Goal: Task Accomplishment & Management: Manage account settings

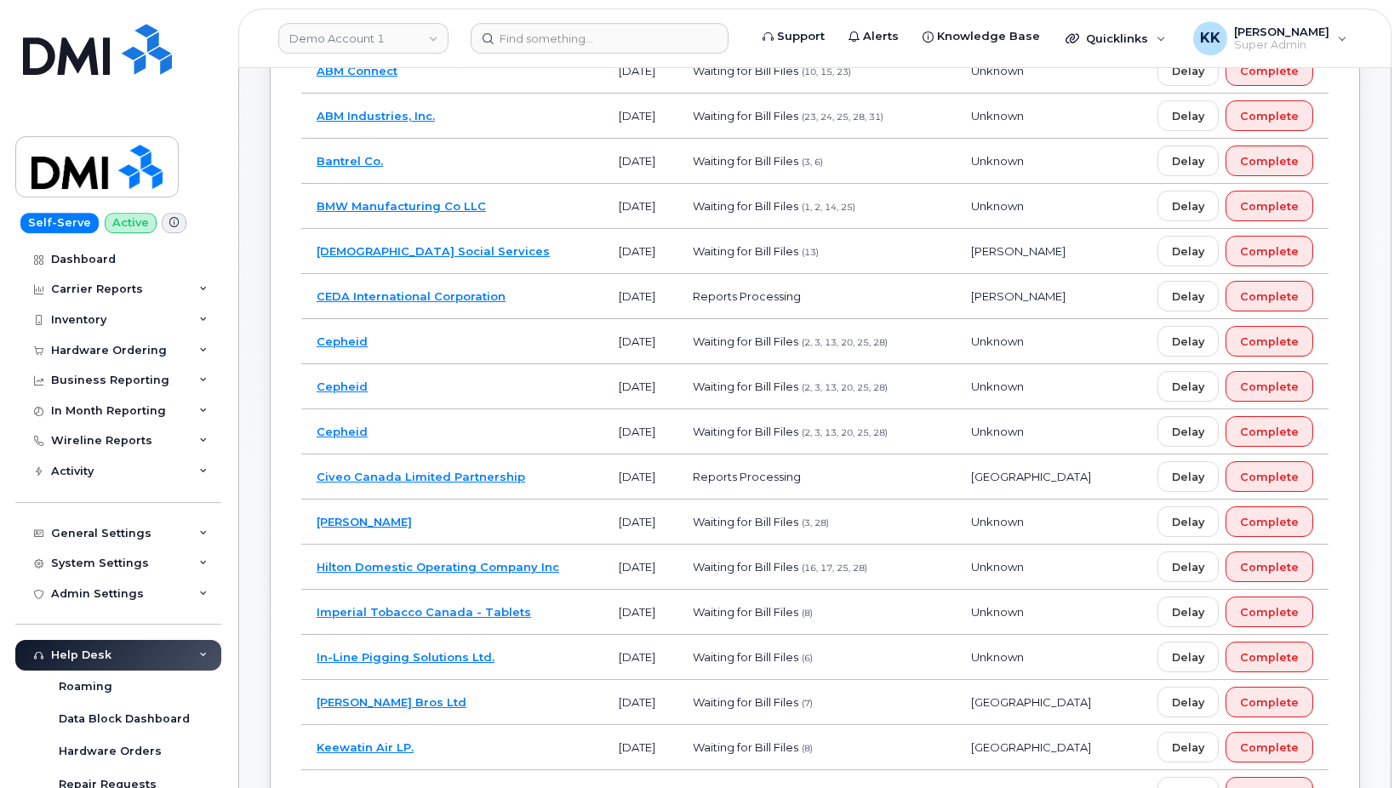
scroll to position [250, 0]
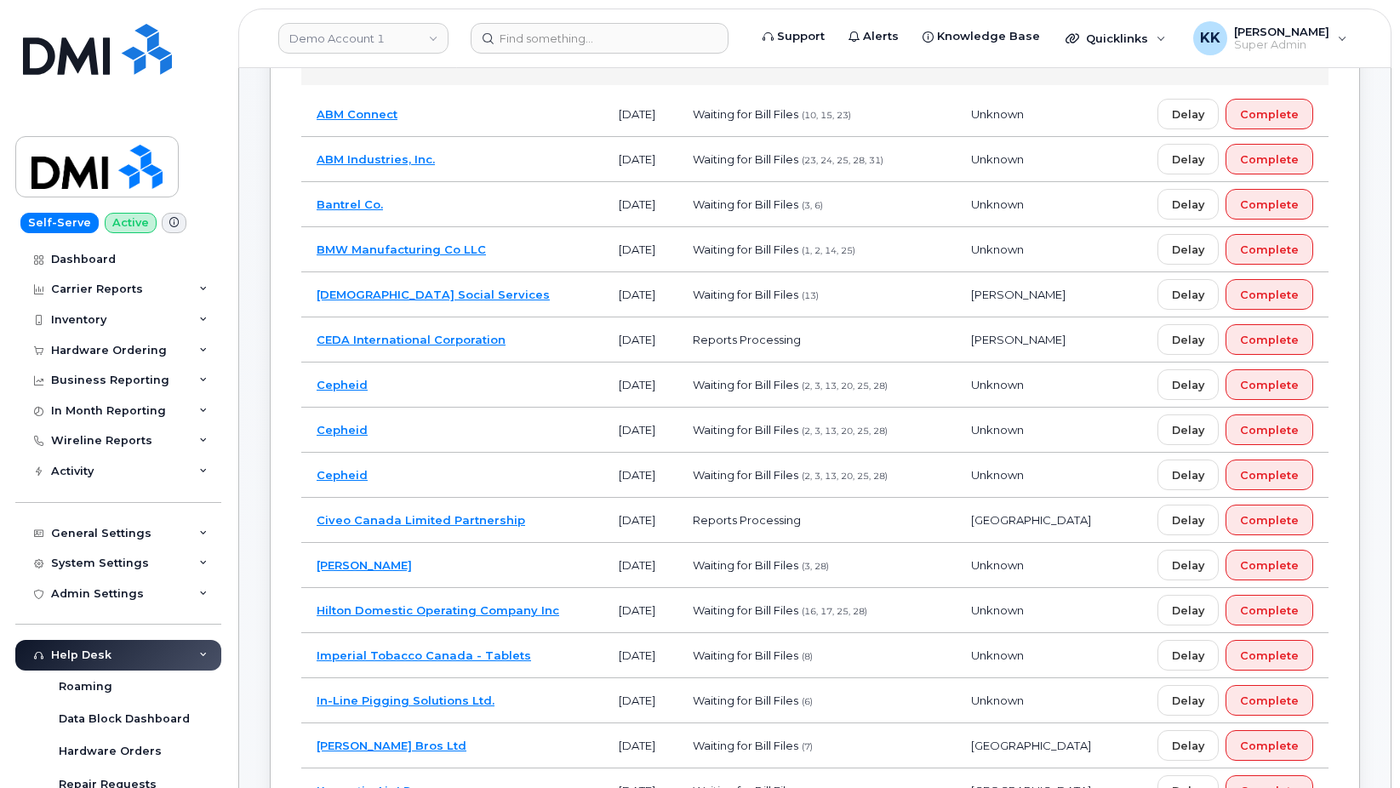
click at [544, 390] on td "Cepheid" at bounding box center [452, 385] width 302 height 45
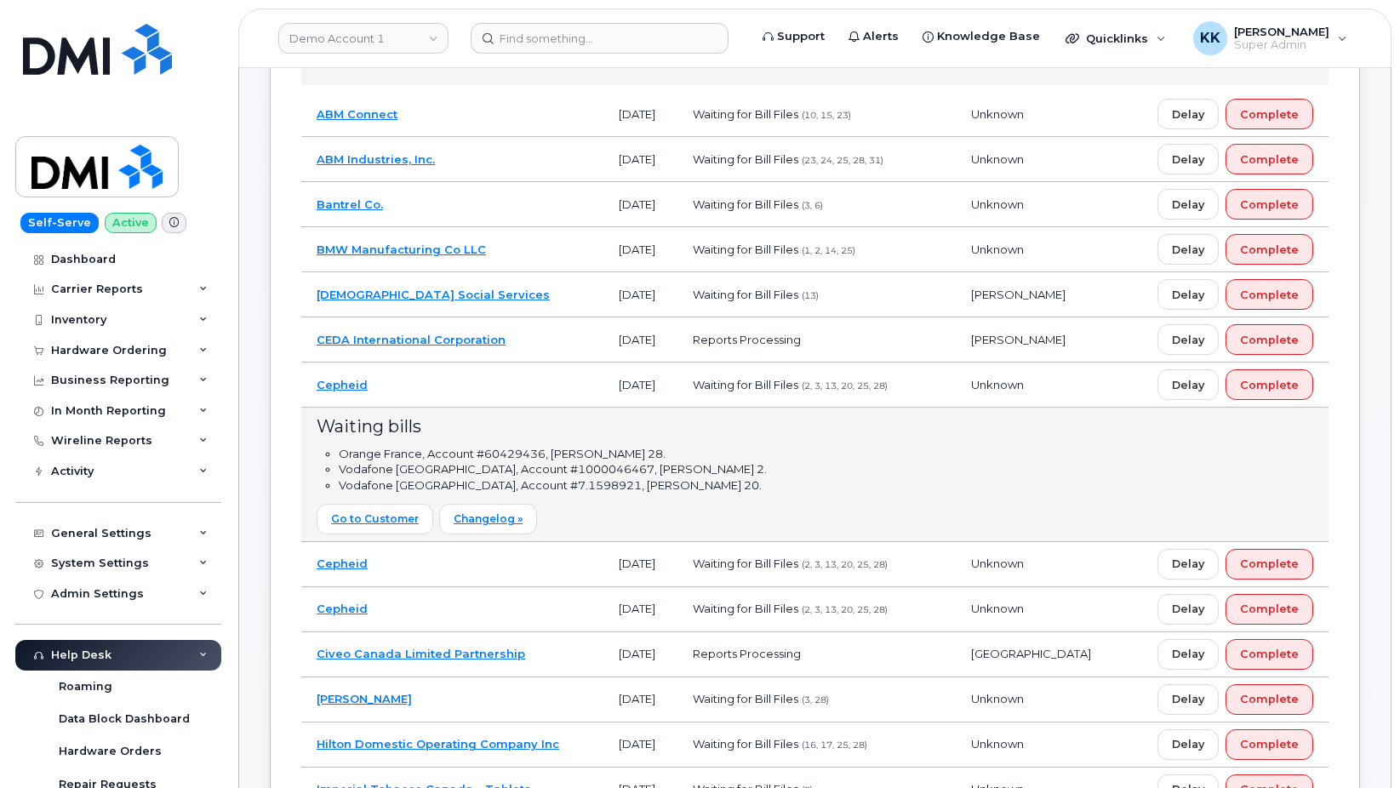
click at [547, 607] on td "Cepheid" at bounding box center [452, 609] width 302 height 45
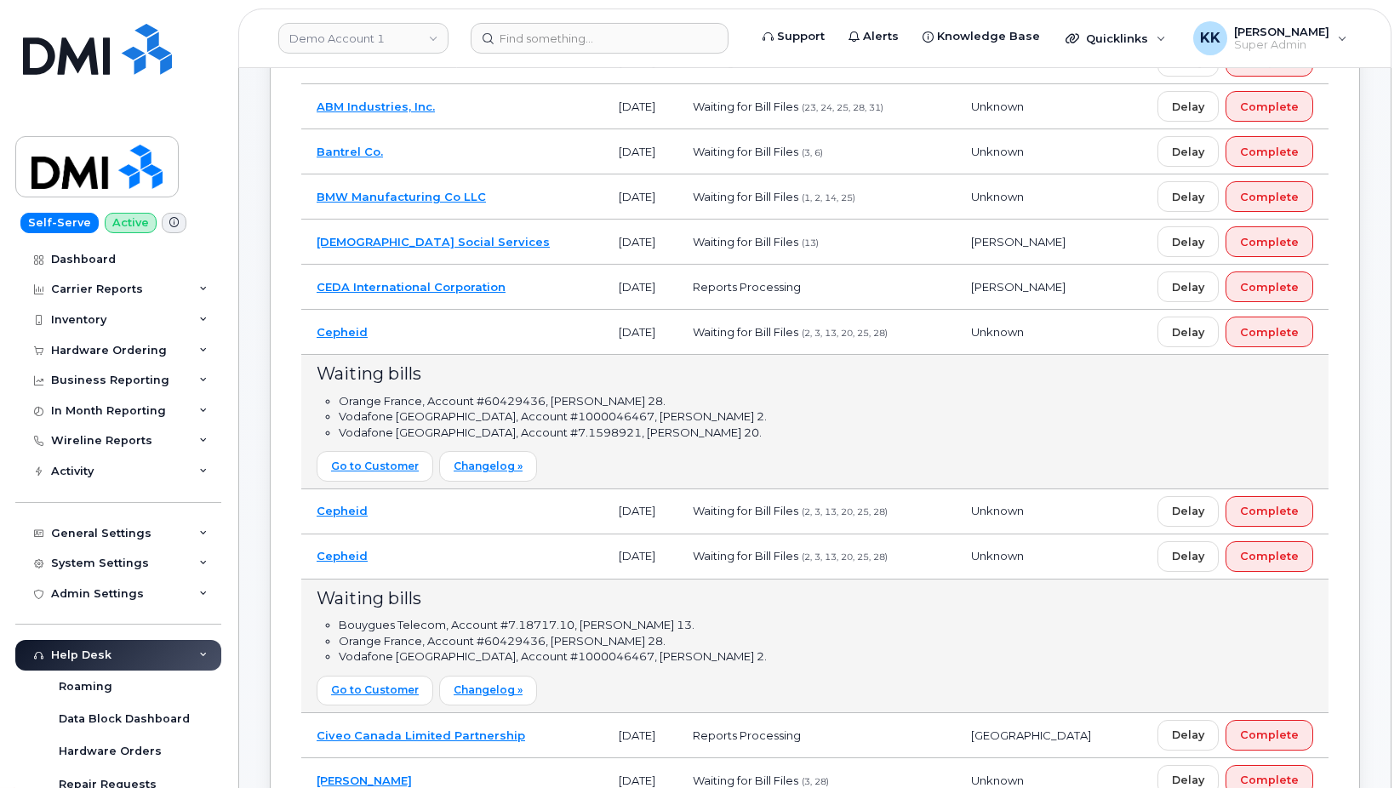
scroll to position [337, 0]
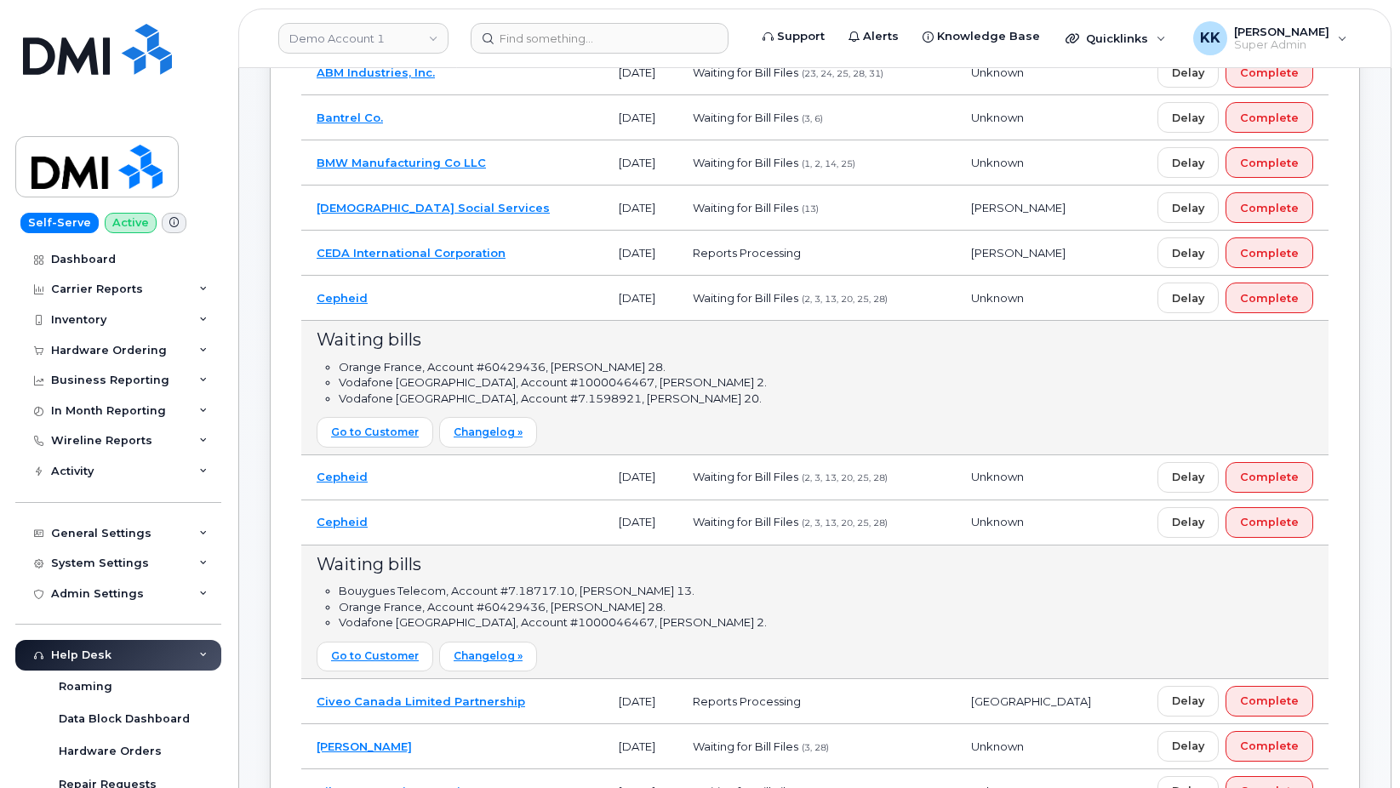
click at [543, 475] on td "Cepheid" at bounding box center [452, 477] width 302 height 45
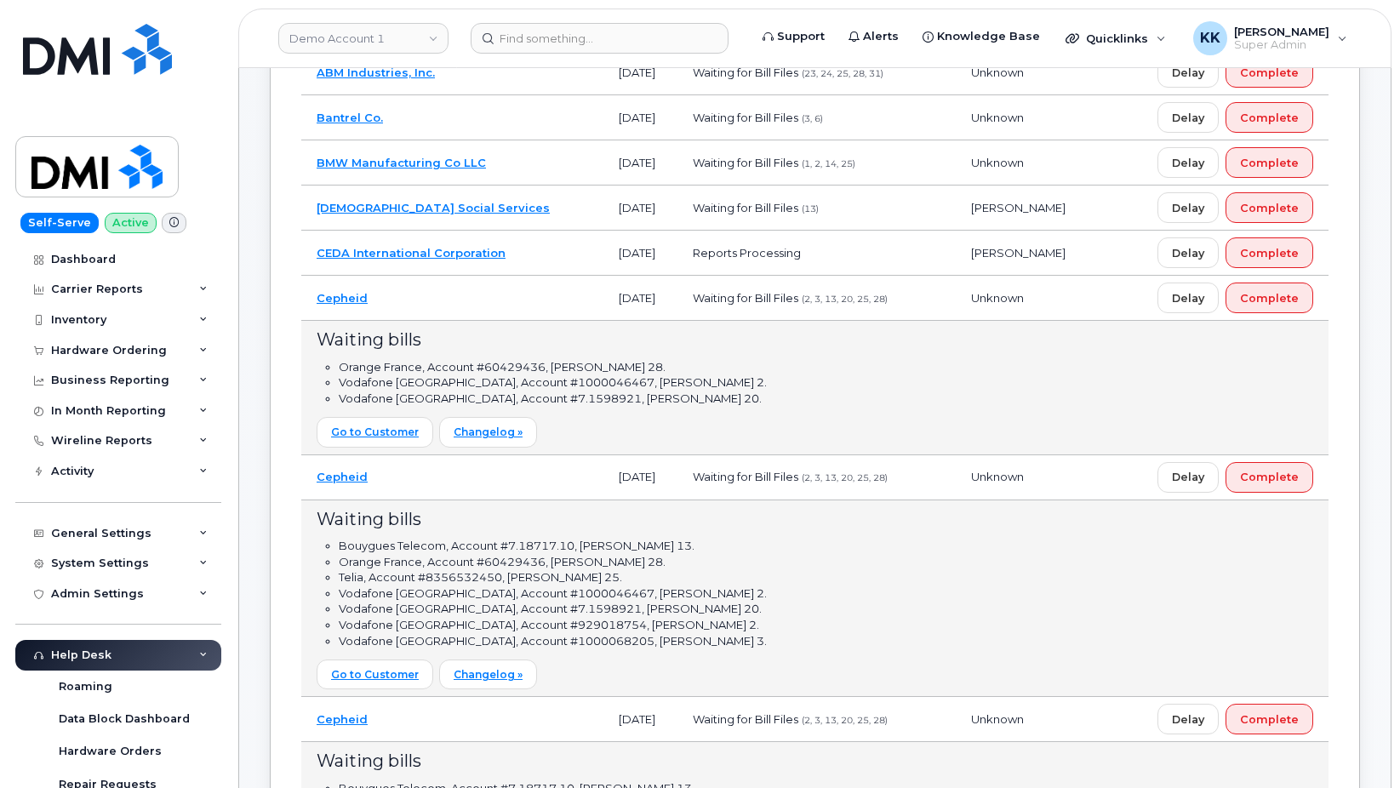
click at [543, 475] on td "Cepheid" at bounding box center [452, 477] width 302 height 45
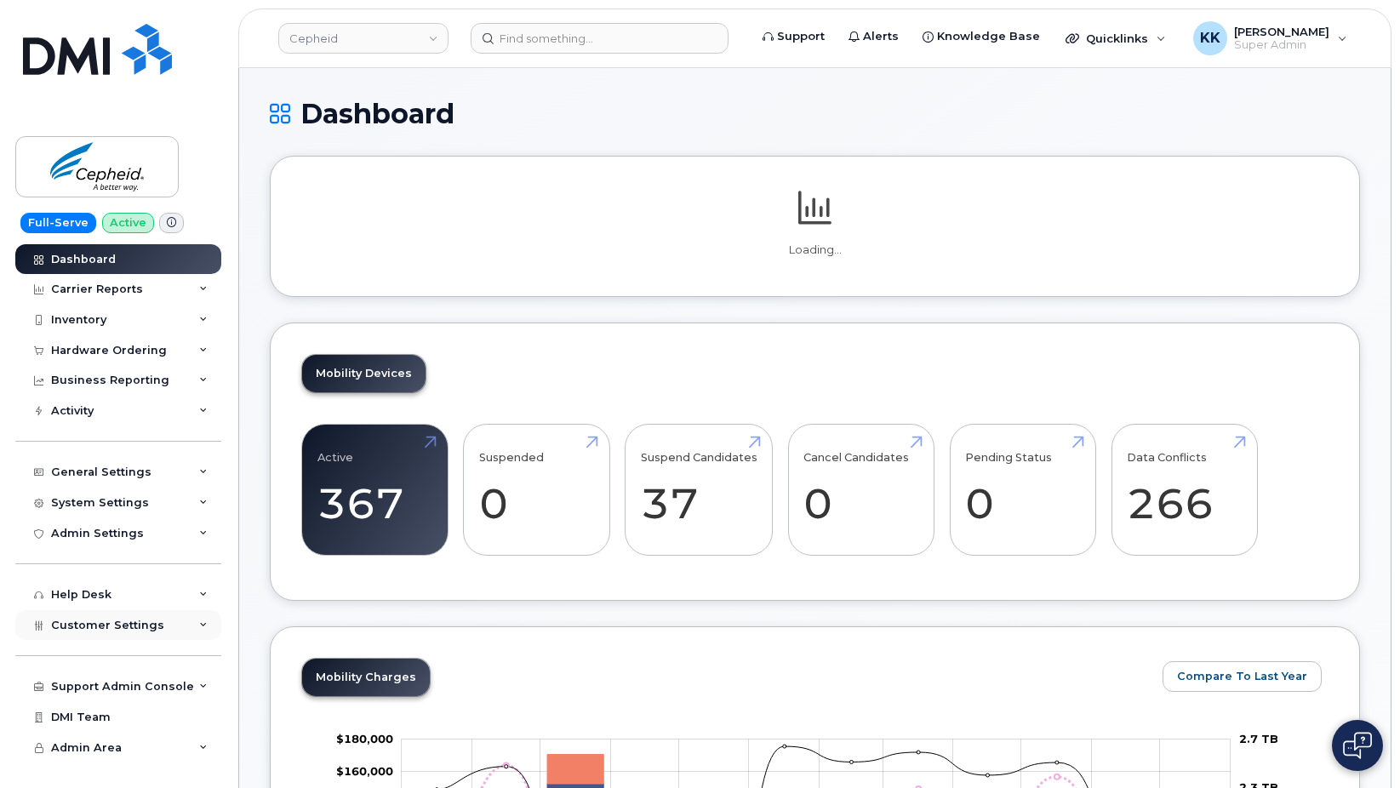
click at [119, 620] on span "Customer Settings" at bounding box center [107, 625] width 113 height 13
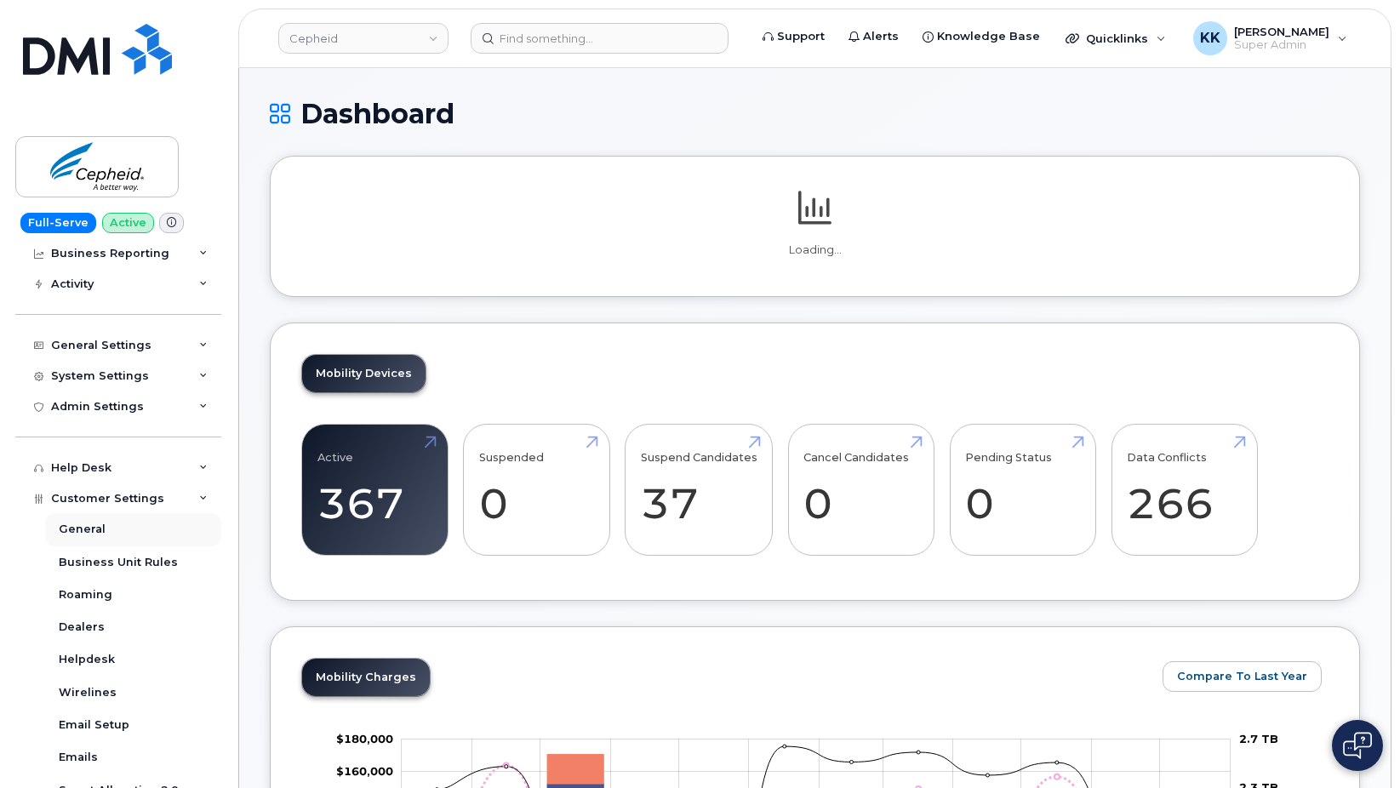
scroll to position [462, 0]
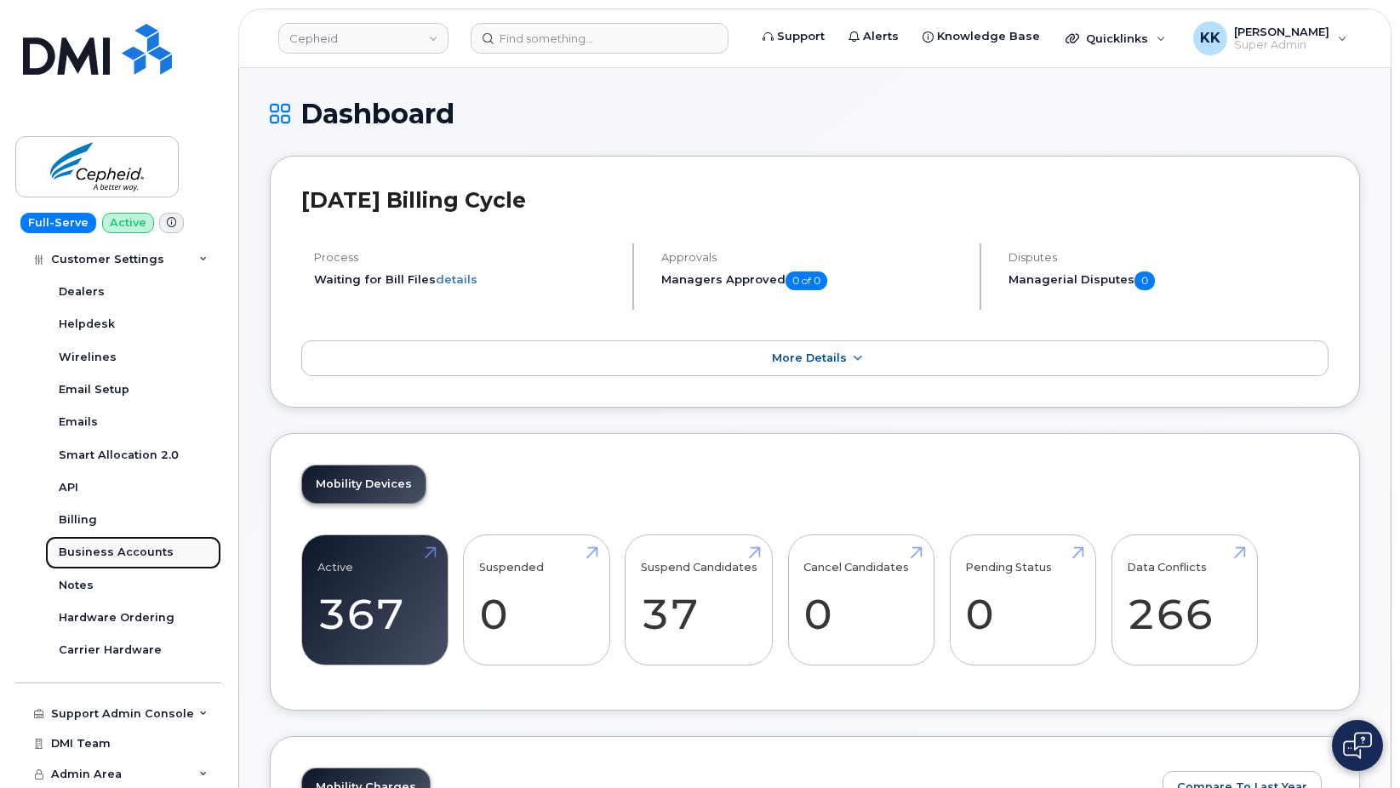
click at [126, 551] on div "Business Accounts" at bounding box center [116, 552] width 115 height 15
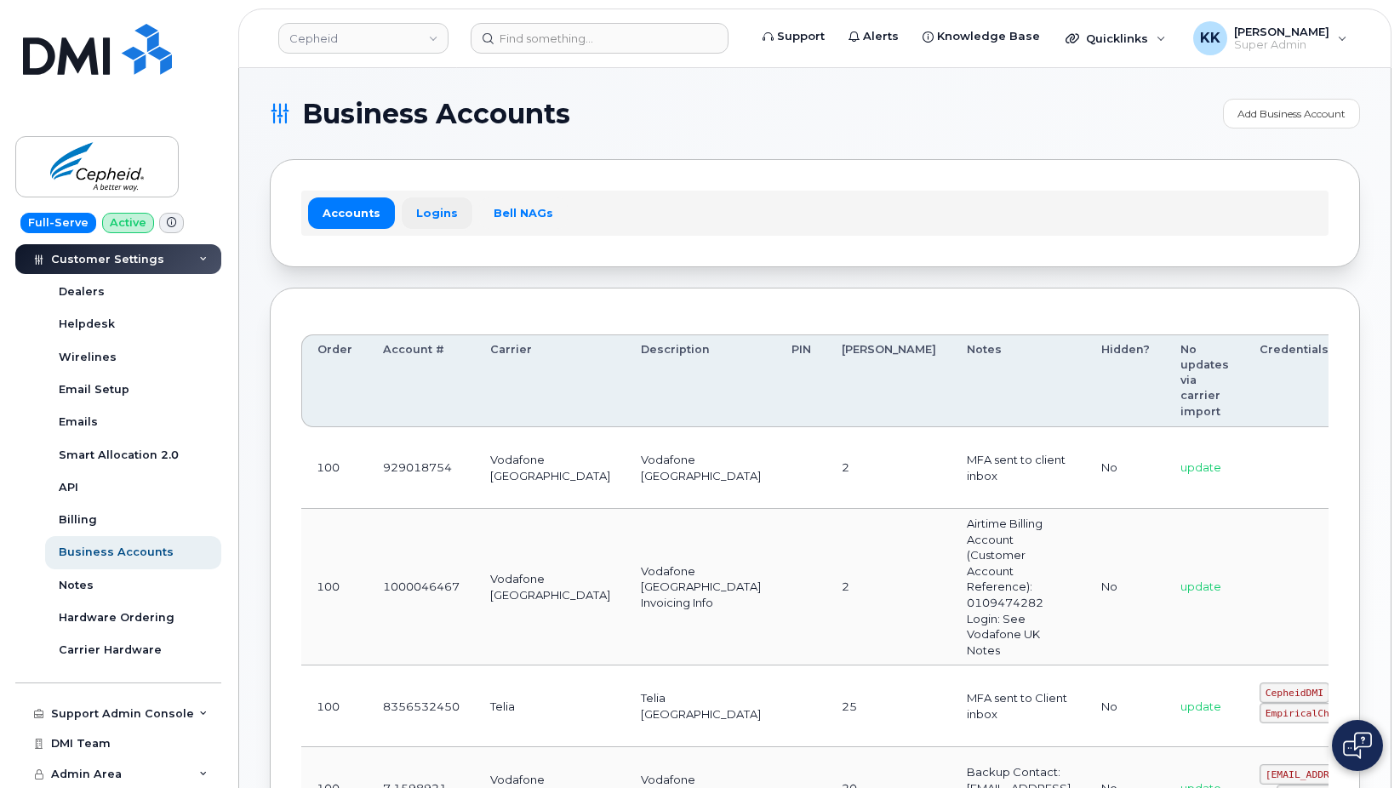
click at [430, 213] on link "Logins" at bounding box center [437, 213] width 71 height 31
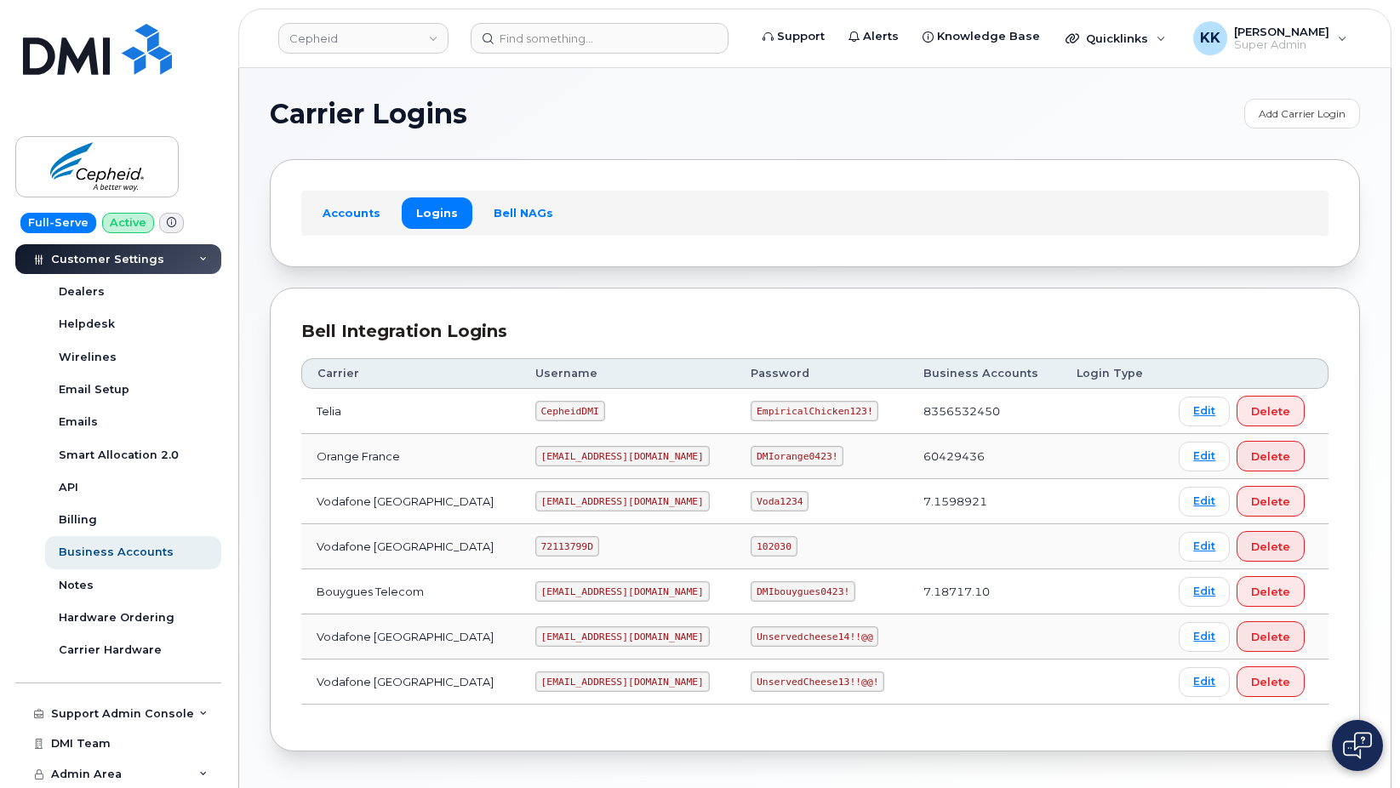
click at [559, 547] on code "72113799D" at bounding box center [567, 546] width 64 height 20
click at [560, 547] on code "72113799D" at bounding box center [567, 546] width 64 height 20
copy code "72113799D"
click at [751, 553] on code "102030" at bounding box center [774, 546] width 46 height 20
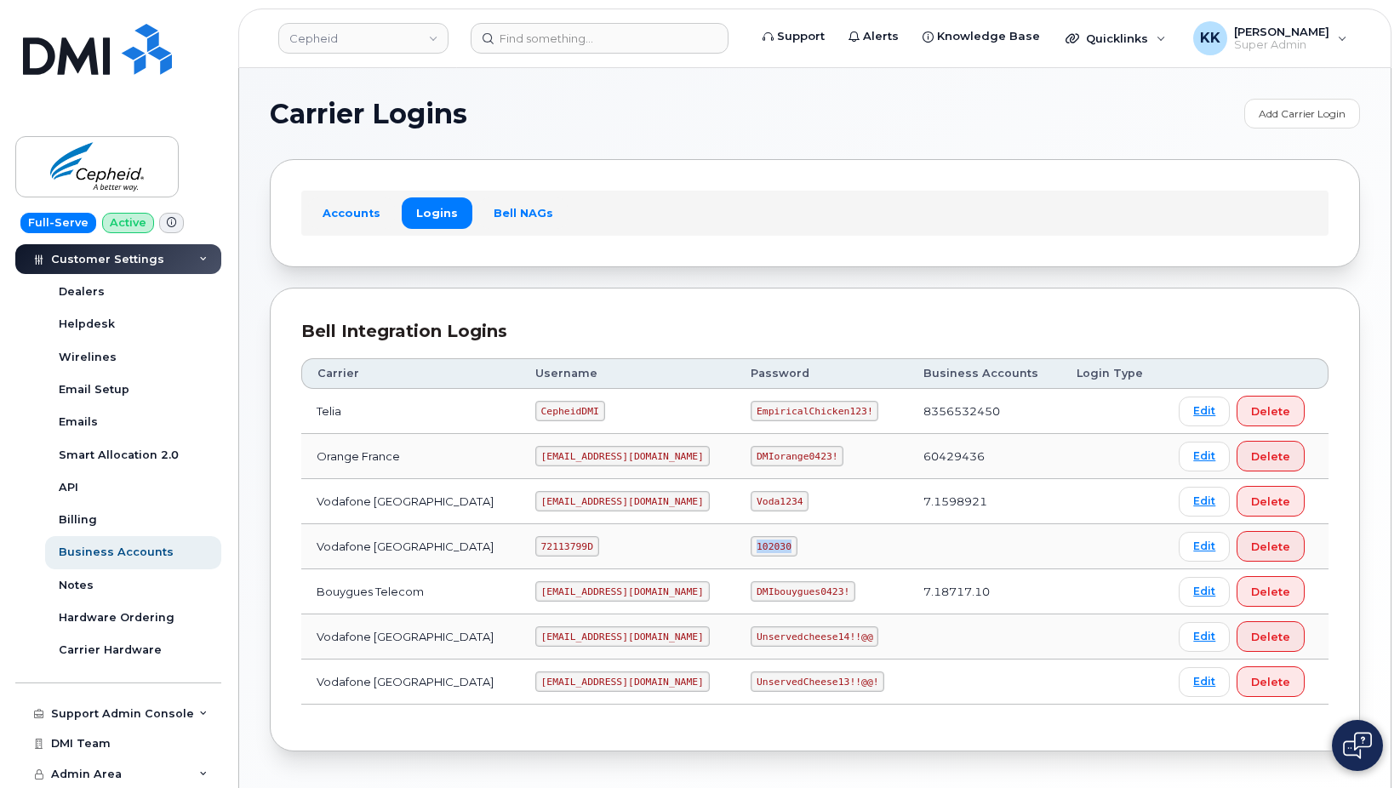
copy code "102030"
click at [594, 589] on code "cepheid@dminc.com" at bounding box center [622, 591] width 175 height 20
click at [594, 588] on code "cepheid@dminc.com" at bounding box center [622, 591] width 175 height 20
click at [754, 590] on code "DMIbouygues0423!" at bounding box center [803, 591] width 105 height 20
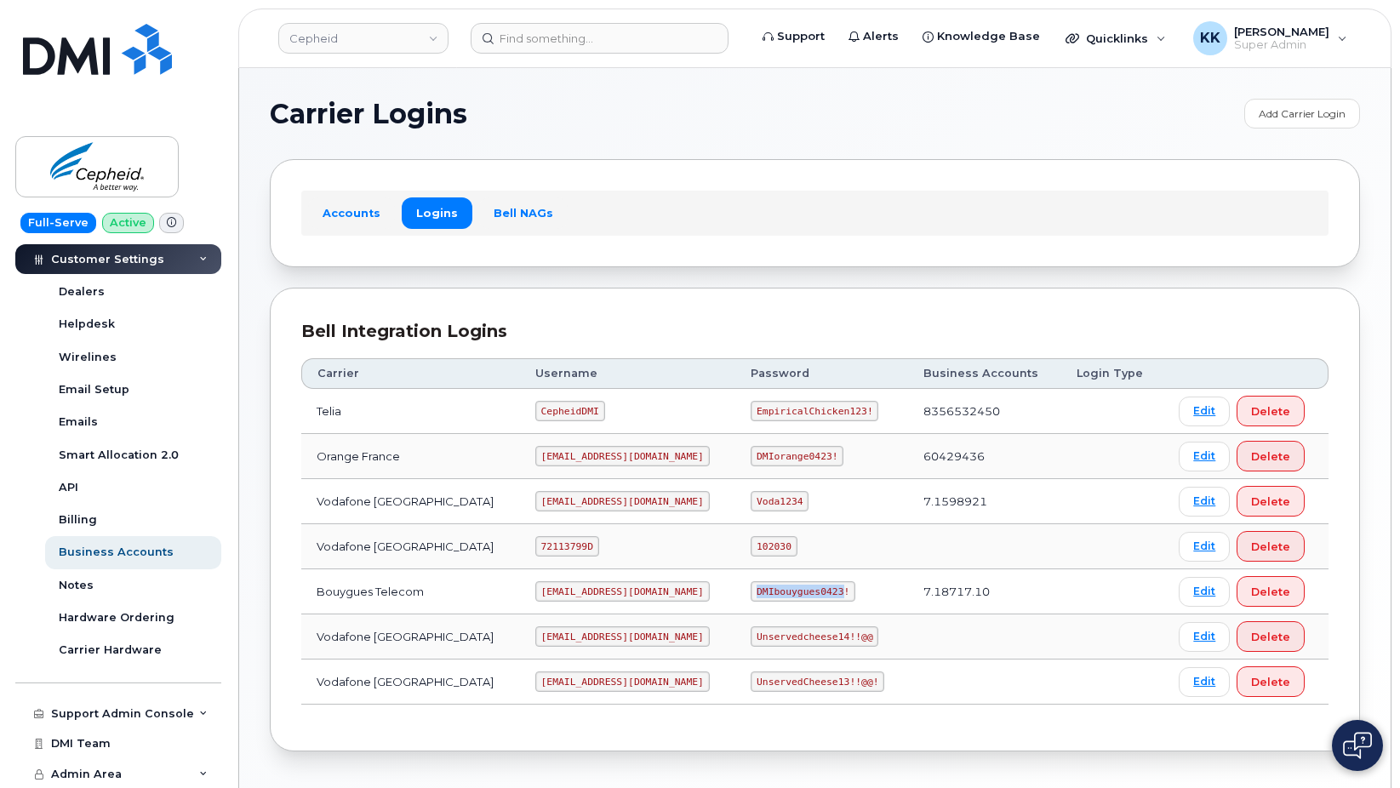
click at [754, 590] on code "DMIbouygues0423!" at bounding box center [803, 591] width 105 height 20
click at [754, 589] on code "DMIbouygues0423!" at bounding box center [803, 591] width 105 height 20
click at [598, 461] on code "cepheid@dminc.com" at bounding box center [622, 456] width 175 height 20
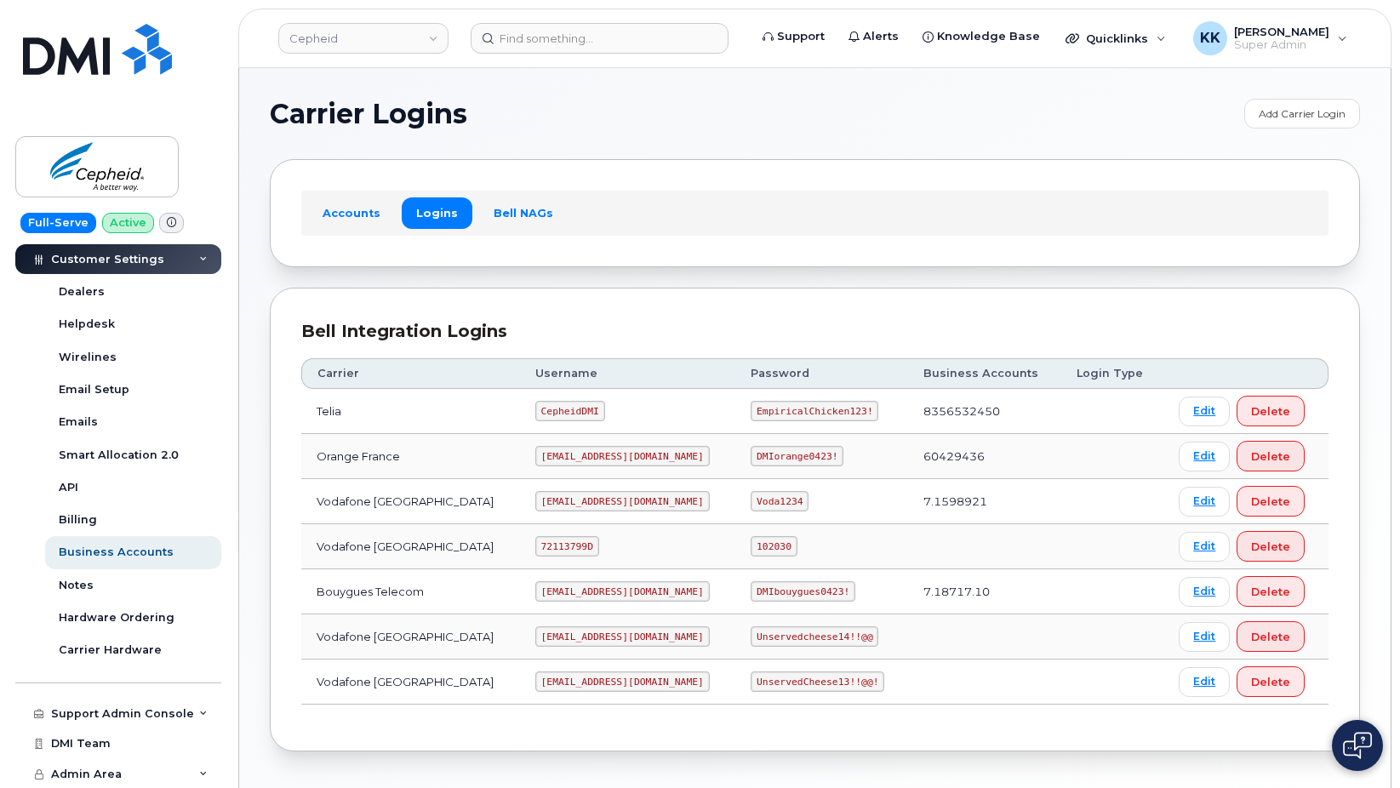
click at [751, 455] on code "DMIorange0423!" at bounding box center [797, 456] width 93 height 20
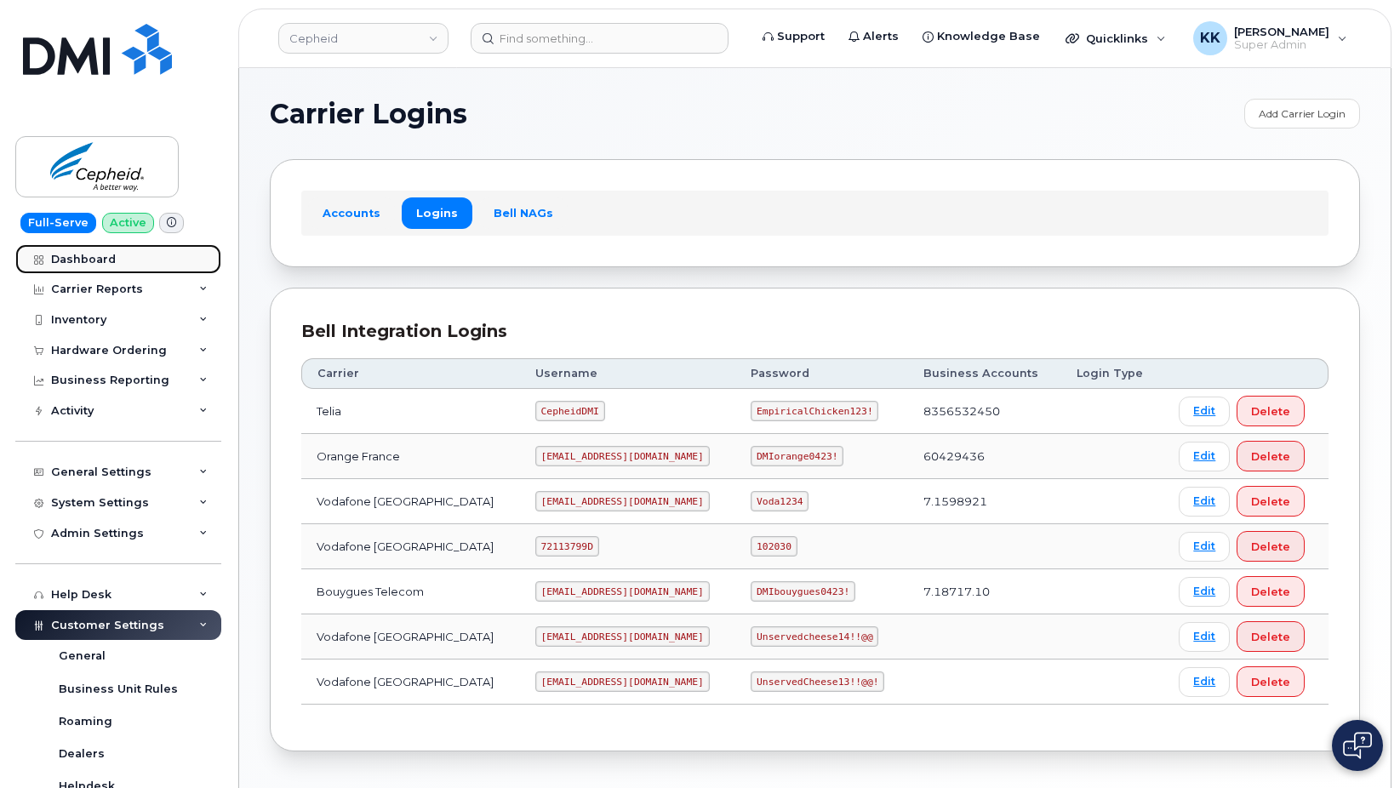
click at [98, 255] on div "Dashboard" at bounding box center [83, 260] width 65 height 14
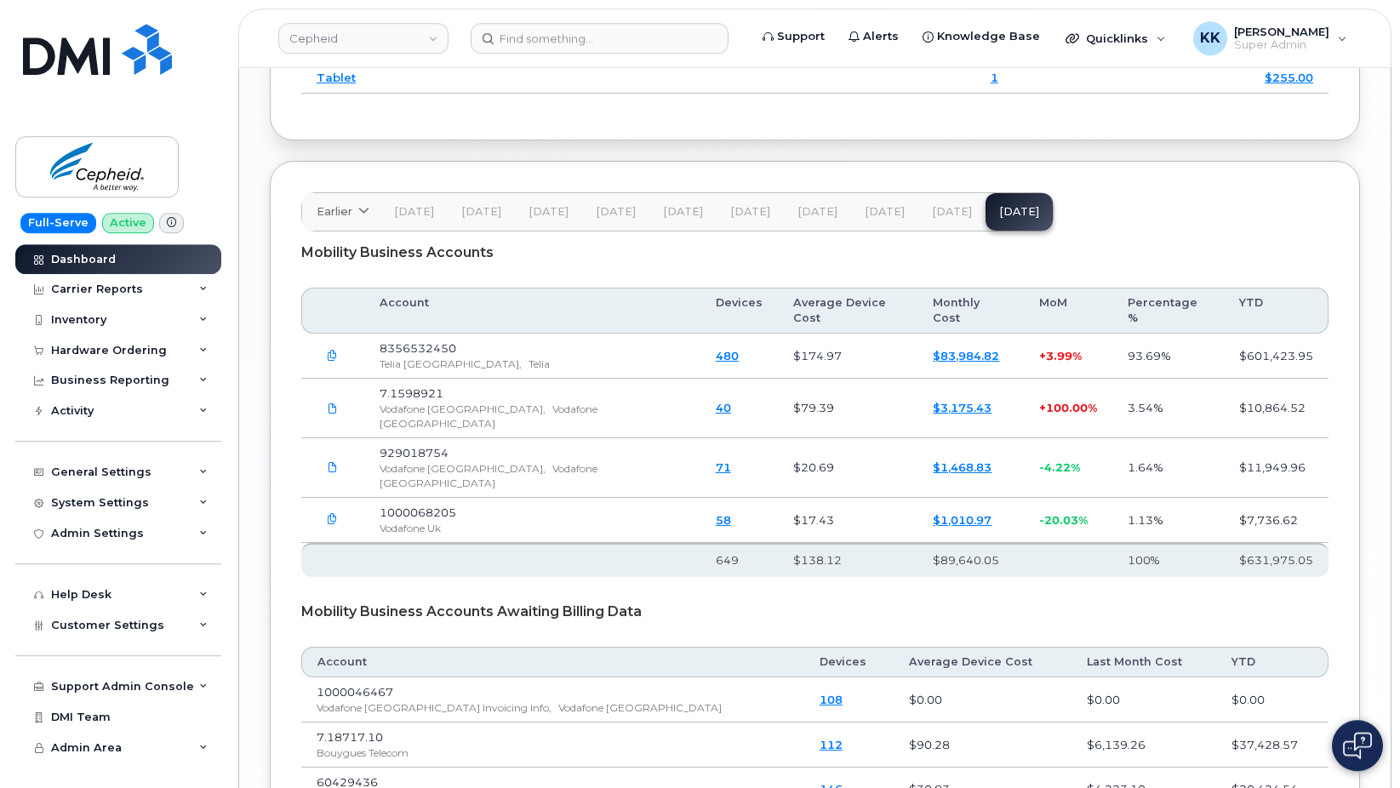
scroll to position [2430, 0]
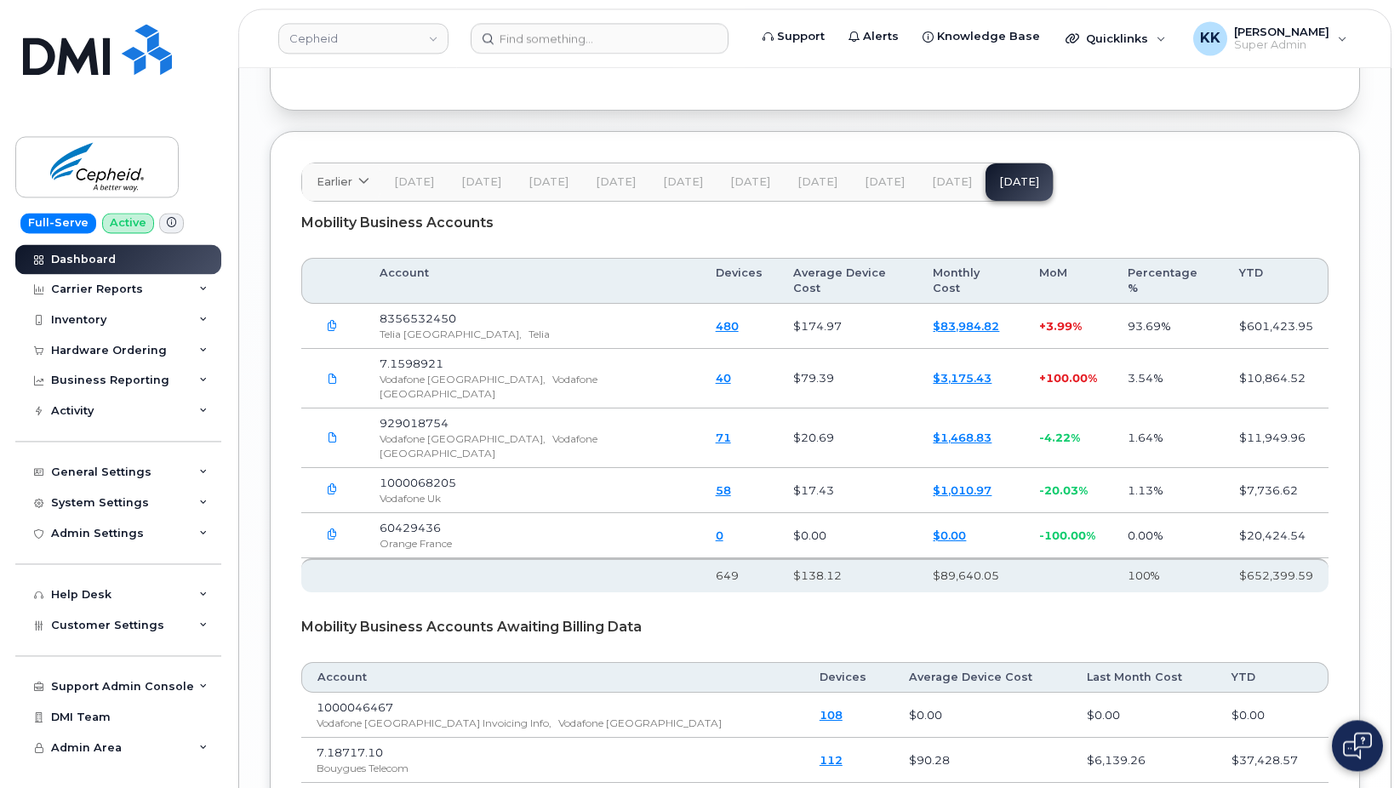
scroll to position [2352, 0]
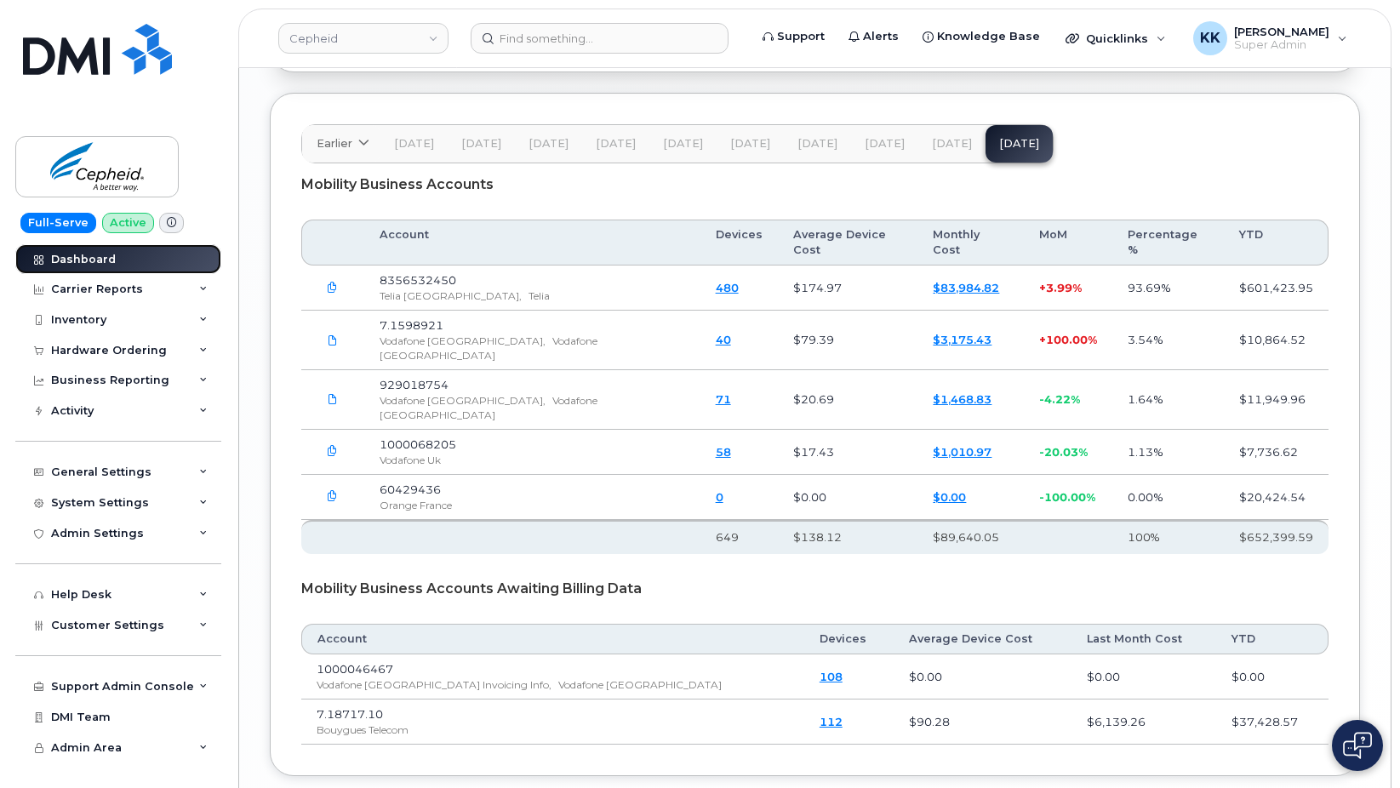
click at [93, 253] on div "Dashboard" at bounding box center [83, 260] width 65 height 14
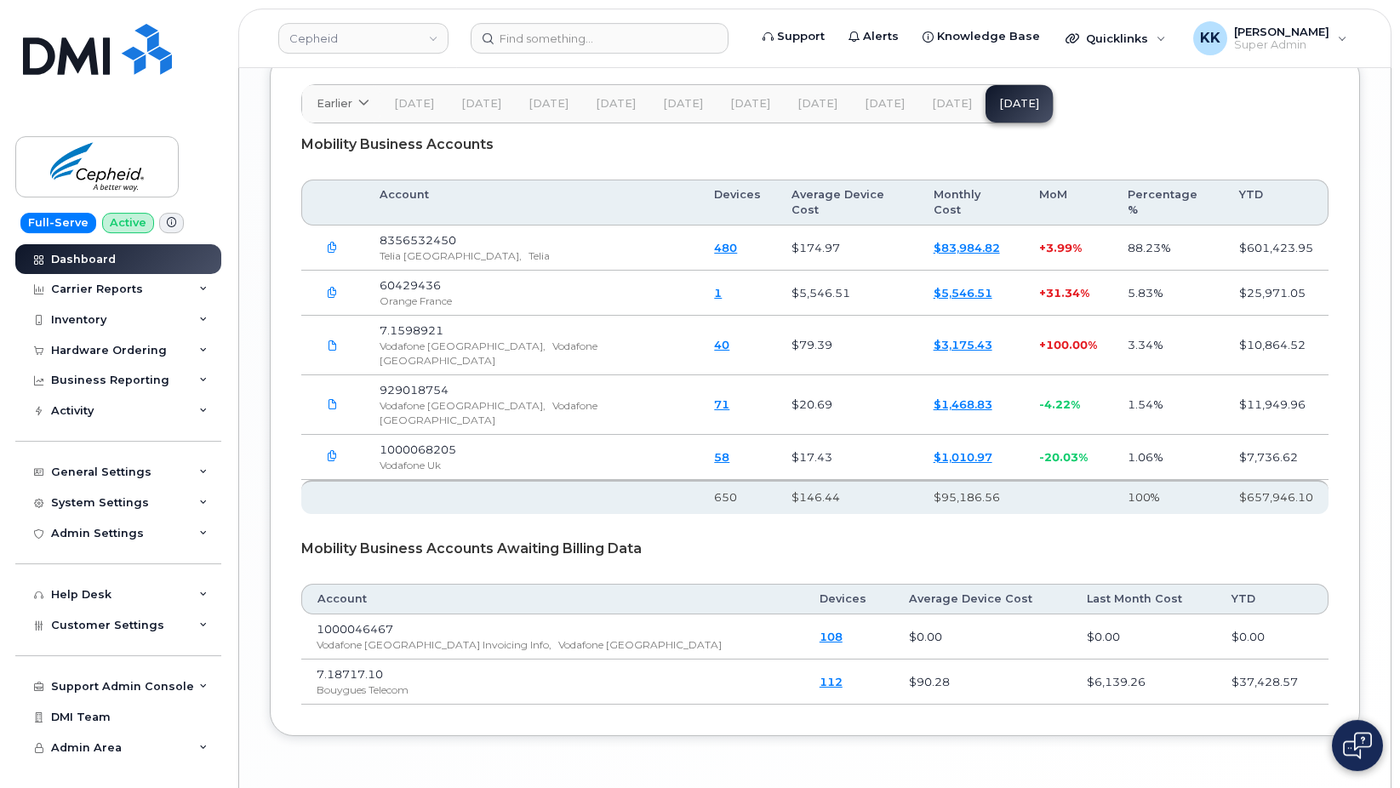
scroll to position [2430, 0]
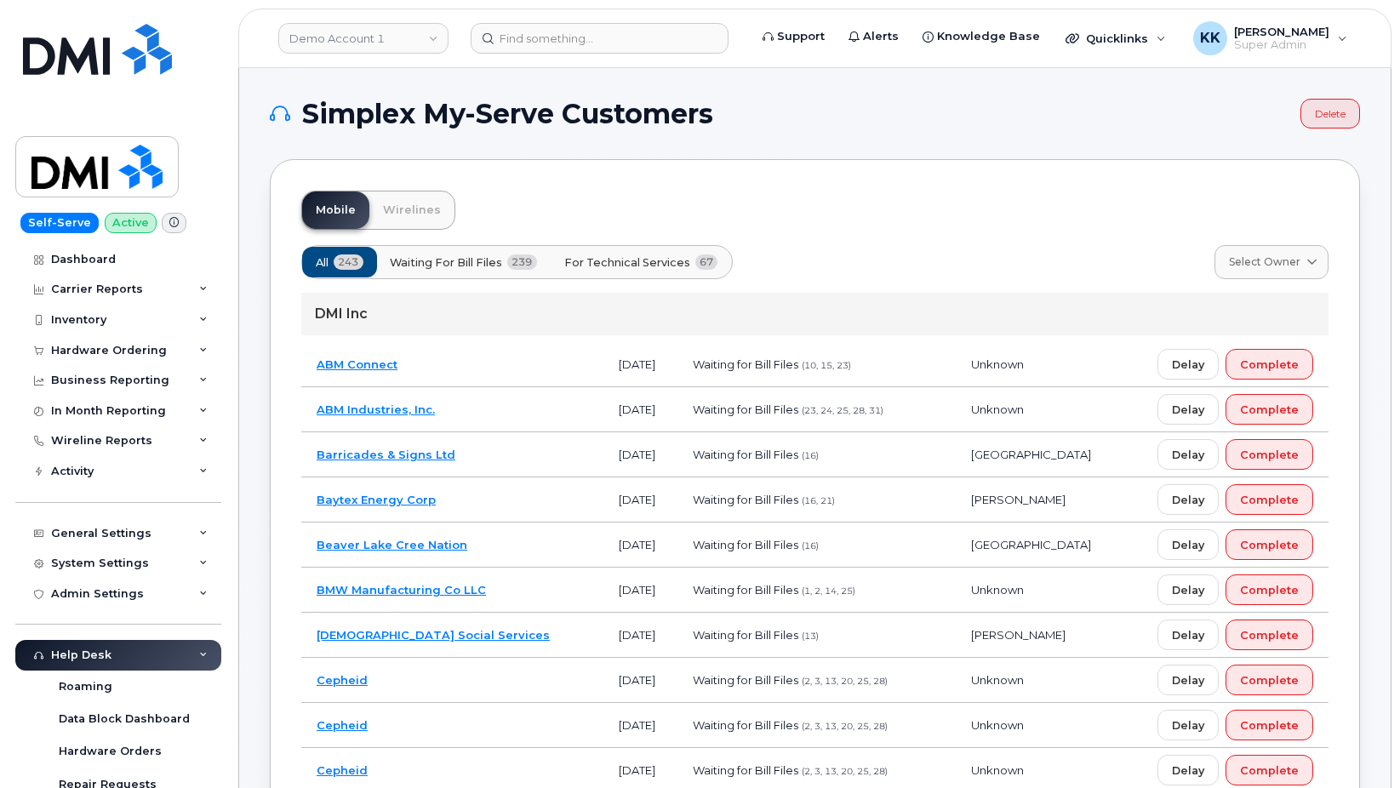
click at [657, 254] on button "For Technical Services 67" at bounding box center [641, 262] width 183 height 31
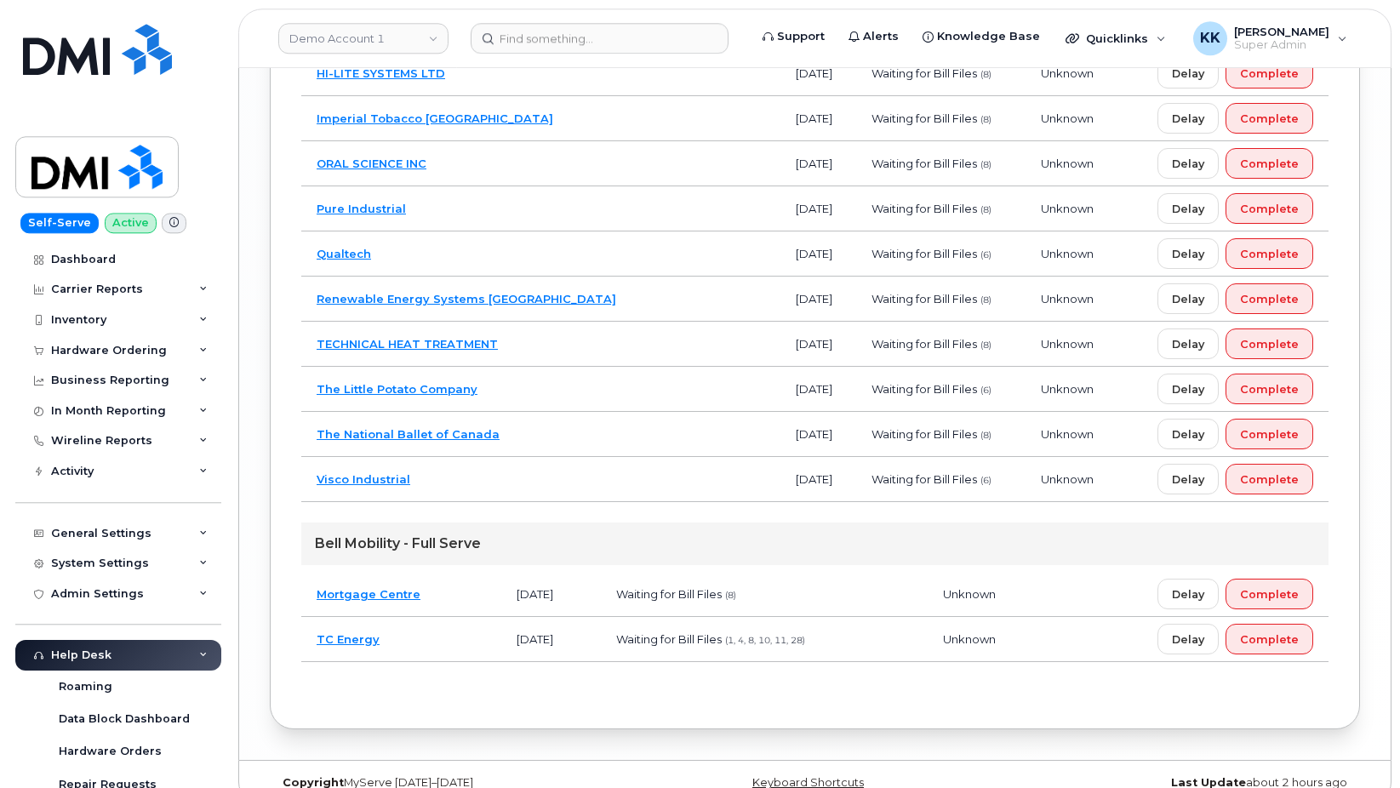
scroll to position [3218, 0]
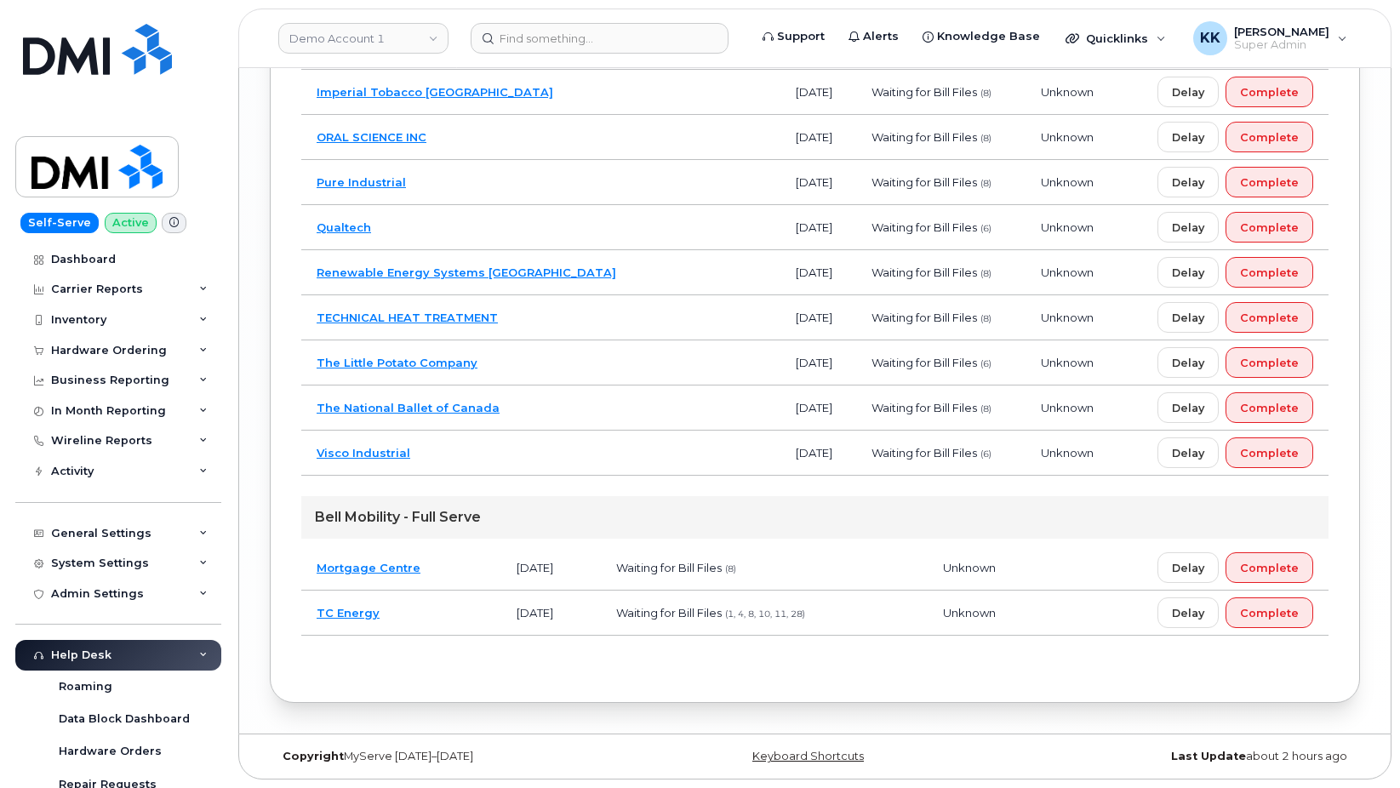
click at [455, 609] on td "TC Energy" at bounding box center [401, 613] width 200 height 45
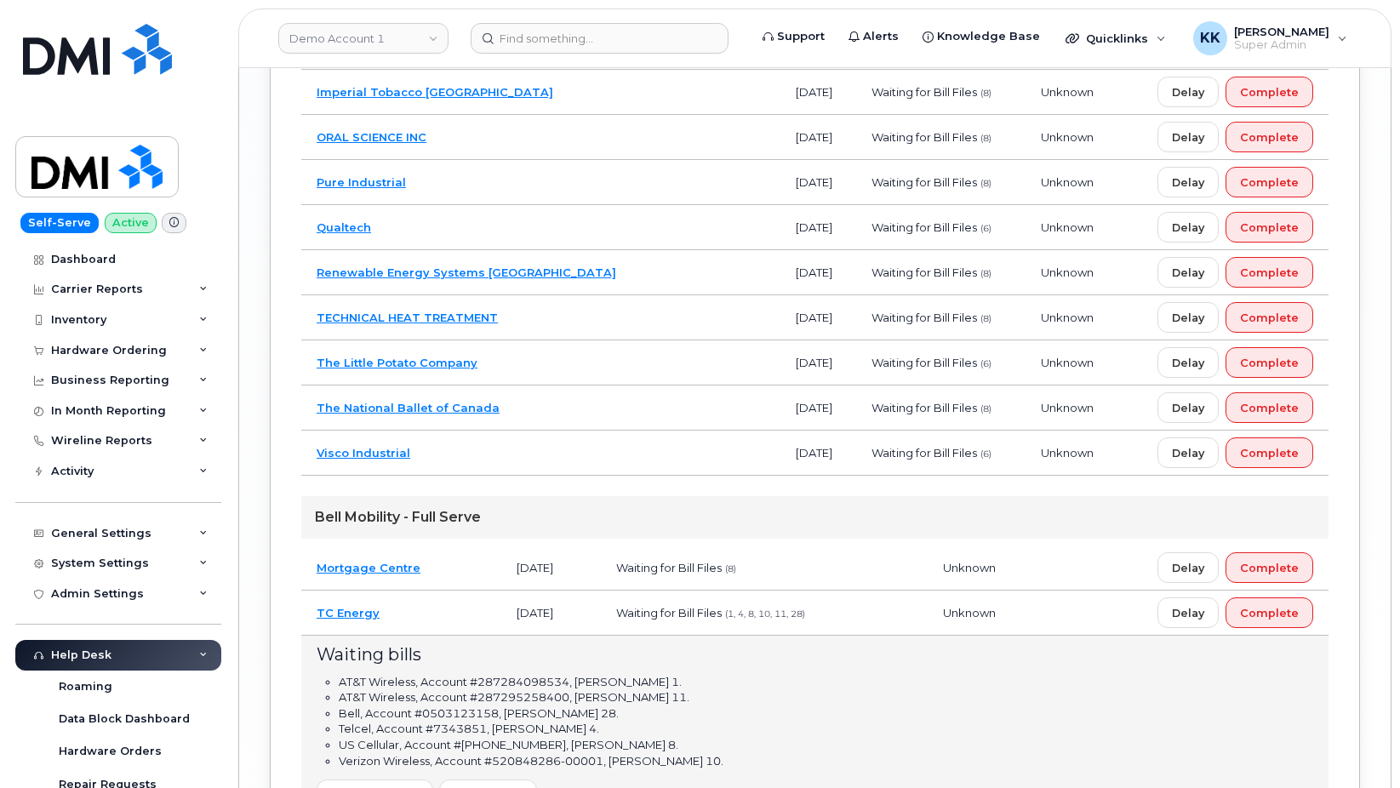
click at [415, 617] on td "TC Energy" at bounding box center [401, 613] width 200 height 45
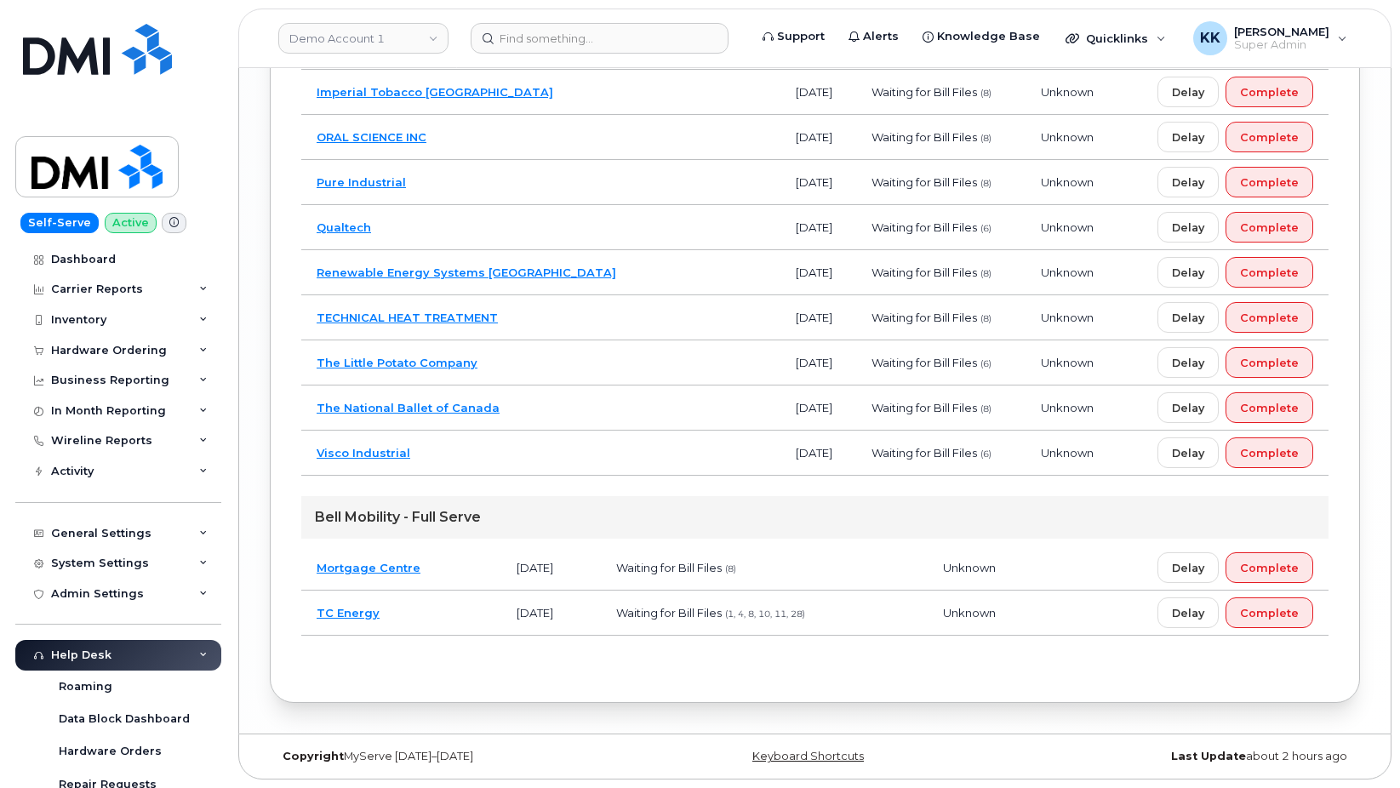
click at [415, 617] on td "TC Energy" at bounding box center [401, 613] width 200 height 45
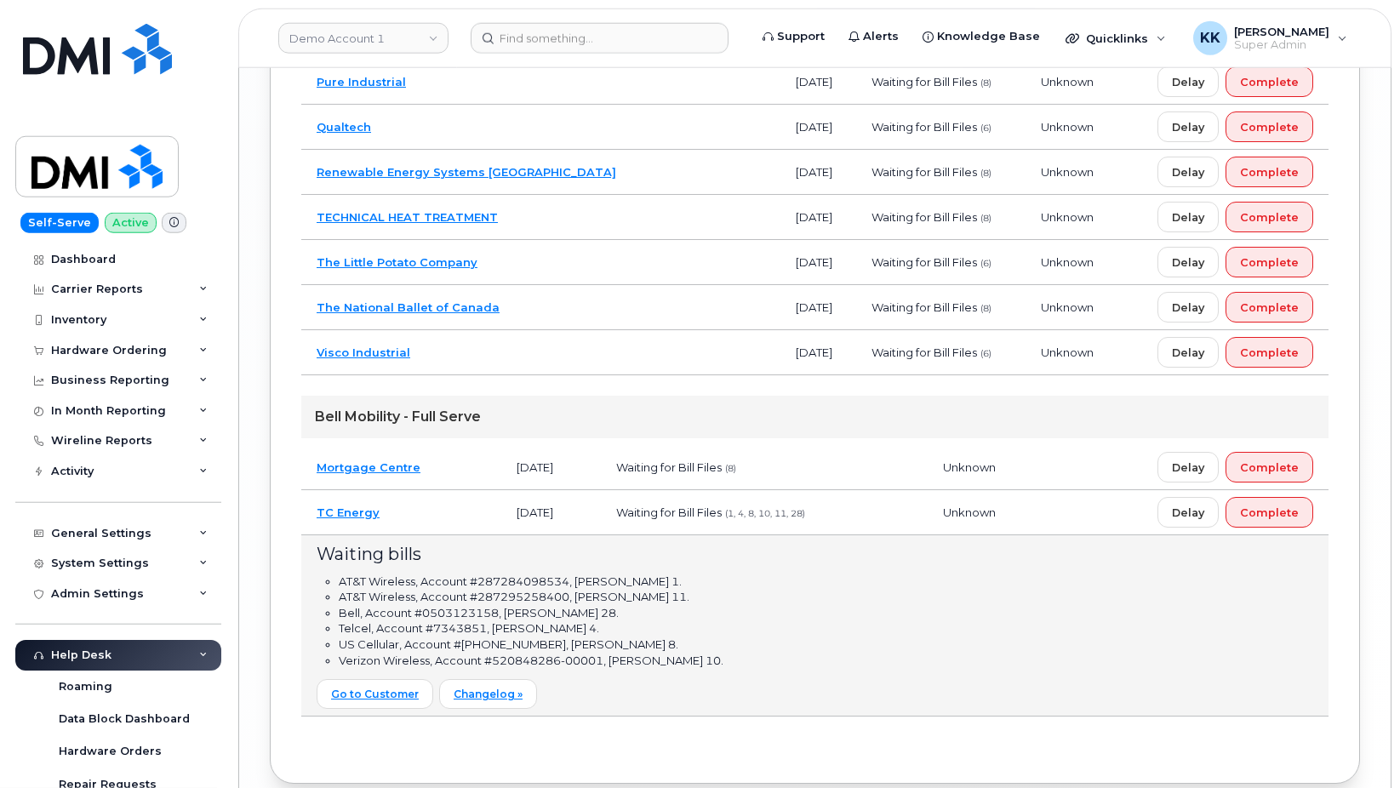
scroll to position [3392, 0]
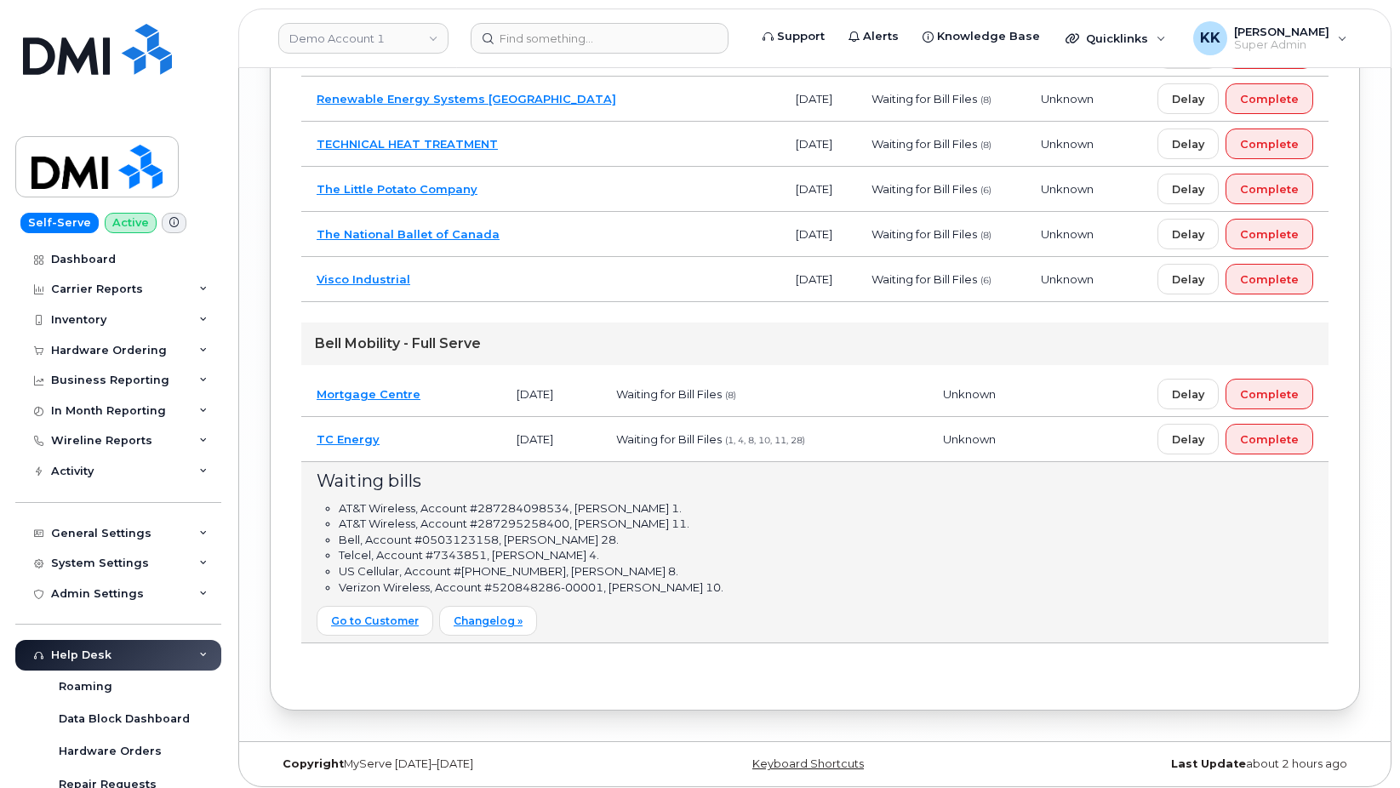
click at [449, 443] on td "TC Energy" at bounding box center [401, 439] width 200 height 45
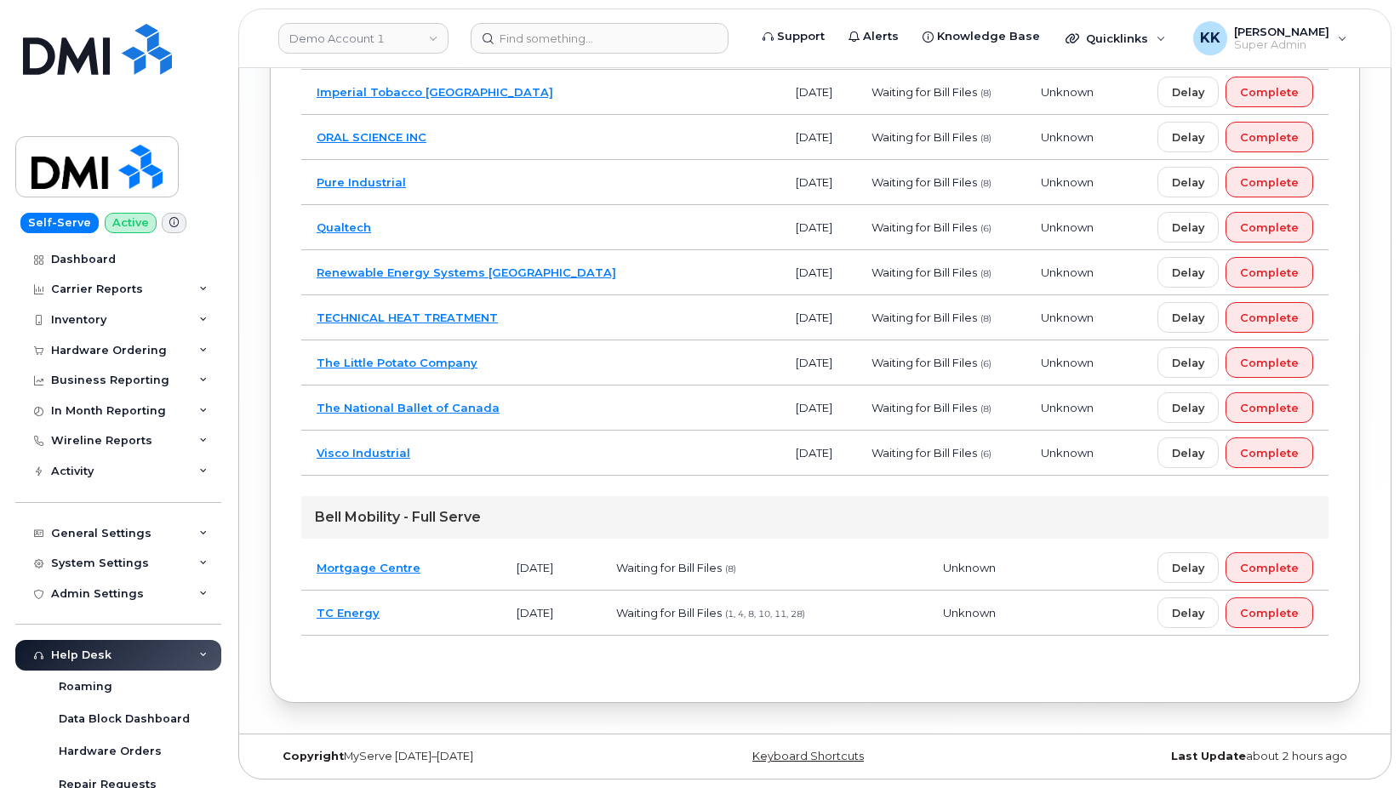
click at [452, 567] on td "Mortgage Centre" at bounding box center [401, 568] width 200 height 45
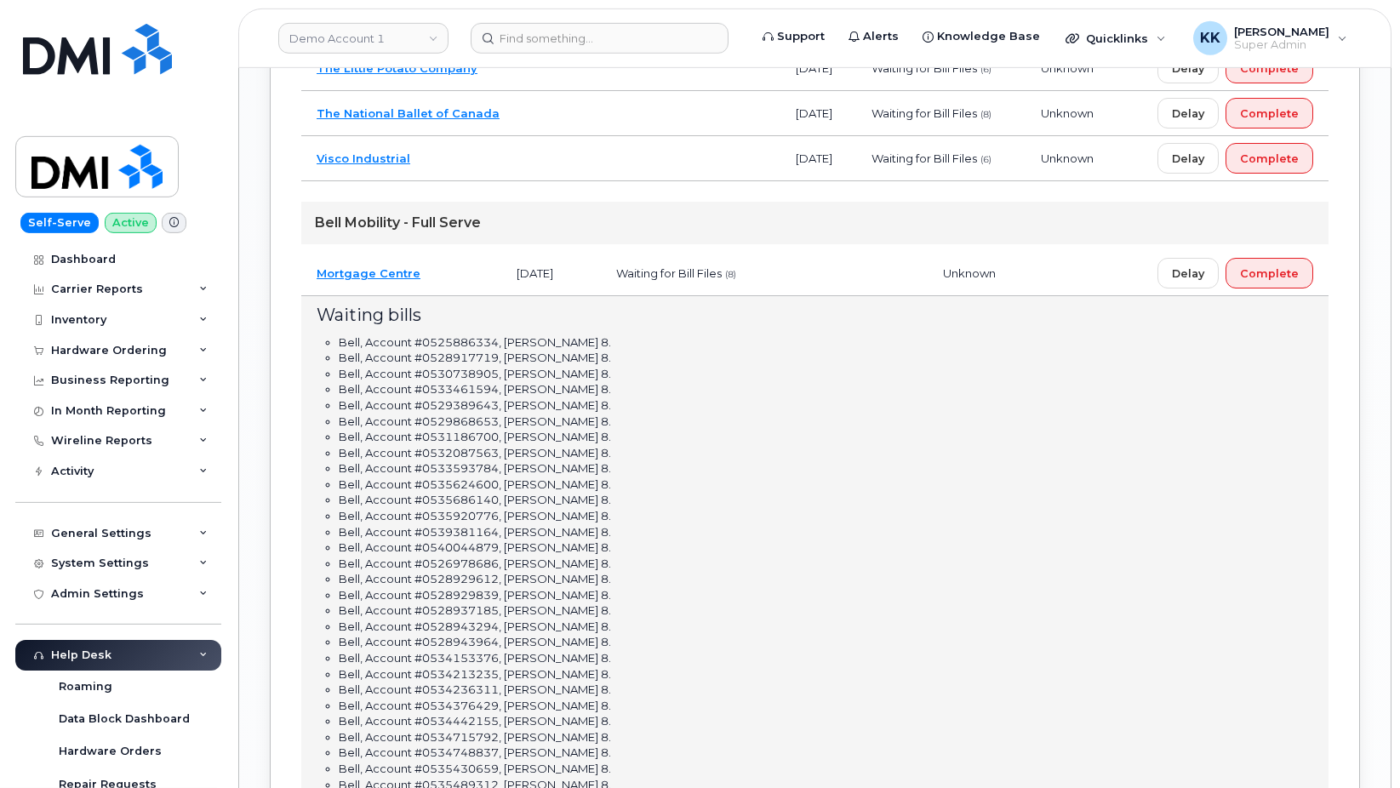
scroll to position [3478, 0]
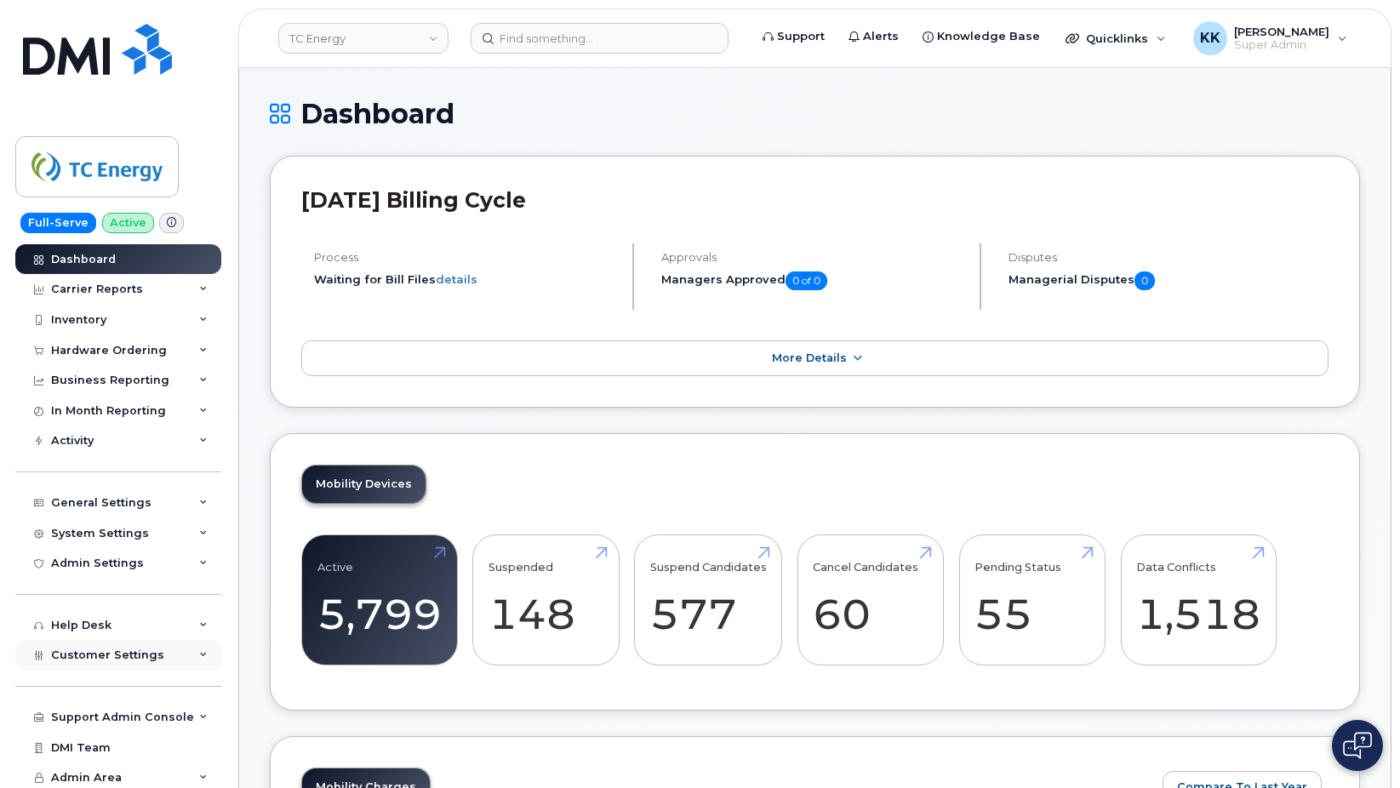
click at [160, 644] on div "Customer Settings" at bounding box center [118, 655] width 206 height 31
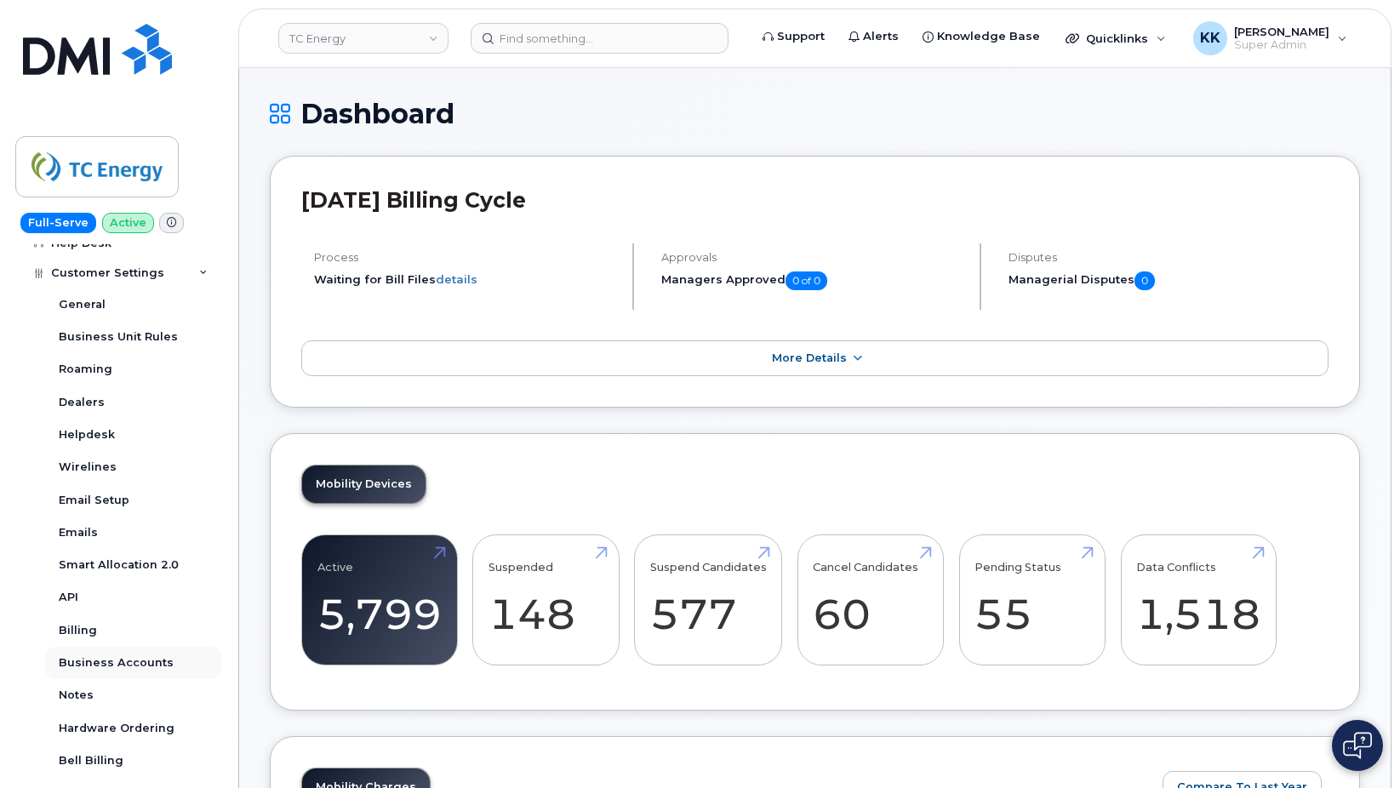
scroll to position [409, 0]
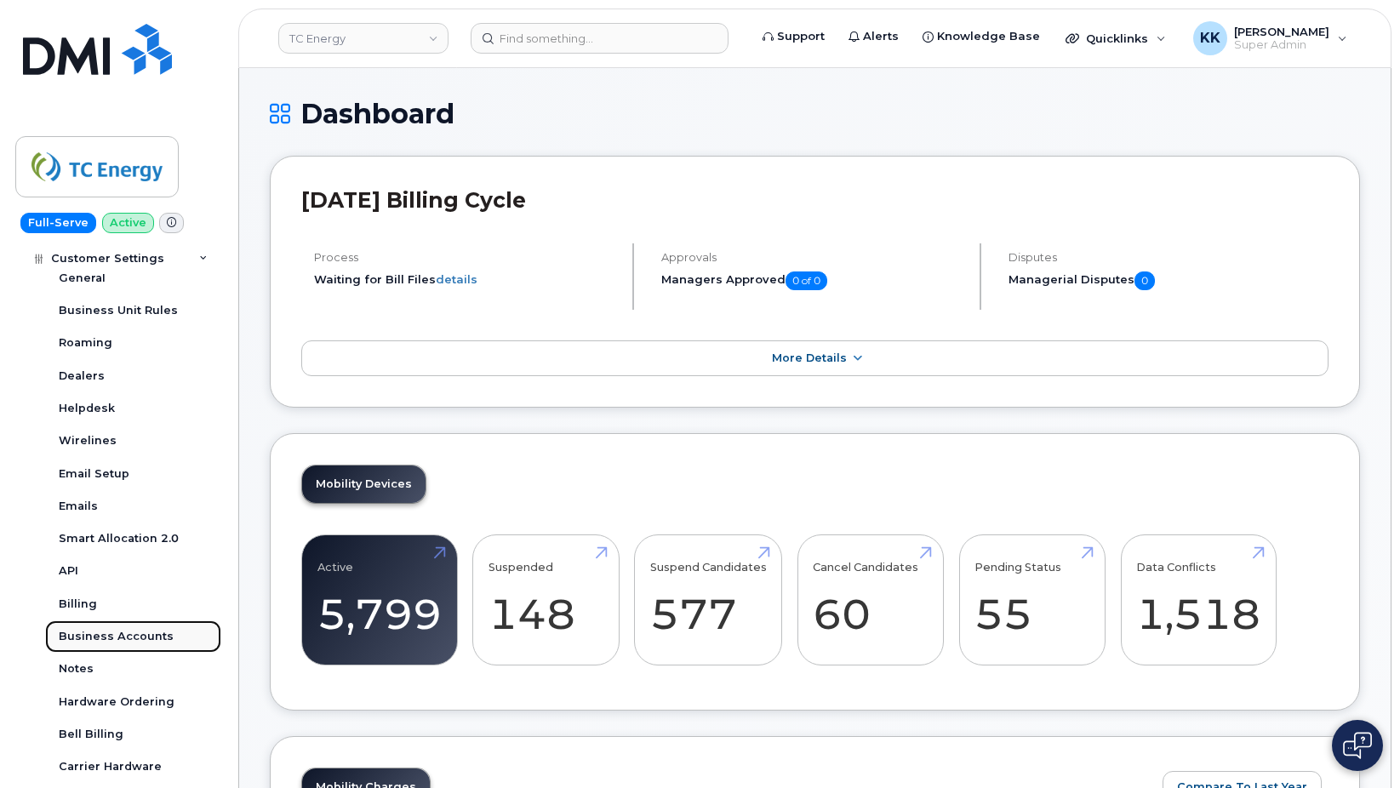
click at [112, 633] on div "Business Accounts" at bounding box center [116, 636] width 115 height 15
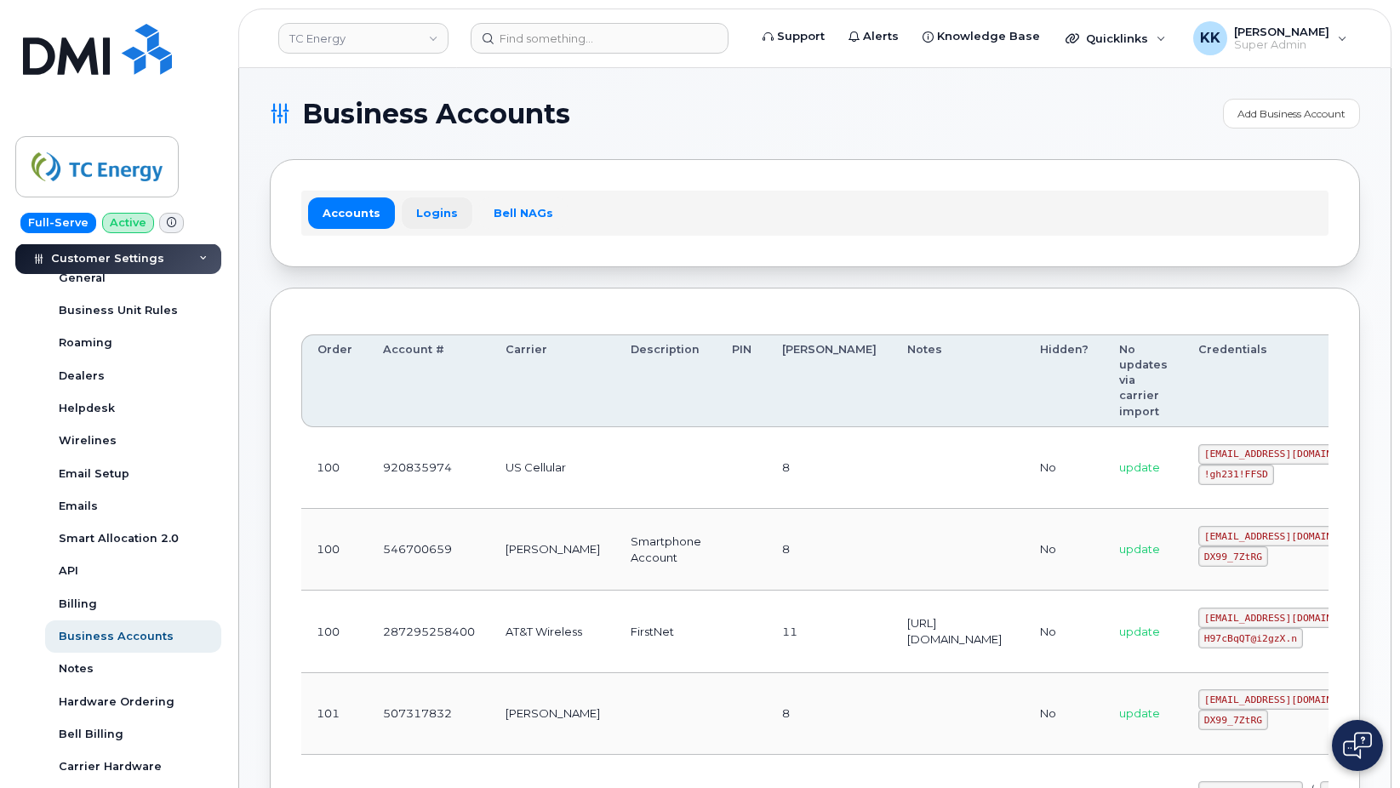
click at [432, 214] on link "Logins" at bounding box center [437, 213] width 71 height 31
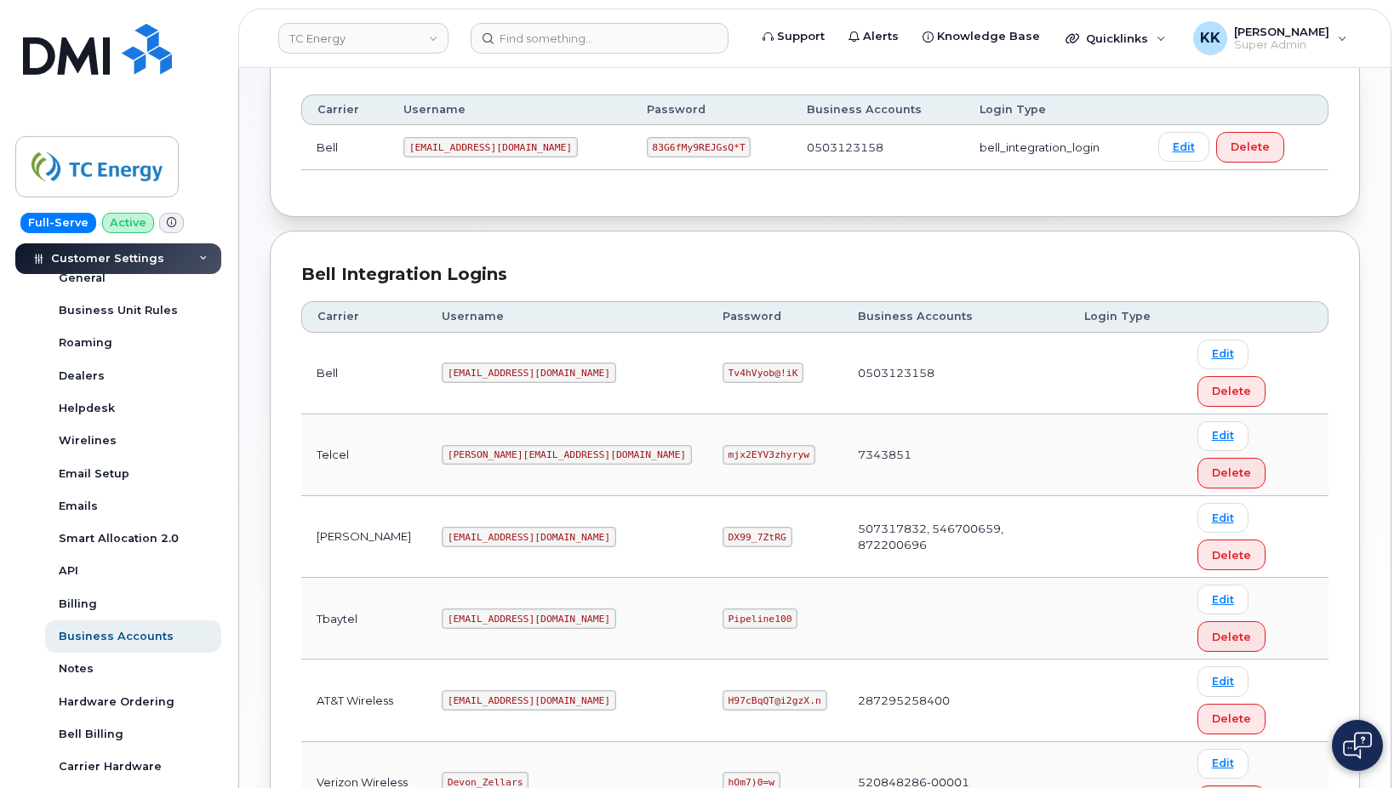
scroll to position [260, 0]
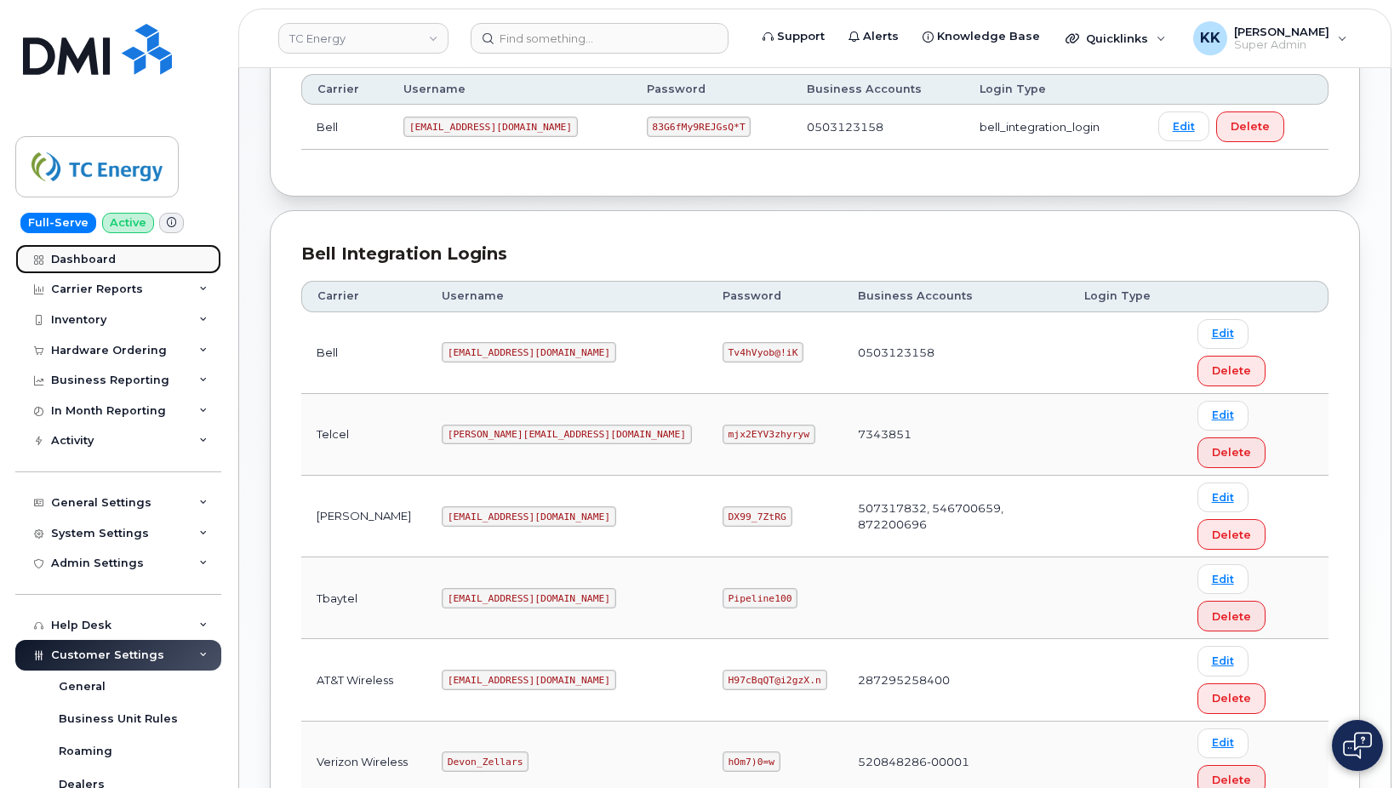
click at [110, 266] on div "Dashboard" at bounding box center [83, 260] width 65 height 14
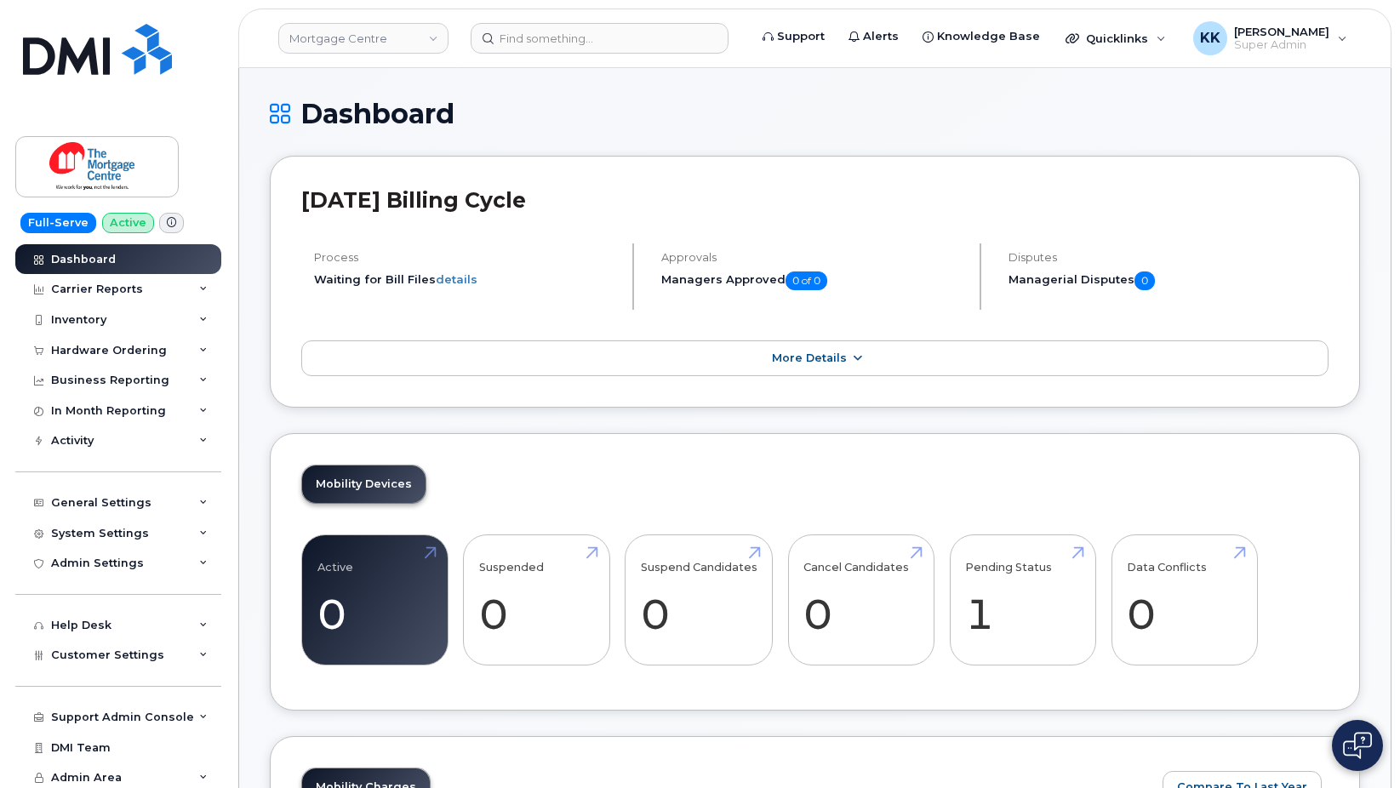
scroll to position [2145, 0]
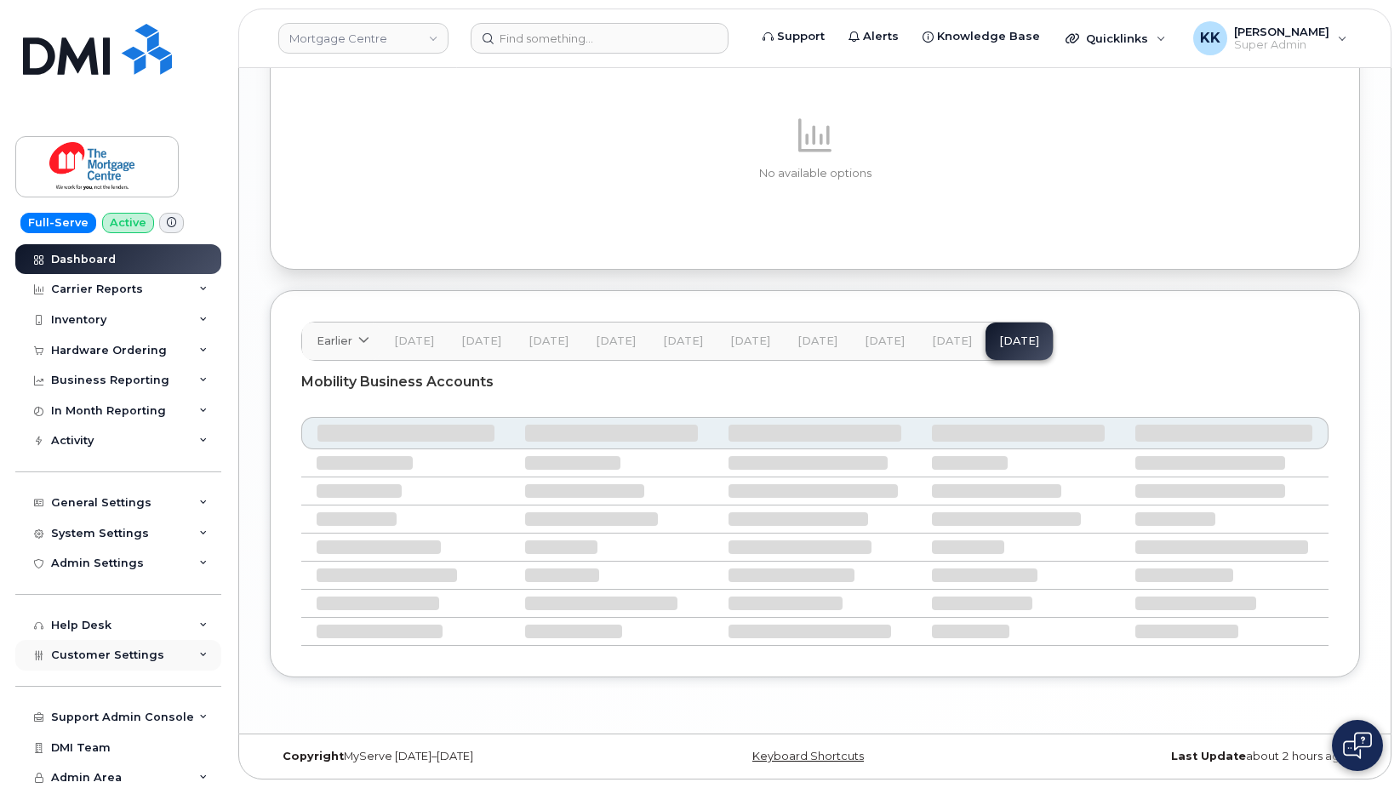
click at [85, 661] on span "Customer Settings" at bounding box center [107, 655] width 113 height 13
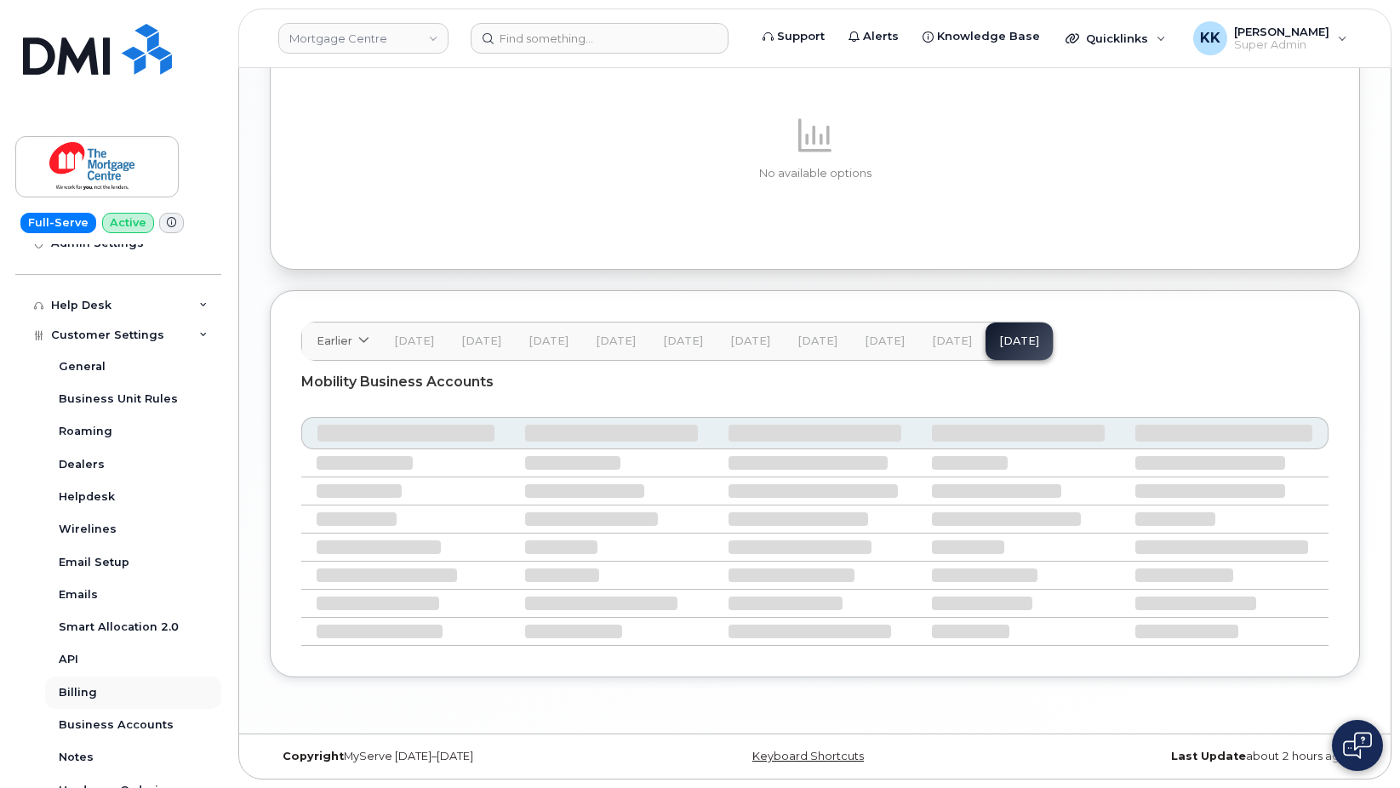
scroll to position [327, 0]
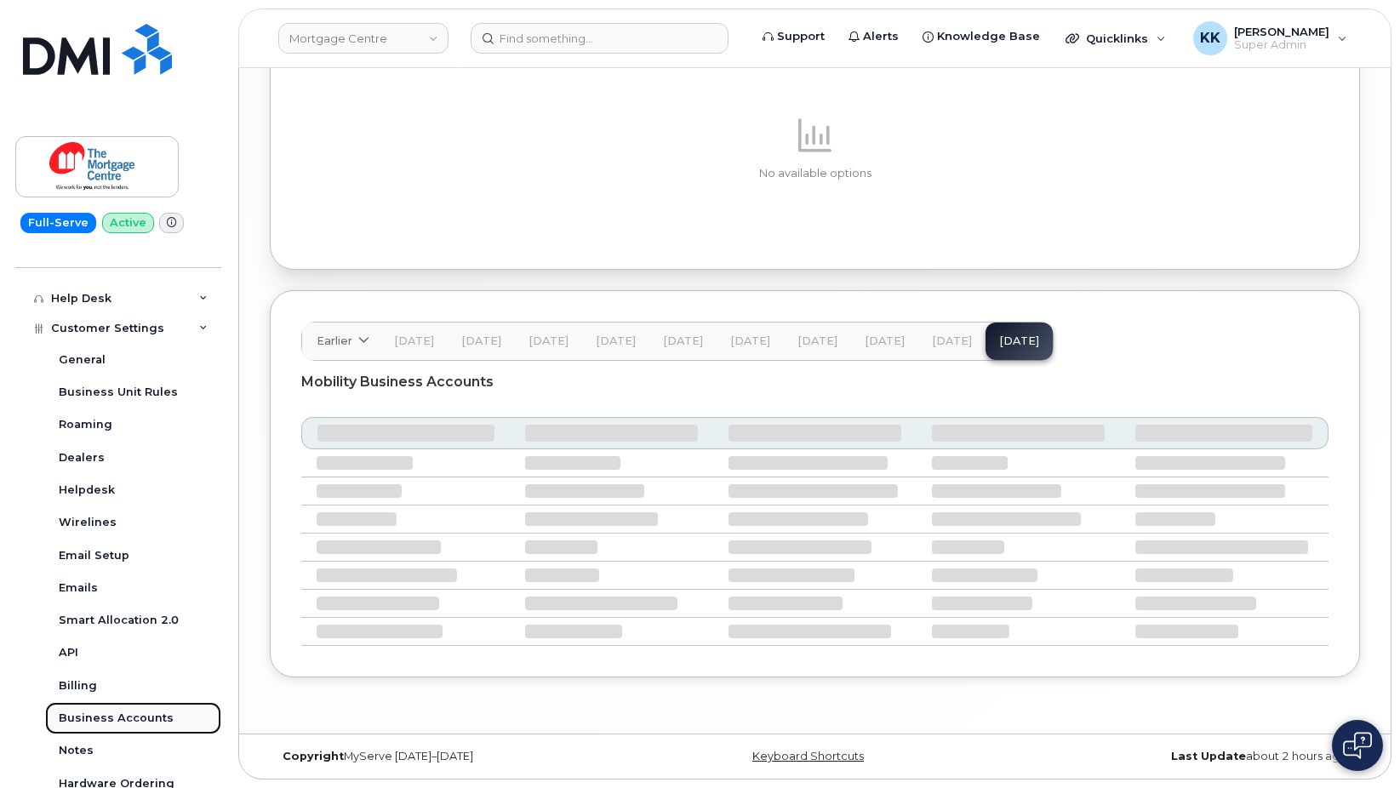
click at [135, 718] on div "Business Accounts" at bounding box center [116, 718] width 115 height 15
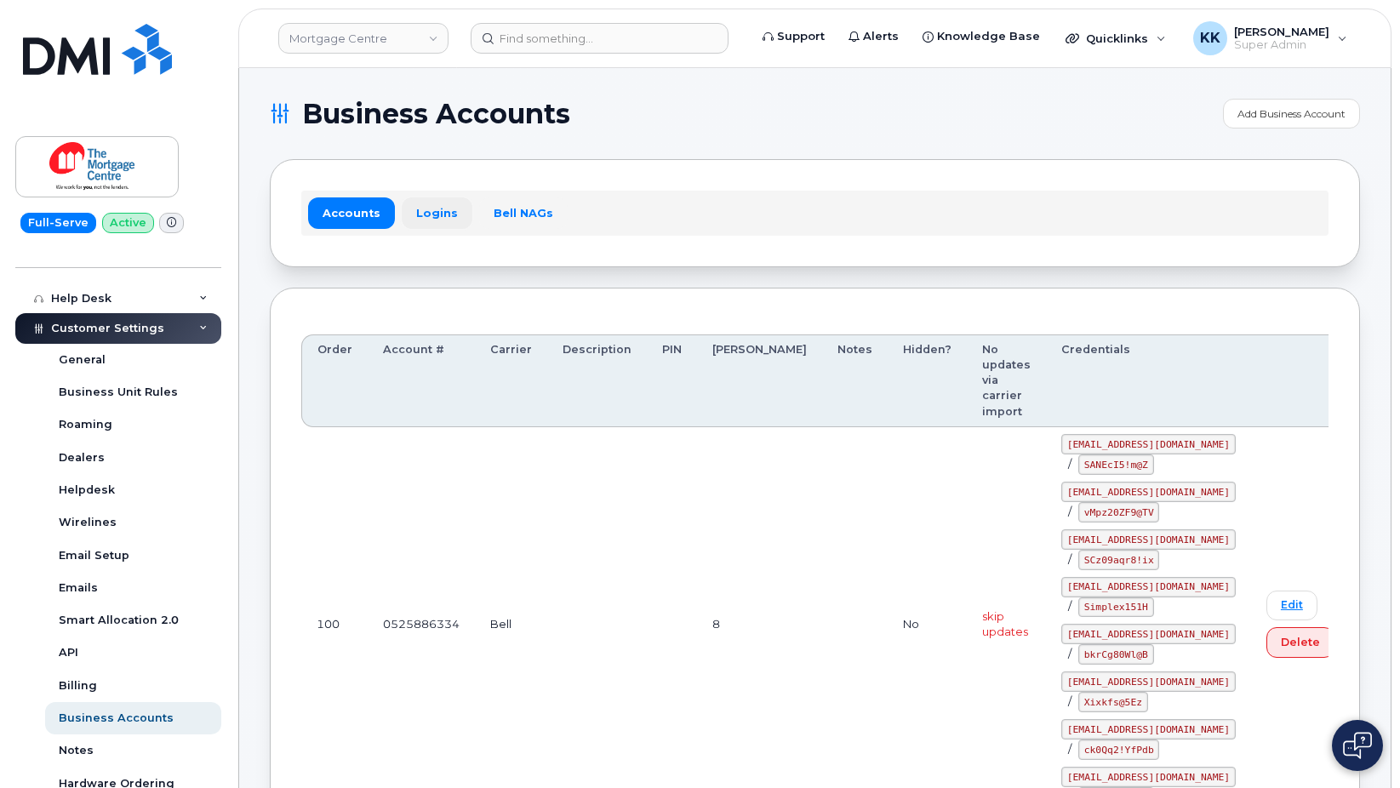
click at [415, 202] on link "Logins" at bounding box center [437, 213] width 71 height 31
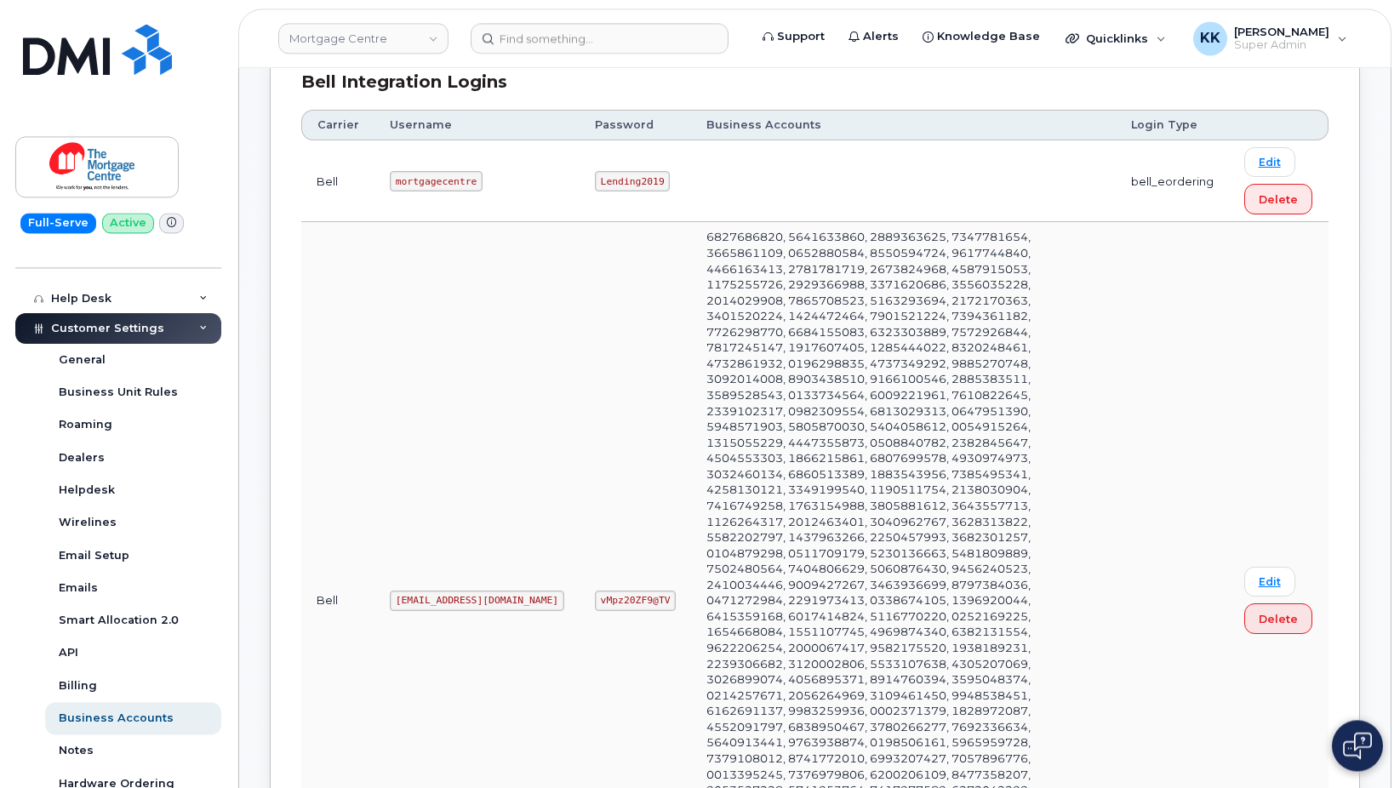
scroll to position [1042, 0]
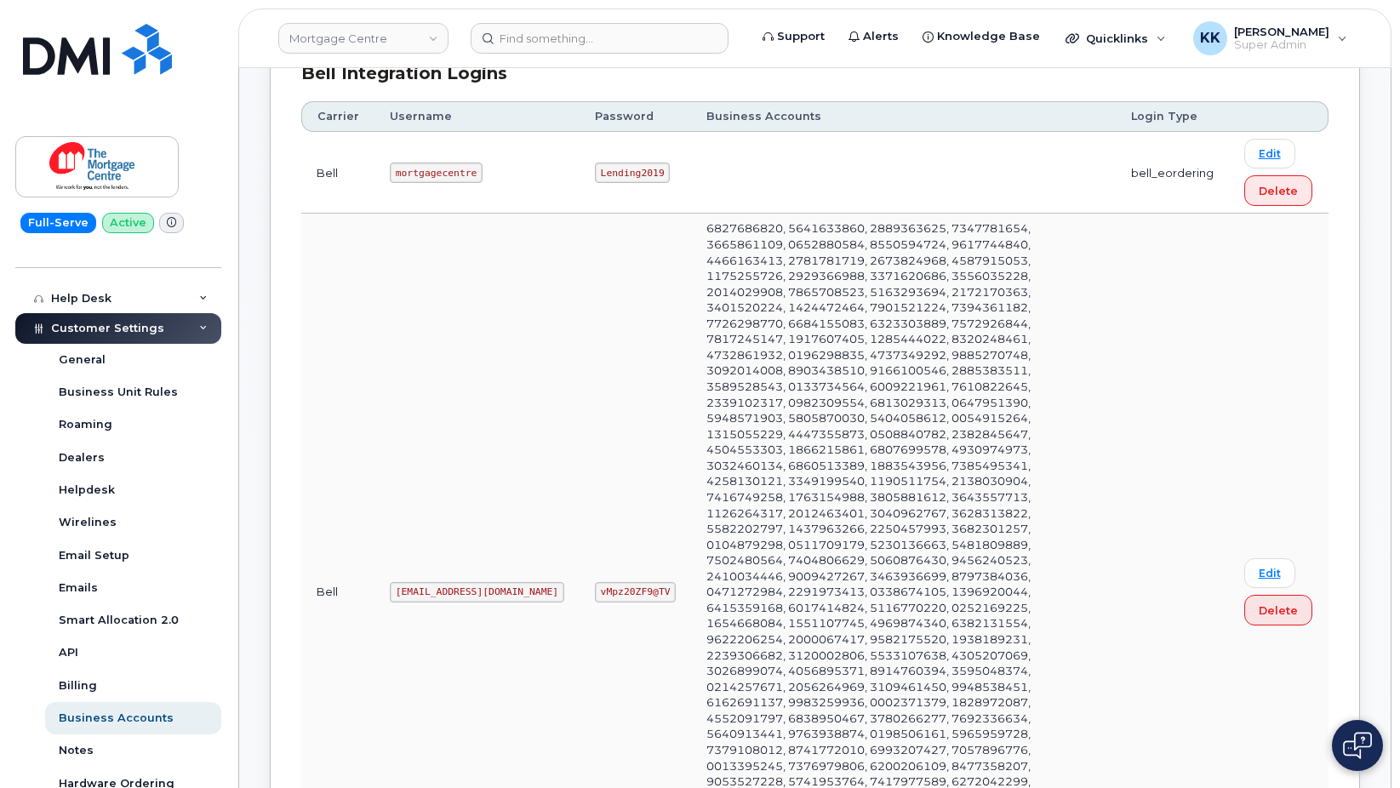
click at [446, 582] on code "mgc1@myserve.ca" at bounding box center [477, 592] width 175 height 20
click at [595, 582] on code "vMpz20ZF9@TV" at bounding box center [635, 592] width 81 height 20
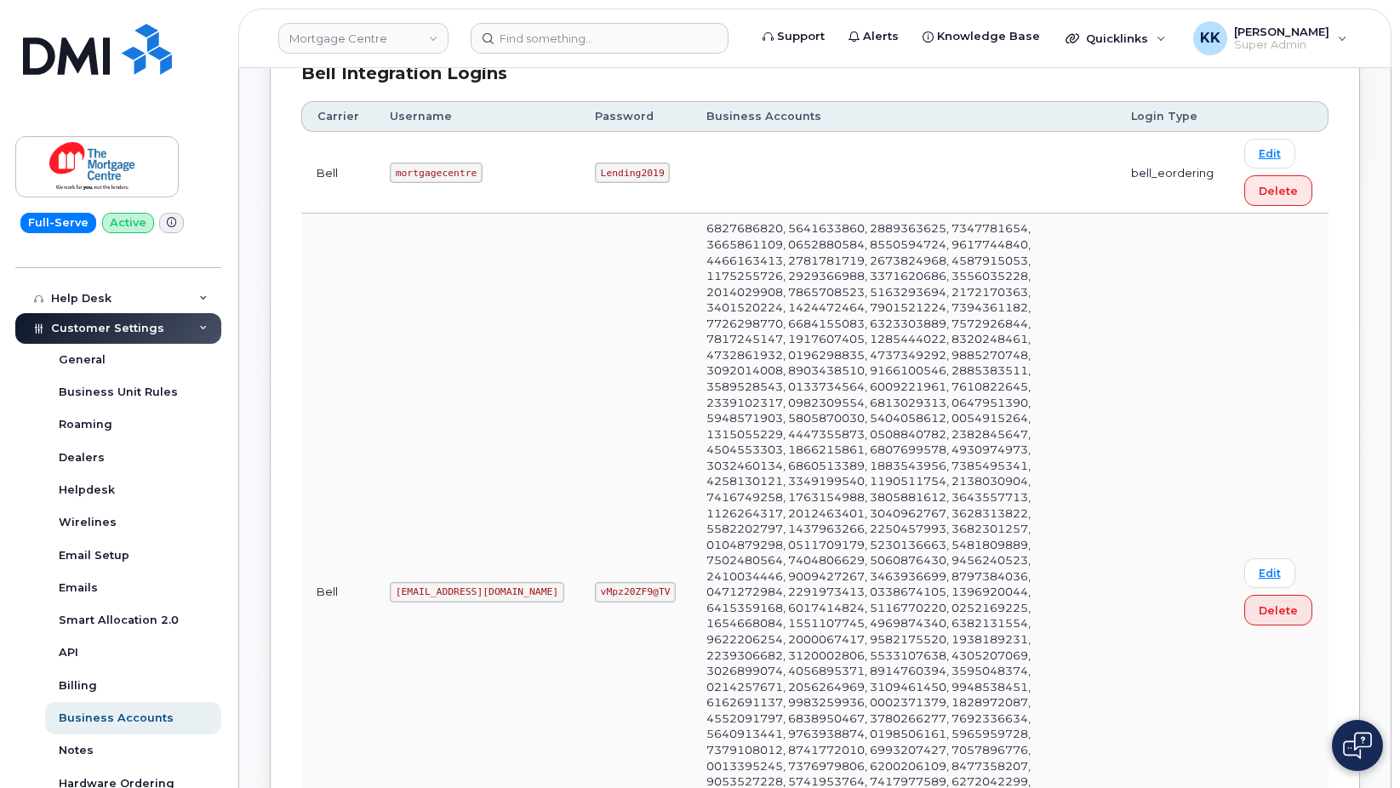
click at [595, 582] on code "vMpz20ZF9@TV" at bounding box center [635, 592] width 81 height 20
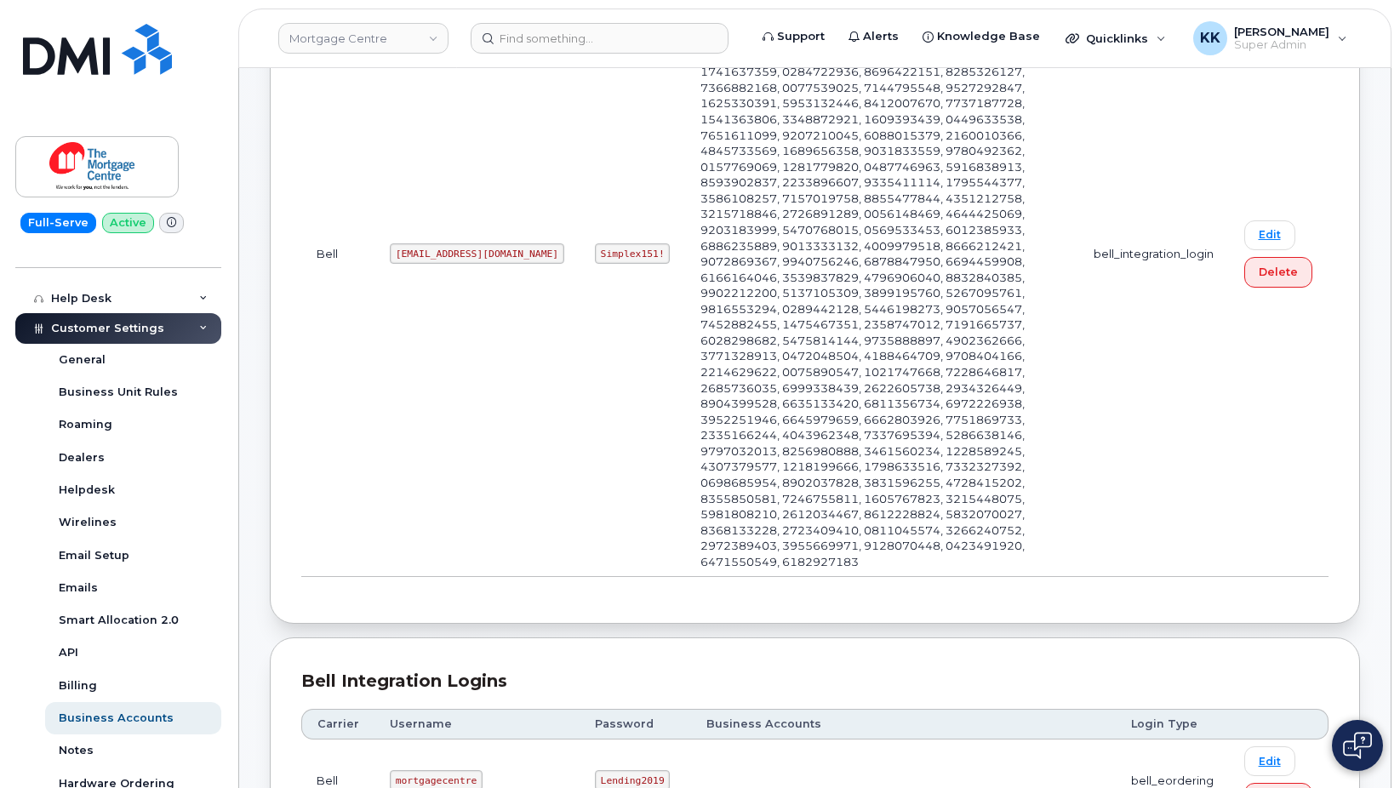
scroll to position [0, 0]
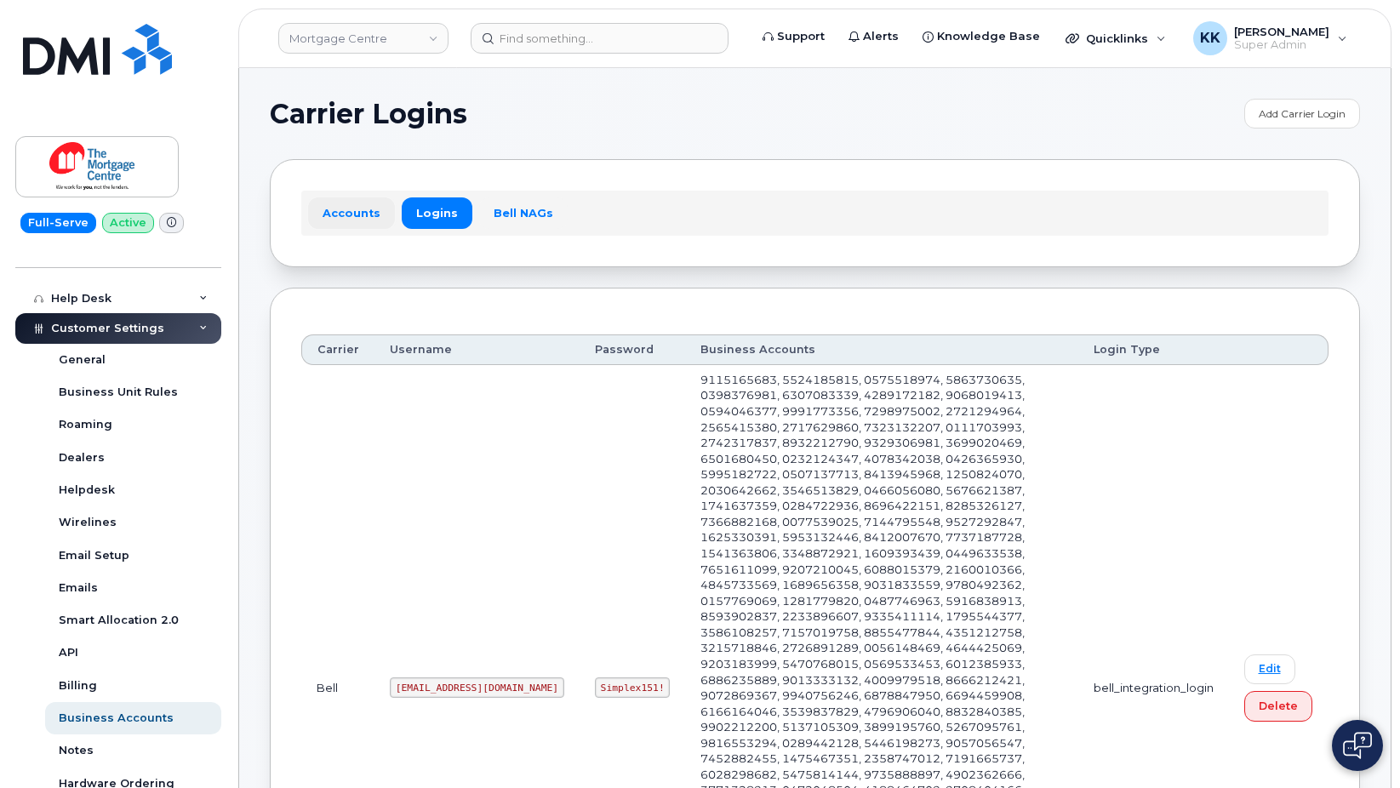
click at [365, 209] on link "Accounts" at bounding box center [351, 213] width 87 height 31
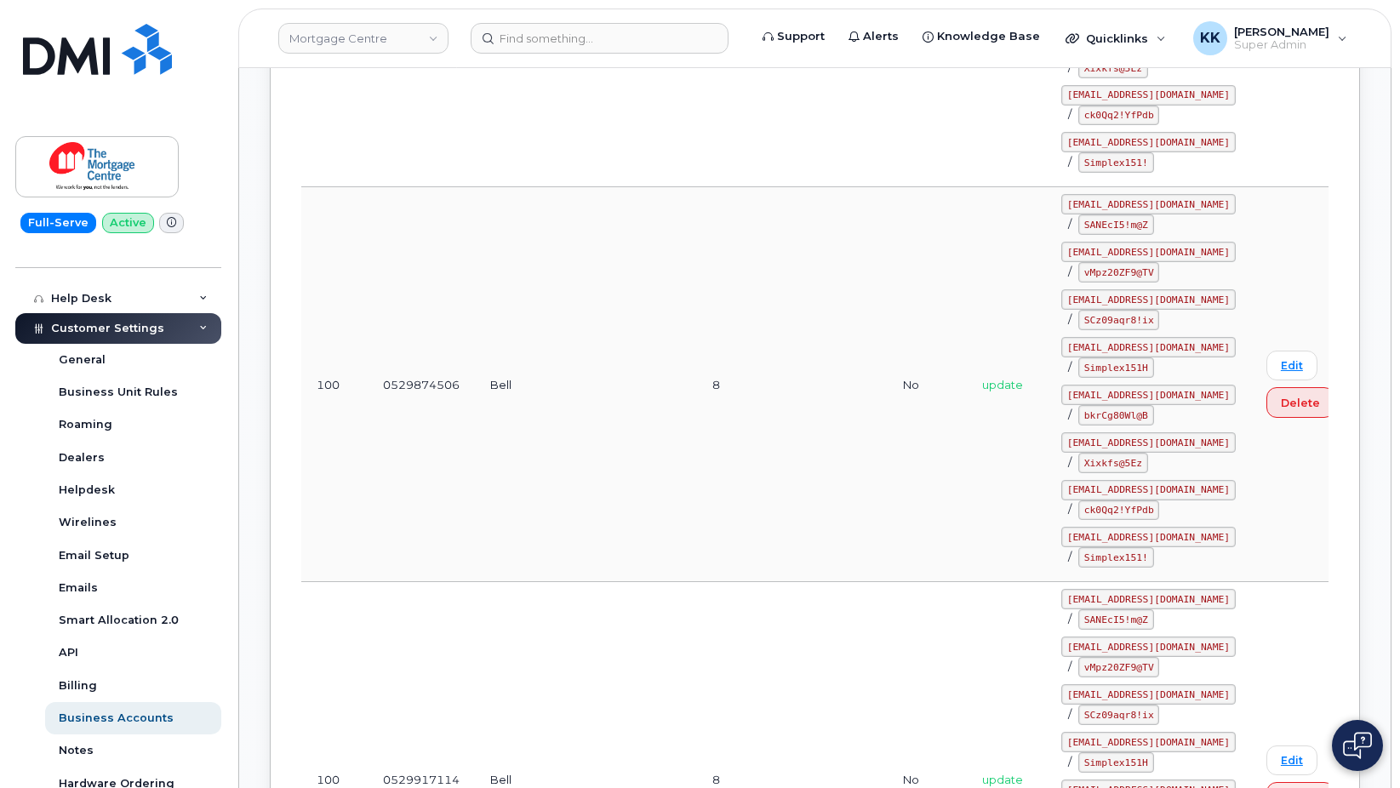
scroll to position [27470, 0]
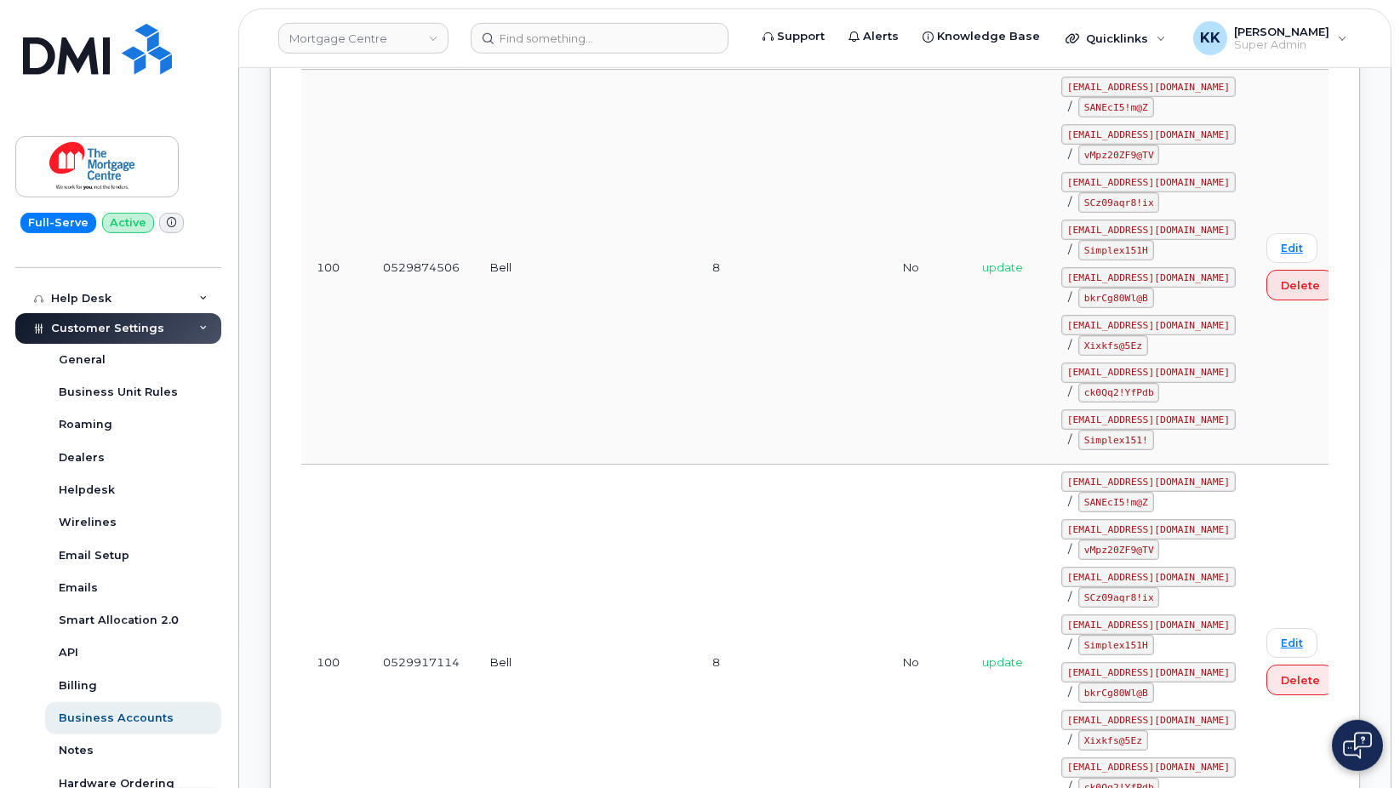
drag, startPoint x: 1251, startPoint y: 203, endPoint x: 1203, endPoint y: 237, distance: 58.8
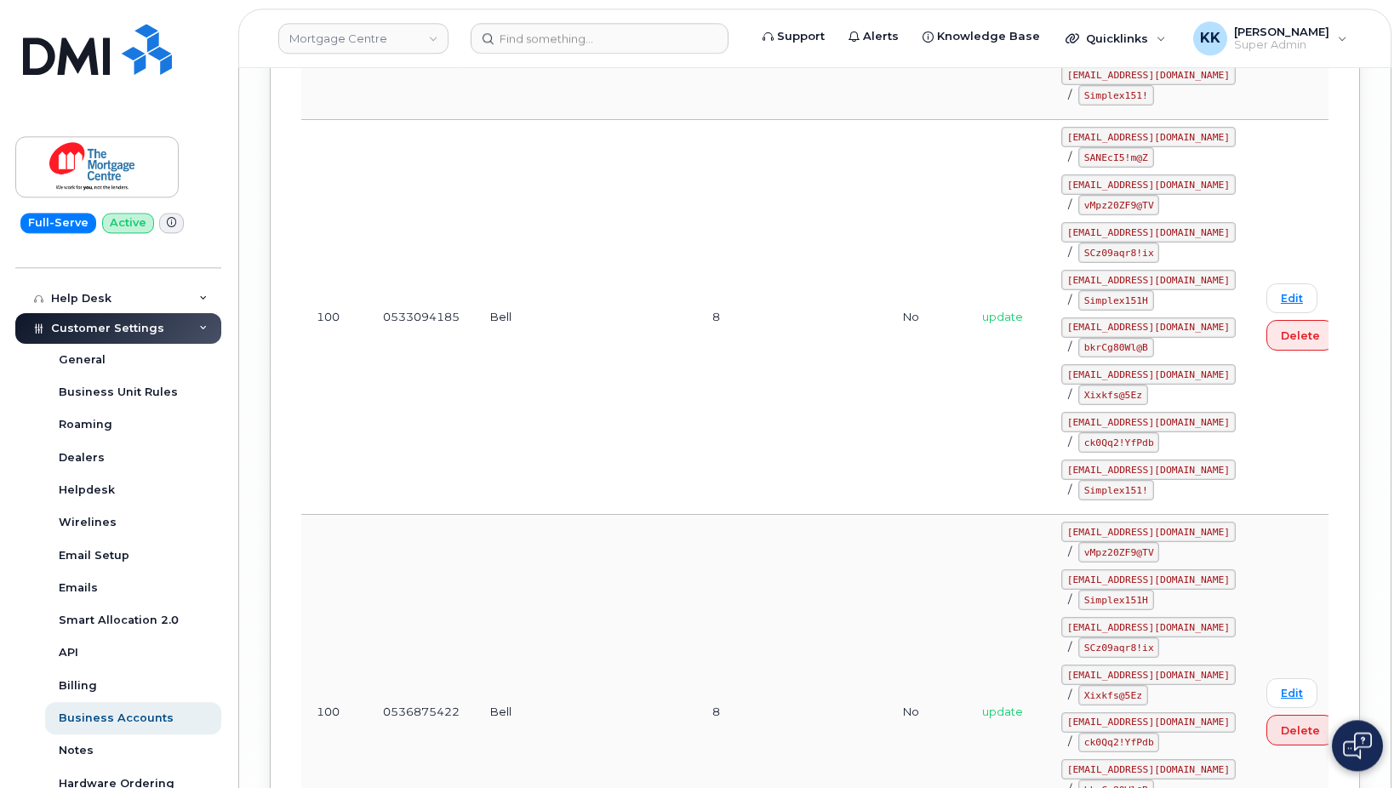
scroll to position [56779, 0]
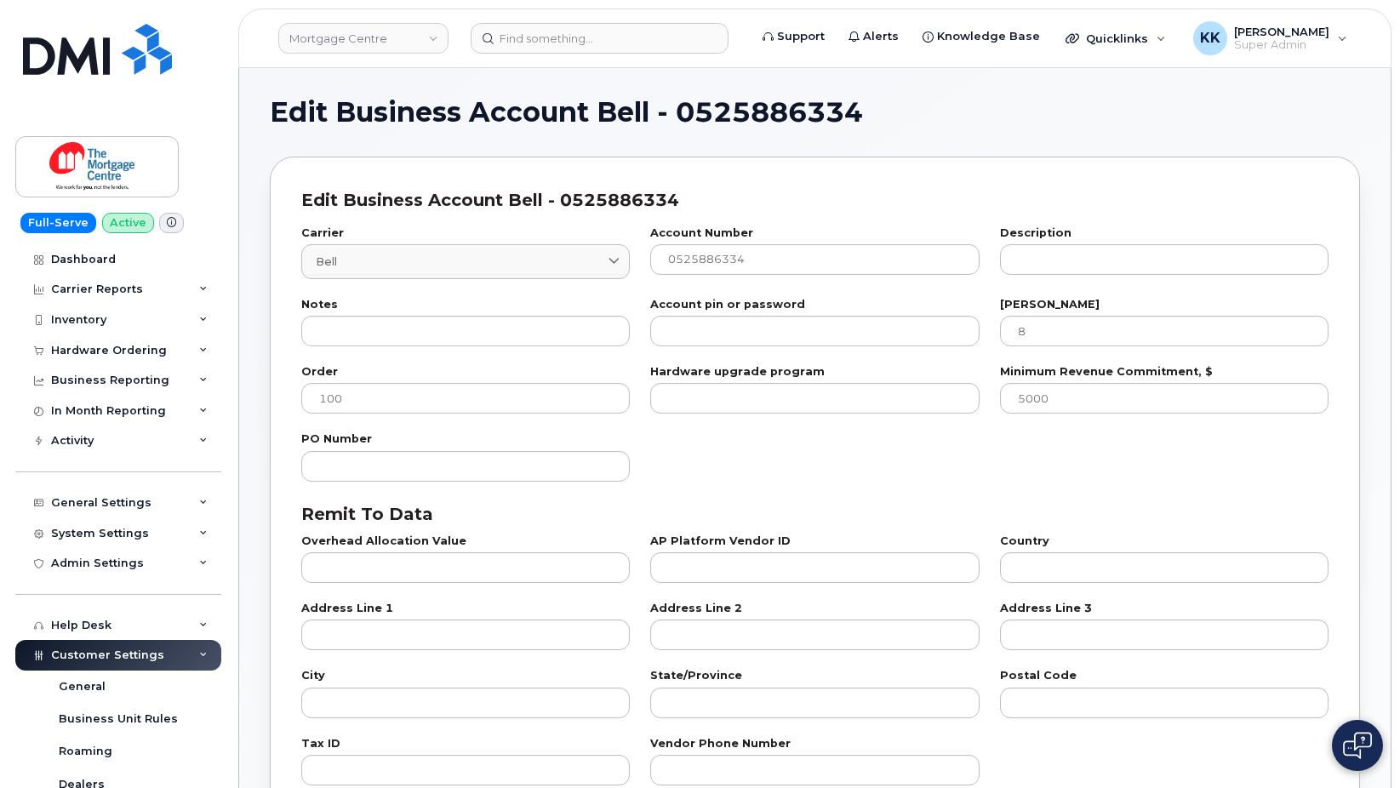
select select "807"
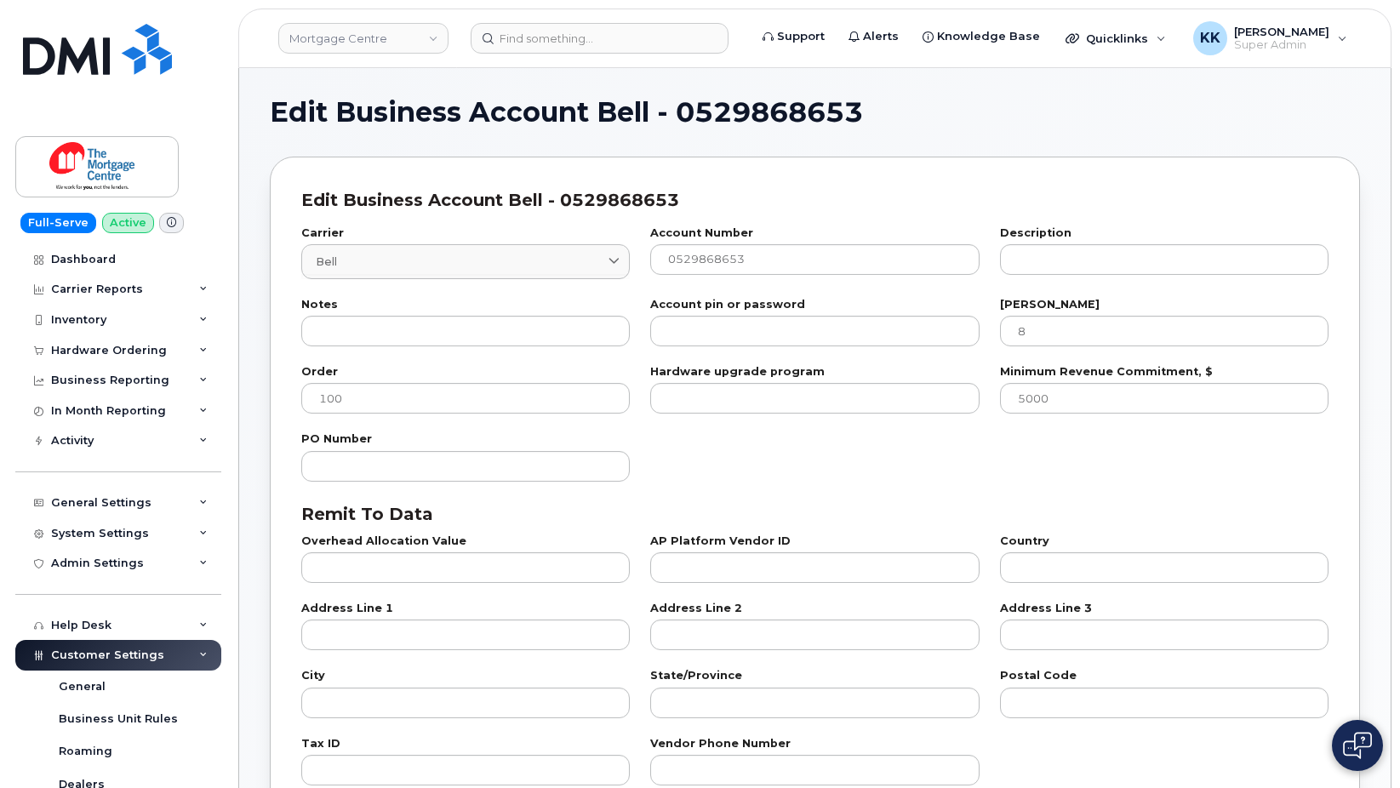
select select "807"
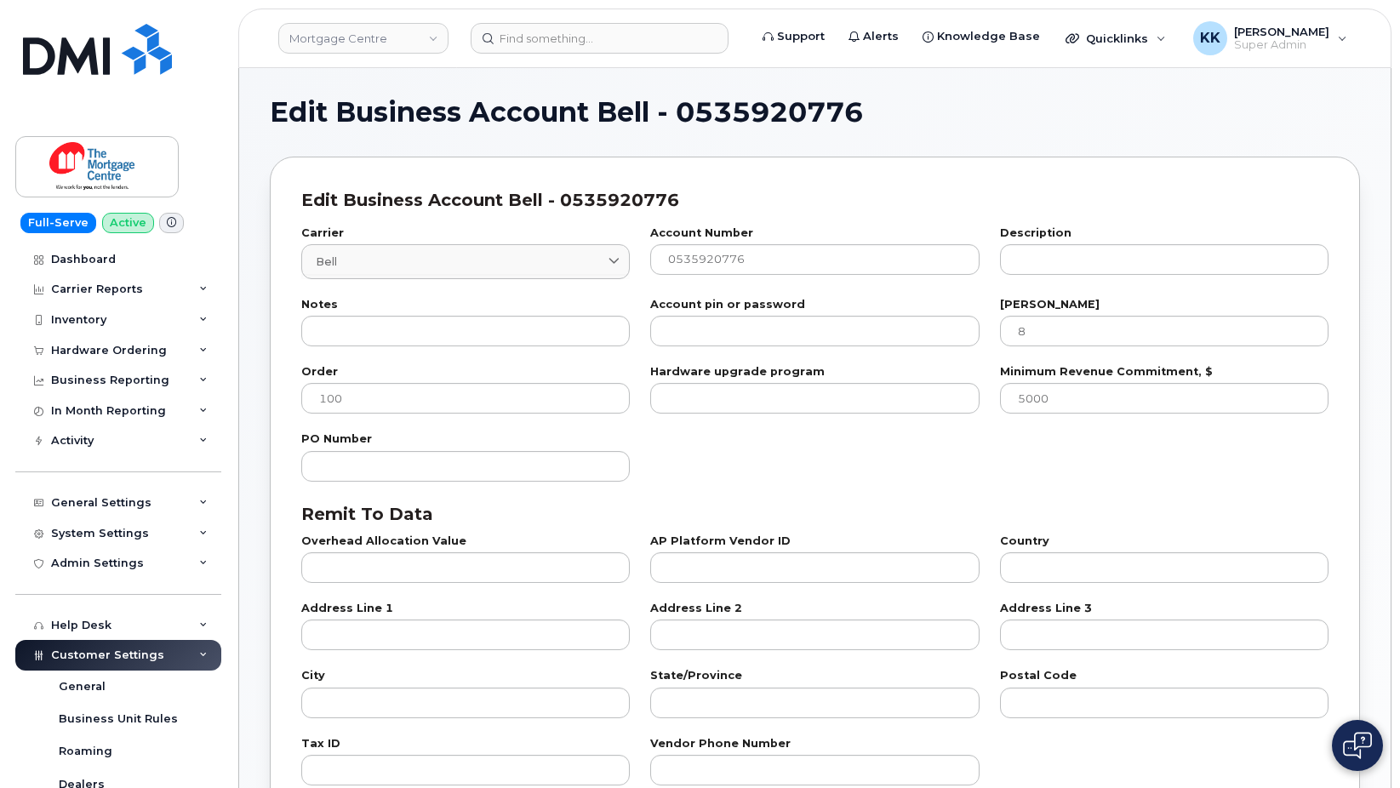
select select "807"
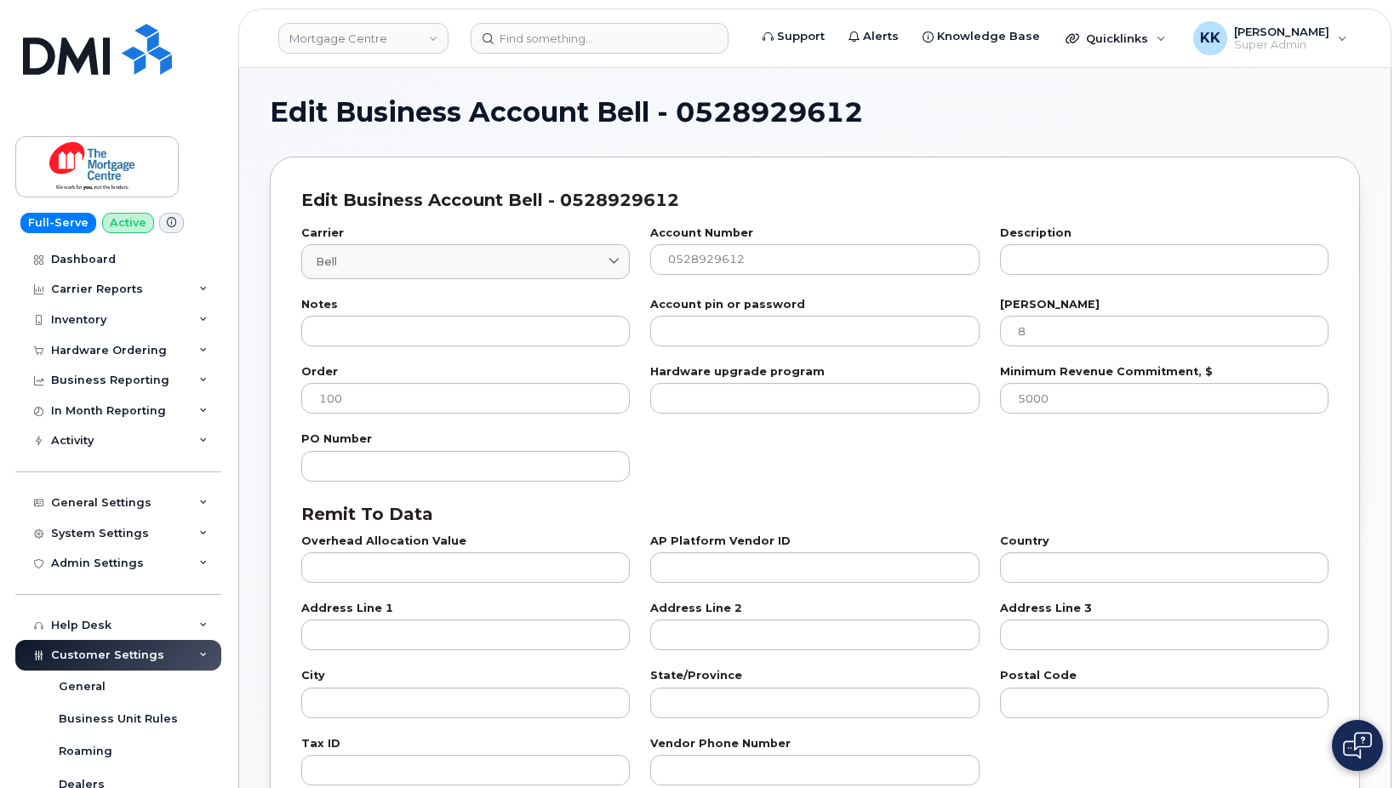
select select "807"
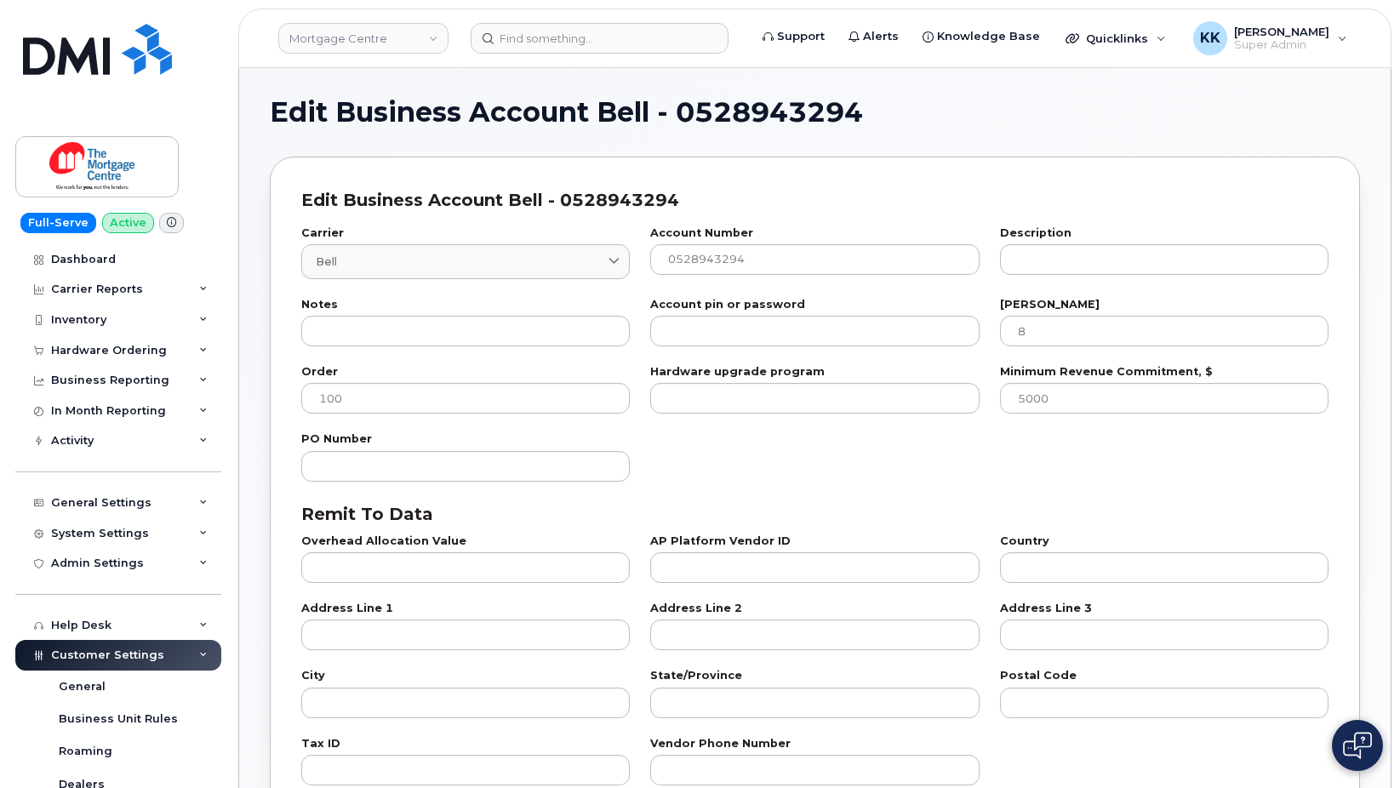
select select "807"
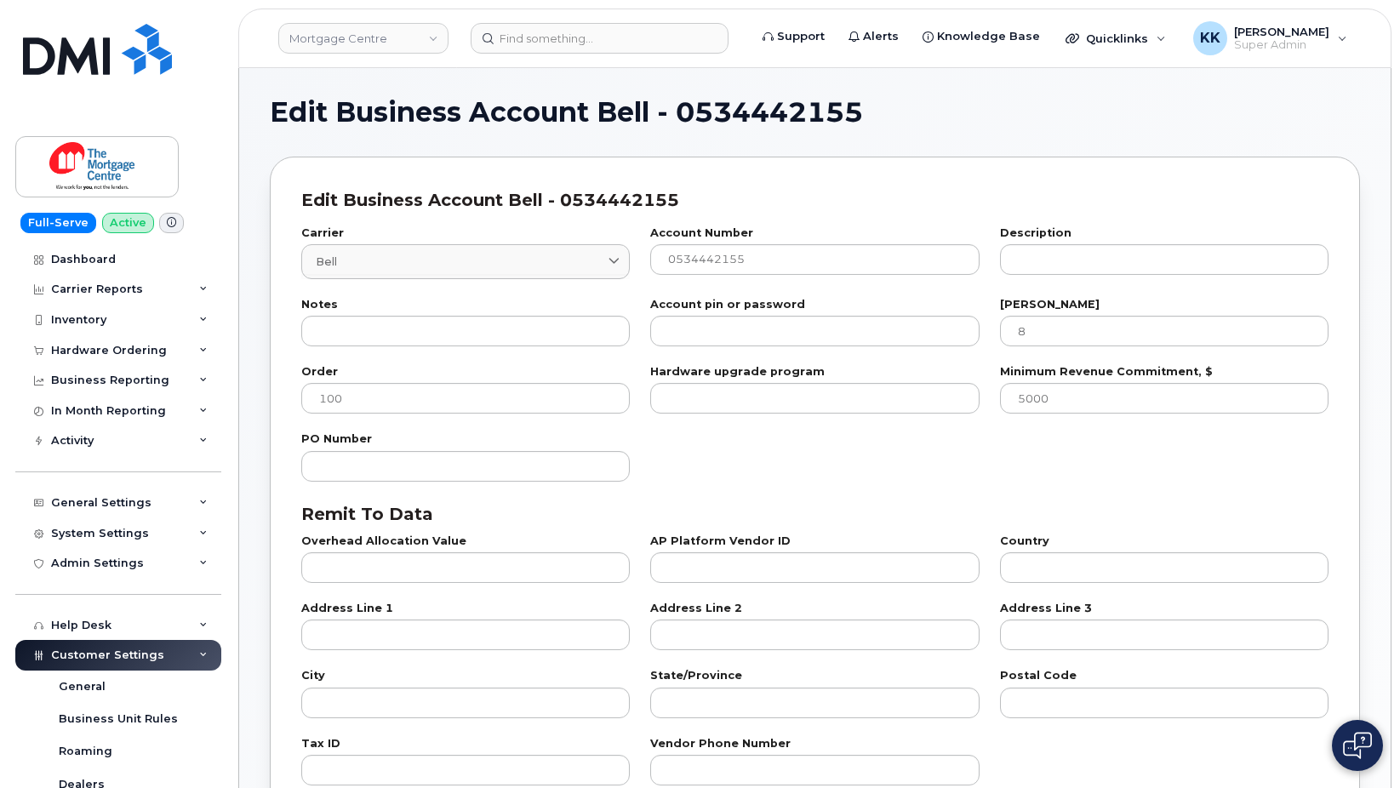
select select "807"
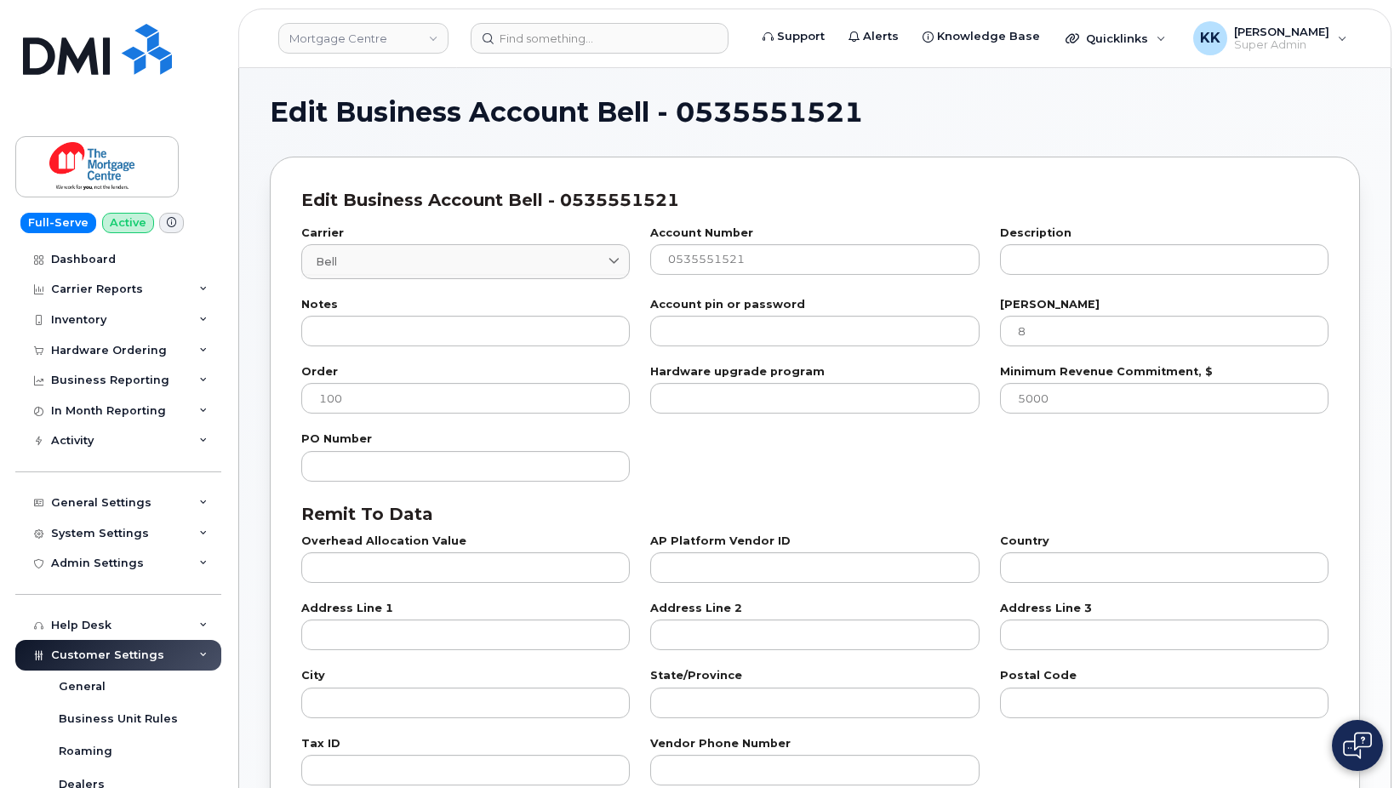
select select "807"
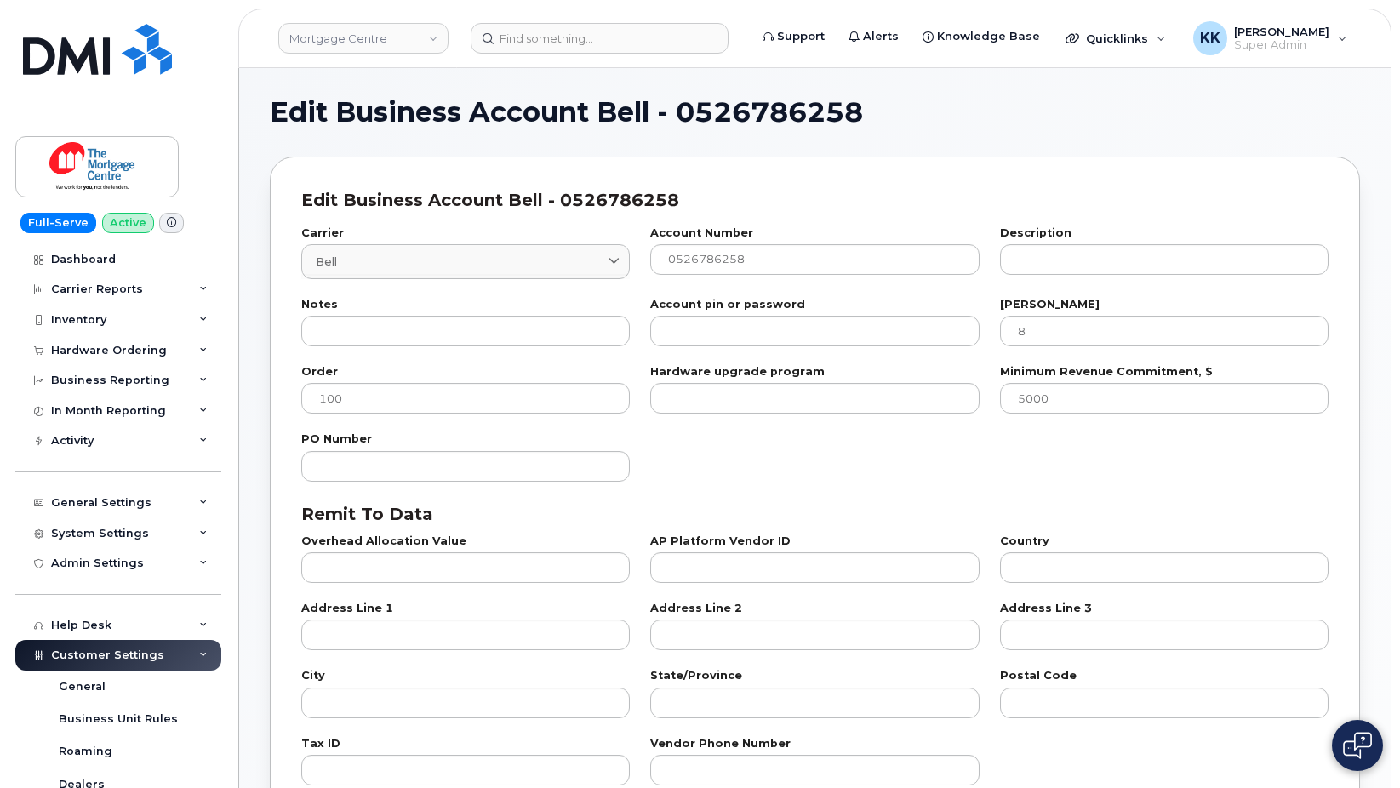
select select "807"
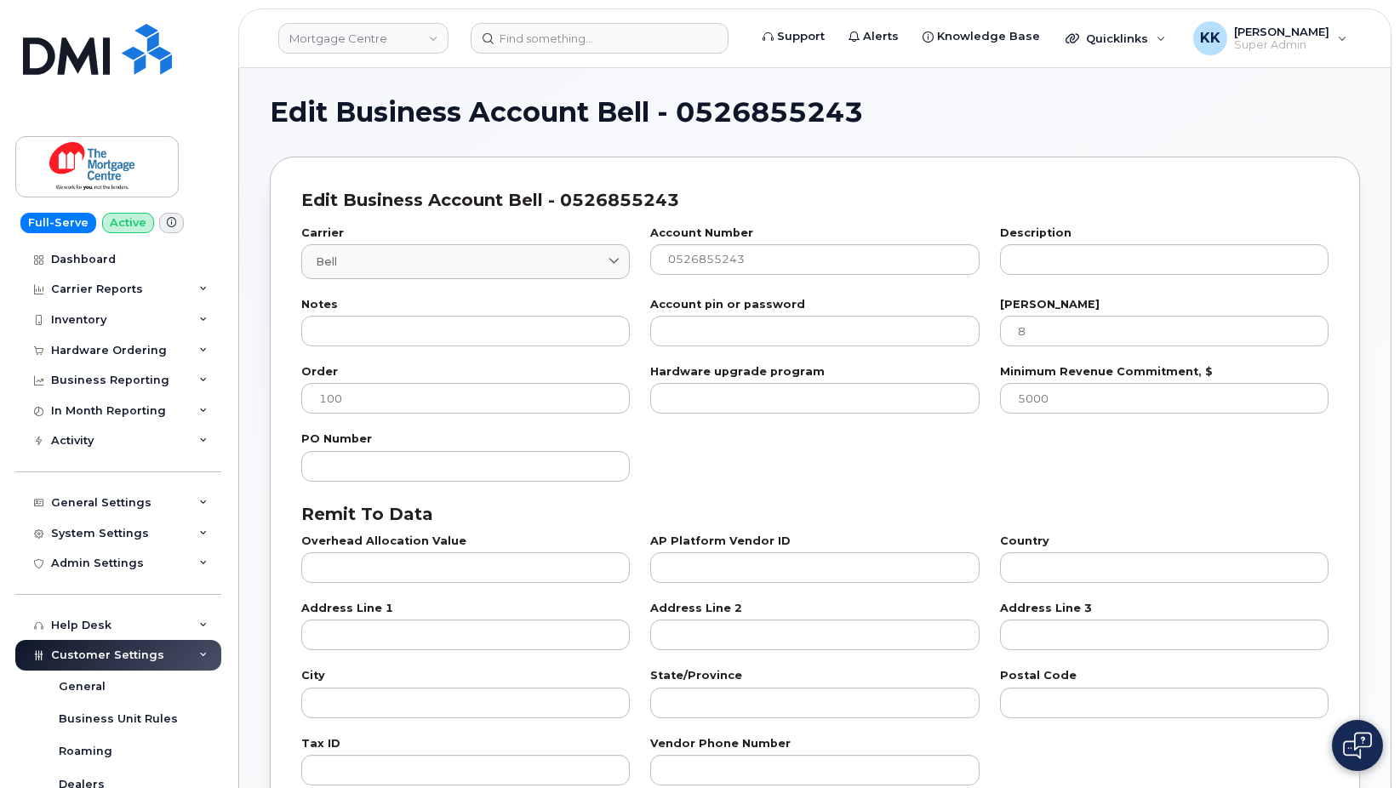
select select "807"
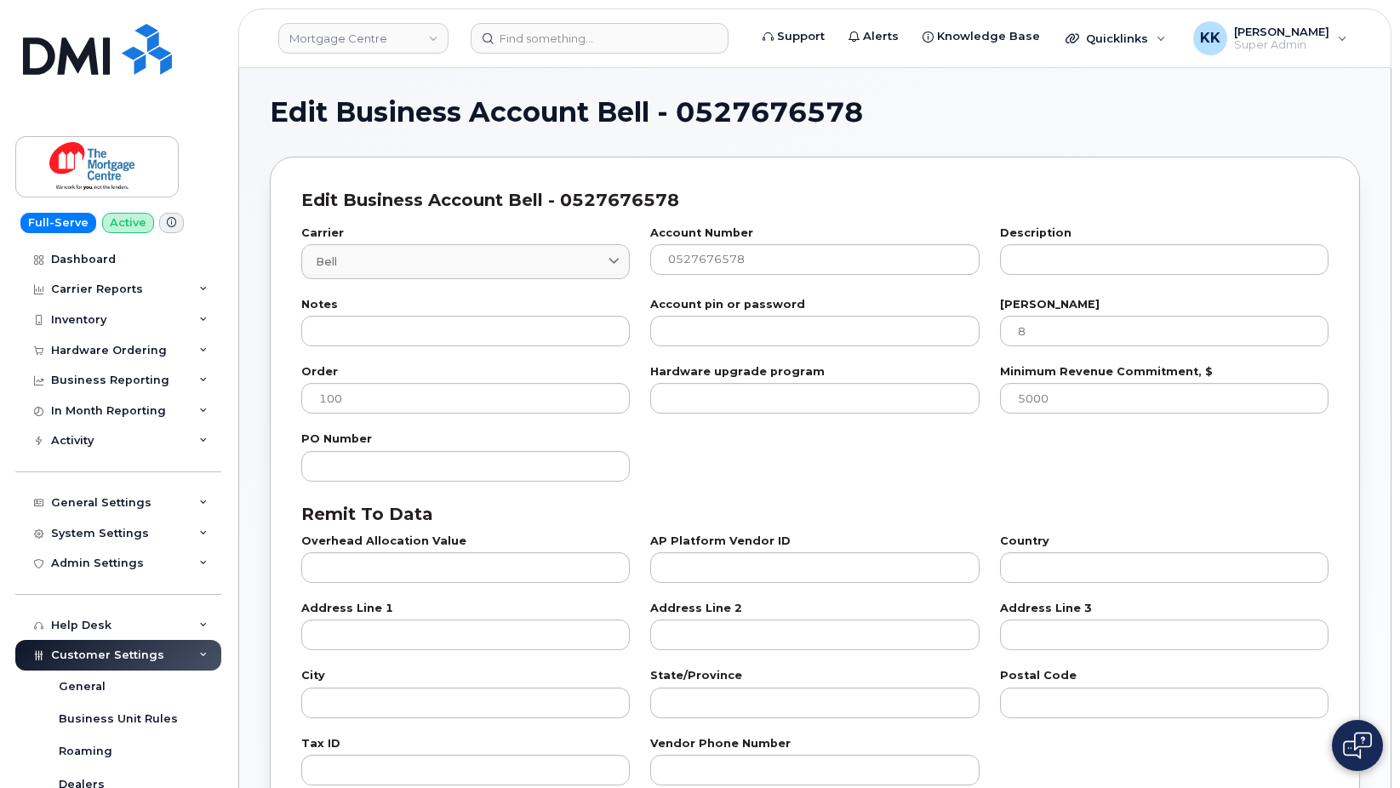
select select "807"
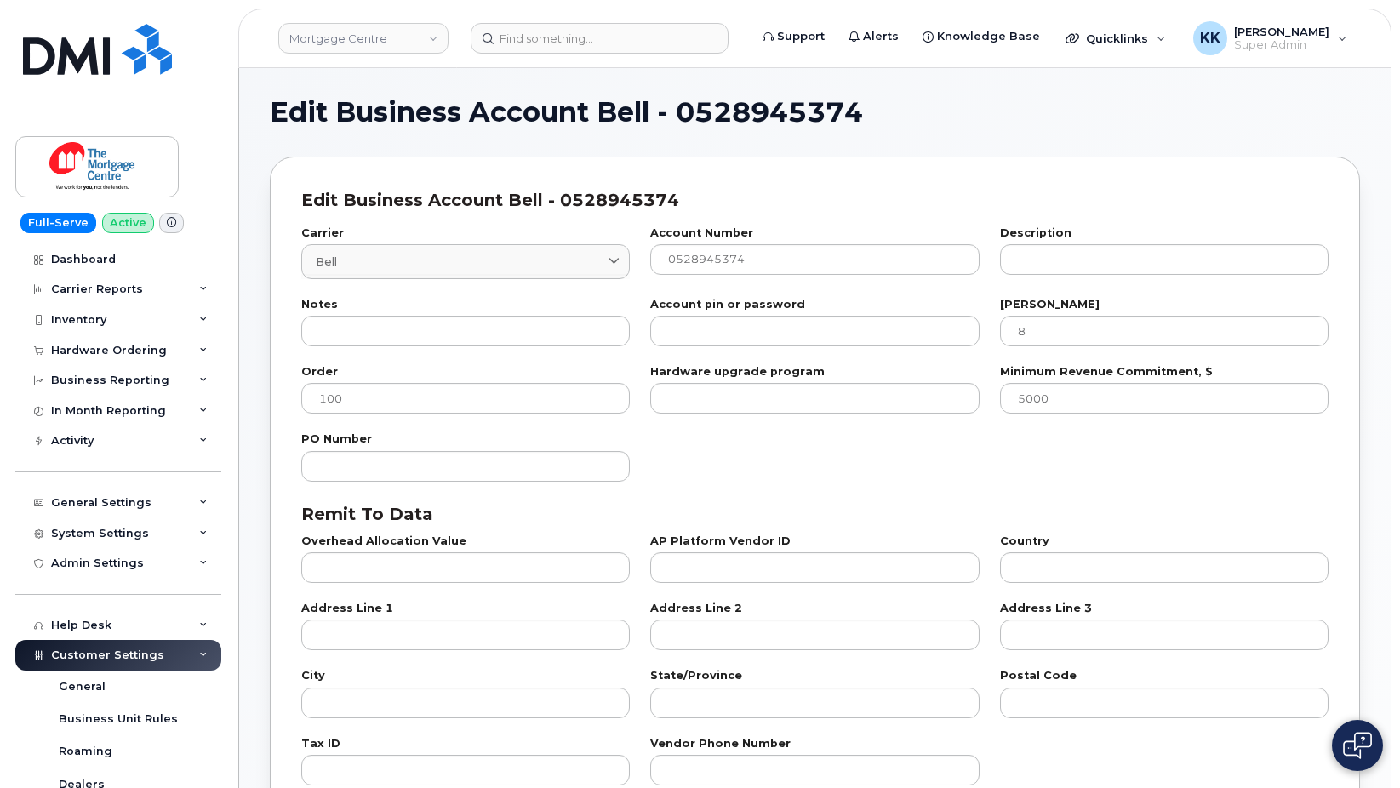
select select "807"
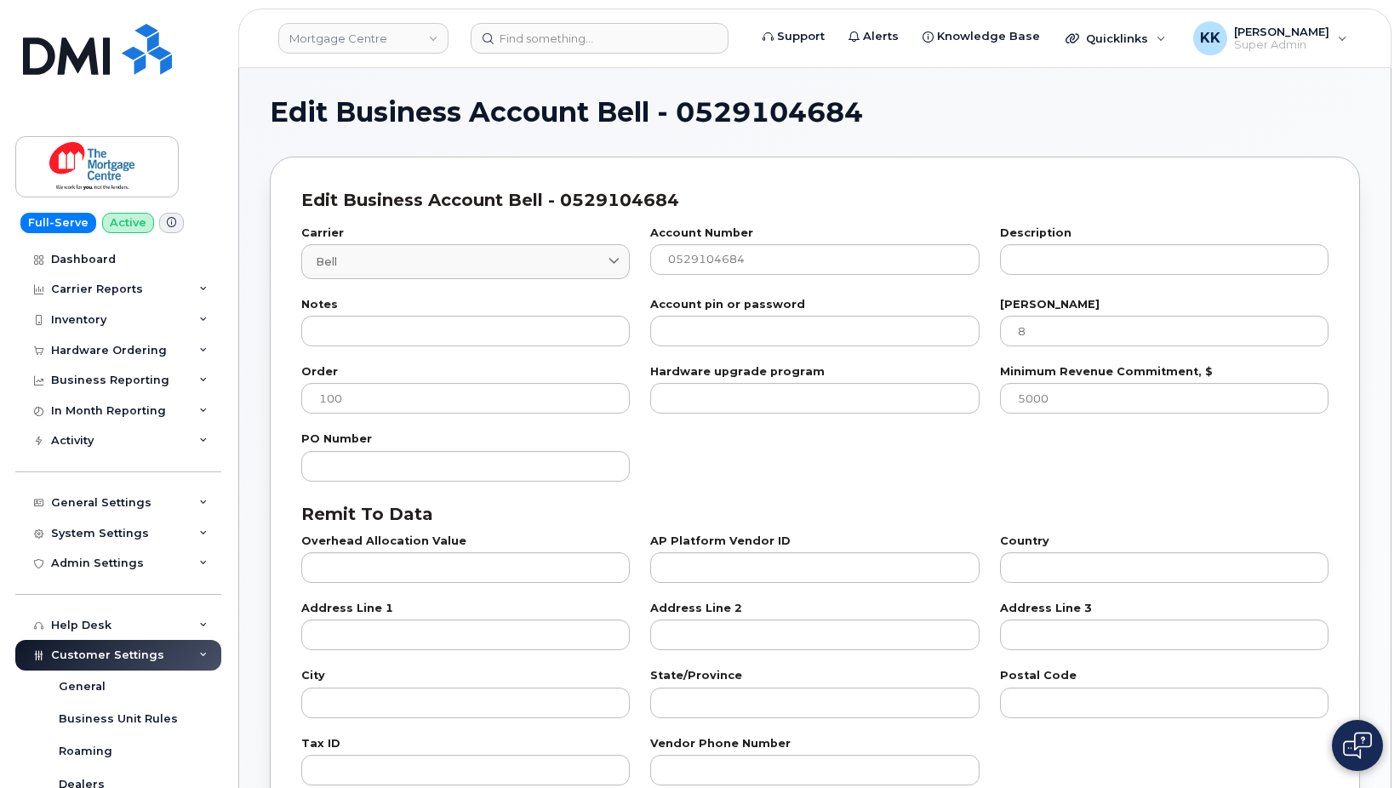
select select "807"
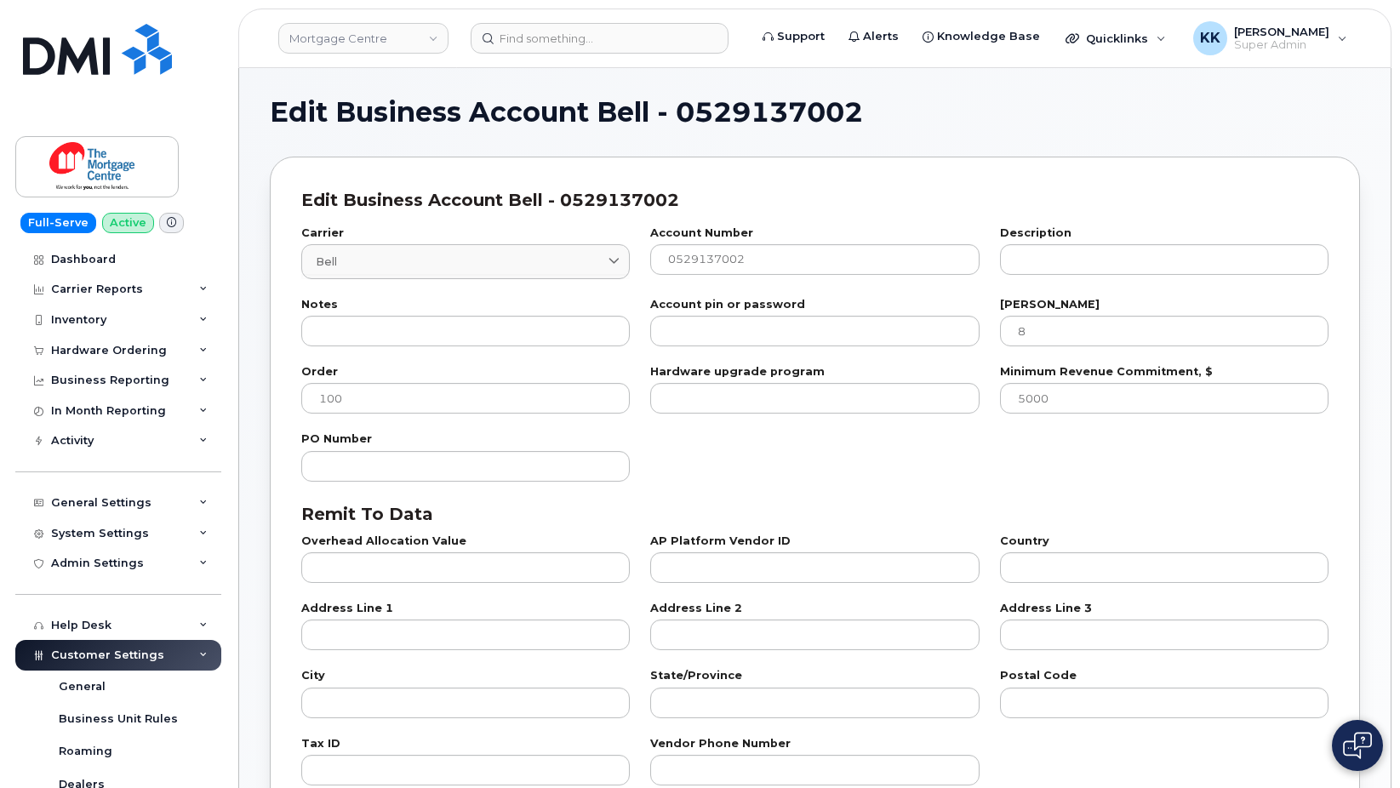
select select "807"
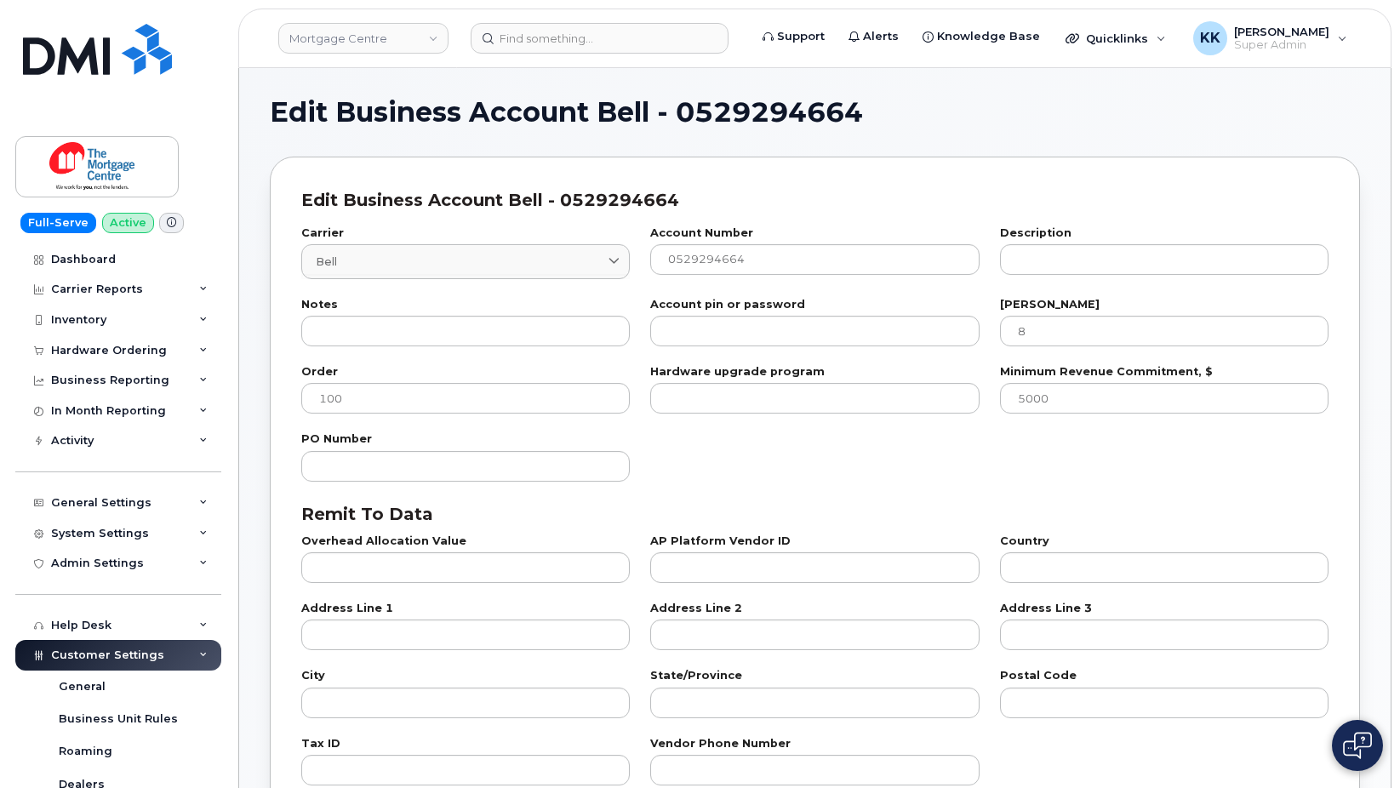
select select "807"
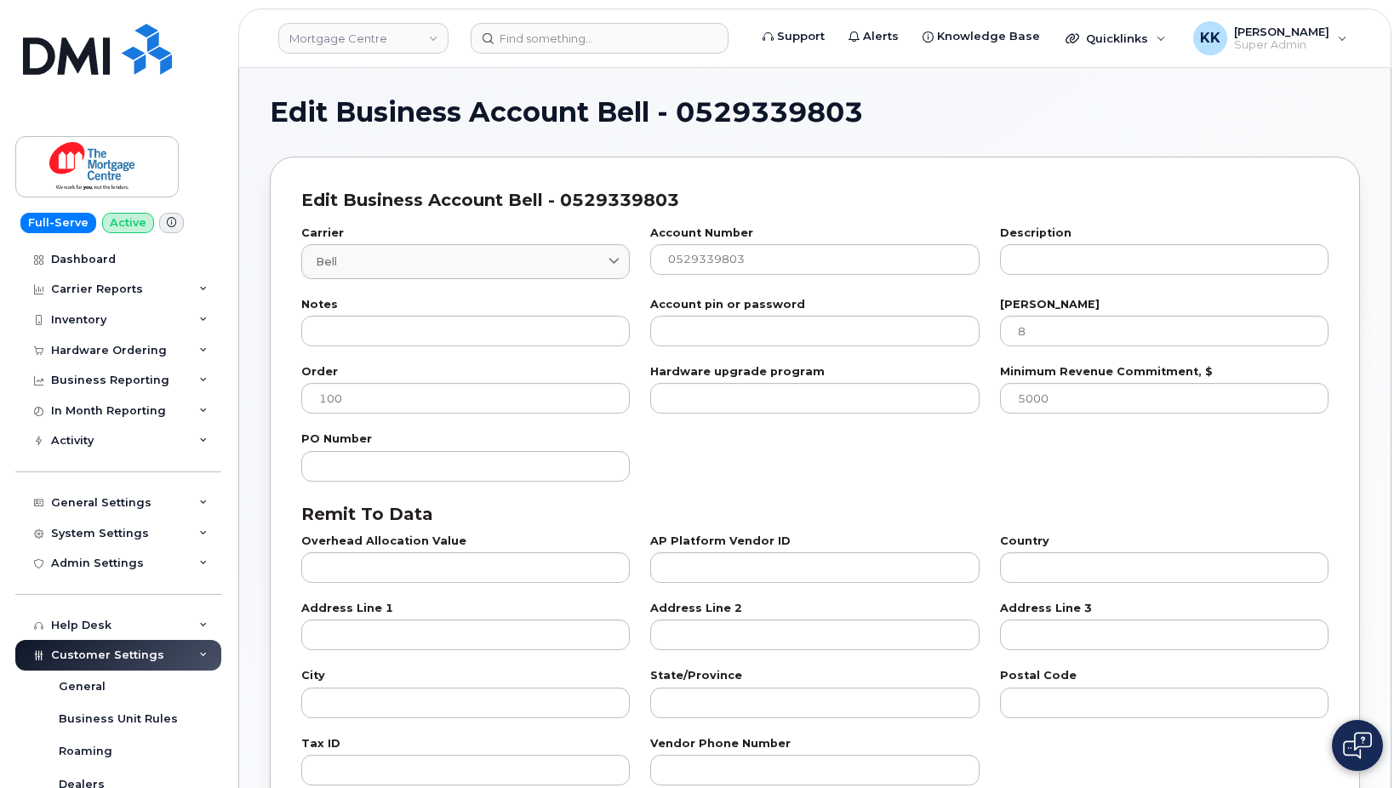
select select "807"
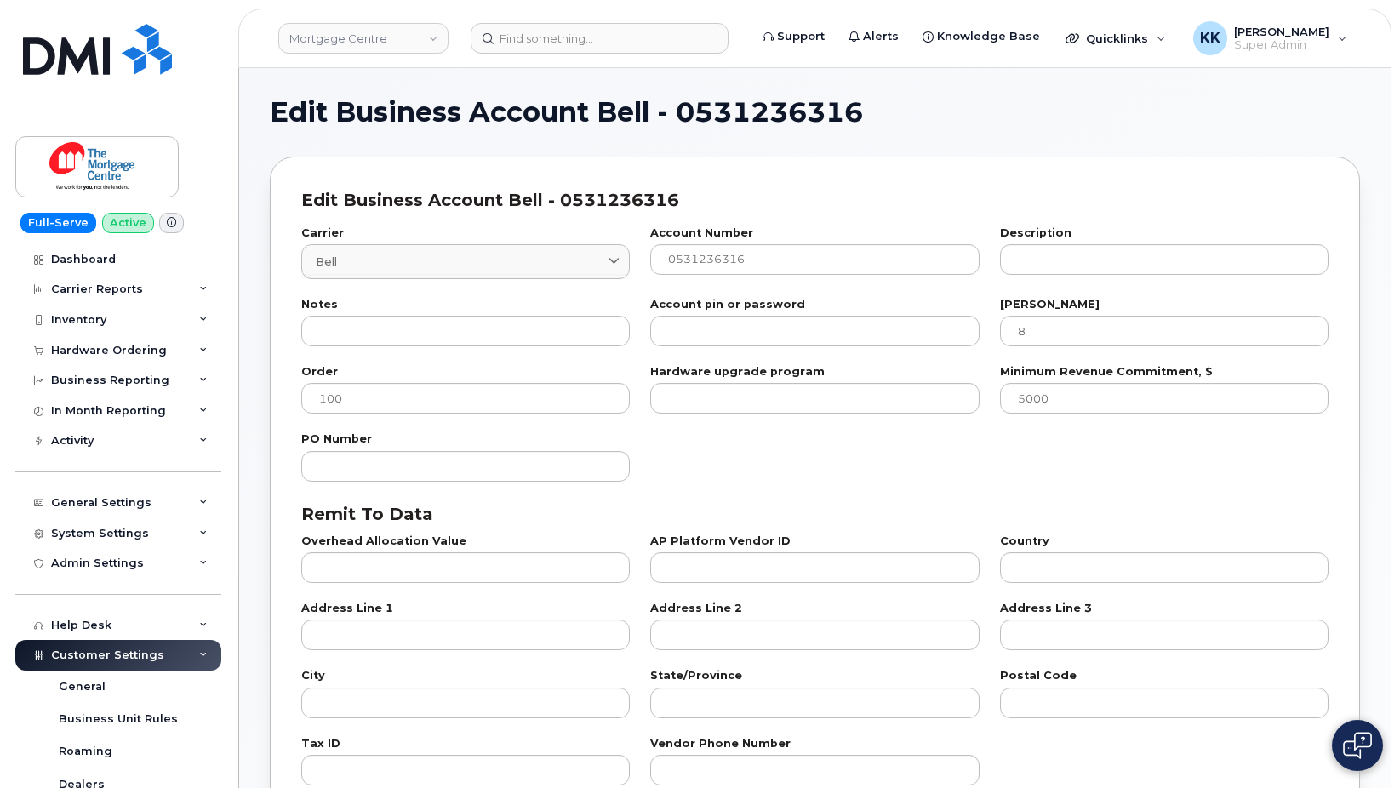
select select "807"
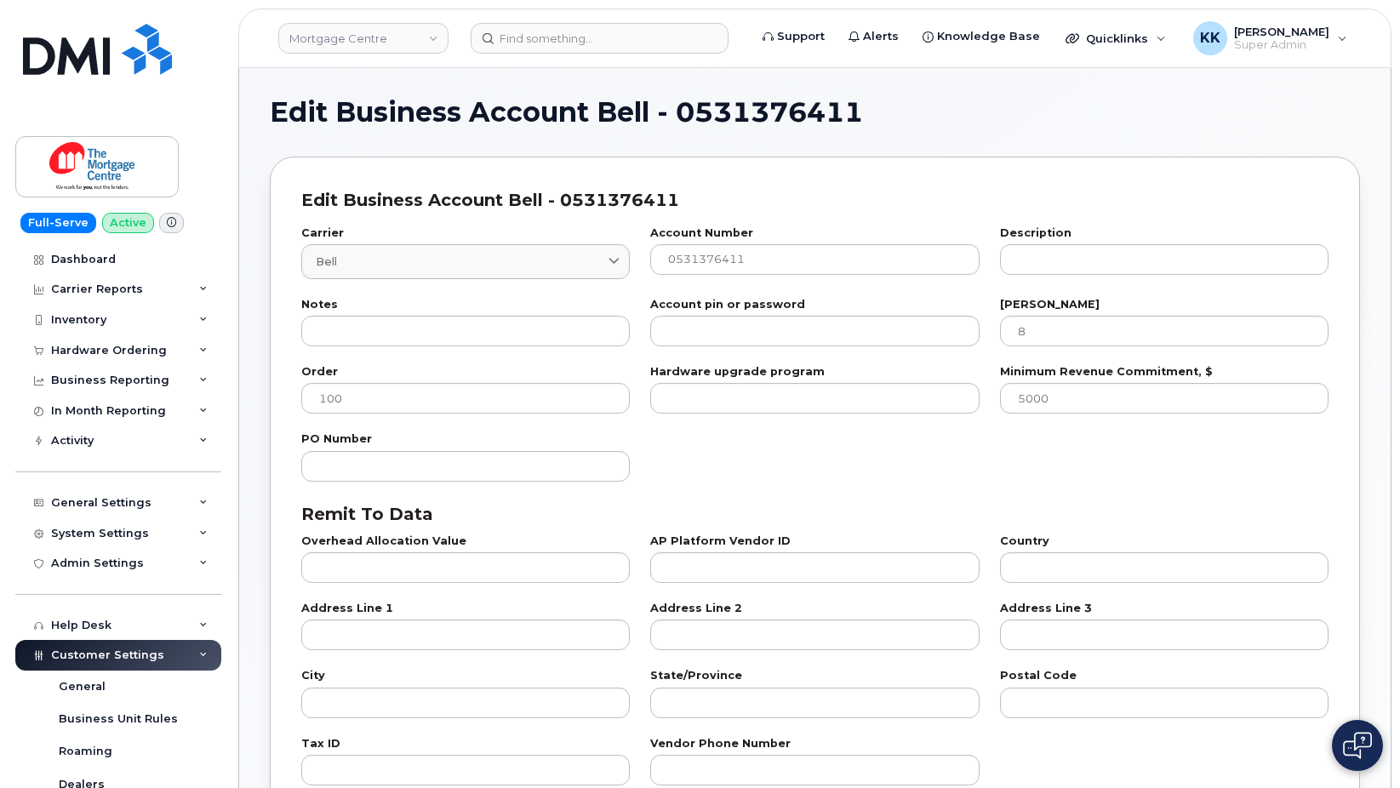
select select "807"
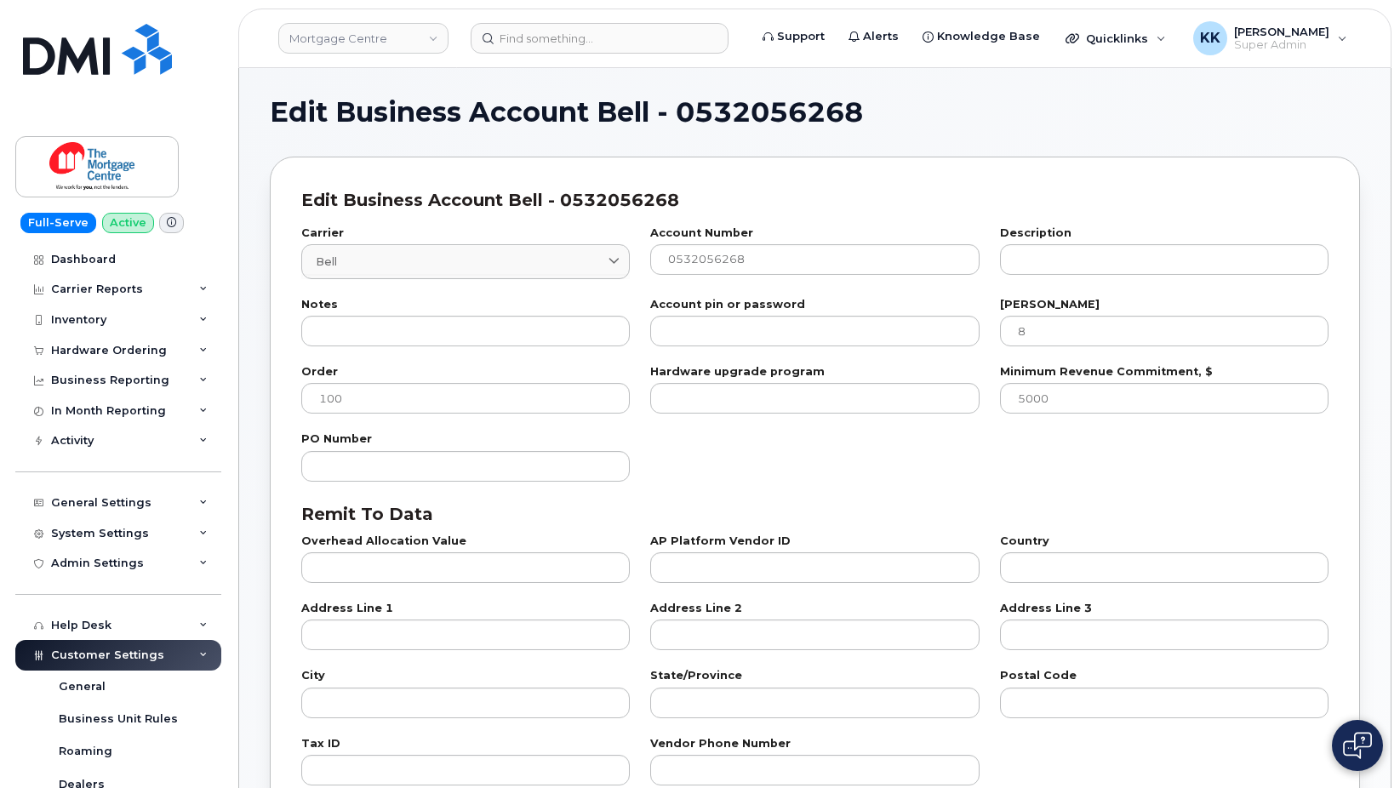
select select "807"
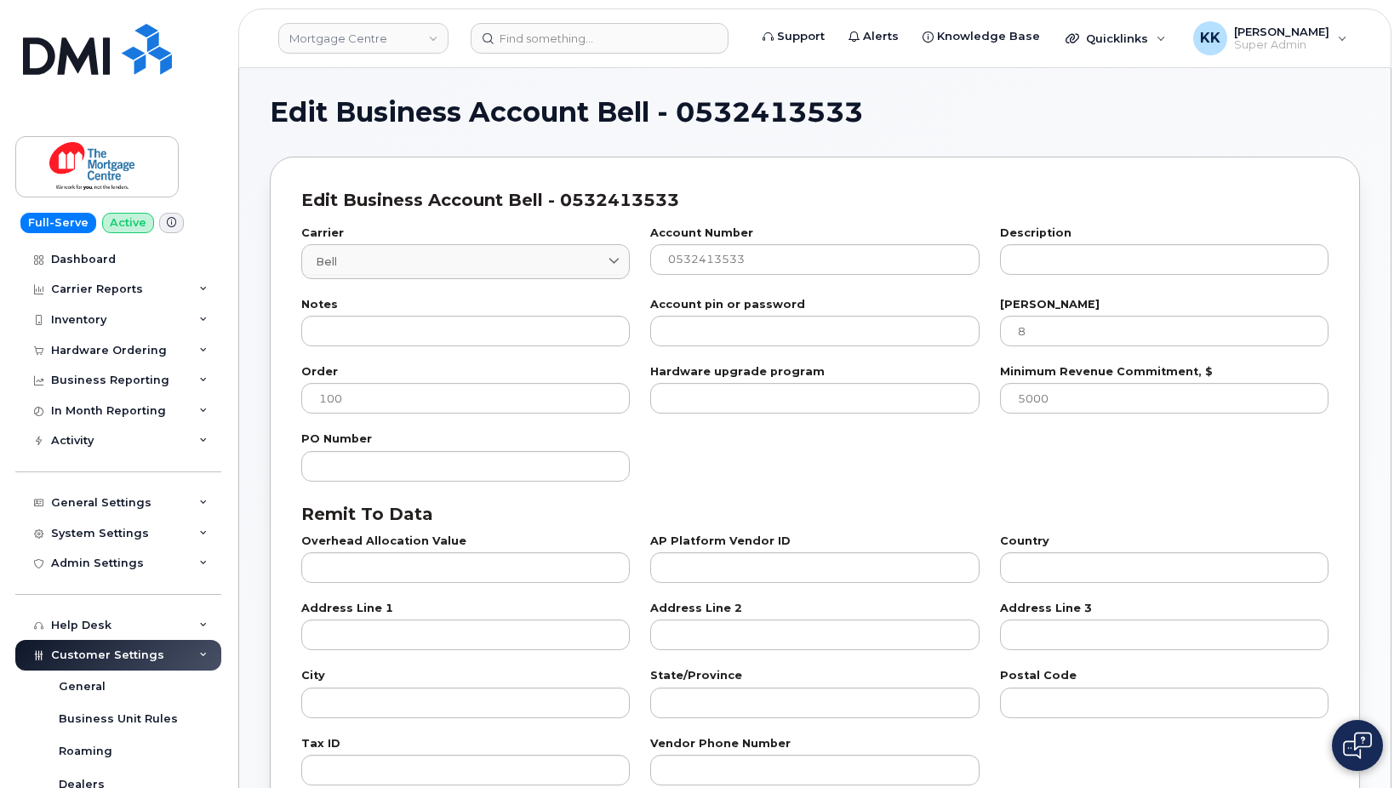
select select "807"
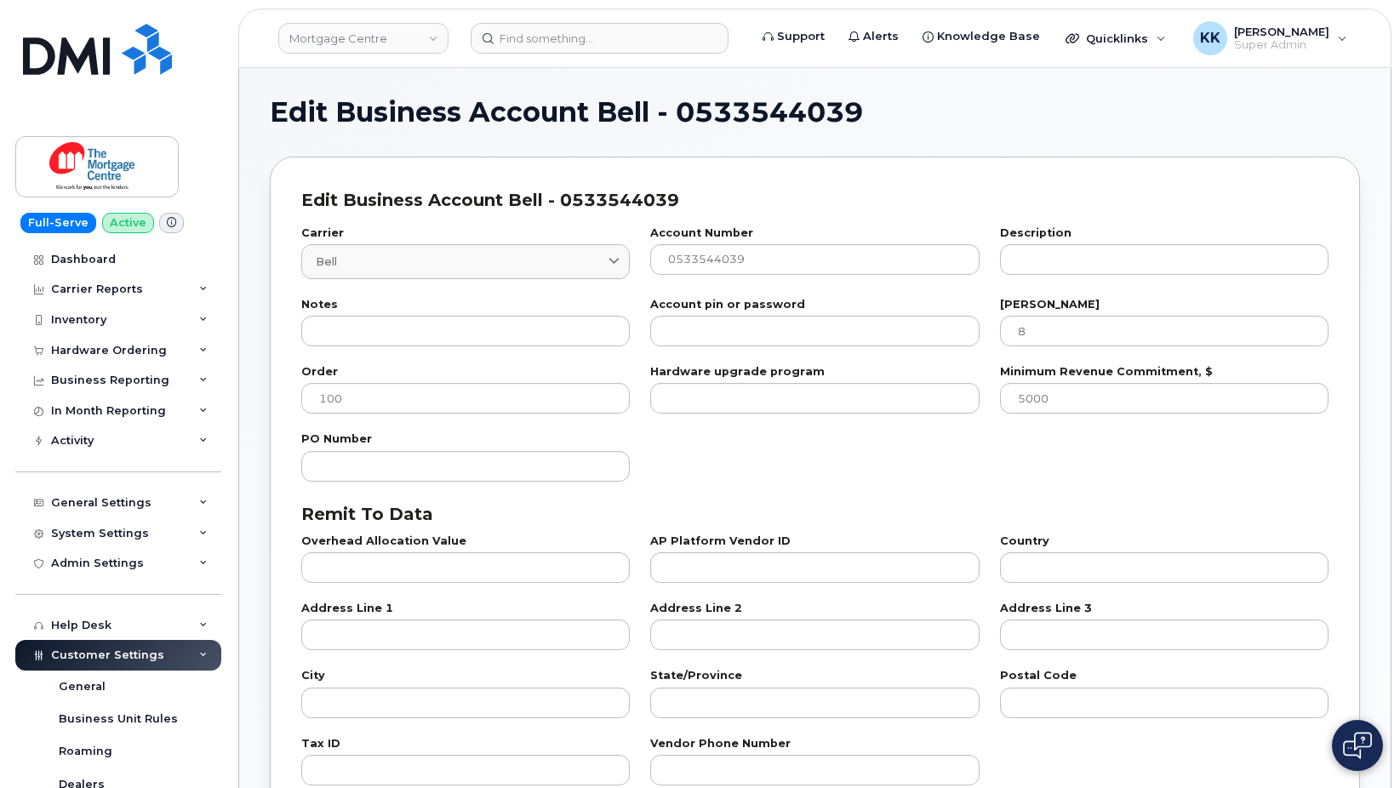
select select "807"
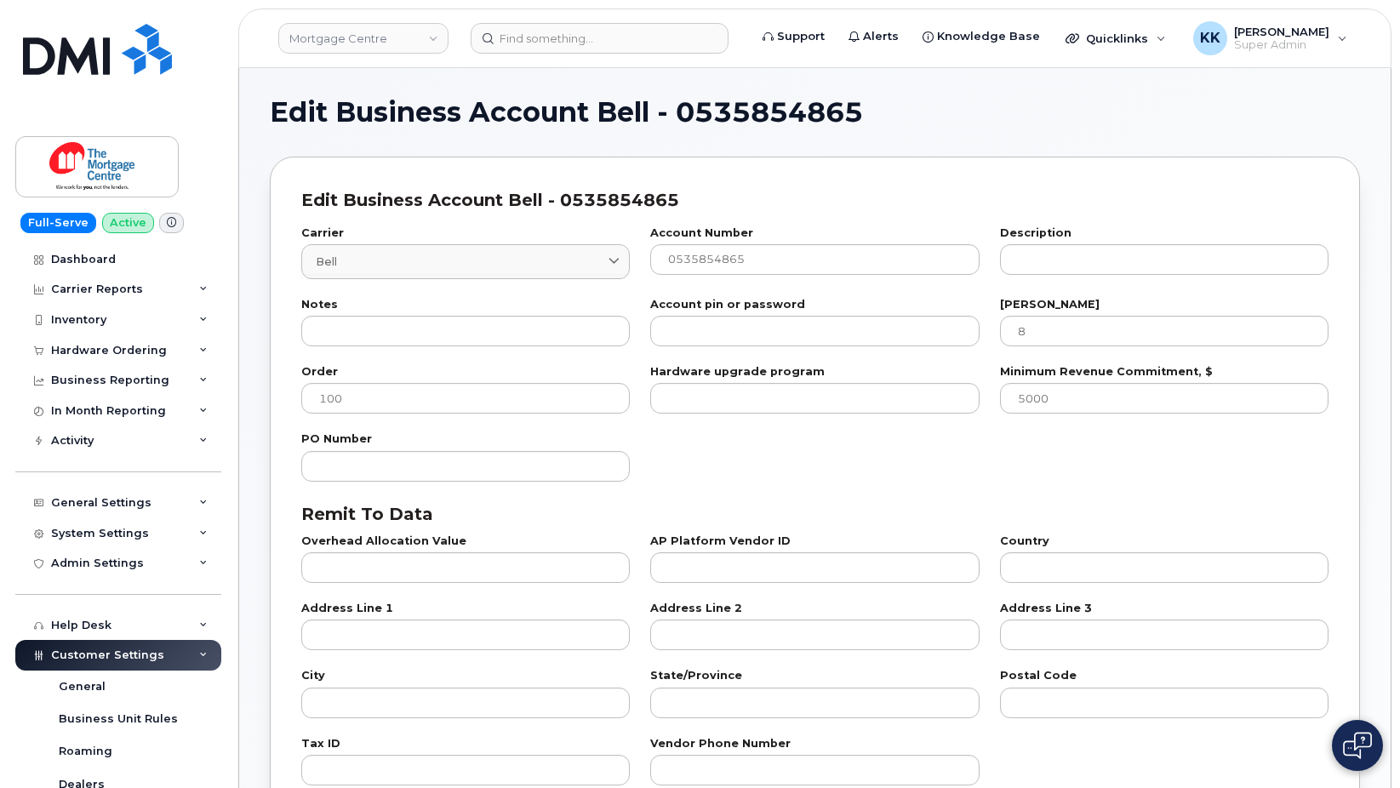
select select "807"
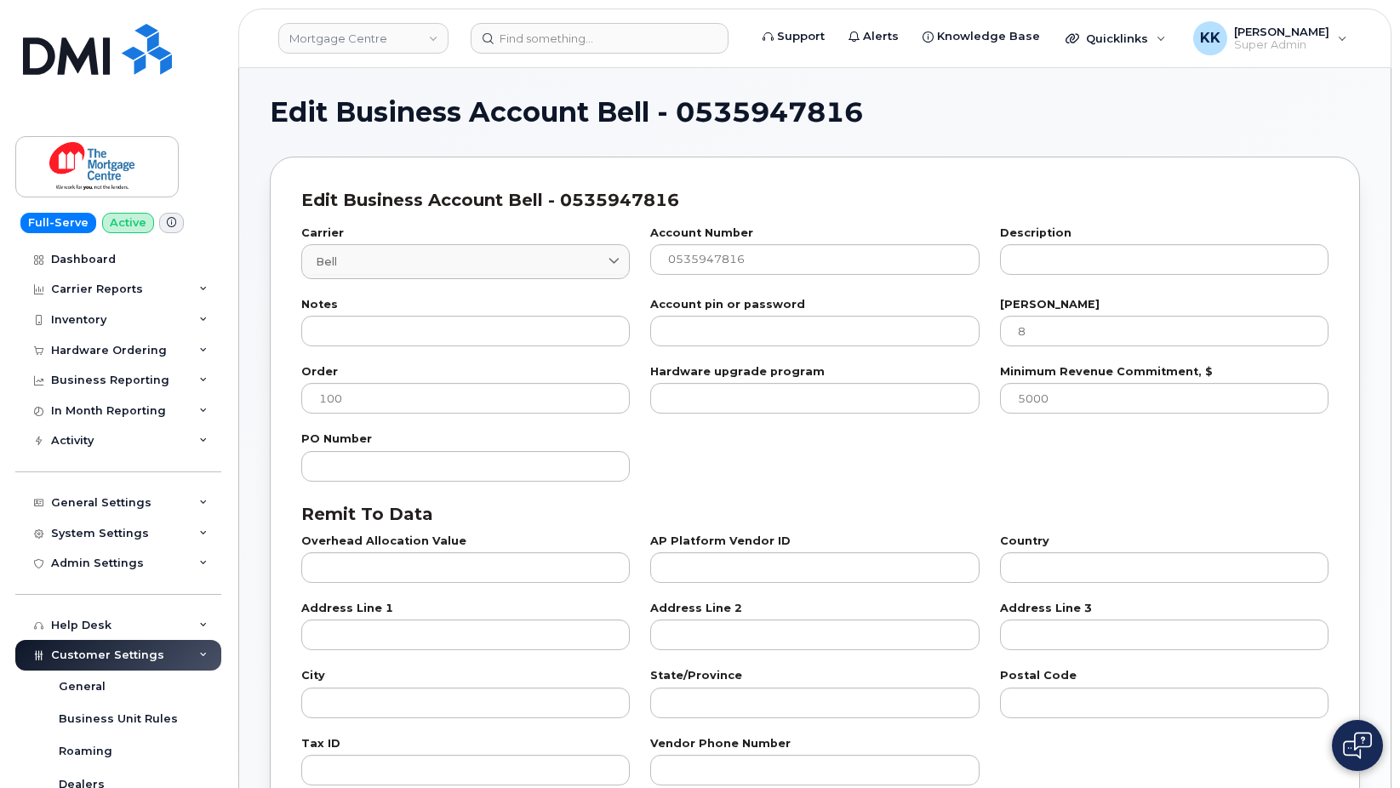
select select "807"
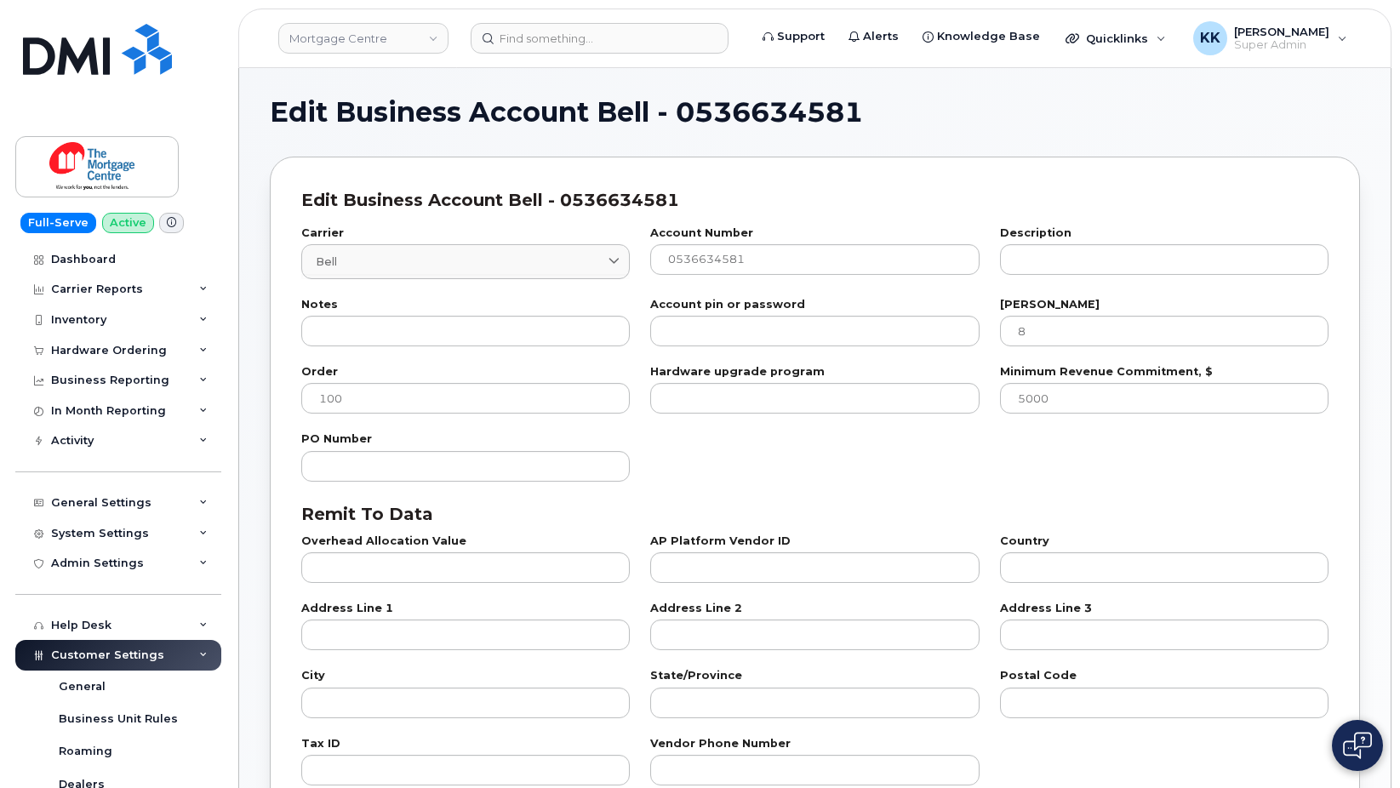
select select "807"
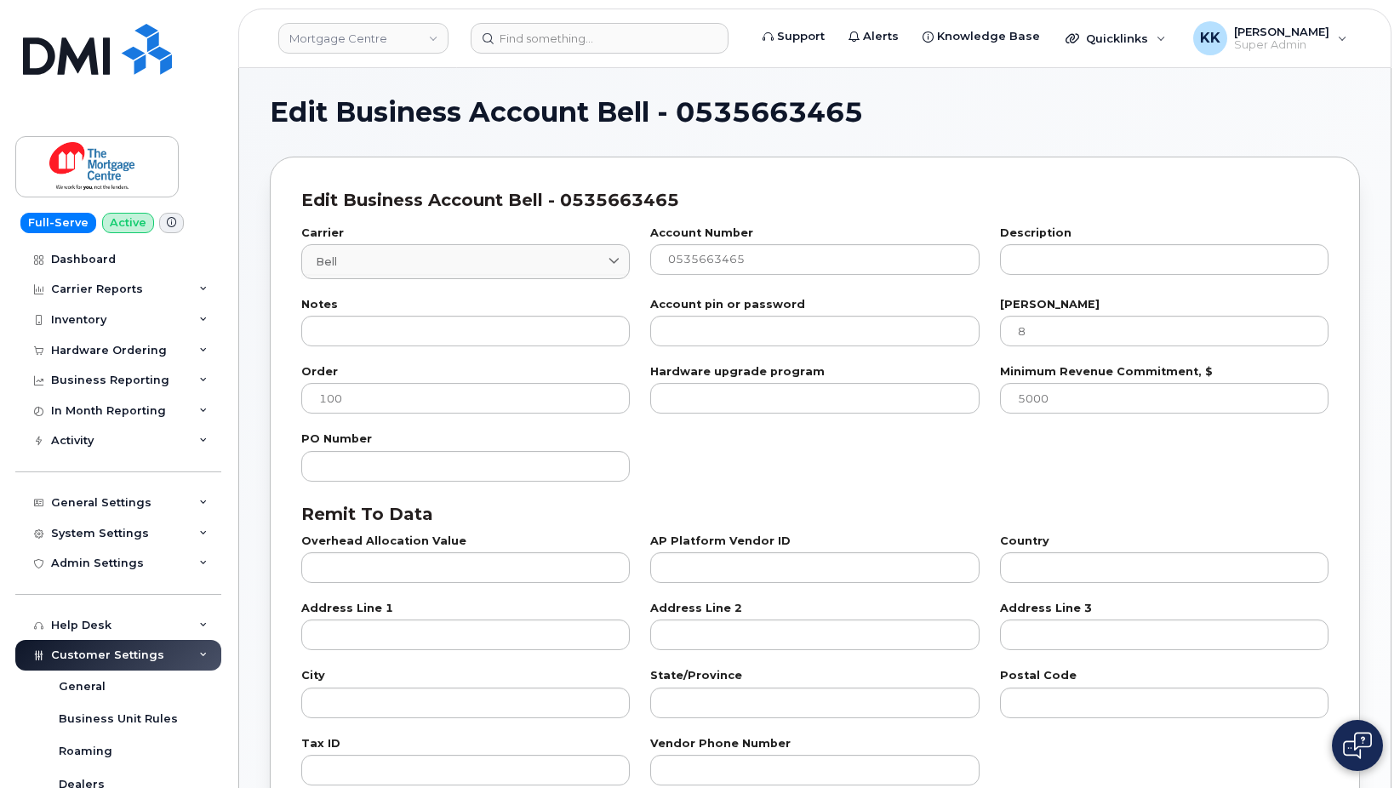
select select "807"
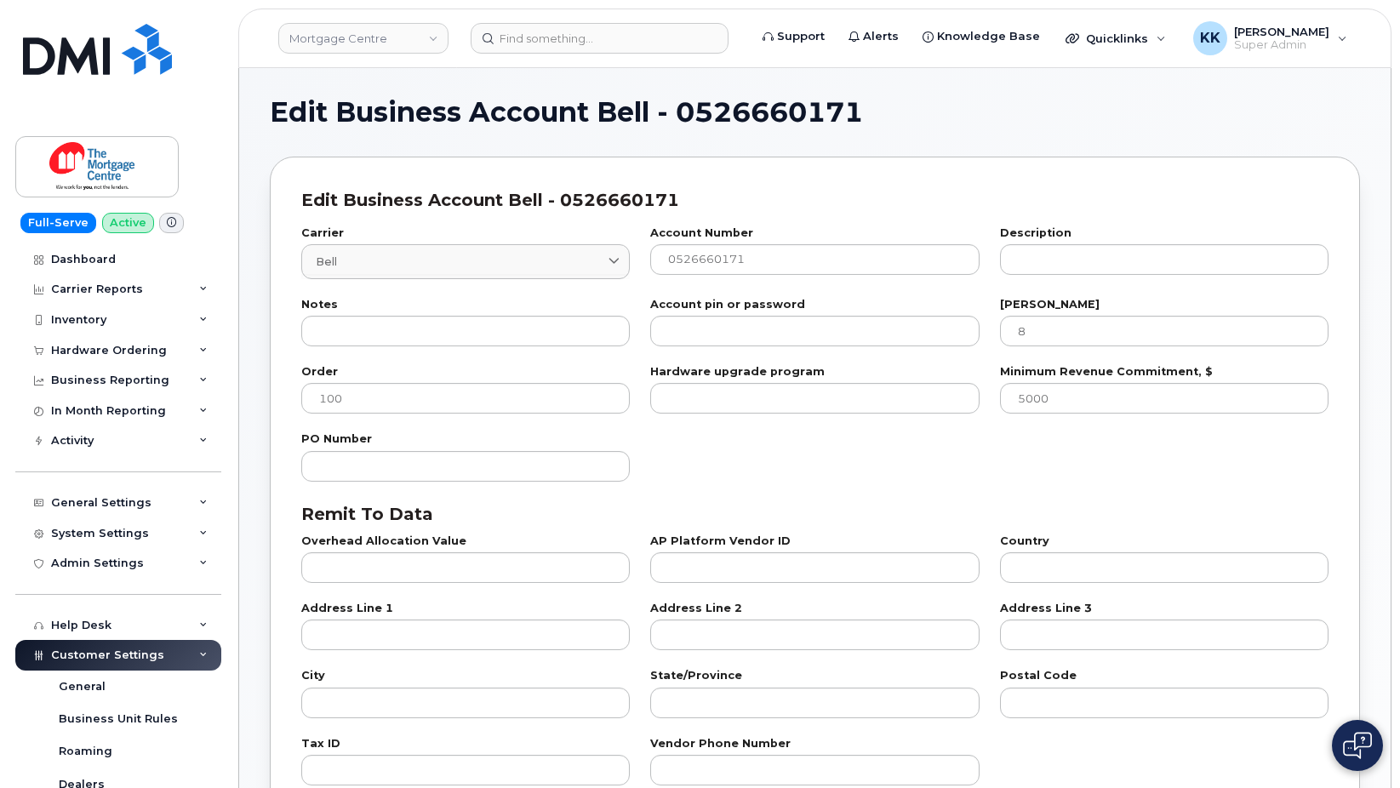
select select "807"
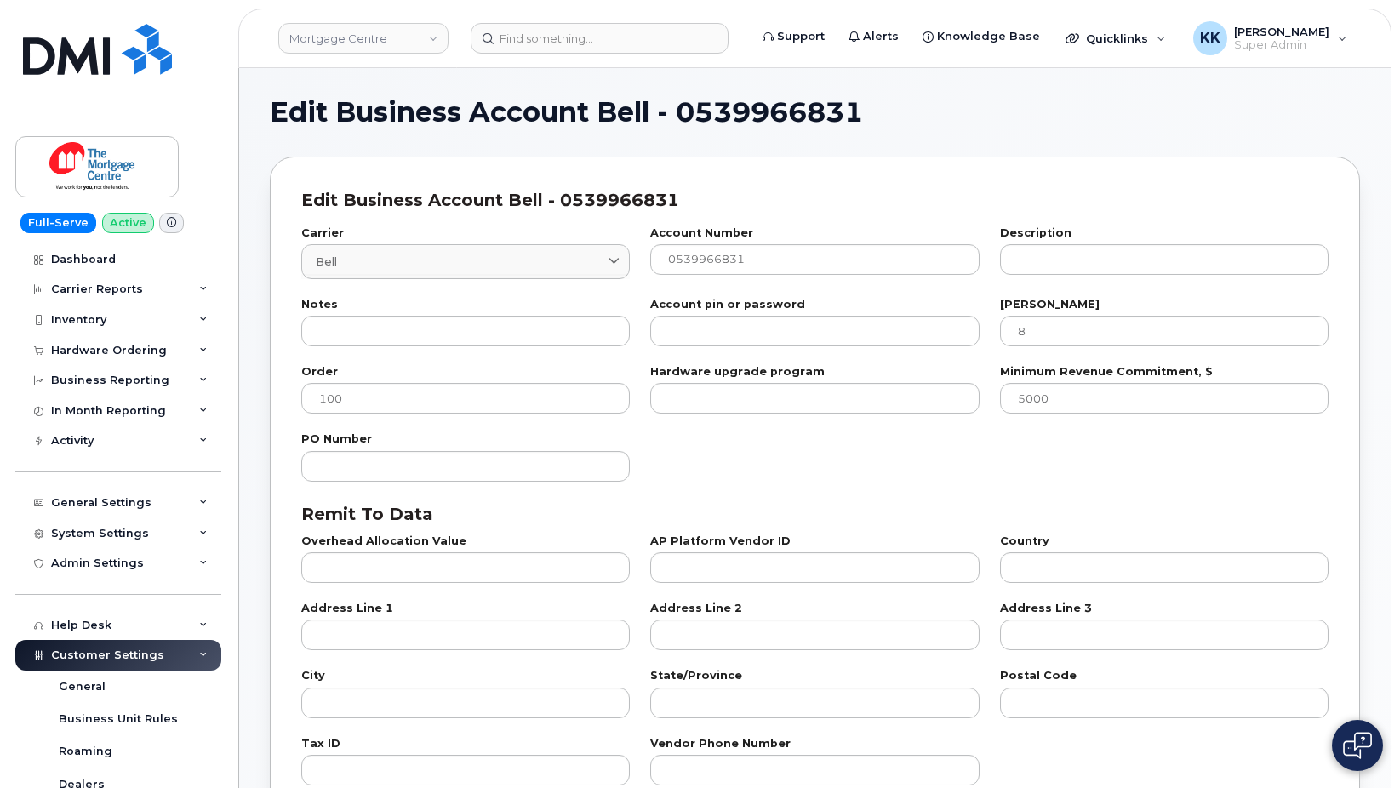
select select "807"
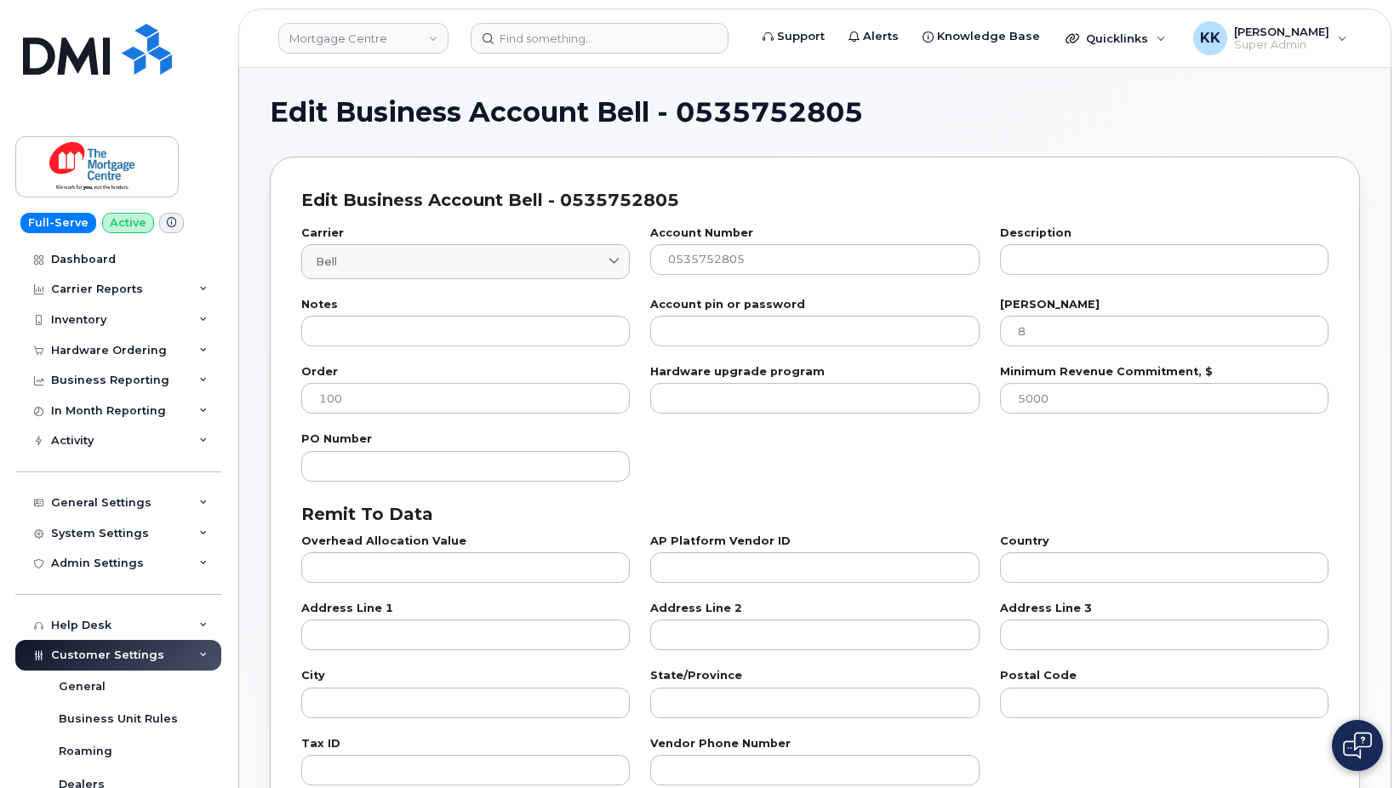
select select "807"
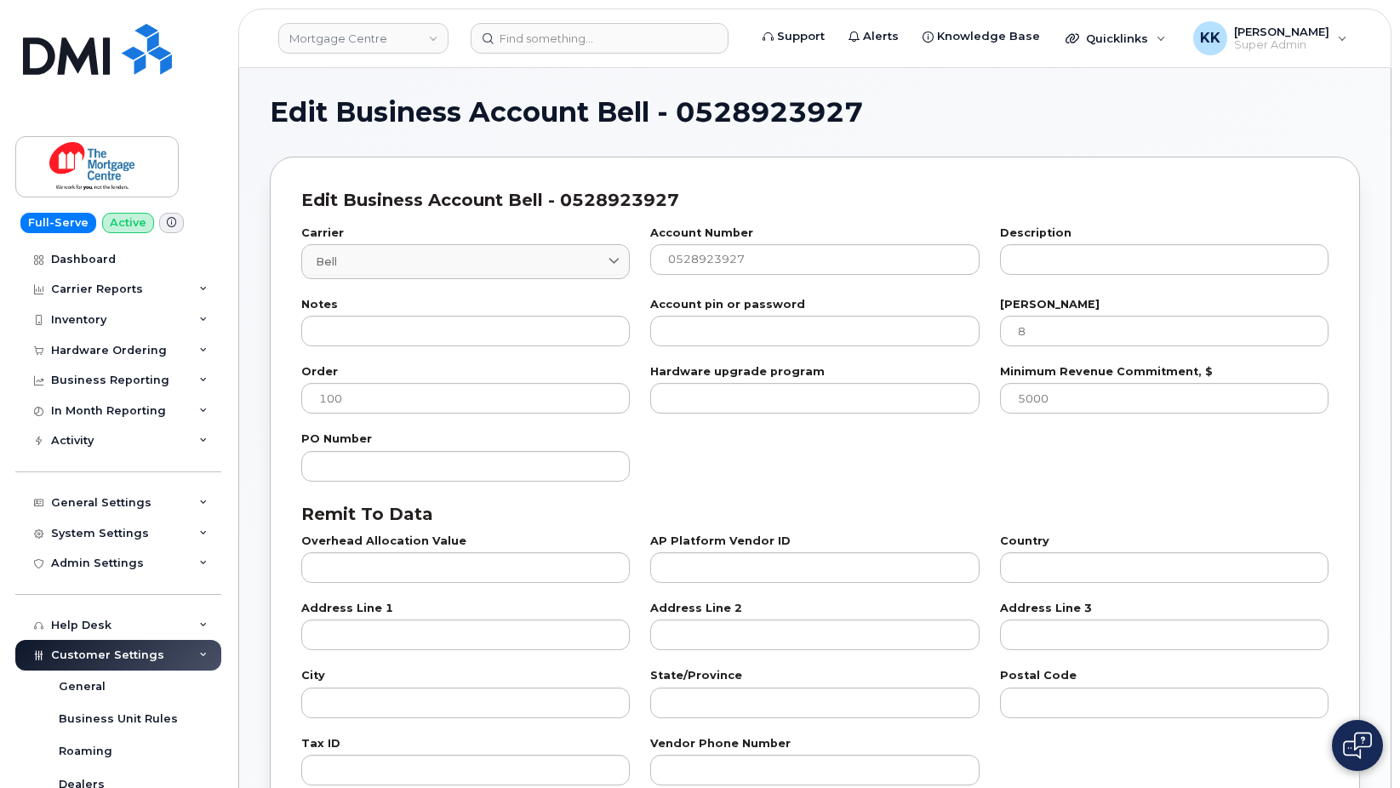
select select "807"
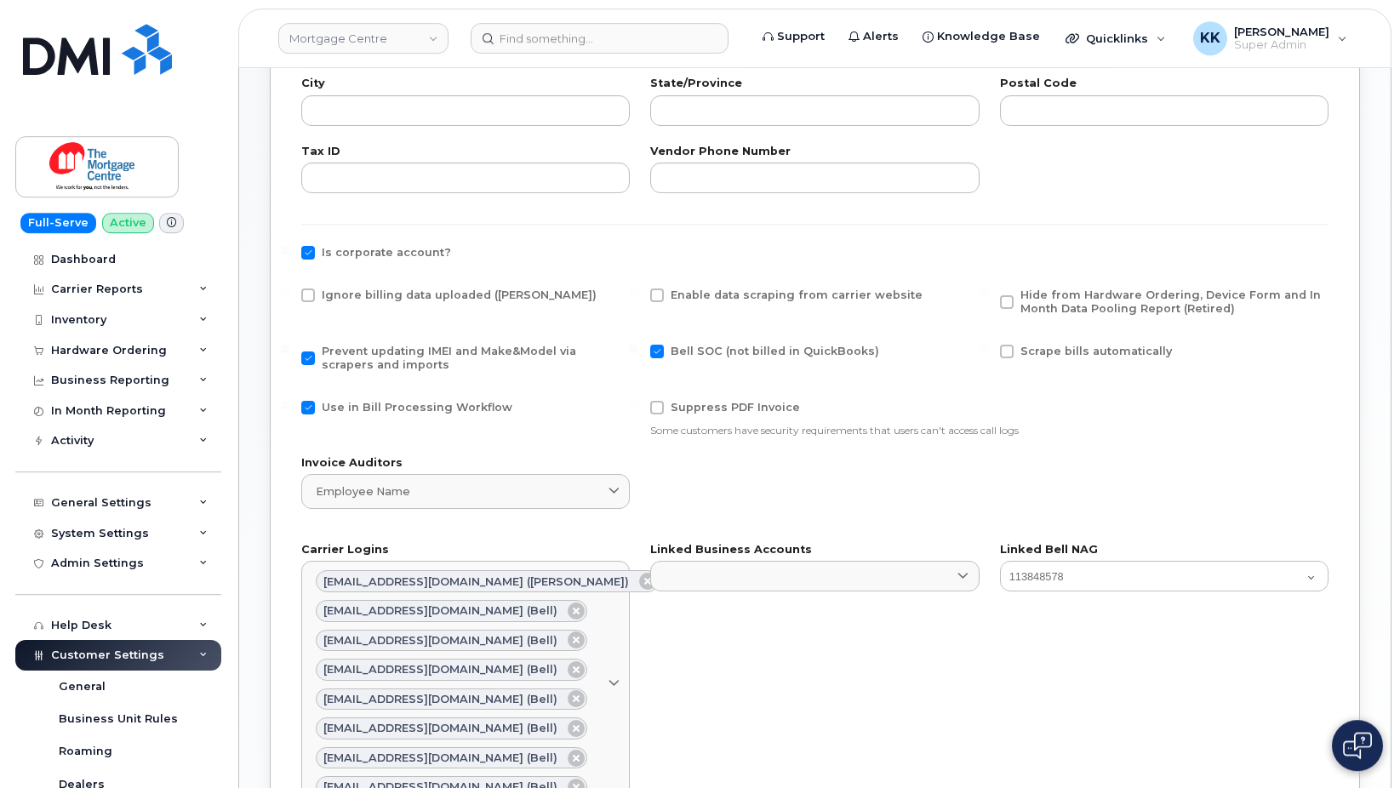
scroll to position [608, 0]
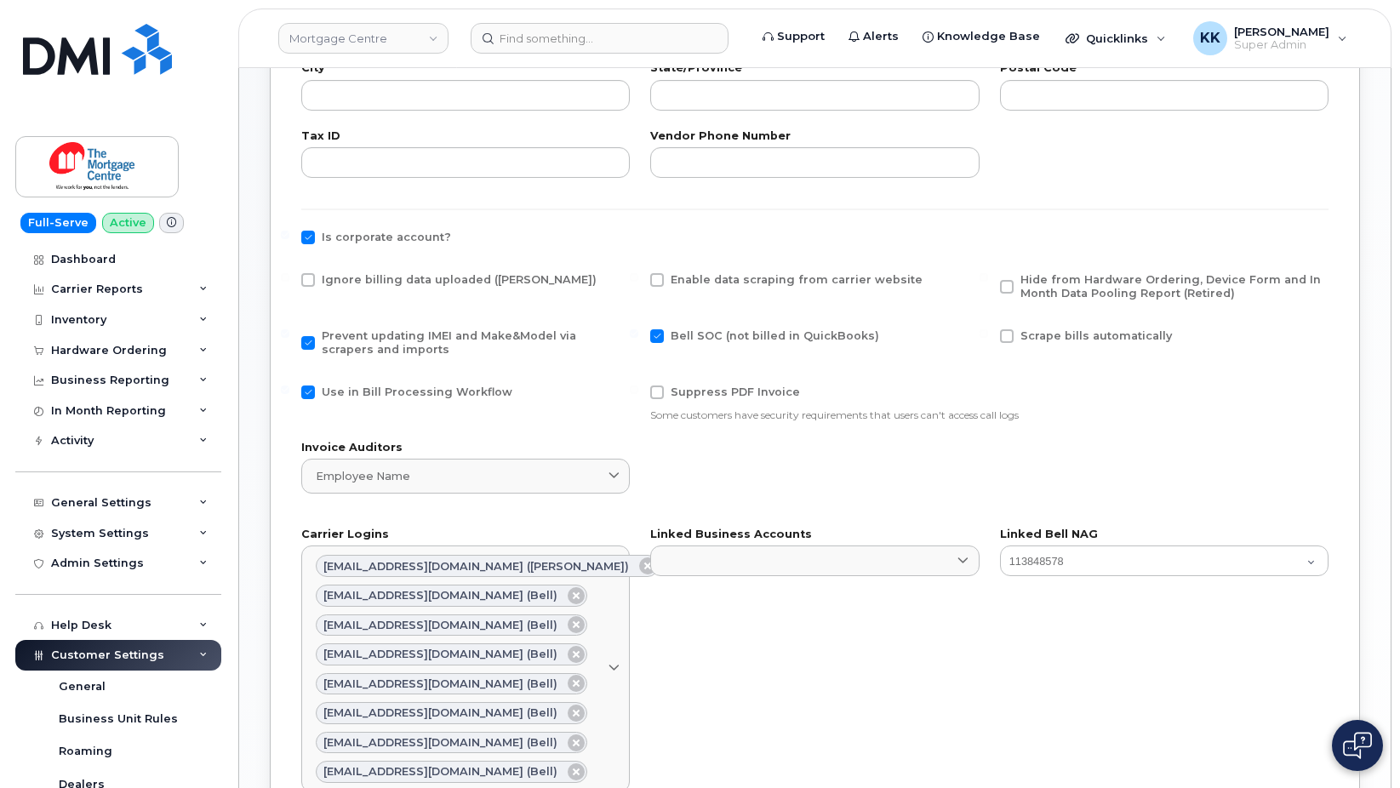
click at [306, 269] on div "Ignore billing data uploaded ([PERSON_NAME])" at bounding box center [465, 291] width 349 height 56
click at [313, 283] on span at bounding box center [308, 280] width 14 height 14
click at [289, 282] on input "Ignore billing data uploaded ([PERSON_NAME])" at bounding box center [285, 277] width 9 height 9
checkbox input "true"
click at [333, 394] on span "Use in Bill Processing Workflow" at bounding box center [417, 392] width 191 height 13
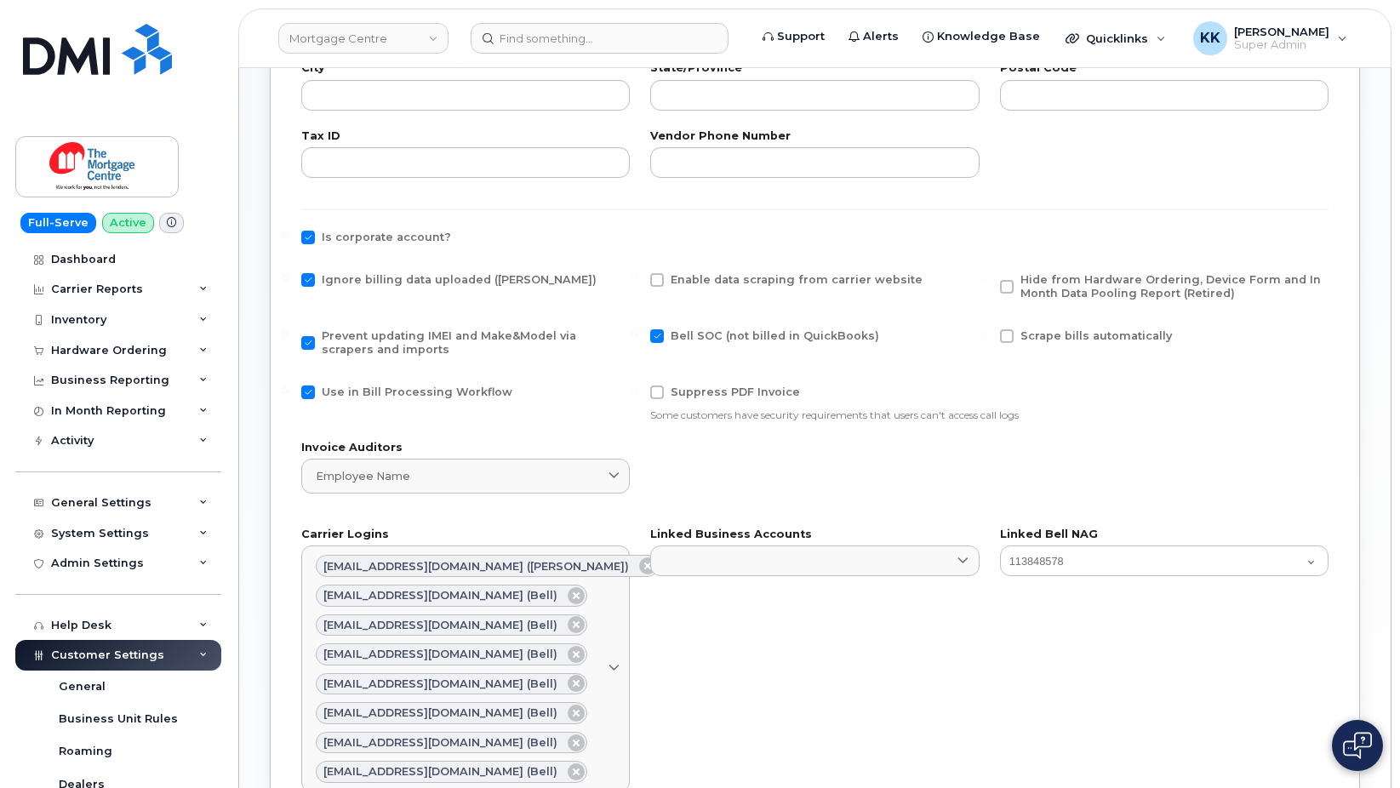
click at [289, 394] on input "Use in Bill Processing Workflow" at bounding box center [285, 390] width 9 height 9
checkbox input "false"
click at [1073, 289] on span "Hide from Hardware Ordering, Device Form and In Month Data Pooling Report (Reti…" at bounding box center [1171, 286] width 301 height 26
click at [988, 282] on input "Hide from Hardware Ordering, Device Form and In Month Data Pooling Report (Reti…" at bounding box center [984, 277] width 9 height 9
checkbox input "true"
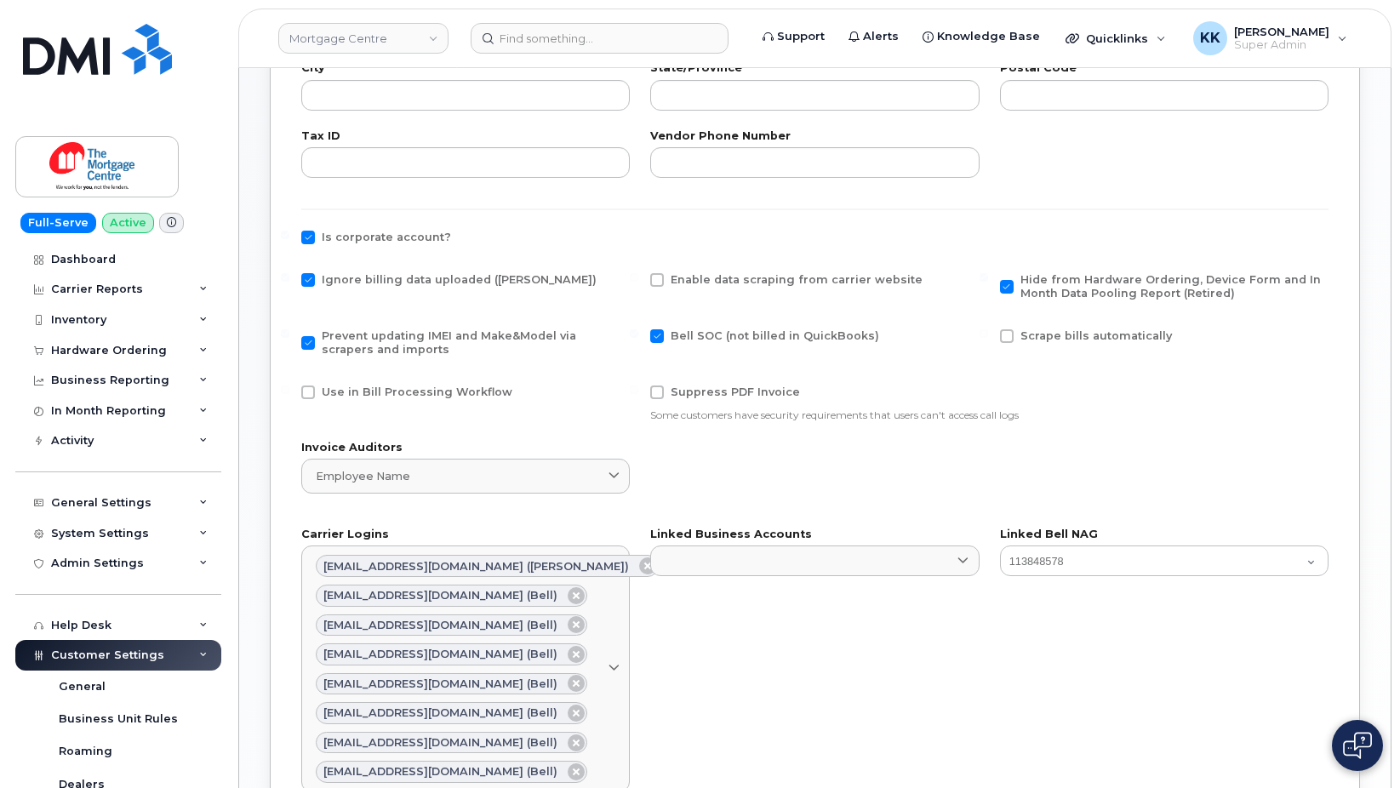
scroll to position [953, 0]
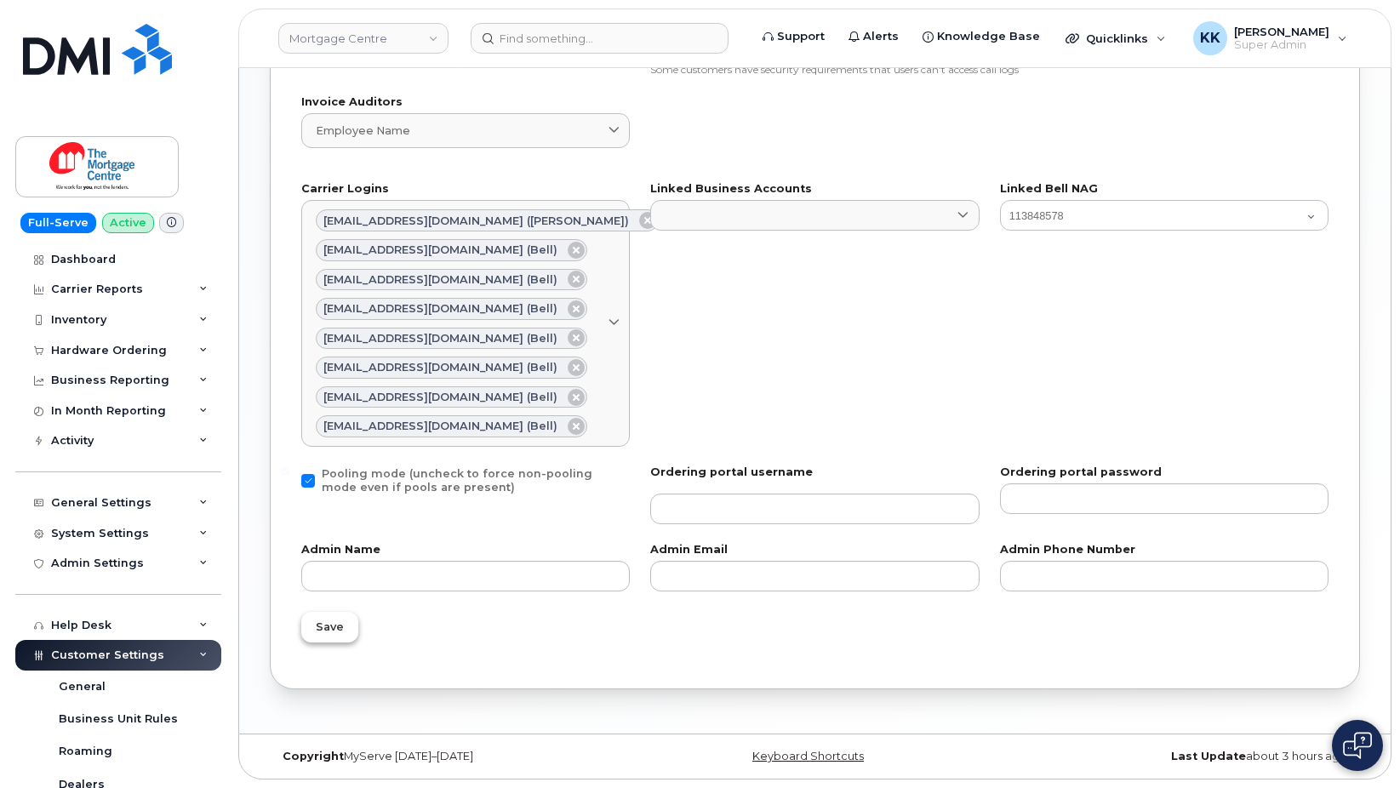
click at [329, 640] on button "Save" at bounding box center [329, 627] width 57 height 31
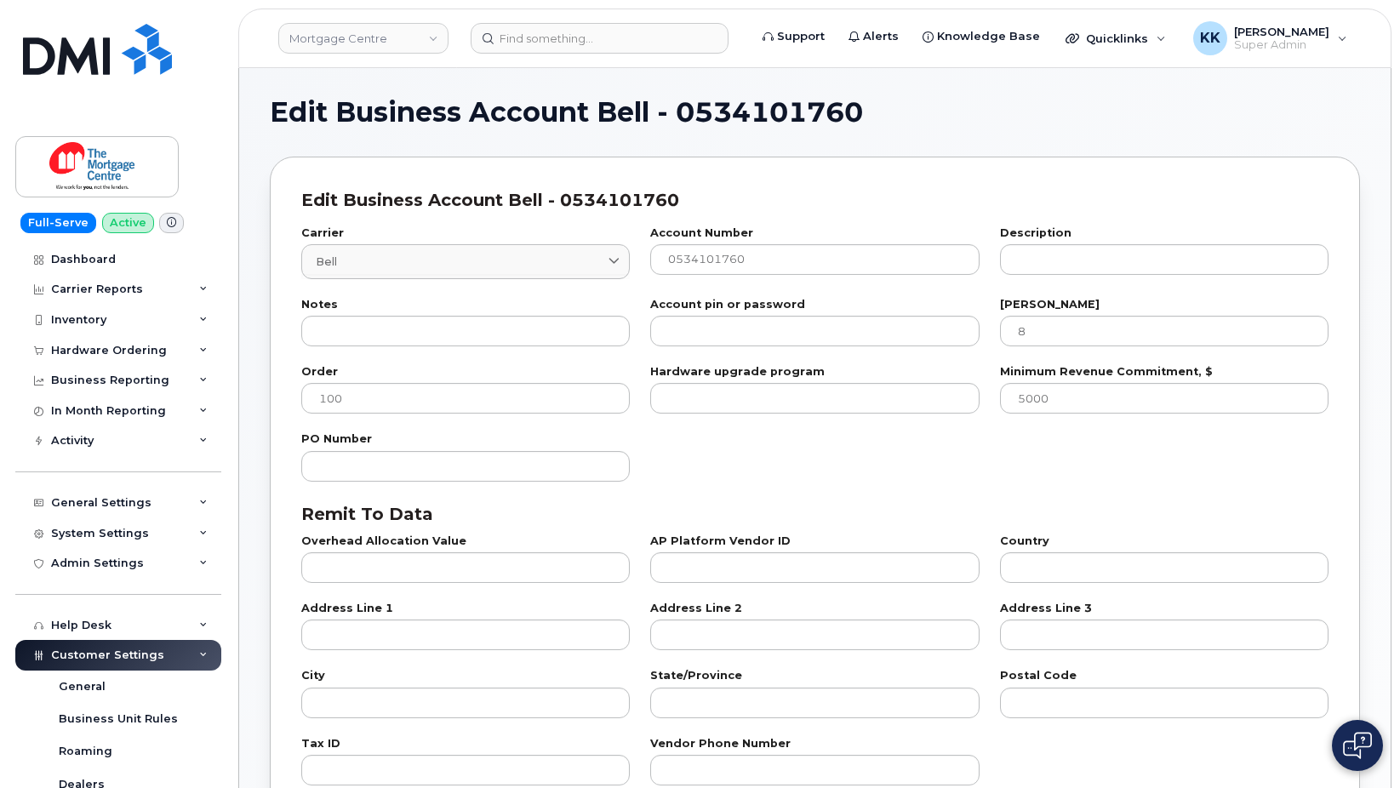
select select "807"
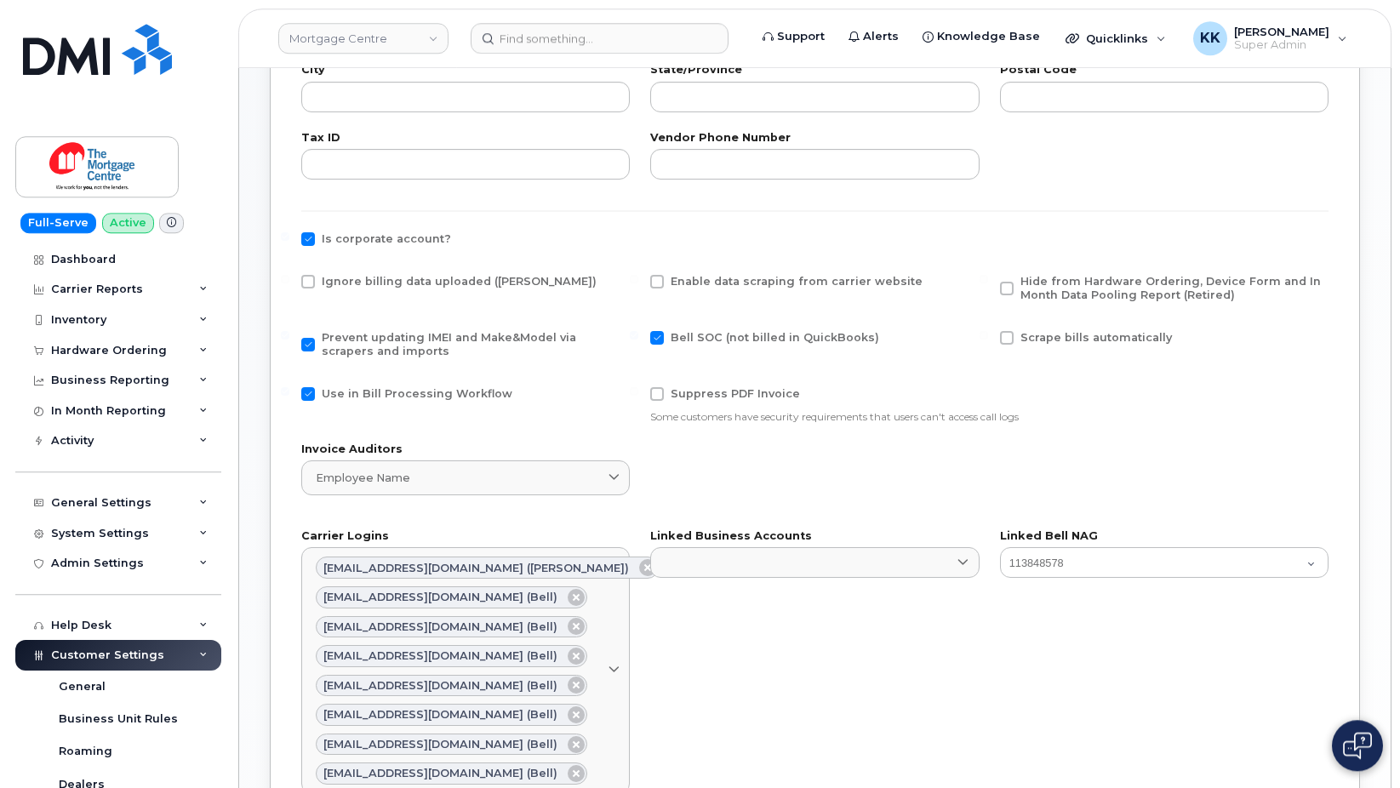
scroll to position [695, 0]
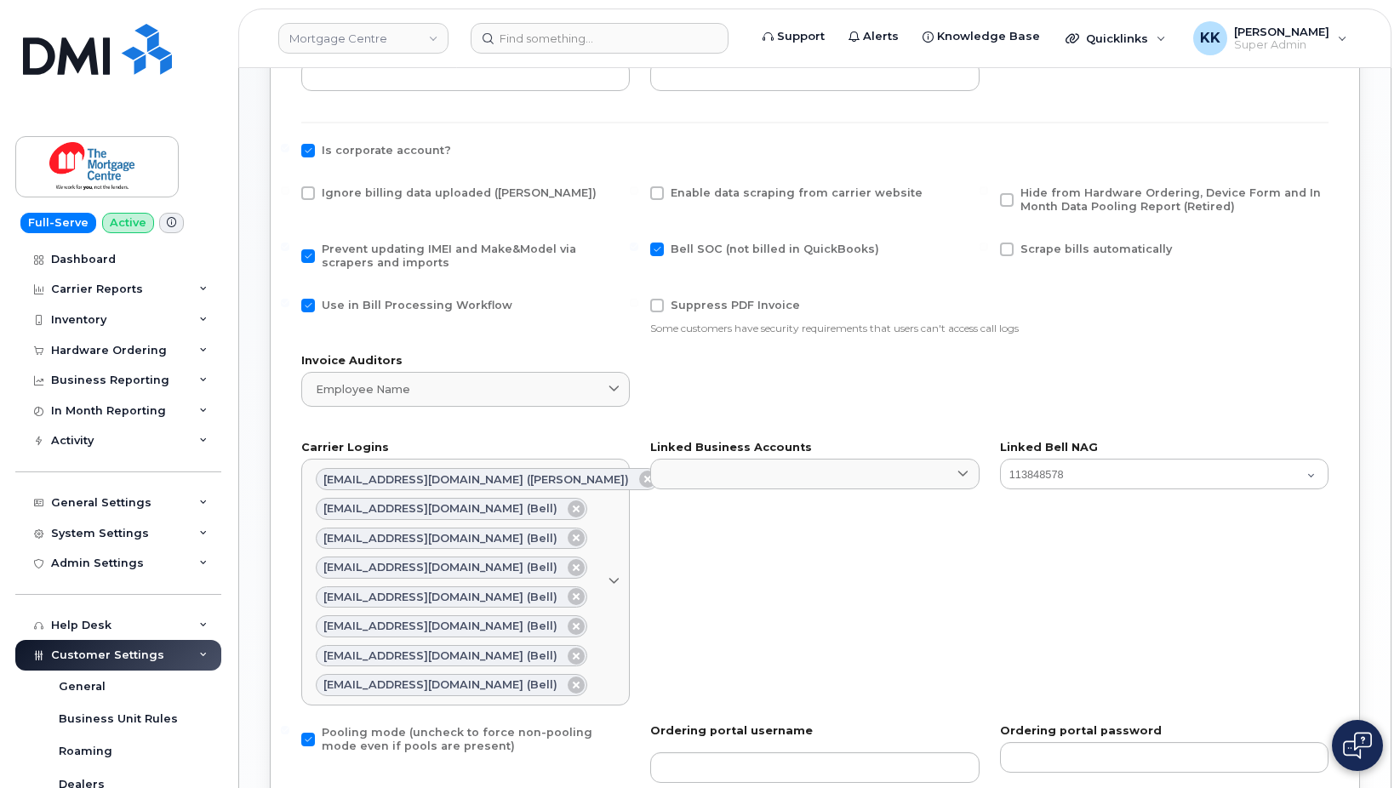
click at [312, 260] on span at bounding box center [308, 256] width 14 height 14
click at [289, 251] on input "Prevent updating IMEI and Make&Model via scrapers and imports" at bounding box center [285, 247] width 9 height 9
checkbox input "false"
click at [310, 306] on span at bounding box center [308, 306] width 14 height 14
click at [289, 306] on input "Use in Bill Processing Workflow" at bounding box center [285, 303] width 9 height 9
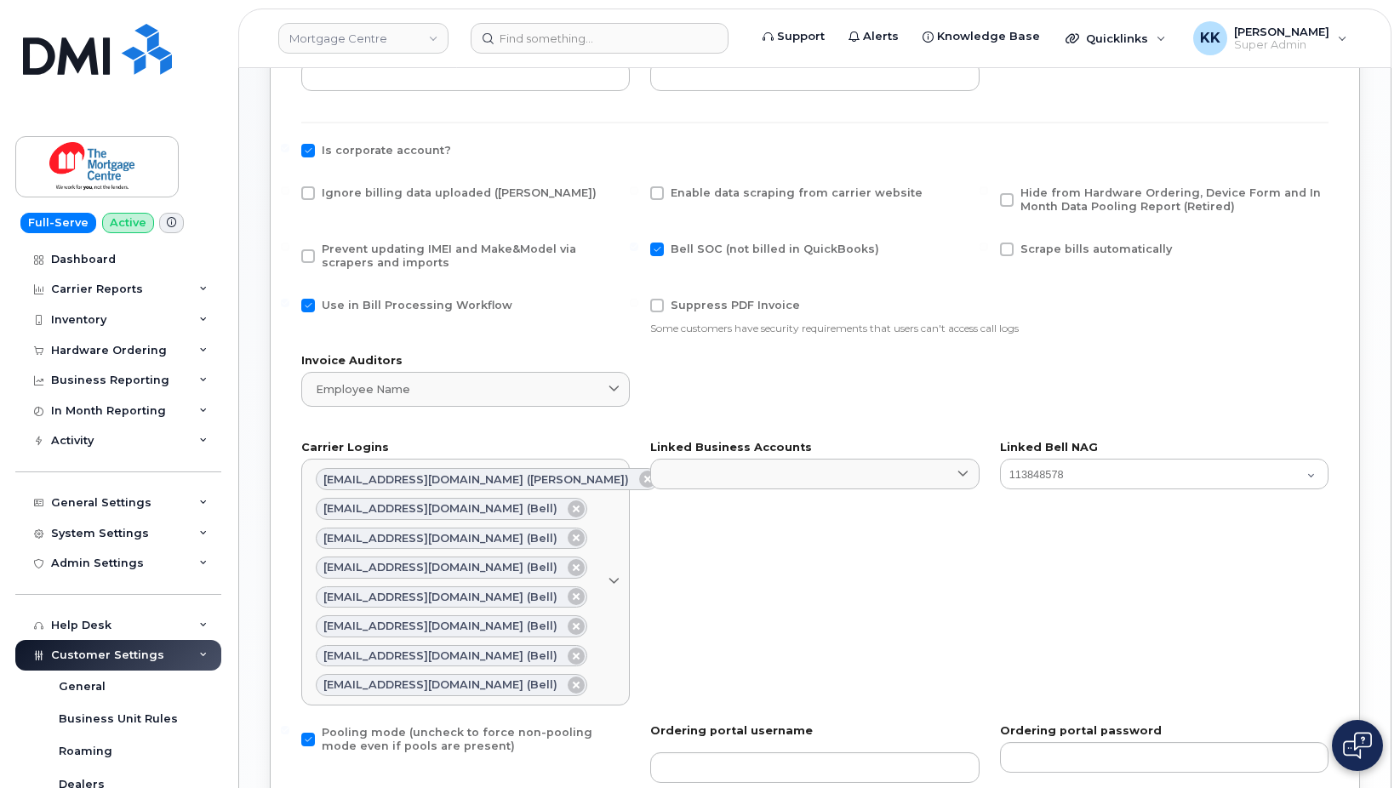
checkbox input "false"
drag, startPoint x: 304, startPoint y: 258, endPoint x: 322, endPoint y: 232, distance: 31.9
click at [304, 255] on span at bounding box center [308, 256] width 14 height 14
click at [334, 190] on span "Ignore billing data uploaded ([PERSON_NAME])" at bounding box center [459, 192] width 275 height 13
click at [289, 190] on input "Ignore billing data uploaded ([PERSON_NAME])" at bounding box center [285, 190] width 9 height 9
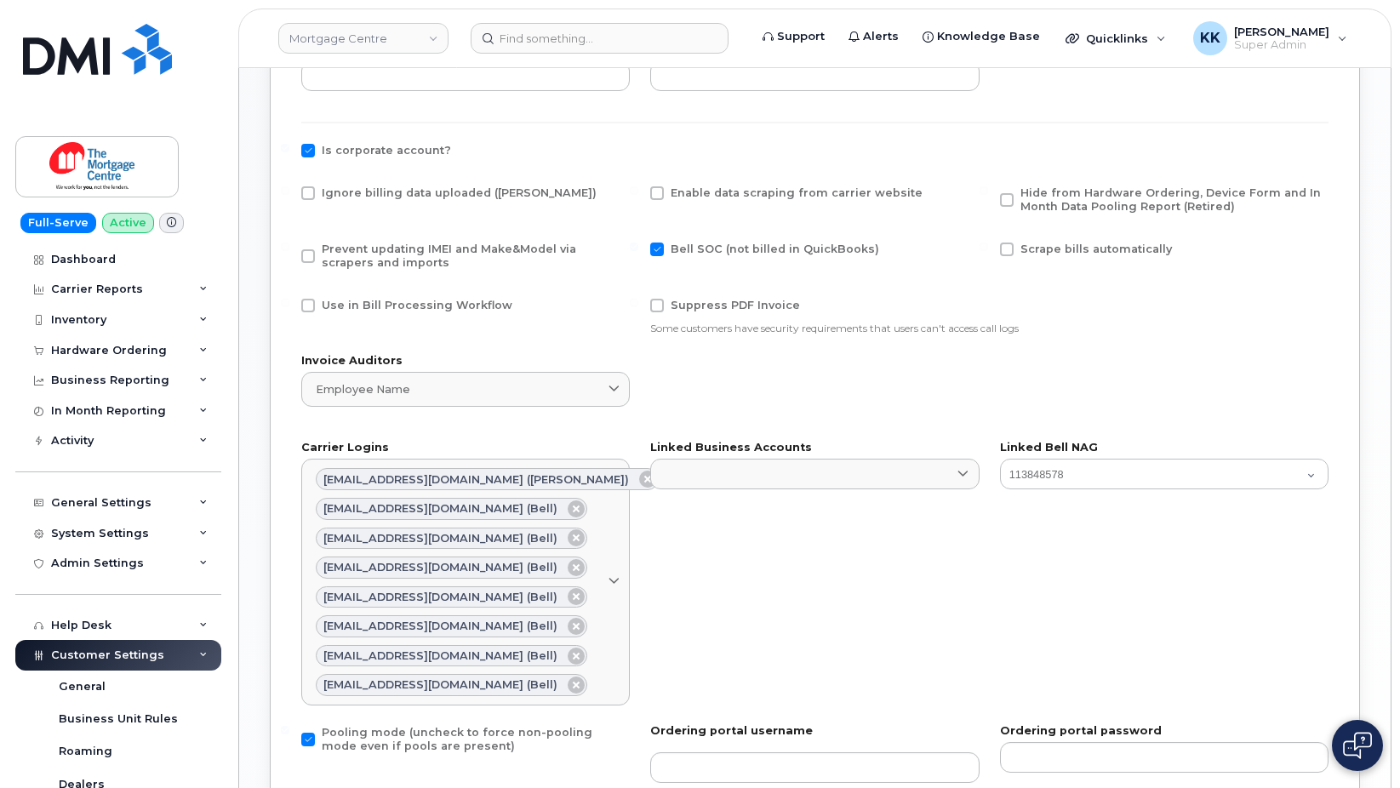
checkbox input "true"
click at [335, 240] on div "Prevent updating IMEI and Make&Model via scrapers and imports" at bounding box center [465, 260] width 349 height 56
click at [401, 252] on span "Prevent updating IMEI and Make&Model via scrapers and imports" at bounding box center [449, 256] width 255 height 26
click at [289, 251] on input "Prevent updating IMEI and Make&Model via scrapers and imports" at bounding box center [285, 247] width 9 height 9
checkbox input "true"
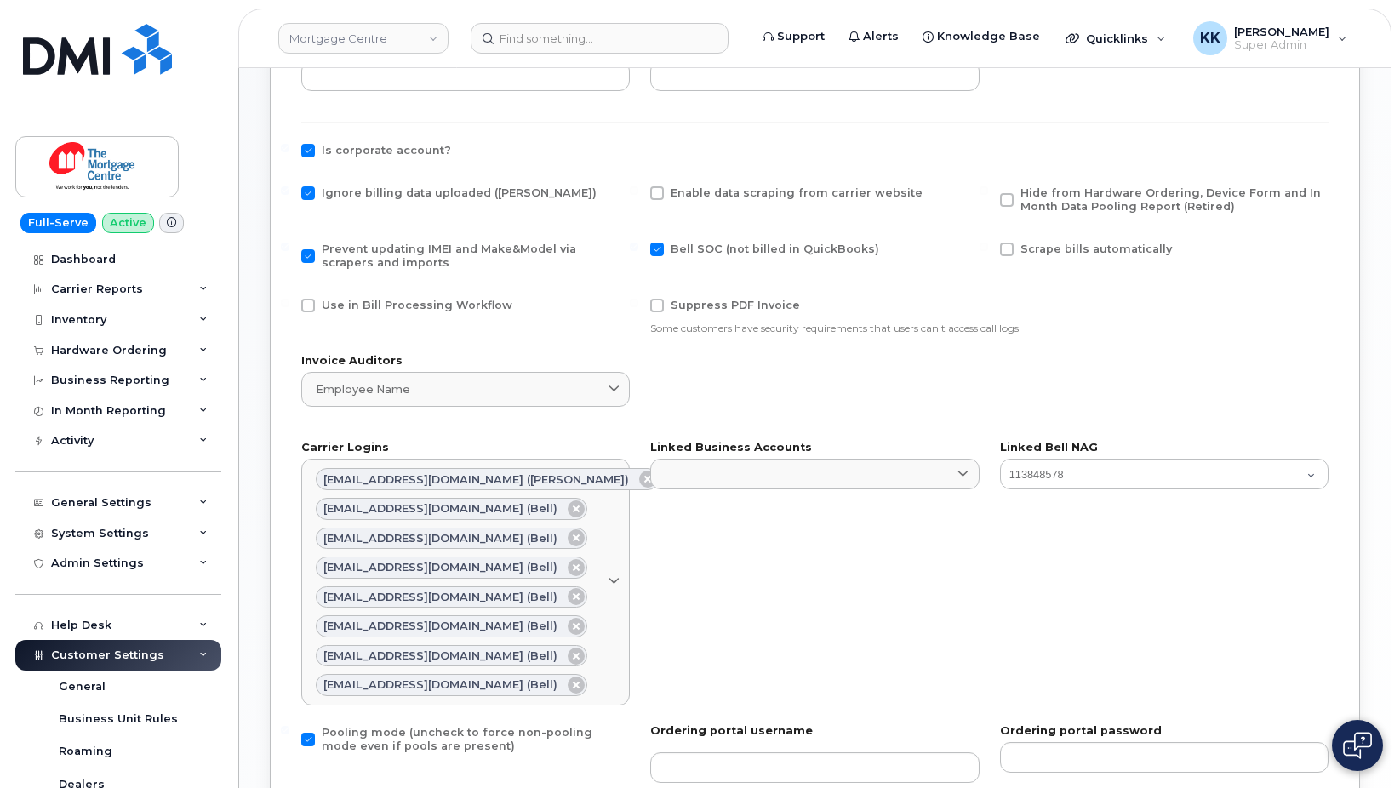
click at [1175, 197] on span "Hide from Hardware Ordering, Device Form and In Month Data Pooling Report (Reti…" at bounding box center [1171, 199] width 301 height 26
click at [988, 195] on input "Hide from Hardware Ordering, Device Form and In Month Data Pooling Report (Reti…" at bounding box center [984, 190] width 9 height 9
checkbox input "true"
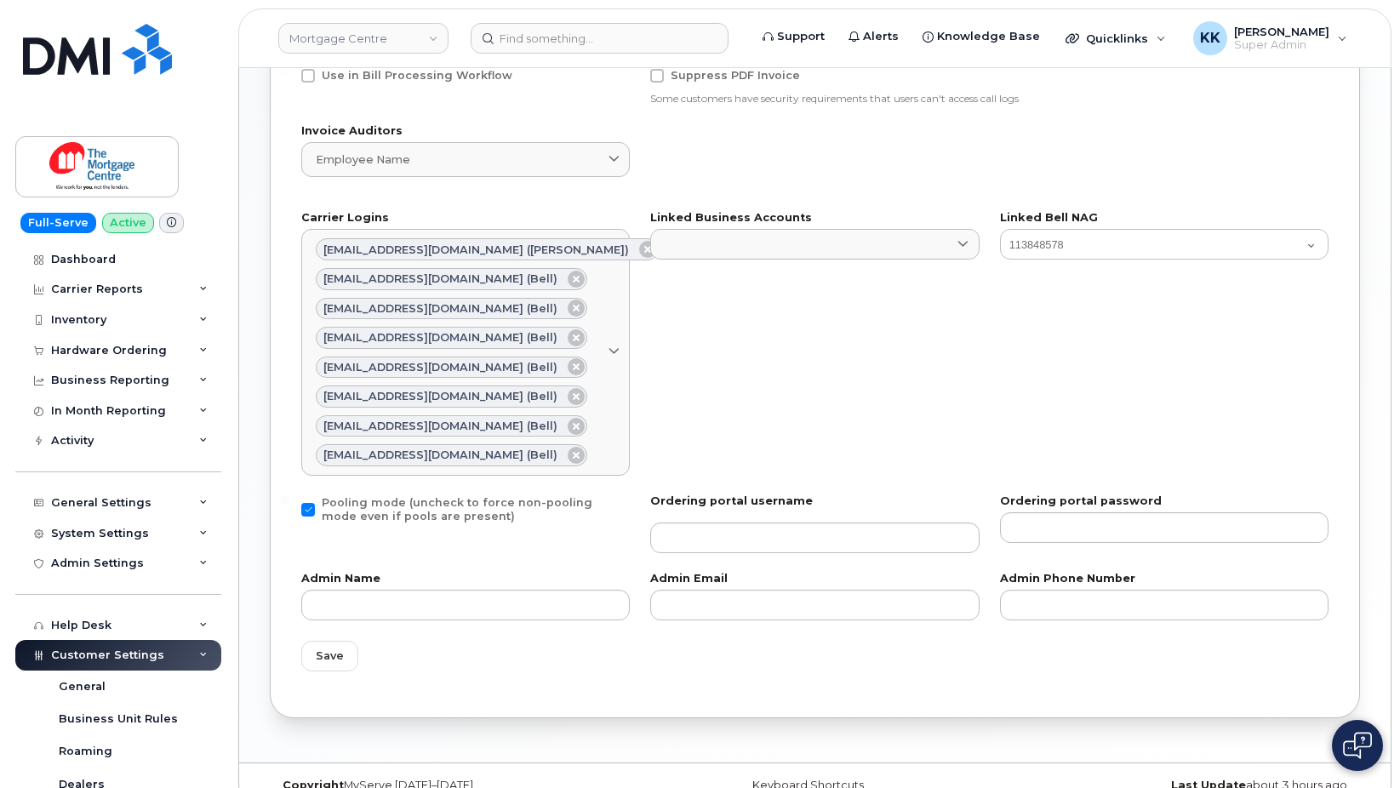
scroll to position [953, 0]
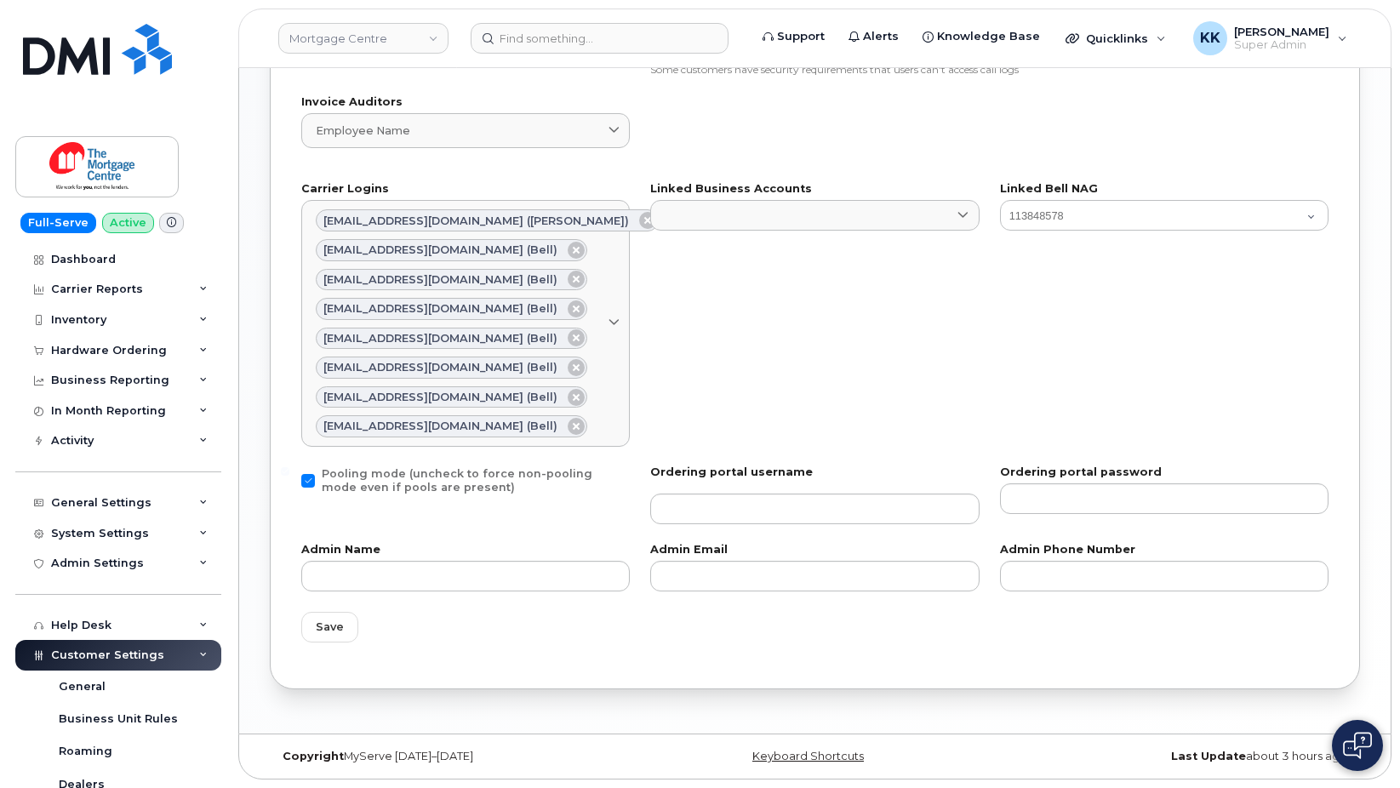
click at [324, 646] on div "Save" at bounding box center [815, 627] width 1048 height 51
click at [330, 638] on button "Save" at bounding box center [329, 627] width 57 height 31
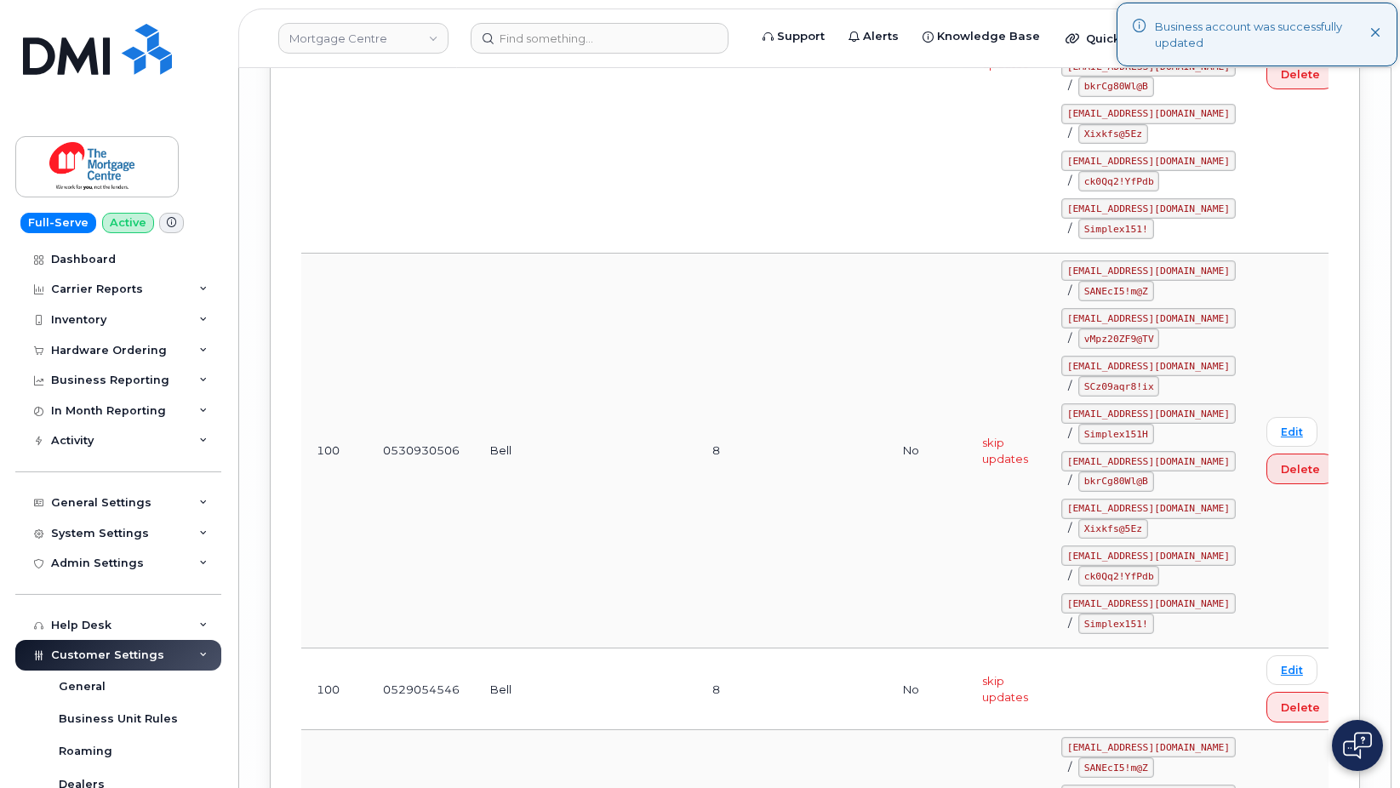
scroll to position [59030, 0]
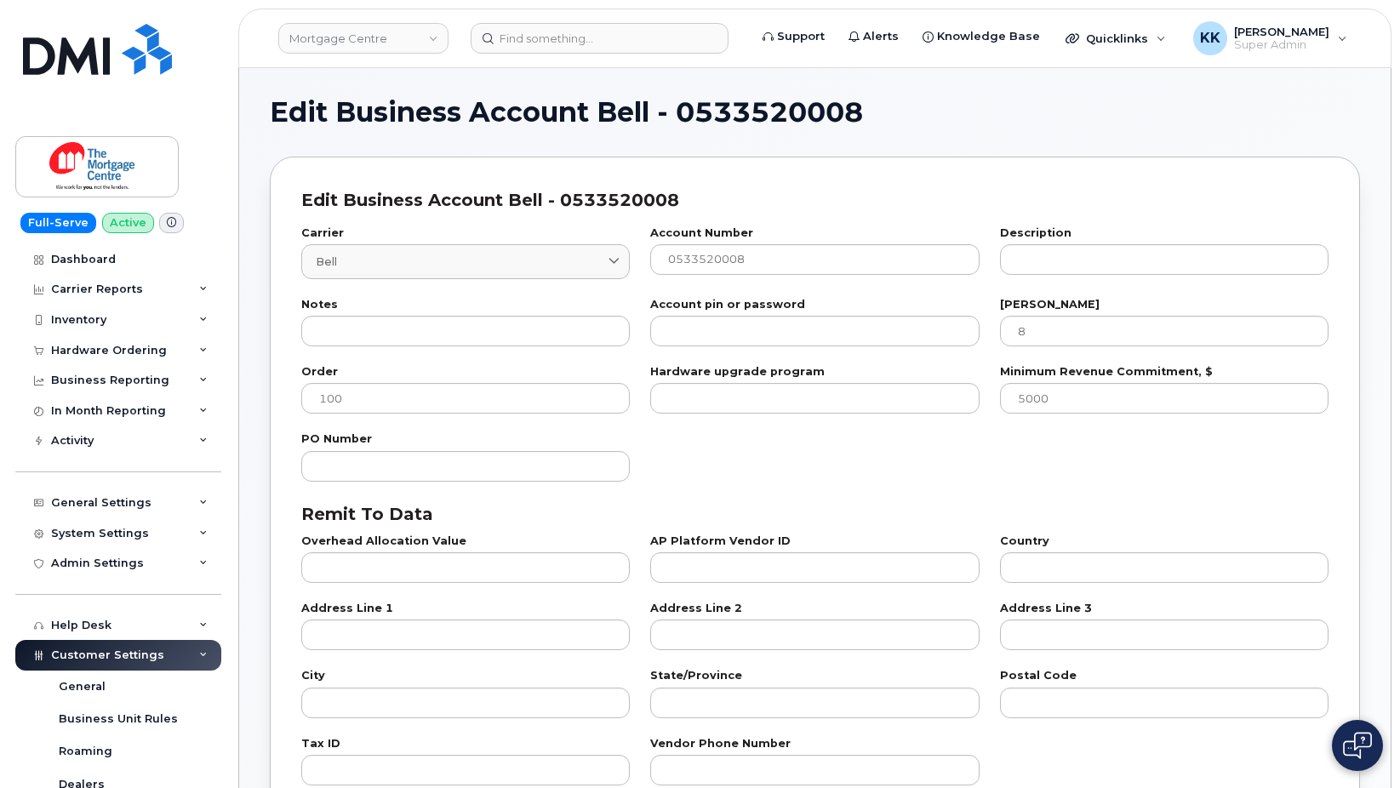
select select "807"
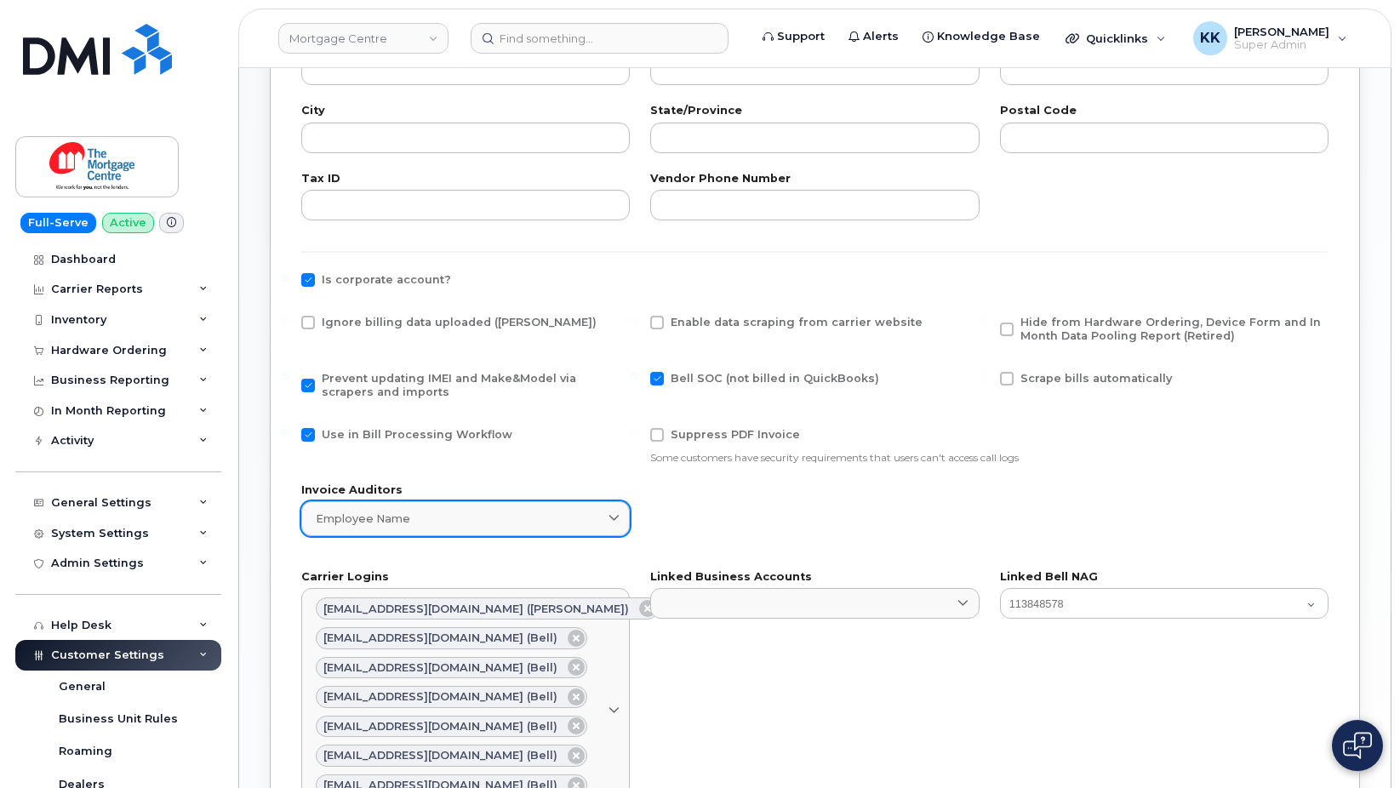
scroll to position [608, 0]
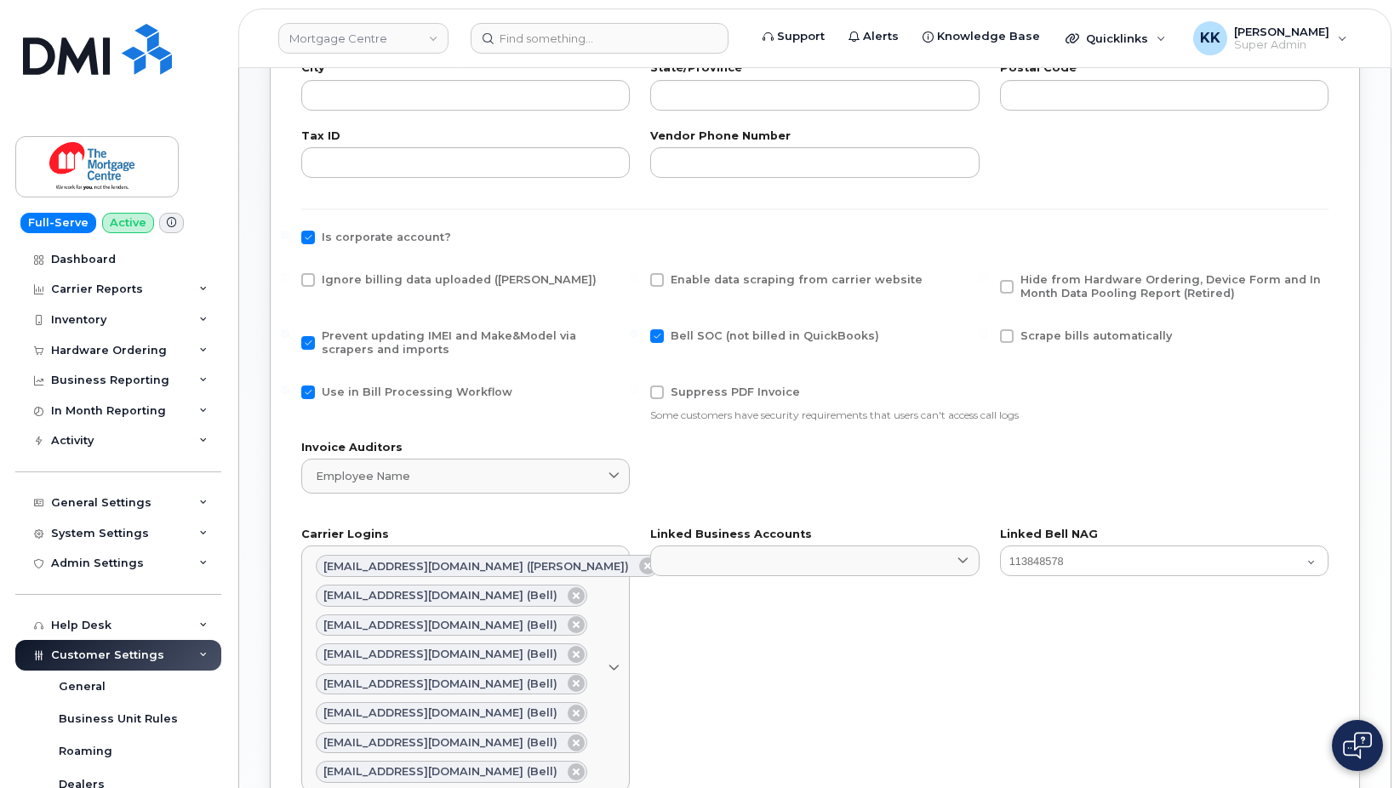
click at [313, 280] on span at bounding box center [308, 280] width 14 height 14
click at [289, 280] on input "Ignore billing data uploaded ([PERSON_NAME])" at bounding box center [285, 277] width 9 height 9
checkbox input "true"
click at [312, 387] on span at bounding box center [308, 393] width 14 height 14
click at [289, 387] on input "Use in Bill Processing Workflow" at bounding box center [285, 390] width 9 height 9
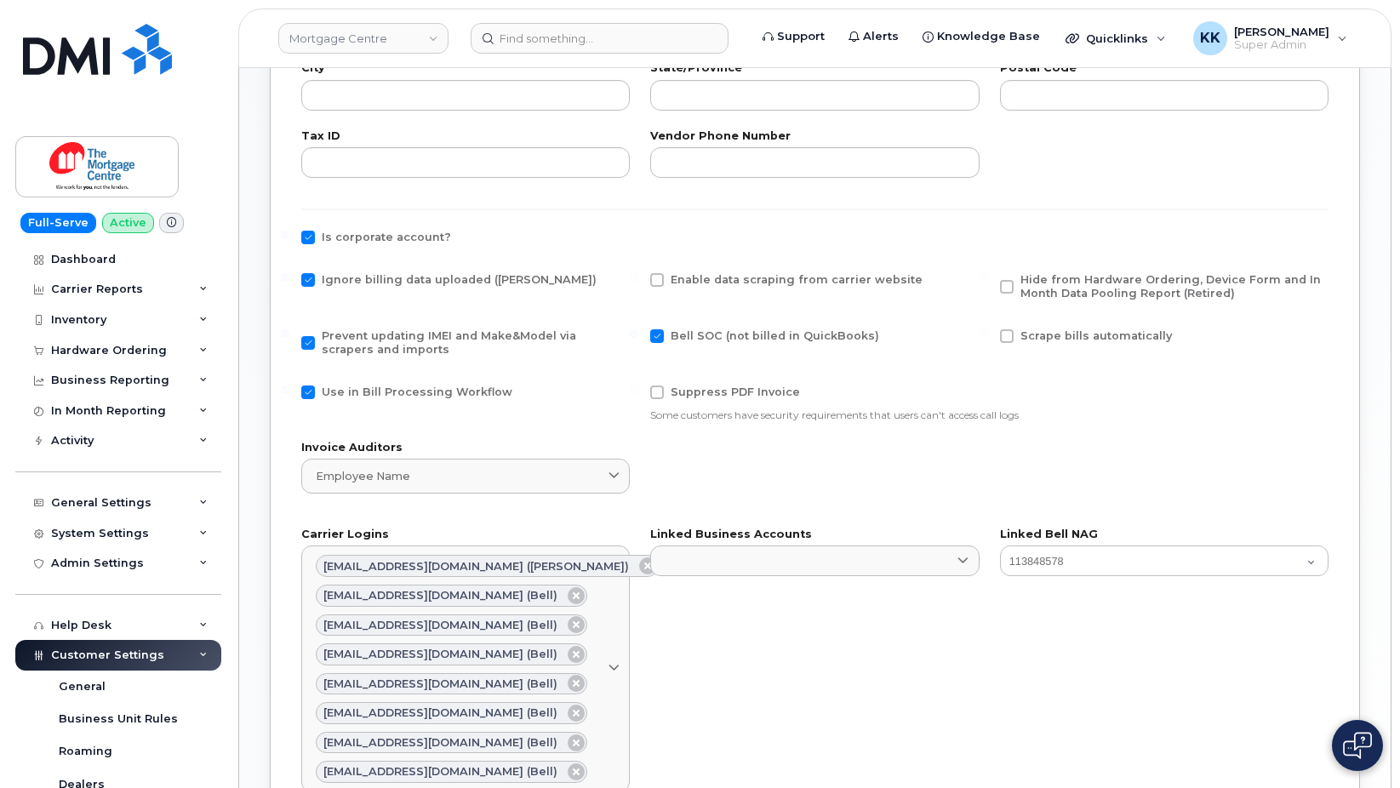
checkbox input "false"
click at [1104, 271] on div "Hide from Hardware Ordering, Device Form and In Month Data Pooling Report (Reti…" at bounding box center [1164, 291] width 349 height 56
click at [1096, 278] on span "Hide from Hardware Ordering, Device Form and In Month Data Pooling Report (Reti…" at bounding box center [1171, 286] width 301 height 26
click at [988, 278] on input "Hide from Hardware Ordering, Device Form and In Month Data Pooling Report (Reti…" at bounding box center [984, 277] width 9 height 9
checkbox input "true"
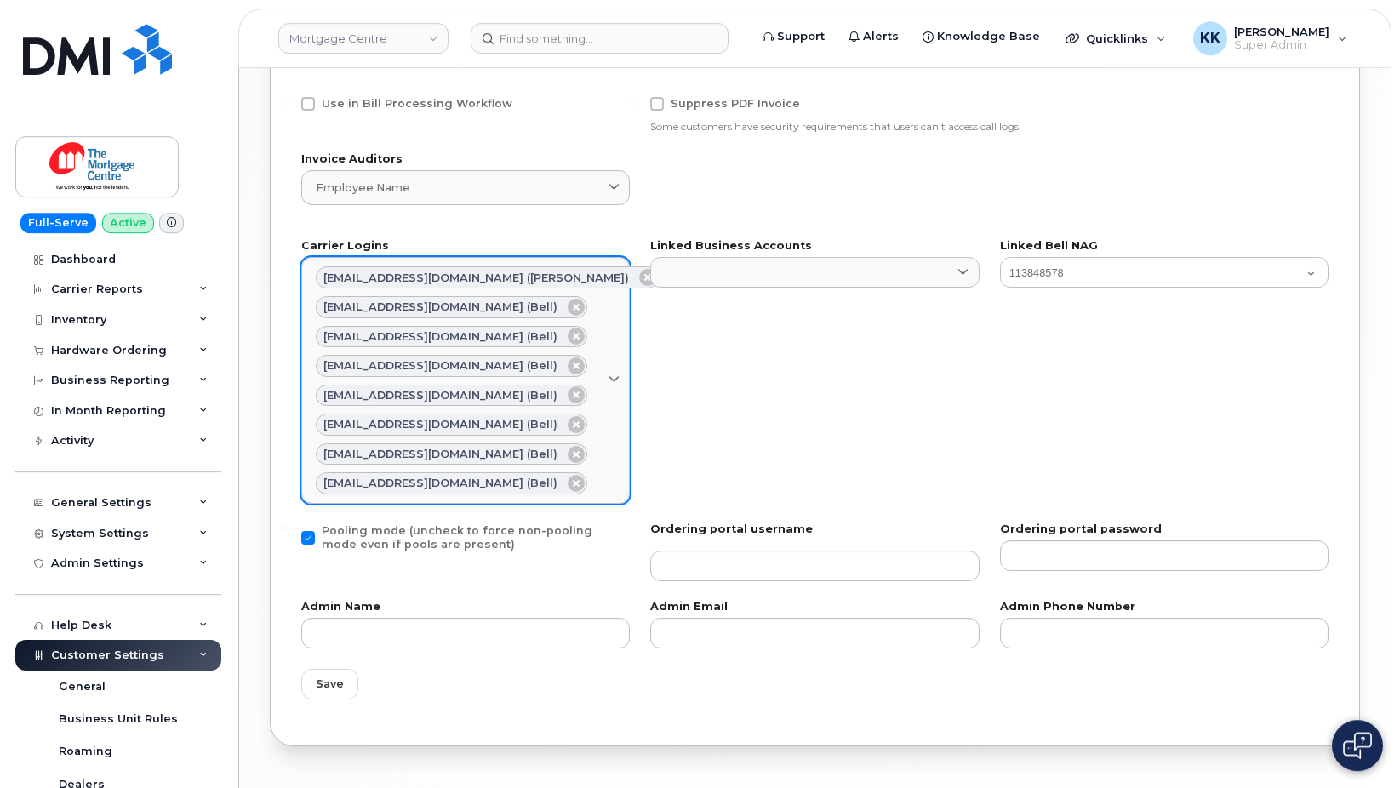
scroll to position [953, 0]
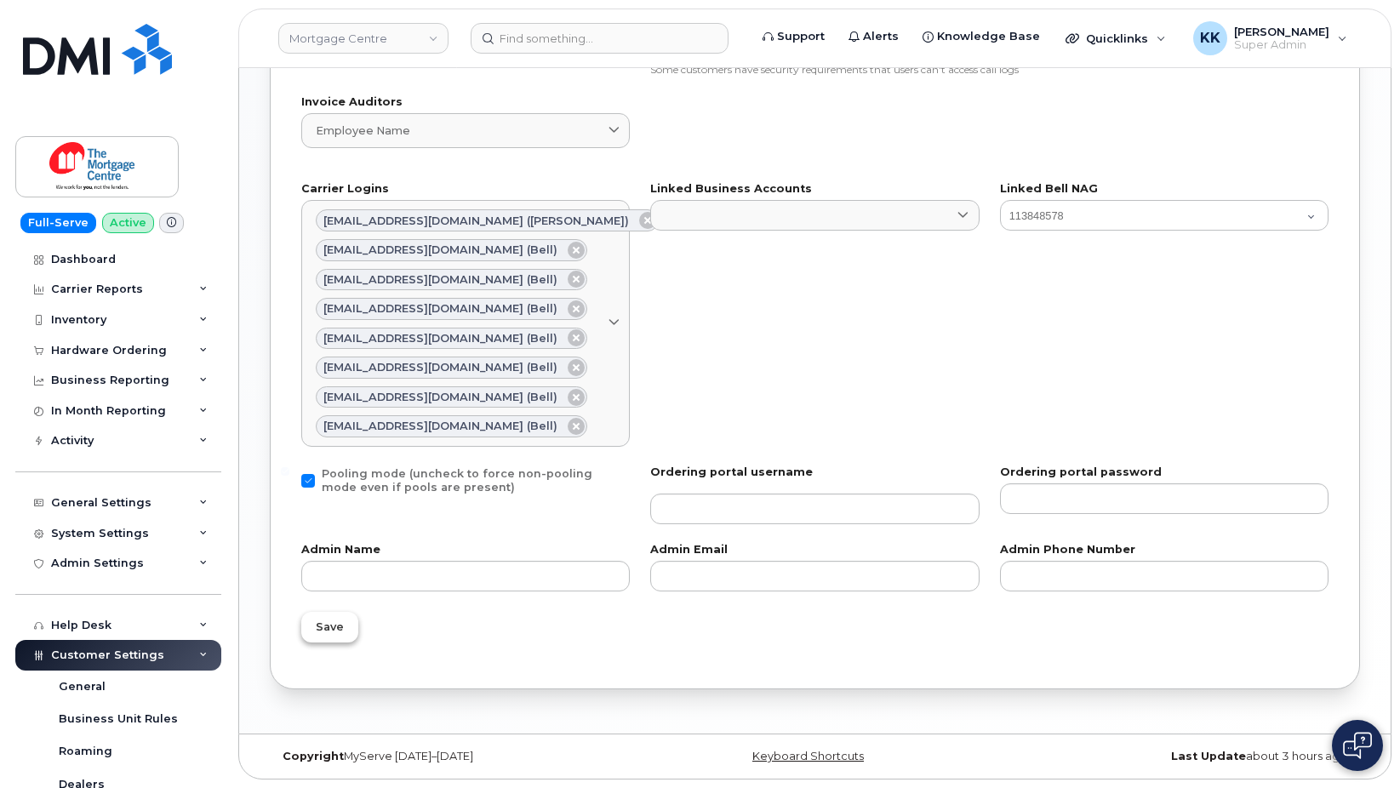
click at [319, 623] on span "Save" at bounding box center [330, 627] width 28 height 16
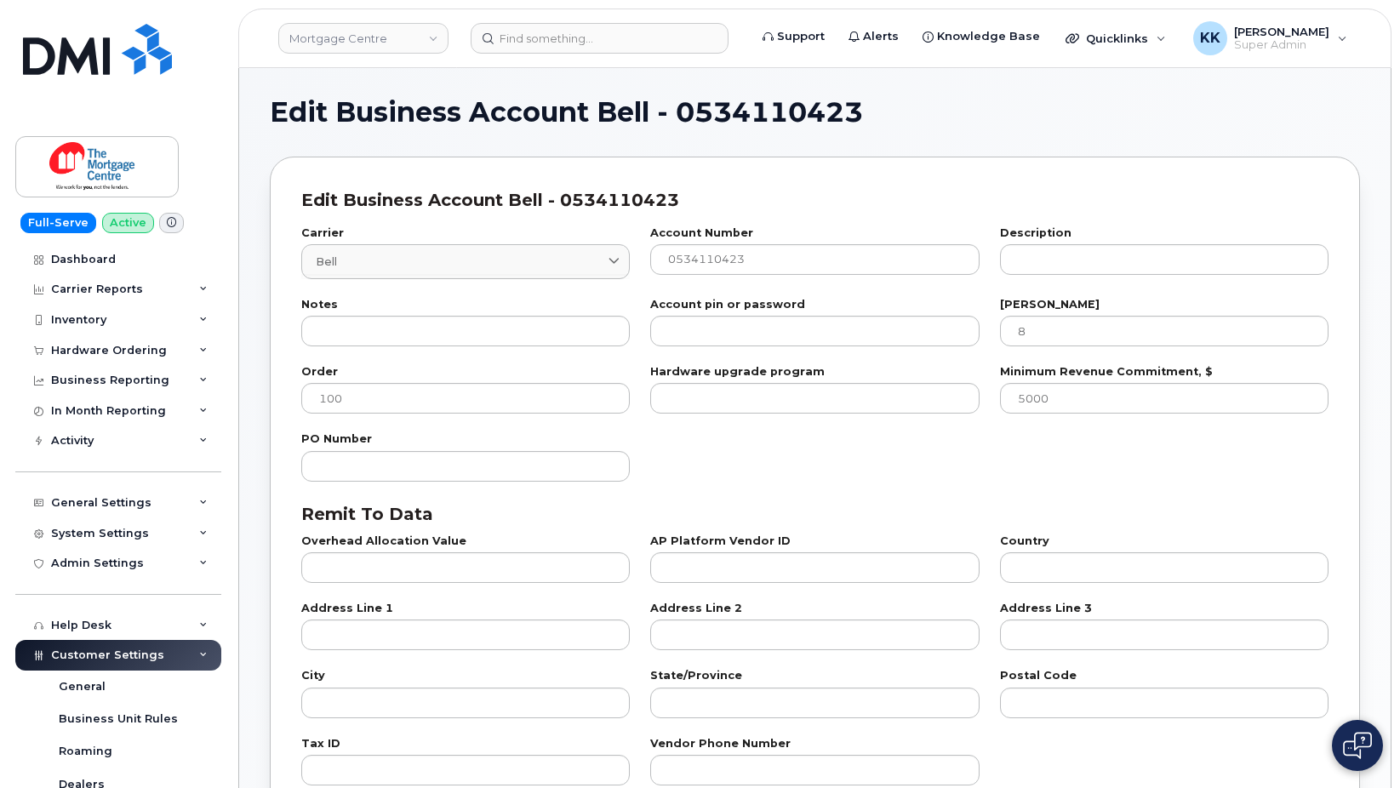
select select "807"
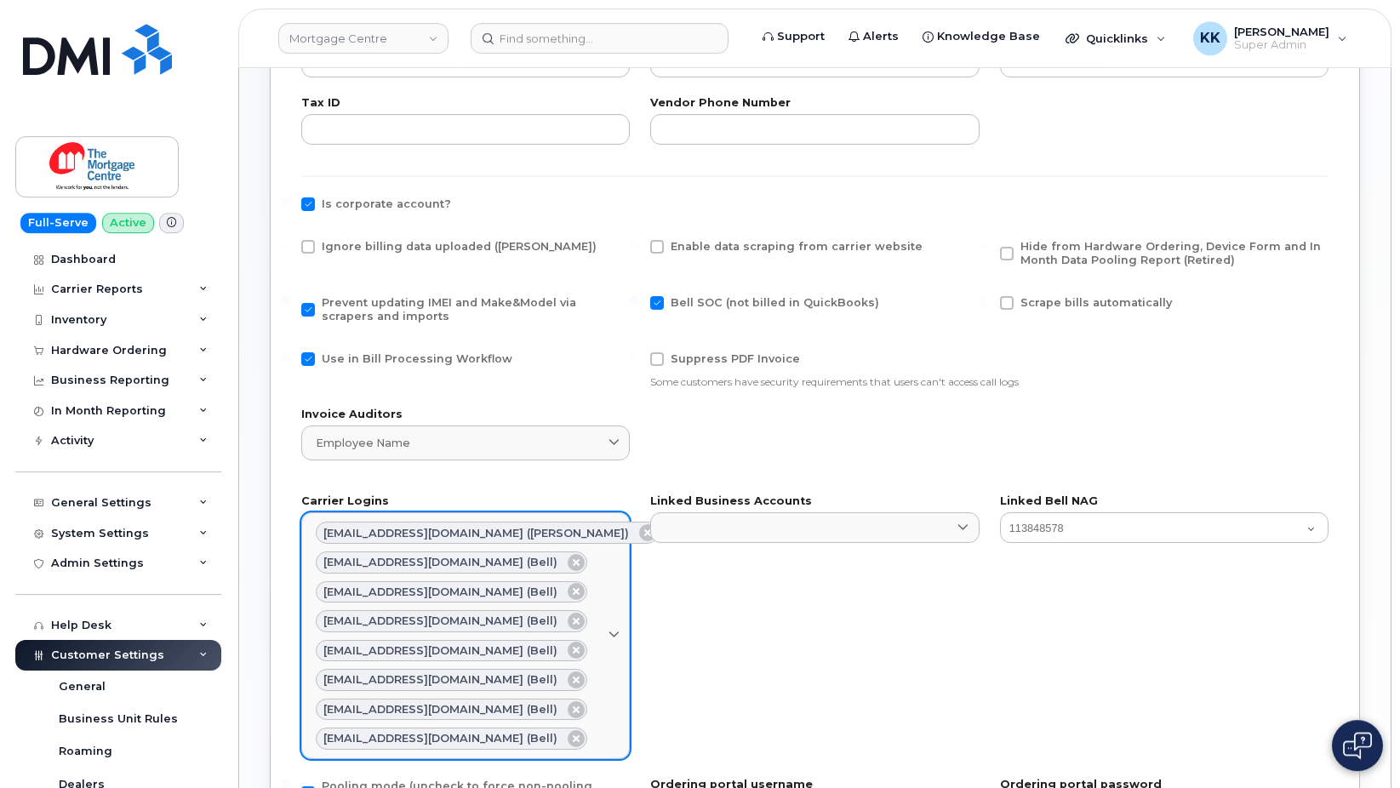
scroll to position [695, 0]
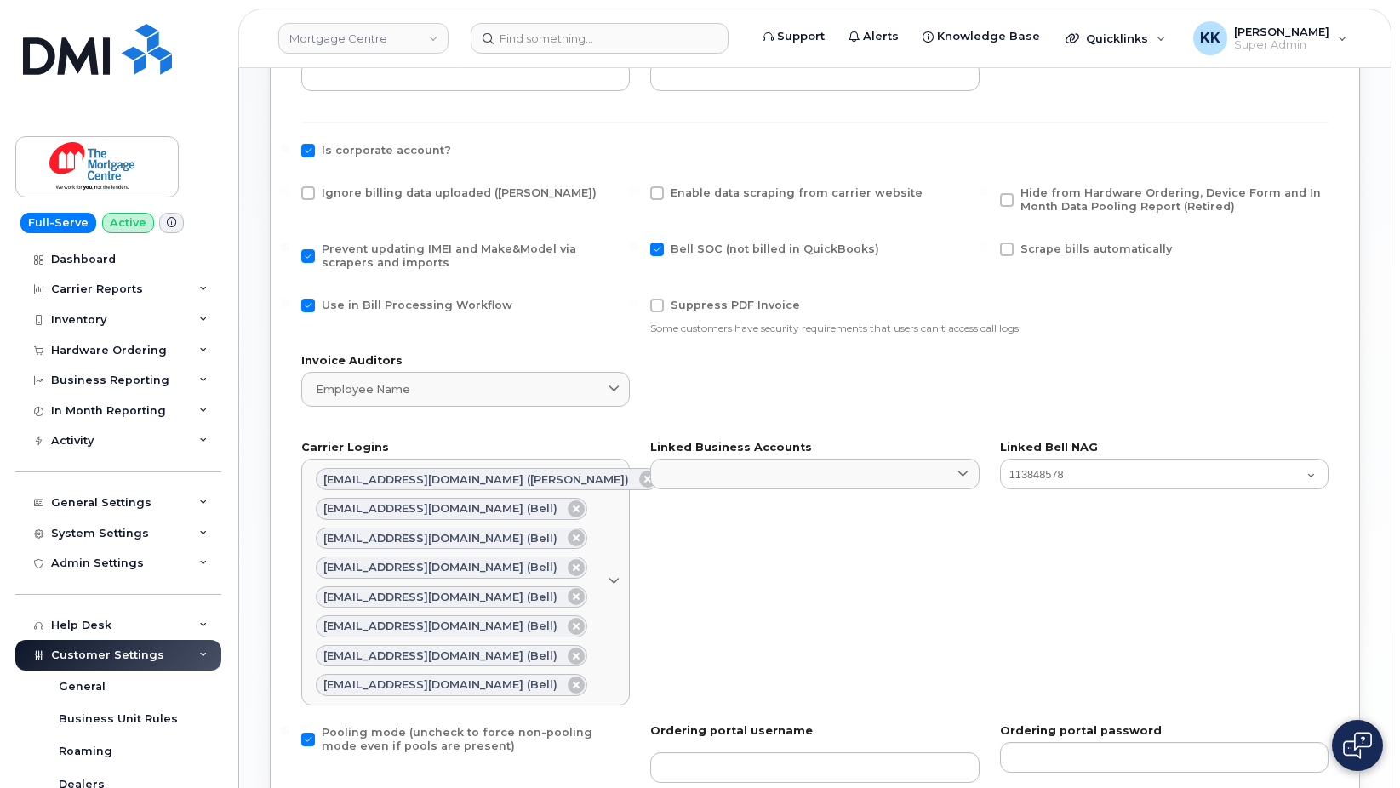
click at [314, 186] on label "Ignore billing data uploaded ([PERSON_NAME])" at bounding box center [448, 193] width 295 height 14
click at [289, 186] on input "Ignore billing data uploaded ([PERSON_NAME])" at bounding box center [285, 190] width 9 height 9
checkbox input "true"
click at [320, 301] on label "Use in Bill Processing Workflow" at bounding box center [406, 306] width 211 height 14
click at [289, 301] on input "Use in Bill Processing Workflow" at bounding box center [285, 303] width 9 height 9
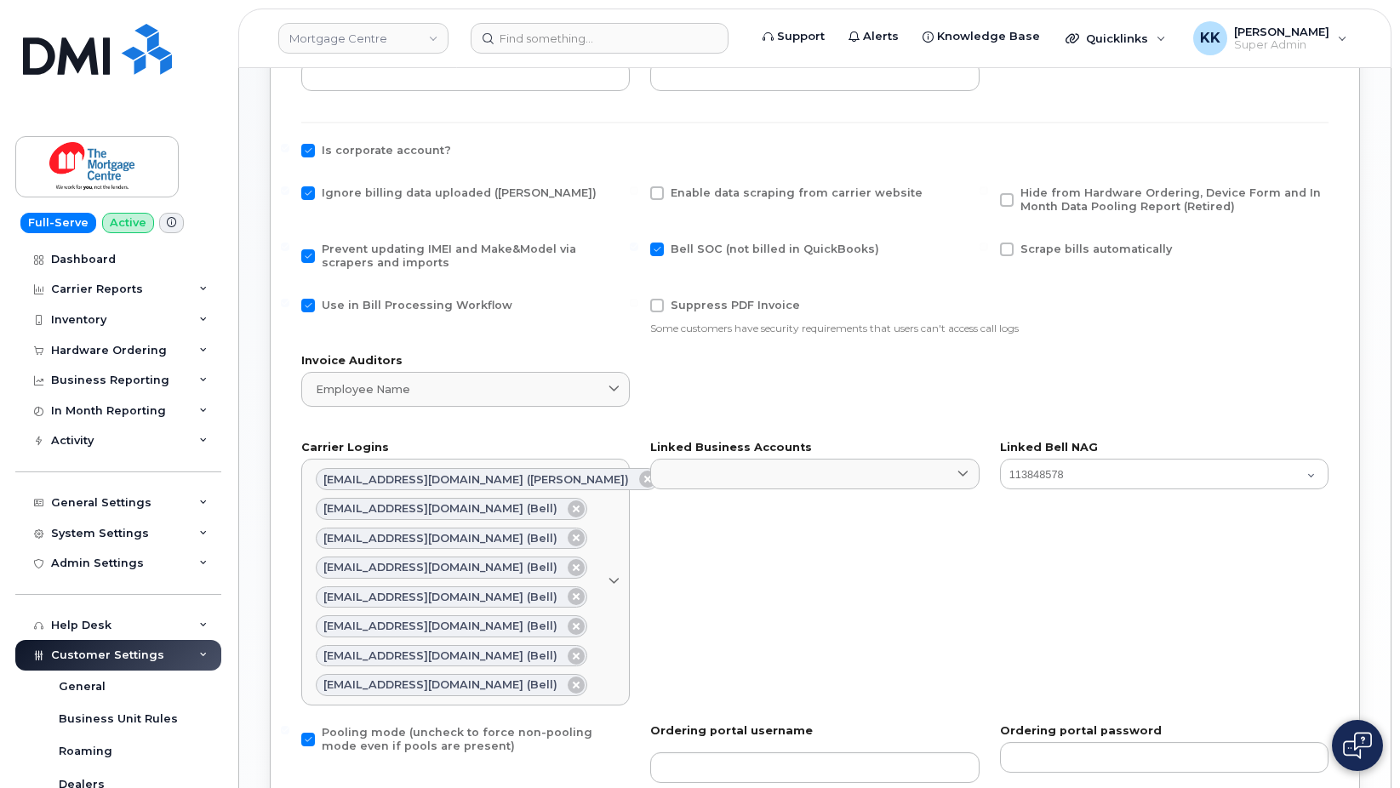
checkbox input "false"
click at [1022, 203] on span "Hide from Hardware Ordering, Device Form and In Month Data Pooling Report (Reti…" at bounding box center [1171, 199] width 301 height 26
click at [988, 195] on input "Hide from Hardware Ordering, Device Form and In Month Data Pooling Report (Reti…" at bounding box center [984, 190] width 9 height 9
checkbox input "true"
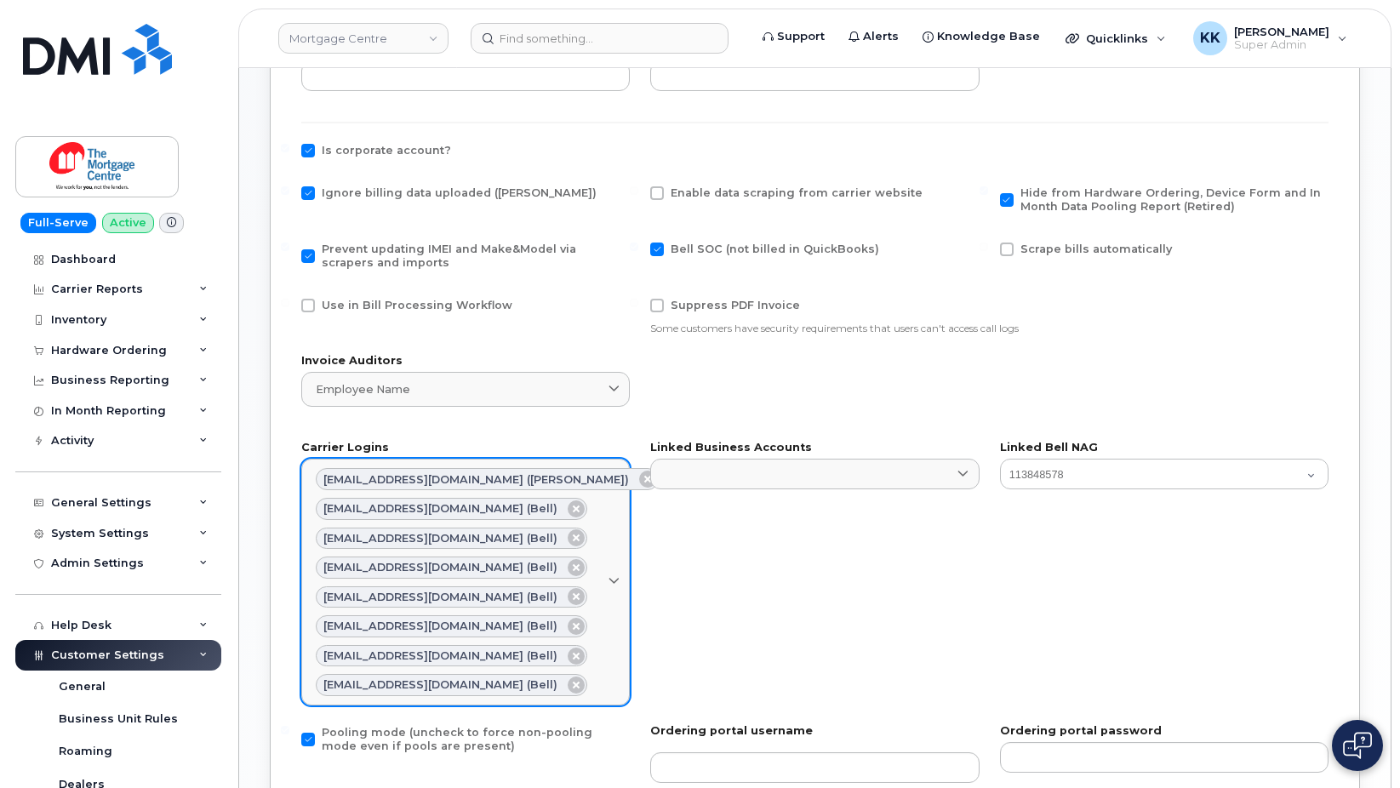
scroll to position [953, 0]
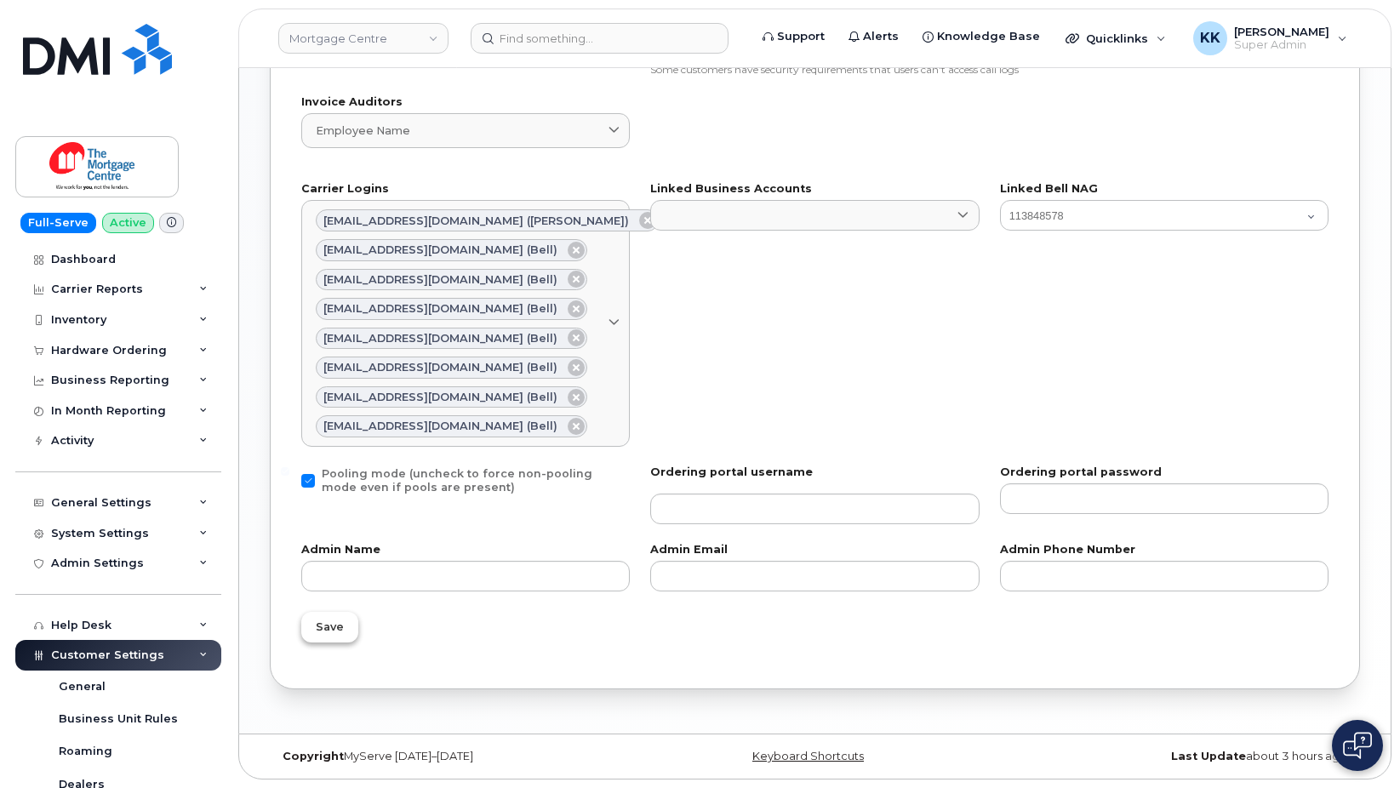
click at [321, 635] on span "Save" at bounding box center [330, 627] width 28 height 16
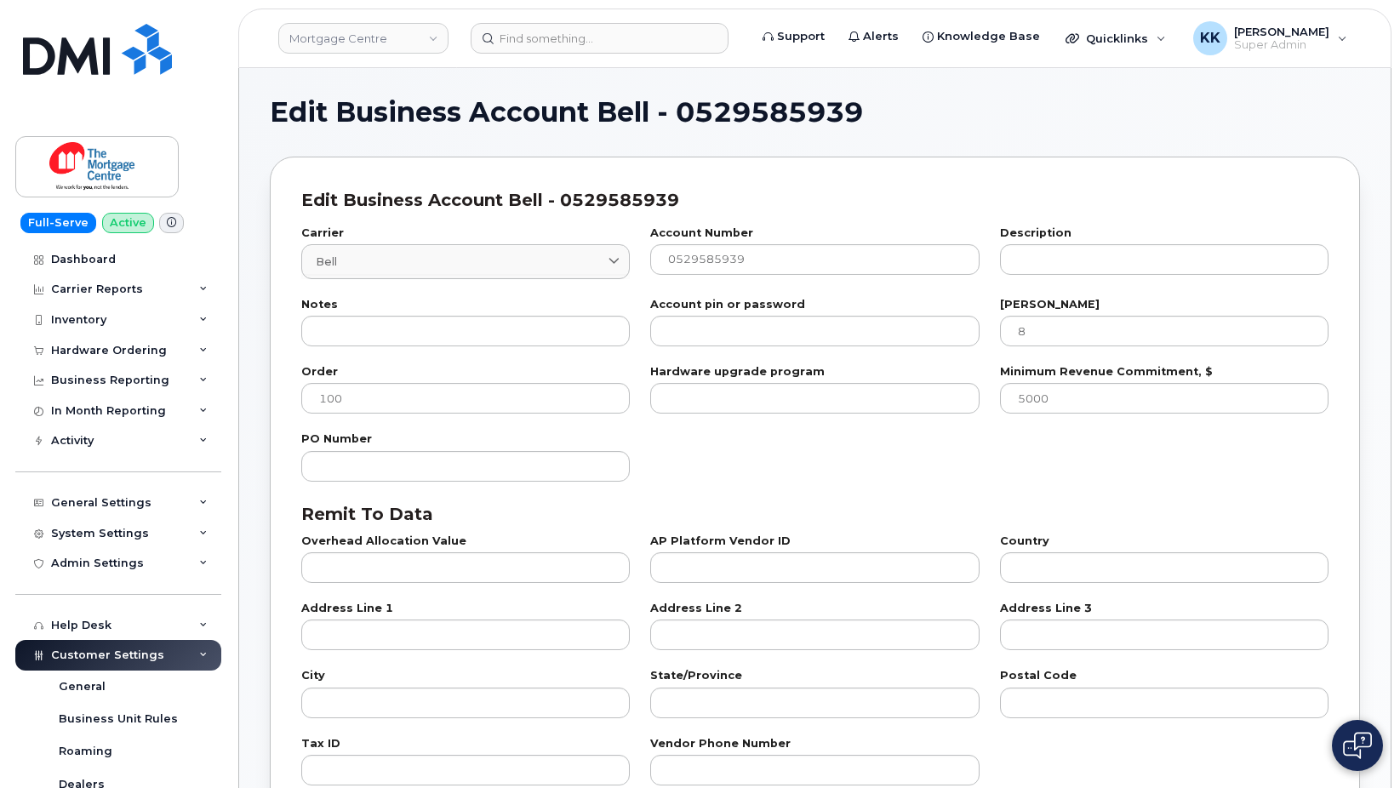
select select "807"
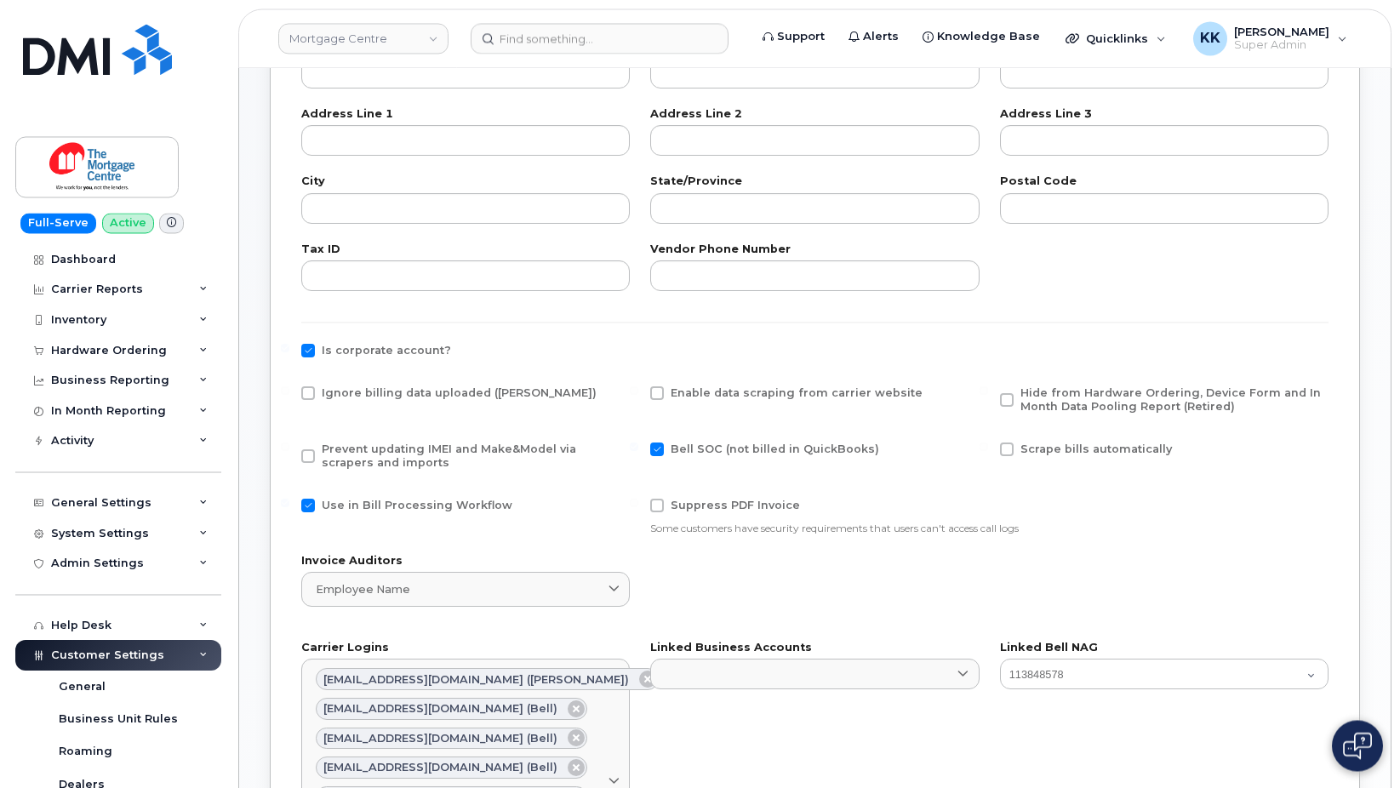
scroll to position [608, 0]
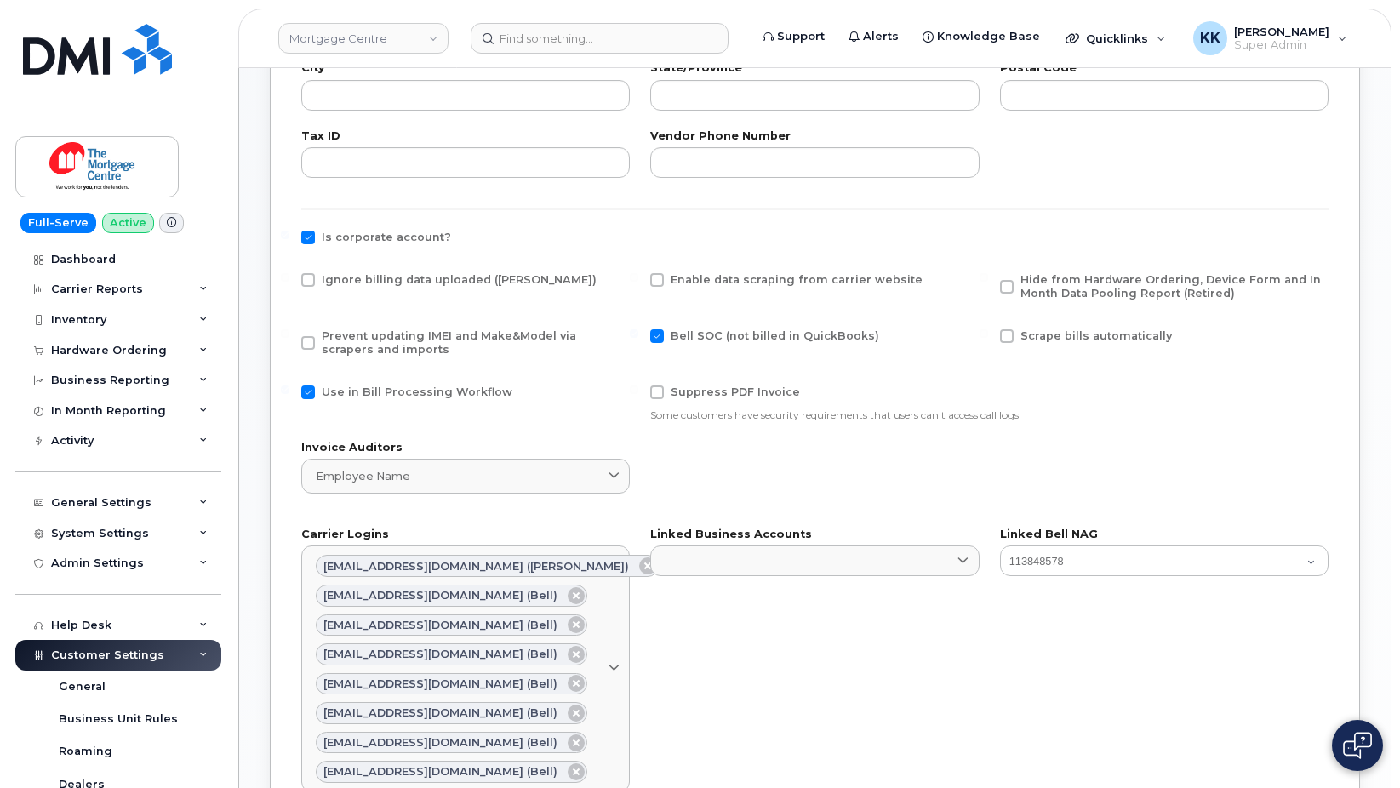
click at [304, 275] on span at bounding box center [308, 280] width 14 height 14
click at [289, 275] on input "Ignore billing data uploaded ([PERSON_NAME])" at bounding box center [285, 277] width 9 height 9
checkbox input "true"
click at [308, 335] on label "Prevent updating IMEI and Make&Model via scrapers and imports" at bounding box center [462, 342] width 323 height 27
click at [289, 335] on input "Prevent updating IMEI and Make&Model via scrapers and imports" at bounding box center [285, 333] width 9 height 9
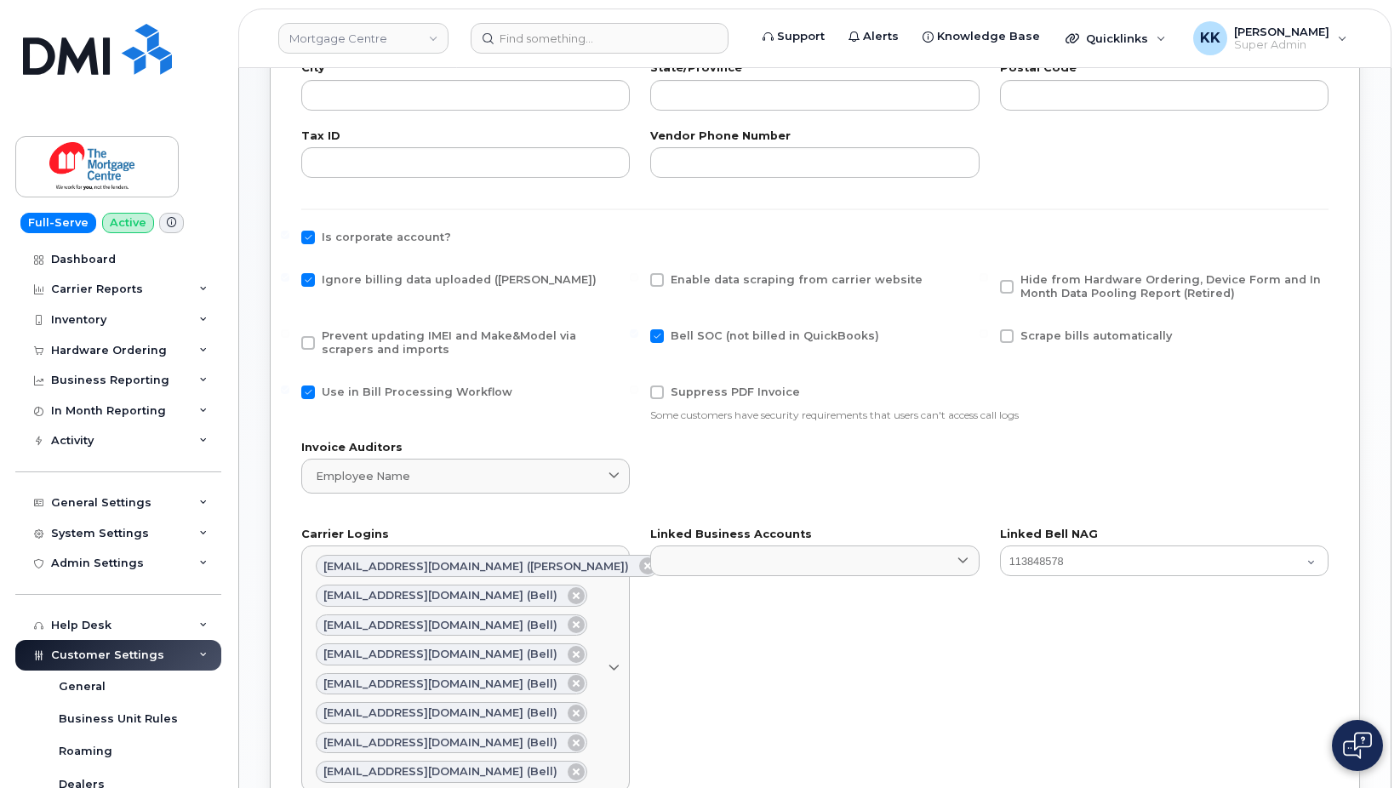
checkbox input "true"
click at [307, 394] on span at bounding box center [308, 393] width 14 height 14
click at [289, 394] on input "Use in Bill Processing Workflow" at bounding box center [285, 390] width 9 height 9
checkbox input "false"
click at [1058, 288] on span "Hide from Hardware Ordering, Device Form and In Month Data Pooling Report (Reti…" at bounding box center [1171, 286] width 301 height 26
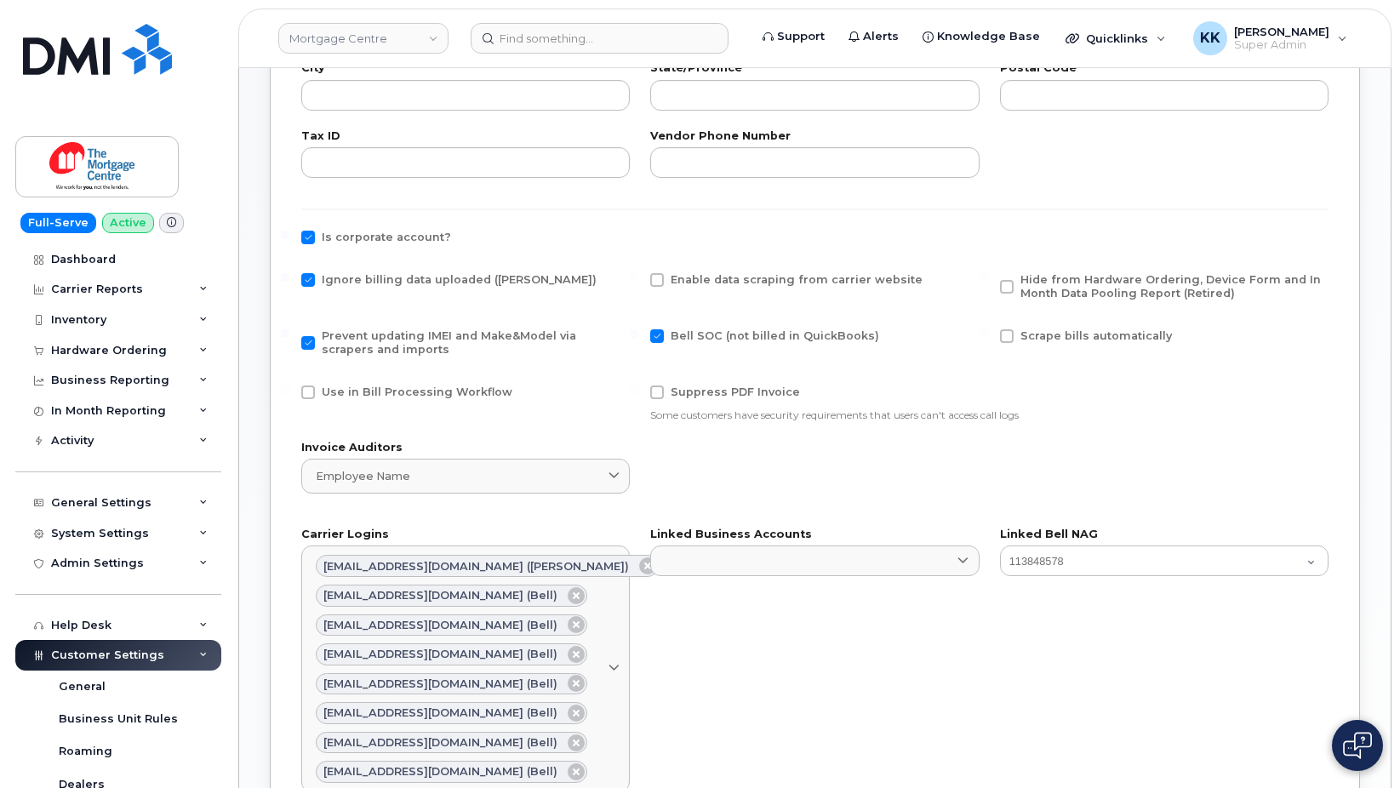
click at [988, 282] on input "Hide from Hardware Ordering, Device Form and In Month Data Pooling Report (Reti…" at bounding box center [984, 277] width 9 height 9
checkbox input "true"
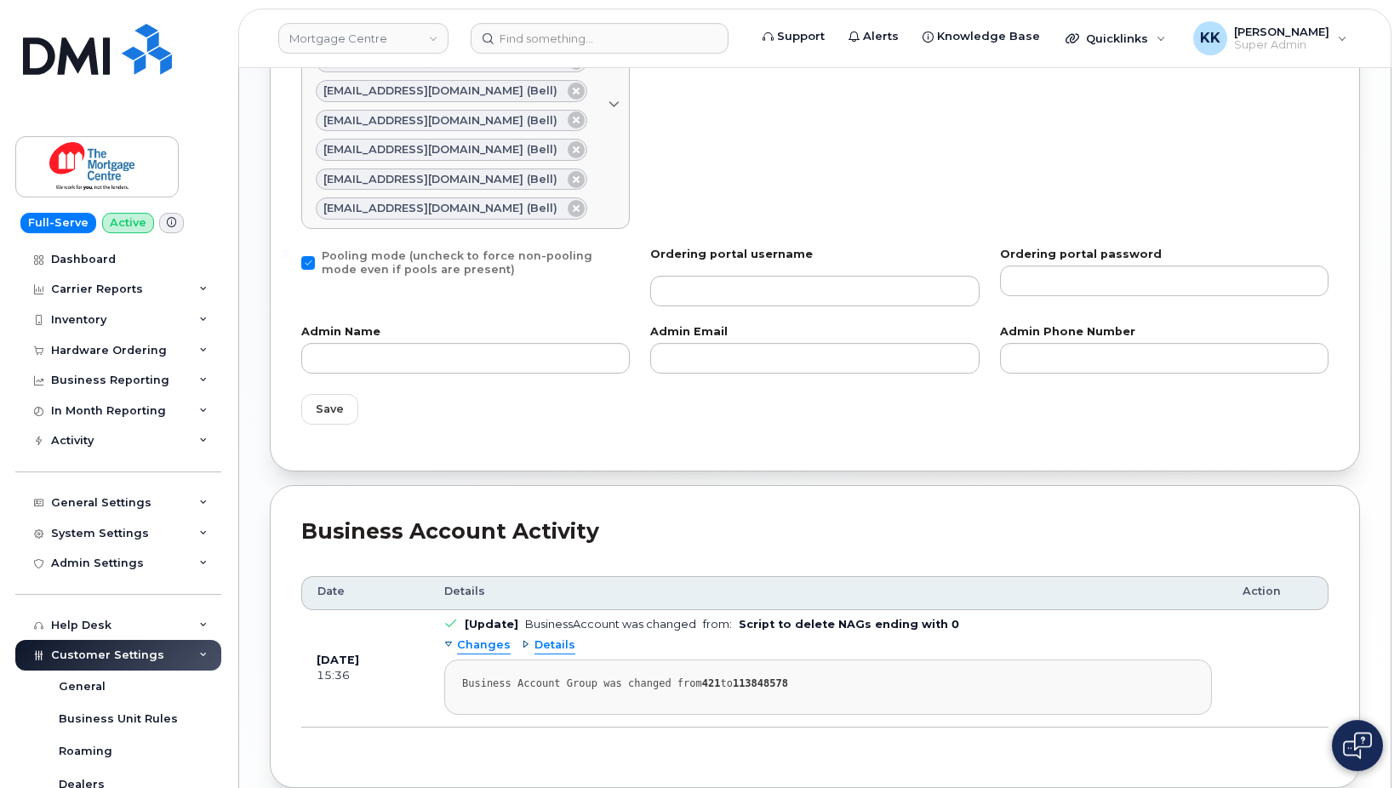
scroll to position [1216, 0]
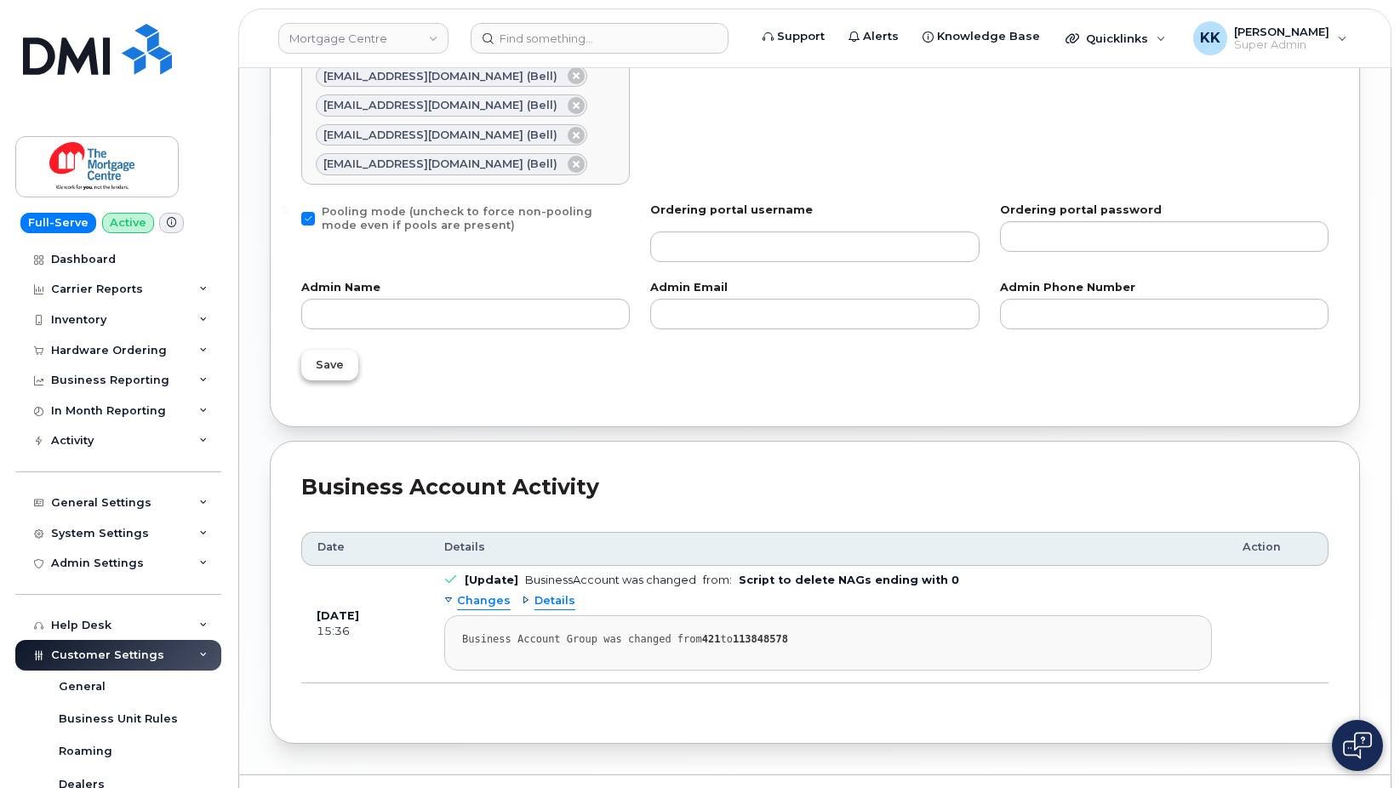
click at [341, 372] on span "Save" at bounding box center [330, 365] width 28 height 16
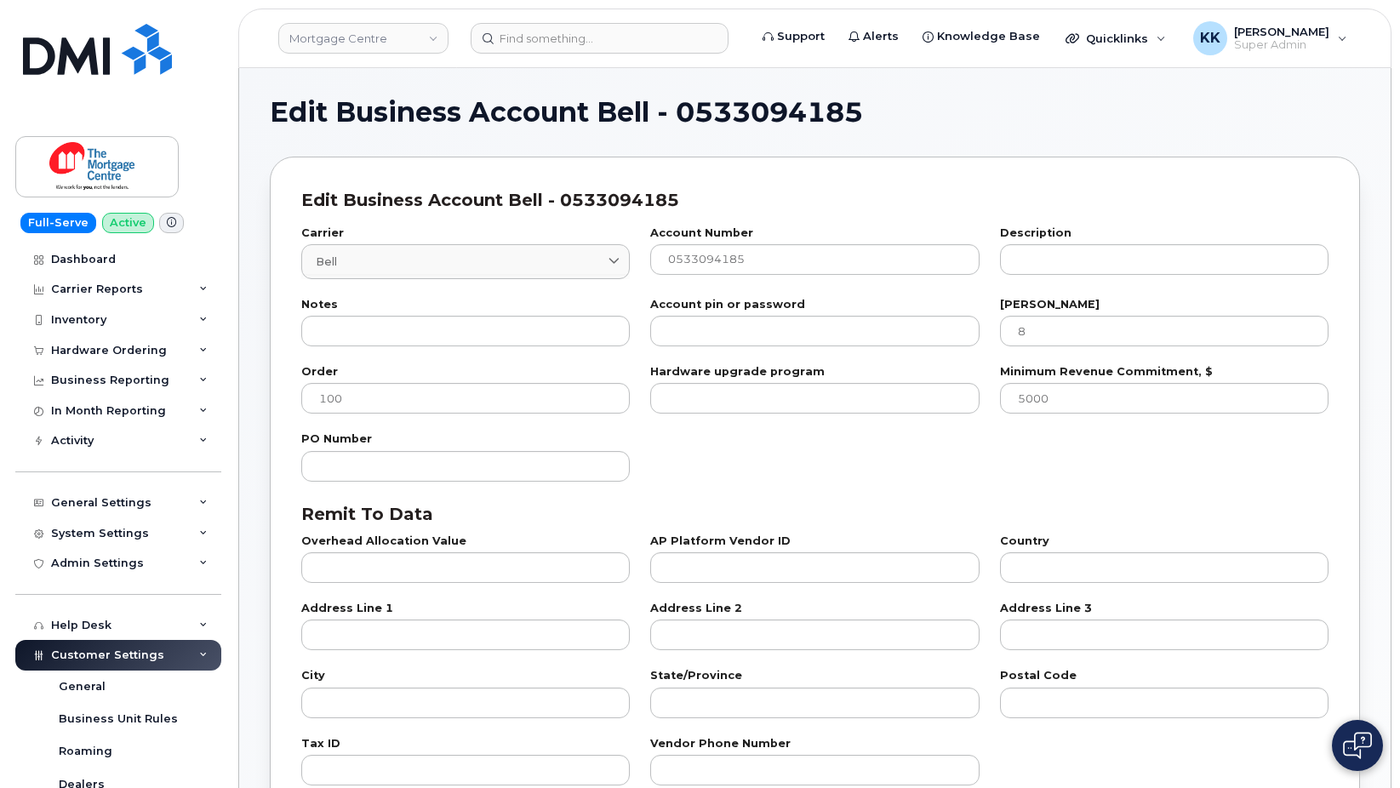
select select "807"
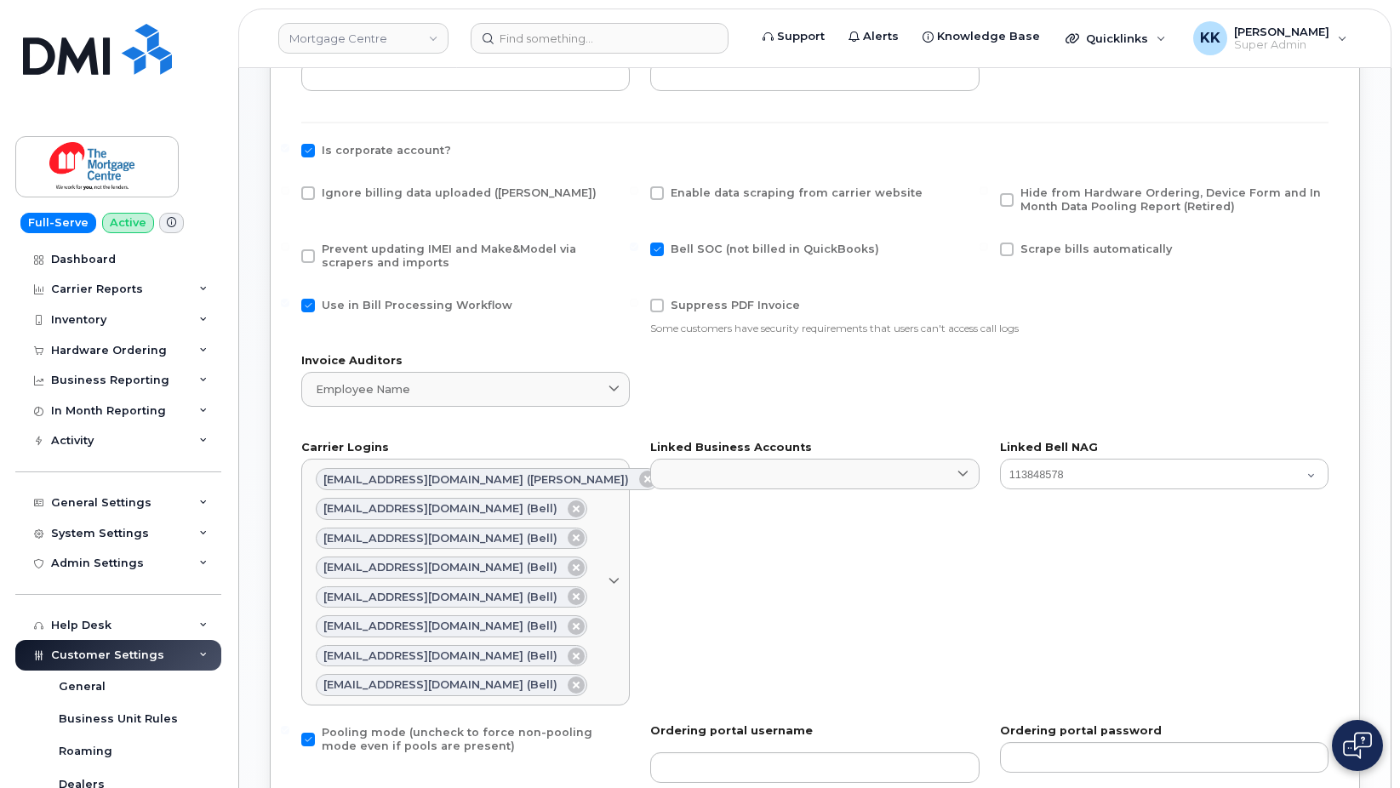
click at [309, 198] on span at bounding box center [308, 193] width 14 height 14
click at [289, 195] on input "Ignore billing data uploaded ([PERSON_NAME])" at bounding box center [285, 190] width 9 height 9
checkbox input "true"
click at [311, 262] on span at bounding box center [308, 256] width 14 height 14
click at [289, 251] on input "Prevent updating IMEI and Make&Model via scrapers and imports" at bounding box center [285, 247] width 9 height 9
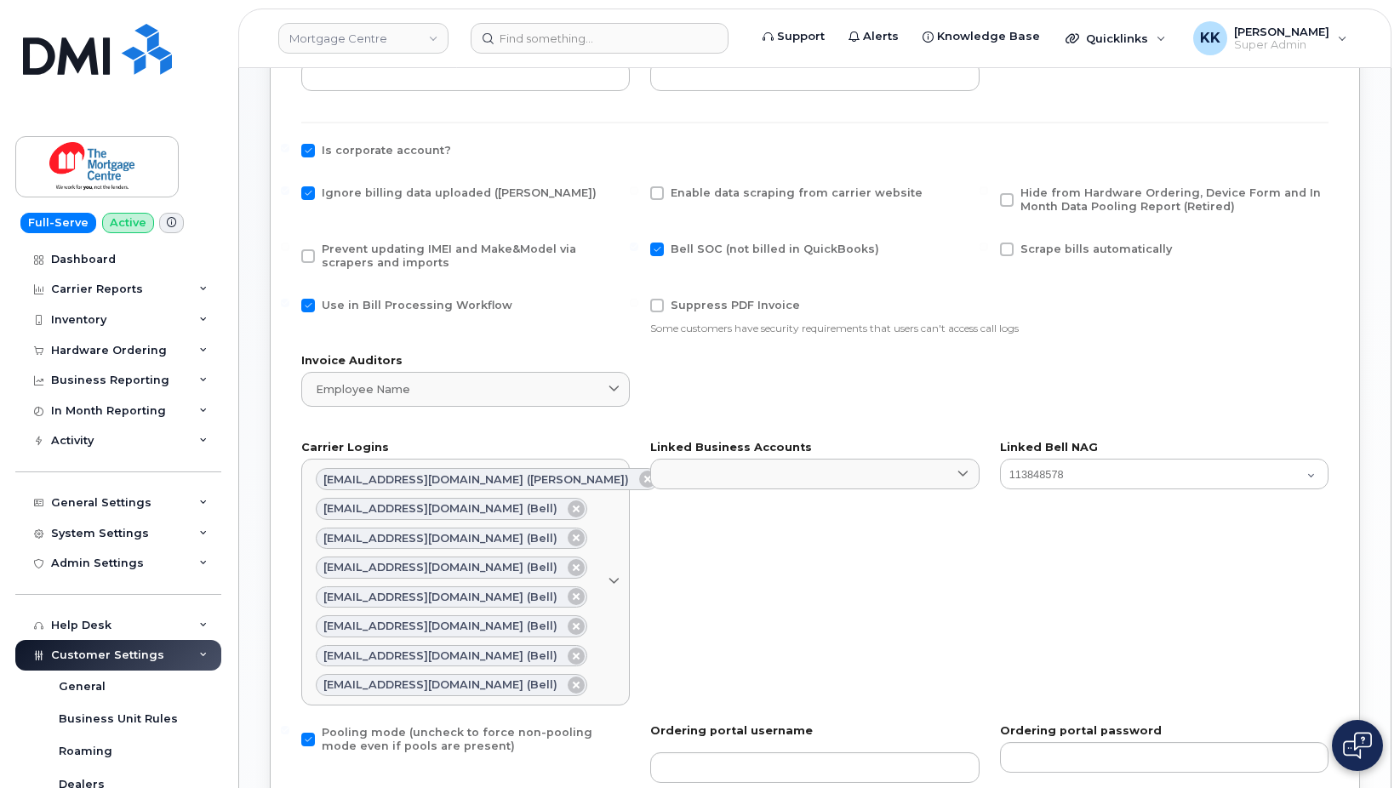
checkbox input "true"
click at [305, 303] on span at bounding box center [308, 306] width 14 height 14
click at [289, 303] on input "Use in Bill Processing Workflow" at bounding box center [285, 303] width 9 height 9
checkbox input "false"
click at [1066, 199] on span "Hide from Hardware Ordering, Device Form and In Month Data Pooling Report (Reti…" at bounding box center [1171, 199] width 301 height 26
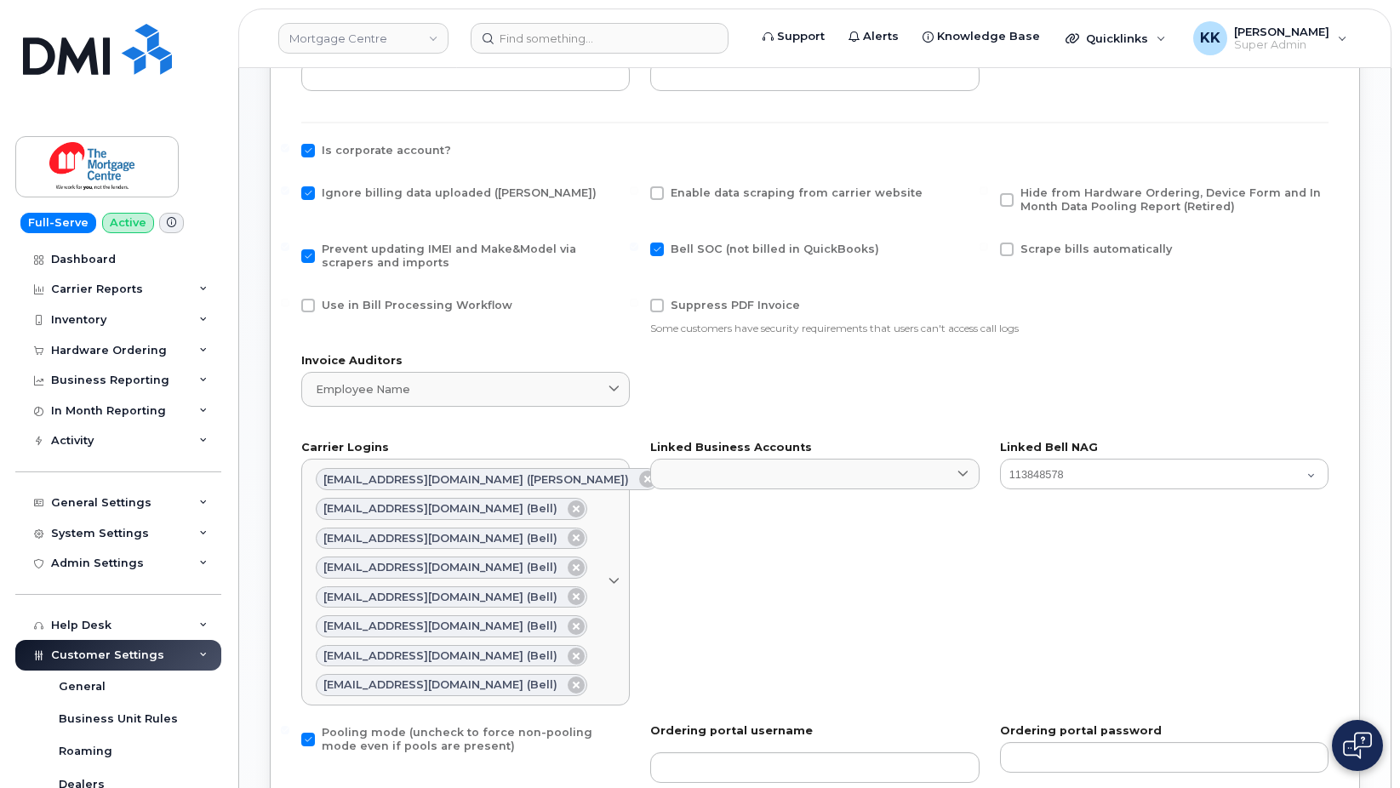
click at [988, 195] on input "Hide from Hardware Ordering, Device Form and In Month Data Pooling Report (Reti…" at bounding box center [984, 190] width 9 height 9
checkbox input "true"
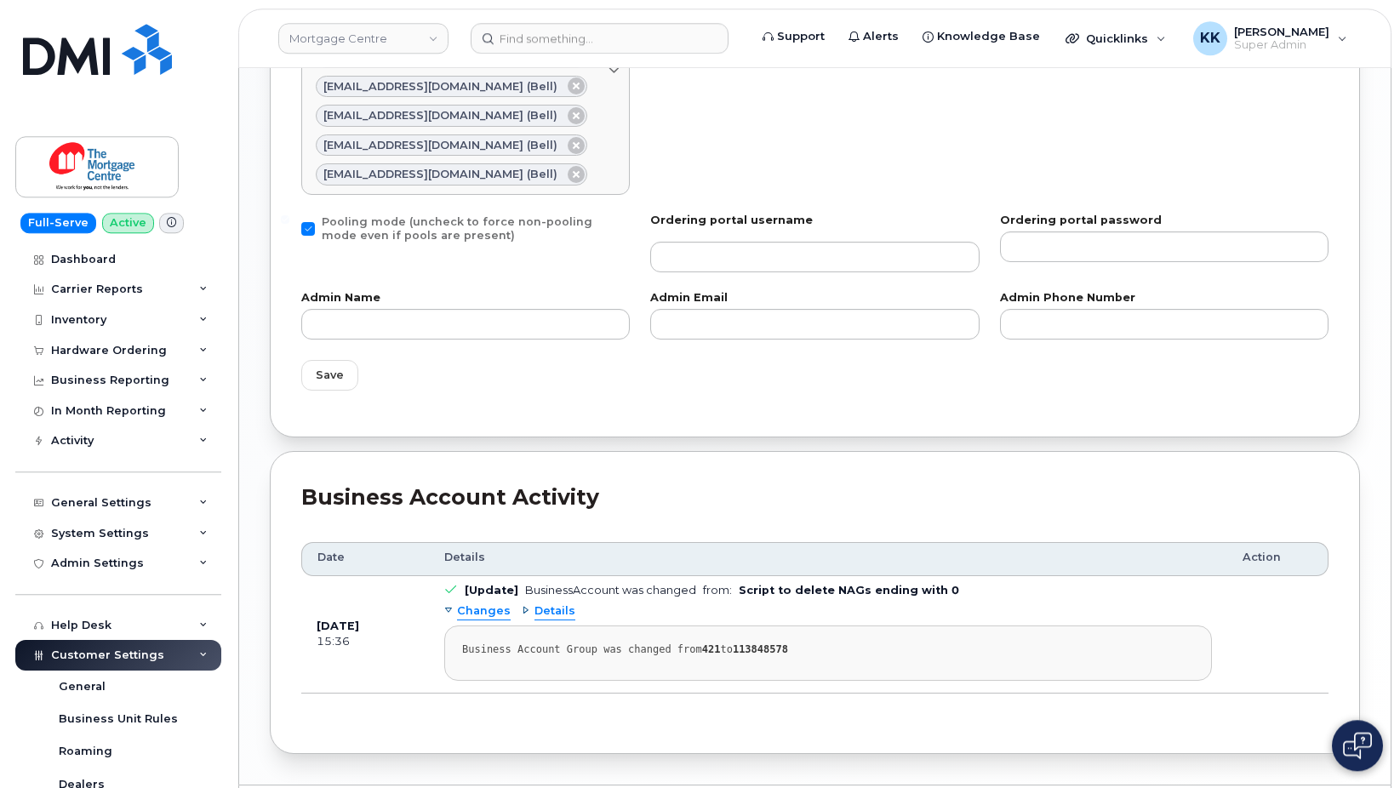
scroll to position [1216, 0]
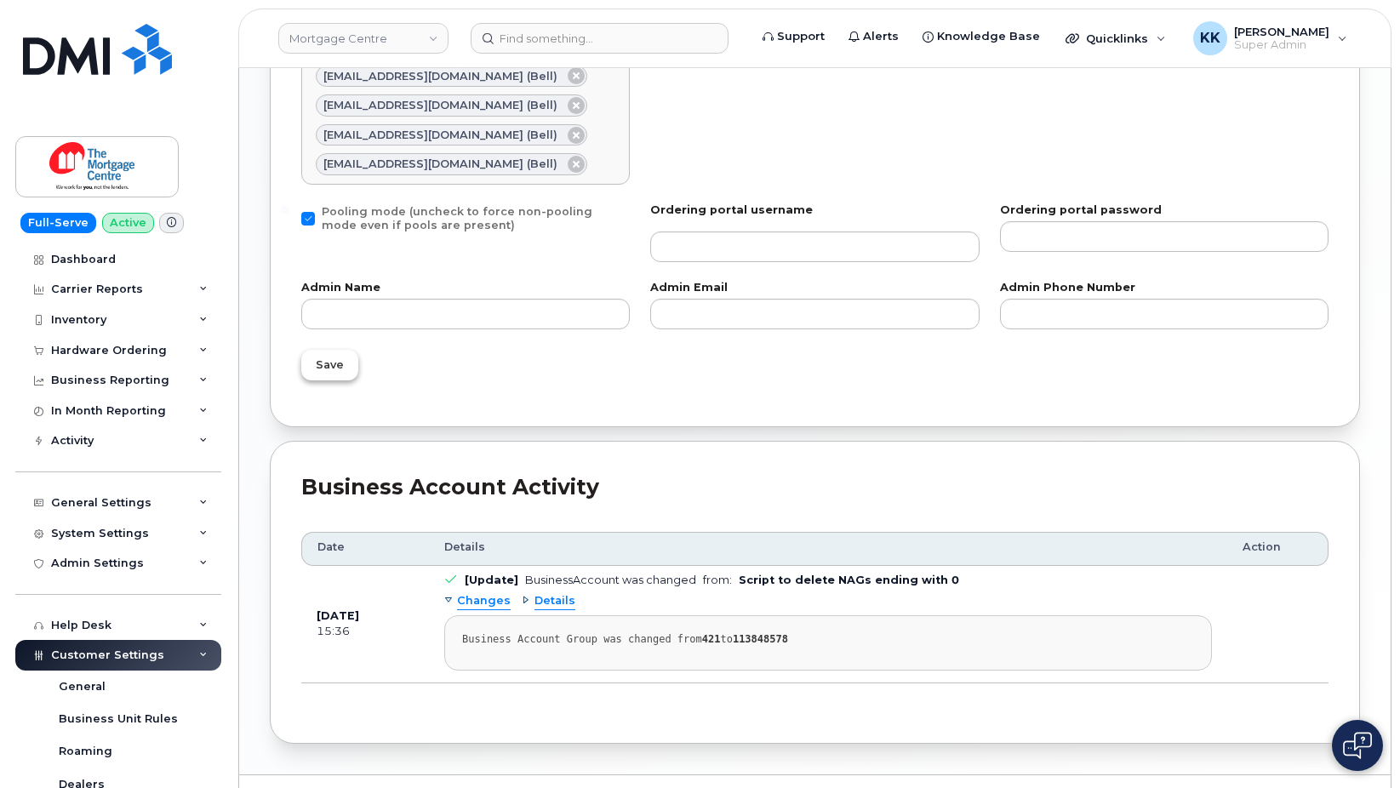
click at [327, 370] on span "Save" at bounding box center [330, 365] width 28 height 16
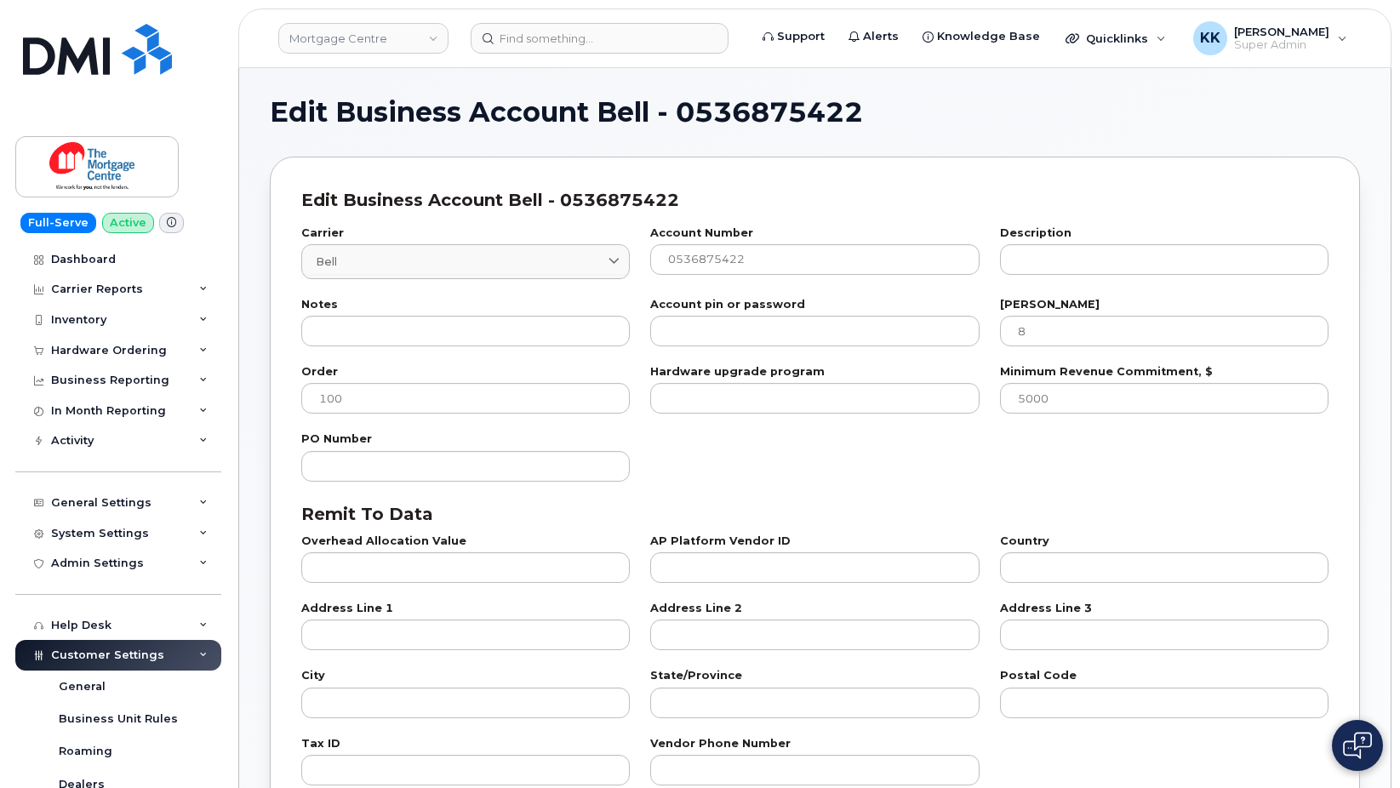
select select "807"
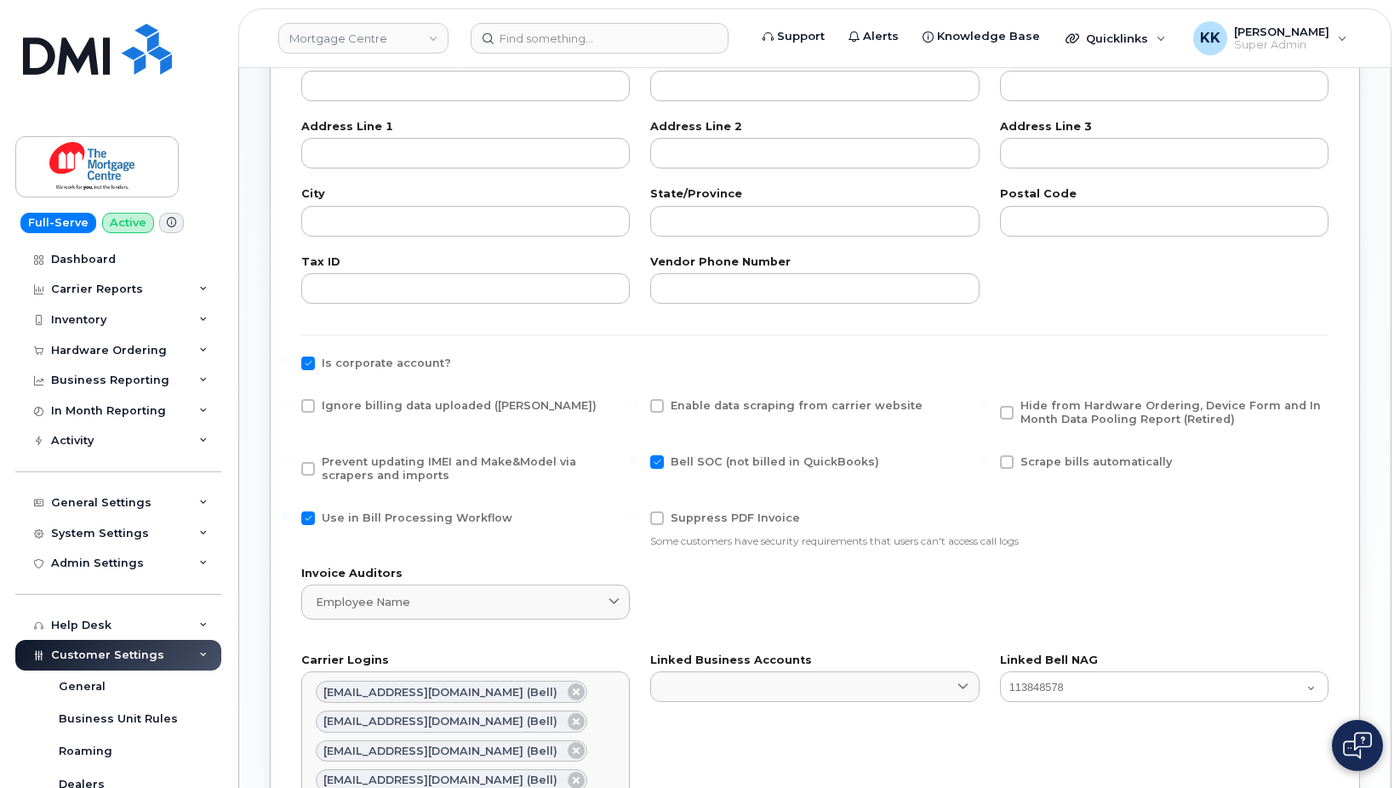
scroll to position [521, 0]
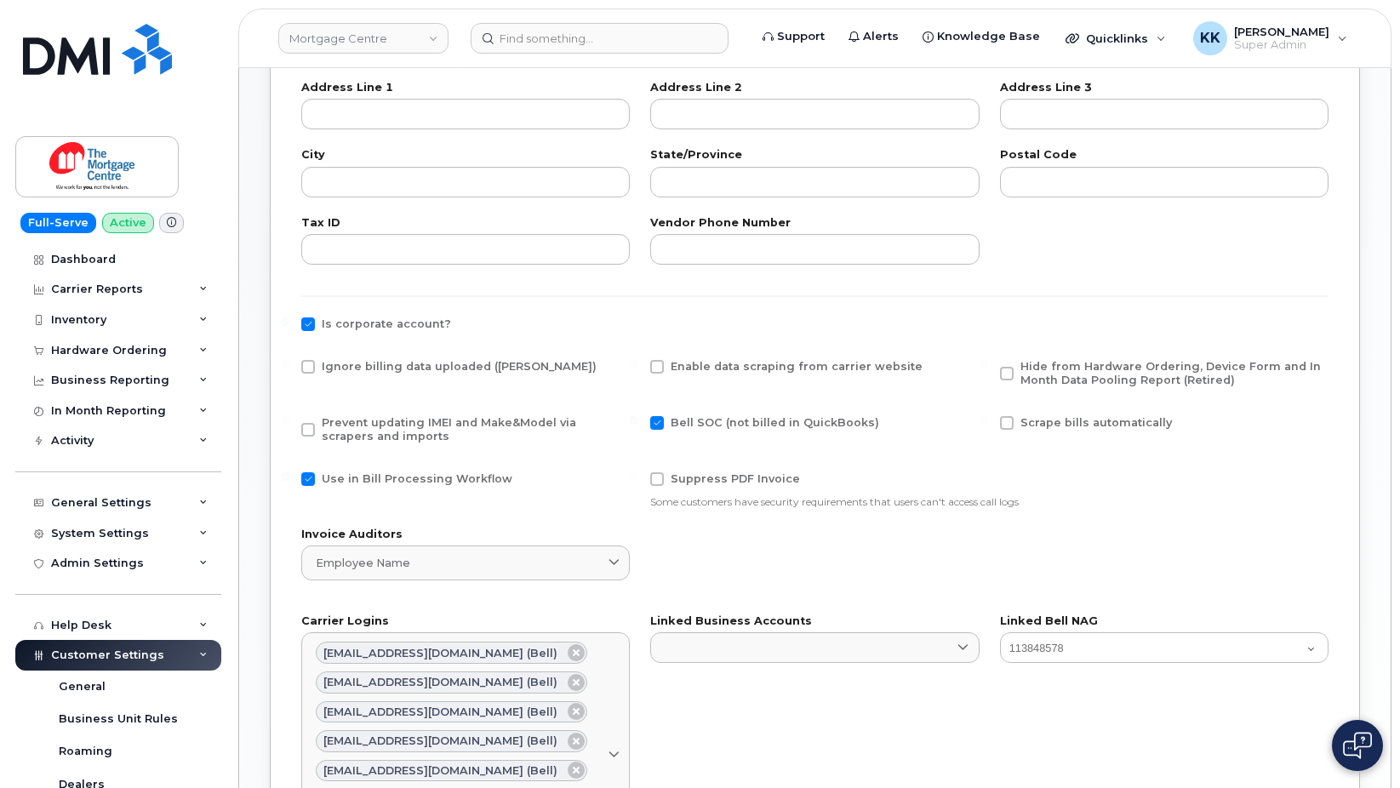
click at [339, 366] on span "Ignore billing data uploaded ([PERSON_NAME])" at bounding box center [459, 366] width 275 height 13
click at [289, 366] on input "Ignore billing data uploaded ([PERSON_NAME])" at bounding box center [285, 364] width 9 height 9
checkbox input "true"
click at [328, 435] on span "Prevent updating IMEI and Make&Model via scrapers and imports" at bounding box center [449, 429] width 255 height 26
click at [289, 425] on input "Prevent updating IMEI and Make&Model via scrapers and imports" at bounding box center [285, 420] width 9 height 9
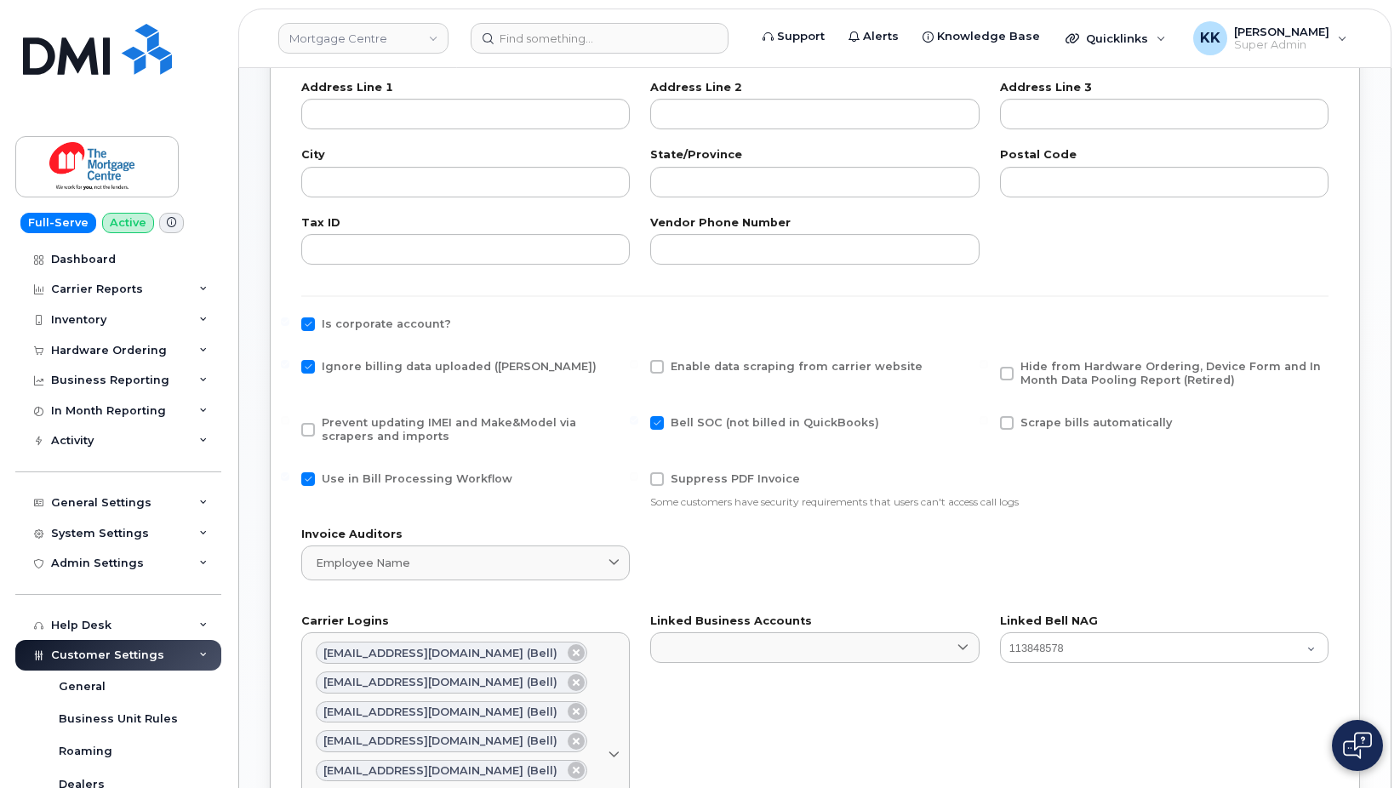
checkbox input "true"
click at [346, 478] on span "Use in Bill Processing Workflow" at bounding box center [417, 478] width 191 height 13
click at [289, 478] on input "Use in Bill Processing Workflow" at bounding box center [285, 476] width 9 height 9
checkbox input "false"
click at [1042, 375] on span "Hide from Hardware Ordering, Device Form and In Month Data Pooling Report (Reti…" at bounding box center [1171, 373] width 301 height 26
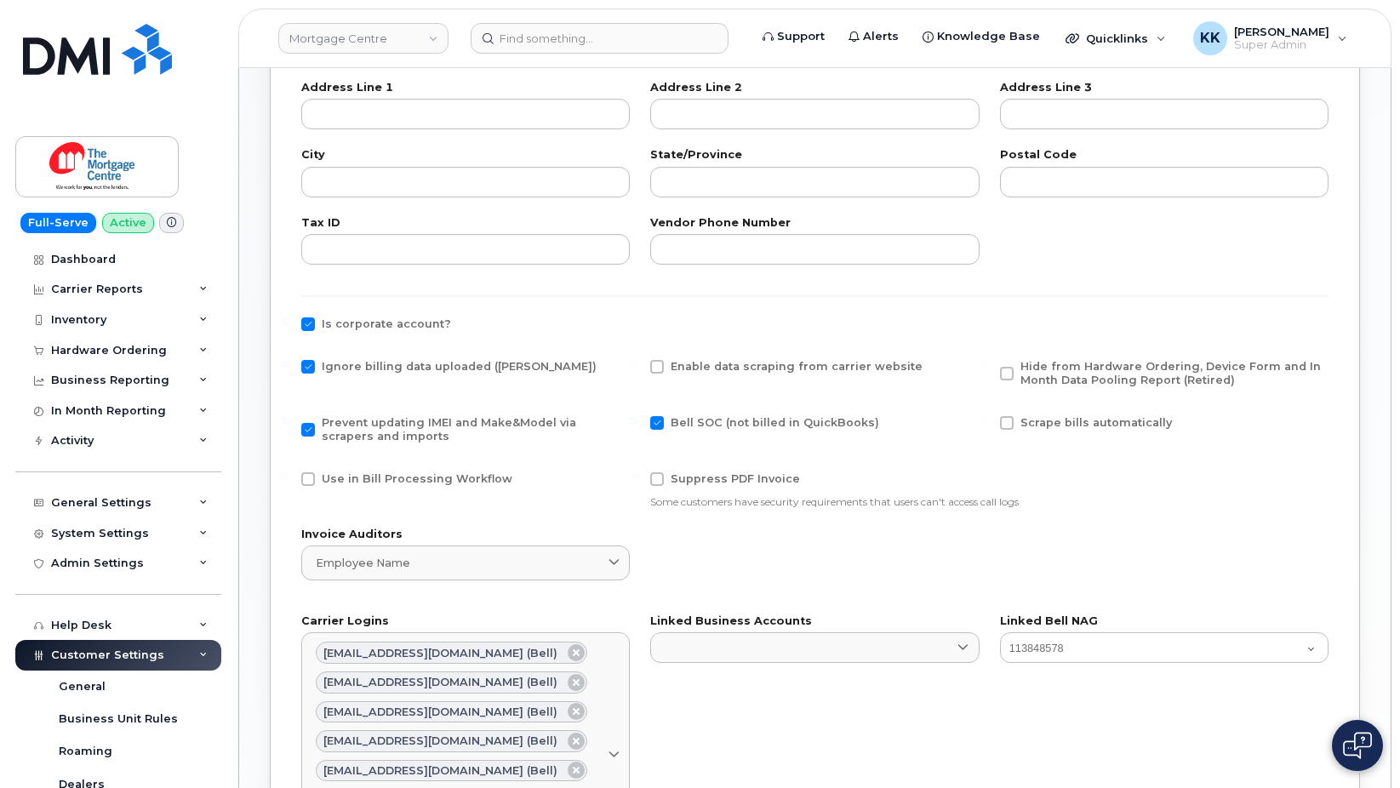
click at [988, 369] on input "Hide from Hardware Ordering, Device Form and In Month Data Pooling Report (Reti…" at bounding box center [984, 364] width 9 height 9
checkbox input "true"
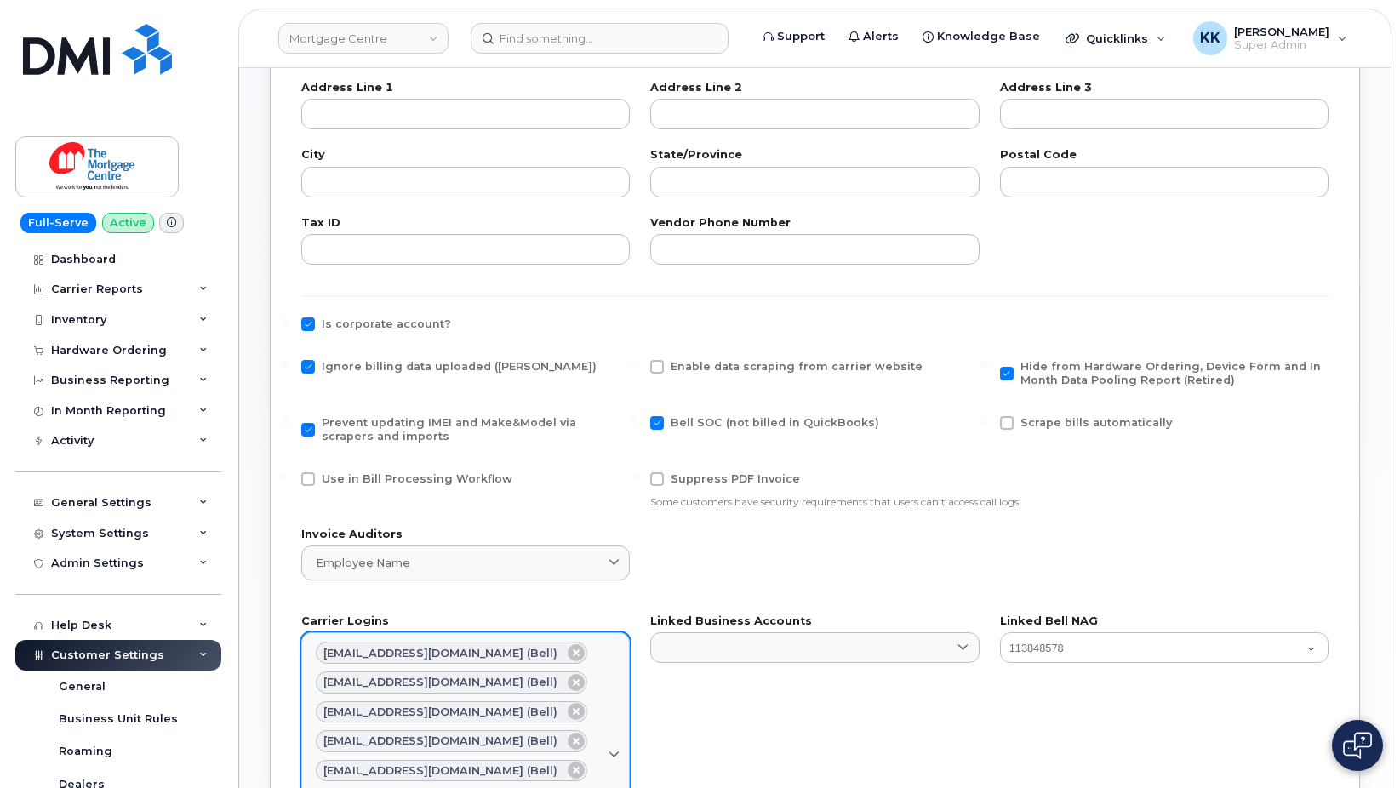
scroll to position [953, 0]
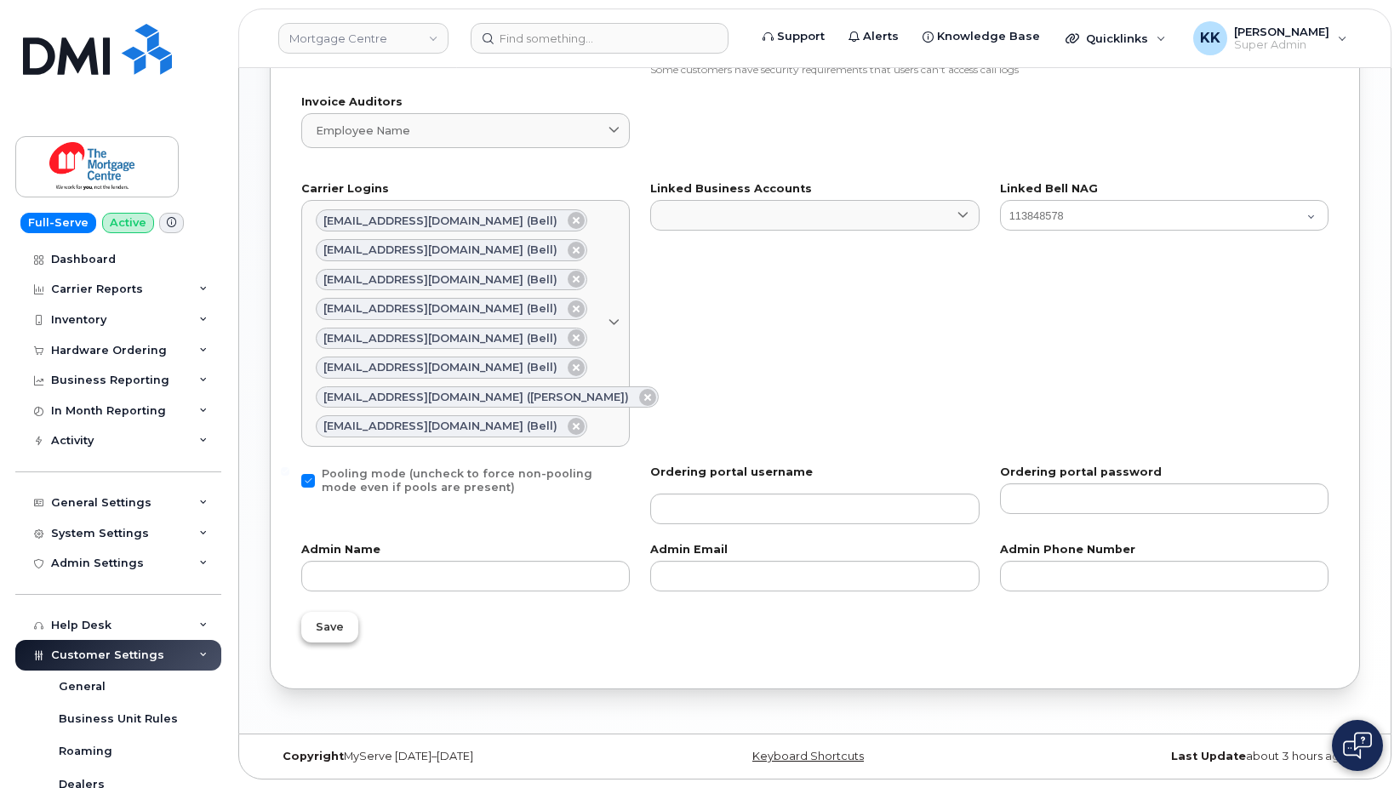
click at [335, 637] on button "Save" at bounding box center [329, 627] width 57 height 31
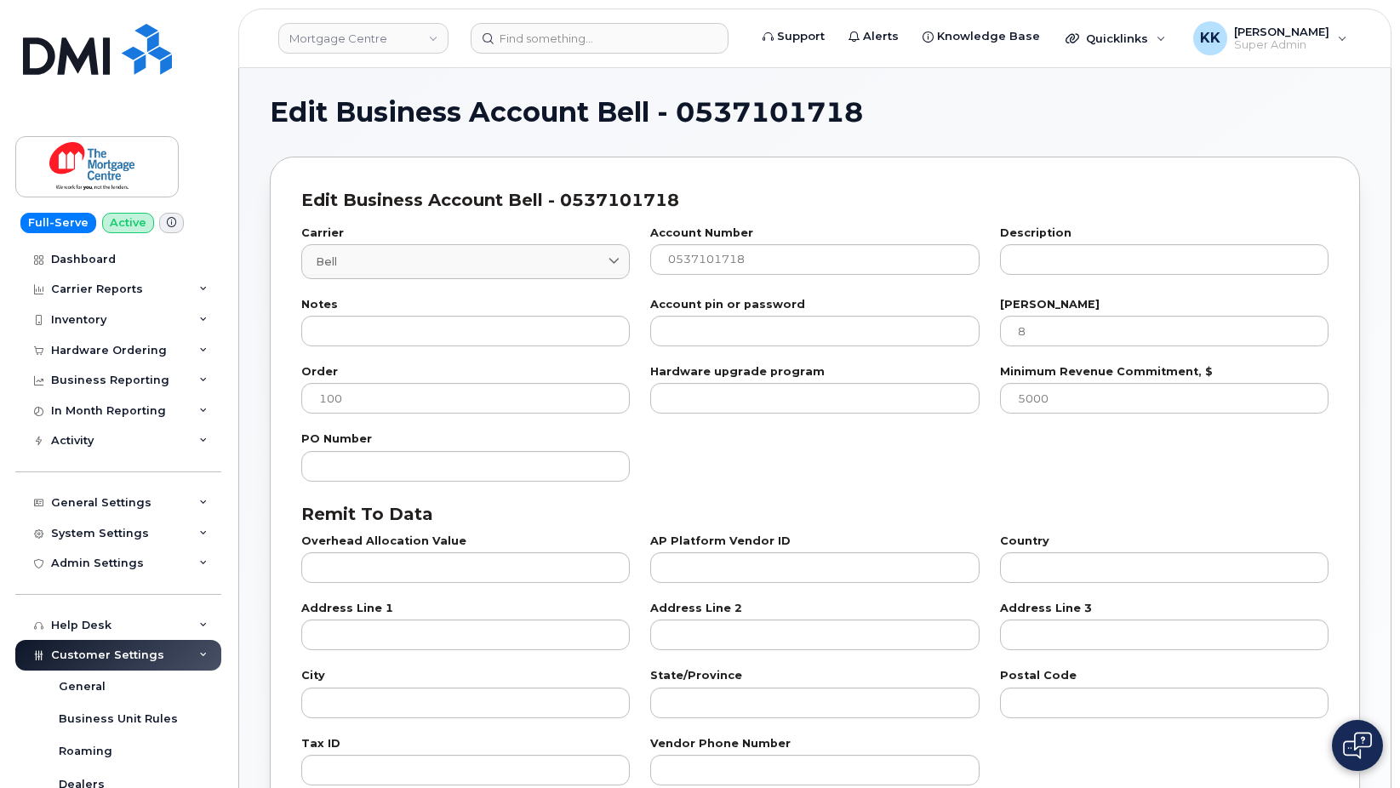
select select "807"
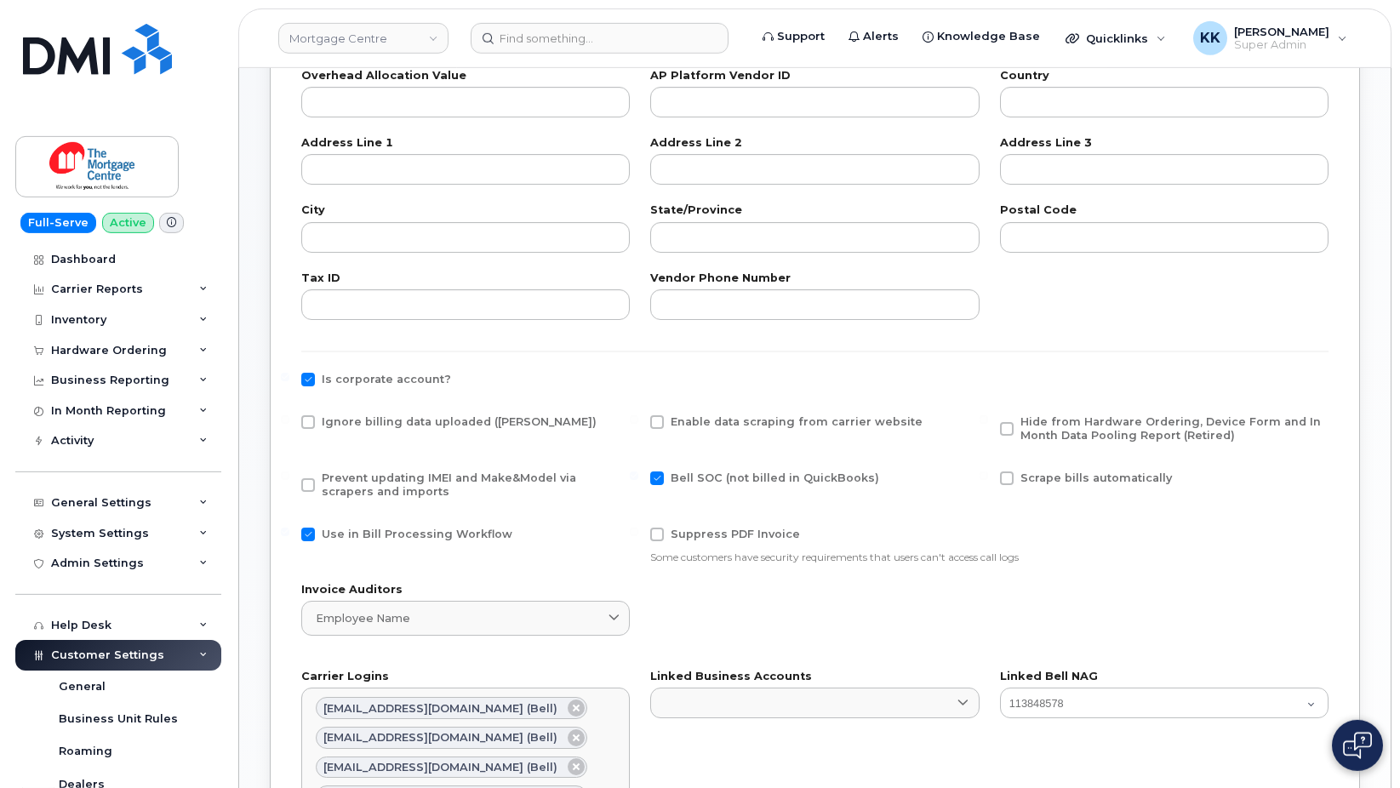
scroll to position [521, 0]
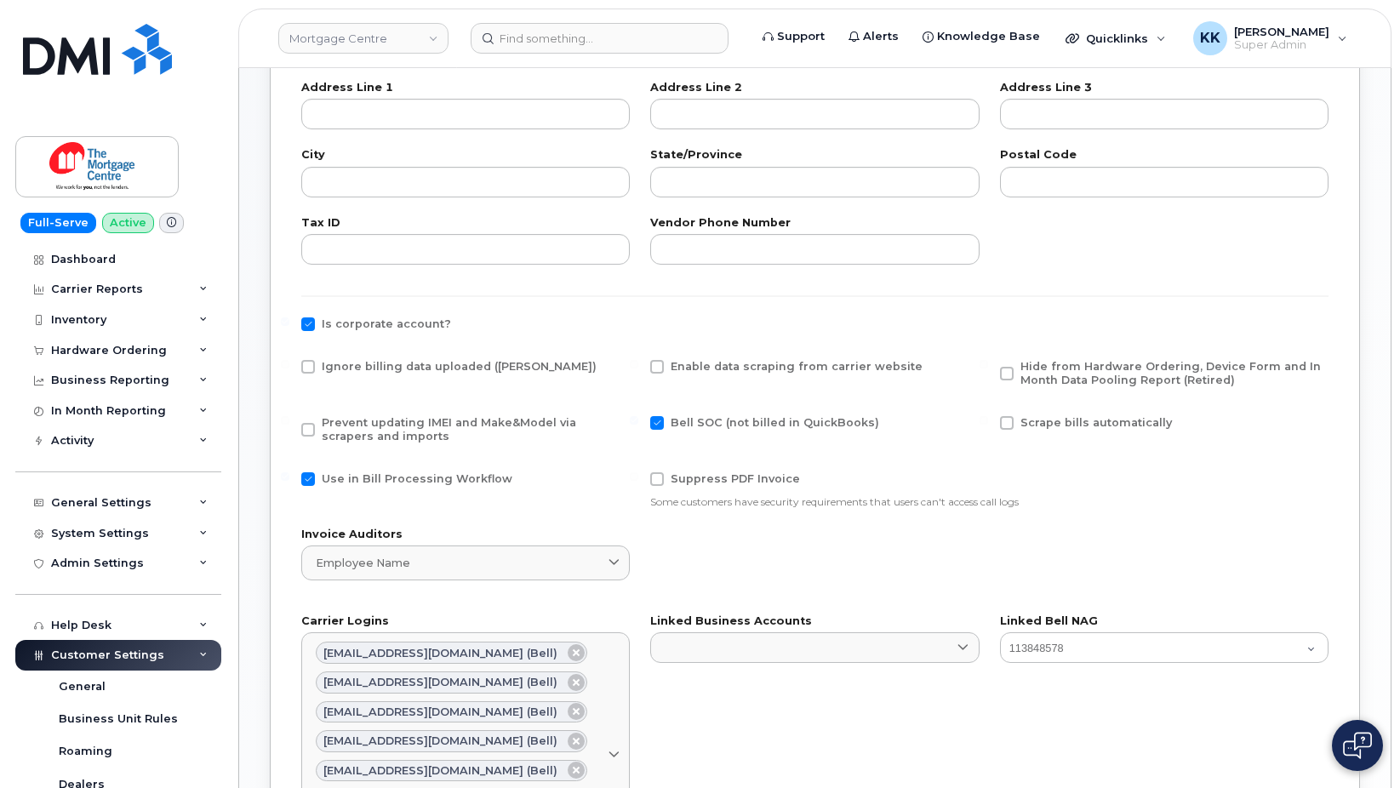
click at [315, 363] on label "Ignore billing data uploaded ([PERSON_NAME])" at bounding box center [448, 367] width 295 height 14
click at [289, 363] on input "Ignore billing data uploaded ([PERSON_NAME])" at bounding box center [285, 364] width 9 height 9
checkbox input "true"
click at [311, 427] on span at bounding box center [308, 430] width 14 height 14
click at [289, 425] on input "Prevent updating IMEI and Make&Model via scrapers and imports" at bounding box center [285, 420] width 9 height 9
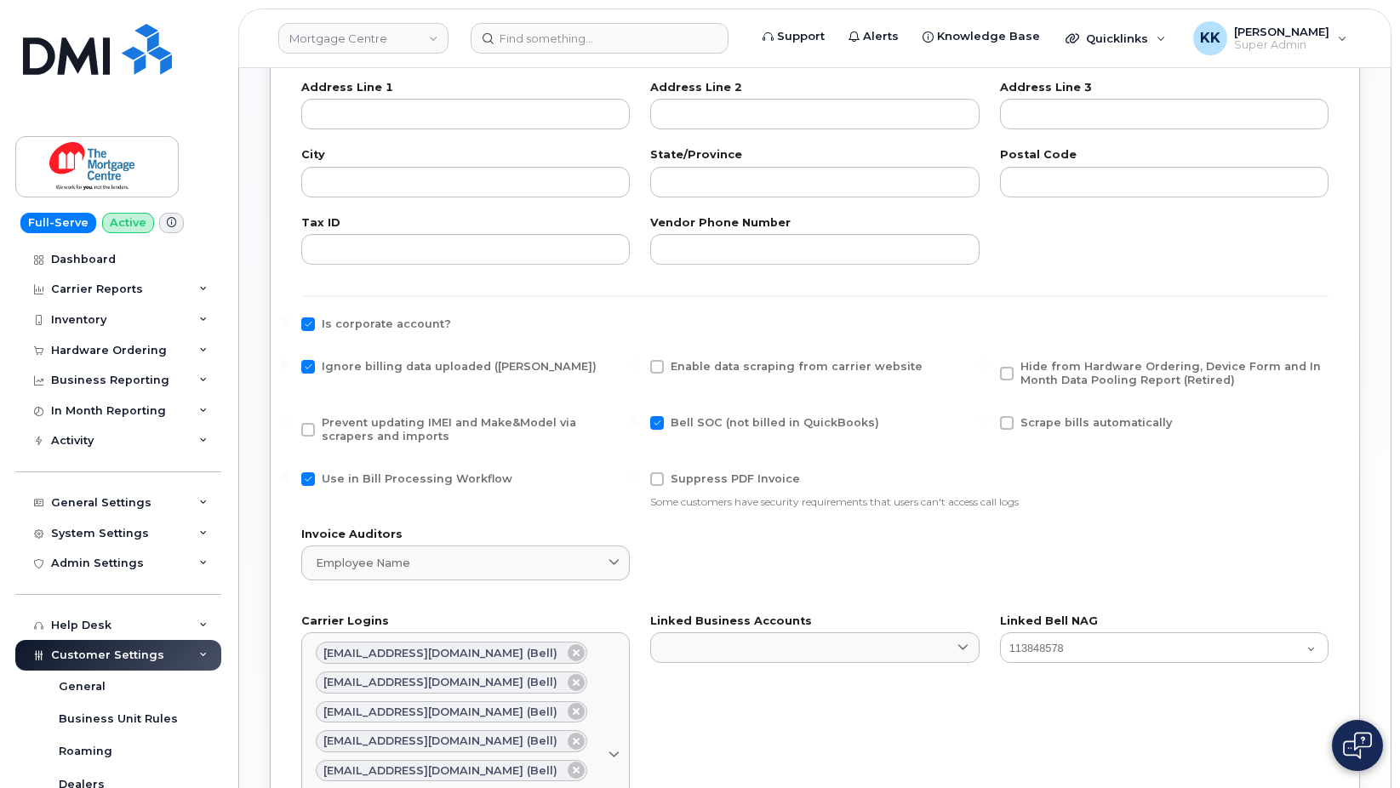
checkbox input "true"
click at [305, 482] on span at bounding box center [308, 479] width 14 height 14
click at [289, 481] on input "Use in Bill Processing Workflow" at bounding box center [285, 476] width 9 height 9
checkbox input "false"
click at [1028, 371] on span "Hide from Hardware Ordering, Device Form and In Month Data Pooling Report (Reti…" at bounding box center [1171, 373] width 301 height 26
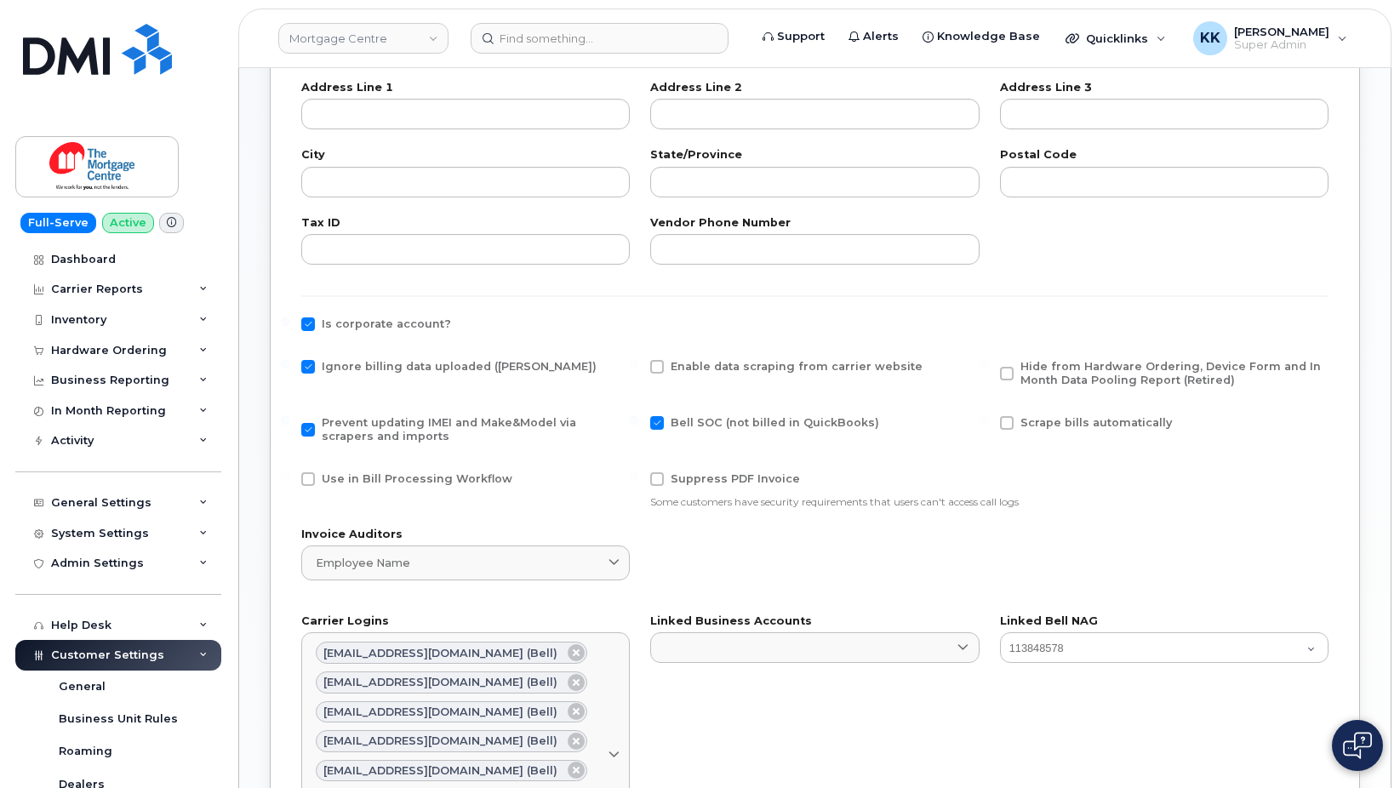
click at [988, 369] on input "Hide from Hardware Ordering, Device Form and In Month Data Pooling Report (Reti…" at bounding box center [984, 364] width 9 height 9
checkbox input "true"
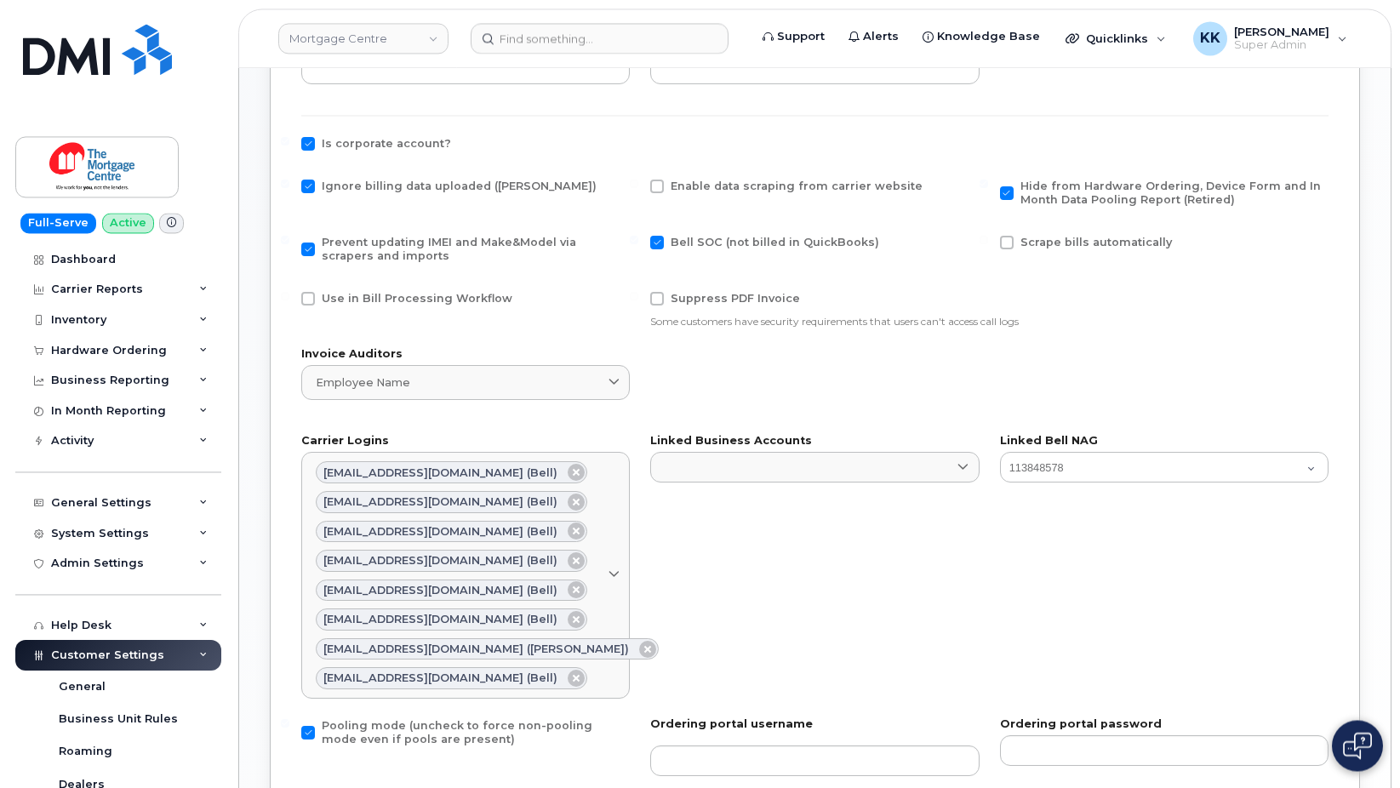
scroll to position [953, 0]
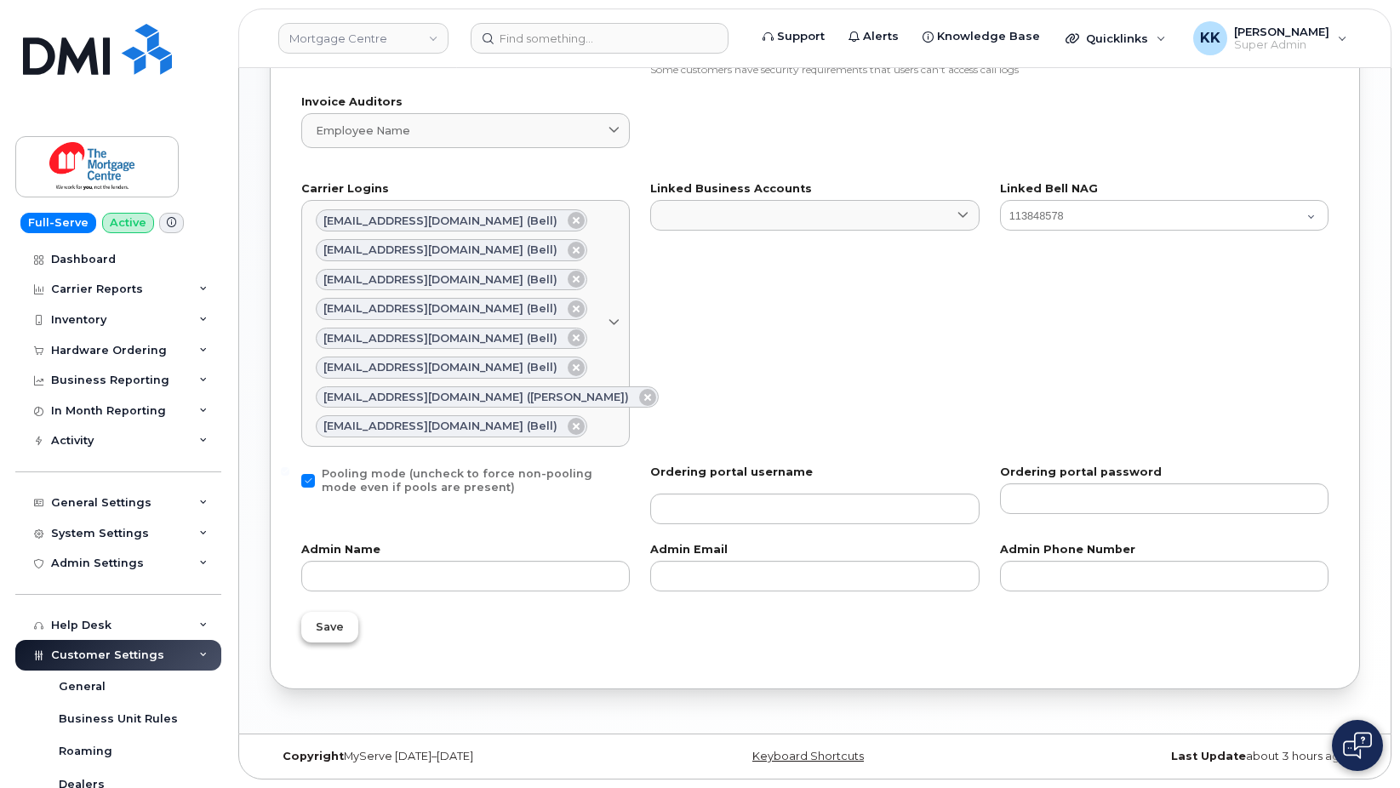
click at [336, 623] on span "Save" at bounding box center [330, 627] width 28 height 16
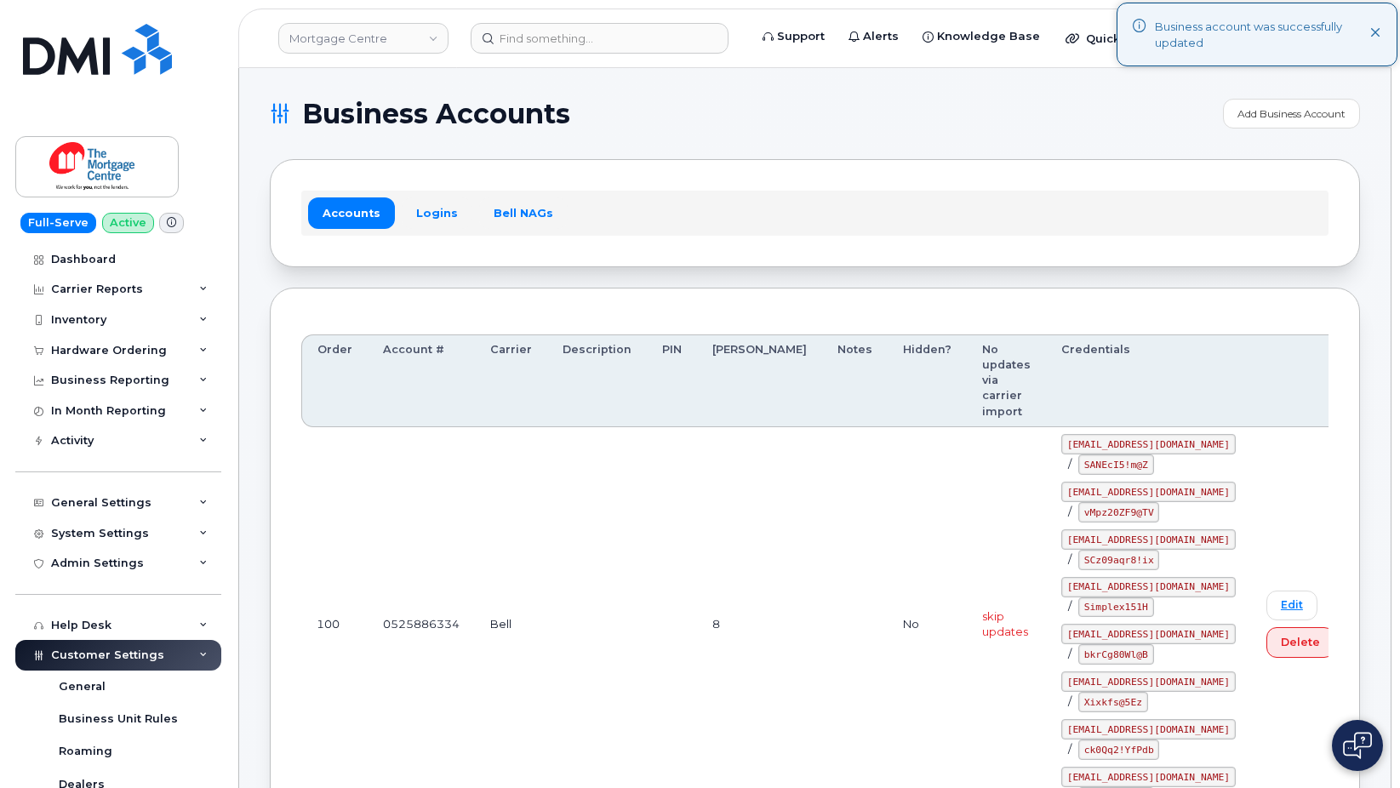
click at [939, 231] on div "Accounts Logins Bell NAGs" at bounding box center [815, 213] width 1028 height 44
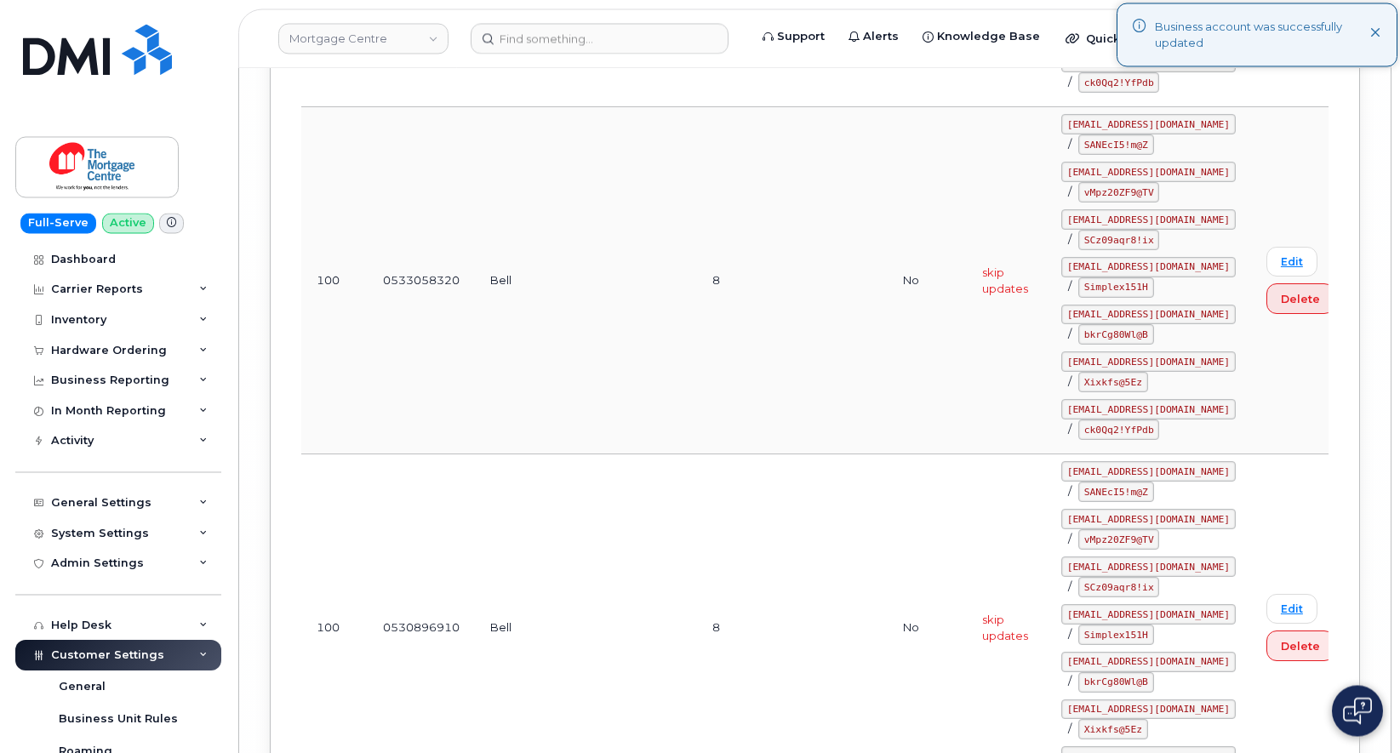
scroll to position [68292, 0]
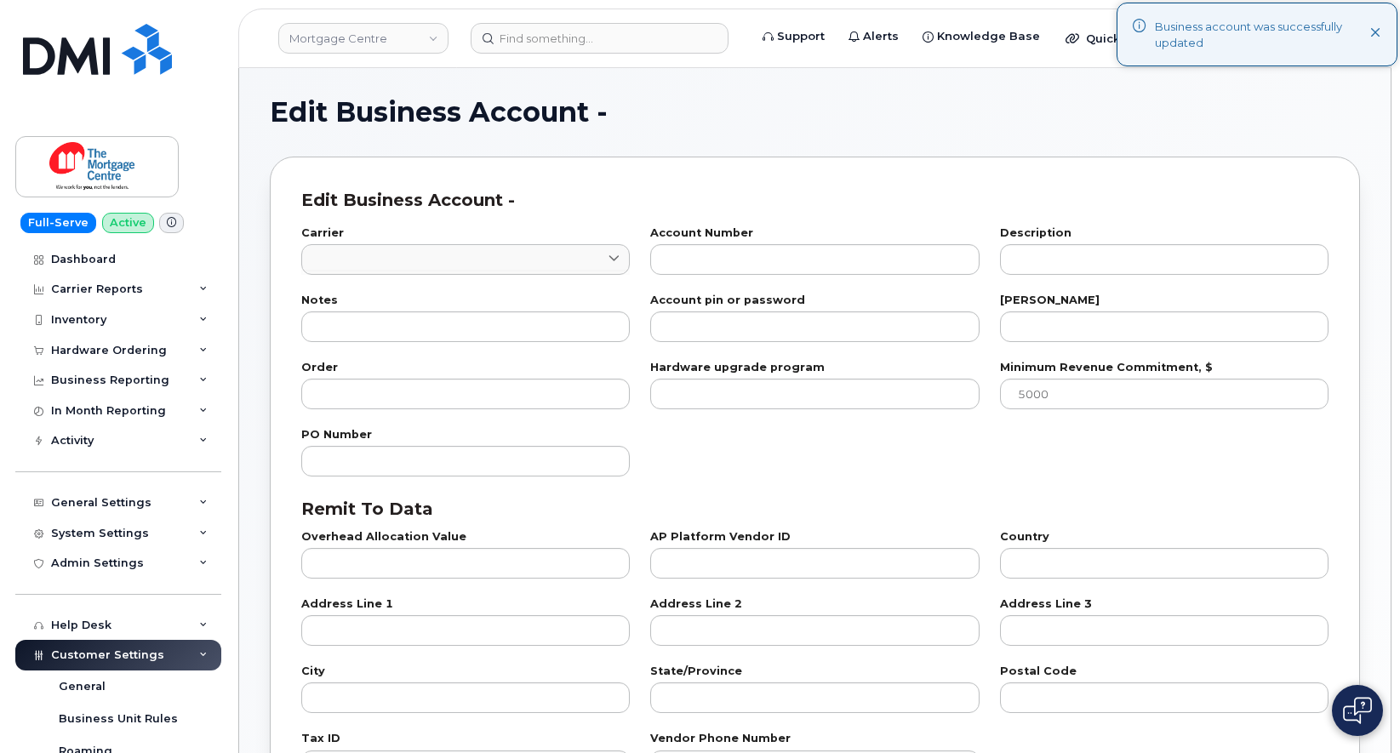
type input "1"
type input "0537101718"
type input "8"
type input "100"
checkbox input "true"
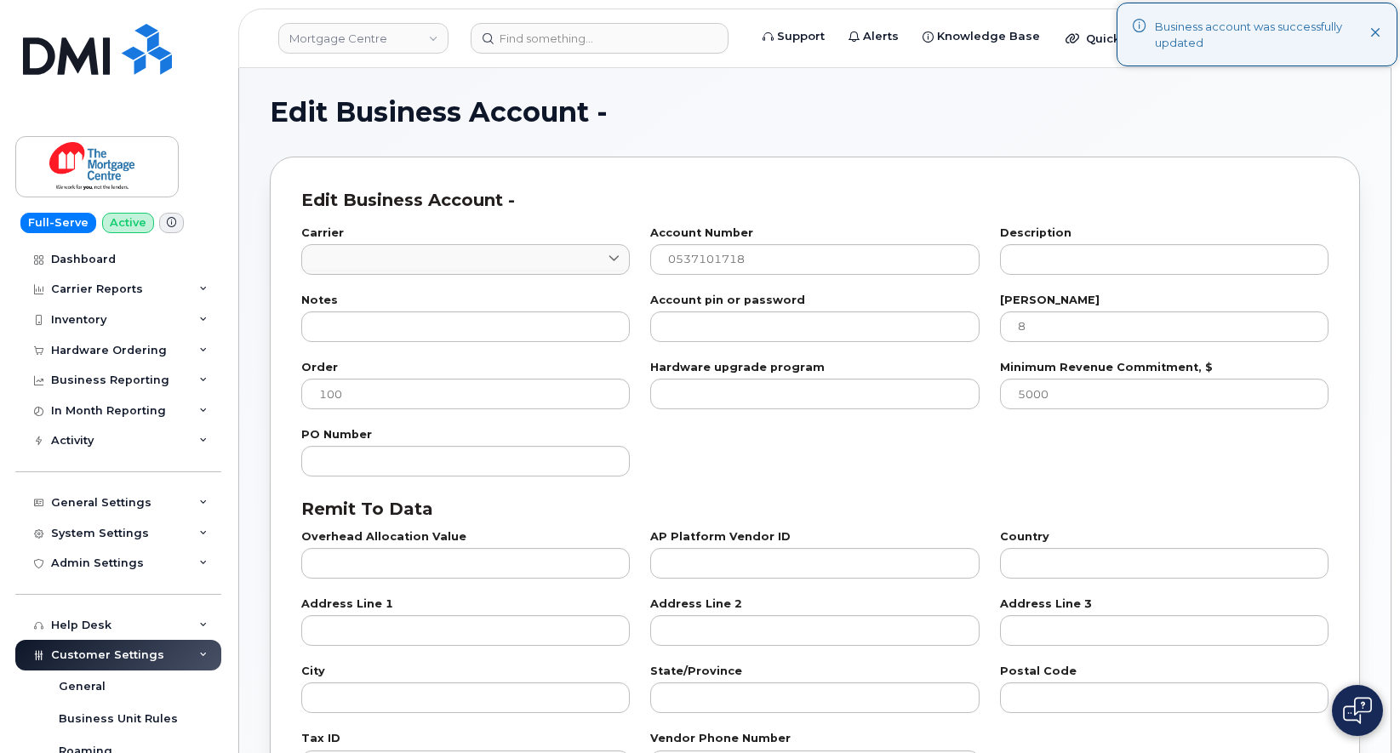
select select "807"
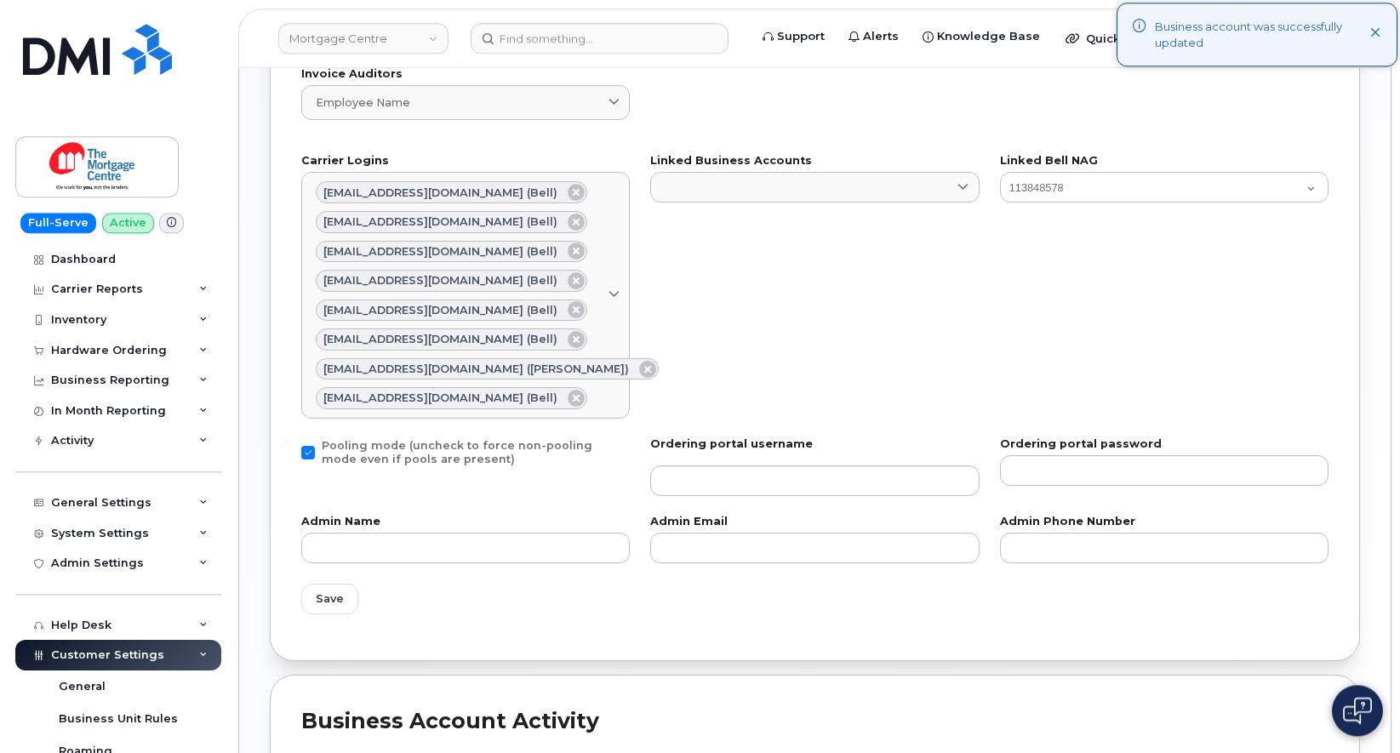
scroll to position [1216, 0]
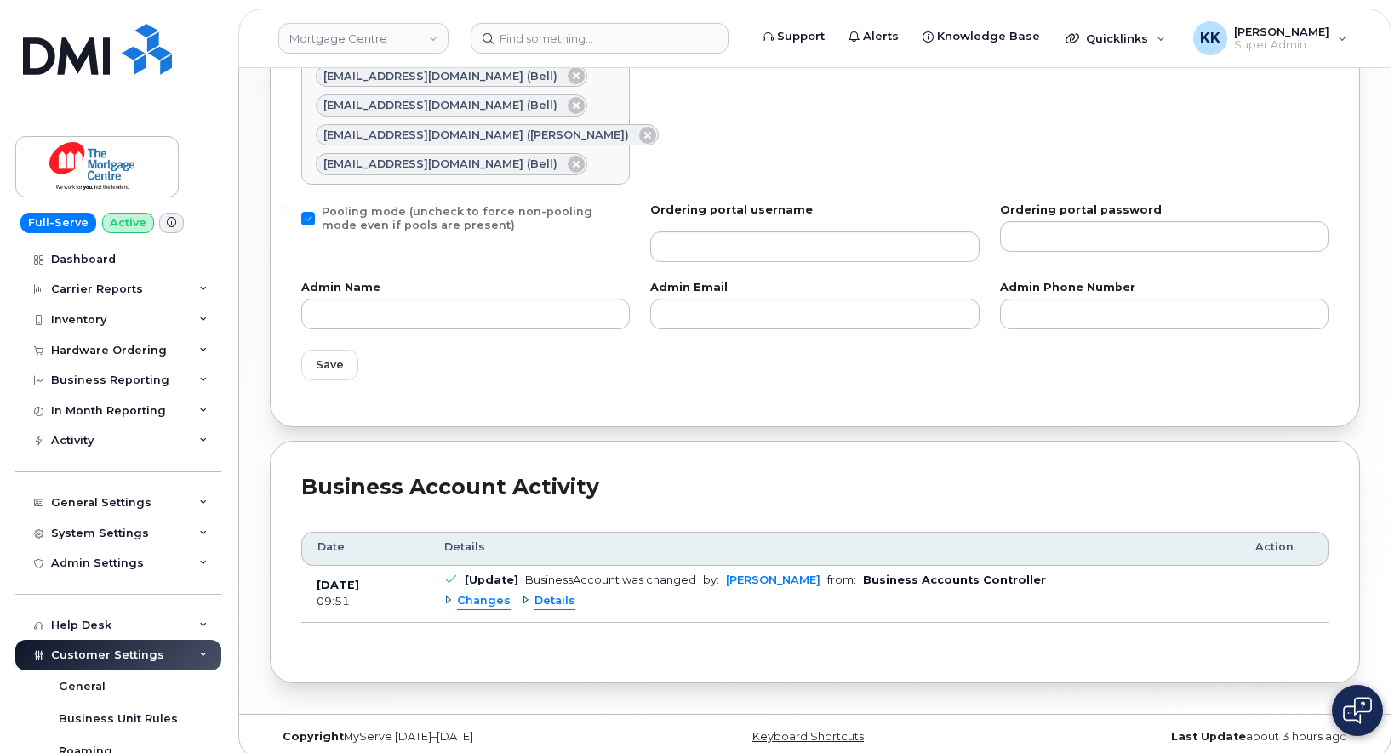
click at [446, 601] on div "Changes" at bounding box center [477, 601] width 66 height 16
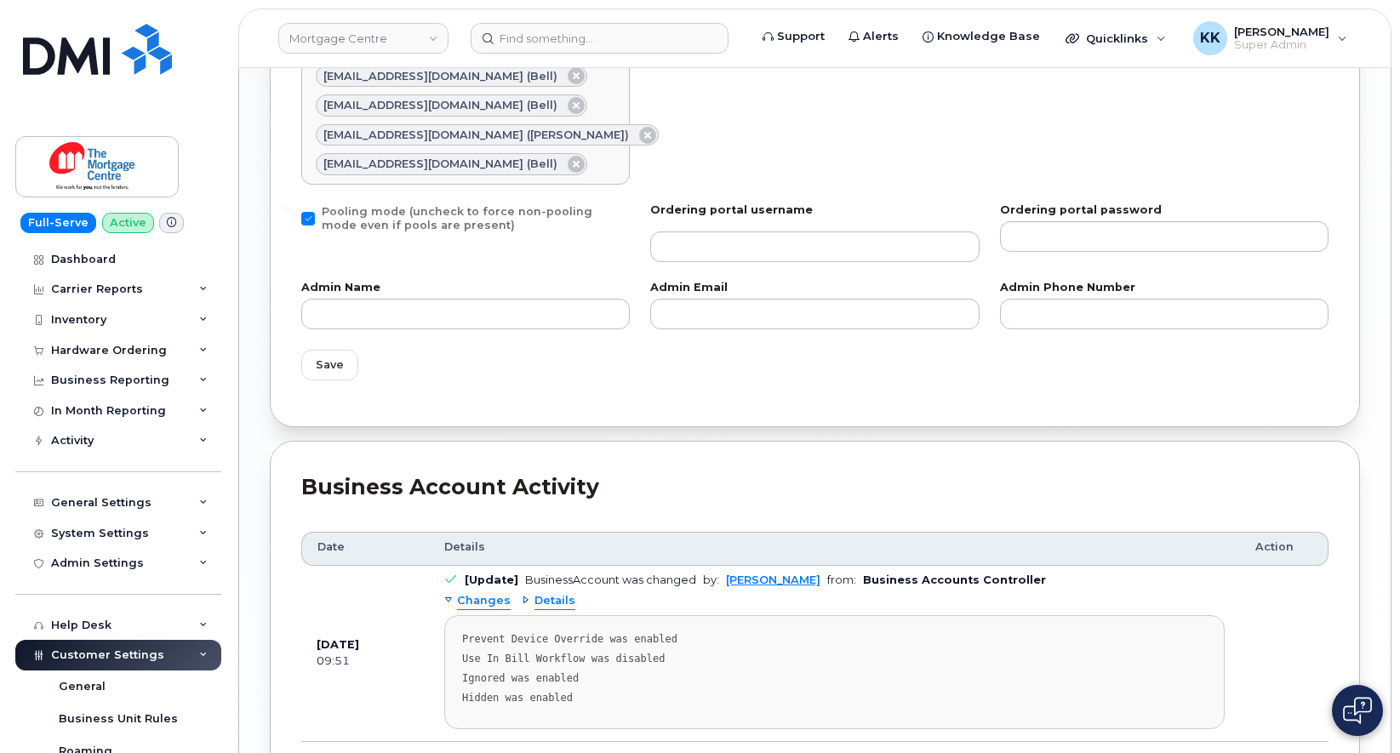
click at [446, 601] on div "Changes" at bounding box center [477, 601] width 66 height 16
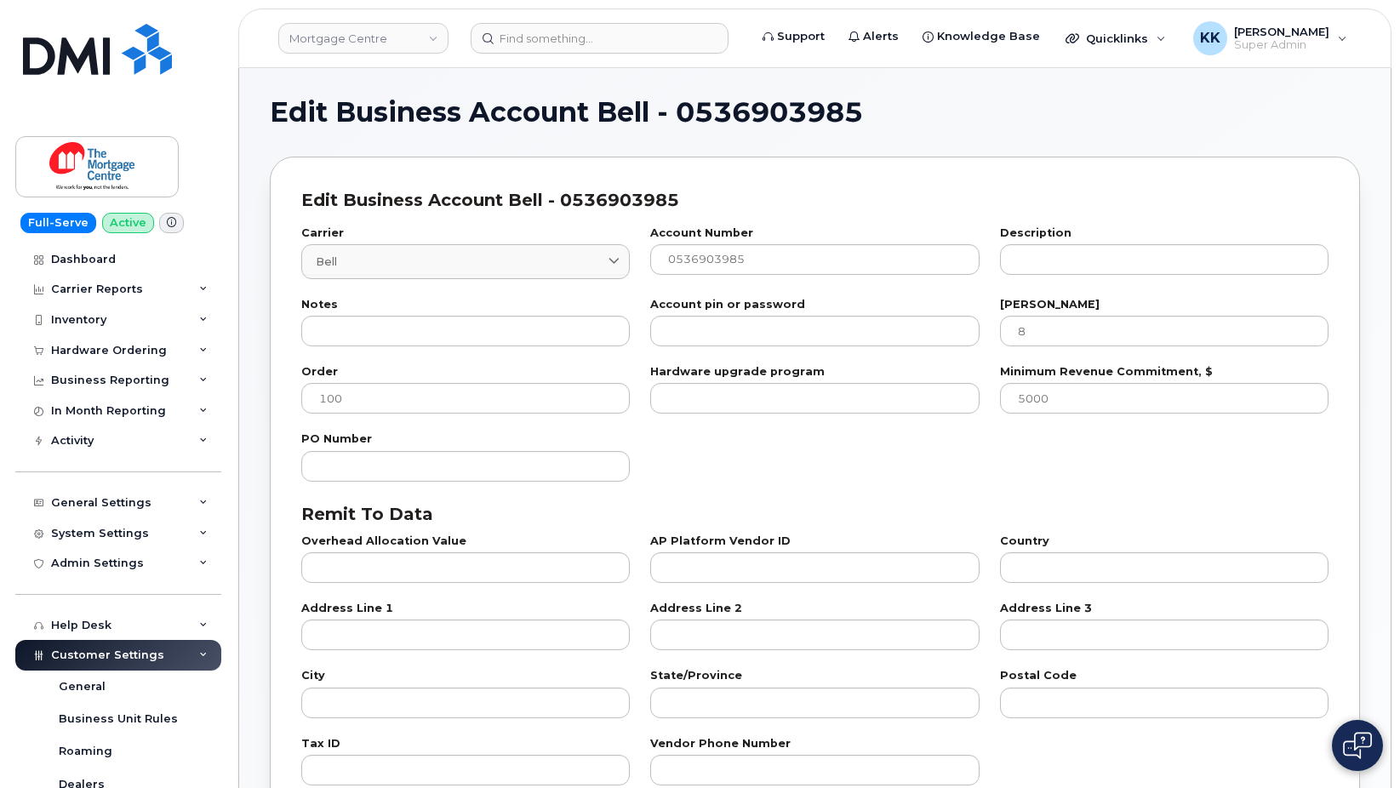
select select "807"
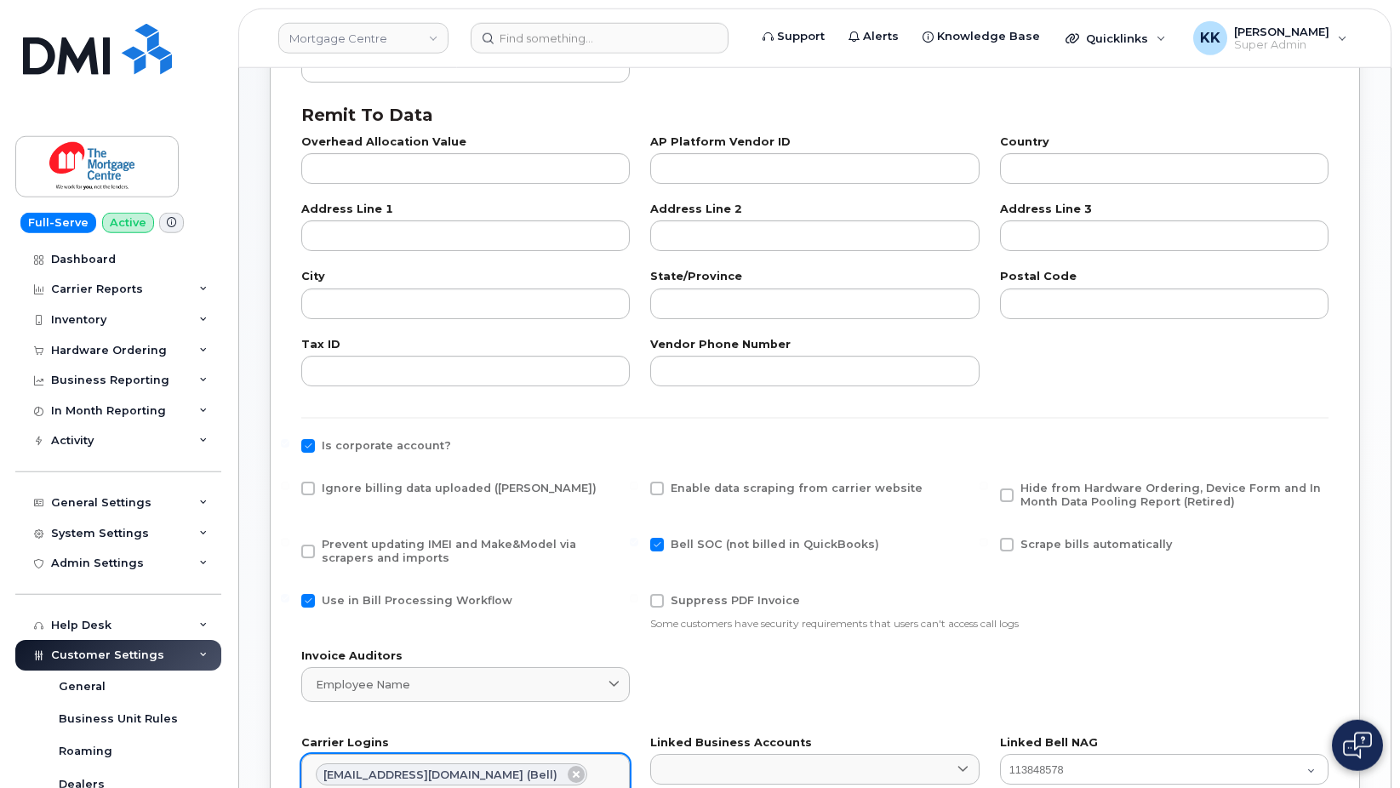
scroll to position [608, 0]
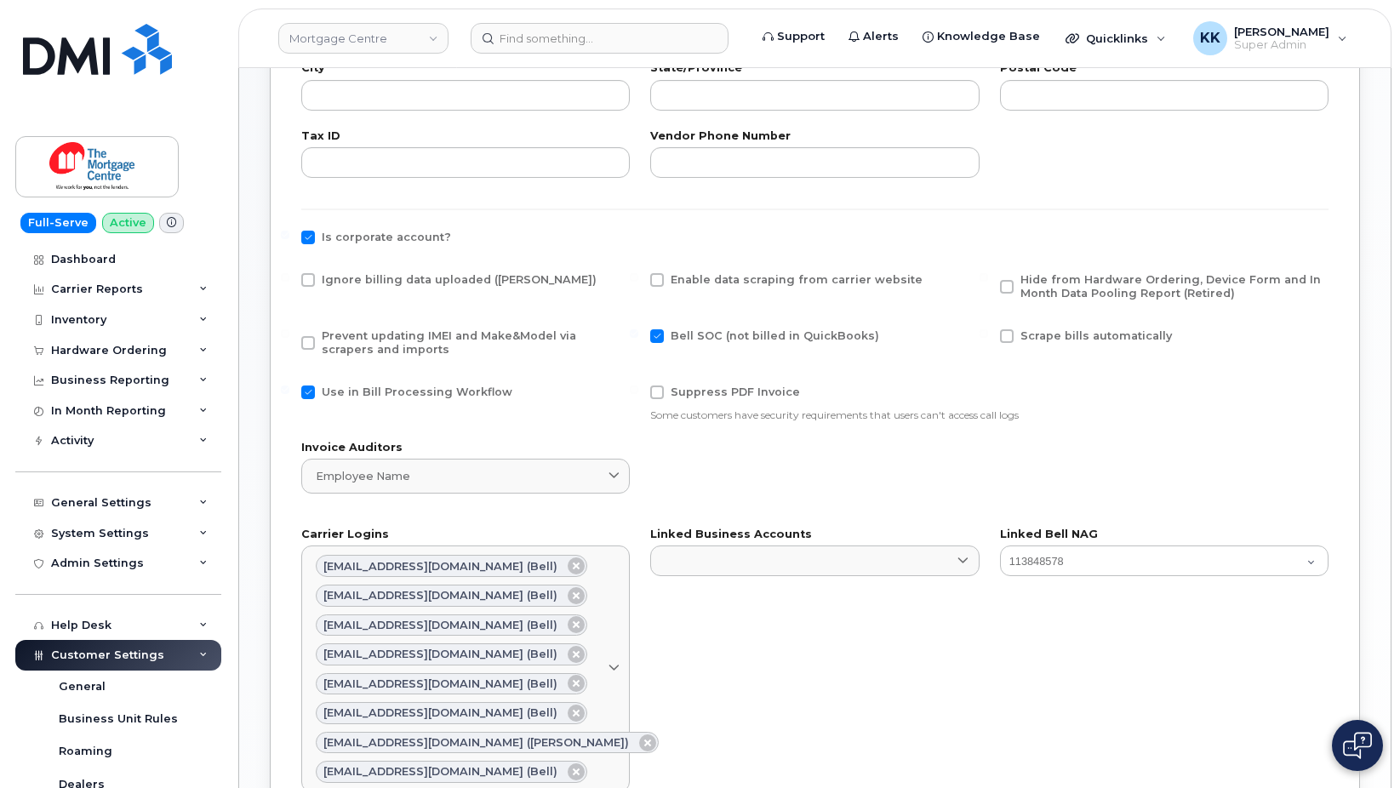
drag, startPoint x: 309, startPoint y: 279, endPoint x: 308, endPoint y: 300, distance: 20.4
click at [309, 278] on span at bounding box center [308, 280] width 14 height 14
click at [289, 278] on input "Ignore billing data uploaded ([PERSON_NAME])" at bounding box center [285, 277] width 9 height 9
checkbox input "true"
click at [307, 342] on span at bounding box center [308, 343] width 14 height 14
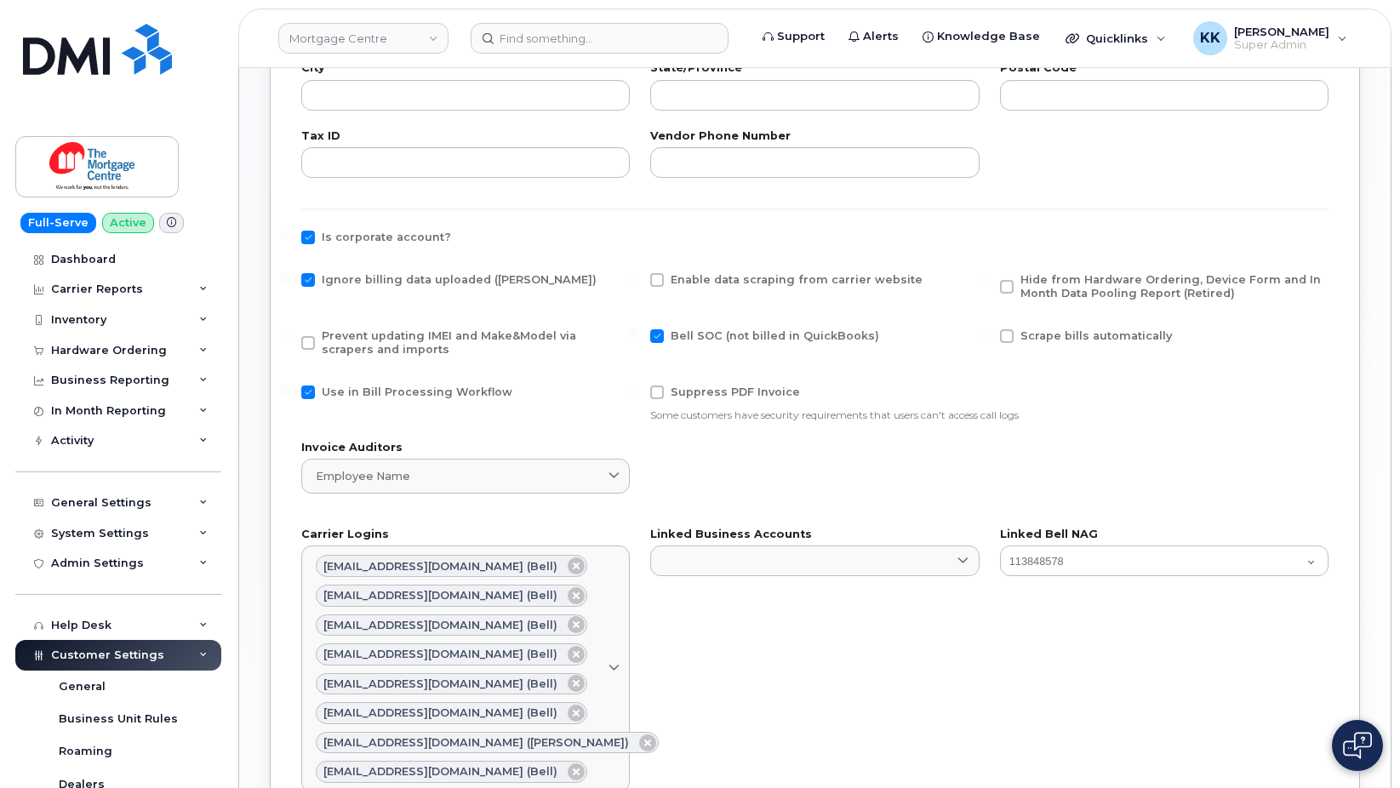
click at [289, 338] on input "Prevent updating IMEI and Make&Model via scrapers and imports" at bounding box center [285, 333] width 9 height 9
checkbox input "true"
click at [304, 394] on span at bounding box center [308, 393] width 14 height 14
click at [289, 394] on input "Use in Bill Processing Workflow" at bounding box center [285, 390] width 9 height 9
checkbox input "false"
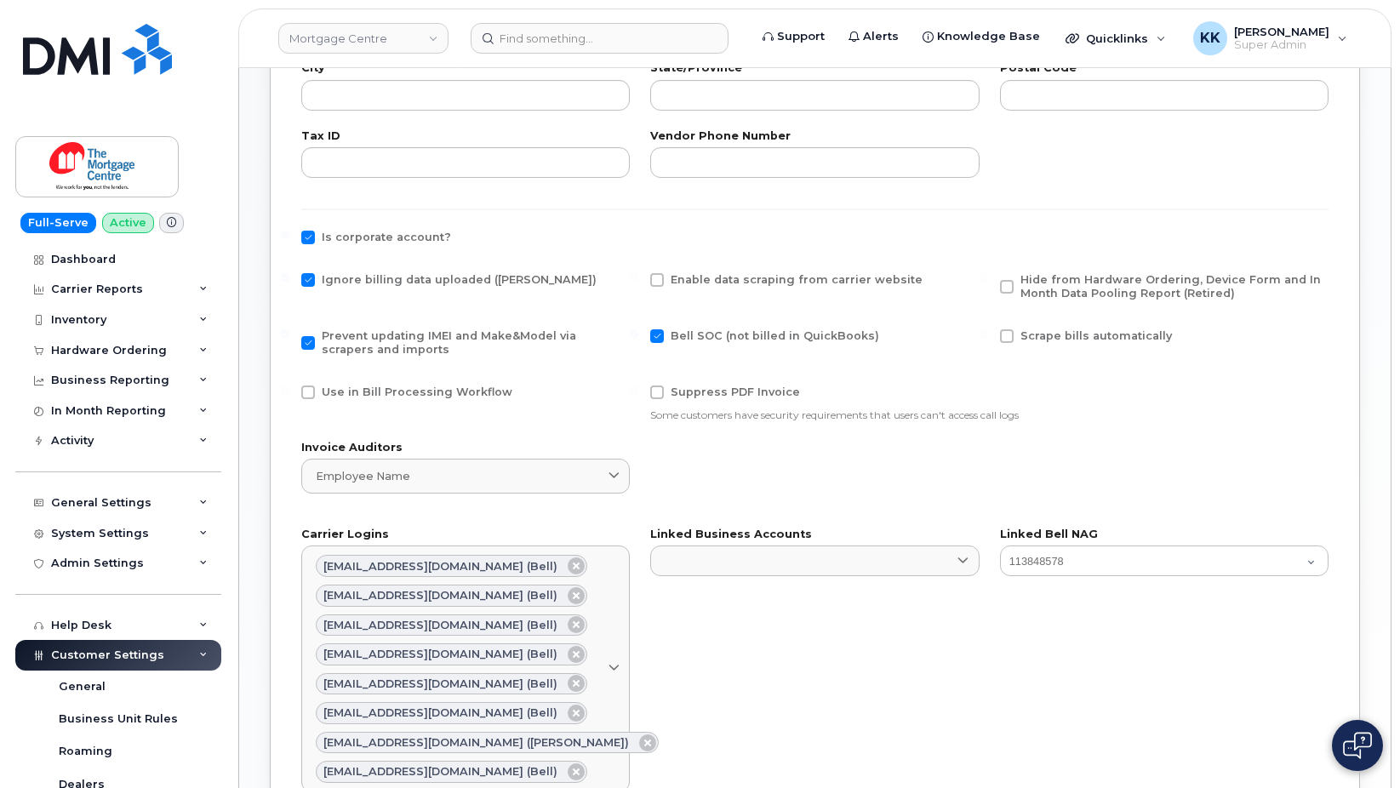
click at [1020, 290] on label "Hide from Hardware Ordering, Device Form and In Month Data Pooling Report (Reti…" at bounding box center [1161, 286] width 323 height 27
click at [988, 282] on input "Hide from Hardware Ordering, Device Form and In Month Data Pooling Report (Reti…" at bounding box center [984, 277] width 9 height 9
checkbox input "true"
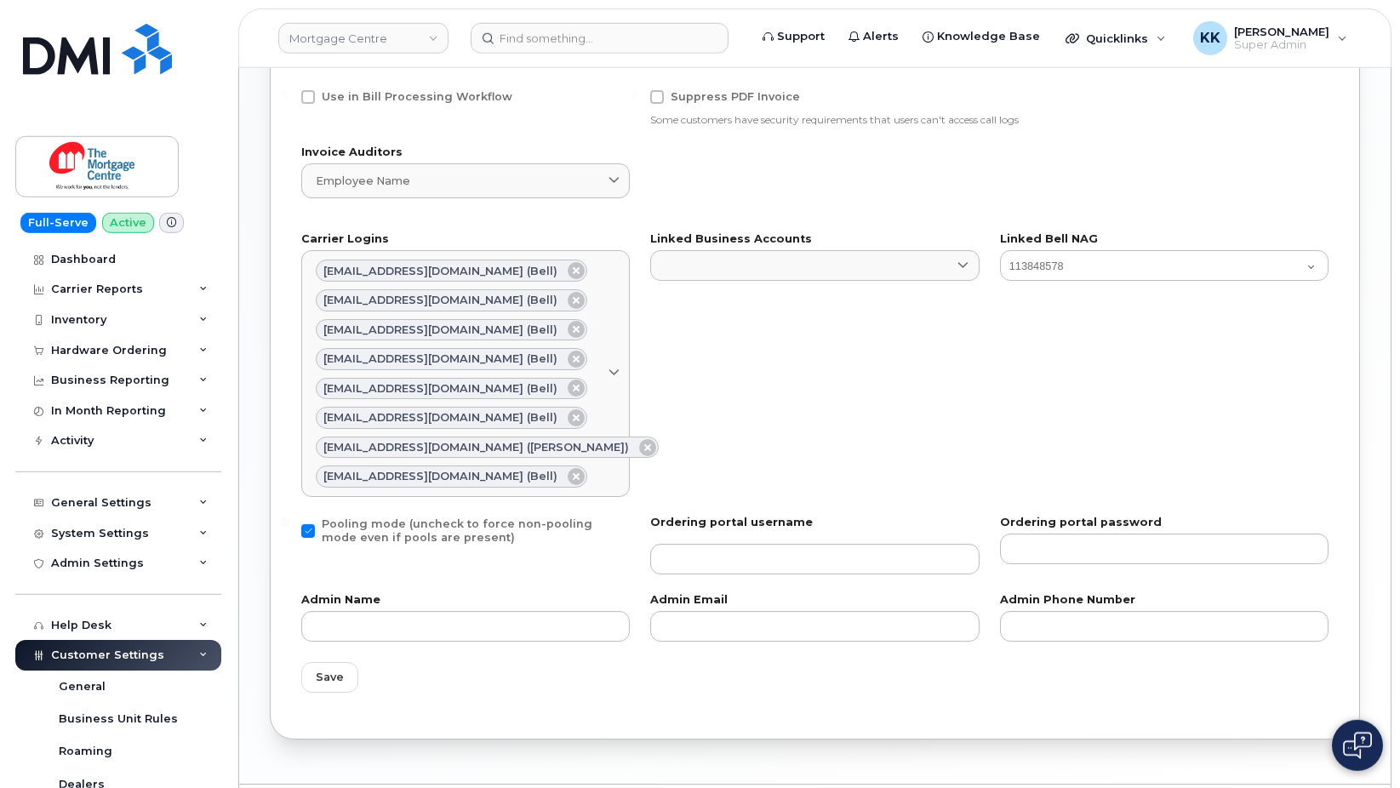
scroll to position [953, 0]
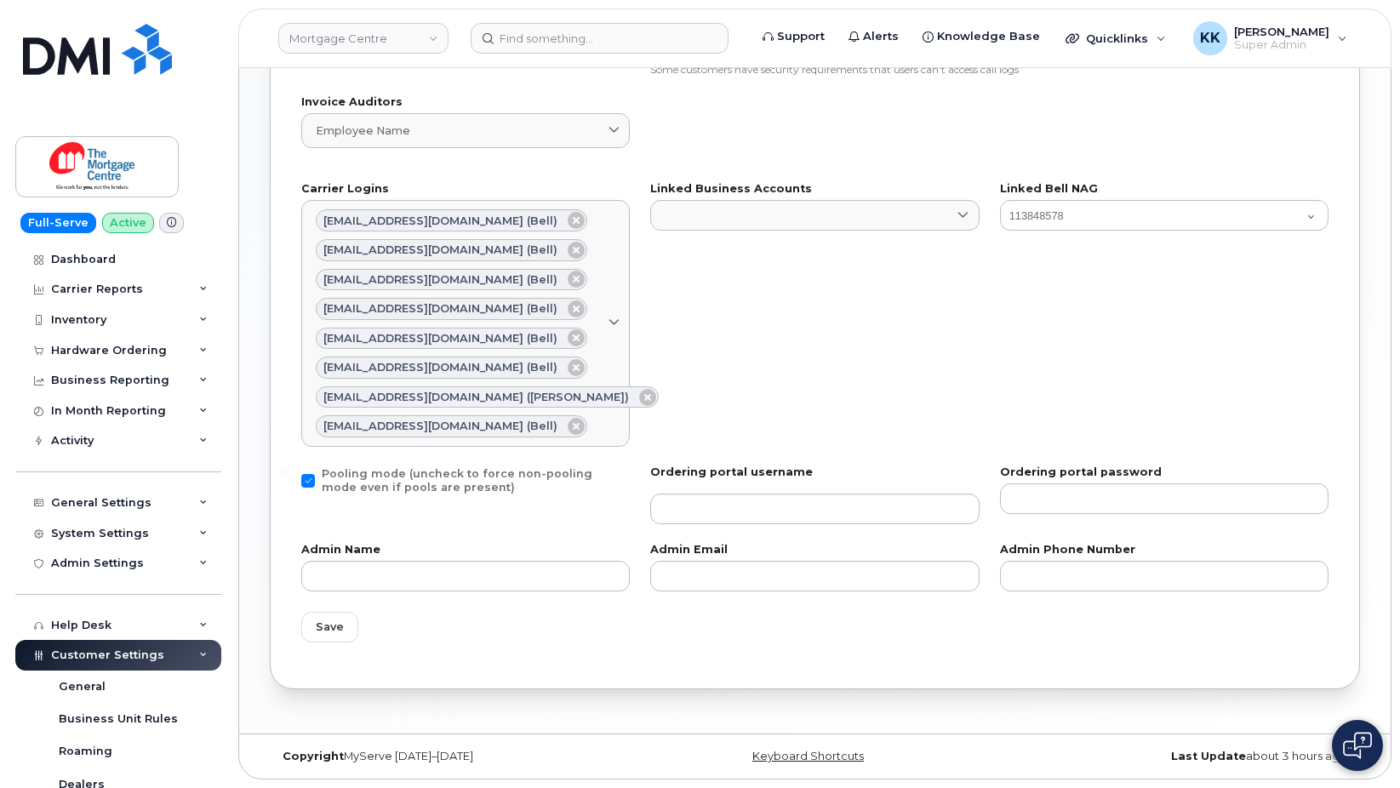
click at [335, 627] on span "Save" at bounding box center [330, 627] width 28 height 16
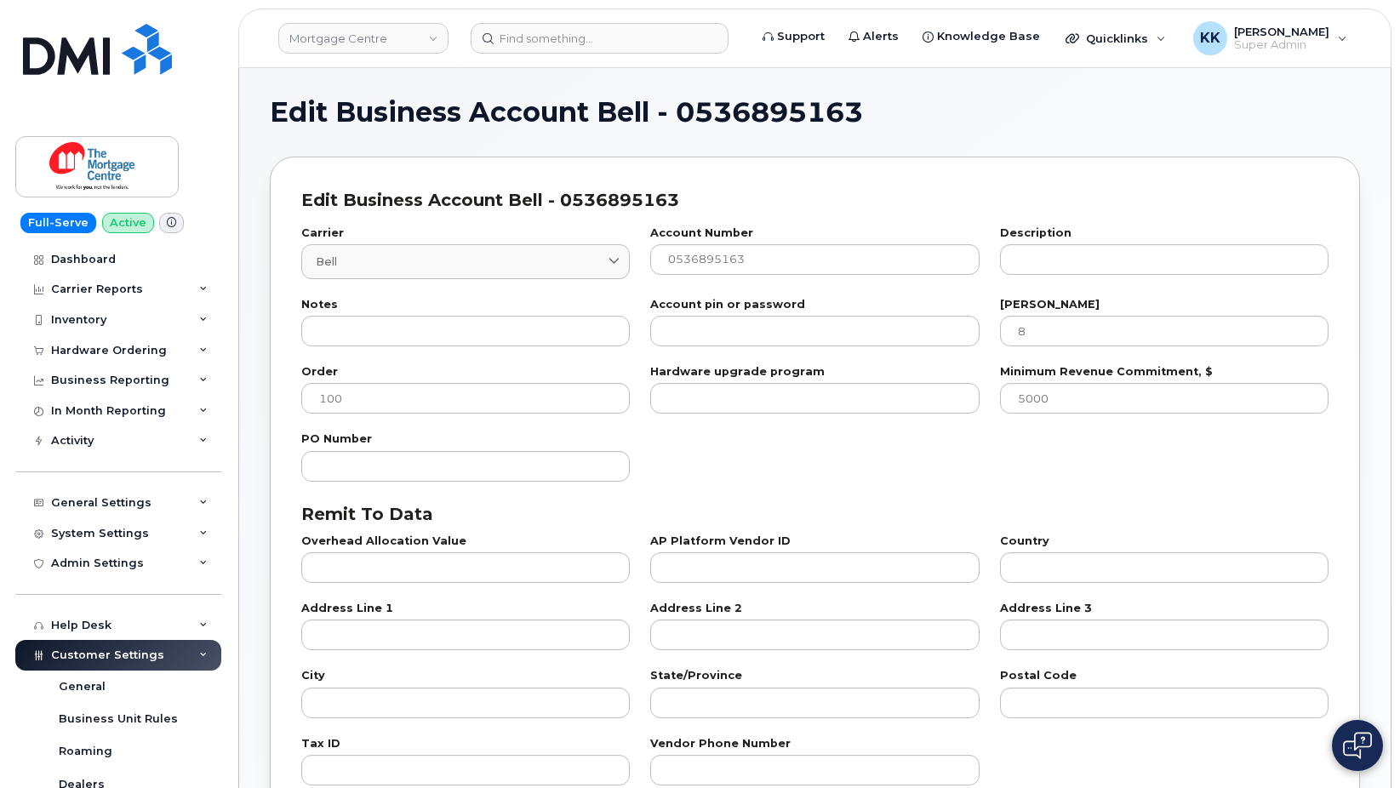
select select "807"
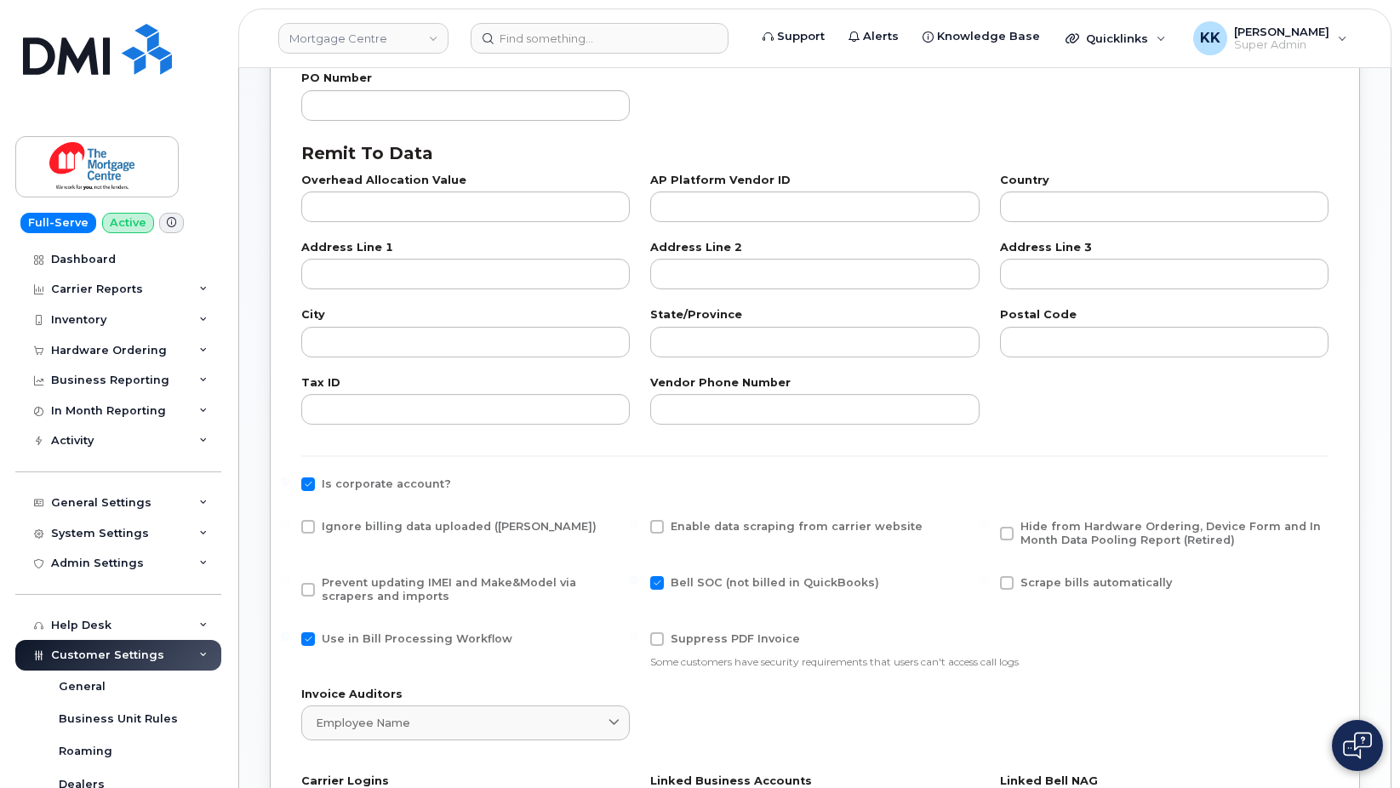
scroll to position [695, 0]
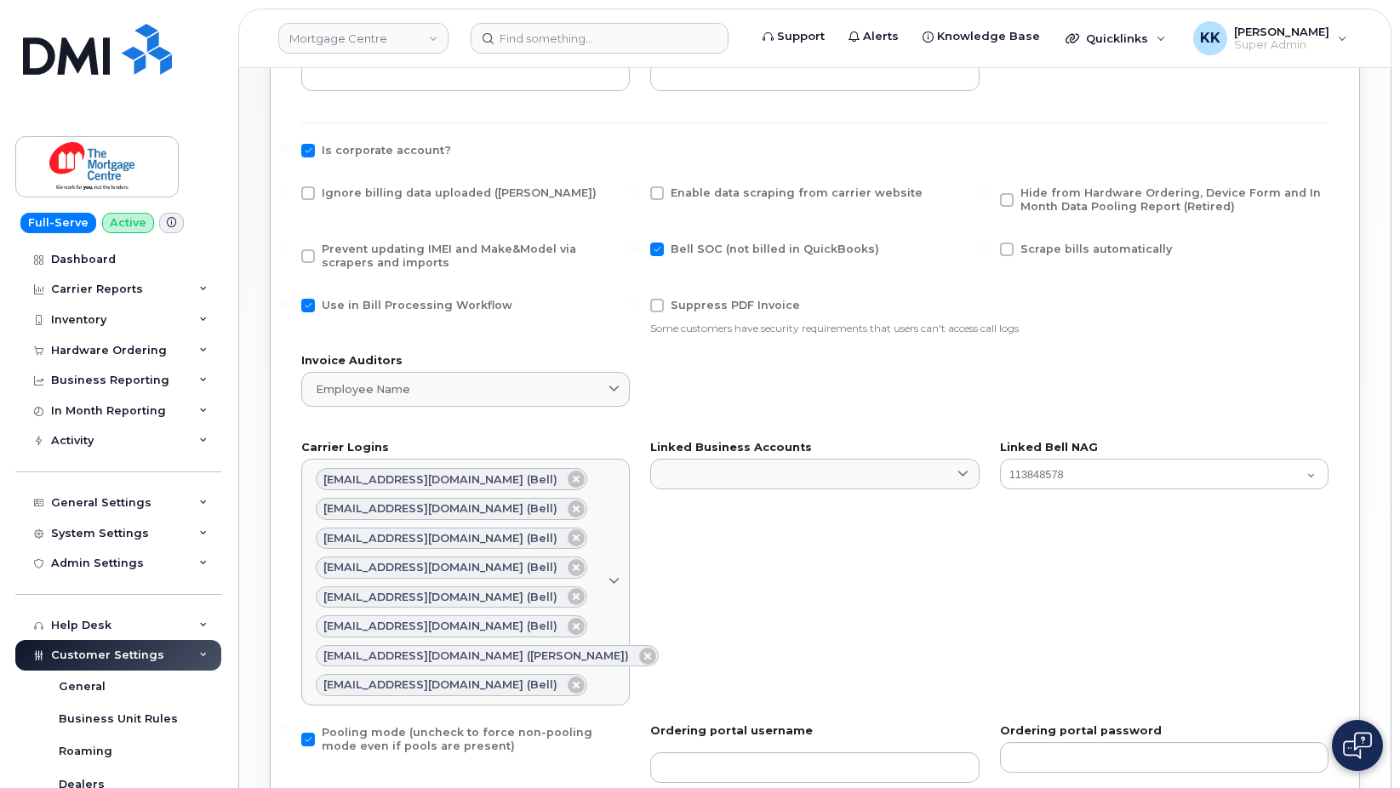
click at [307, 188] on span at bounding box center [308, 193] width 14 height 14
click at [289, 188] on input "Ignore billing data uploaded ([PERSON_NAME])" at bounding box center [285, 190] width 9 height 9
checkbox input "true"
click at [313, 253] on span at bounding box center [308, 256] width 14 height 14
click at [289, 251] on input "Prevent updating IMEI and Make&Model via scrapers and imports" at bounding box center [285, 247] width 9 height 9
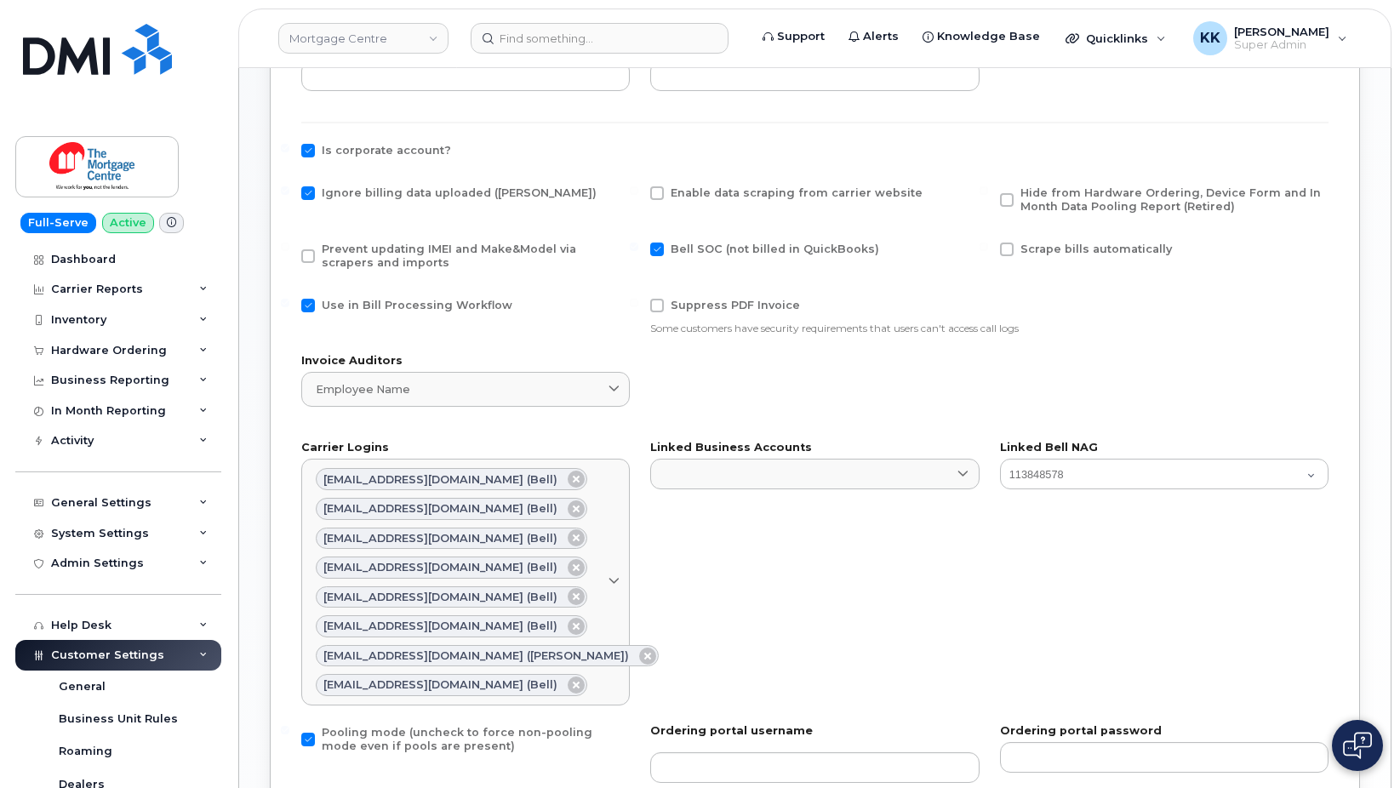
checkbox input "true"
click at [310, 303] on span at bounding box center [308, 306] width 14 height 14
click at [289, 303] on input "Use in Bill Processing Workflow" at bounding box center [285, 303] width 9 height 9
checkbox input "false"
click at [1036, 194] on span "Hide from Hardware Ordering, Device Form and In Month Data Pooling Report (Reti…" at bounding box center [1171, 199] width 301 height 26
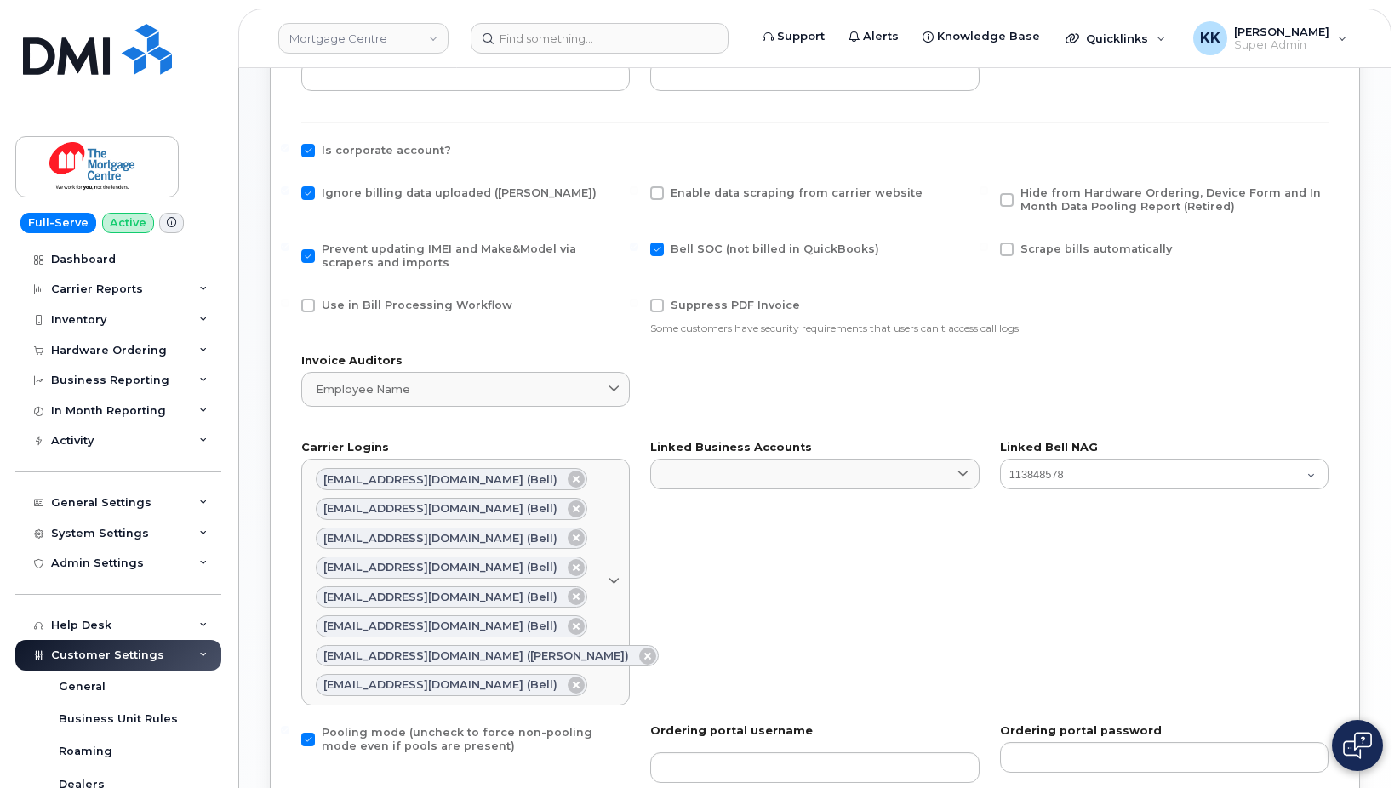
click at [988, 194] on input "Hide from Hardware Ordering, Device Form and In Month Data Pooling Report (Reti…" at bounding box center [984, 190] width 9 height 9
checkbox input "true"
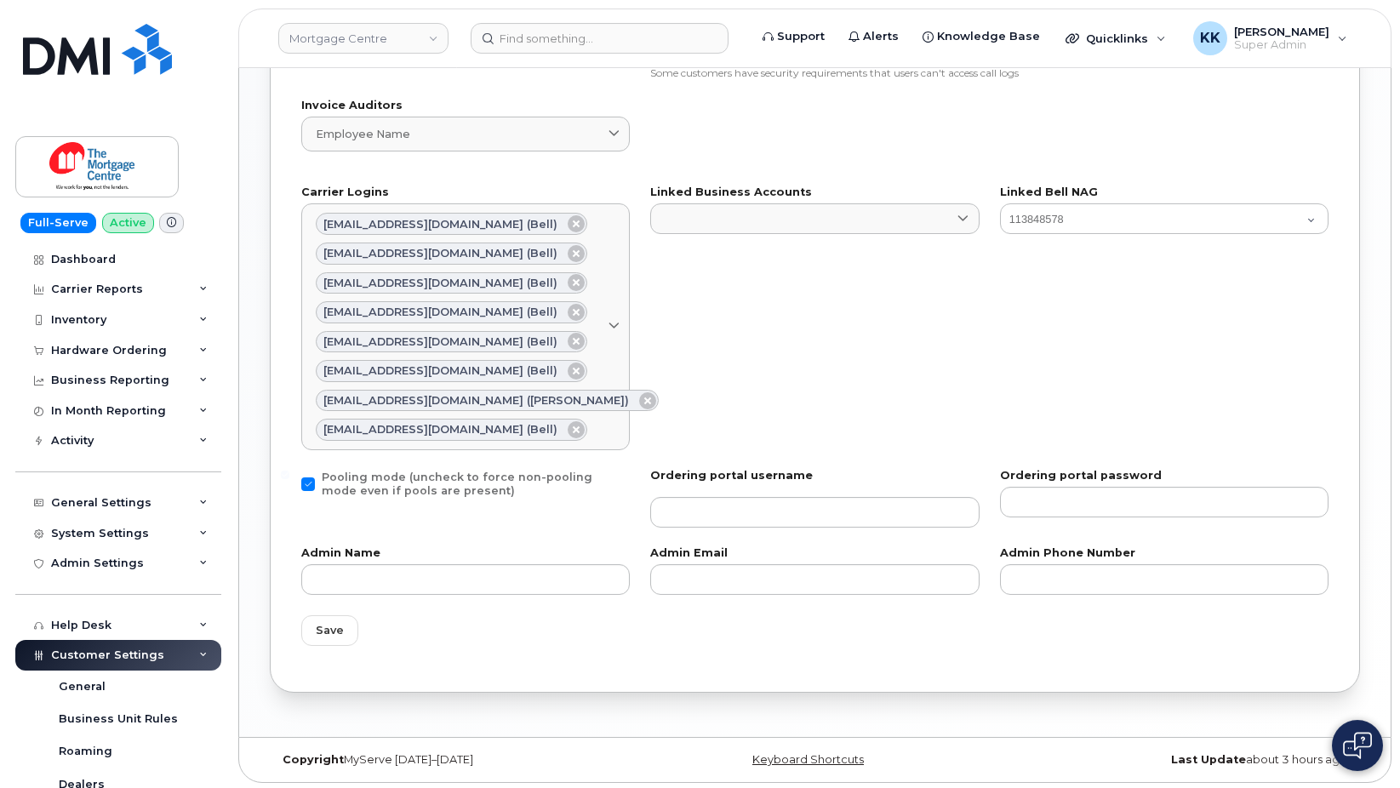
scroll to position [953, 0]
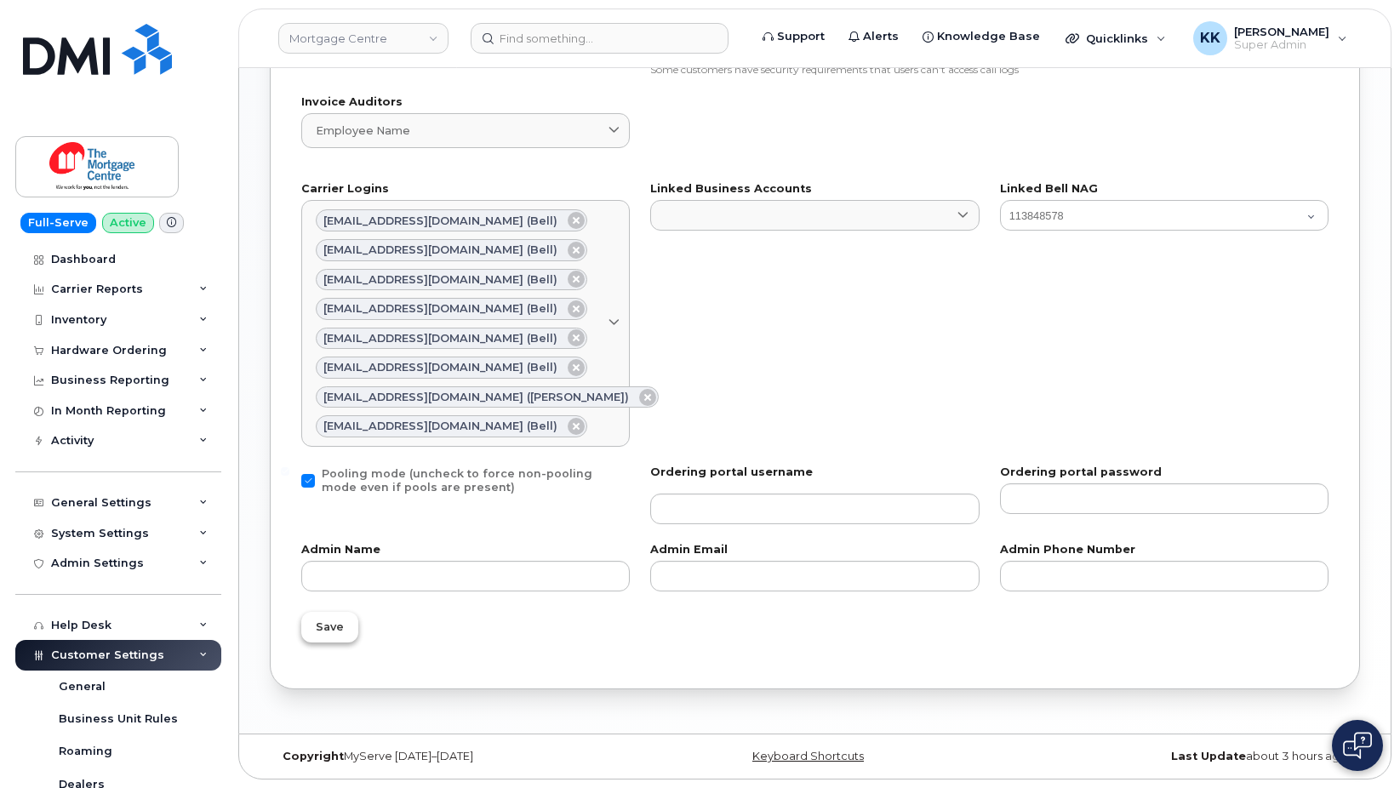
click at [328, 635] on span "Save" at bounding box center [330, 627] width 28 height 16
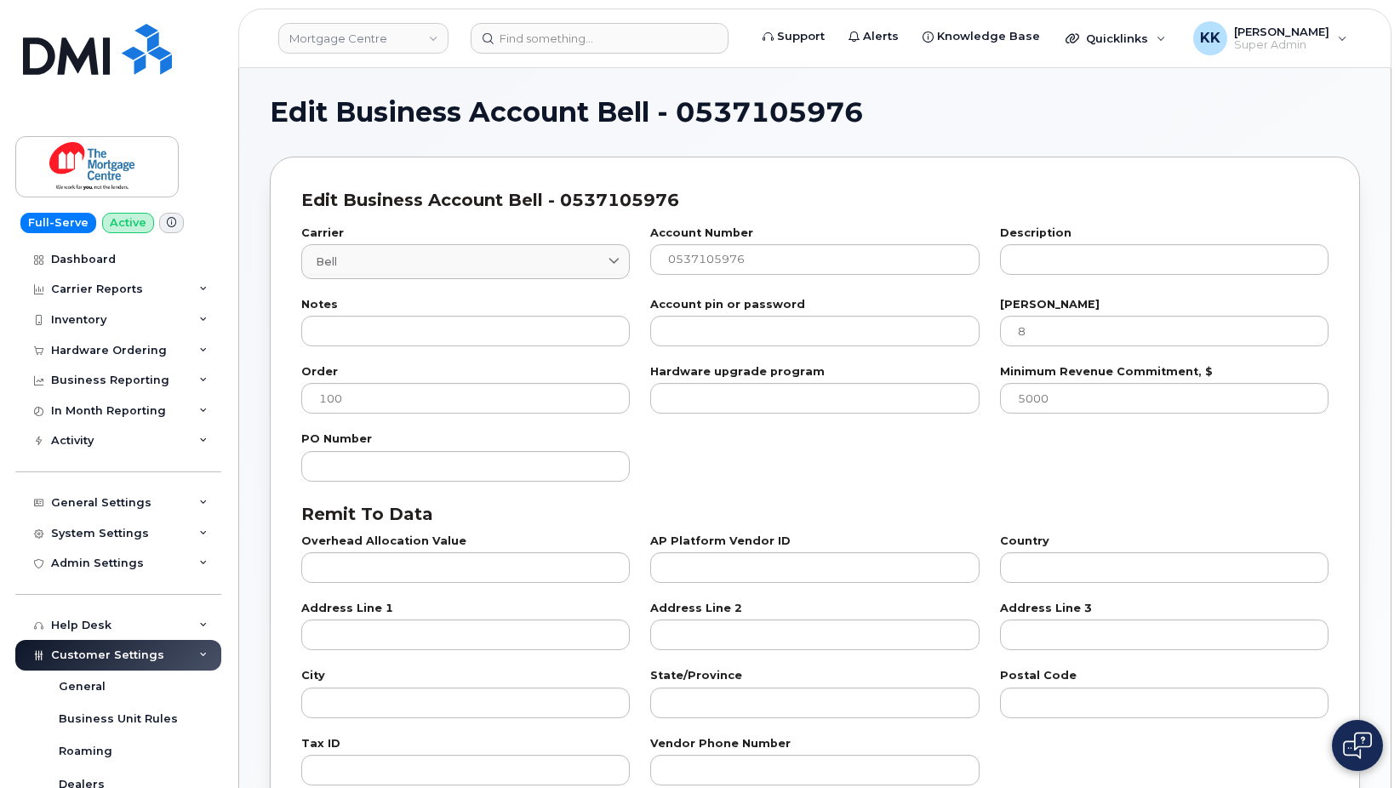
select select "807"
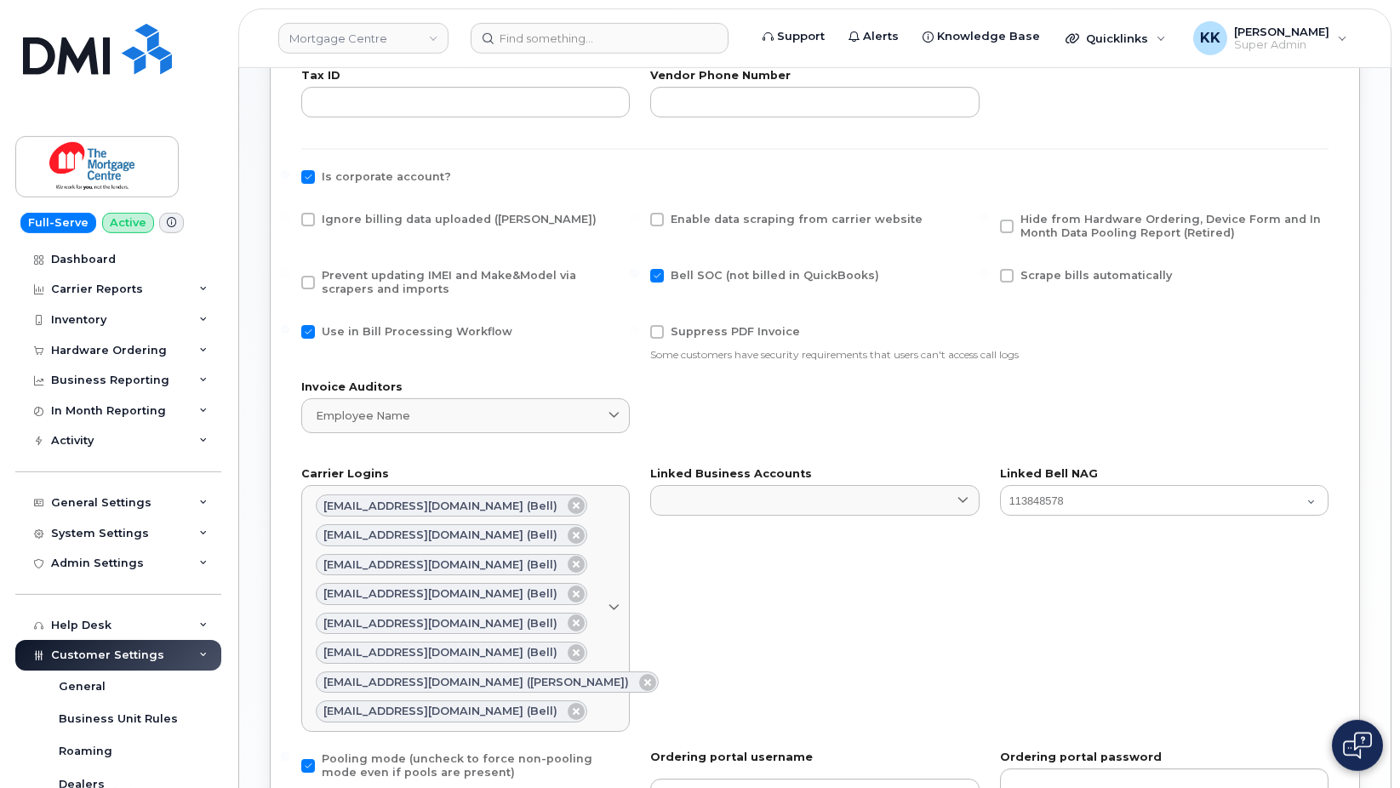
scroll to position [608, 0]
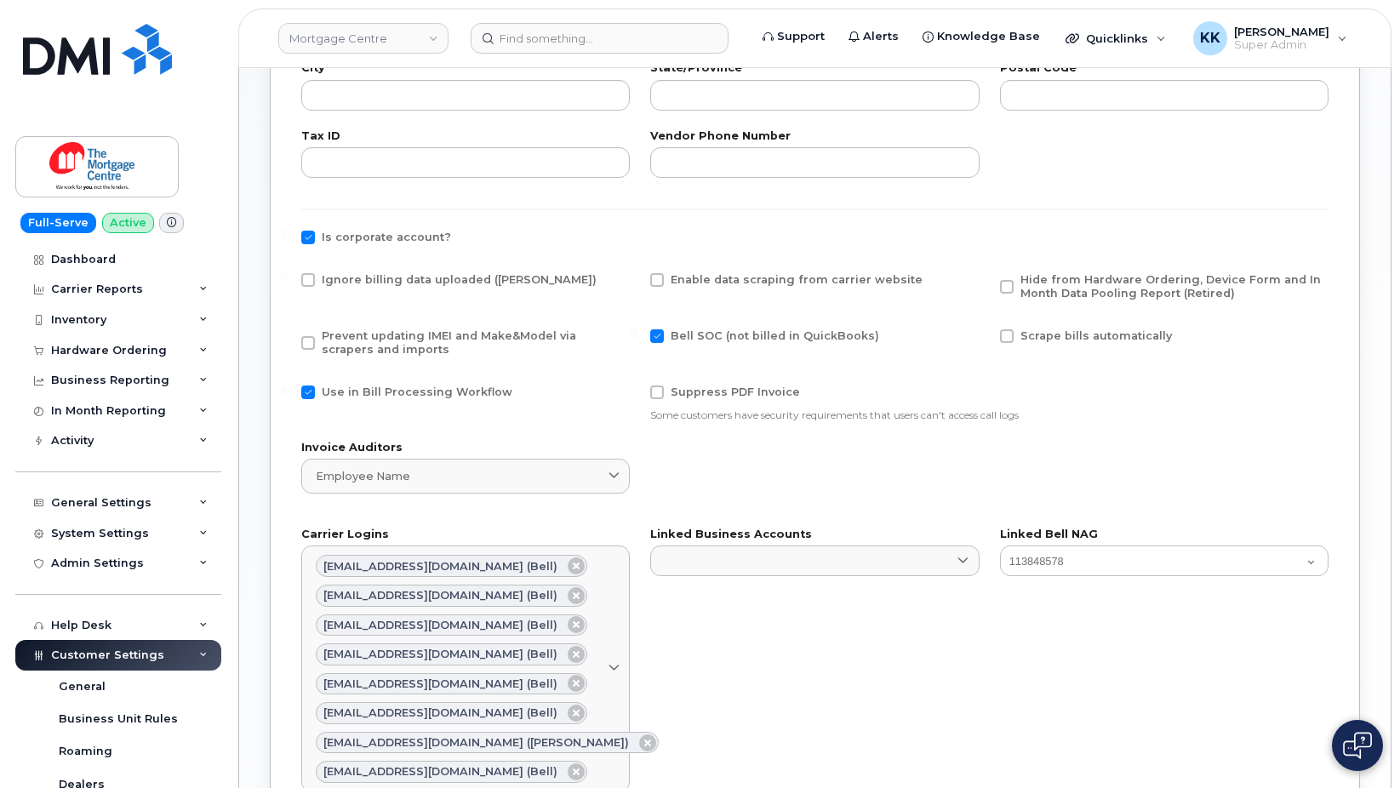
click at [312, 282] on span at bounding box center [308, 280] width 14 height 14
click at [289, 282] on input "Ignore billing data uploaded ([PERSON_NAME])" at bounding box center [285, 277] width 9 height 9
checkbox input "true"
click at [312, 339] on span at bounding box center [308, 343] width 14 height 14
click at [289, 338] on input "Prevent updating IMEI and Make&Model via scrapers and imports" at bounding box center [285, 333] width 9 height 9
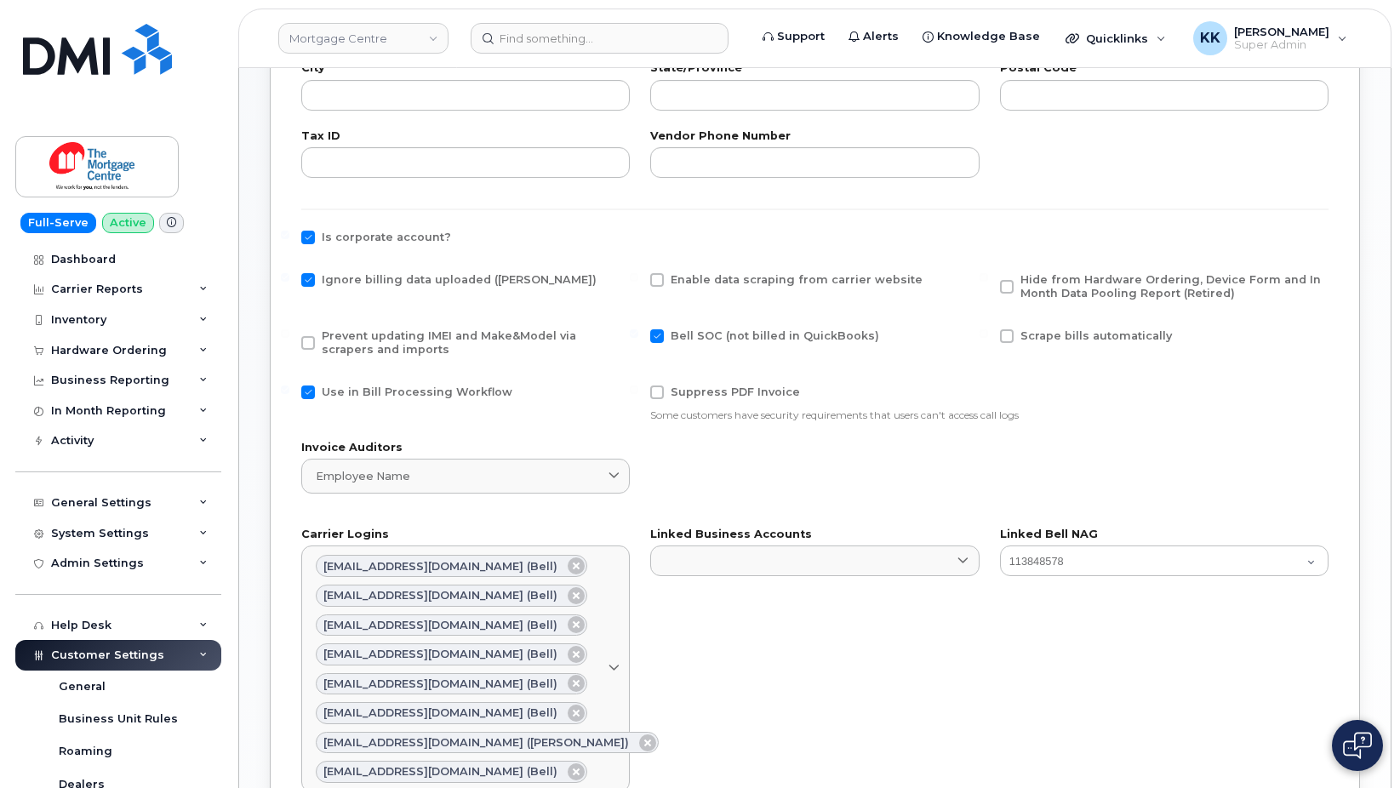
checkbox input "true"
click at [309, 388] on span at bounding box center [308, 393] width 14 height 14
click at [289, 388] on input "Use in Bill Processing Workflow" at bounding box center [285, 390] width 9 height 9
checkbox input "false"
click at [1030, 281] on span "Hide from Hardware Ordering, Device Form and In Month Data Pooling Report (Reti…" at bounding box center [1171, 286] width 301 height 26
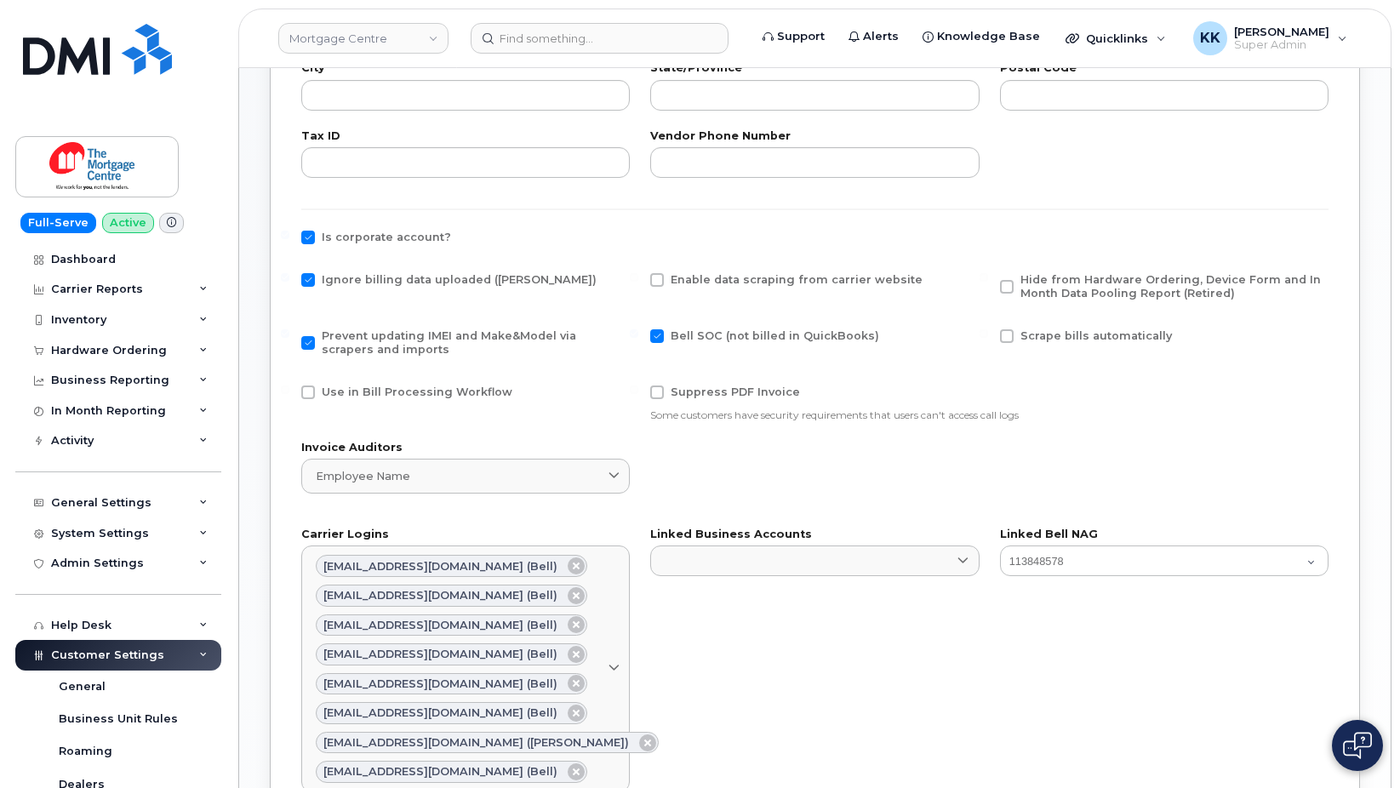
click at [988, 281] on input "Hide from Hardware Ordering, Device Form and In Month Data Pooling Report (Reti…" at bounding box center [984, 277] width 9 height 9
checkbox input "true"
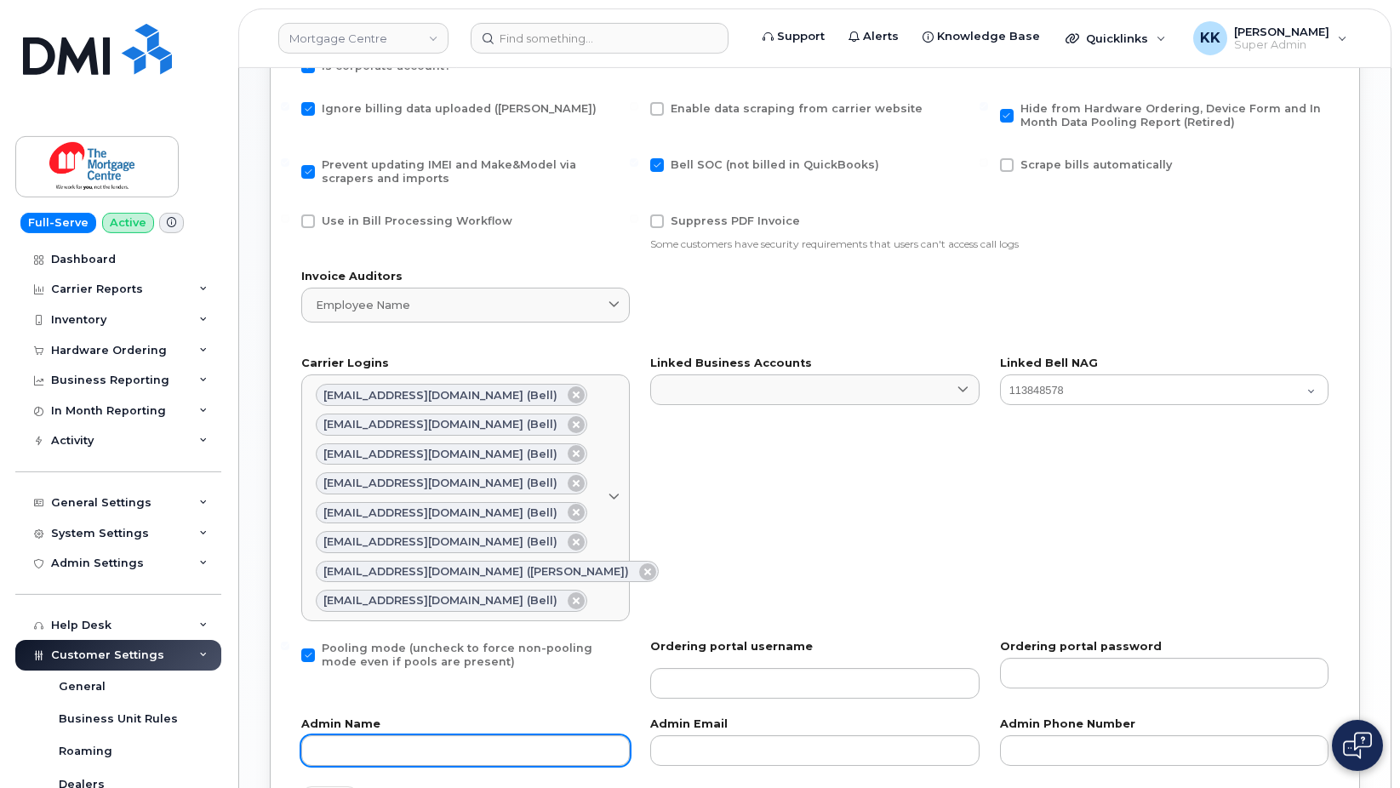
scroll to position [953, 0]
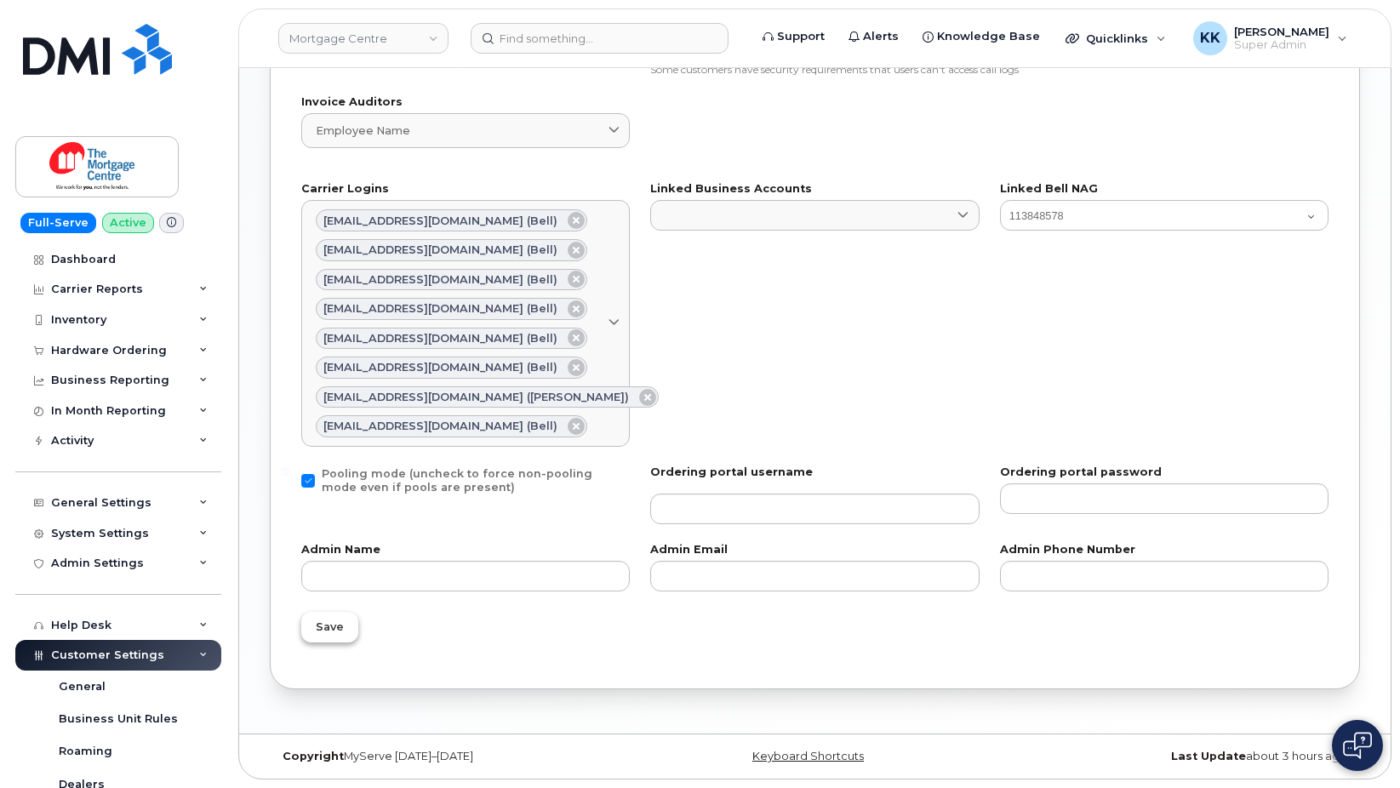
click at [337, 626] on span "Save" at bounding box center [330, 627] width 28 height 16
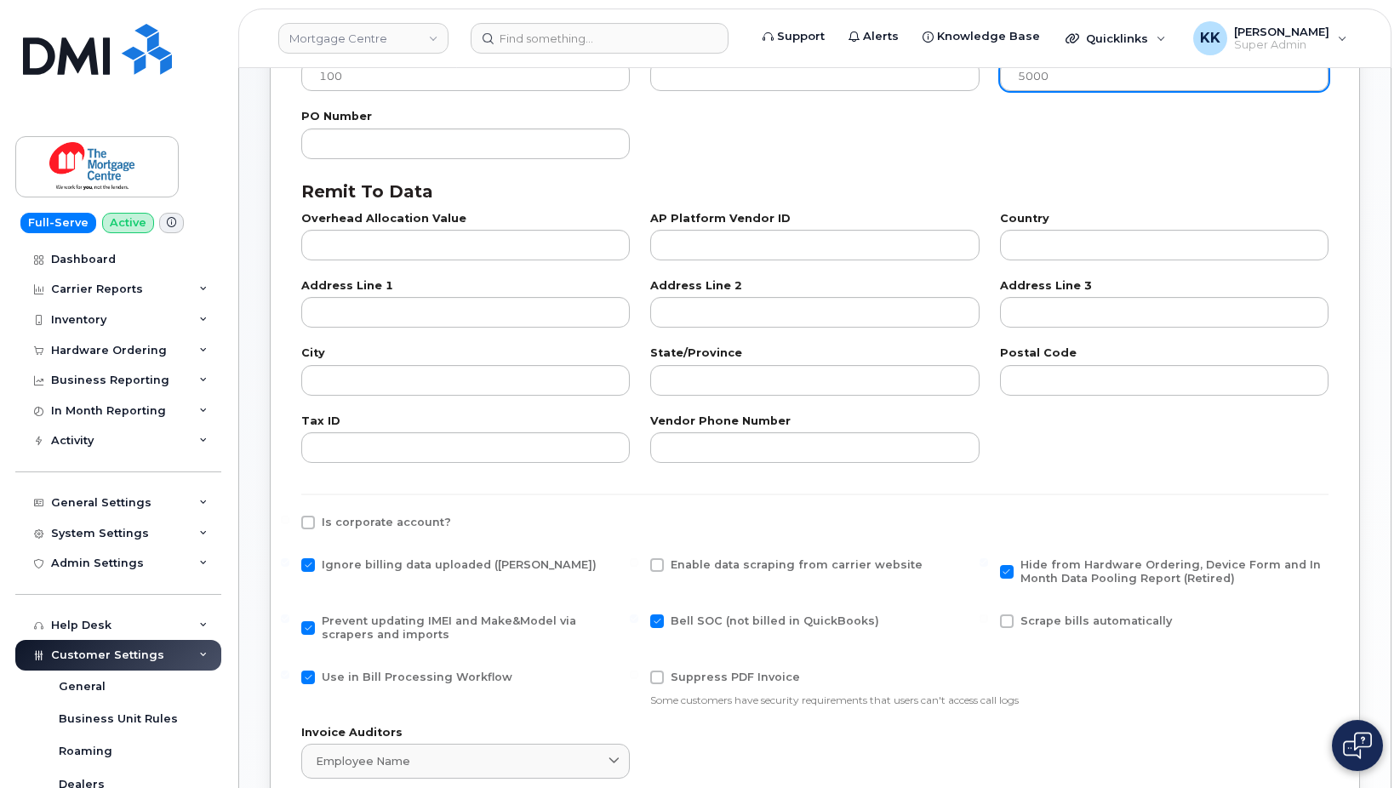
scroll to position [317, 0]
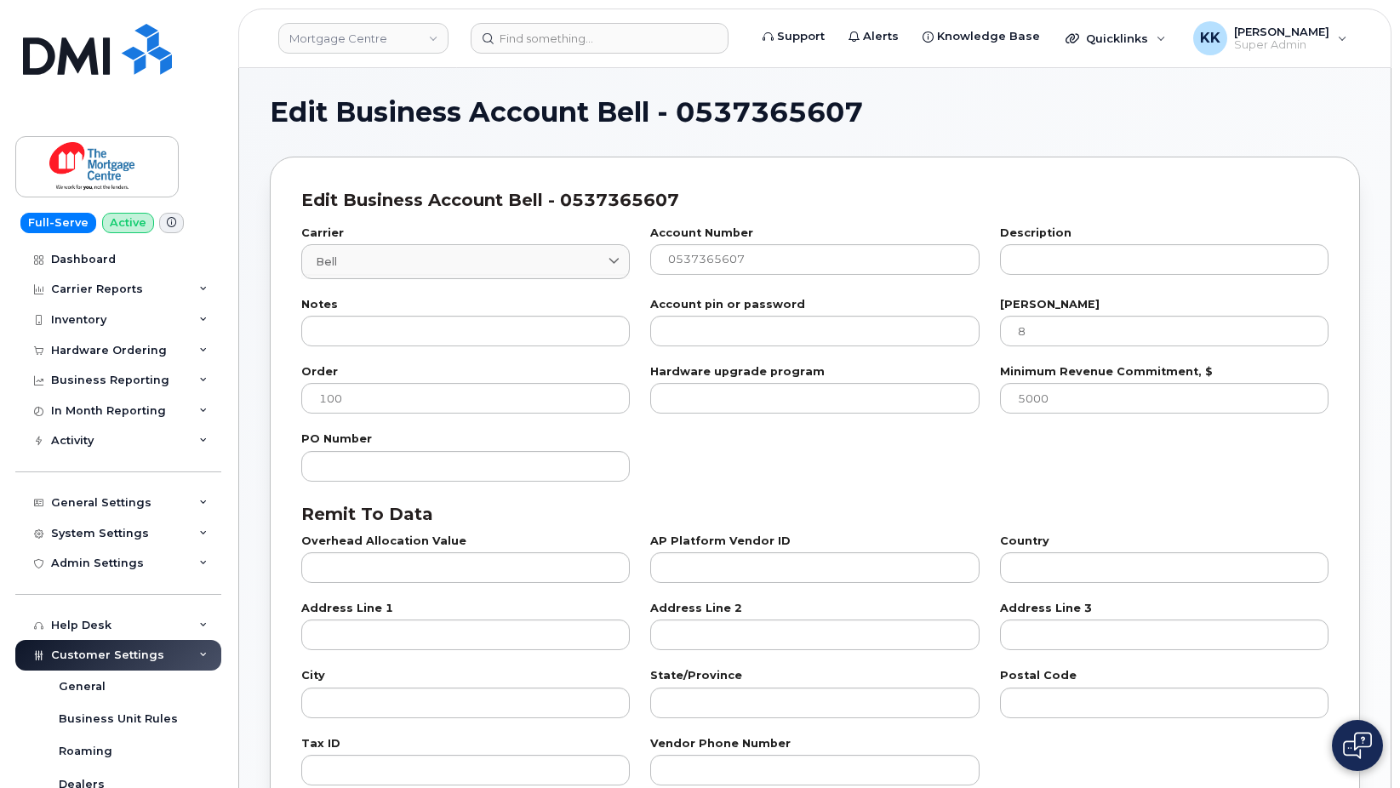
select select "807"
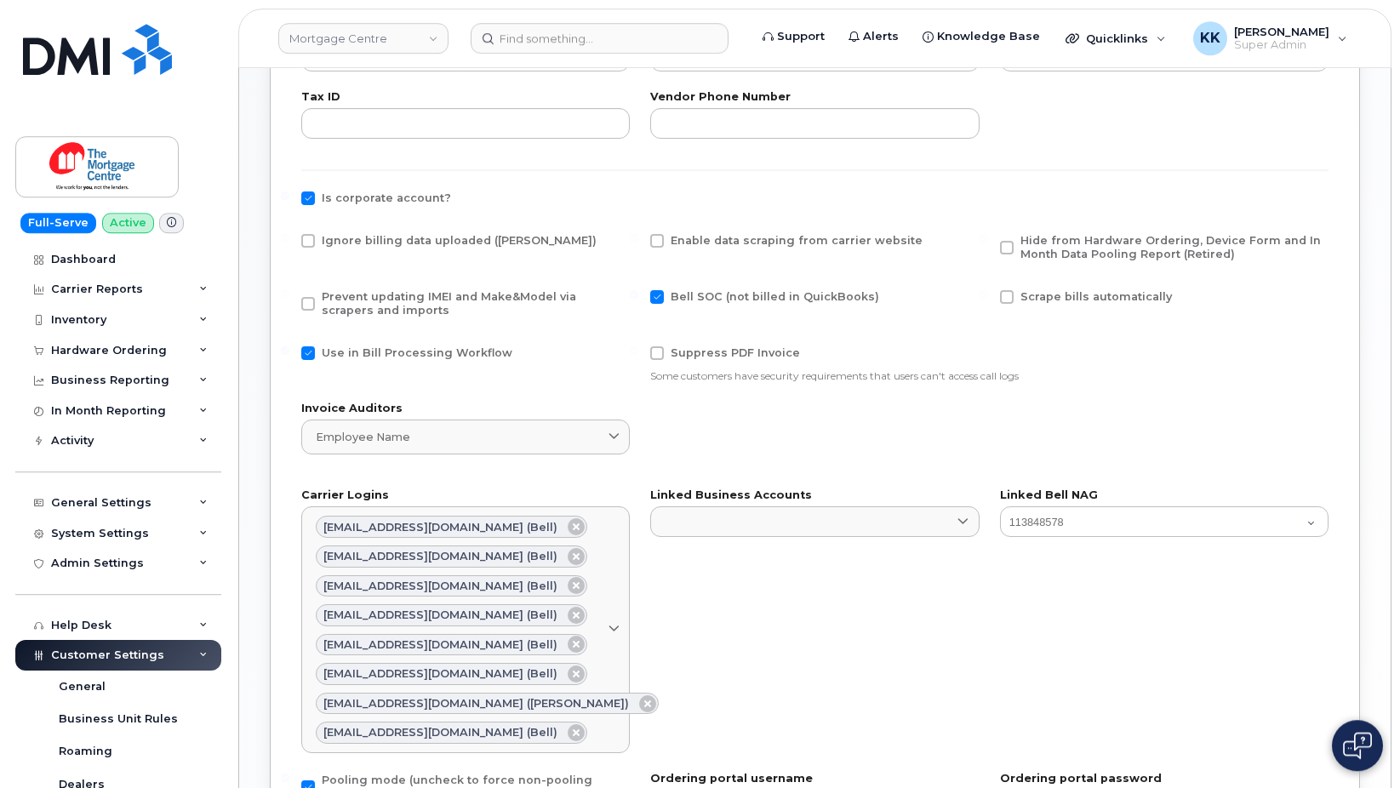
scroll to position [695, 0]
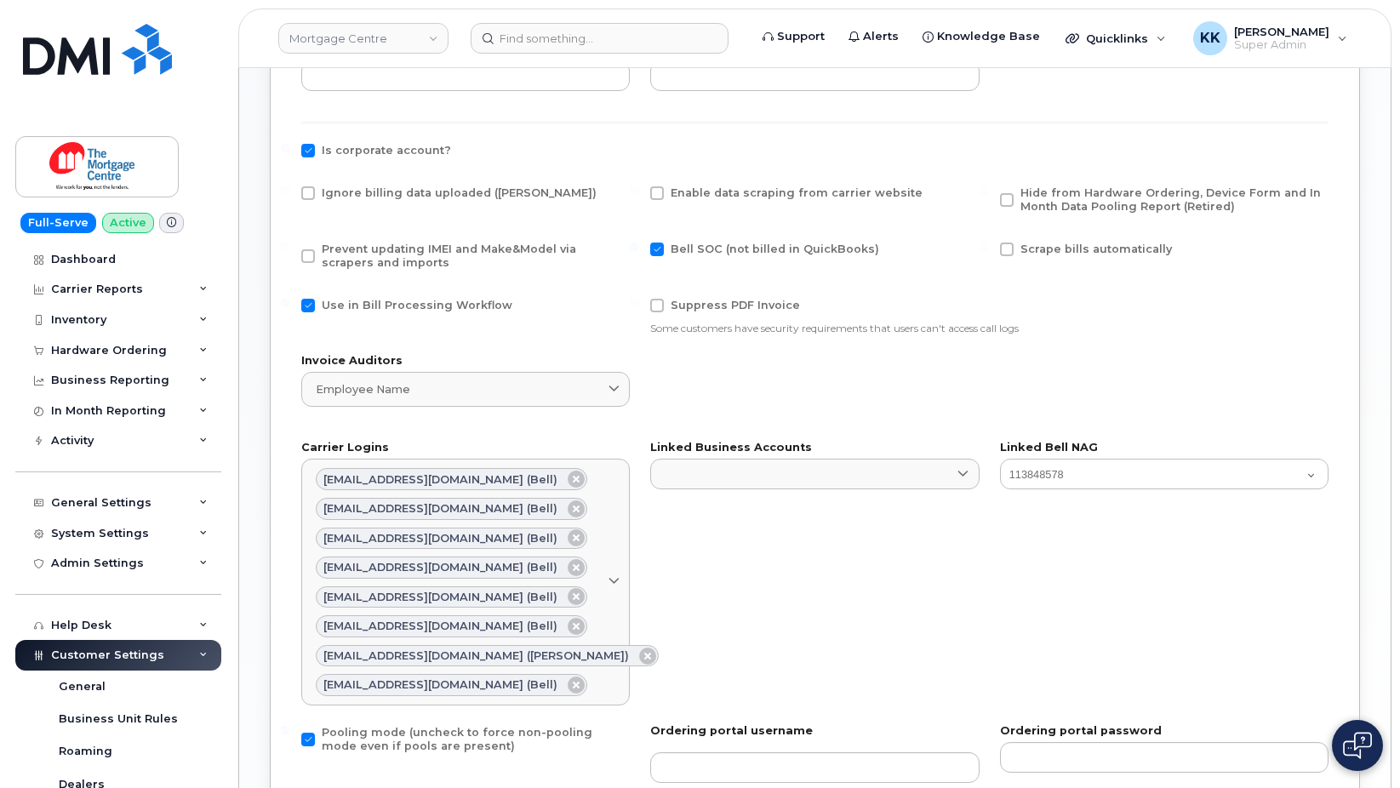
click at [306, 192] on span at bounding box center [308, 193] width 14 height 14
click at [289, 192] on input "Ignore billing data uploaded (Bill Parser)" at bounding box center [285, 190] width 9 height 9
checkbox input "true"
click at [309, 309] on span at bounding box center [308, 306] width 14 height 14
click at [289, 307] on input "Use in Bill Processing Workflow" at bounding box center [285, 303] width 9 height 9
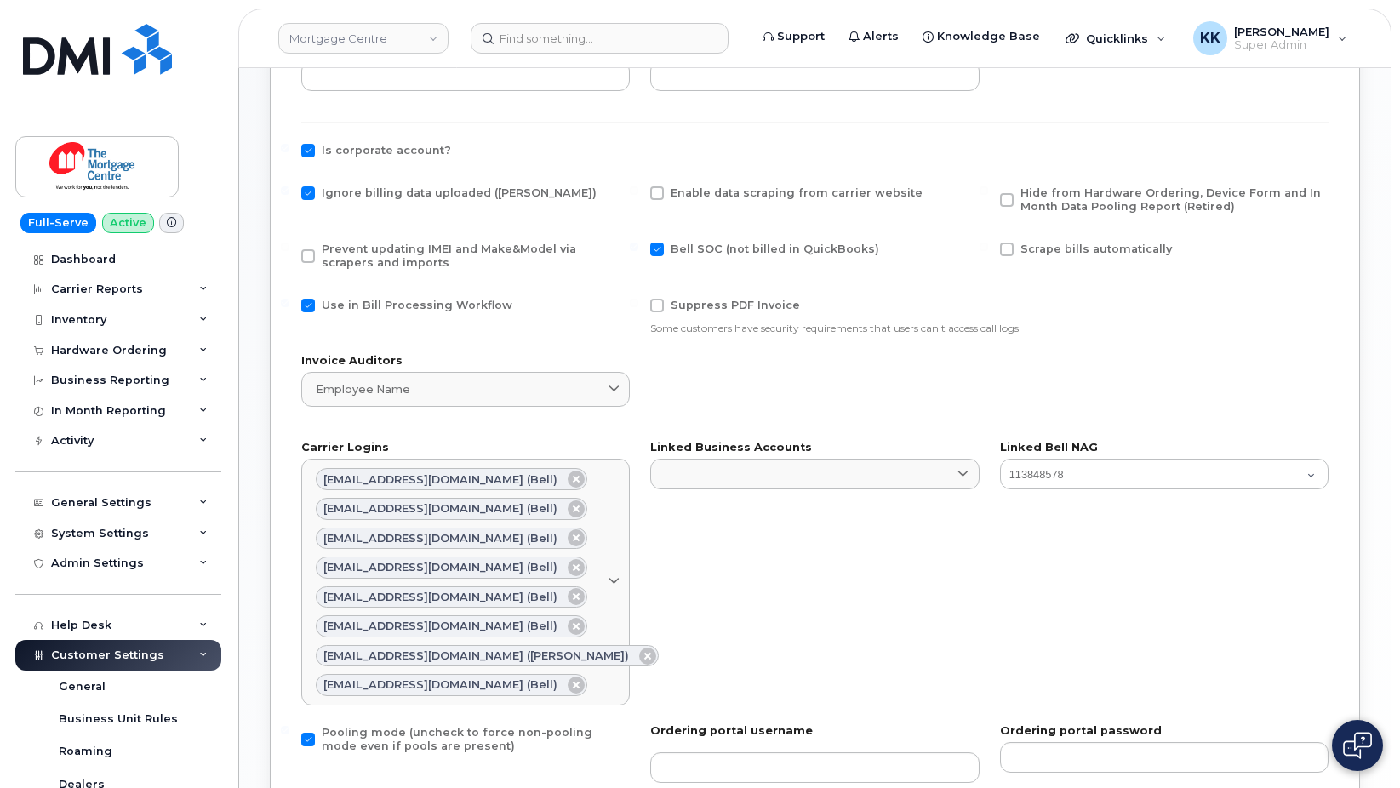
checkbox input "false"
click at [309, 256] on span at bounding box center [308, 256] width 14 height 14
click at [289, 251] on input "Prevent updating IMEI and Make&Model via scrapers and imports" at bounding box center [285, 247] width 9 height 9
checkbox input "true"
click at [1008, 198] on span at bounding box center [1007, 200] width 14 height 14
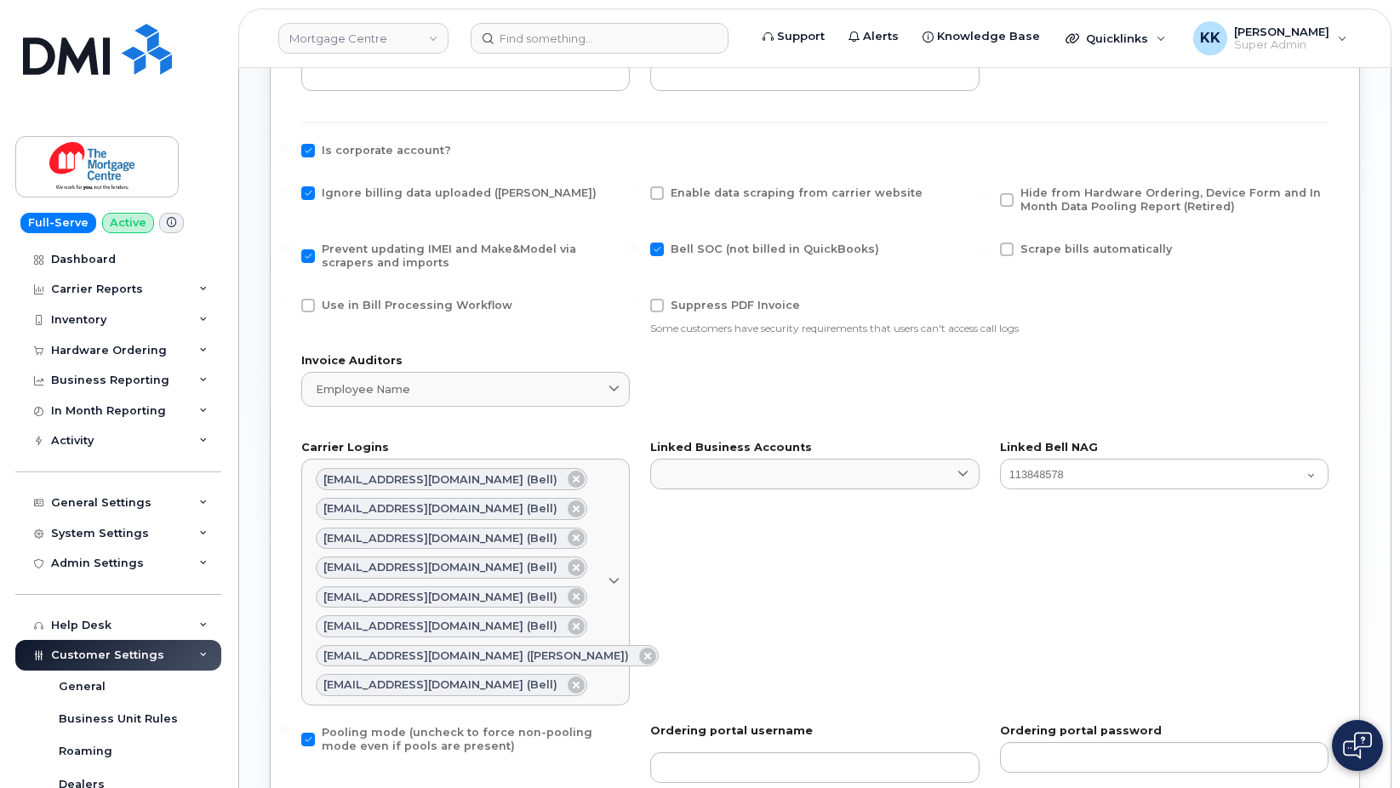
click at [988, 195] on input "Hide from Hardware Ordering, Device Form and In Month Data Pooling Report (Reti…" at bounding box center [984, 190] width 9 height 9
checkbox input "true"
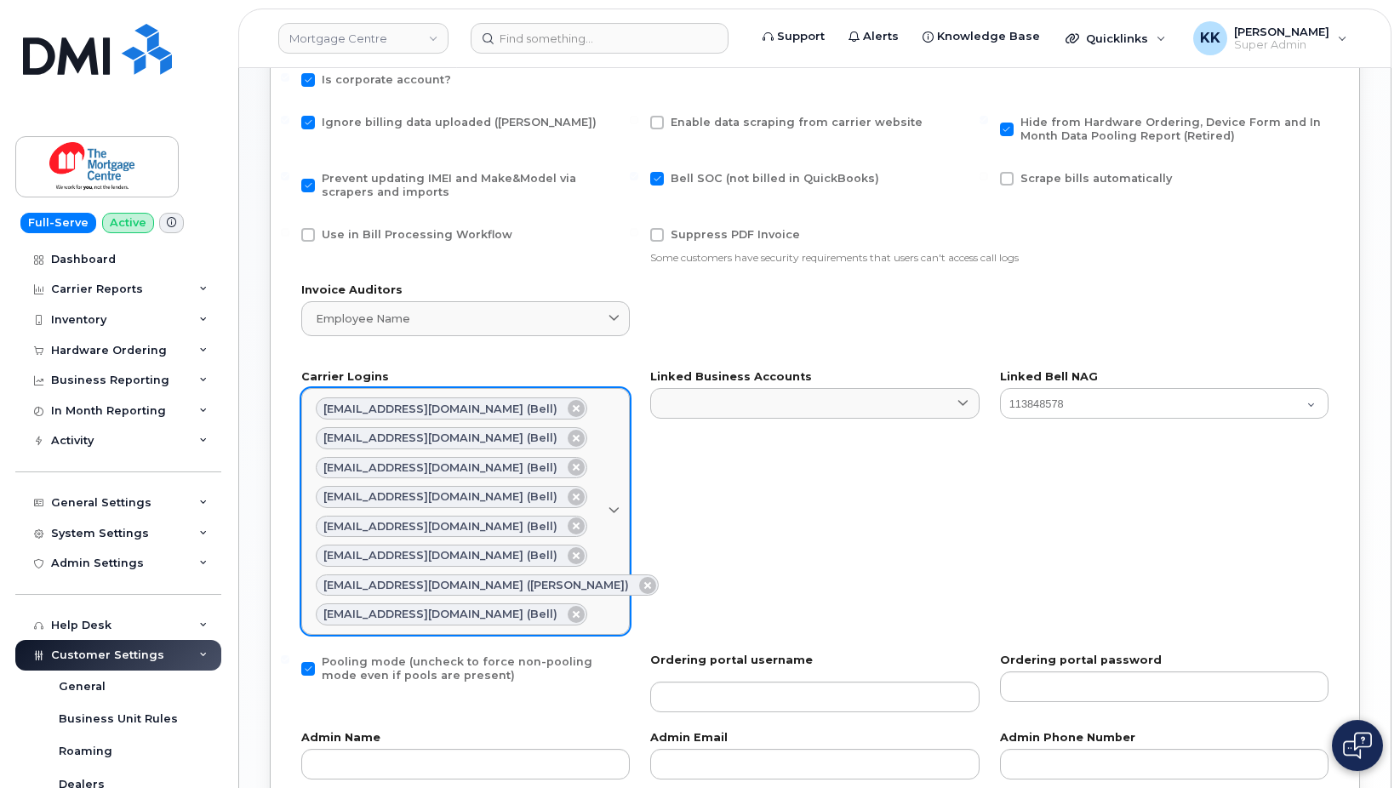
scroll to position [953, 0]
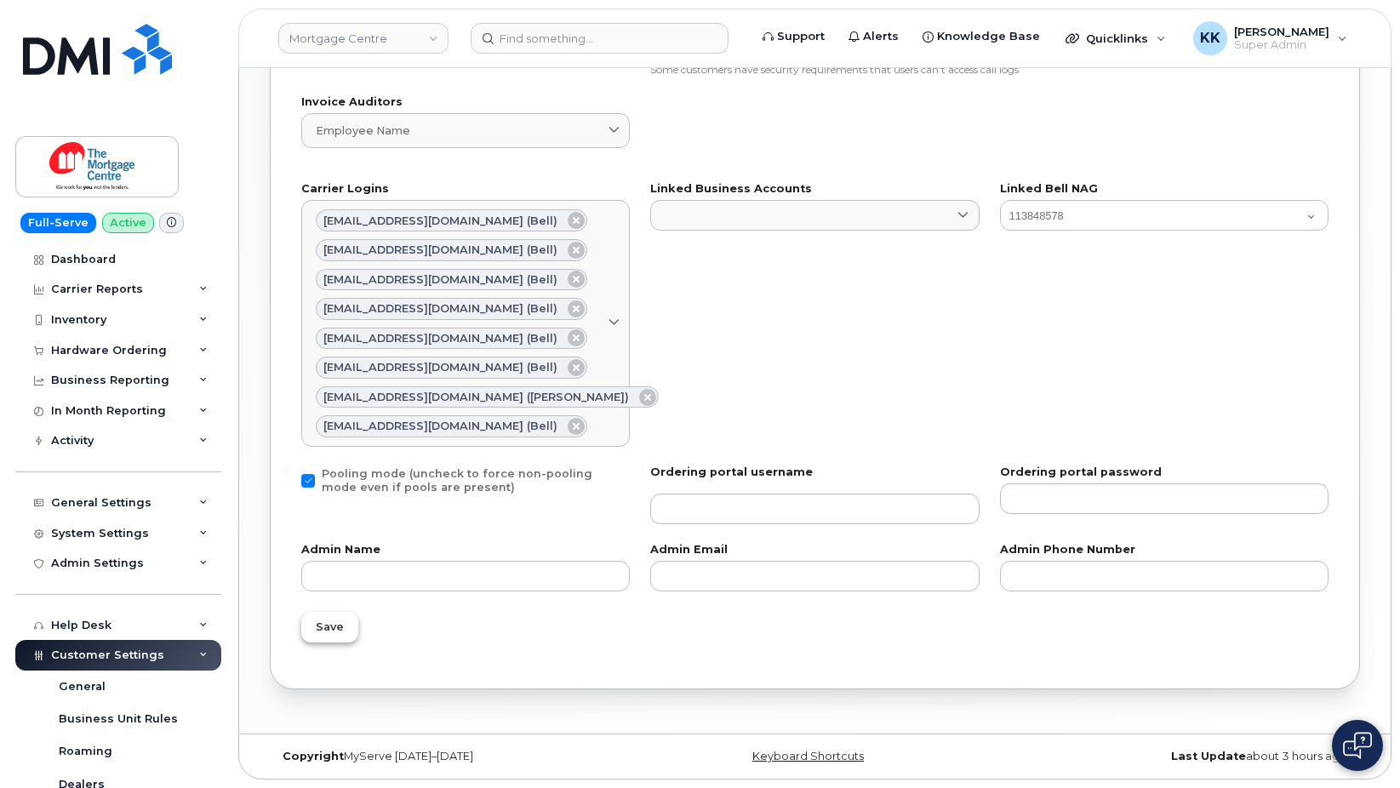
click at [330, 633] on span "Save" at bounding box center [330, 627] width 28 height 16
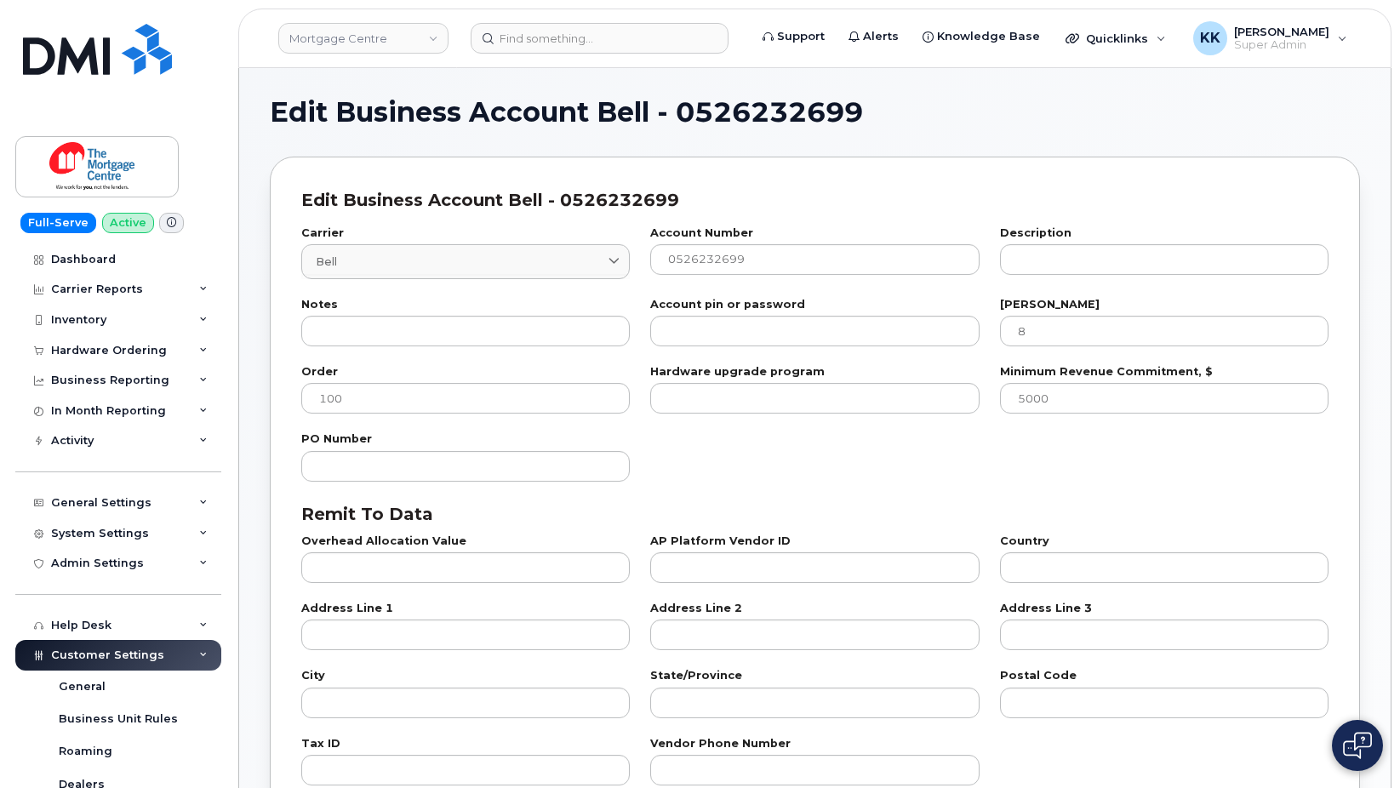
select select "807"
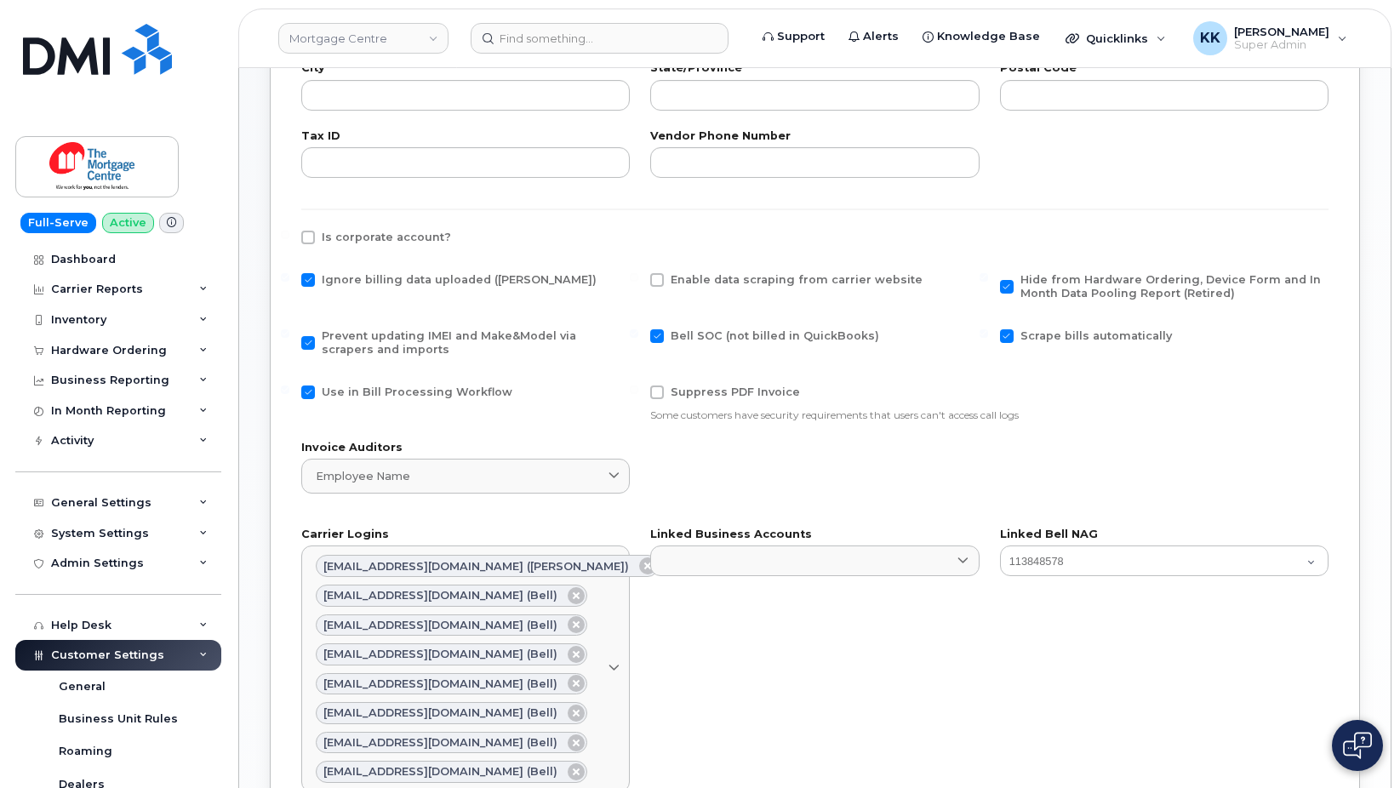
scroll to position [953, 0]
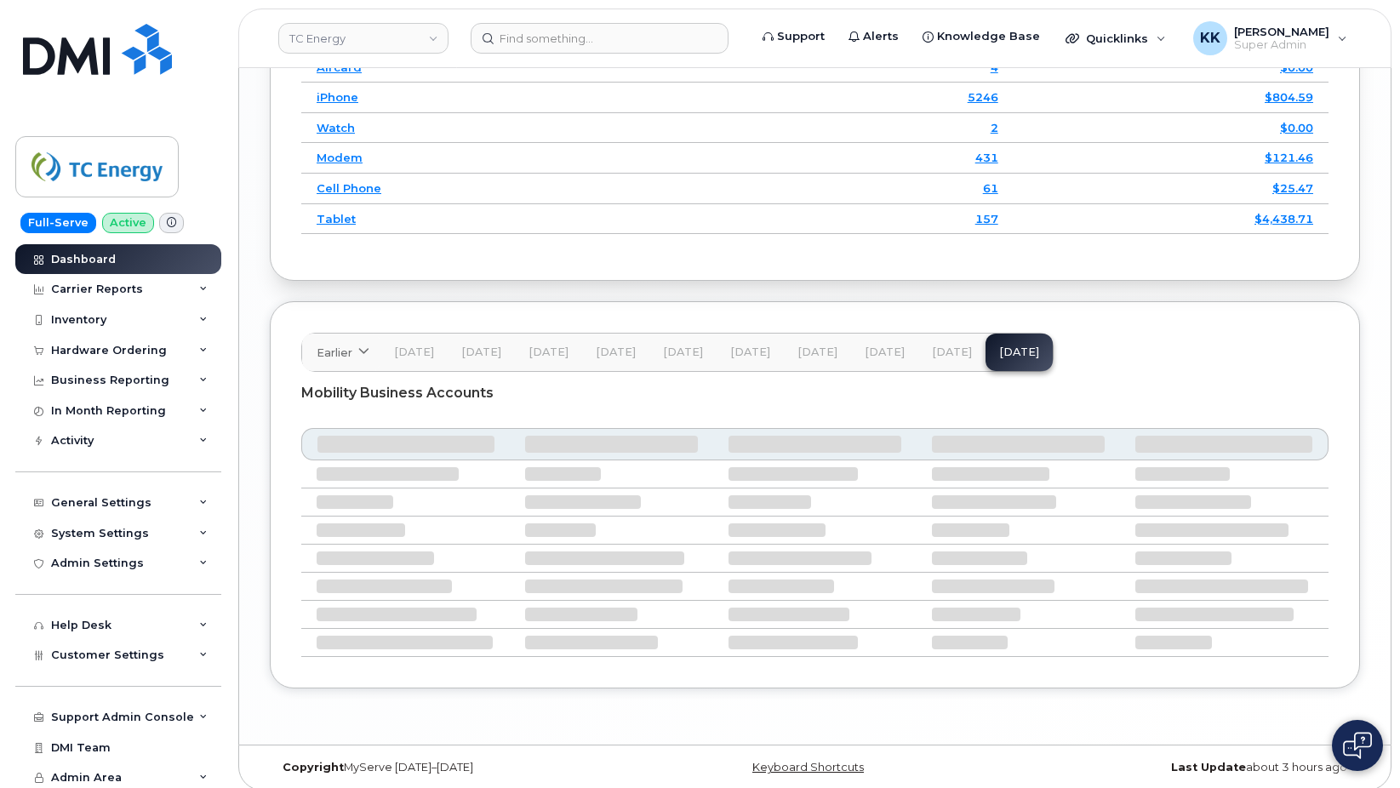
scroll to position [2247, 0]
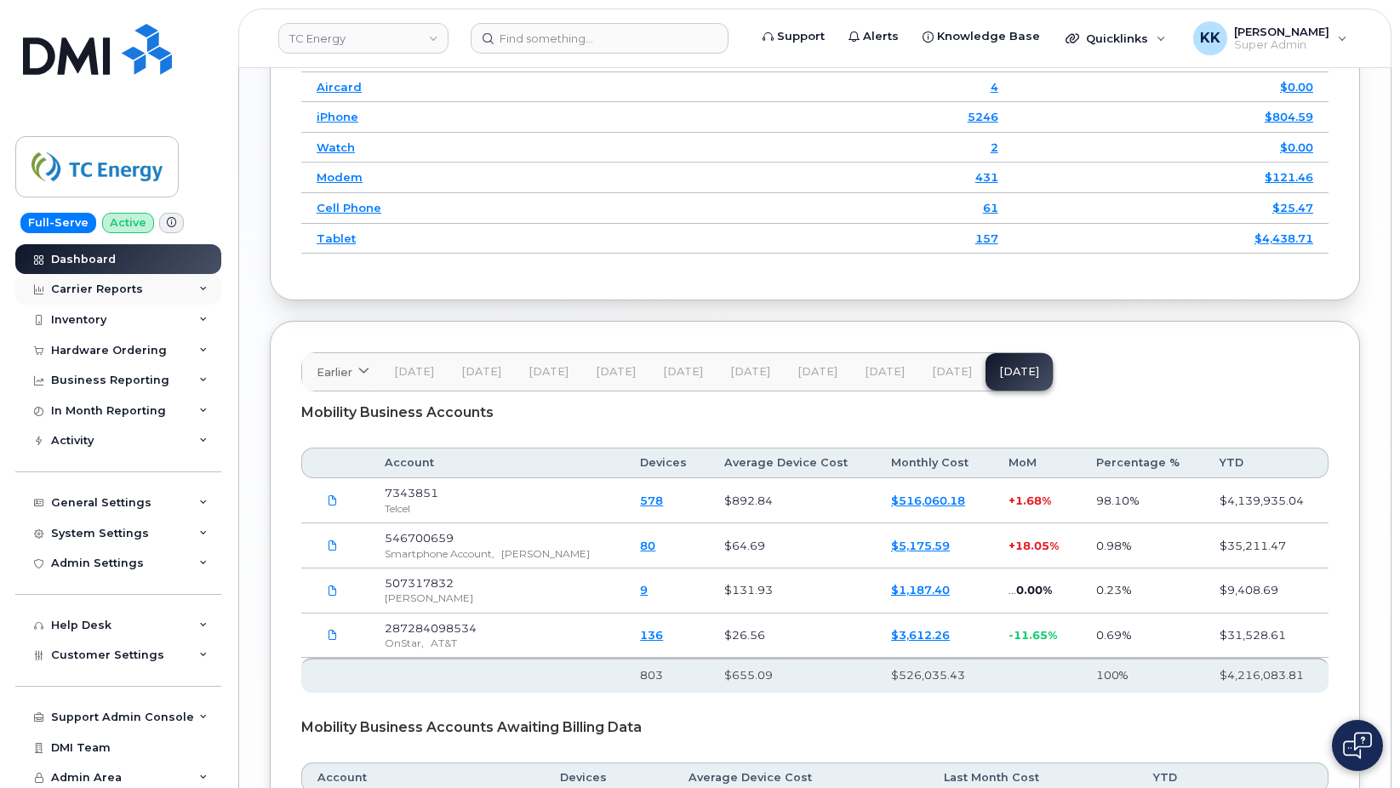
click at [99, 289] on div "Carrier Reports" at bounding box center [97, 290] width 92 height 14
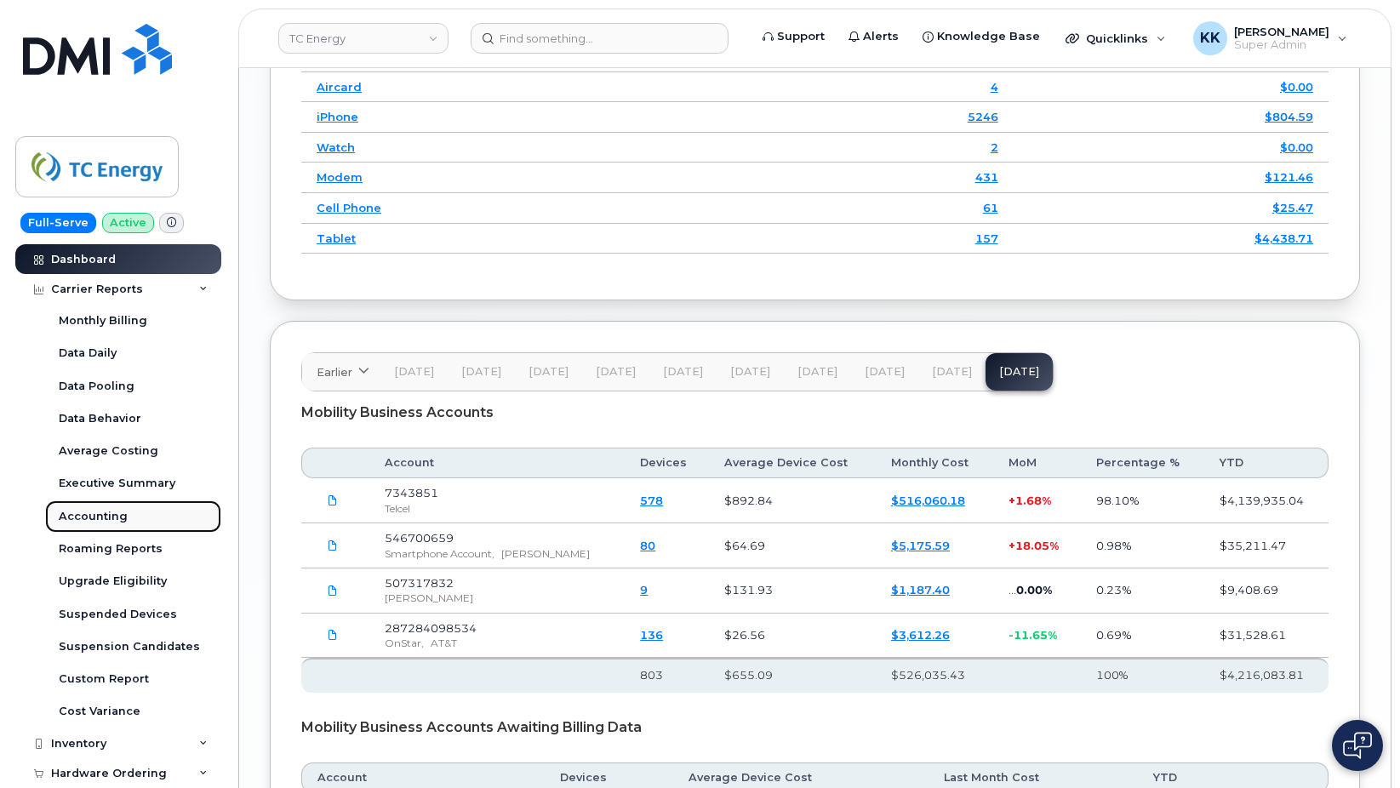
click at [102, 508] on link "Accounting" at bounding box center [133, 517] width 176 height 32
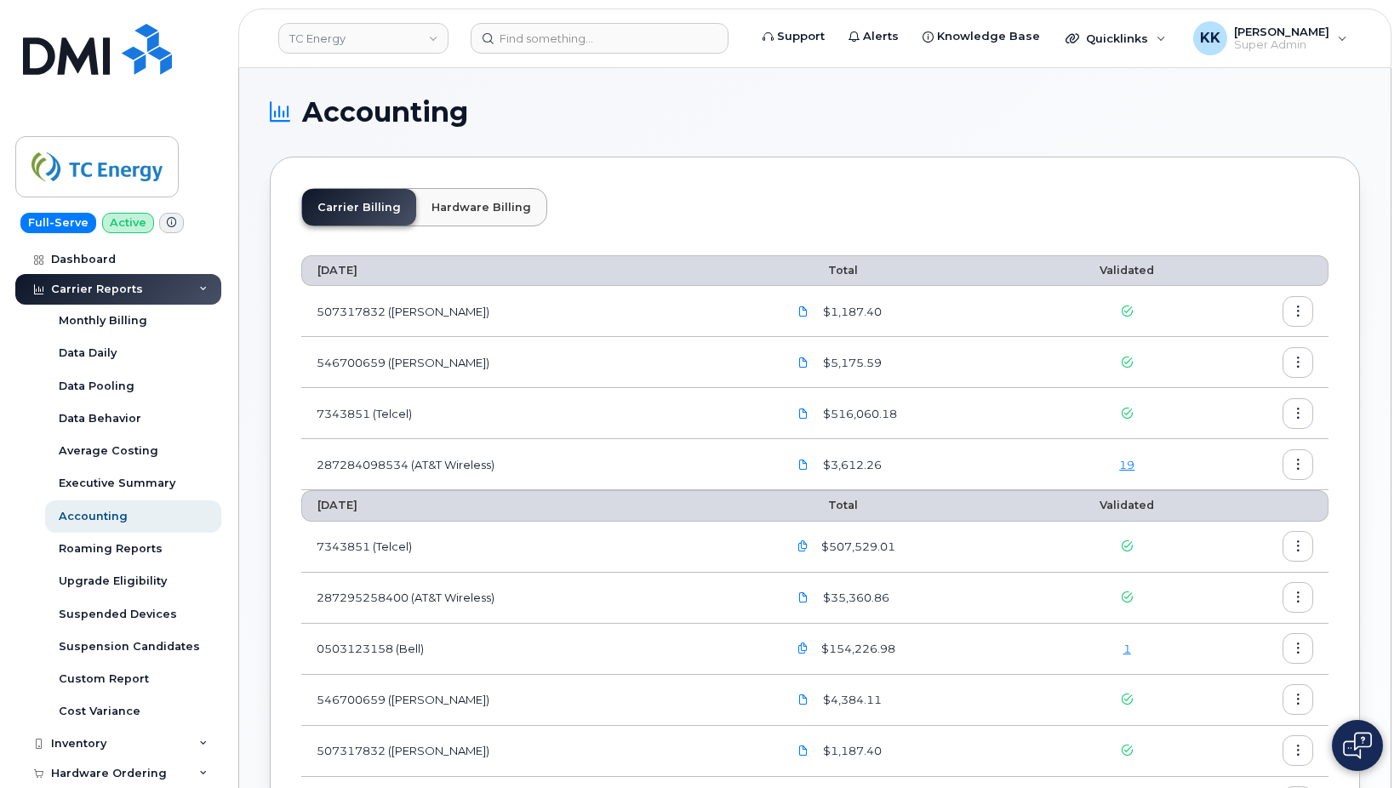
click at [1131, 464] on link "19" at bounding box center [1126, 465] width 15 height 14
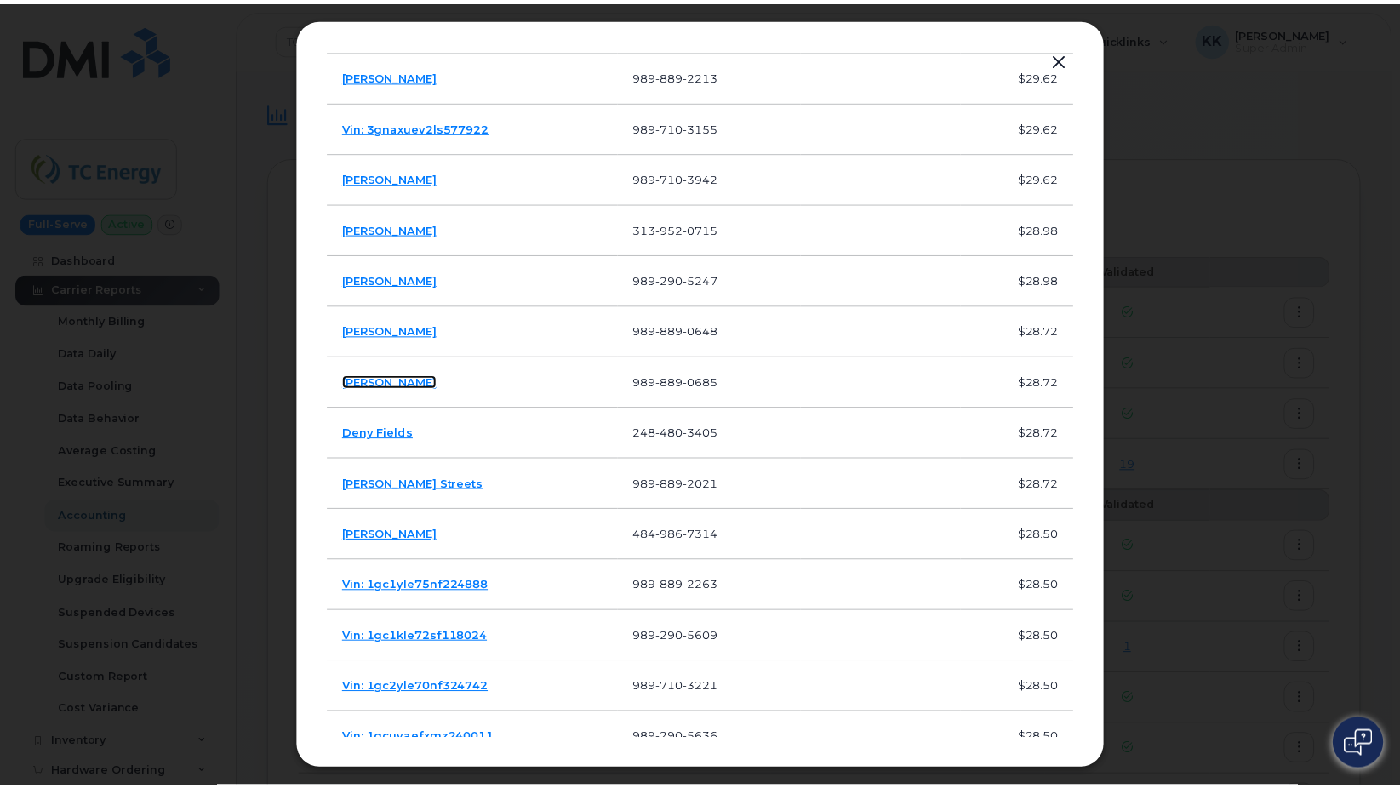
scroll to position [19, 0]
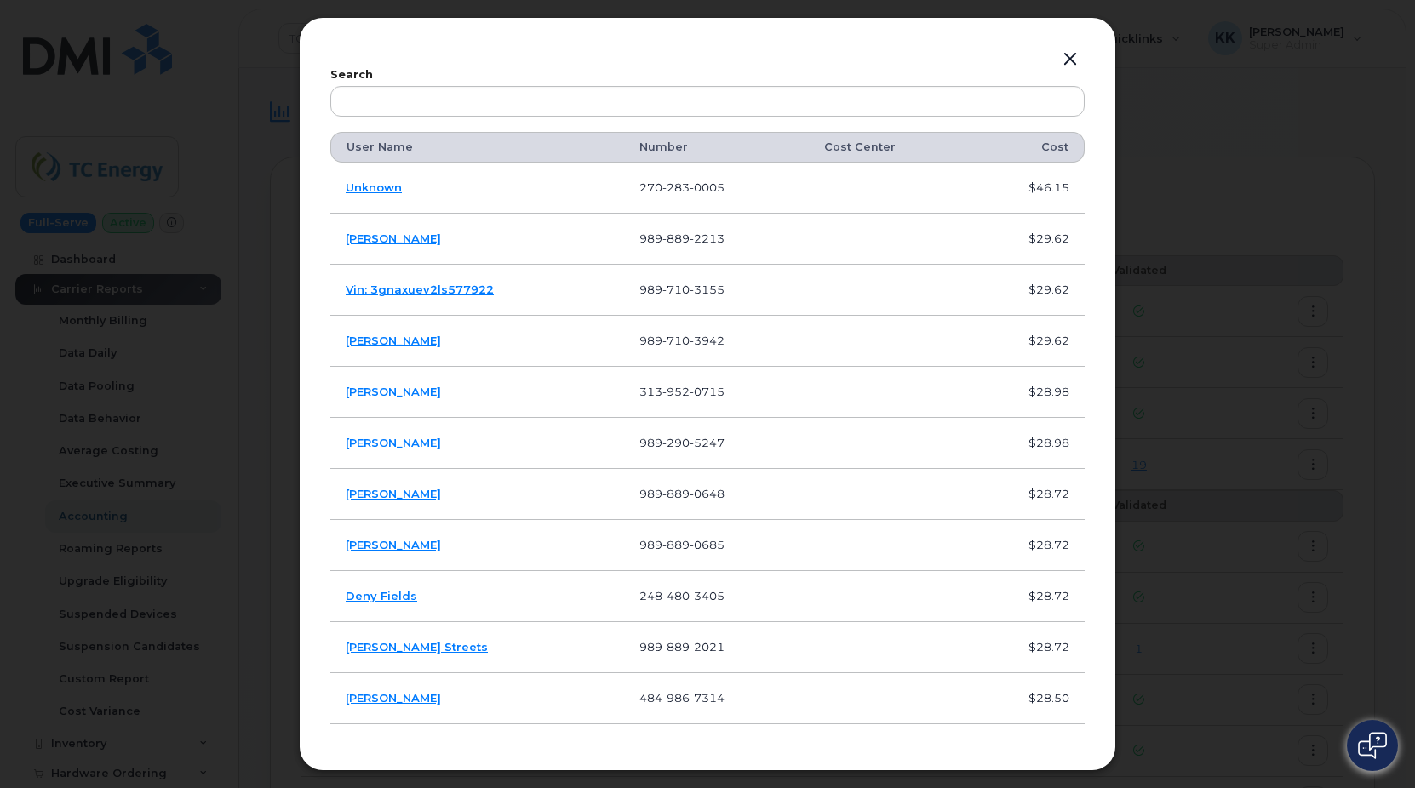
click at [1069, 60] on button "button" at bounding box center [1070, 60] width 26 height 24
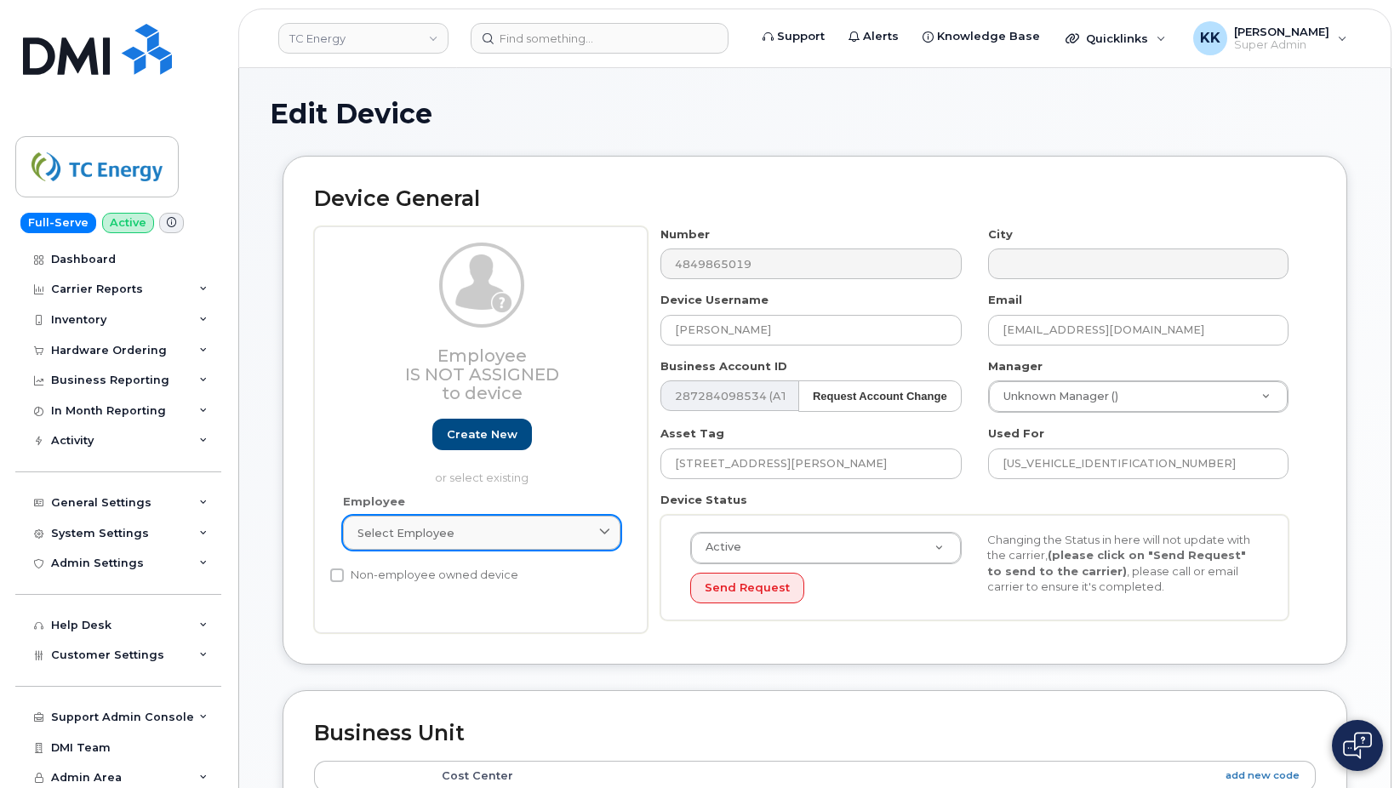
click at [458, 536] on div "Select employee" at bounding box center [482, 533] width 249 height 16
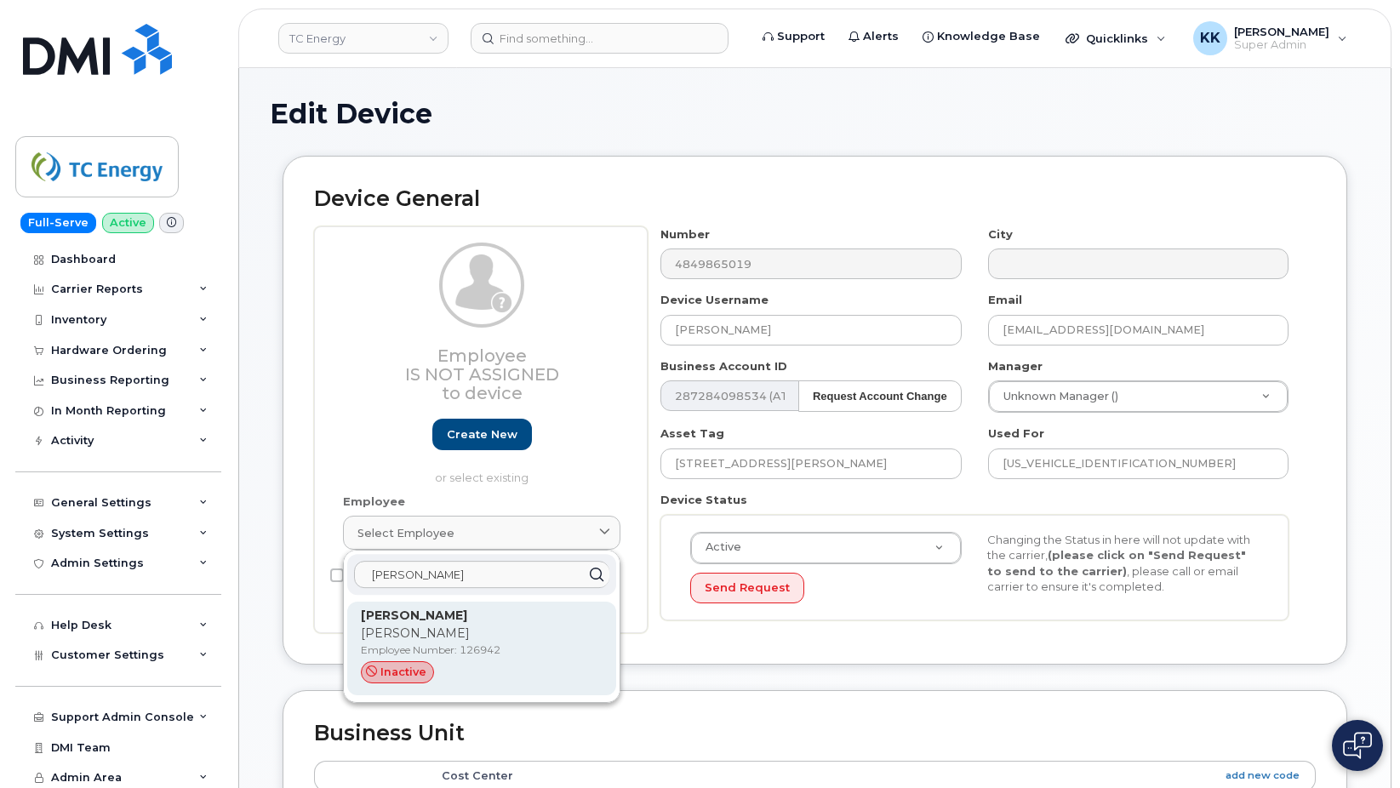
type input "austin brand"
click at [460, 644] on p "Employee Number: 126942" at bounding box center [482, 650] width 242 height 15
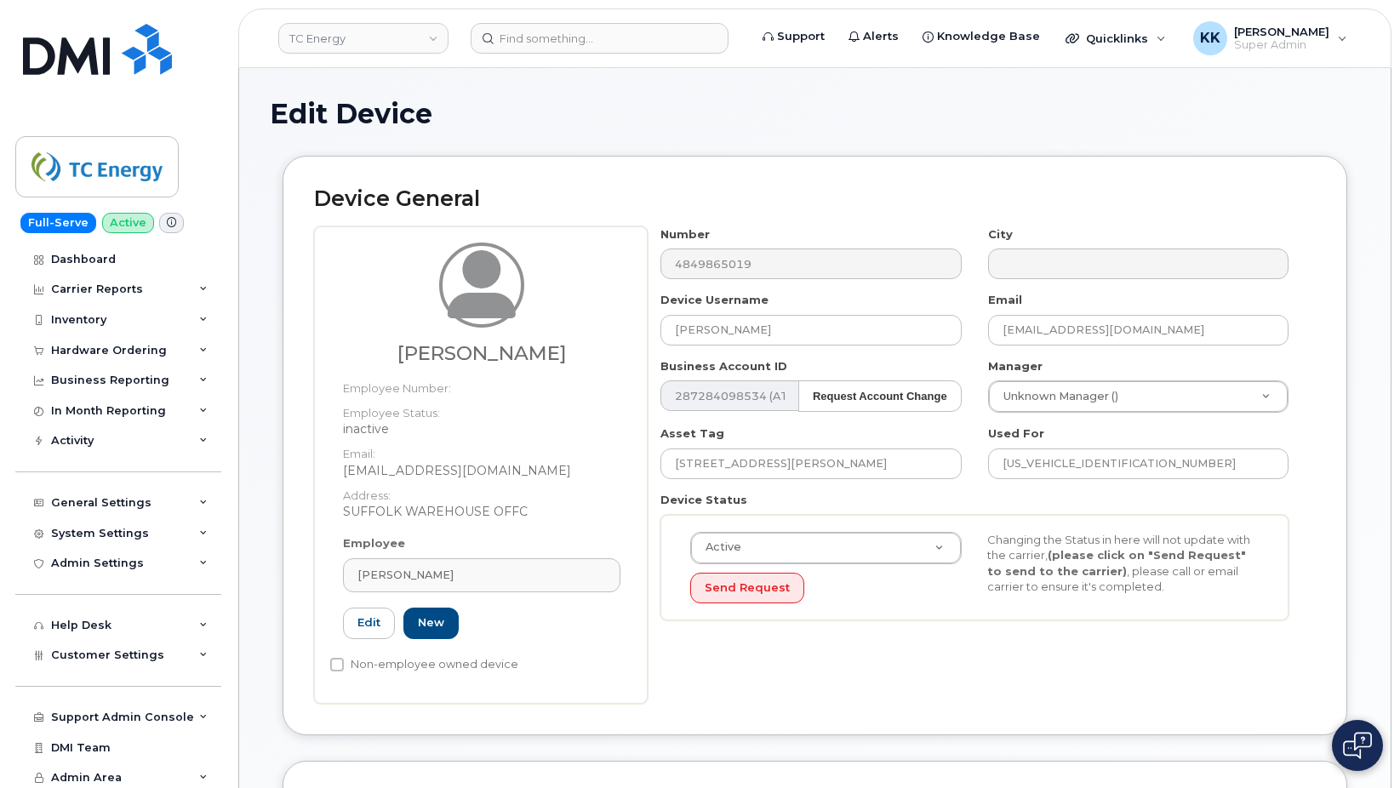
type input "126942"
type input "Austin Brandriff"
type input "austin_brandriff@tcenergy.com"
type input "4120088"
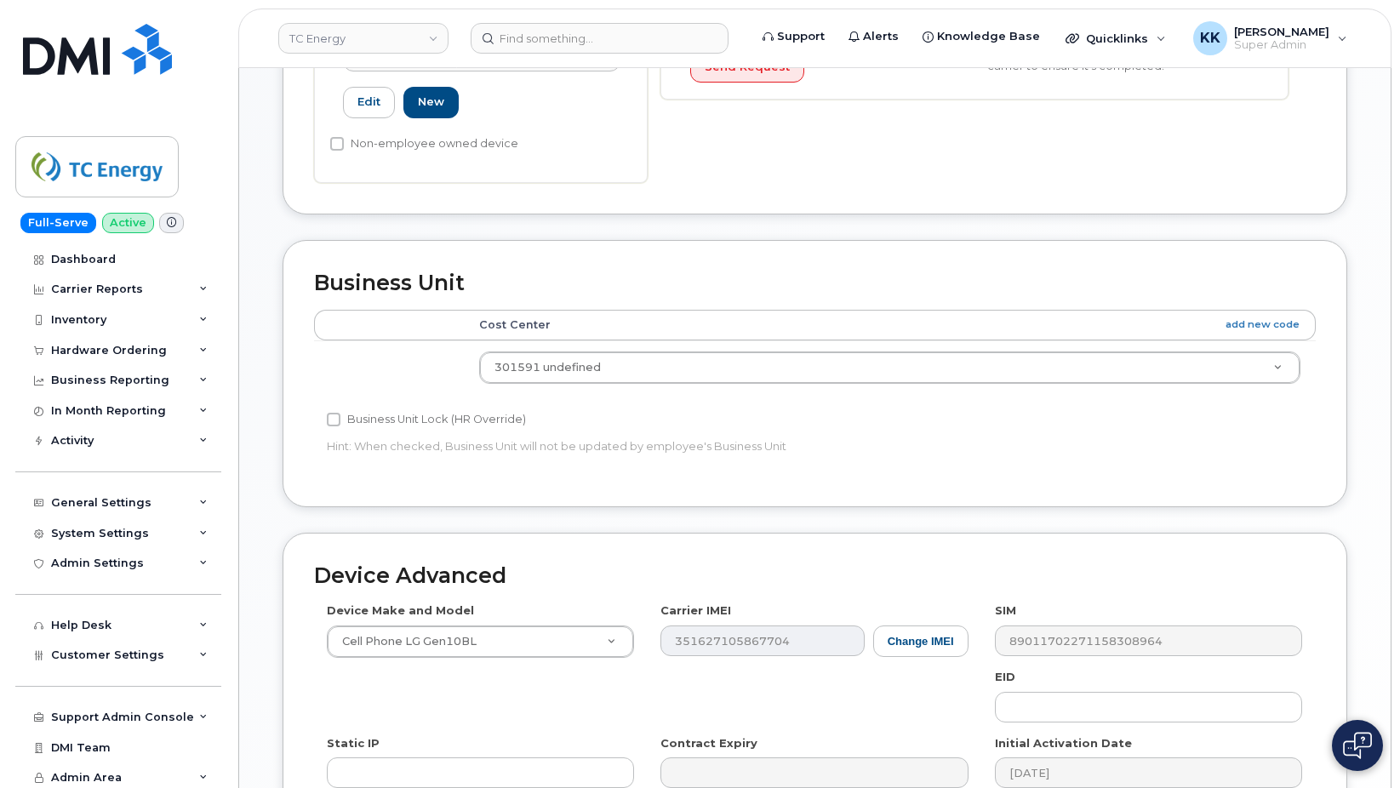
scroll to position [774, 0]
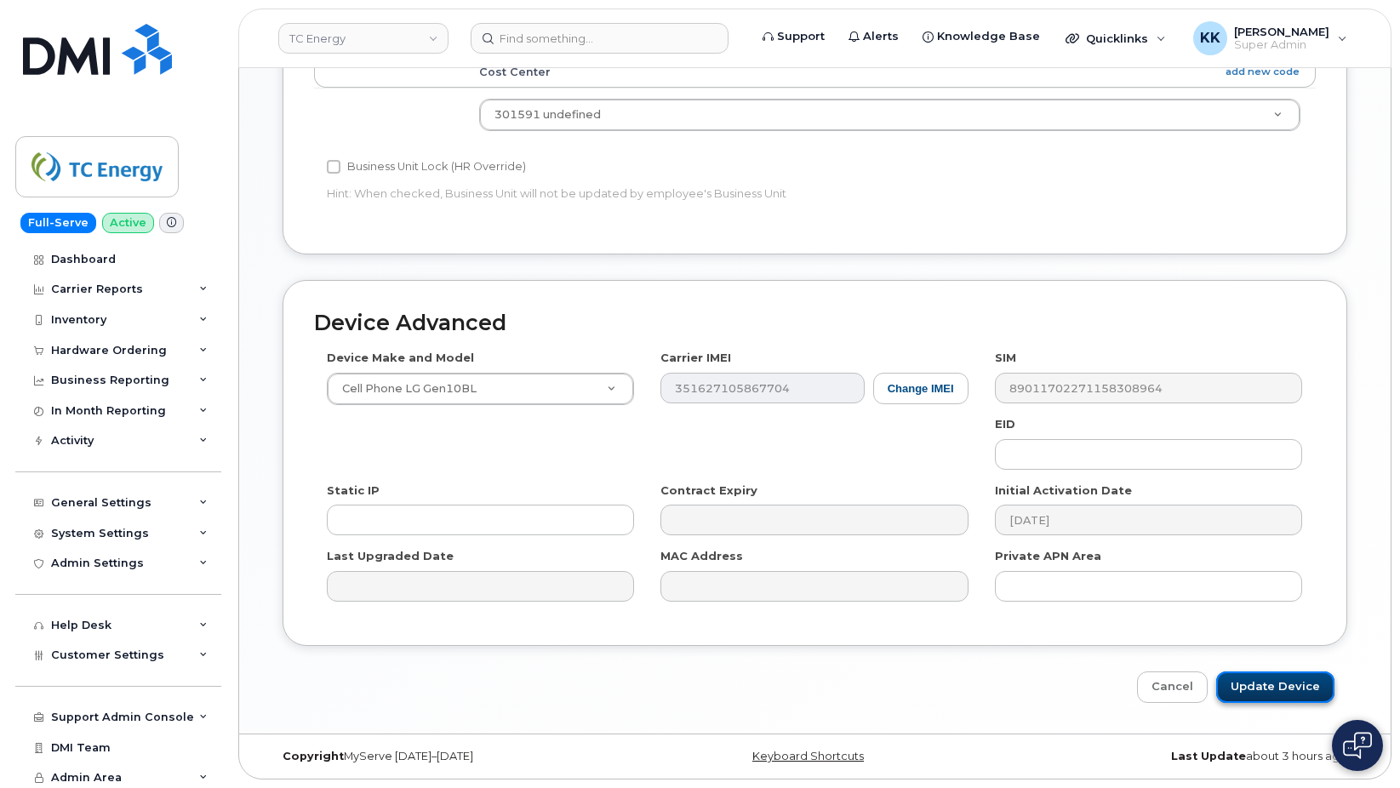
click at [1274, 691] on input "Update Device" at bounding box center [1276, 687] width 118 height 31
type input "Saving..."
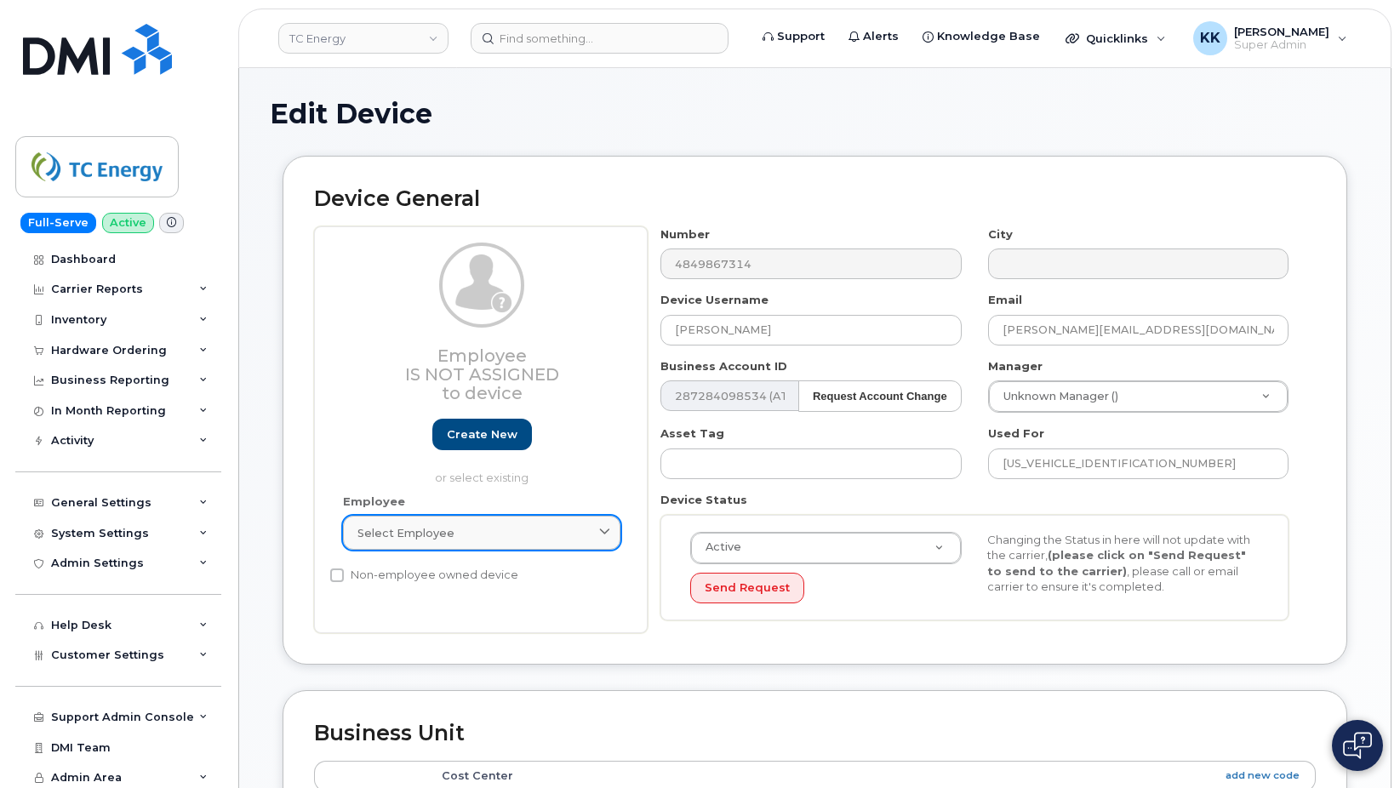
click at [525, 527] on div "Select employee" at bounding box center [482, 533] width 249 height 16
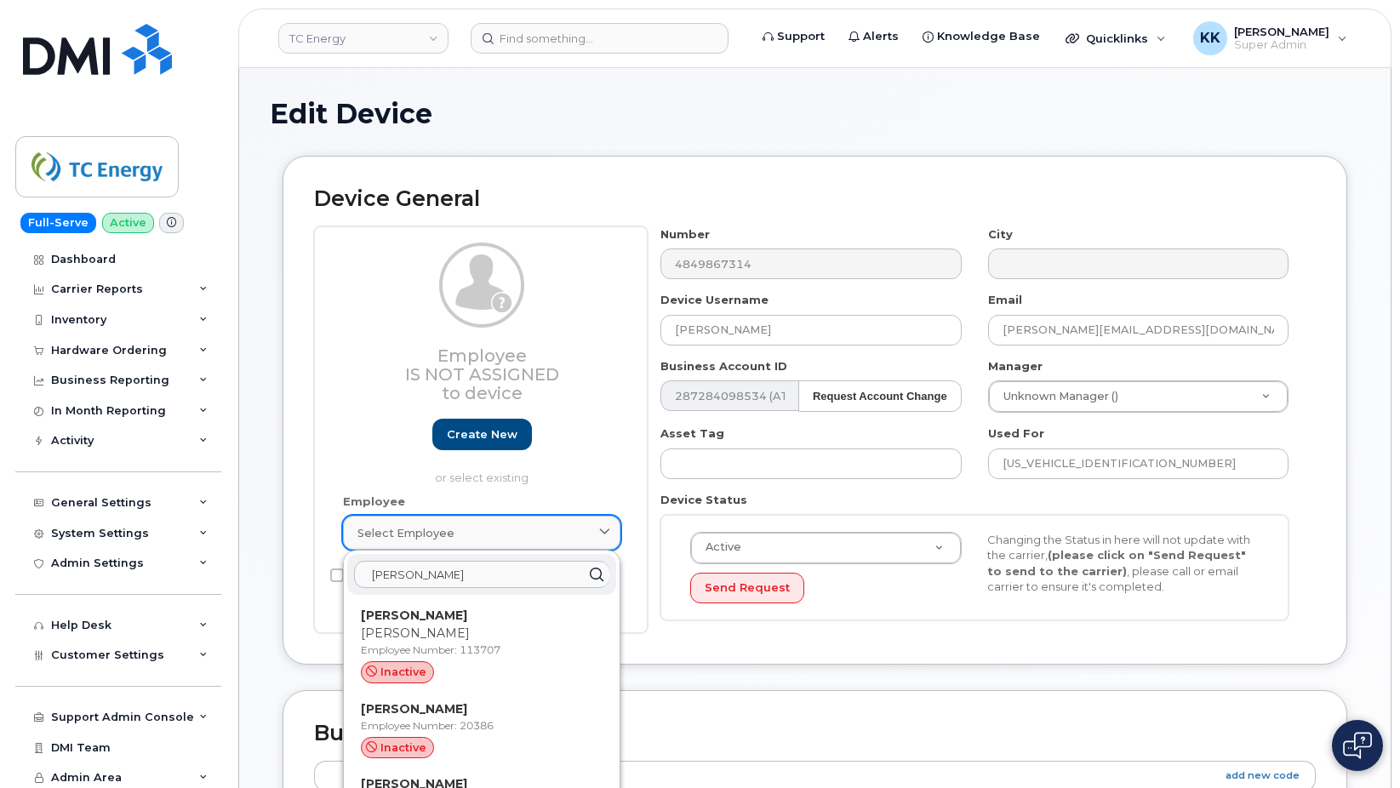
type input "[PERSON_NAME]"
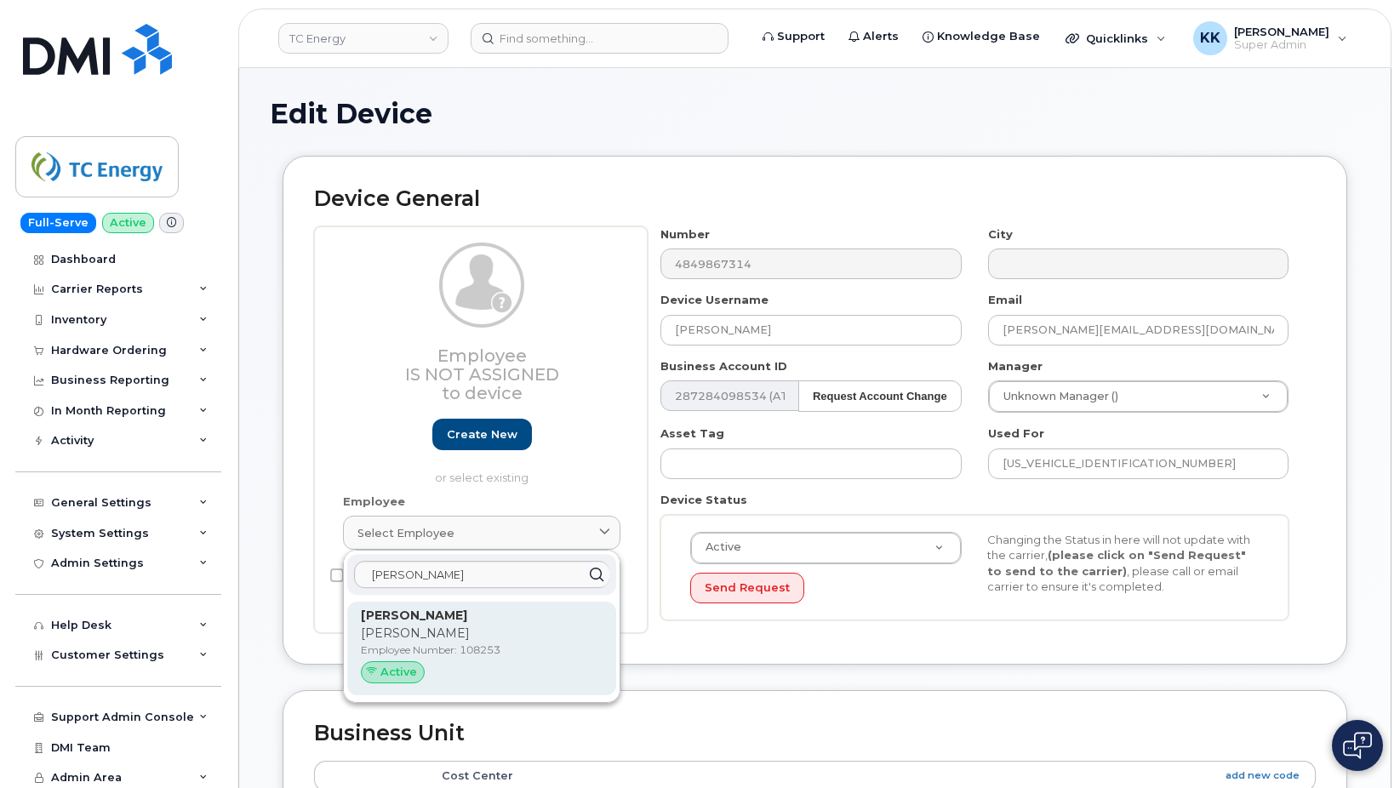
click at [502, 643] on div "[PERSON_NAME] [PERSON_NAME] Employee Number: 108253 Active" at bounding box center [482, 648] width 242 height 83
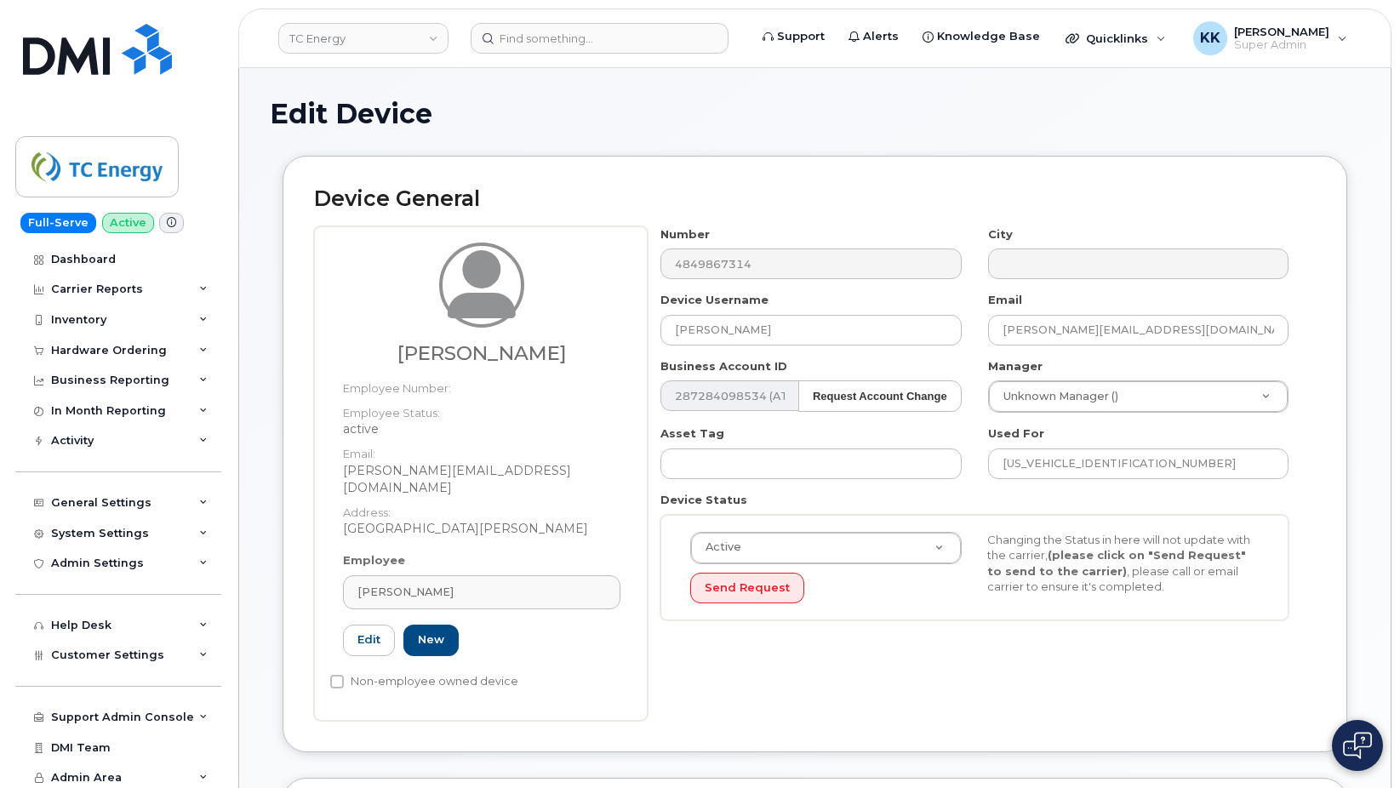
type input "108253"
type input "[PERSON_NAME][EMAIL_ADDRESS][DOMAIN_NAME]"
type input "4120247"
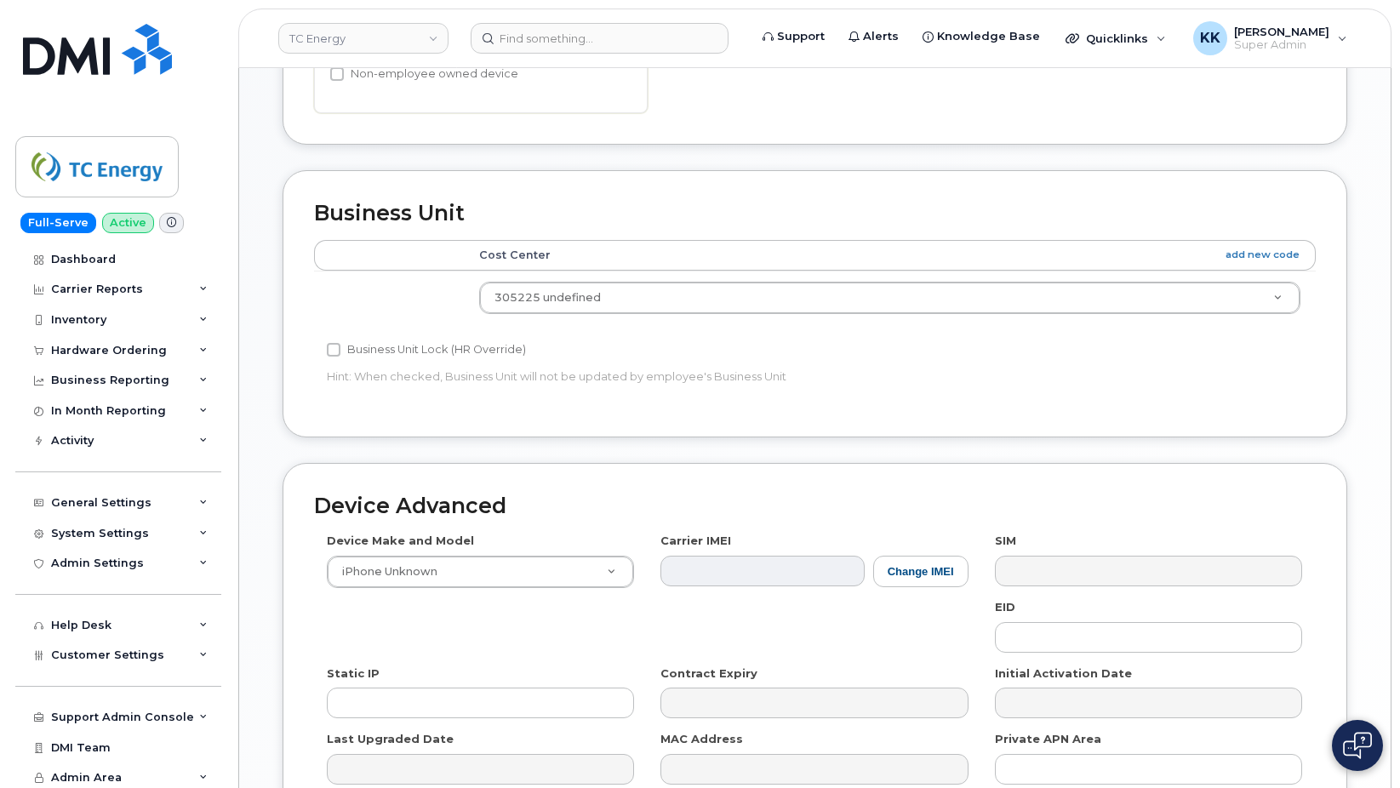
scroll to position [774, 0]
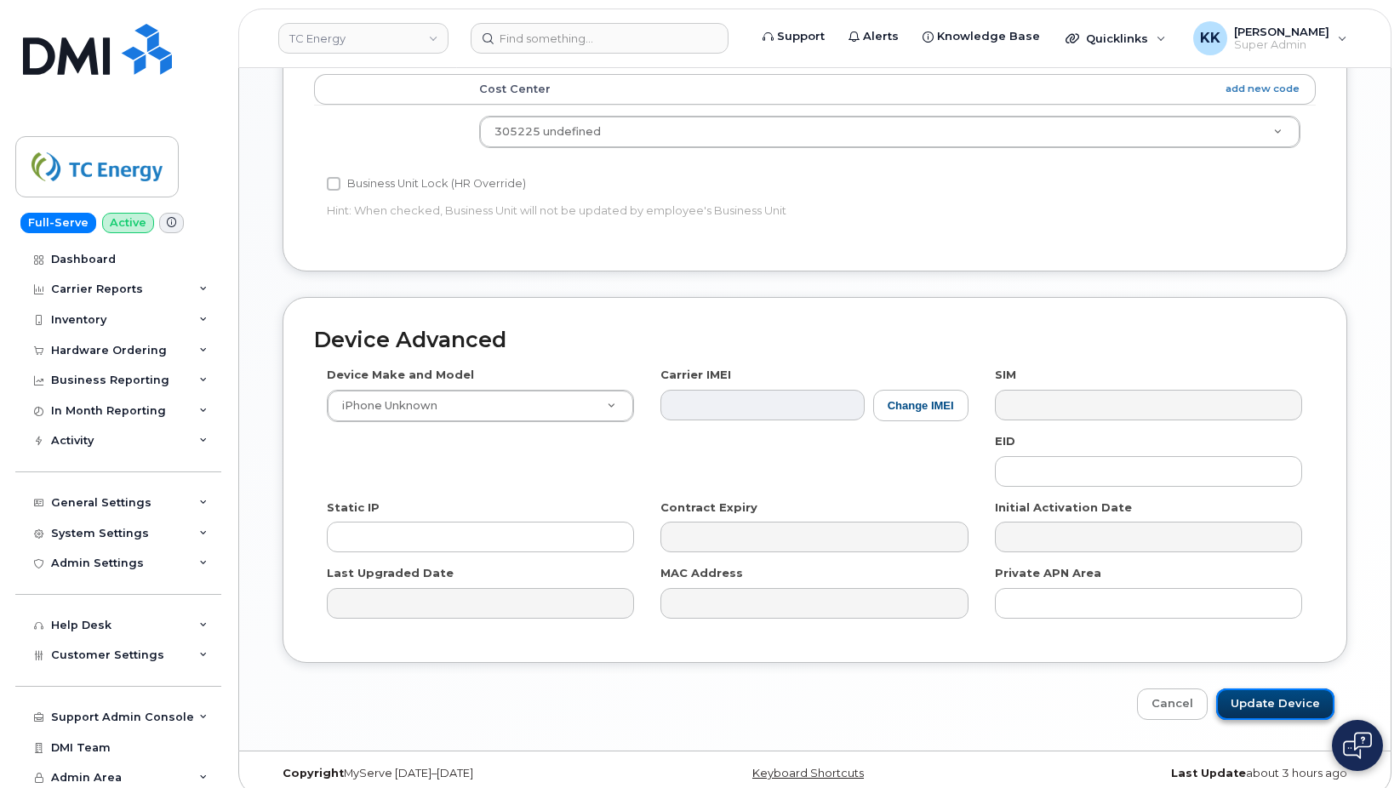
click at [1263, 689] on input "Update Device" at bounding box center [1276, 704] width 118 height 31
type input "Saving..."
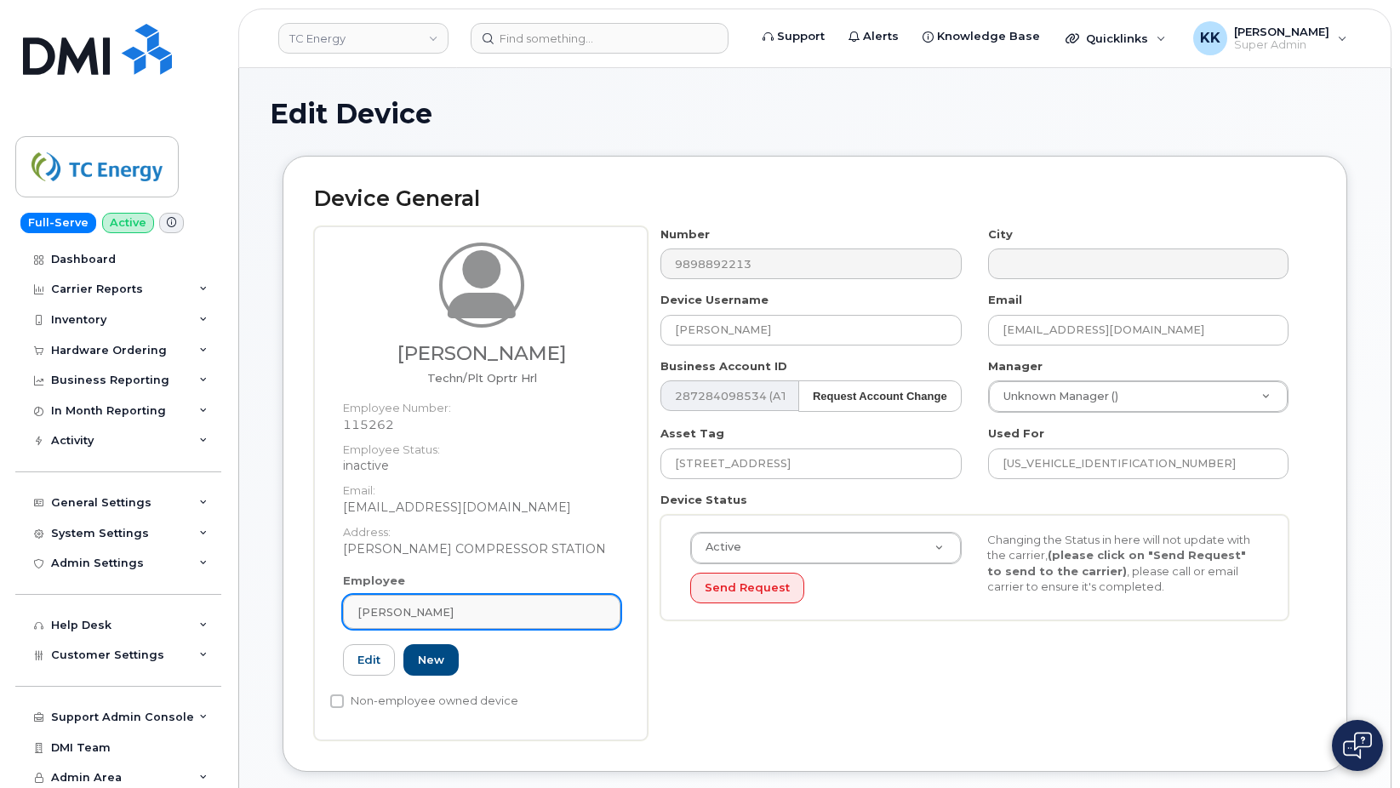
click at [452, 617] on div "Zachary Seamon" at bounding box center [482, 612] width 249 height 16
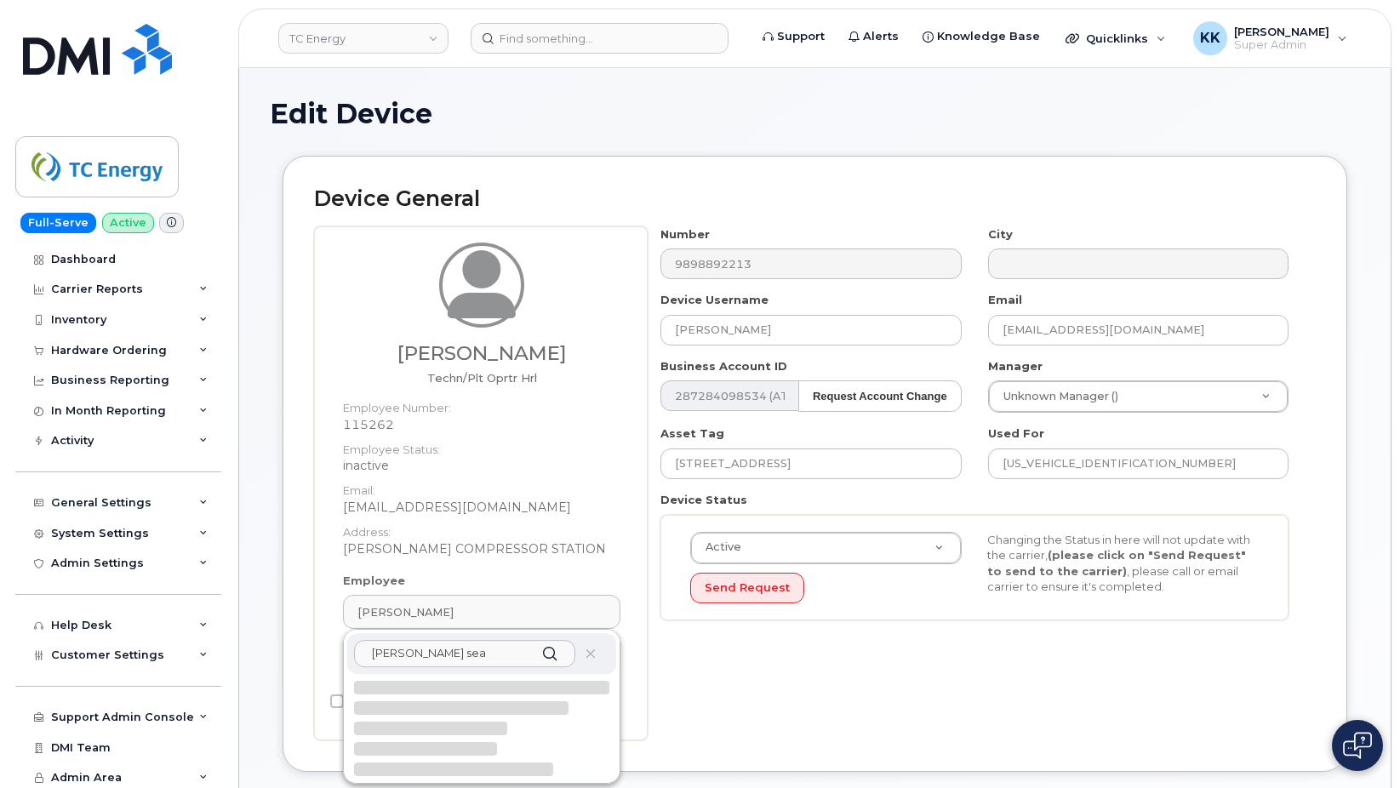
type input "zachary sea"
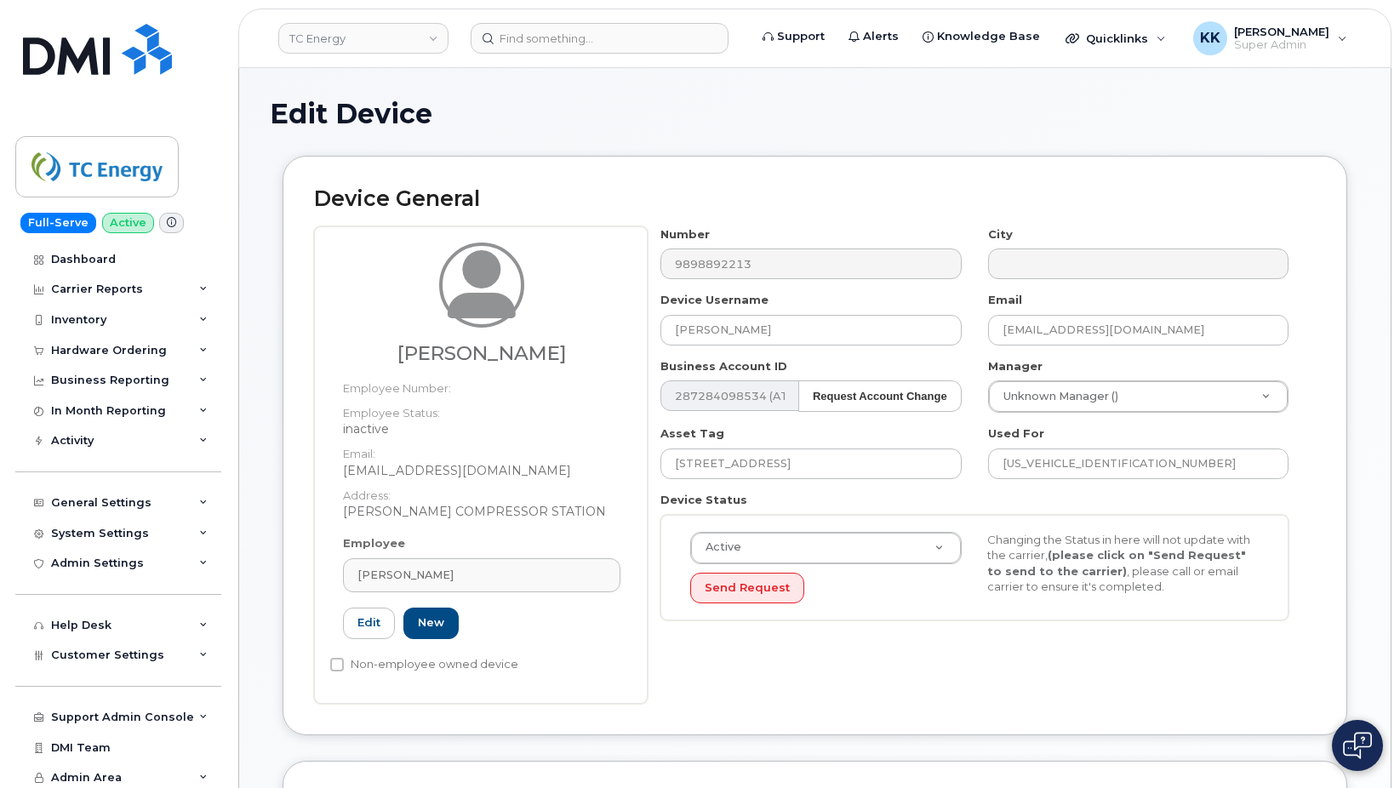
type input "zachary_seamon@tcenergy.com"
type input "4119632"
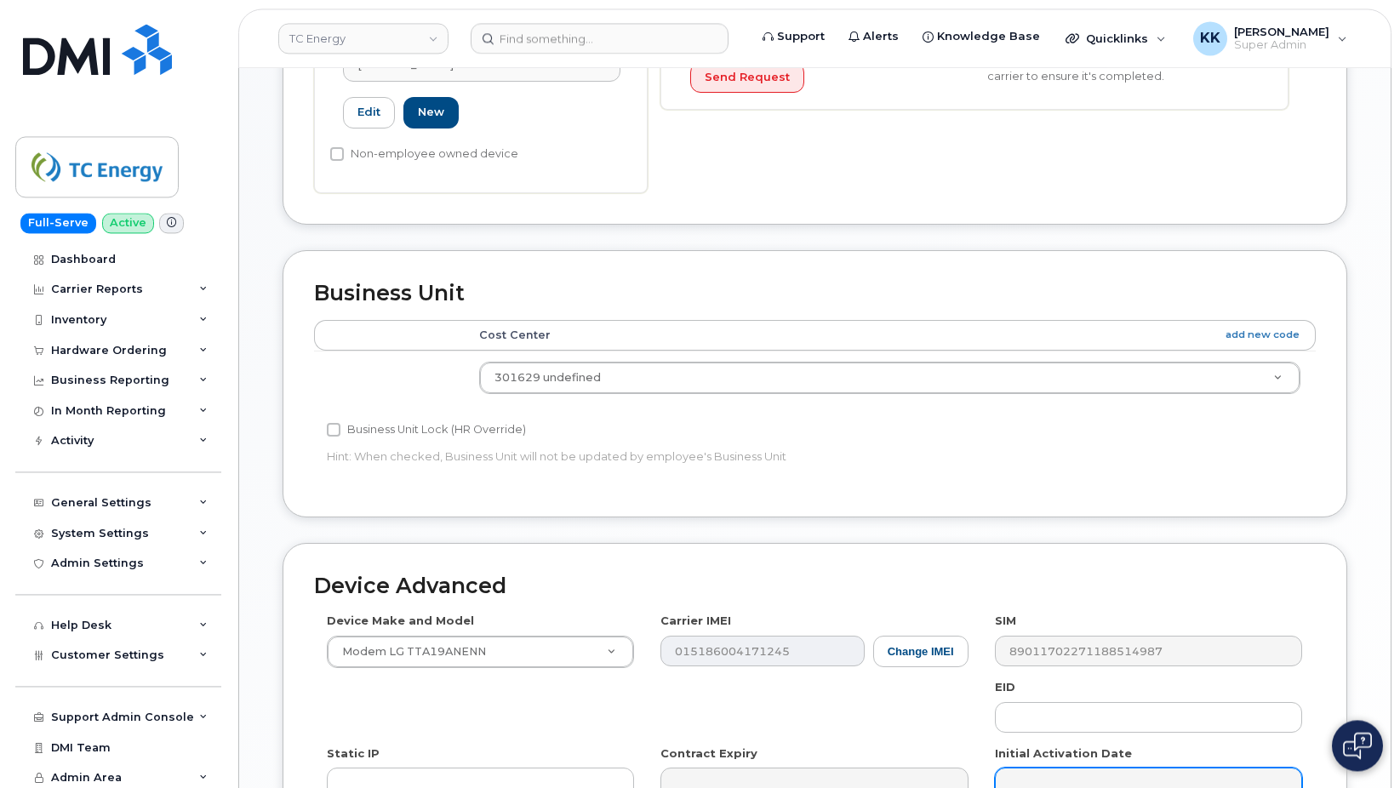
scroll to position [695, 0]
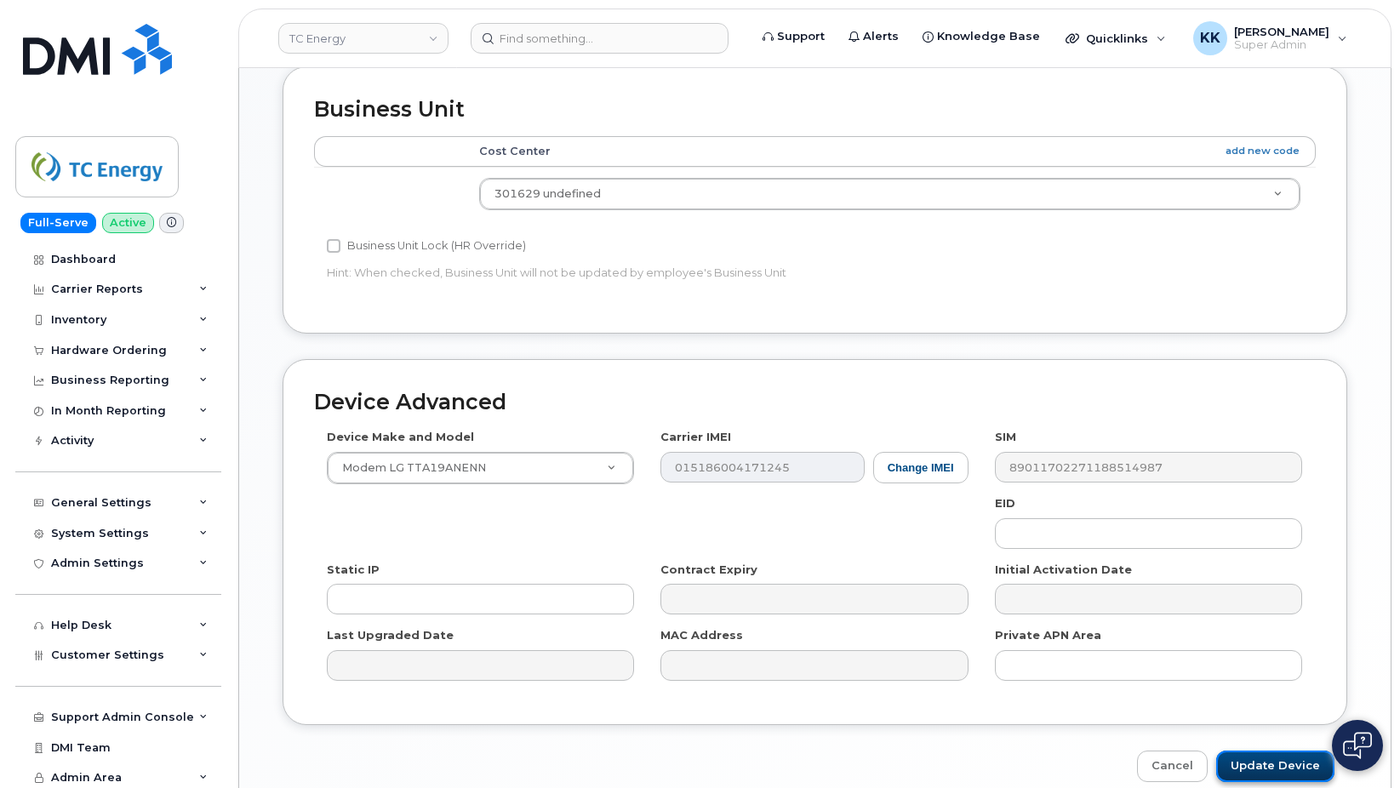
click at [1289, 762] on input "Update Device" at bounding box center [1276, 766] width 118 height 31
type input "Saving..."
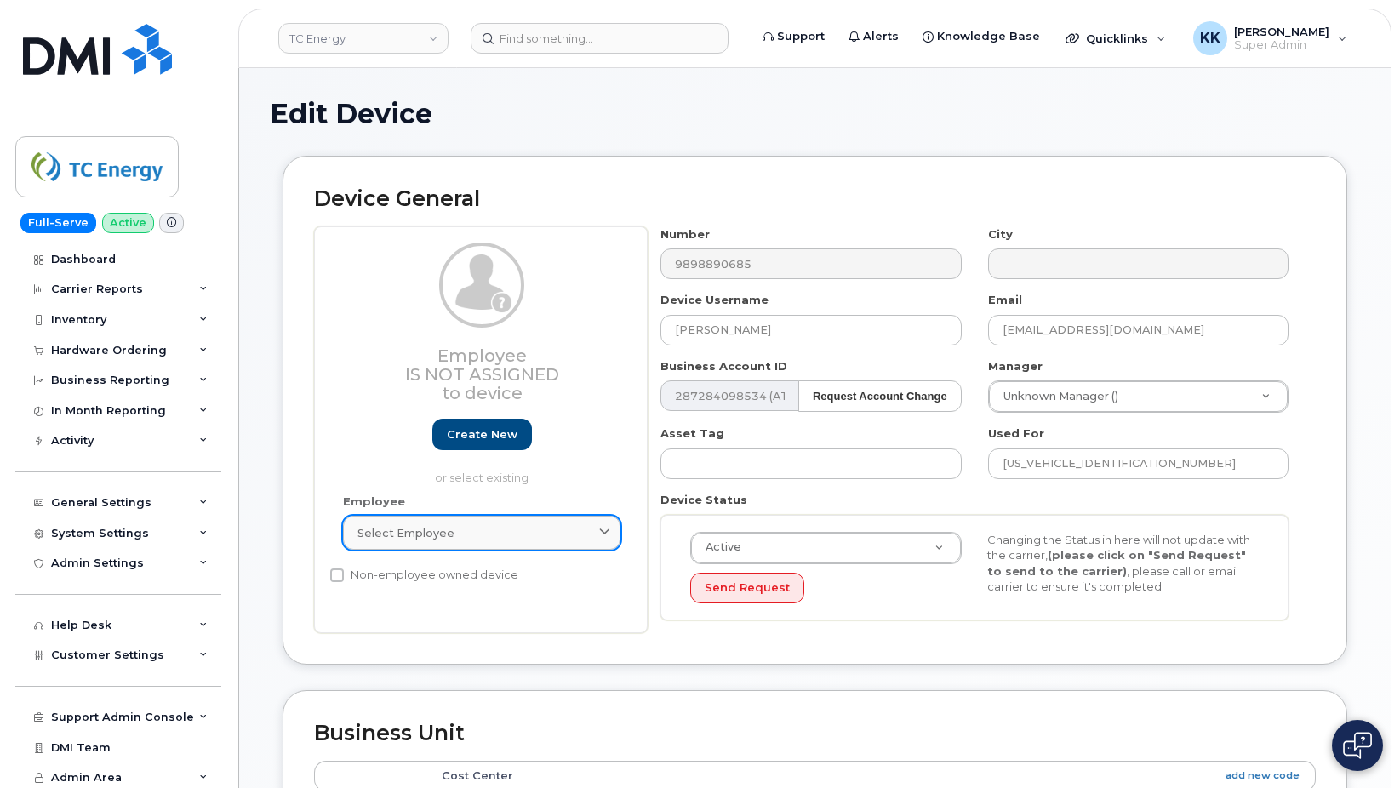
click at [445, 547] on link "Select employee" at bounding box center [482, 533] width 278 height 34
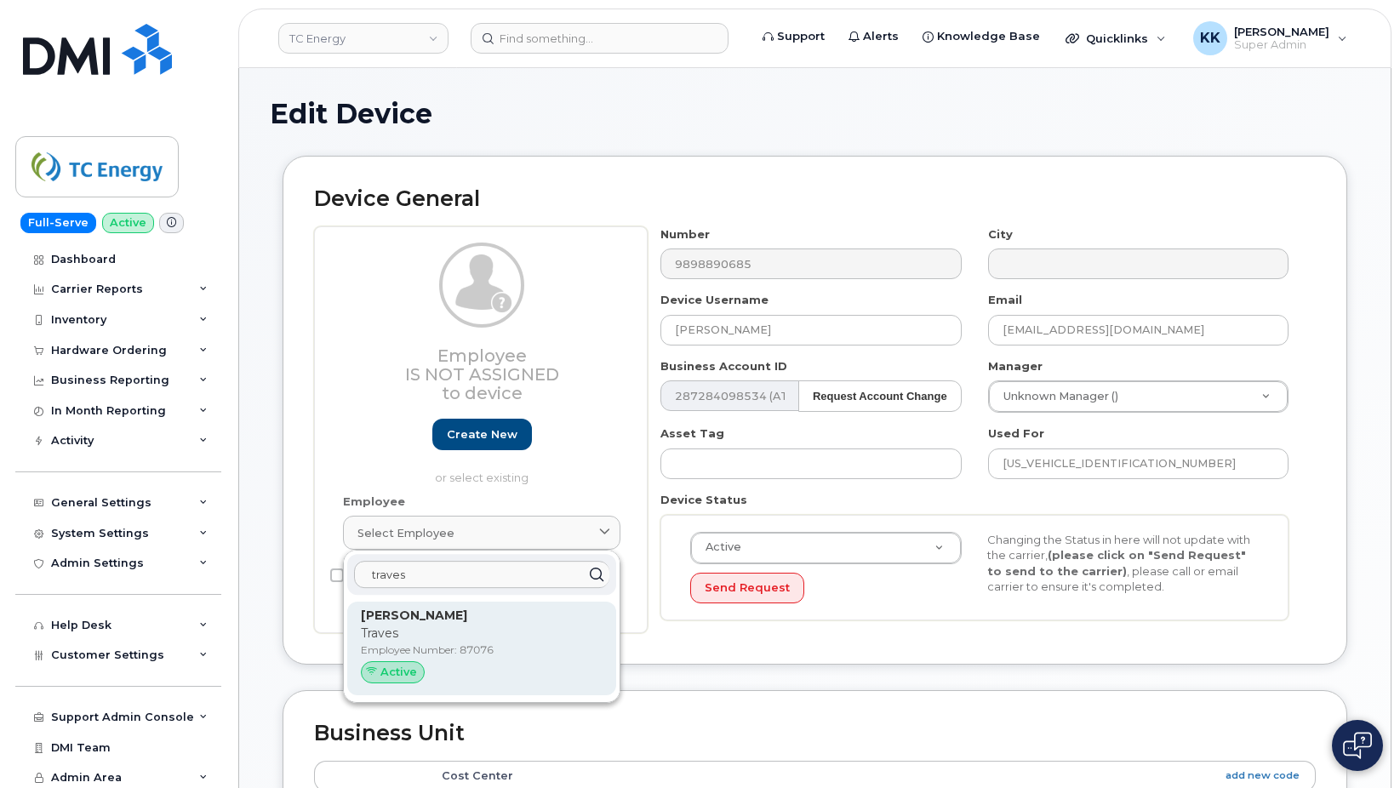
type input "traves"
click at [452, 651] on p "Employee Number: 87076" at bounding box center [482, 650] width 242 height 15
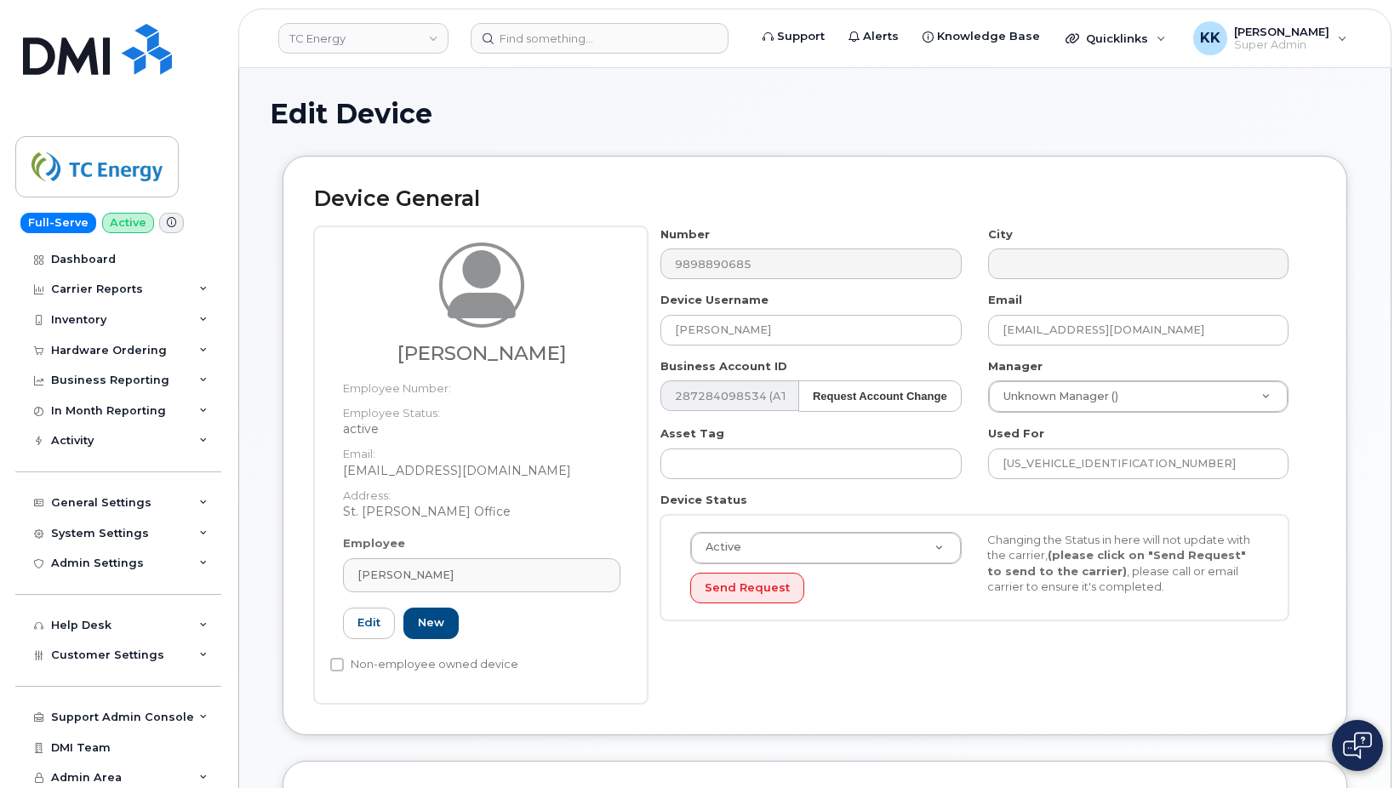
type input "87076"
type input "Traves Guthmiller"
type input "traves_guthmiller@tcenergy.com"
type input "4141552"
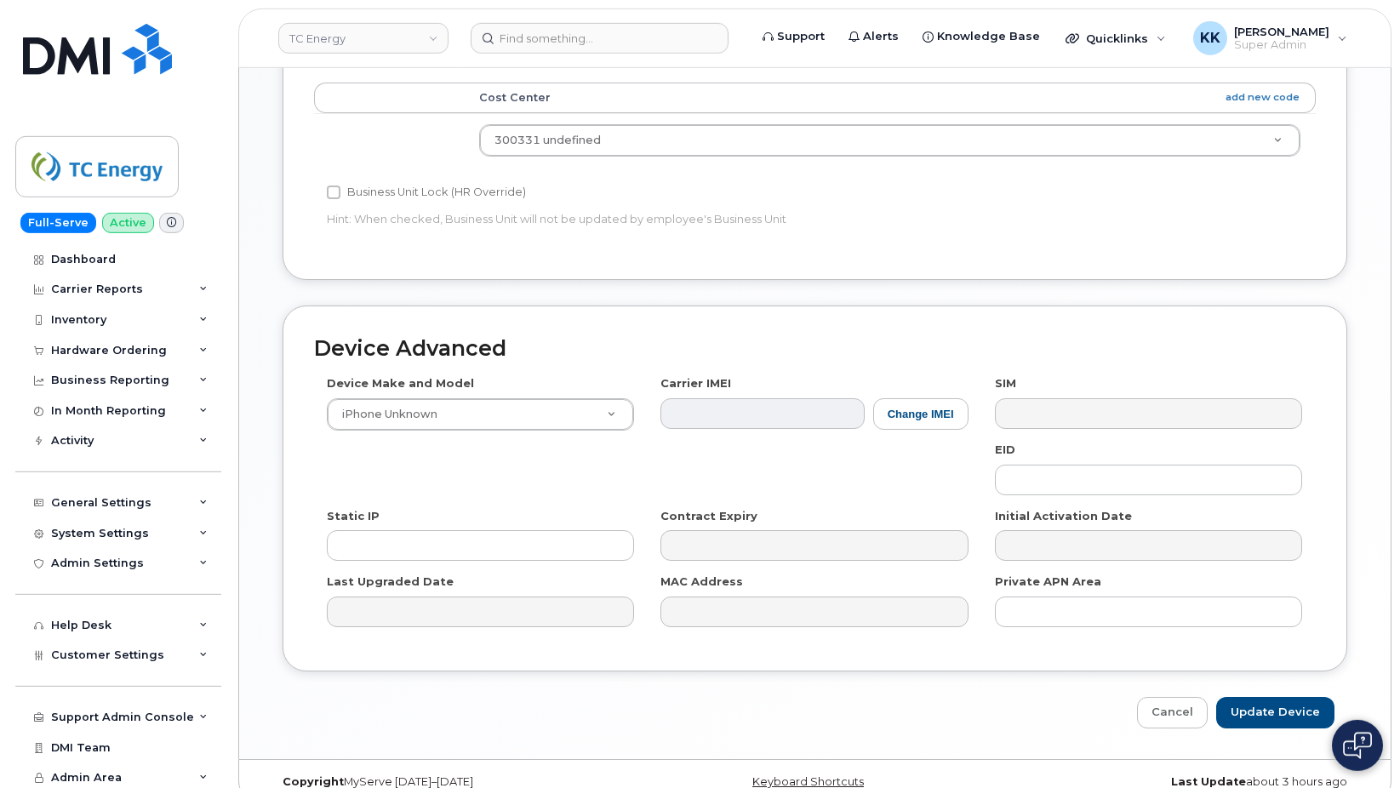
scroll to position [774, 0]
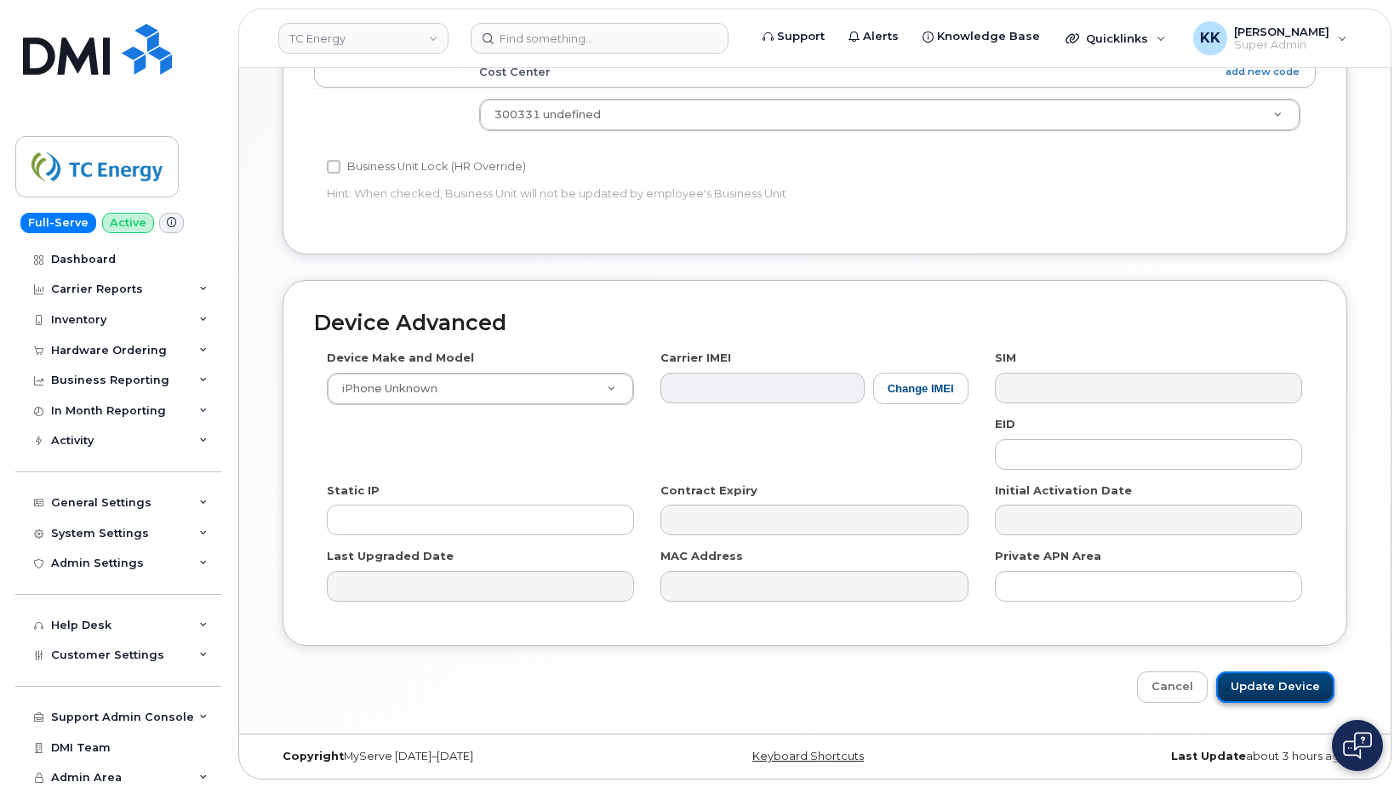
click at [1280, 692] on input "Update Device" at bounding box center [1276, 687] width 118 height 31
type input "Saving..."
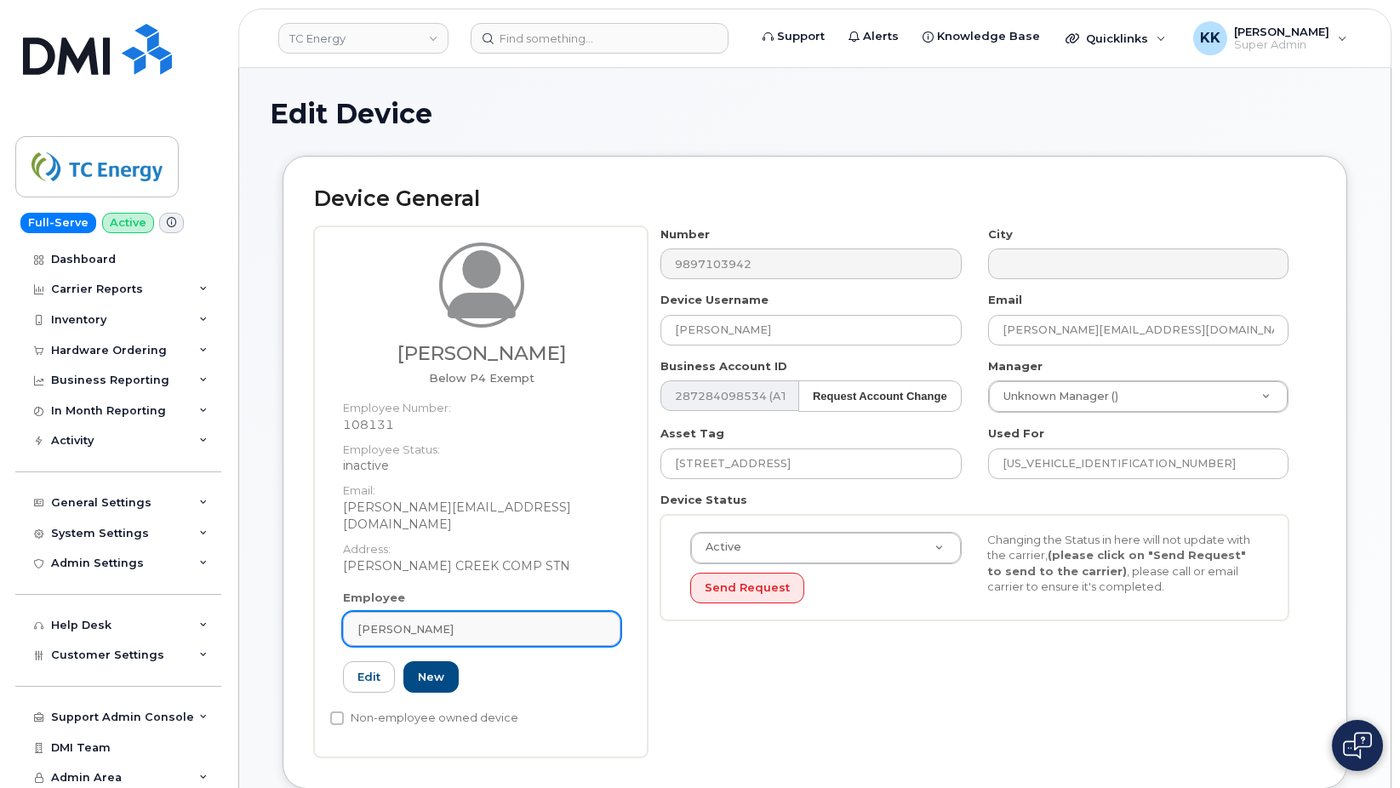
click at [444, 621] on span "[PERSON_NAME]" at bounding box center [406, 629] width 96 height 16
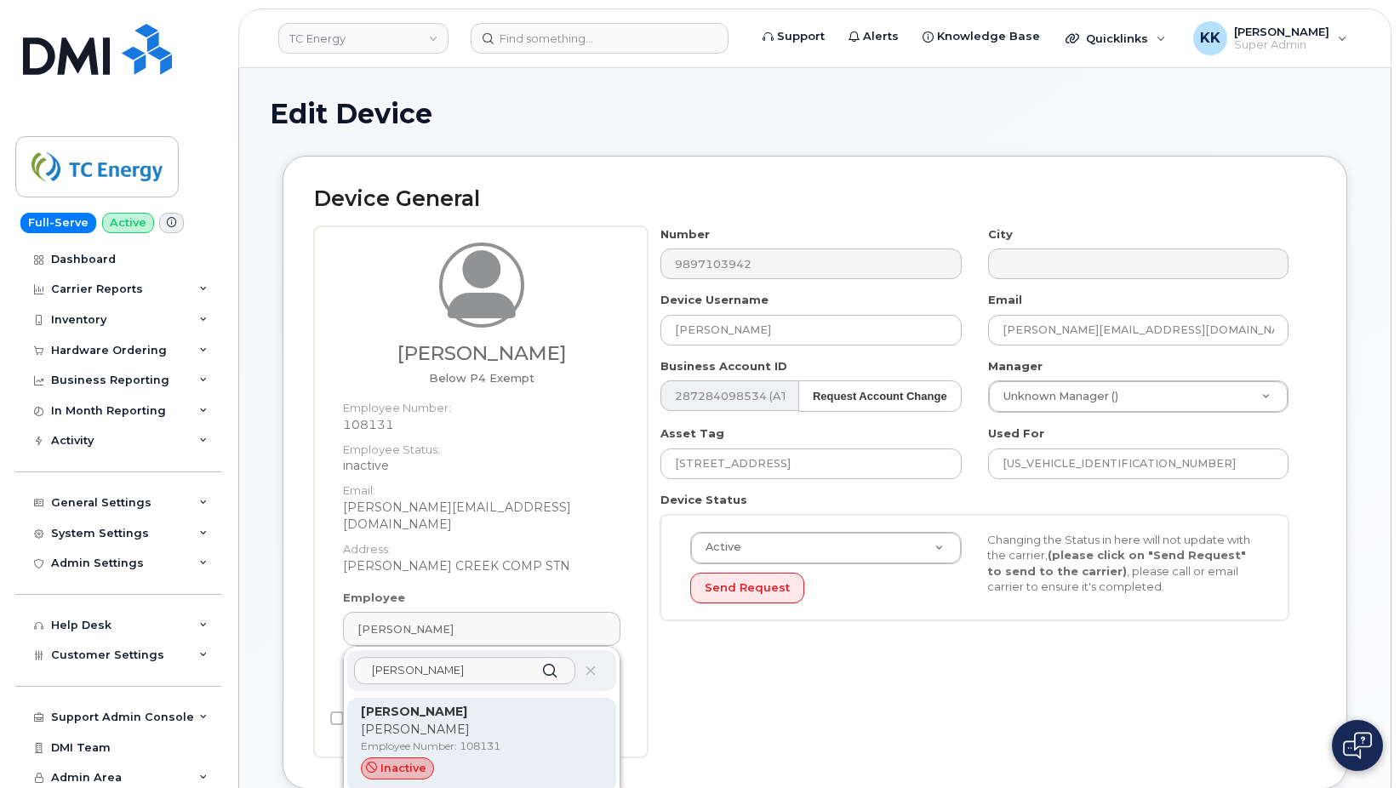
type input "[PERSON_NAME]"
click at [547, 739] on p "Employee Number: 108131" at bounding box center [482, 746] width 242 height 15
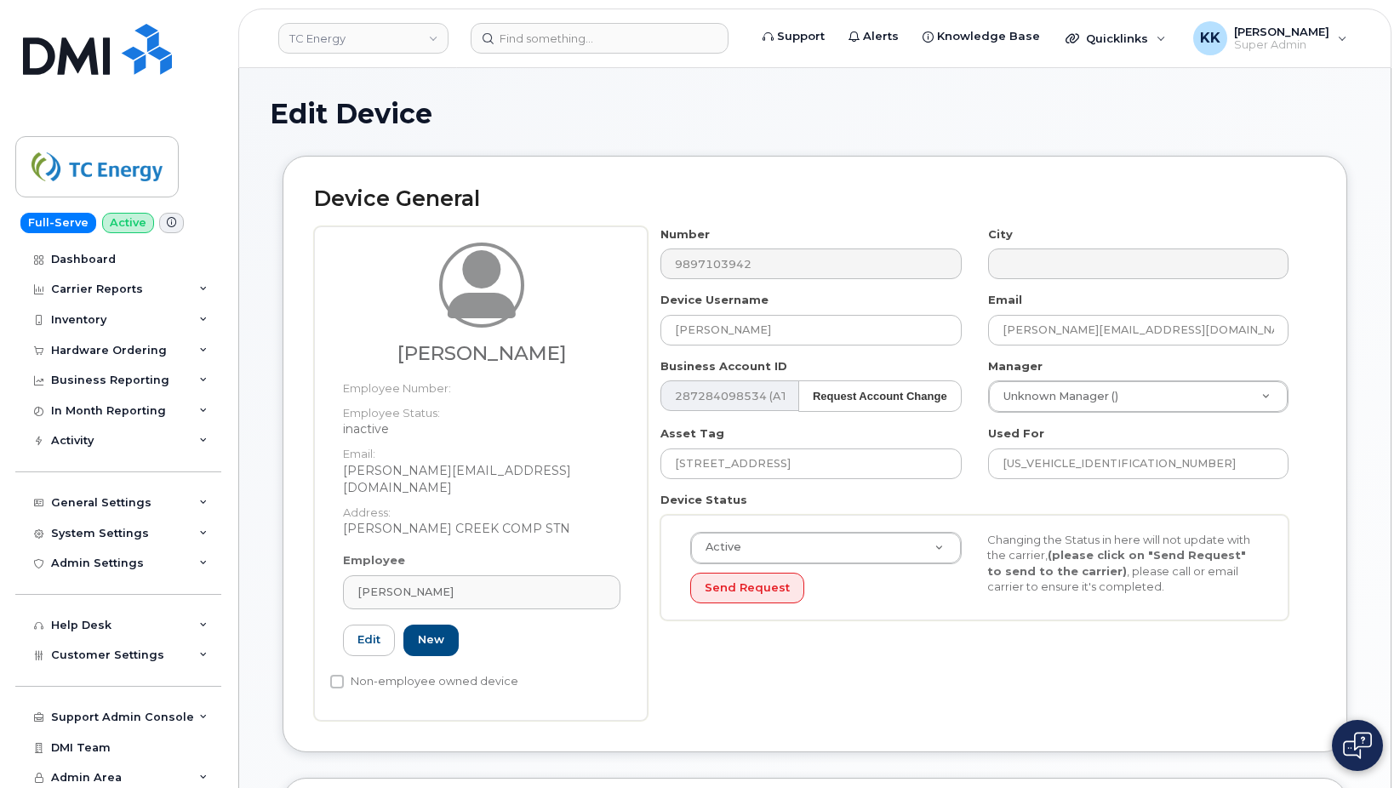
type input "[PERSON_NAME]"
type input "[PERSON_NAME][EMAIL_ADDRESS][DOMAIN_NAME]"
type input "4119704"
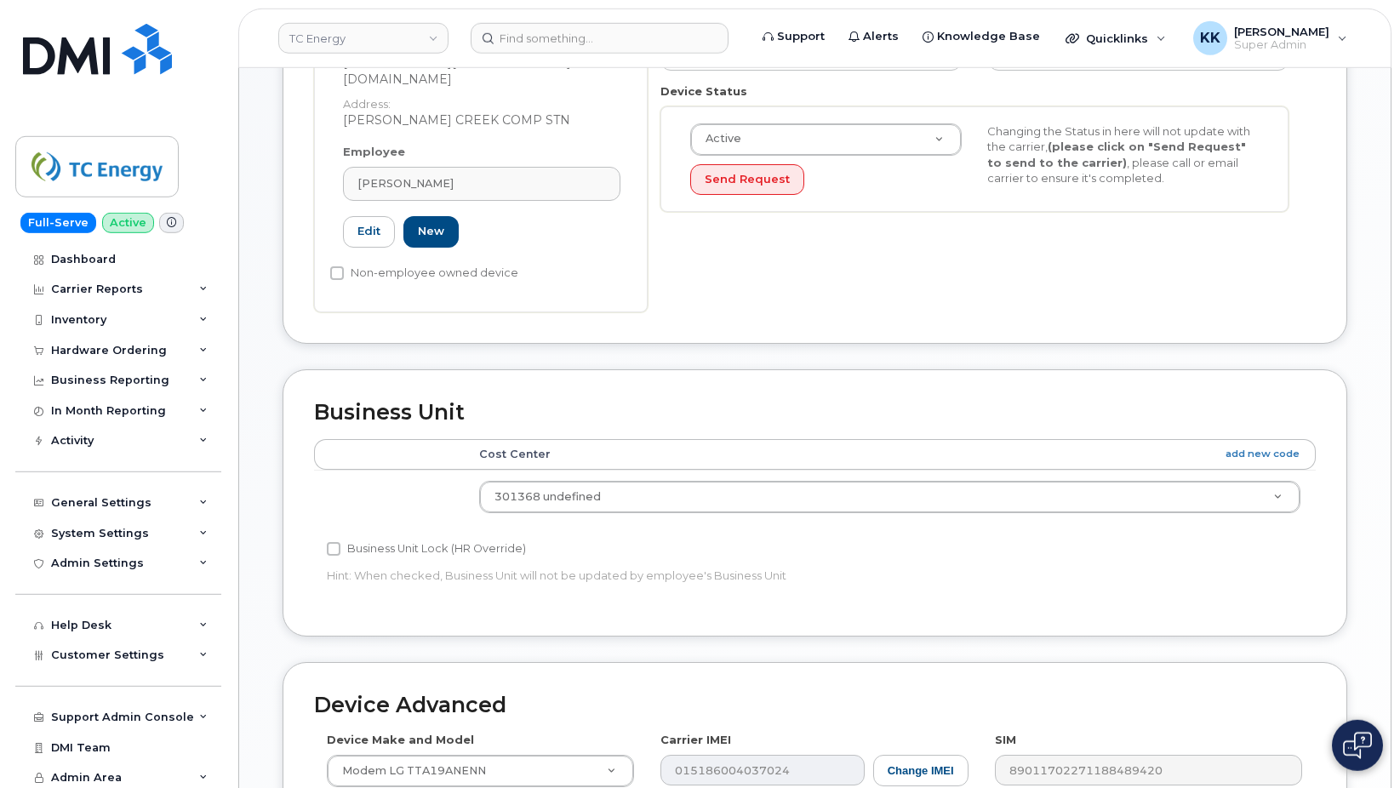
scroll to position [774, 0]
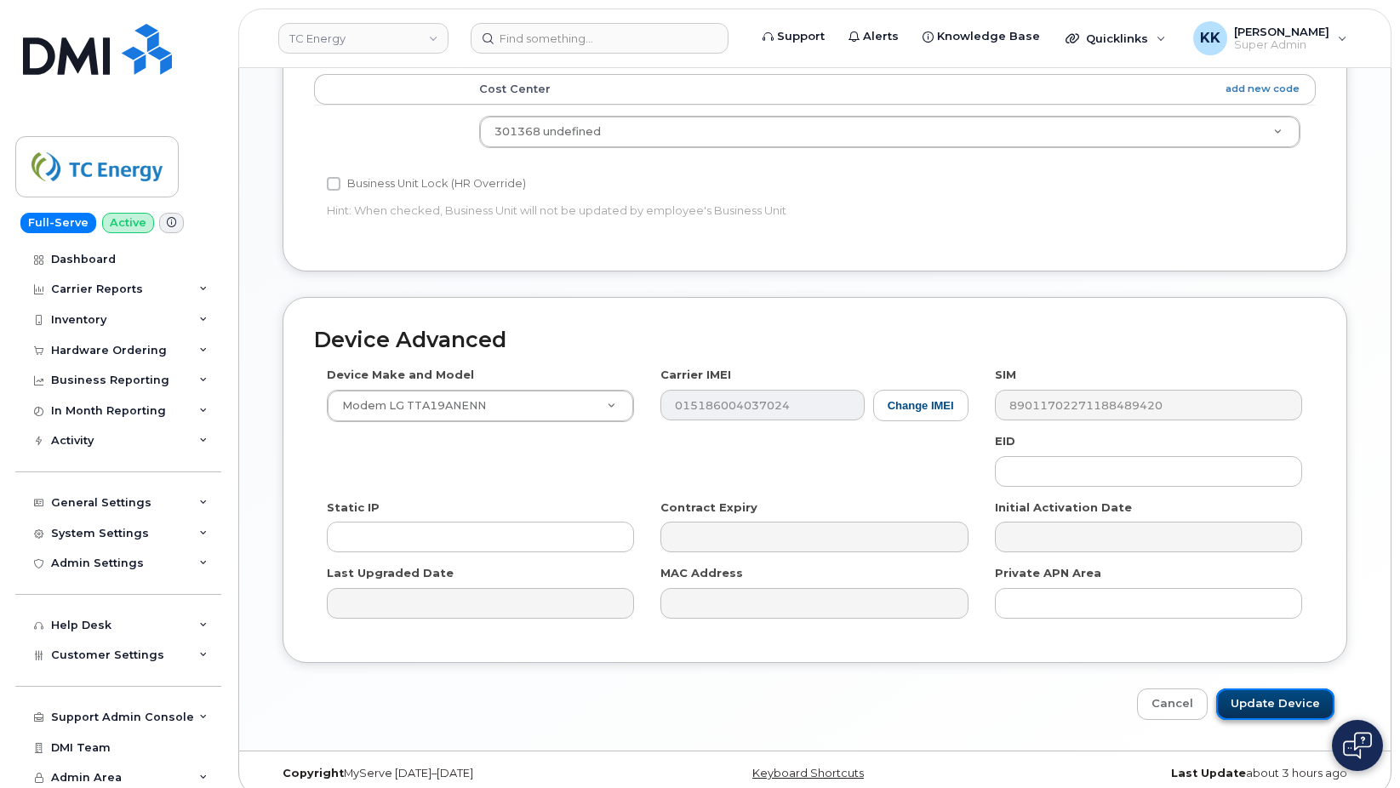
click at [1295, 700] on input "Update Device" at bounding box center [1276, 704] width 118 height 31
type input "Saving..."
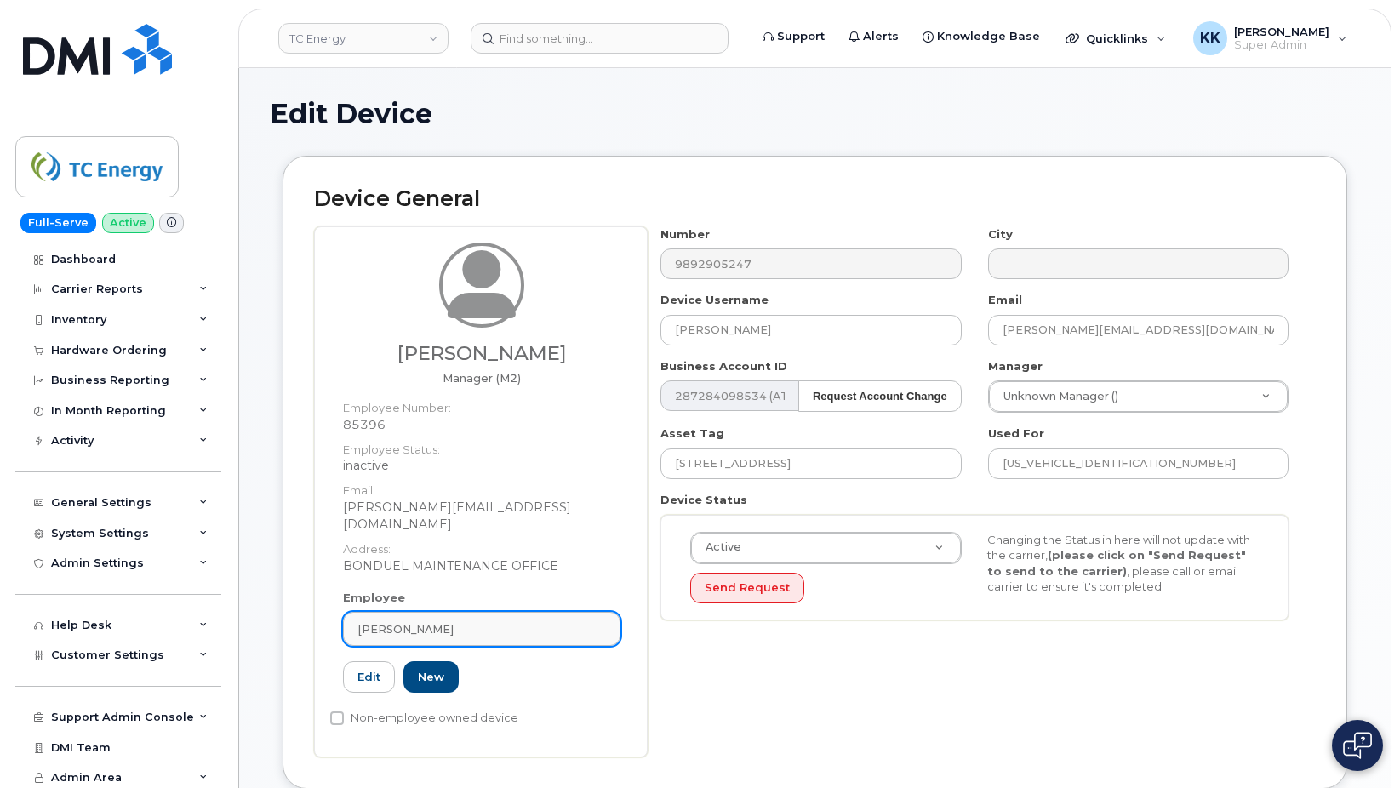
click at [386, 621] on span "[PERSON_NAME]" at bounding box center [406, 629] width 96 height 16
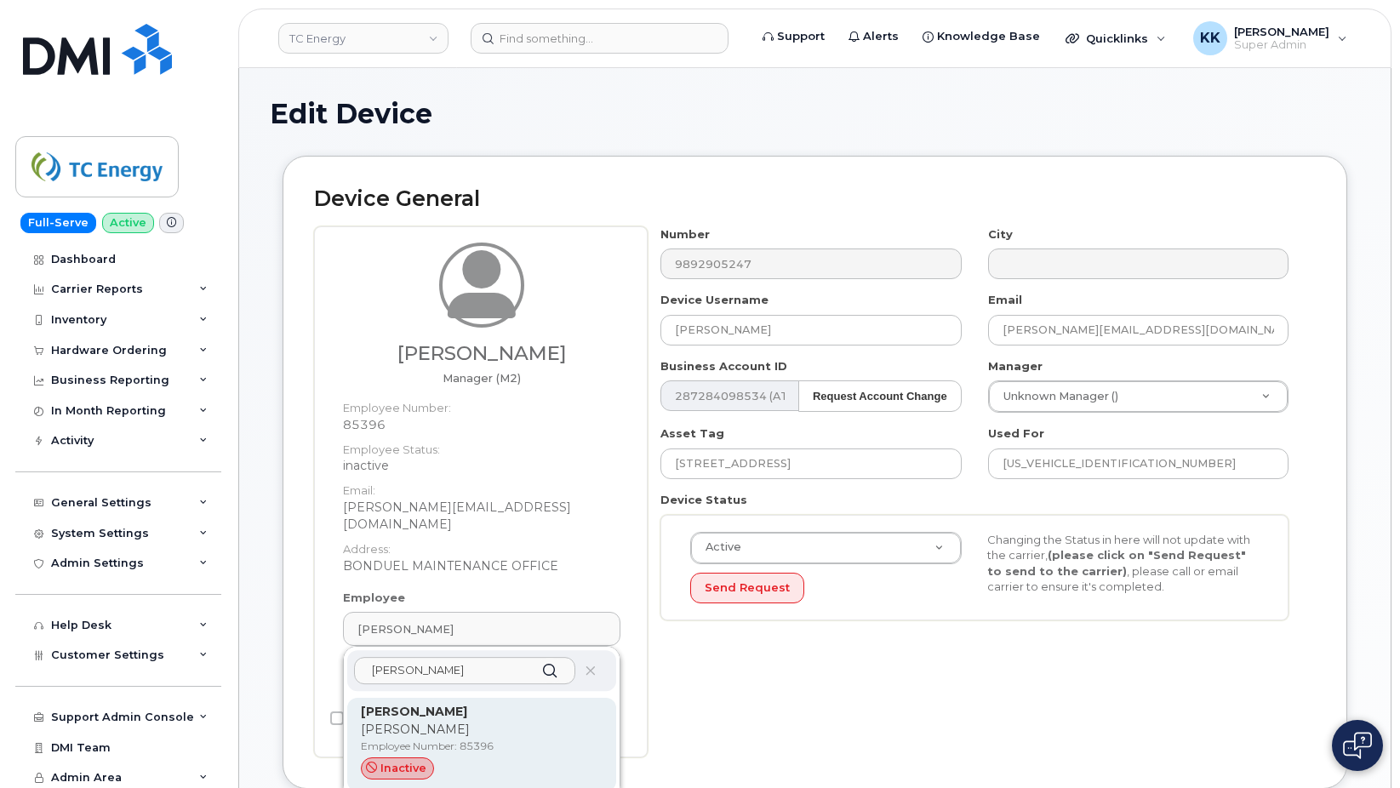
type input "[PERSON_NAME]"
click at [448, 721] on p "[PERSON_NAME]" at bounding box center [482, 730] width 242 height 18
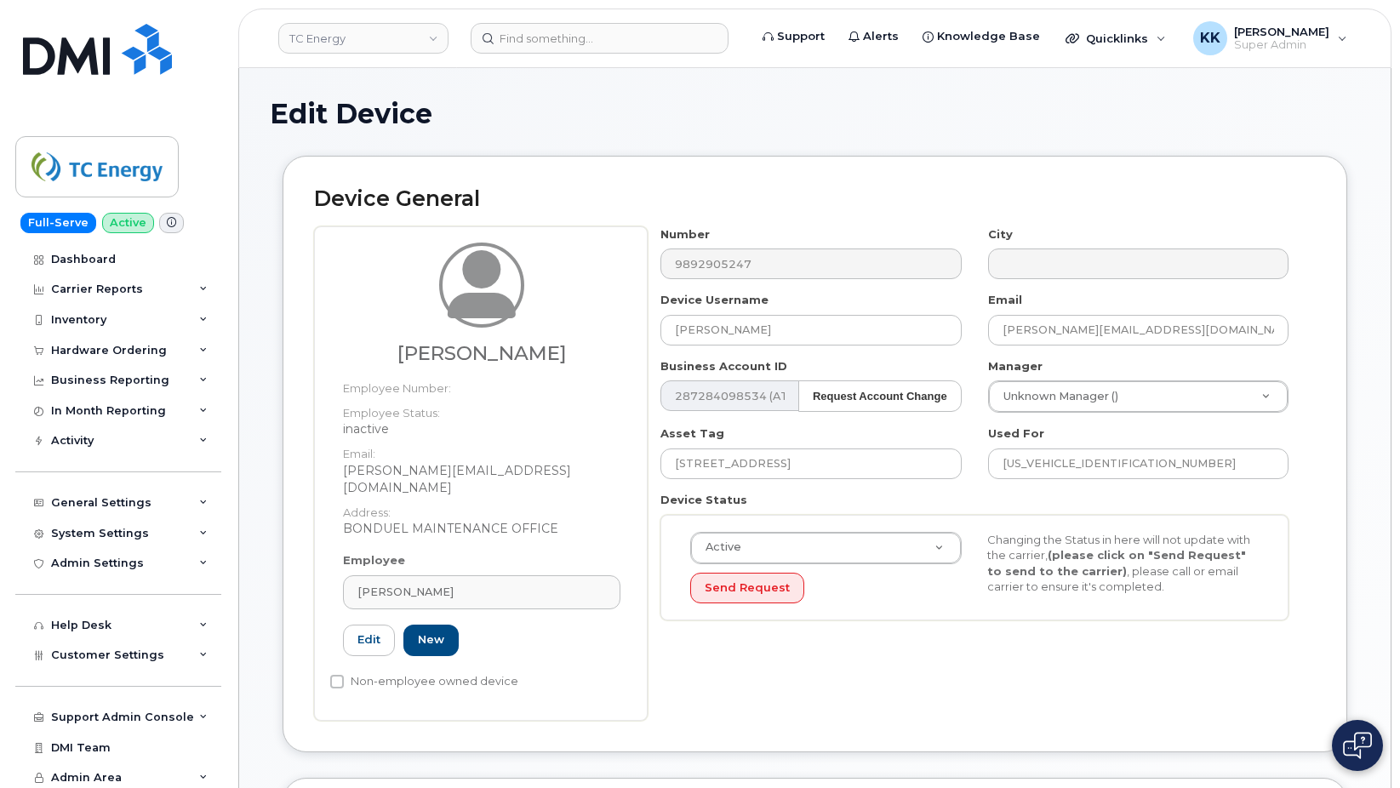
type input "[PERSON_NAME][EMAIL_ADDRESS][DOMAIN_NAME]"
type input "4119858"
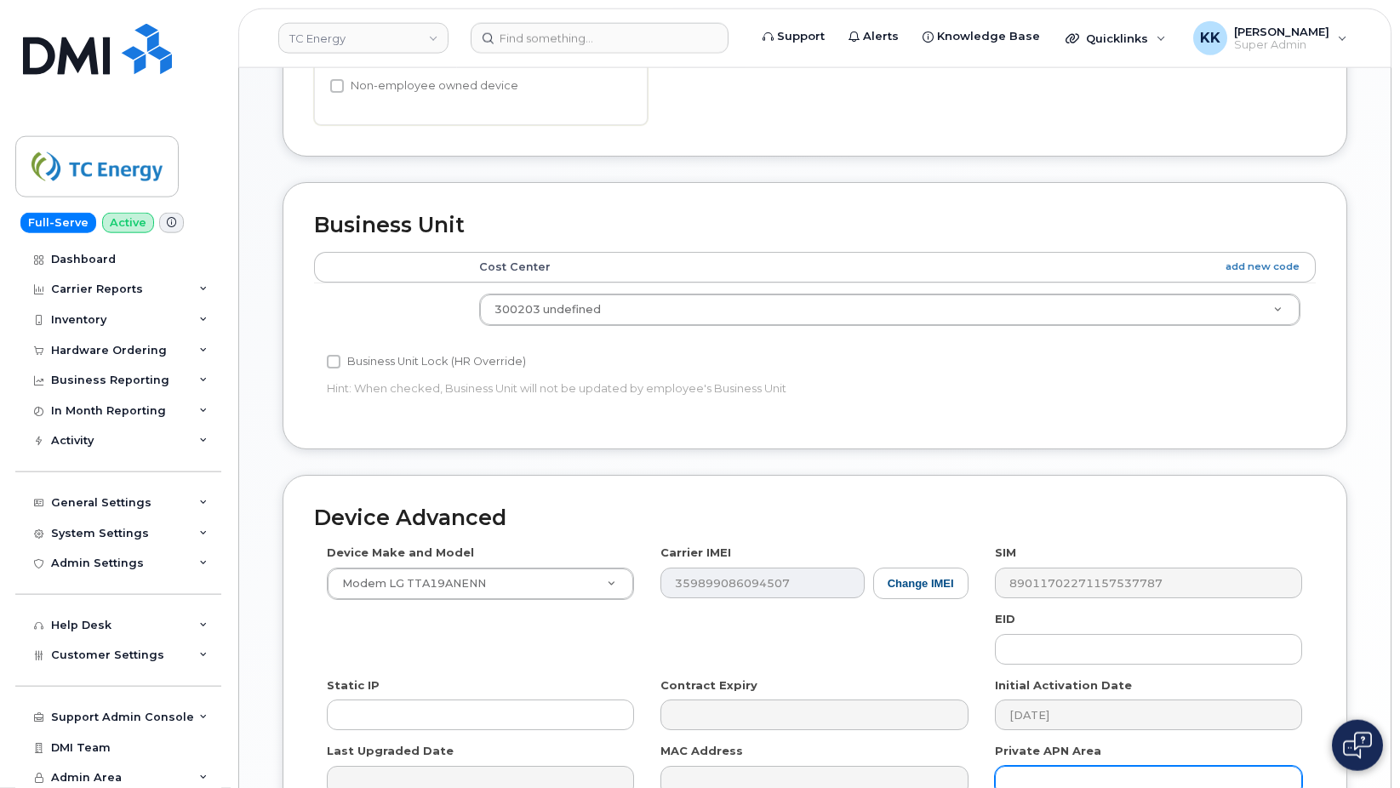
scroll to position [774, 0]
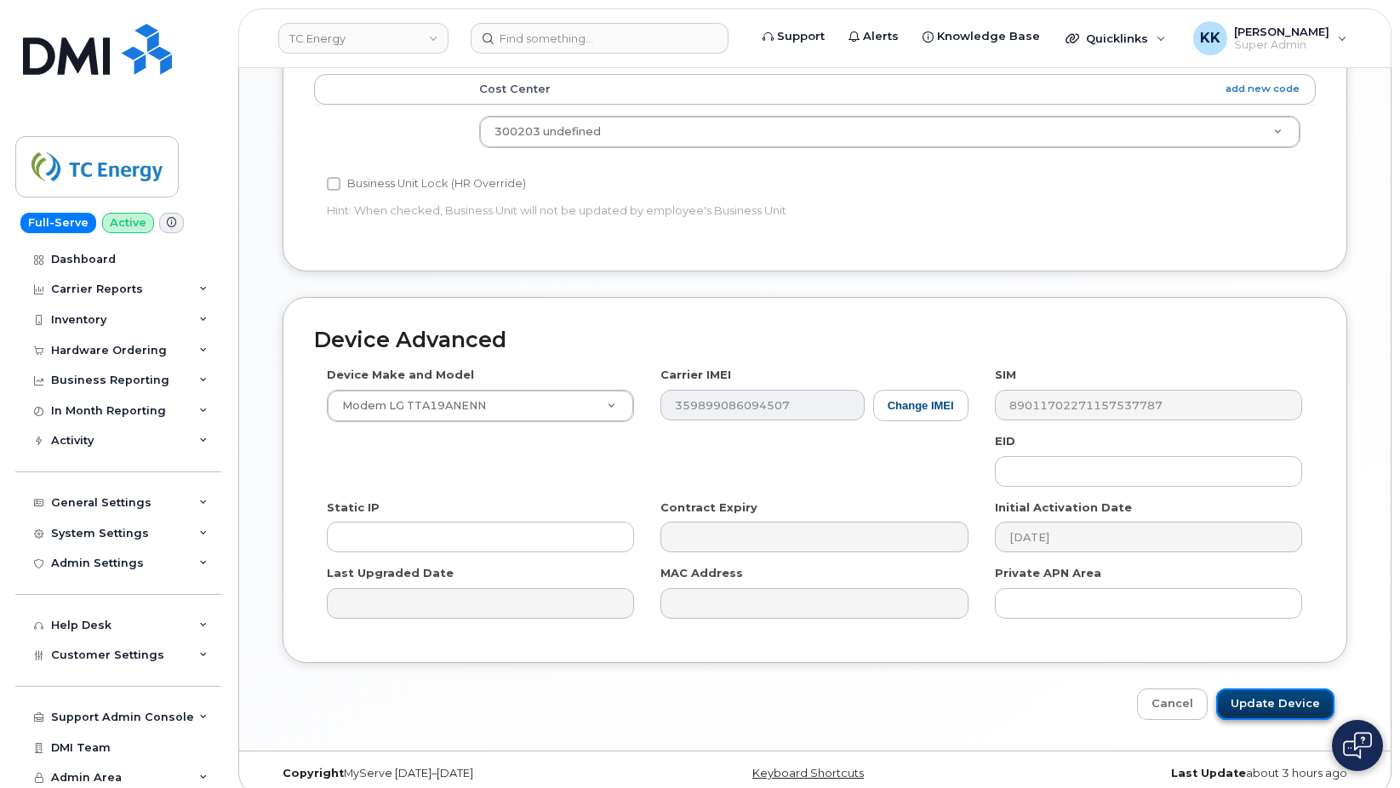
click at [1295, 690] on input "Update Device" at bounding box center [1276, 704] width 118 height 31
type input "Saving..."
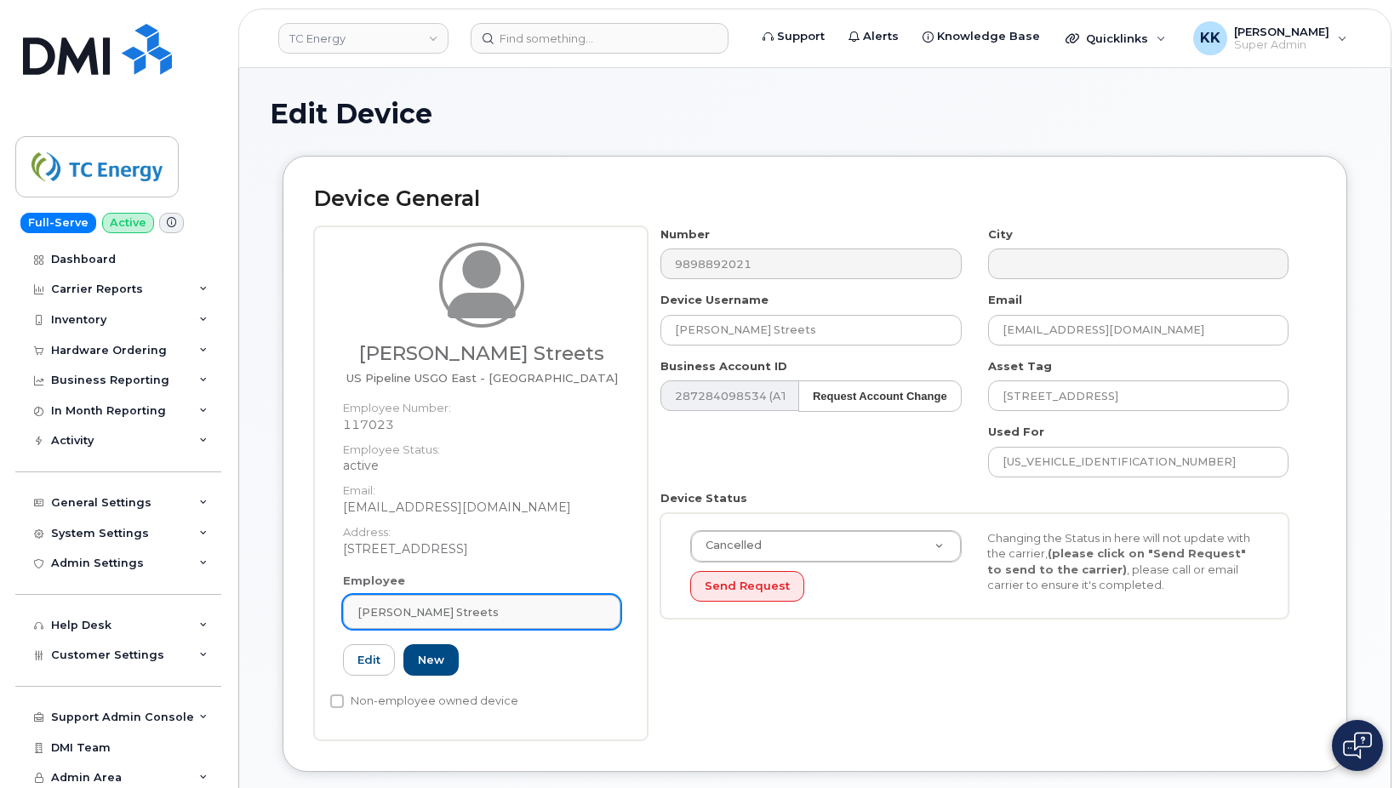
click at [480, 607] on div "[PERSON_NAME] Streets" at bounding box center [482, 612] width 249 height 16
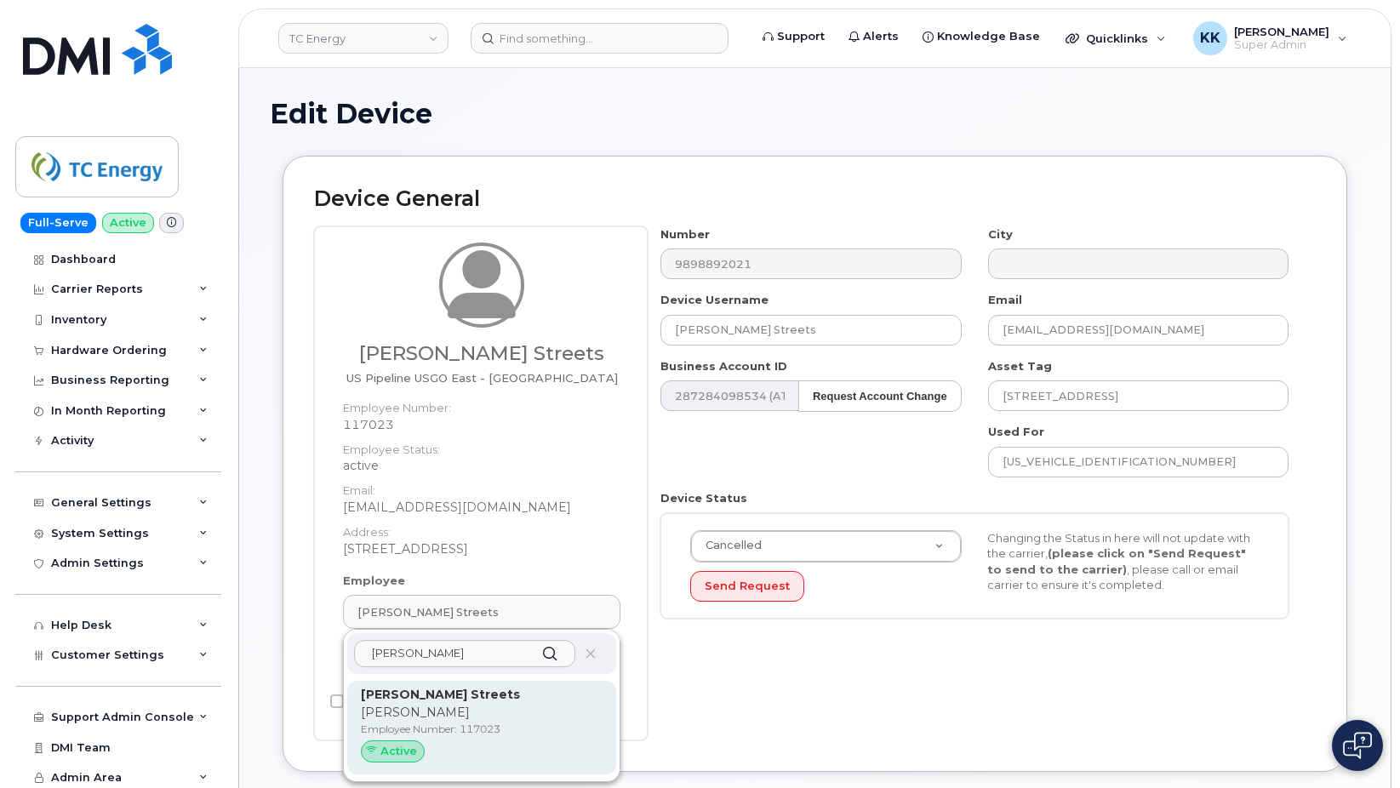
type input "[PERSON_NAME]"
click at [478, 711] on p "[PERSON_NAME]" at bounding box center [482, 713] width 242 height 18
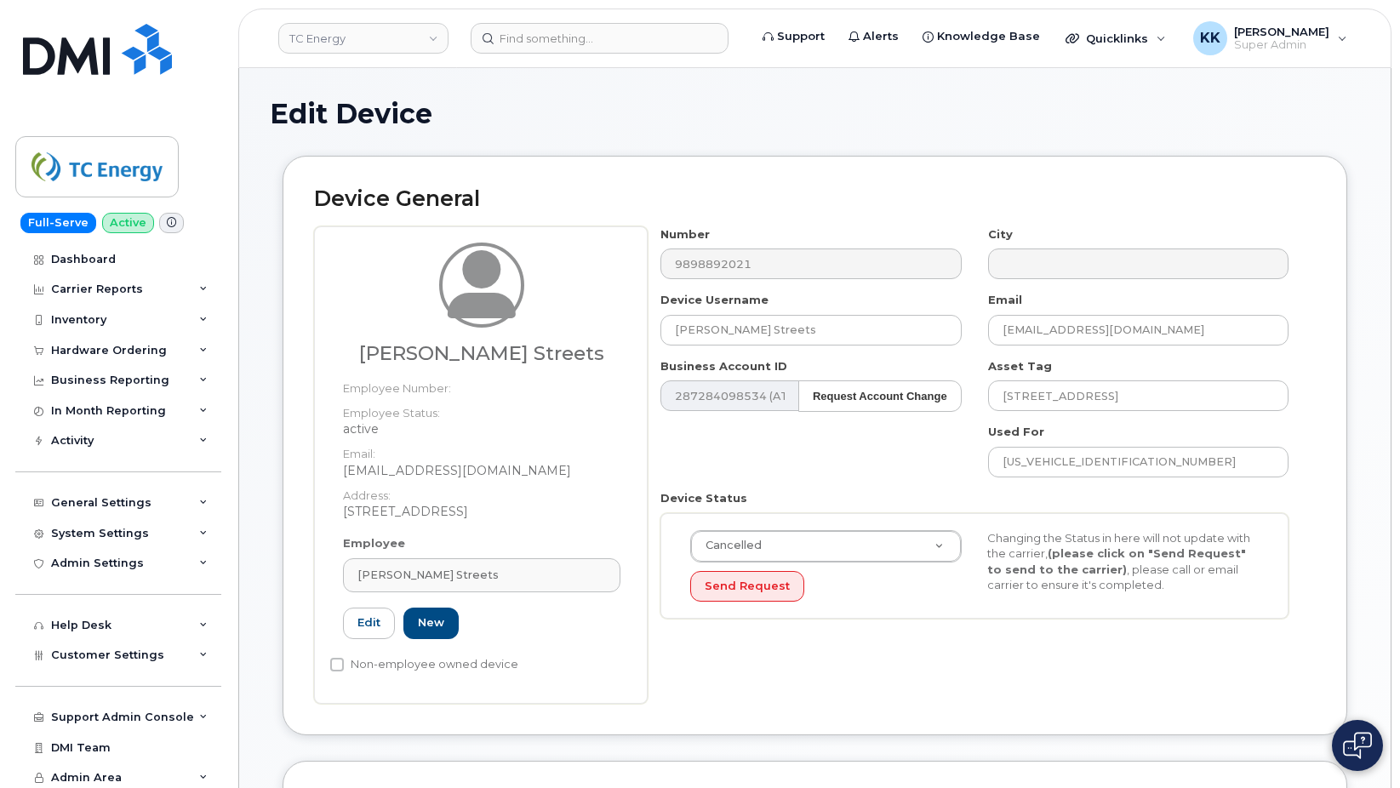
type input "[EMAIL_ADDRESS][DOMAIN_NAME]"
type input "4120137"
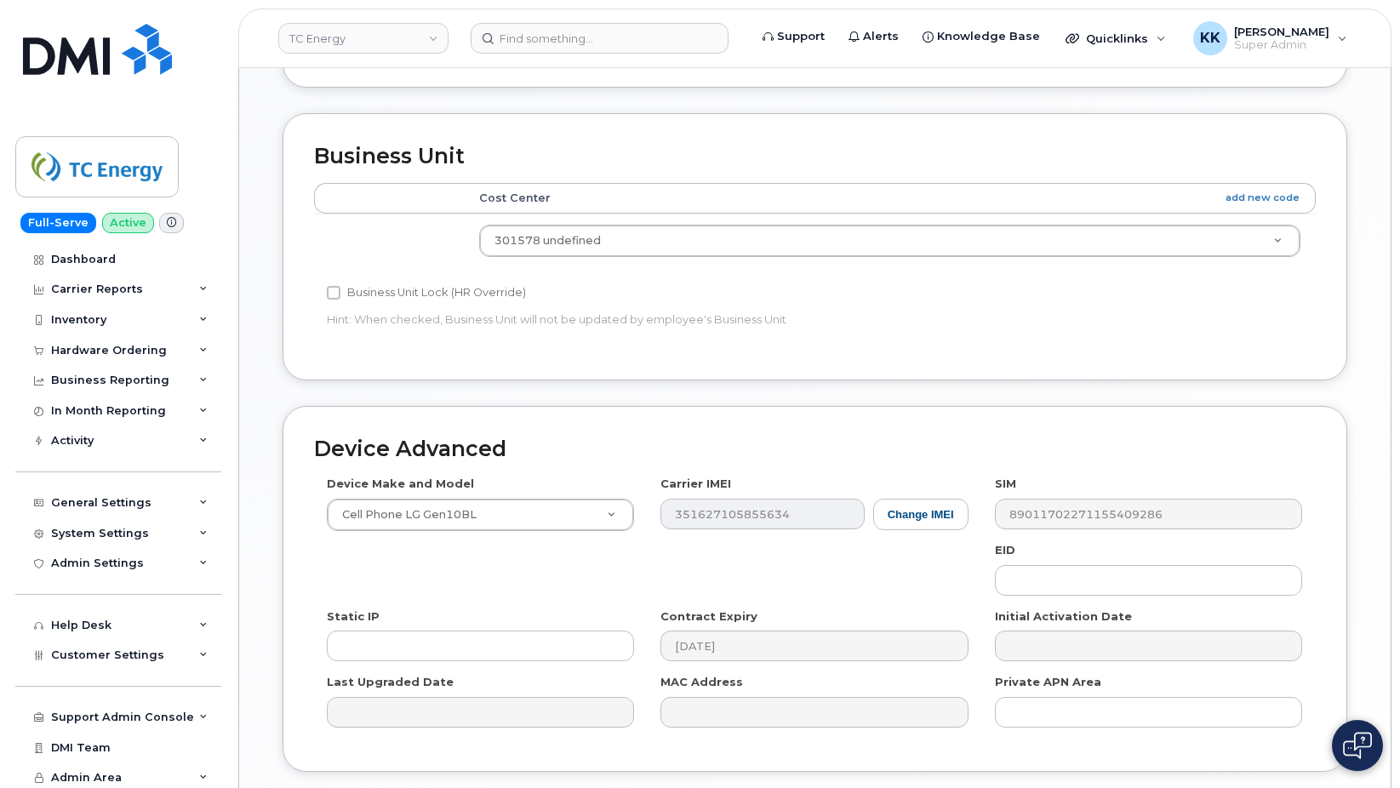
scroll to position [695, 0]
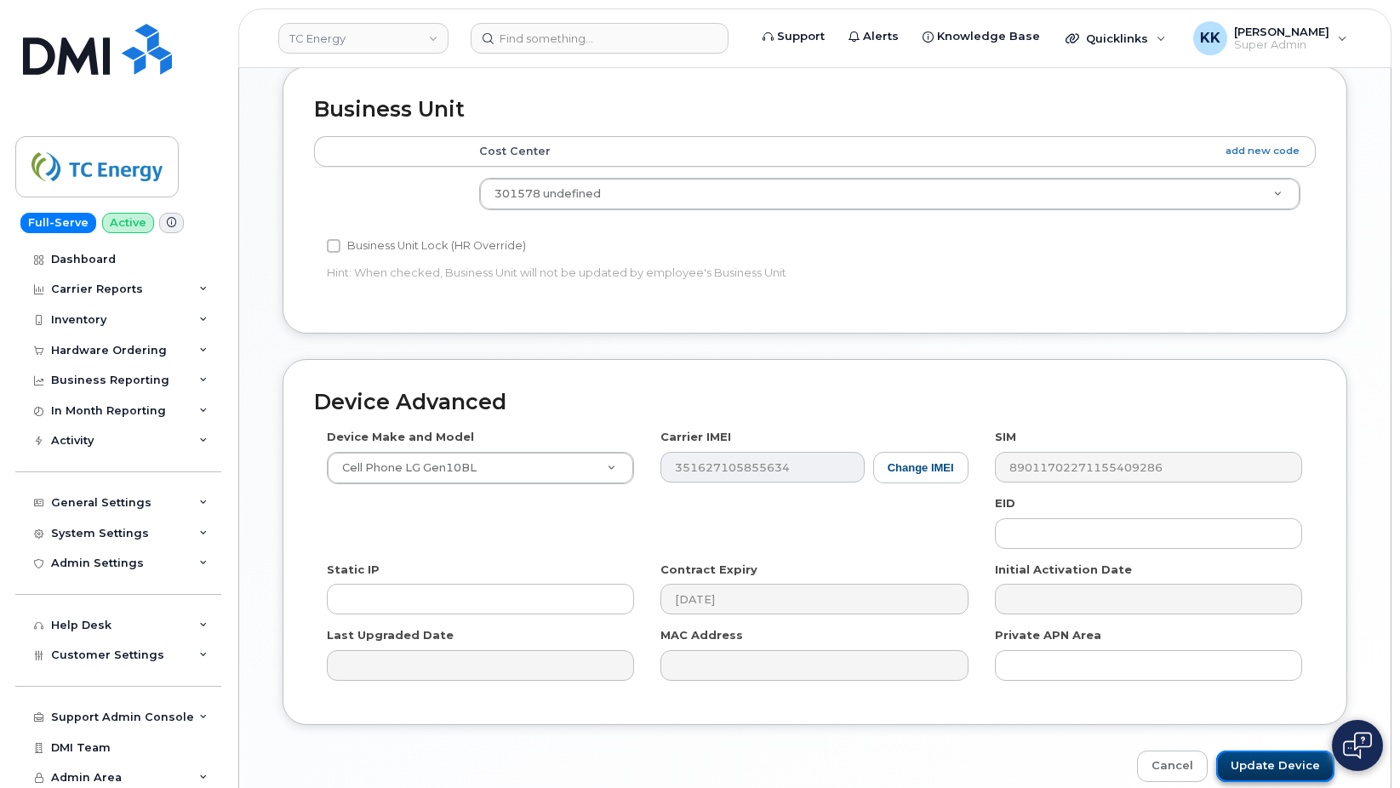
click at [1275, 774] on input "Update Device" at bounding box center [1276, 766] width 118 height 31
type input "Saving..."
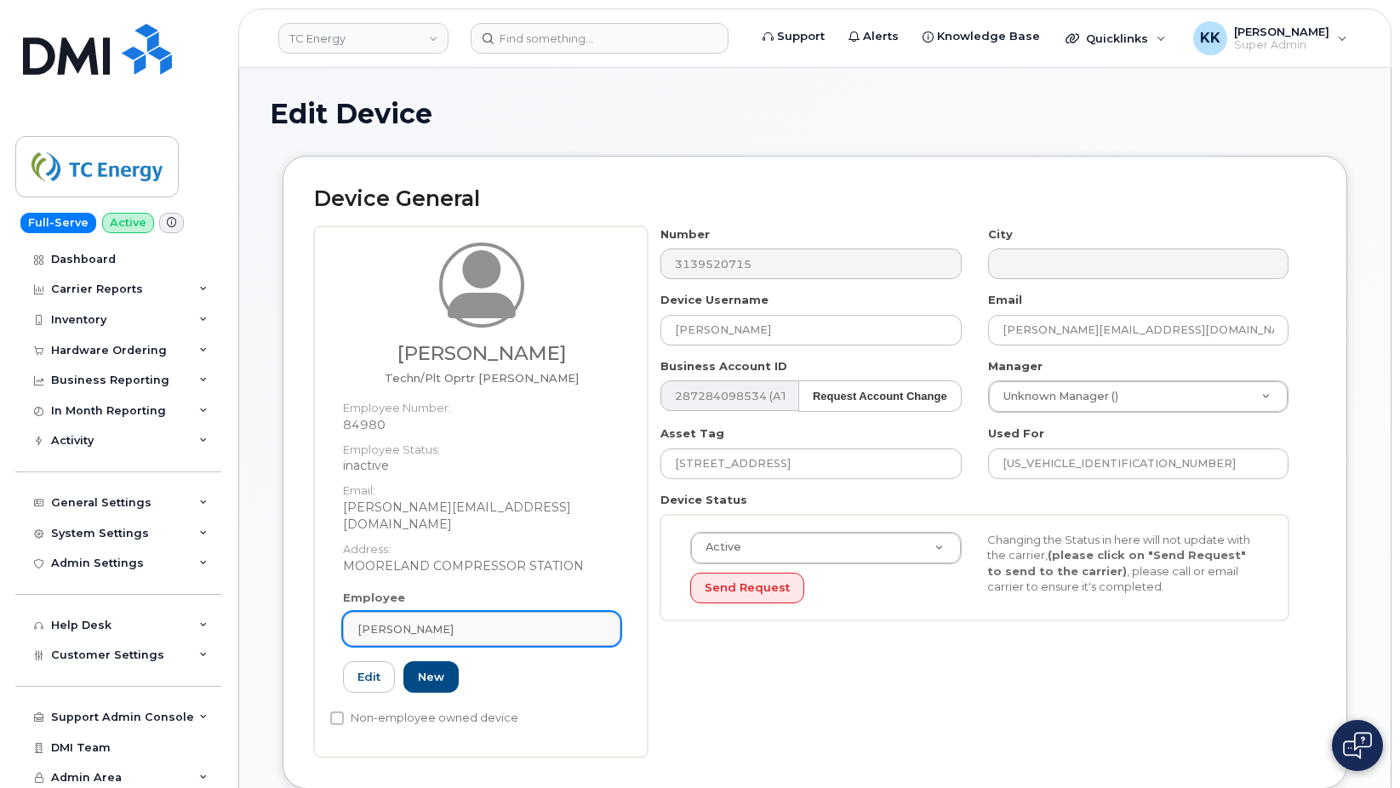
click at [496, 621] on div "[PERSON_NAME]" at bounding box center [482, 629] width 249 height 16
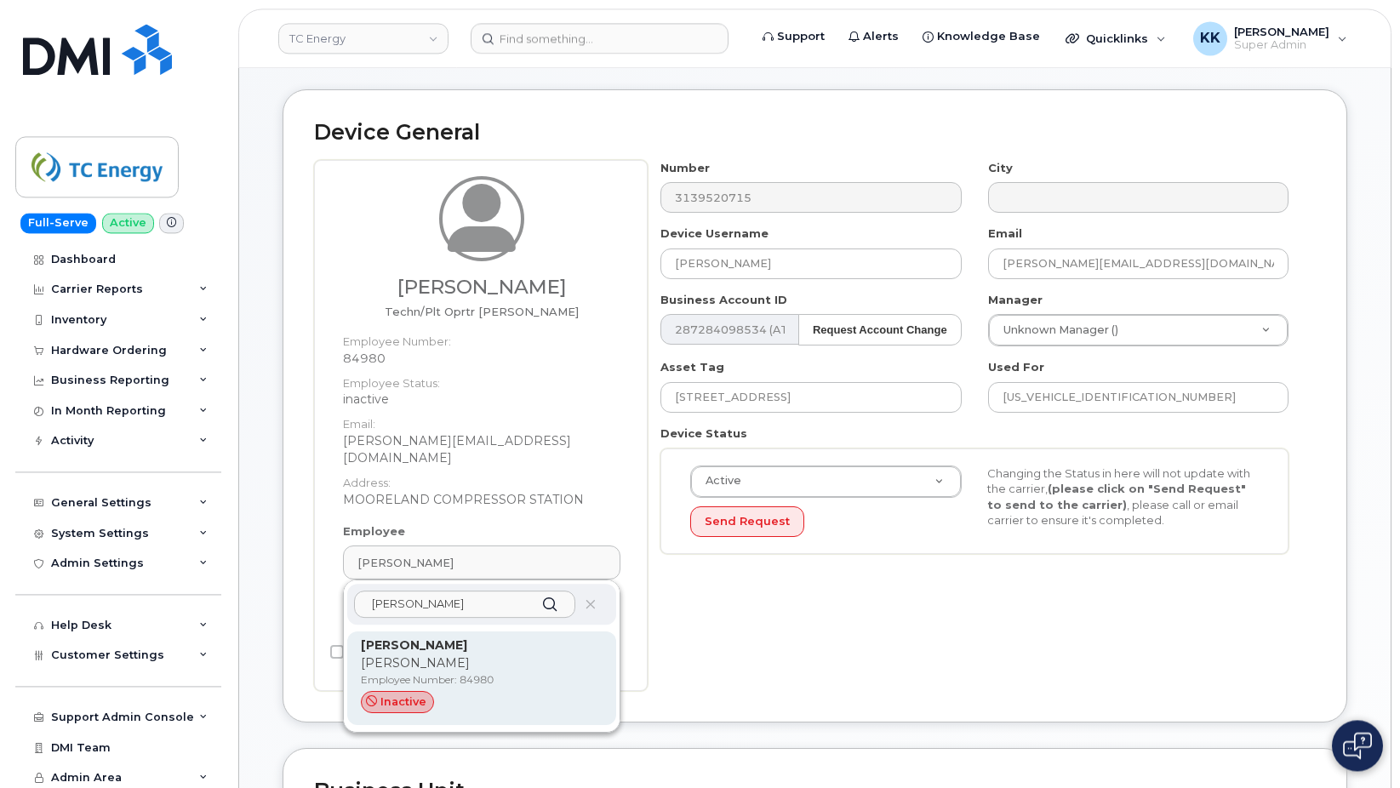
scroll to position [87, 0]
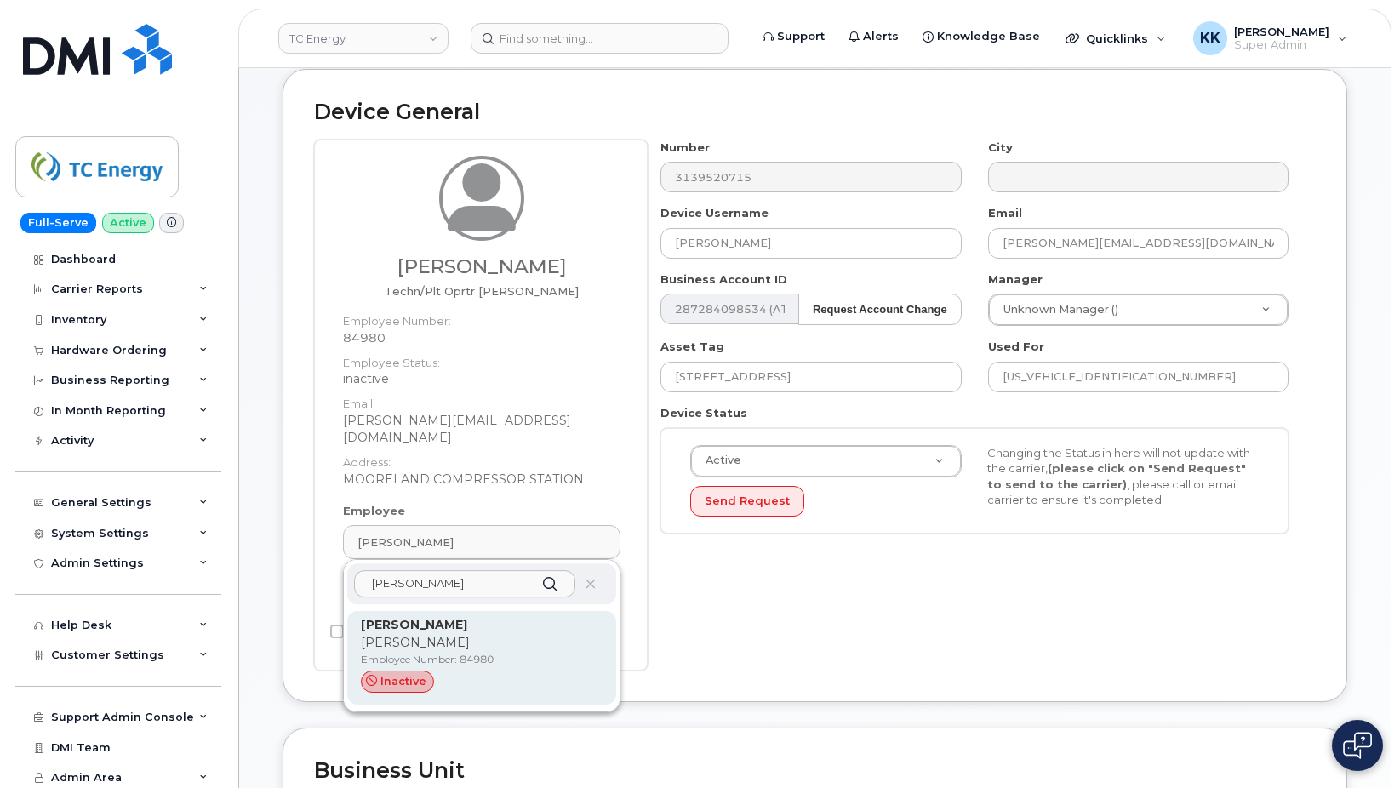
type input "[PERSON_NAME]"
click at [507, 652] on p "Employee Number: 84980" at bounding box center [482, 659] width 242 height 15
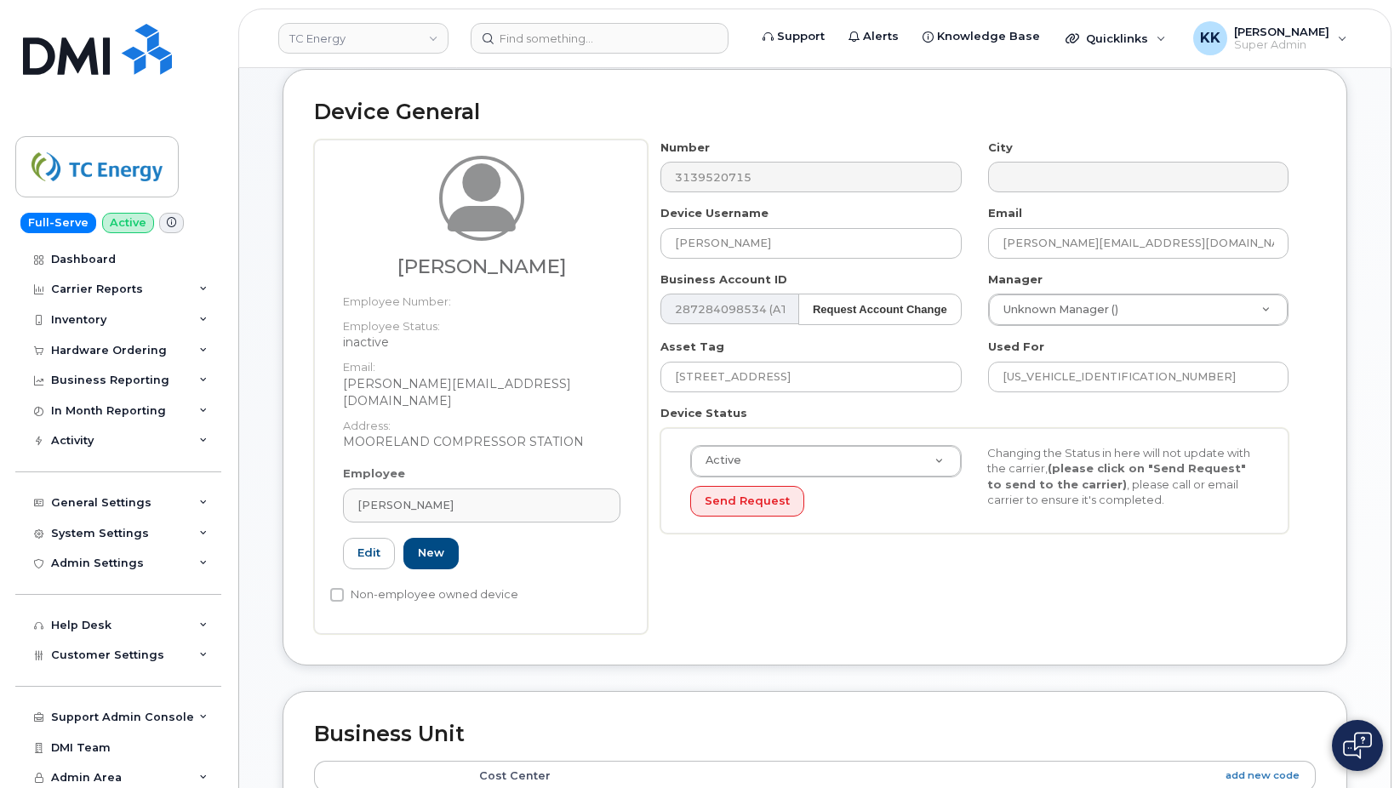
type input "[PERSON_NAME][EMAIL_ADDRESS][DOMAIN_NAME]"
type input "4119852"
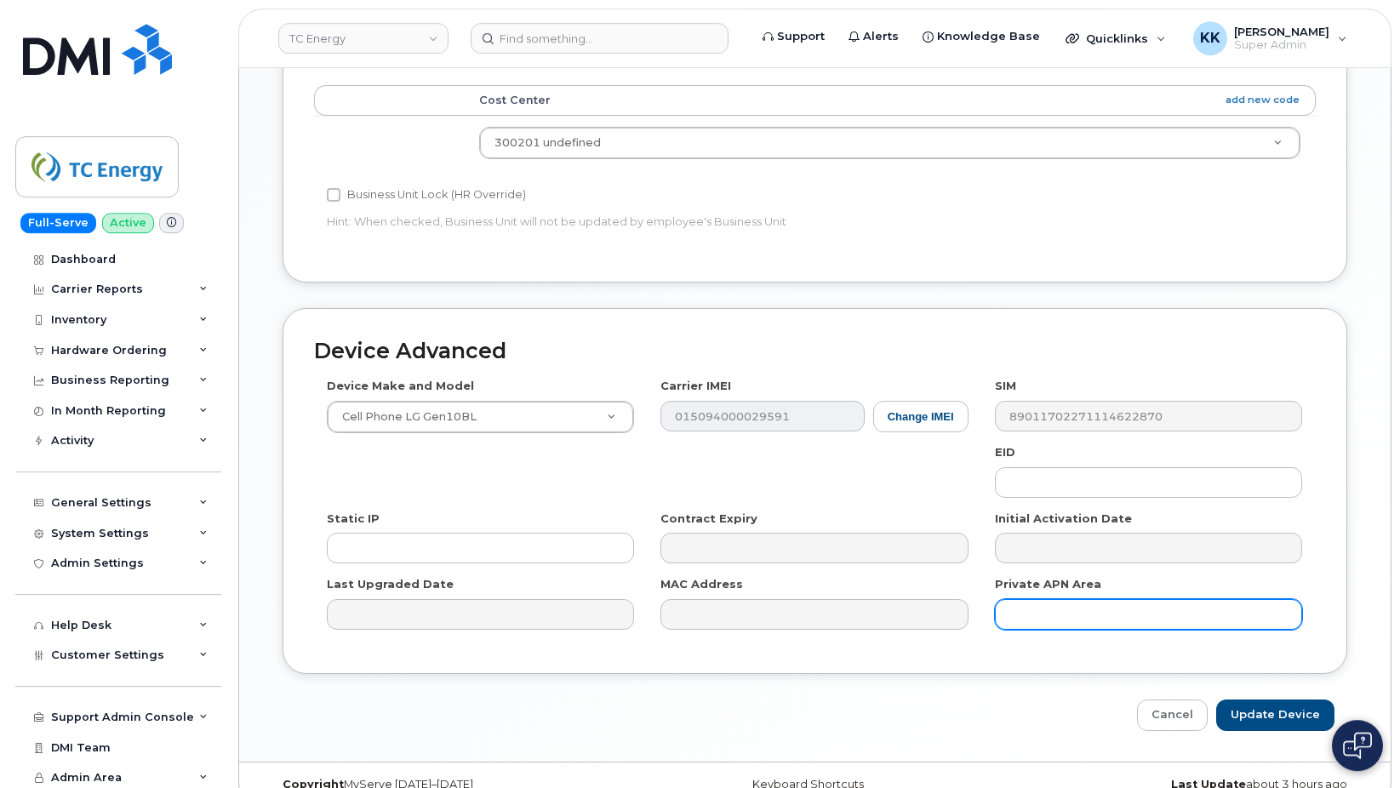
scroll to position [774, 0]
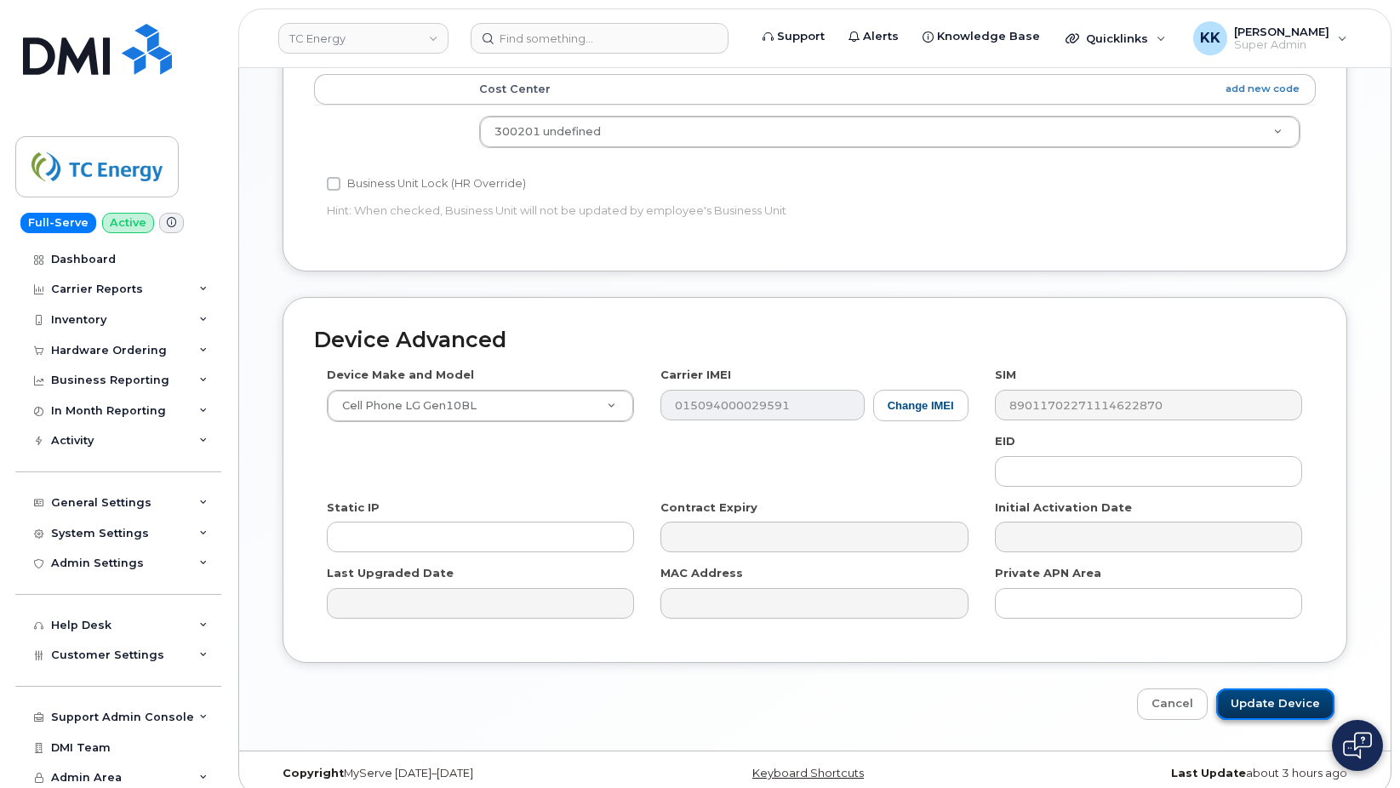
click at [1282, 689] on input "Update Device" at bounding box center [1276, 704] width 118 height 31
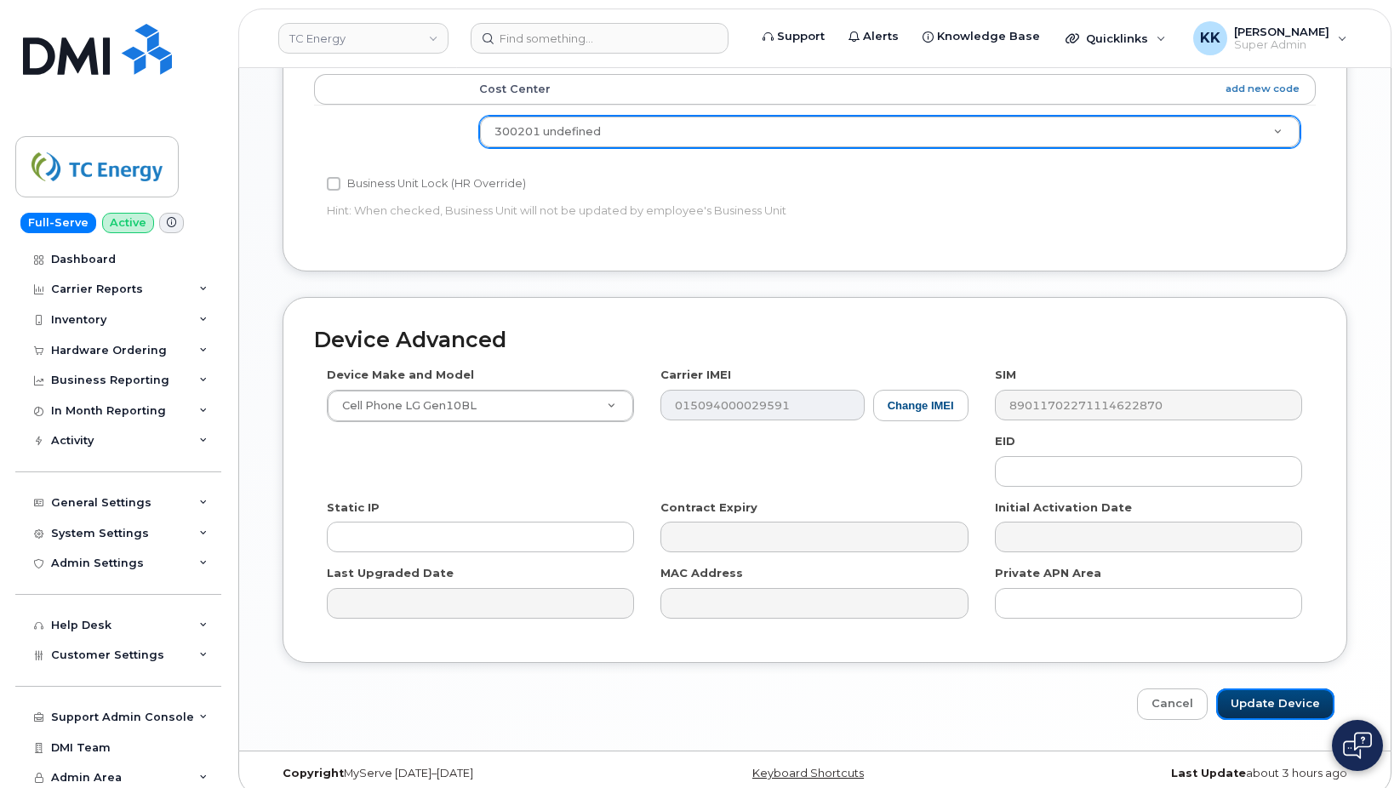
type input "Saving..."
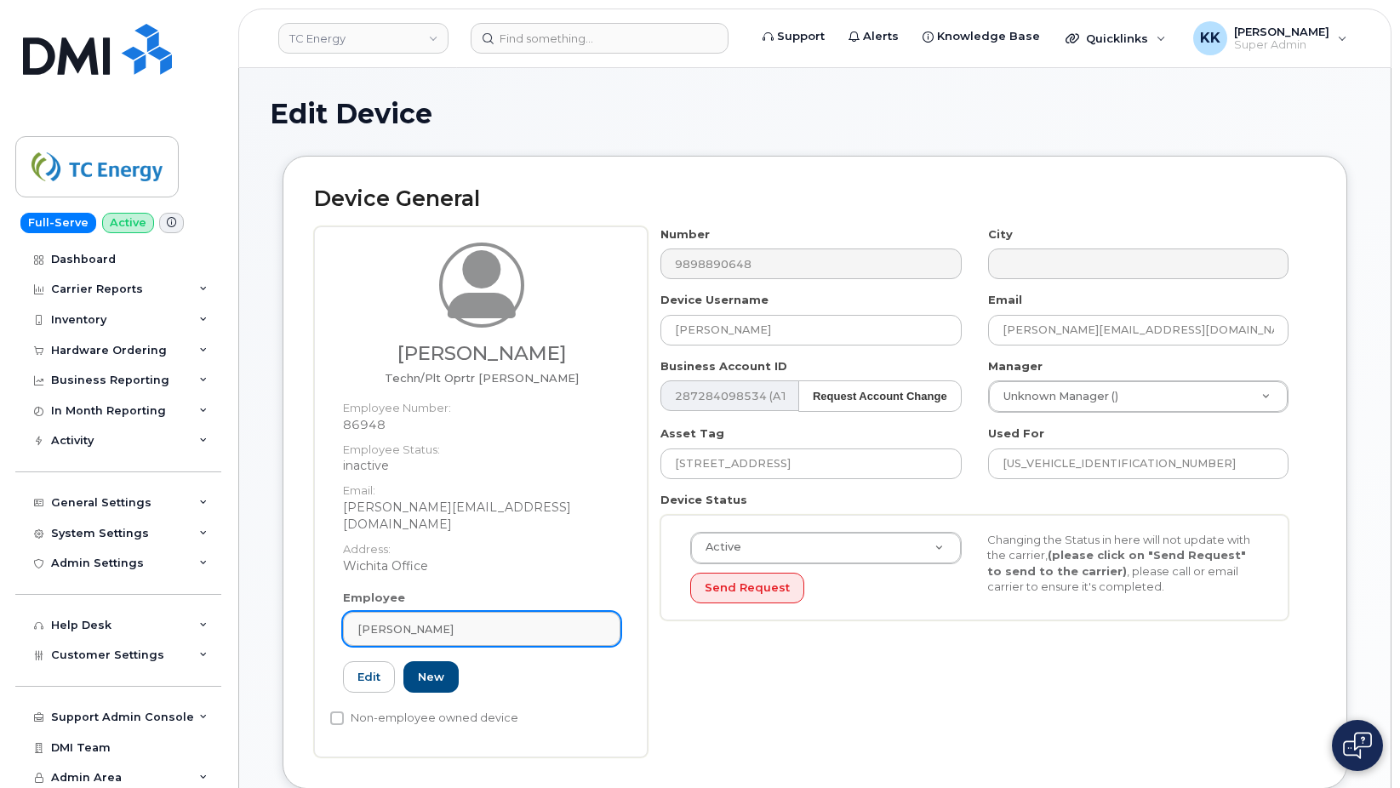
click at [430, 621] on span "[PERSON_NAME]" at bounding box center [406, 629] width 96 height 16
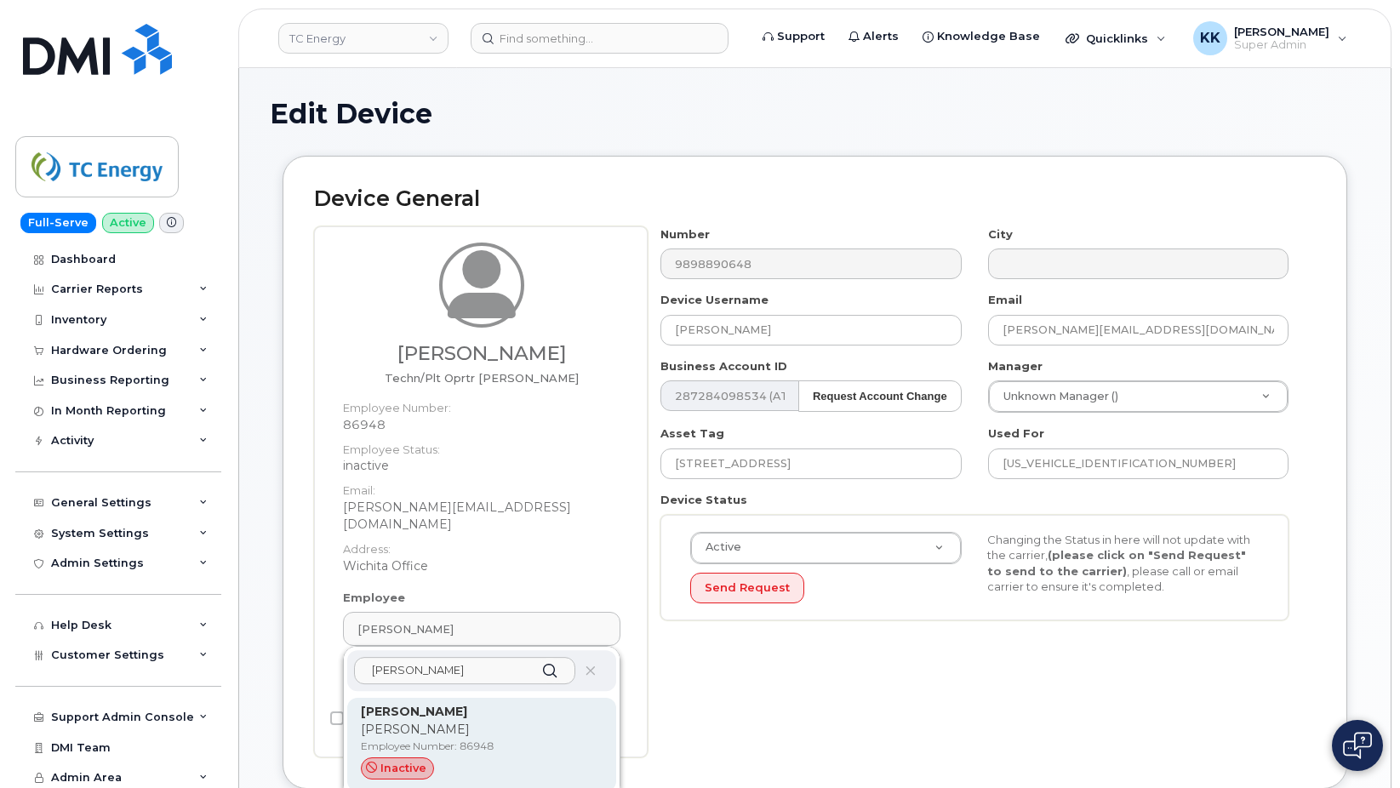
type input "[PERSON_NAME]"
click at [441, 723] on div "[PERSON_NAME] [PERSON_NAME] Employee Number: 86948 inactive" at bounding box center [482, 744] width 242 height 83
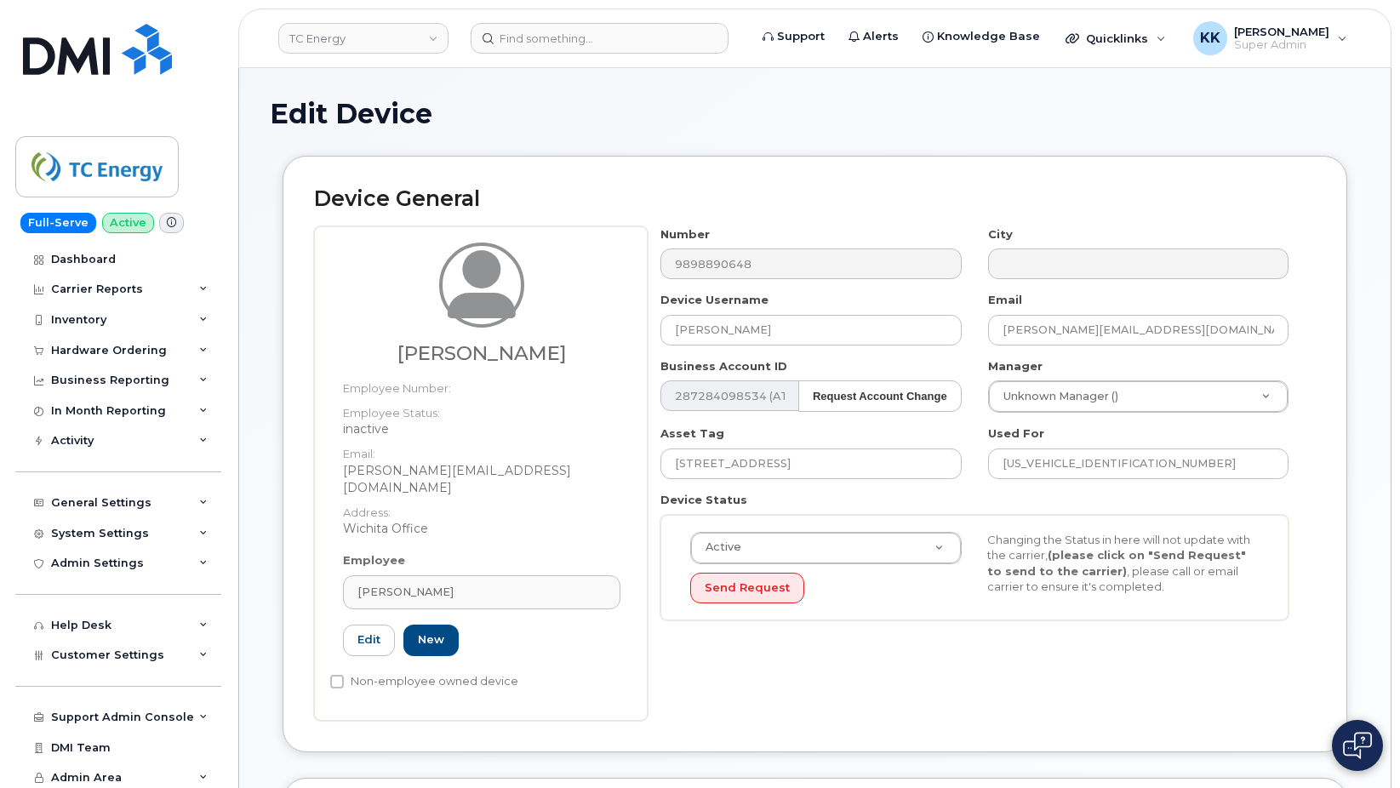
type input "[PERSON_NAME][EMAIL_ADDRESS][DOMAIN_NAME]"
type input "4119972"
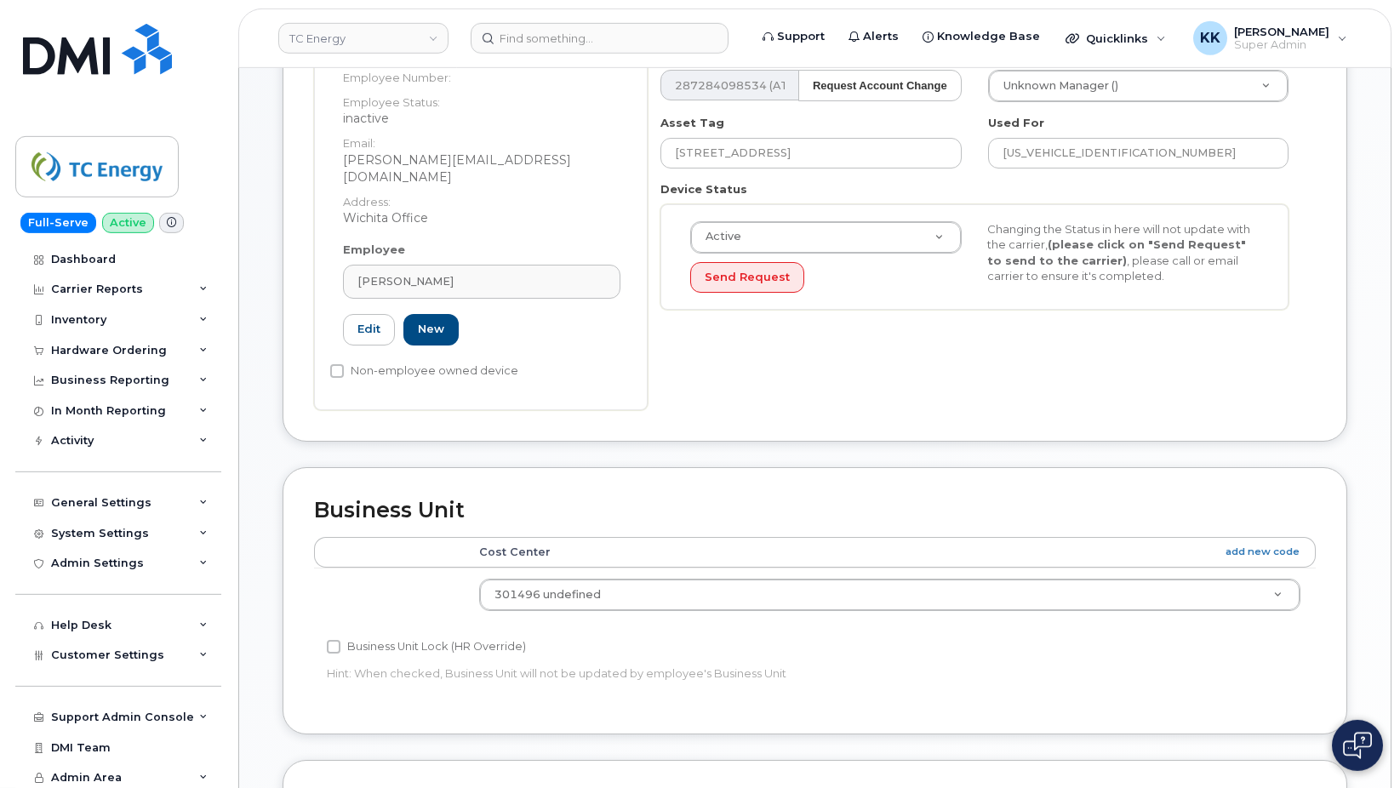
scroll to position [695, 0]
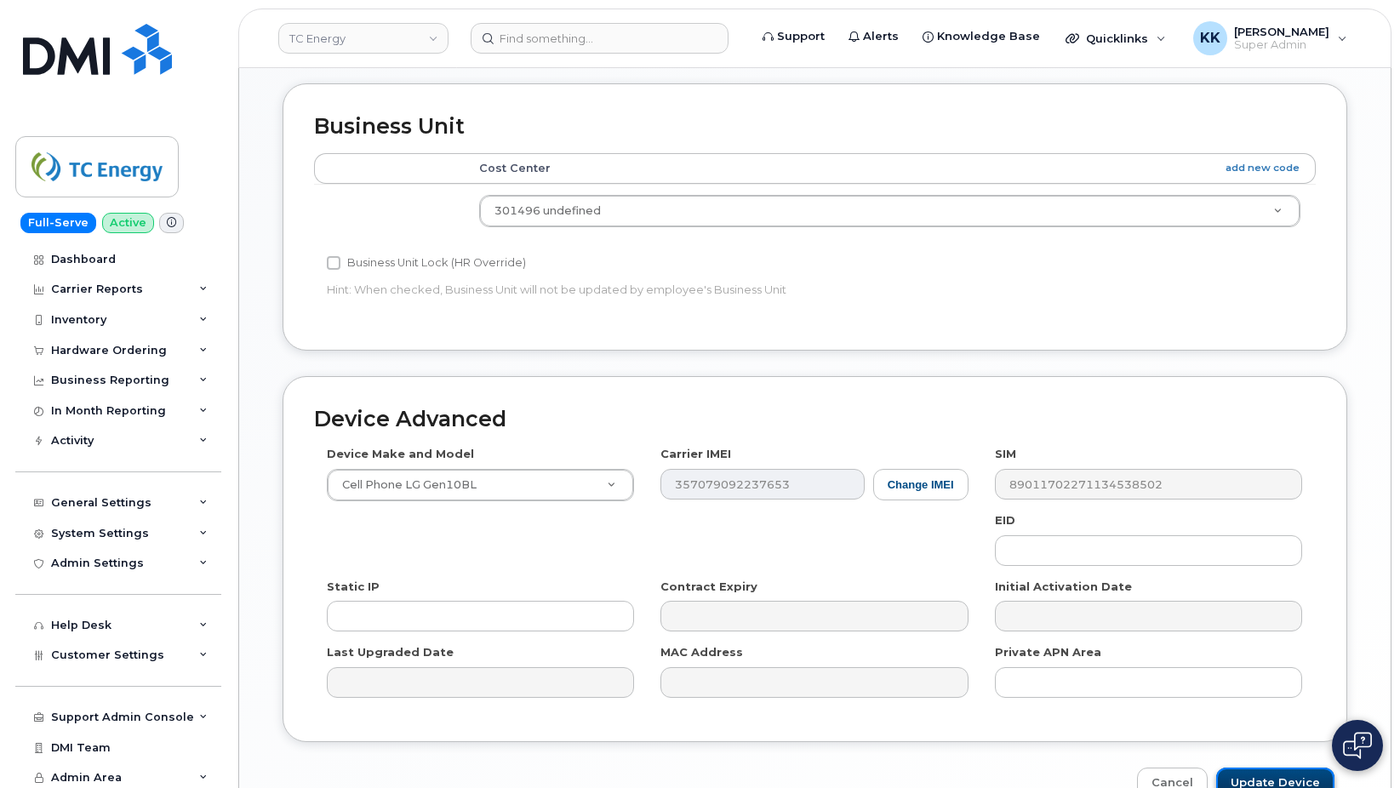
click at [1266, 777] on input "Update Device" at bounding box center [1276, 783] width 118 height 31
type input "Saving..."
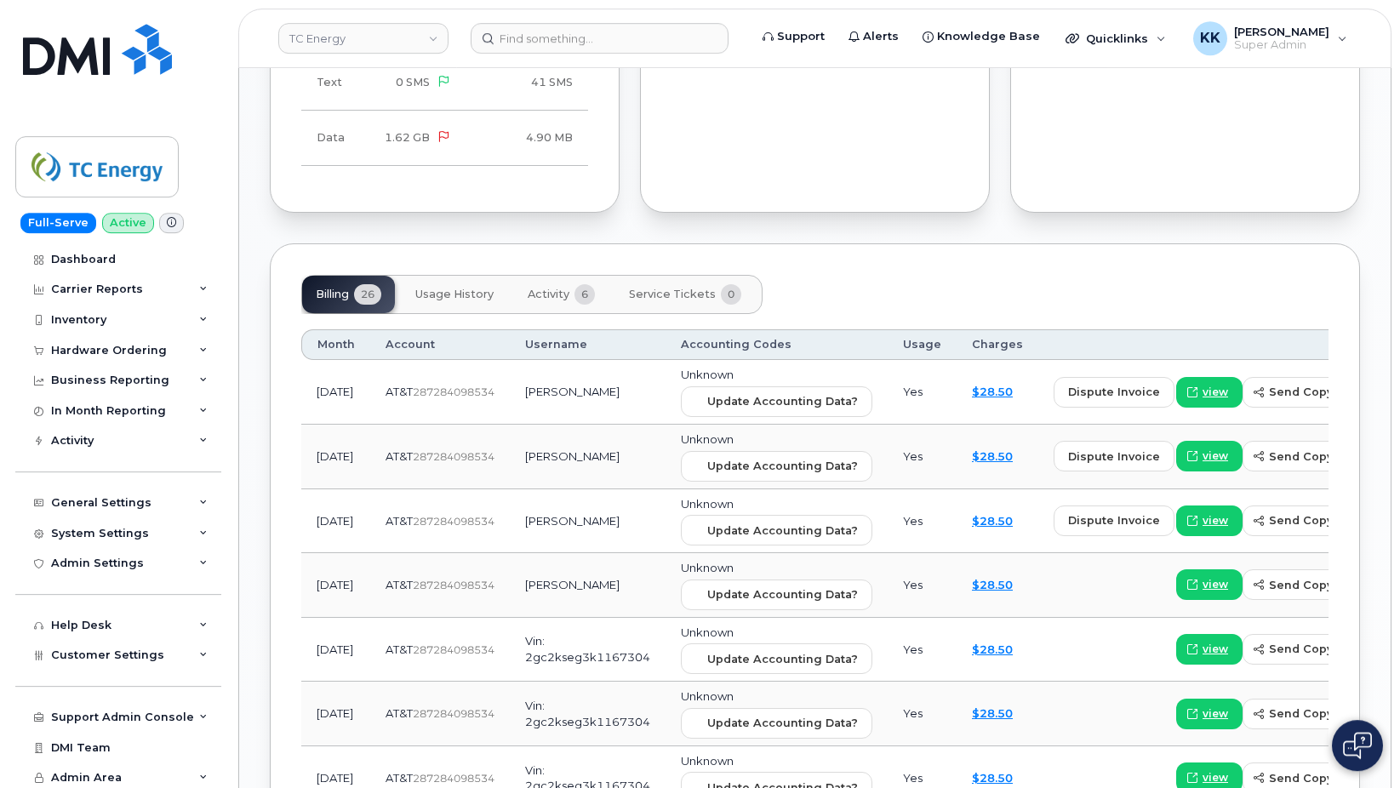
scroll to position [1262, 0]
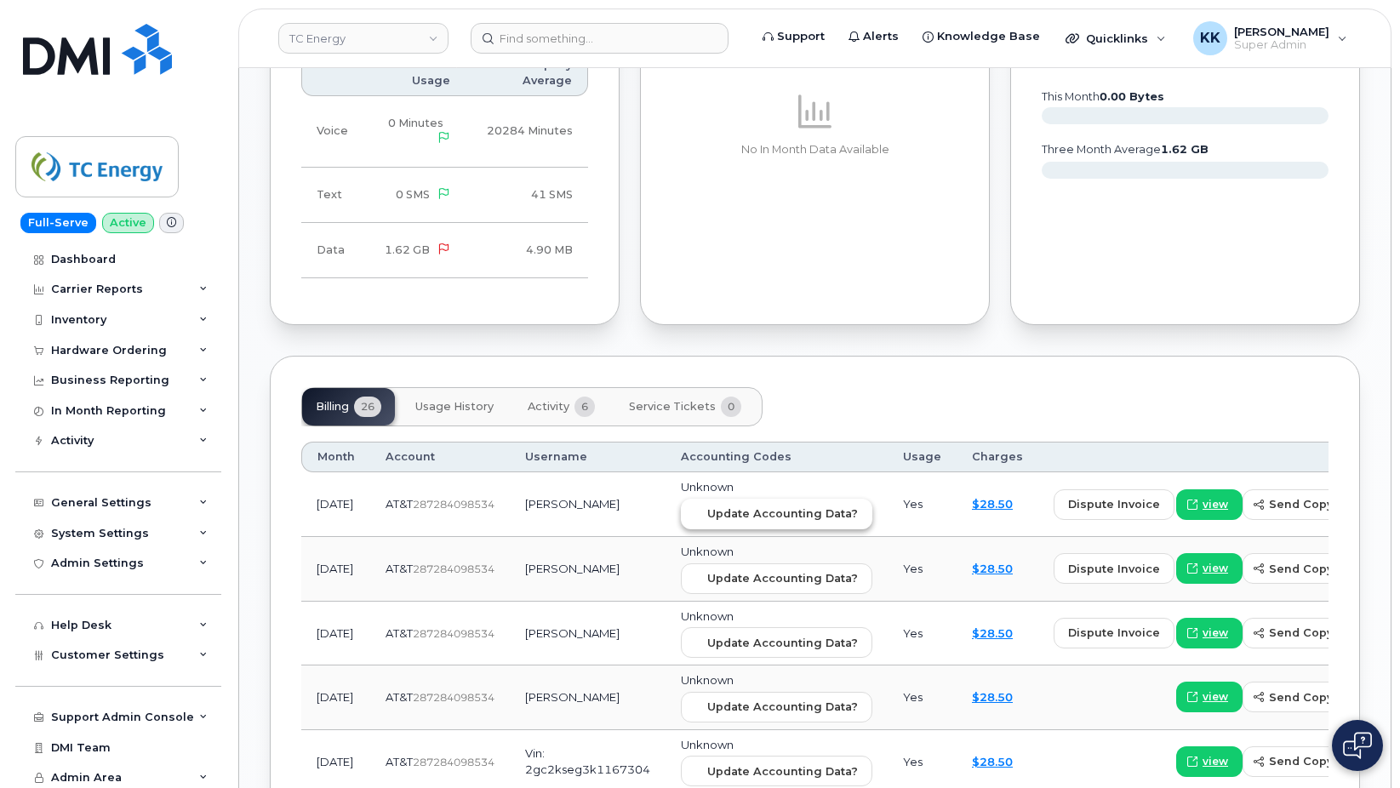
click at [752, 524] on button "Update Accounting Data?" at bounding box center [777, 514] width 192 height 31
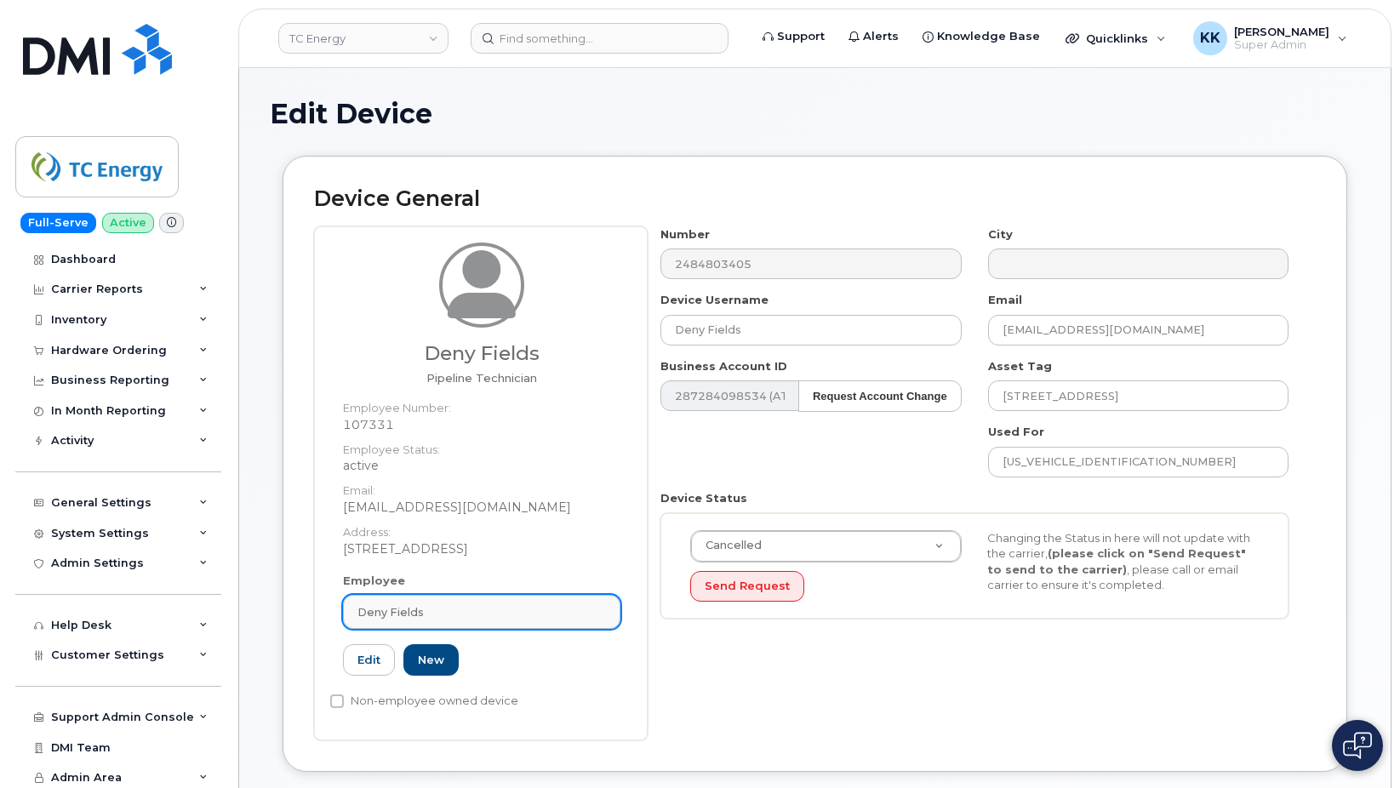
click at [472, 611] on div "Deny Fields" at bounding box center [482, 612] width 249 height 16
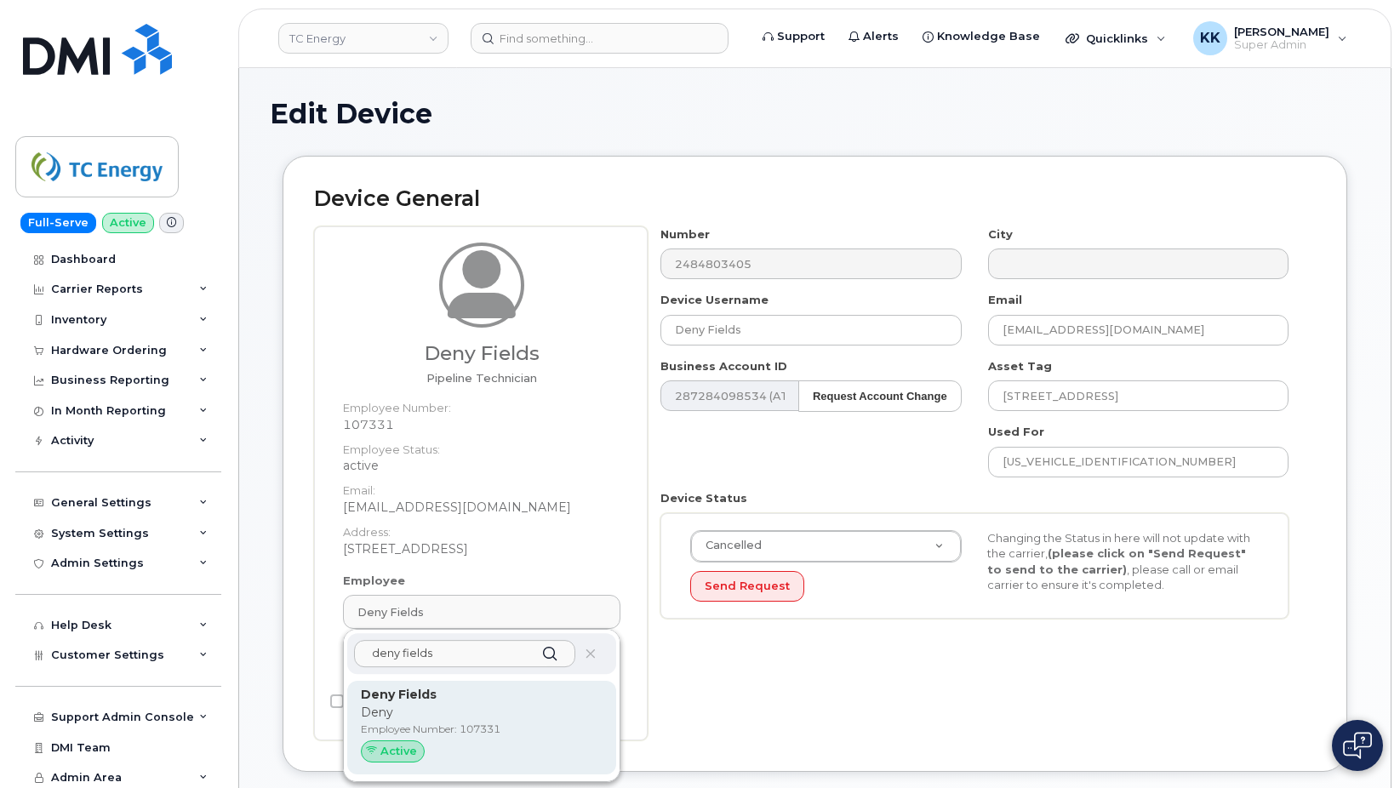
type input "deny fields"
click at [502, 724] on p "Employee Number: 107331" at bounding box center [482, 729] width 242 height 15
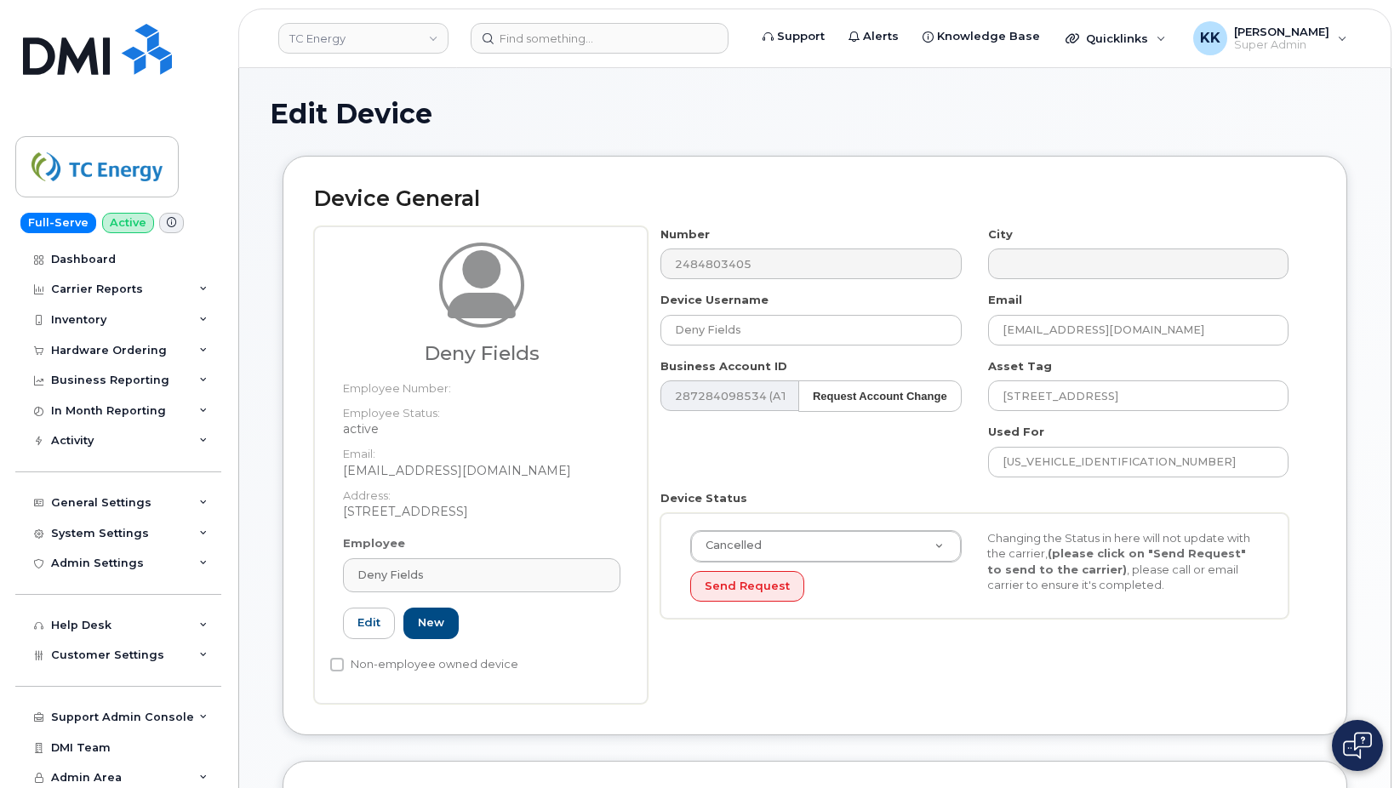
type input "[EMAIL_ADDRESS][DOMAIN_NAME]"
type input "4119895"
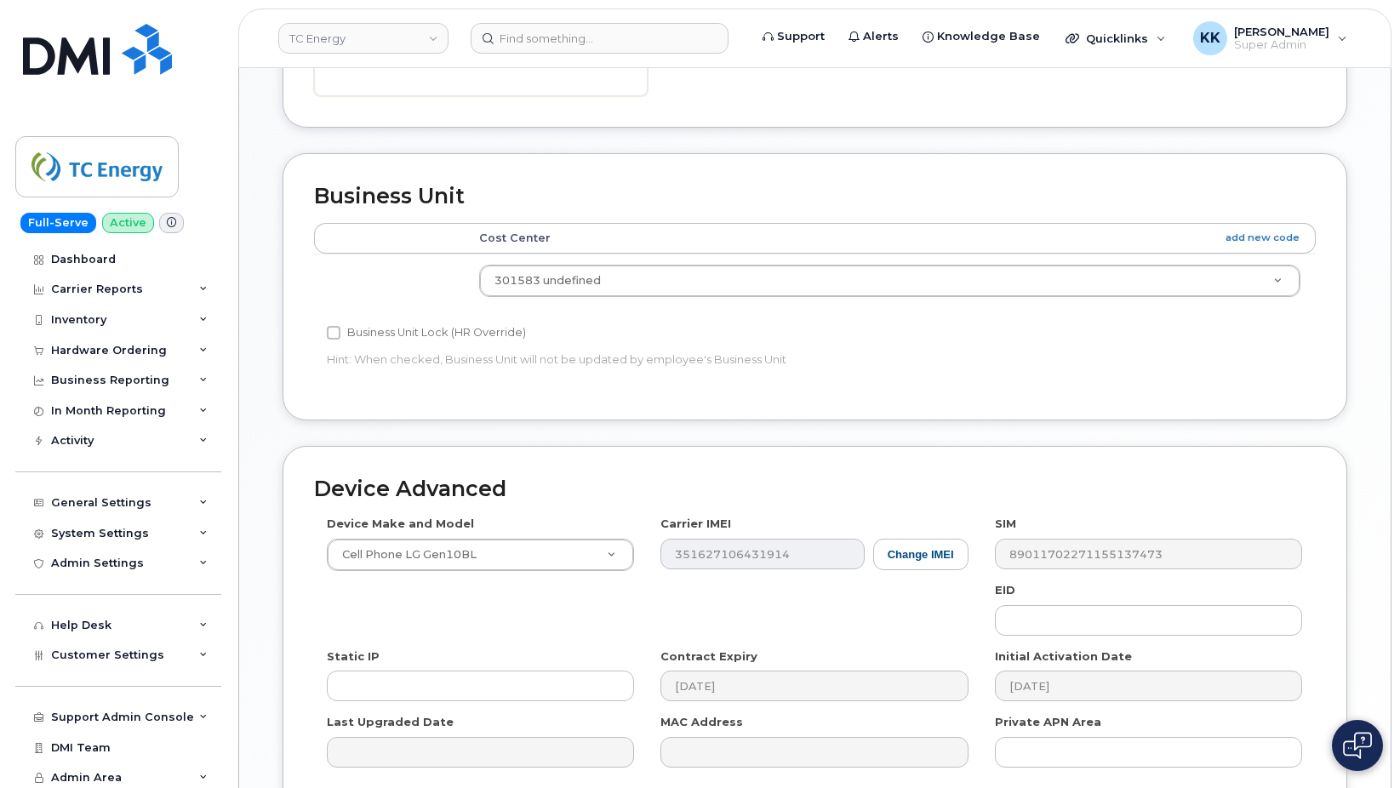
scroll to position [774, 0]
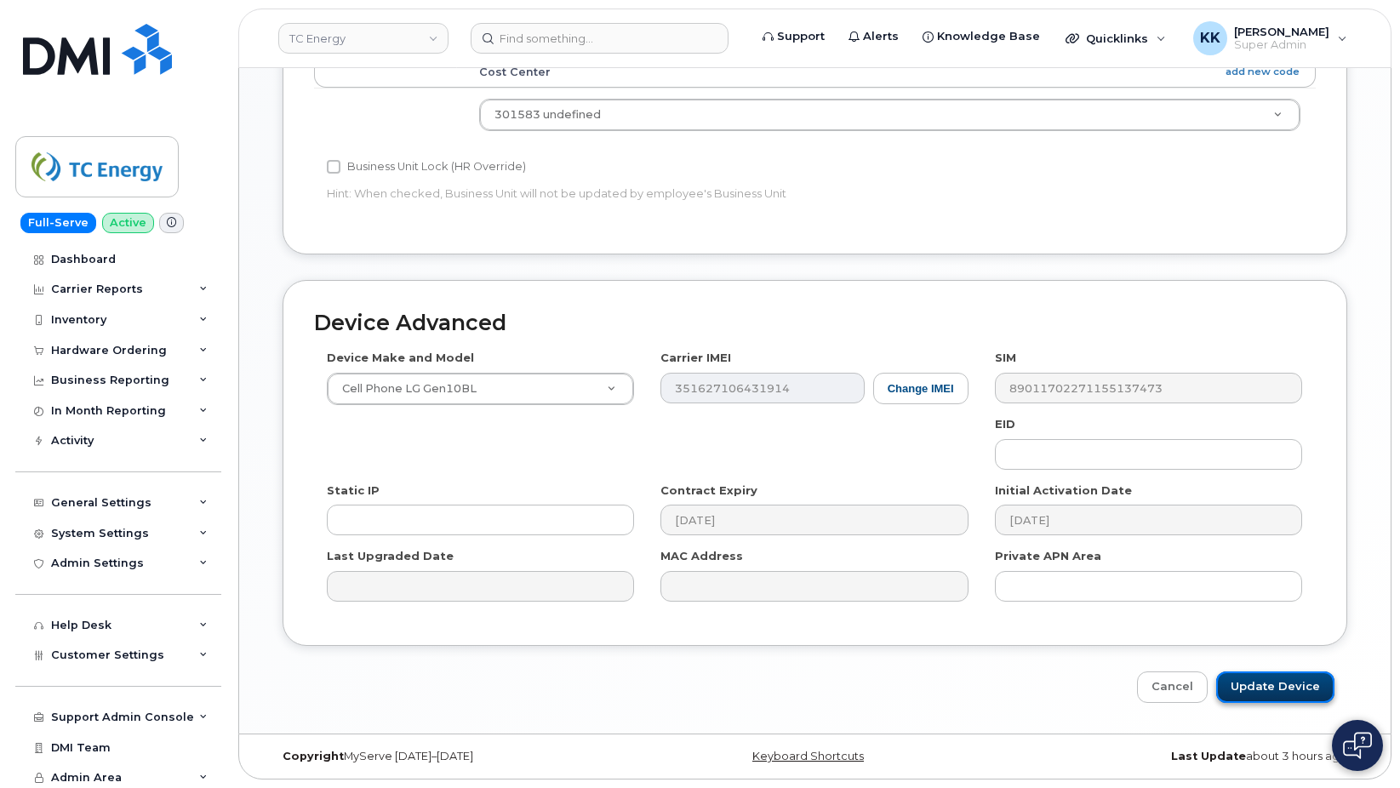
click at [1270, 684] on input "Update Device" at bounding box center [1276, 687] width 118 height 31
type input "Saving..."
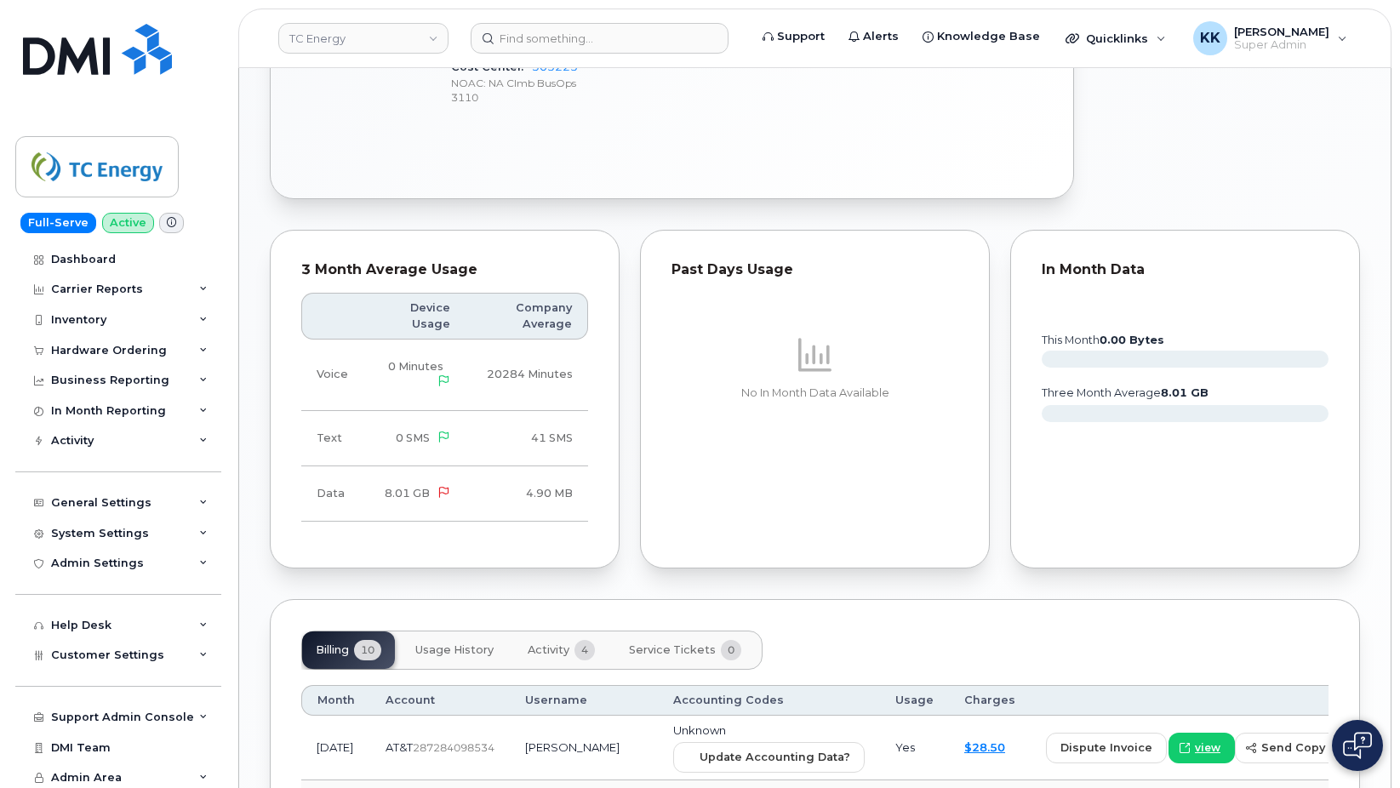
scroll to position [1279, 0]
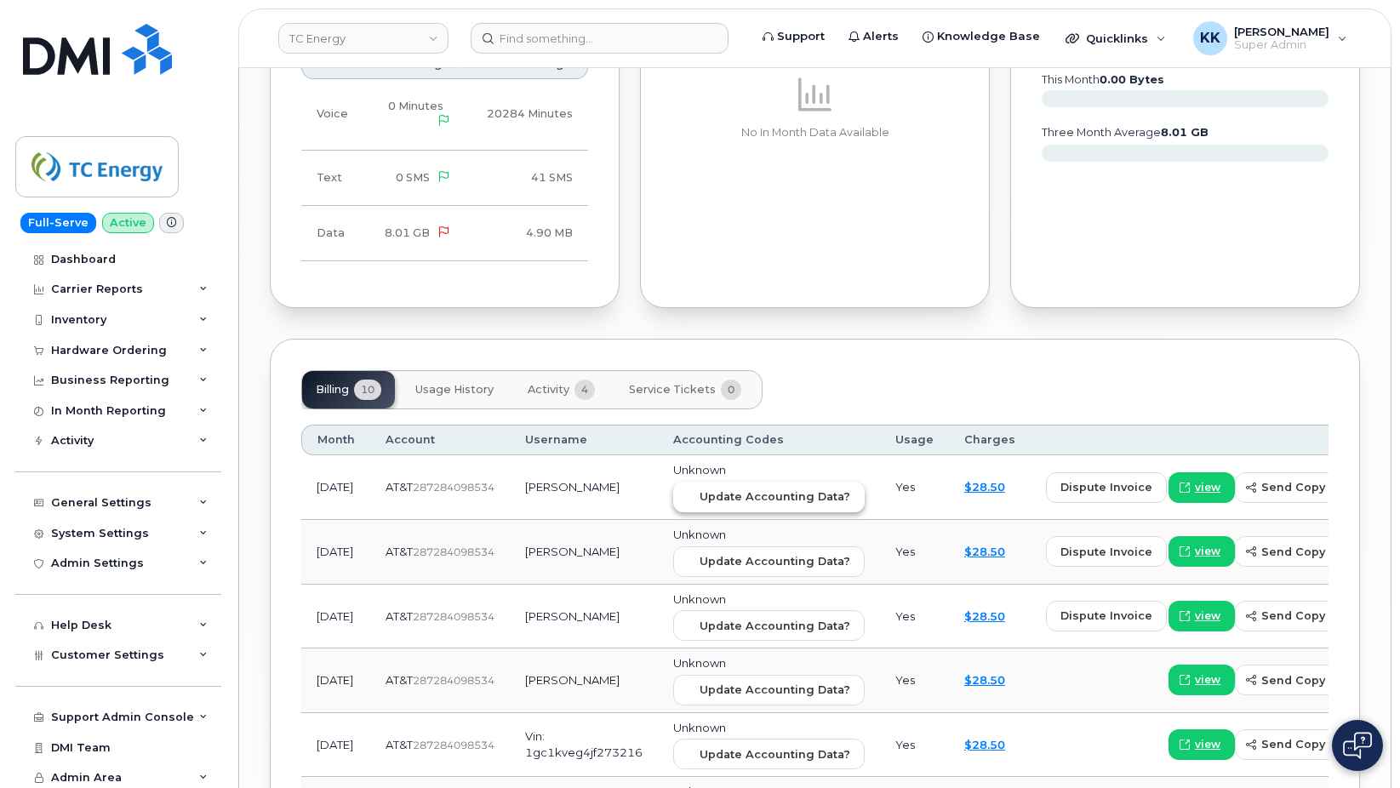
click at [743, 482] on button "Update Accounting Data?" at bounding box center [769, 497] width 192 height 31
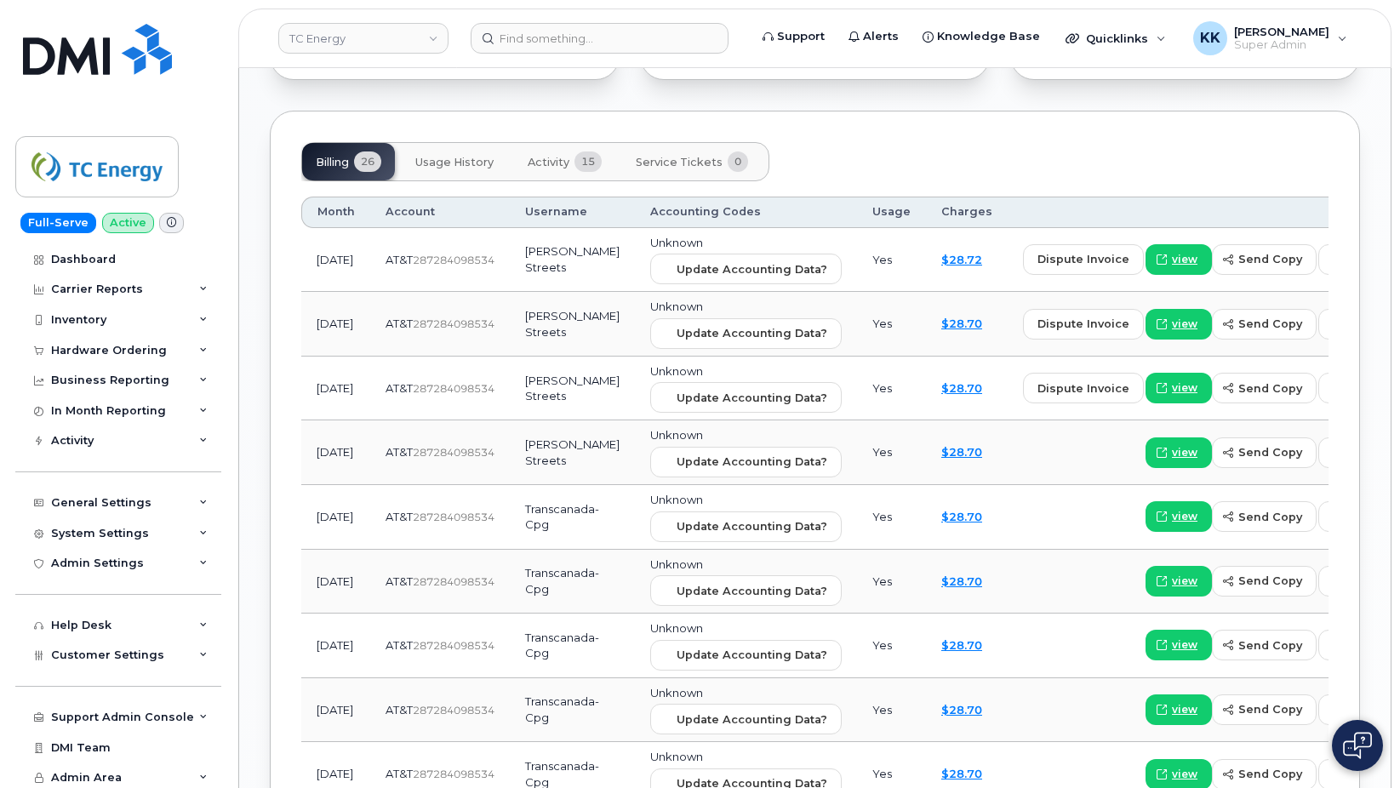
scroll to position [1175, 0]
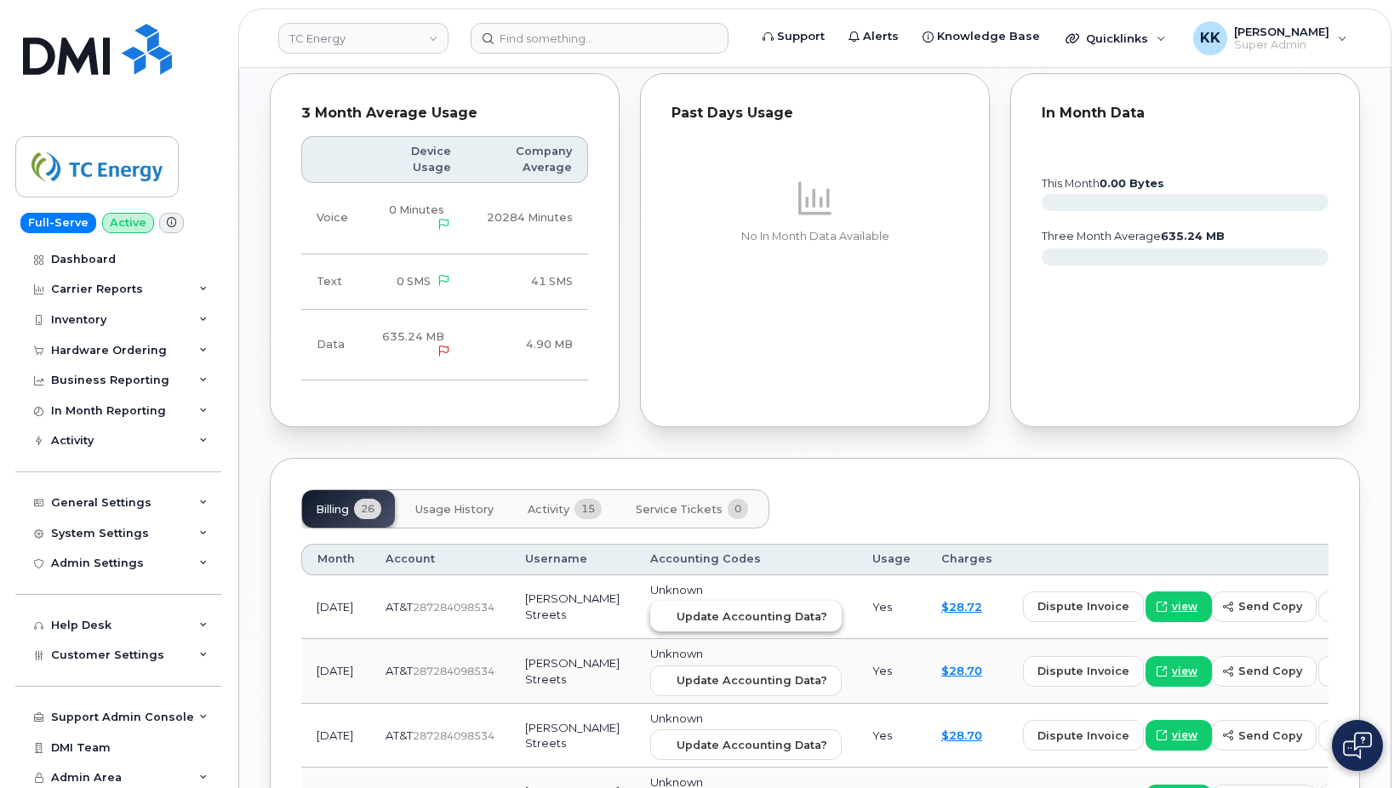
click at [684, 609] on span "Update Accounting Data?" at bounding box center [752, 617] width 151 height 16
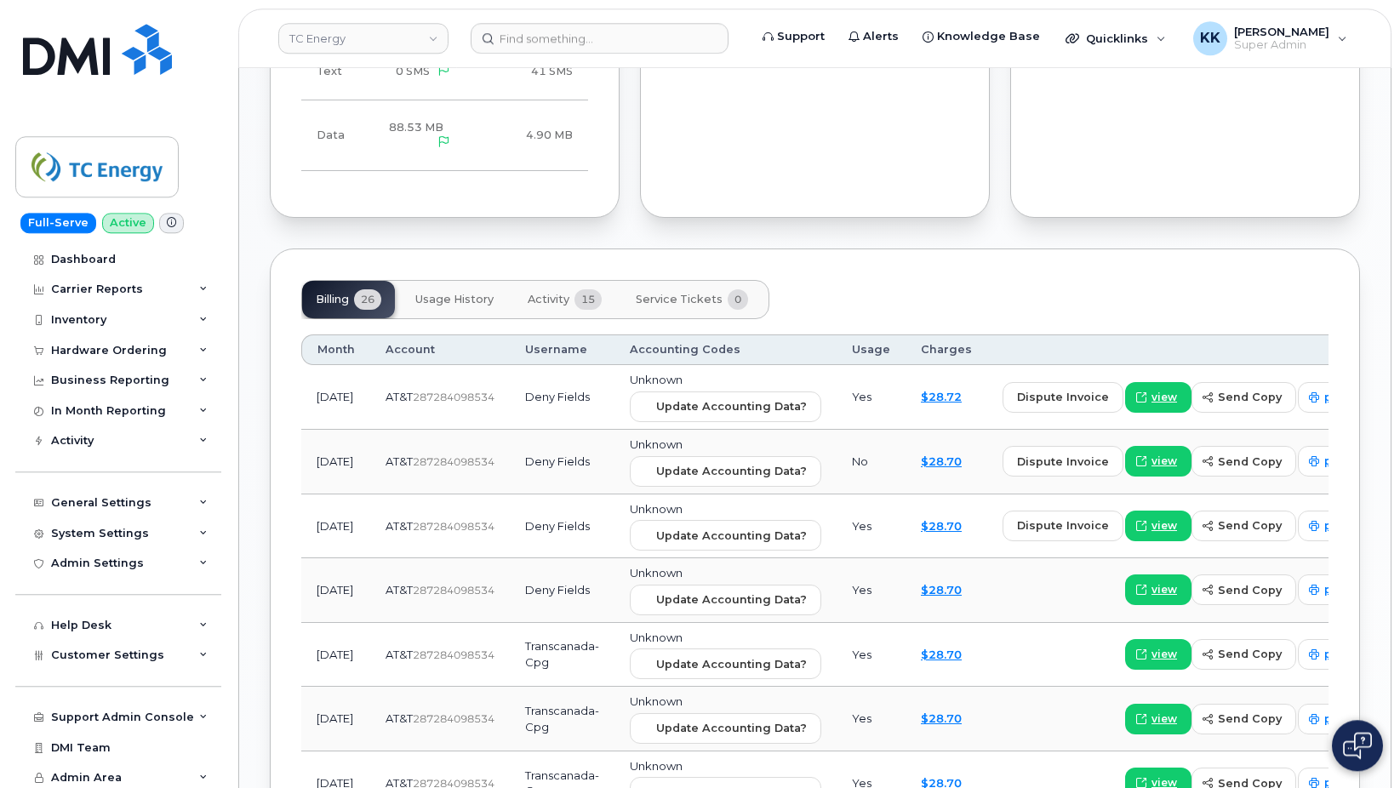
scroll to position [1348, 0]
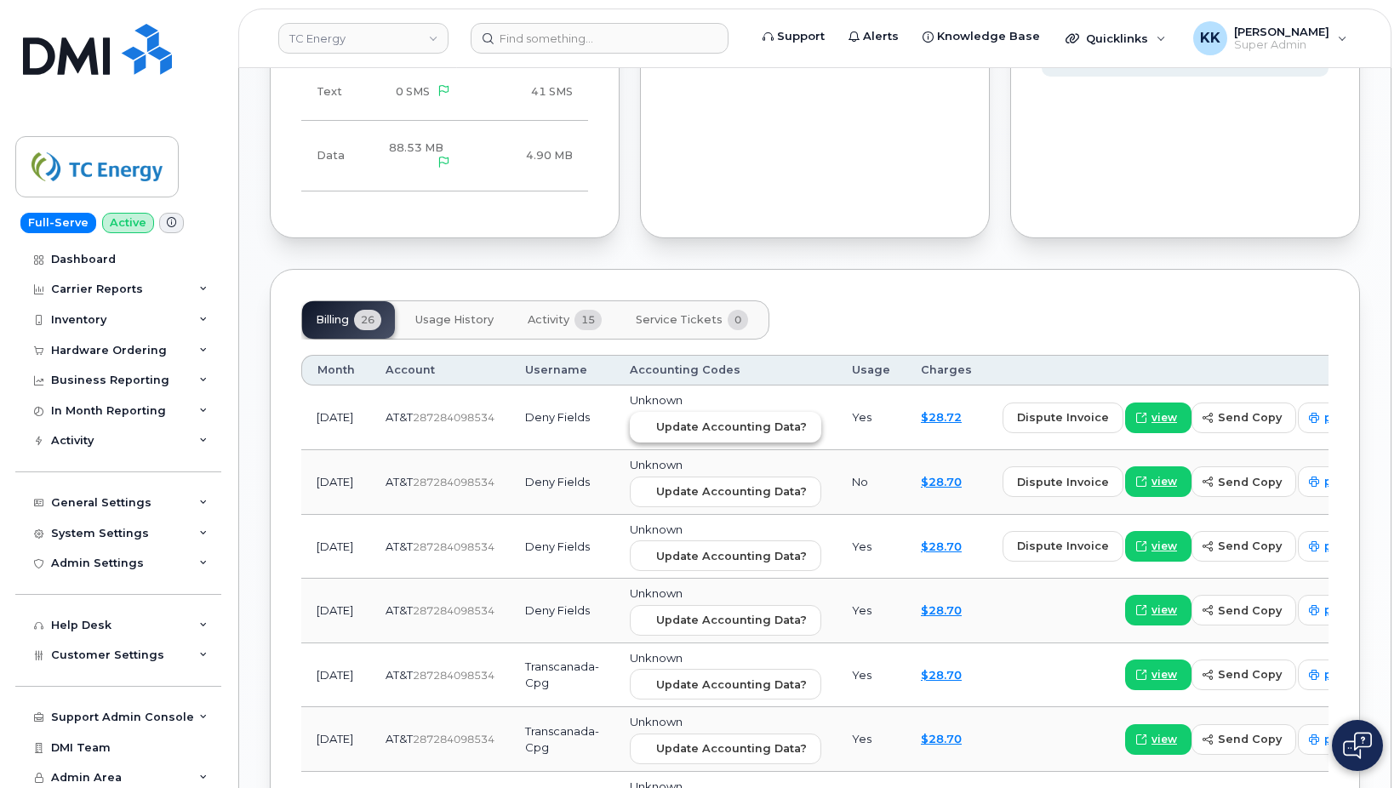
click at [673, 424] on span "Update Accounting Data?" at bounding box center [731, 427] width 151 height 16
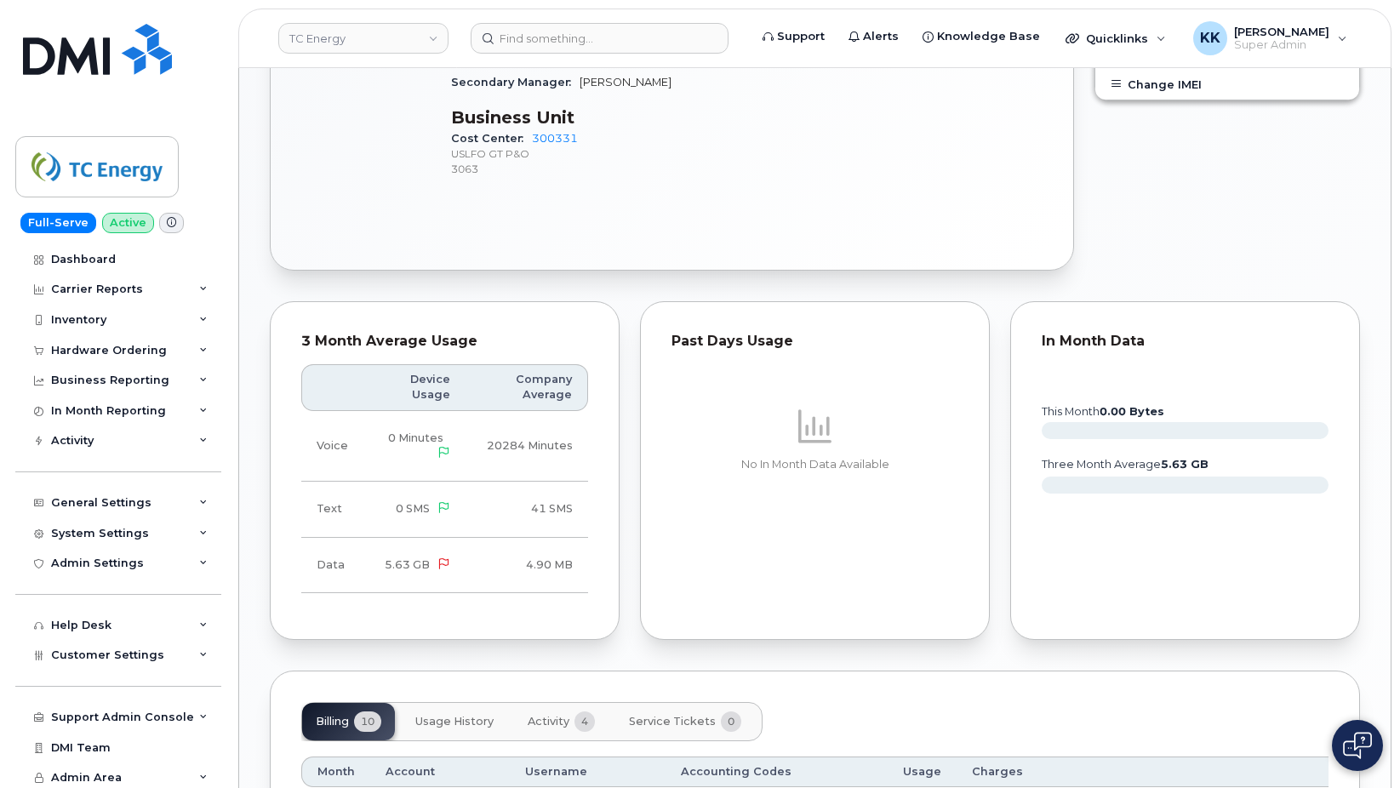
scroll to position [1279, 0]
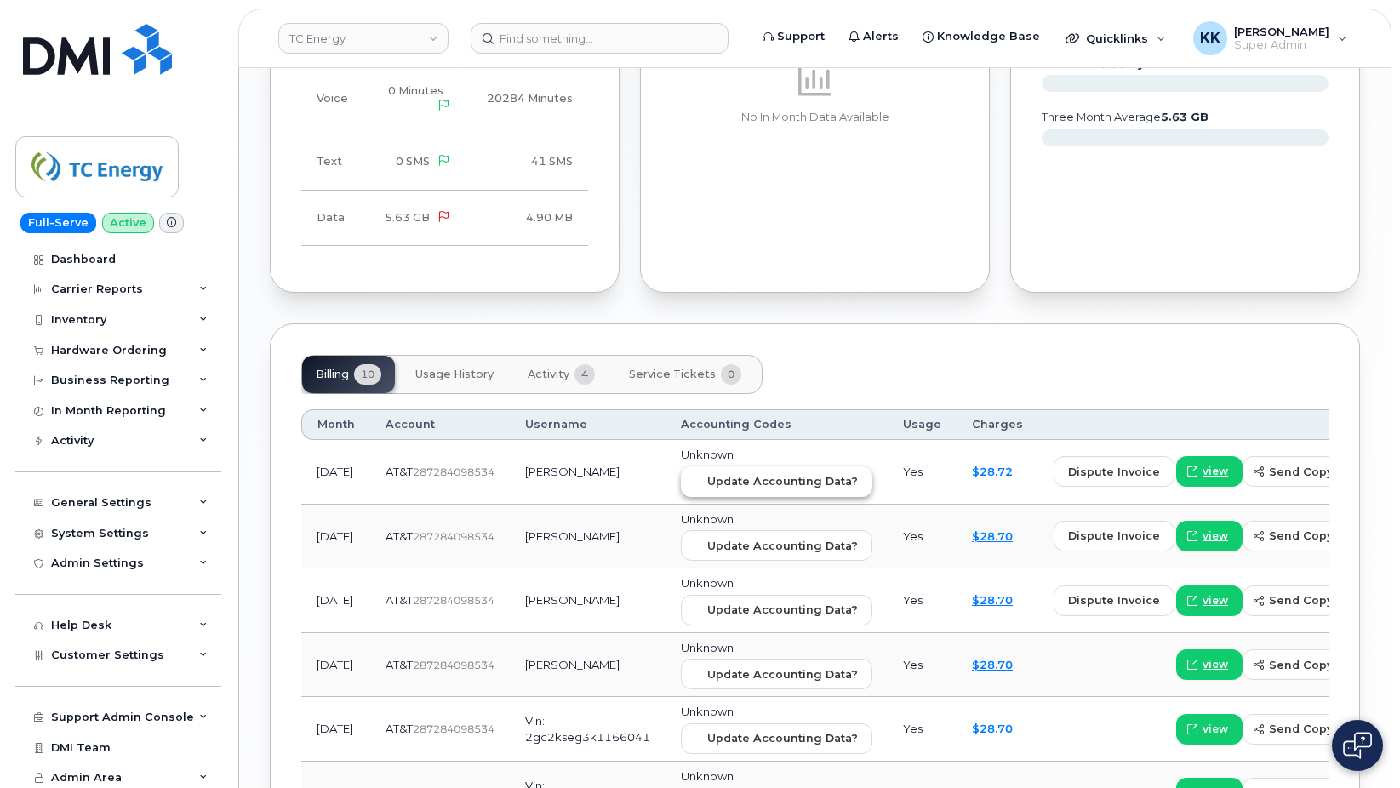
click at [754, 485] on span "Update Accounting Data?" at bounding box center [782, 481] width 151 height 16
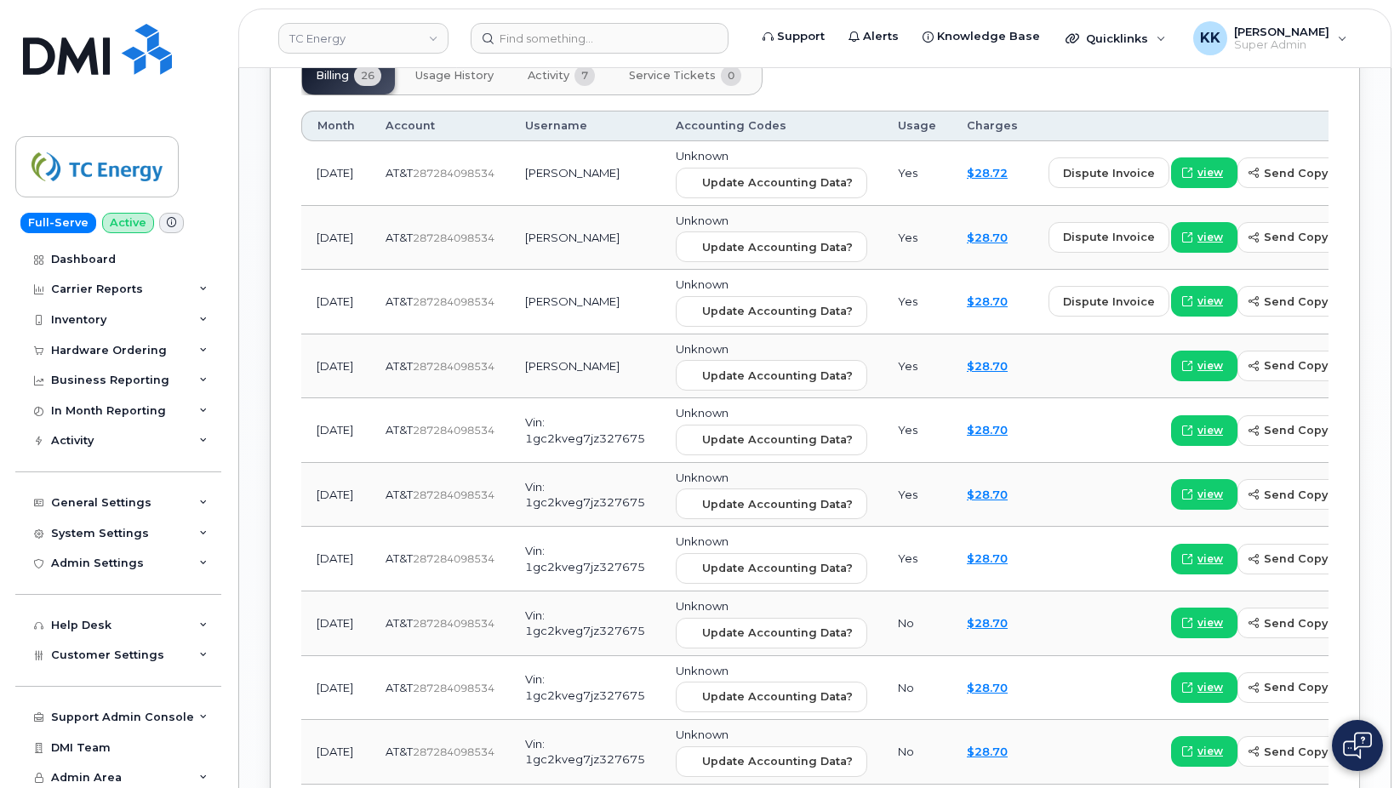
scroll to position [1190, 0]
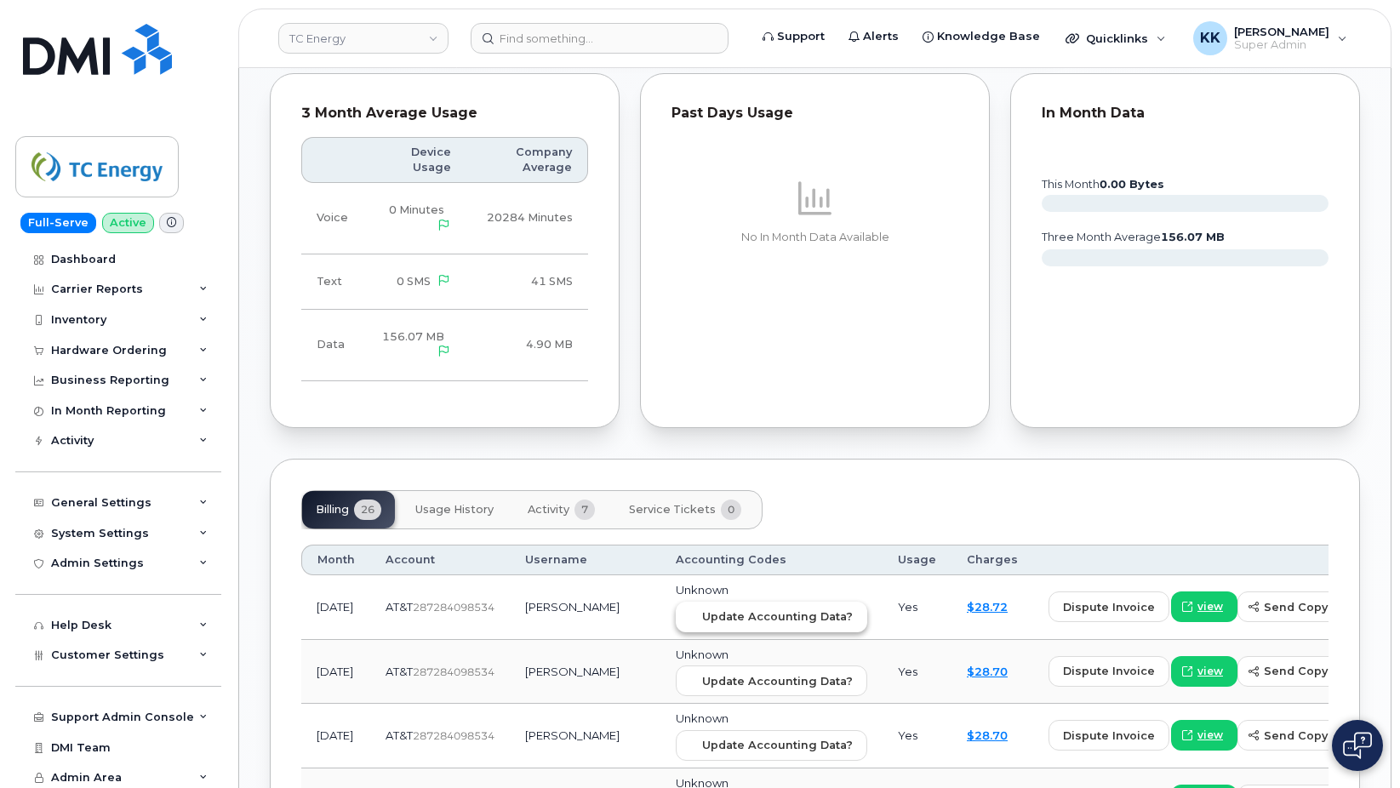
click at [735, 609] on span "Update Accounting Data?" at bounding box center [777, 617] width 151 height 16
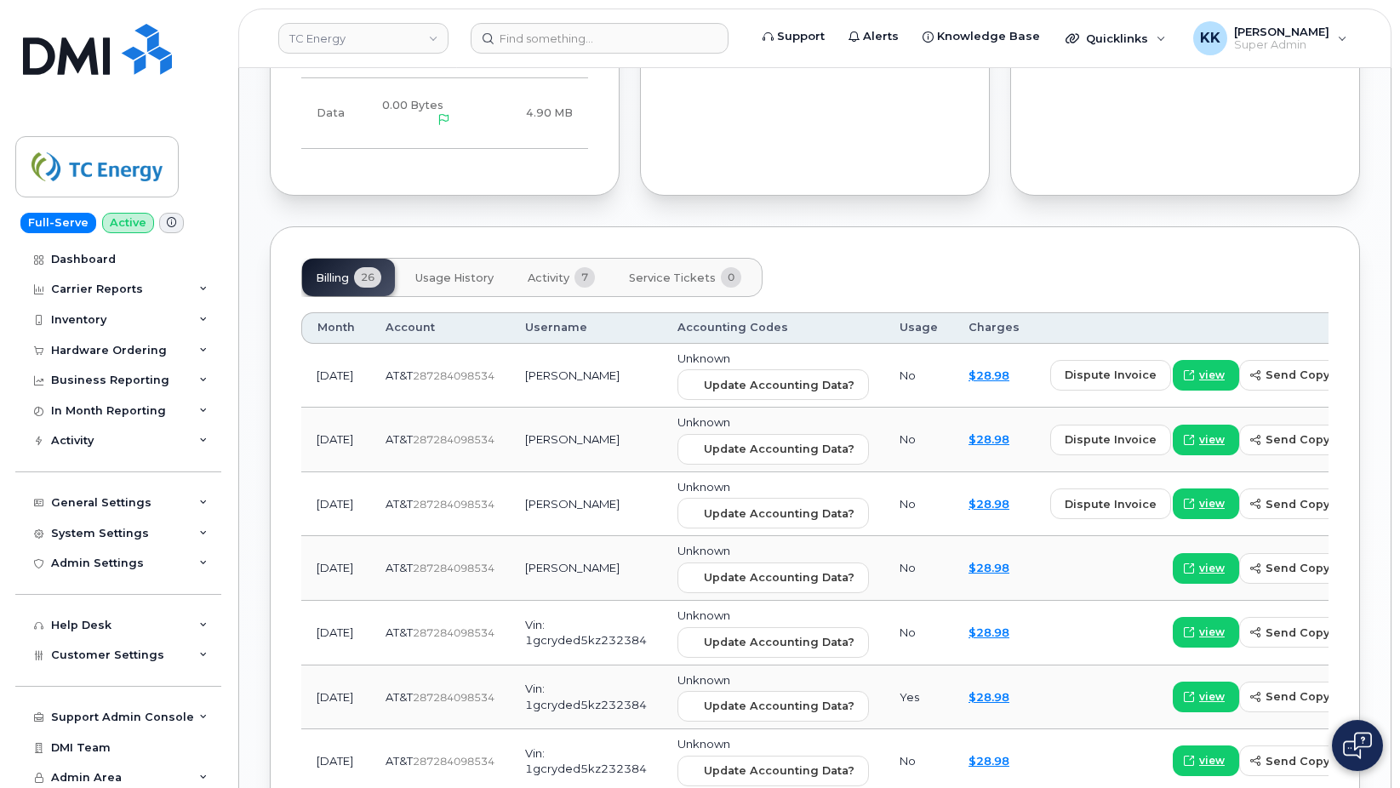
scroll to position [1342, 0]
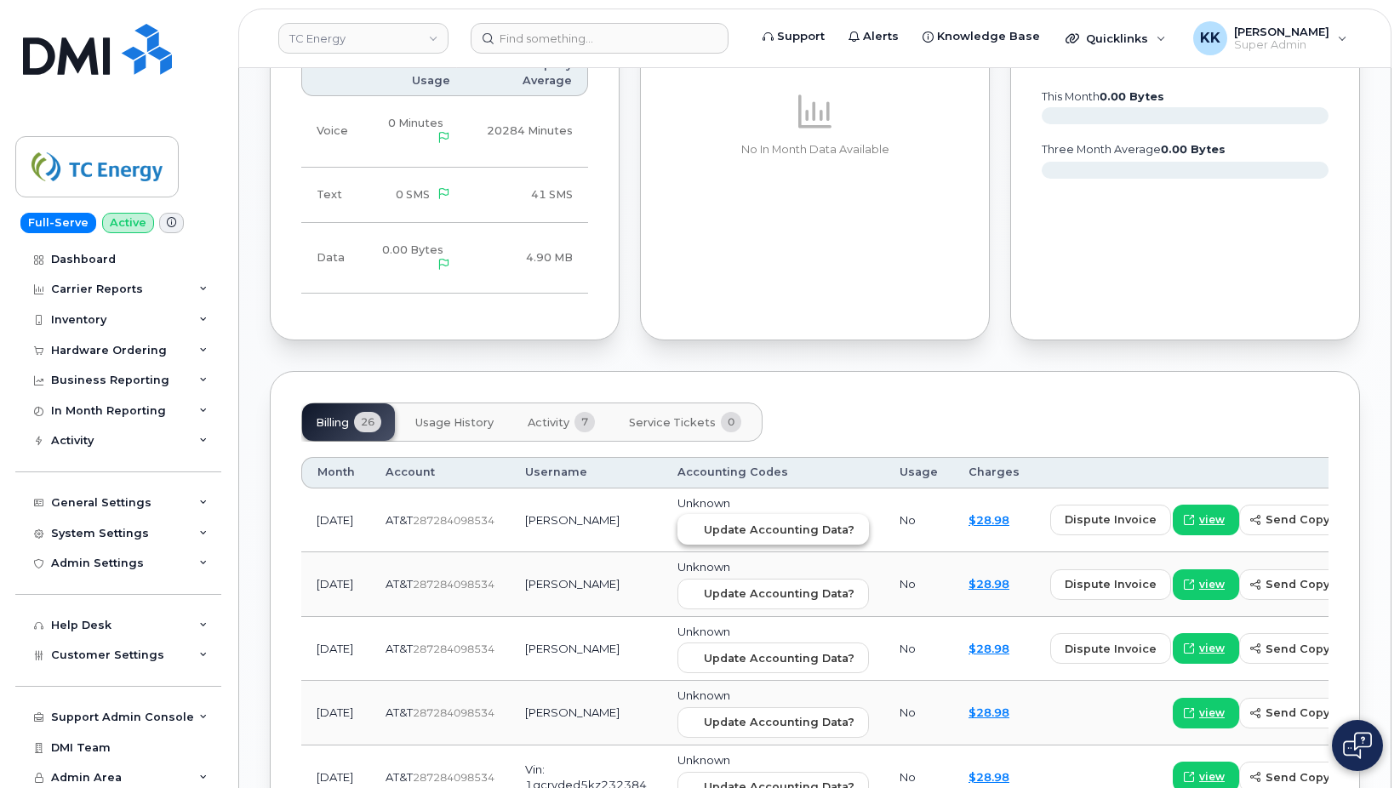
click at [757, 522] on span "Update Accounting Data?" at bounding box center [779, 530] width 151 height 16
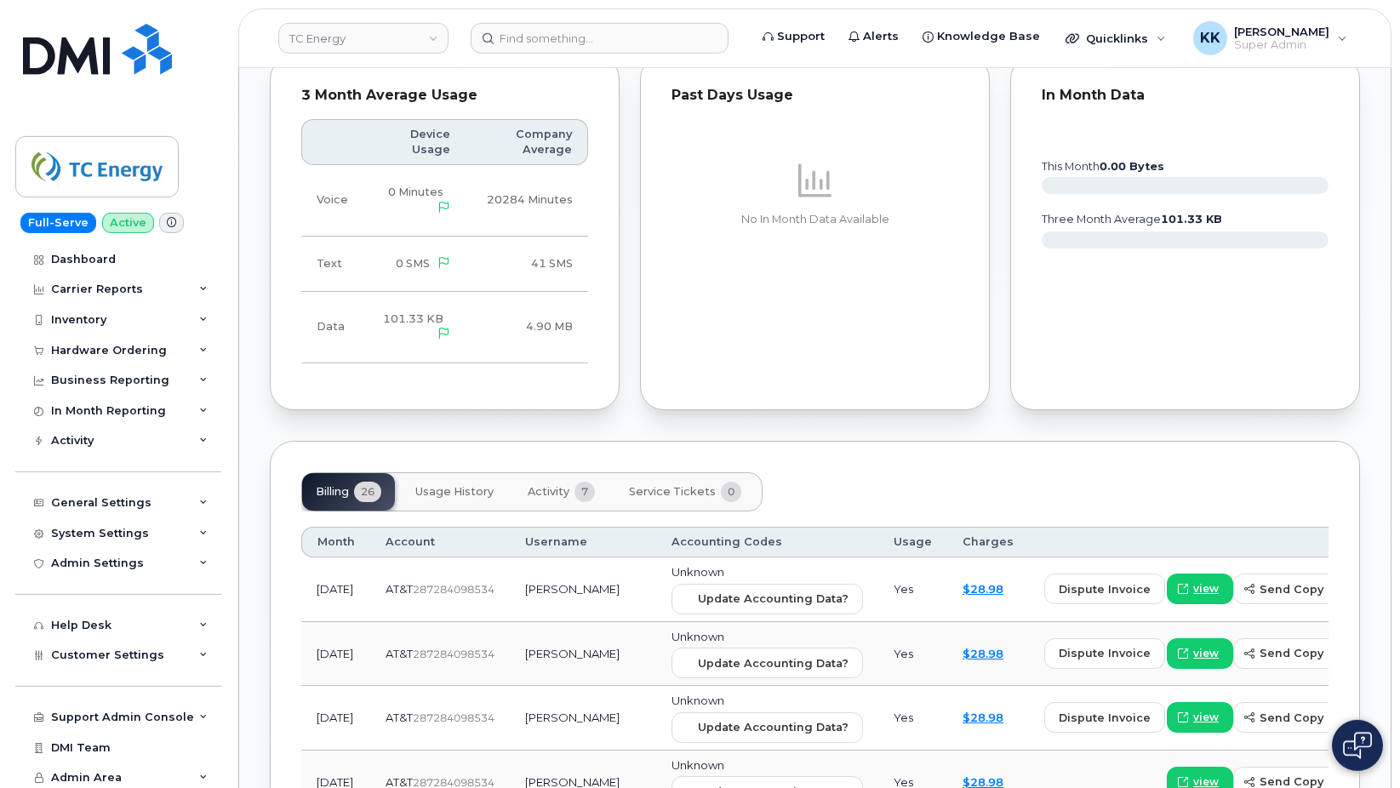
scroll to position [1277, 0]
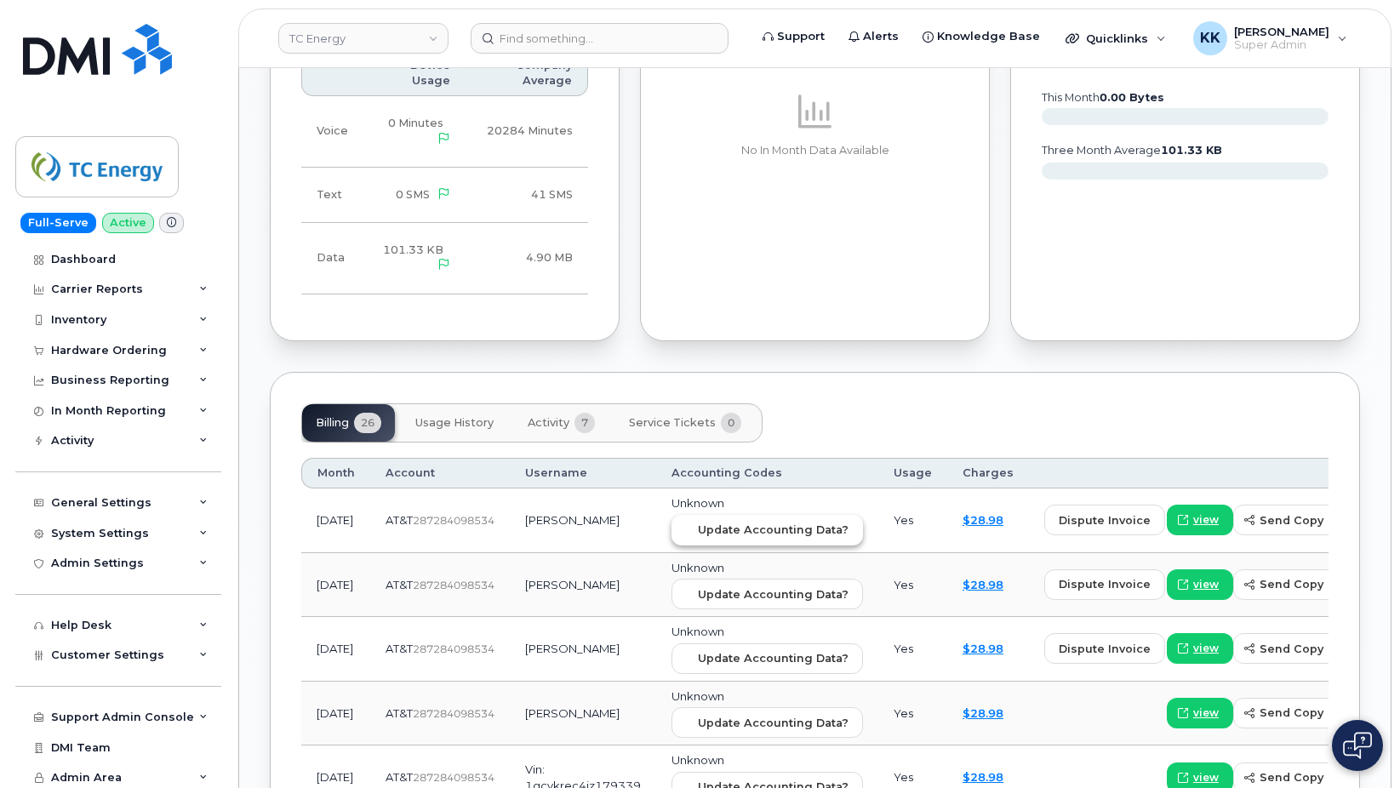
click at [741, 522] on span "Update Accounting Data?" at bounding box center [773, 530] width 151 height 16
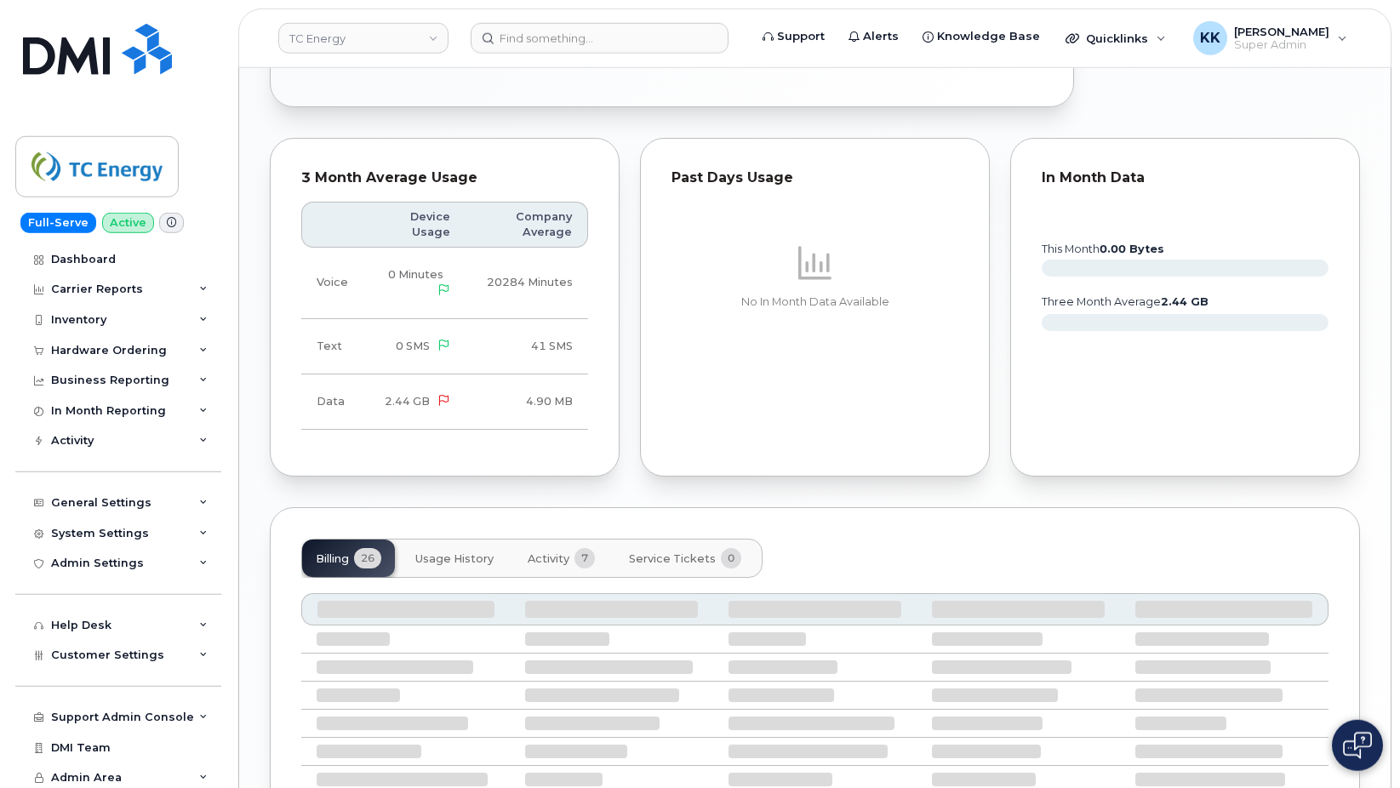
scroll to position [1276, 0]
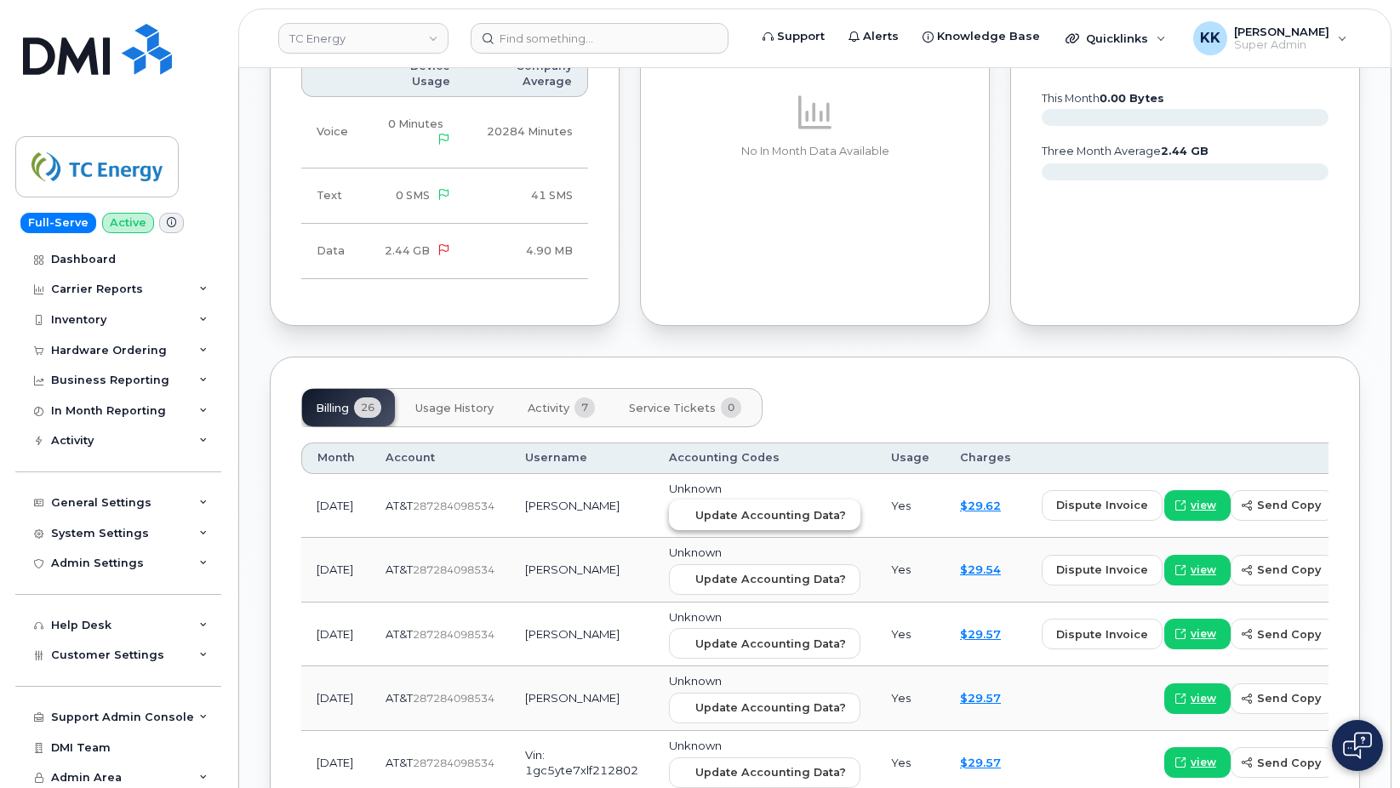
click at [753, 507] on span "Update Accounting Data?" at bounding box center [771, 515] width 151 height 16
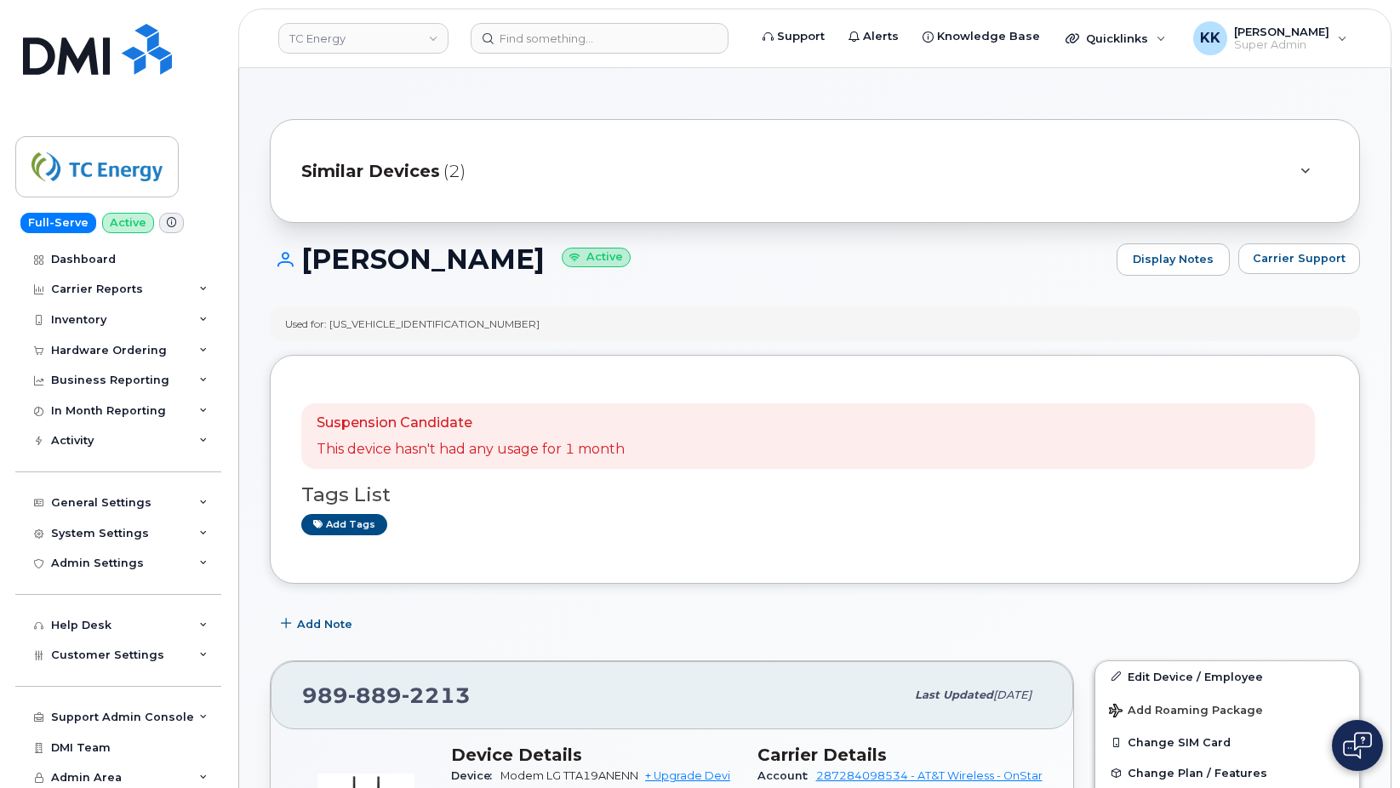
scroll to position [1342, 0]
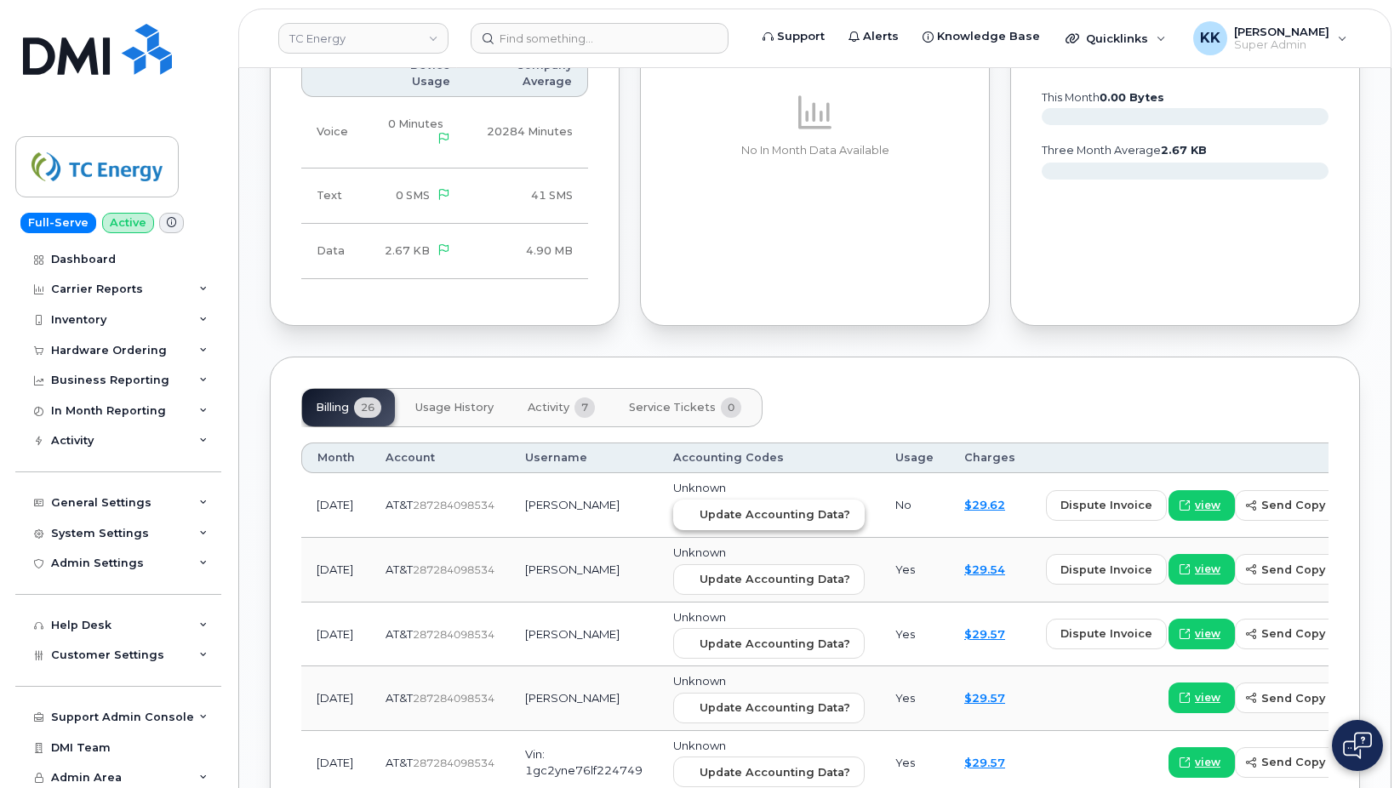
click at [700, 507] on span "Update Accounting Data?" at bounding box center [775, 515] width 151 height 16
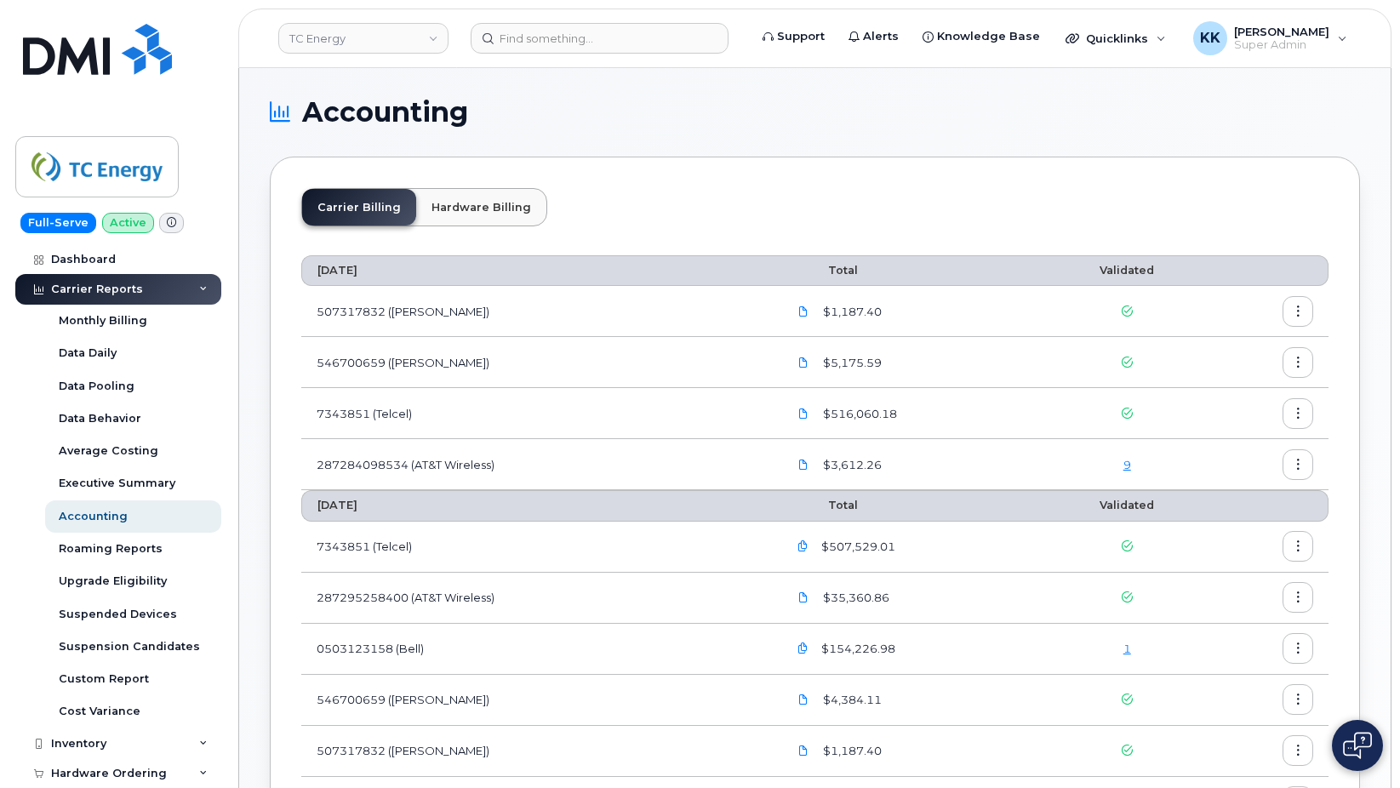
click at [1131, 465] on link "9" at bounding box center [1128, 465] width 8 height 14
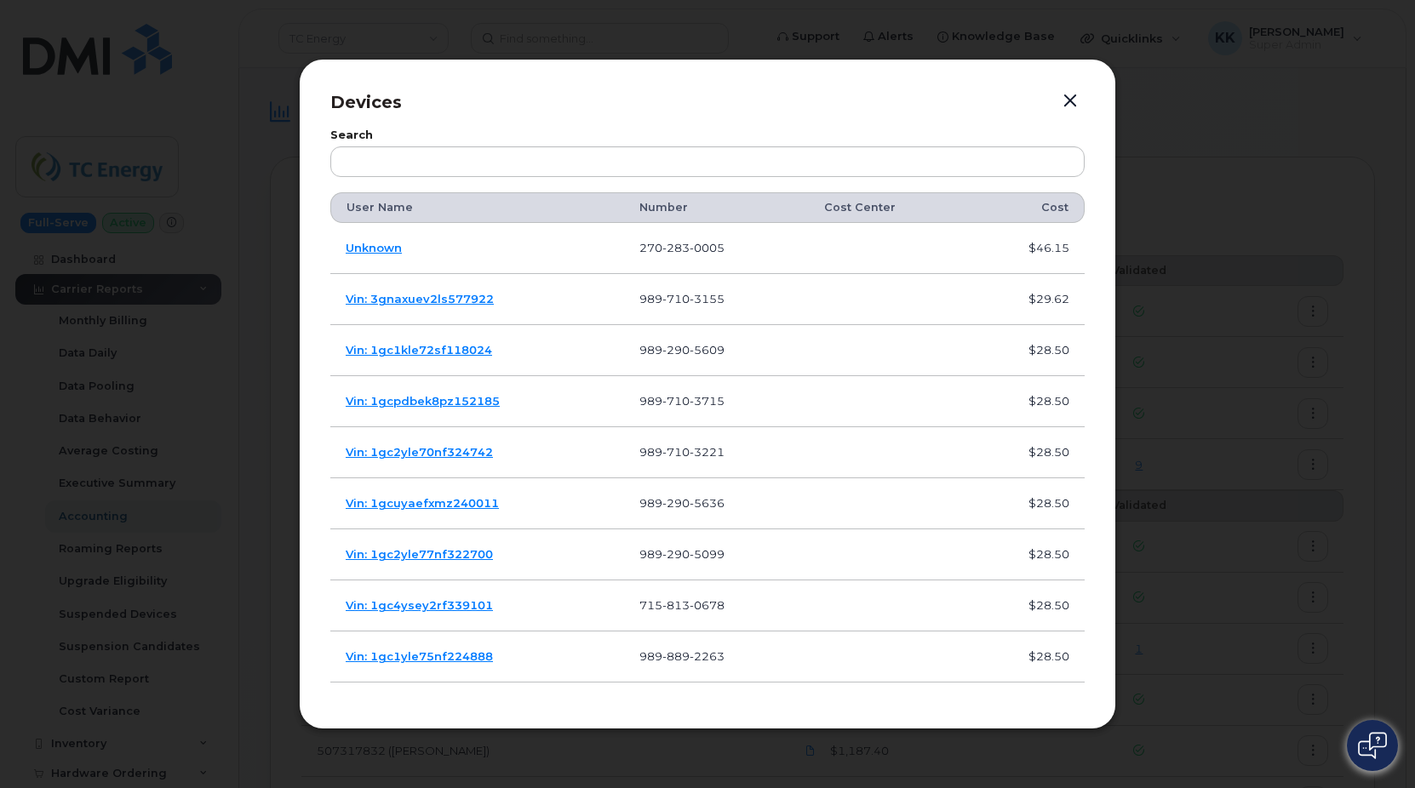
click at [1084, 106] on p "Devices" at bounding box center [707, 102] width 754 height 25
click at [1074, 103] on button "button" at bounding box center [1070, 101] width 26 height 24
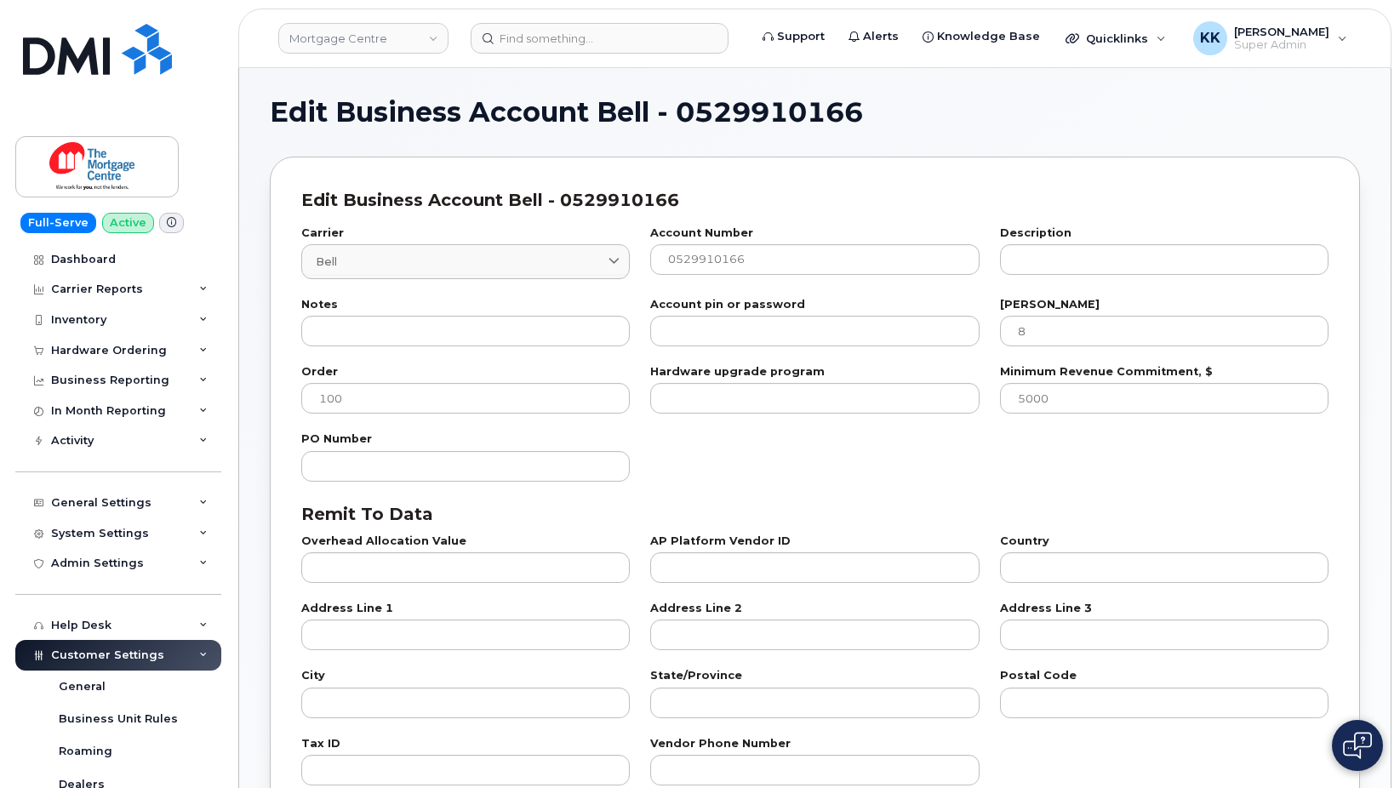
select select "807"
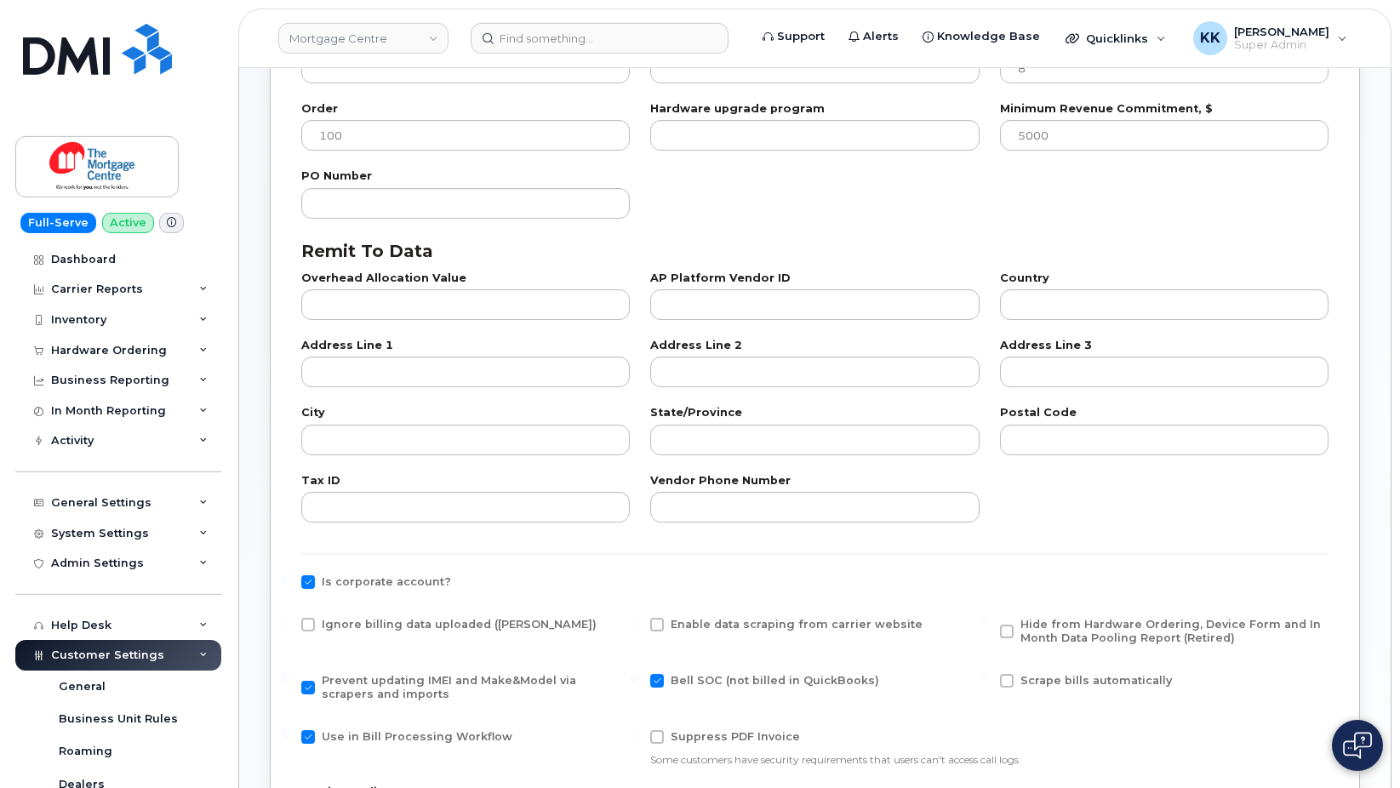
scroll to position [608, 0]
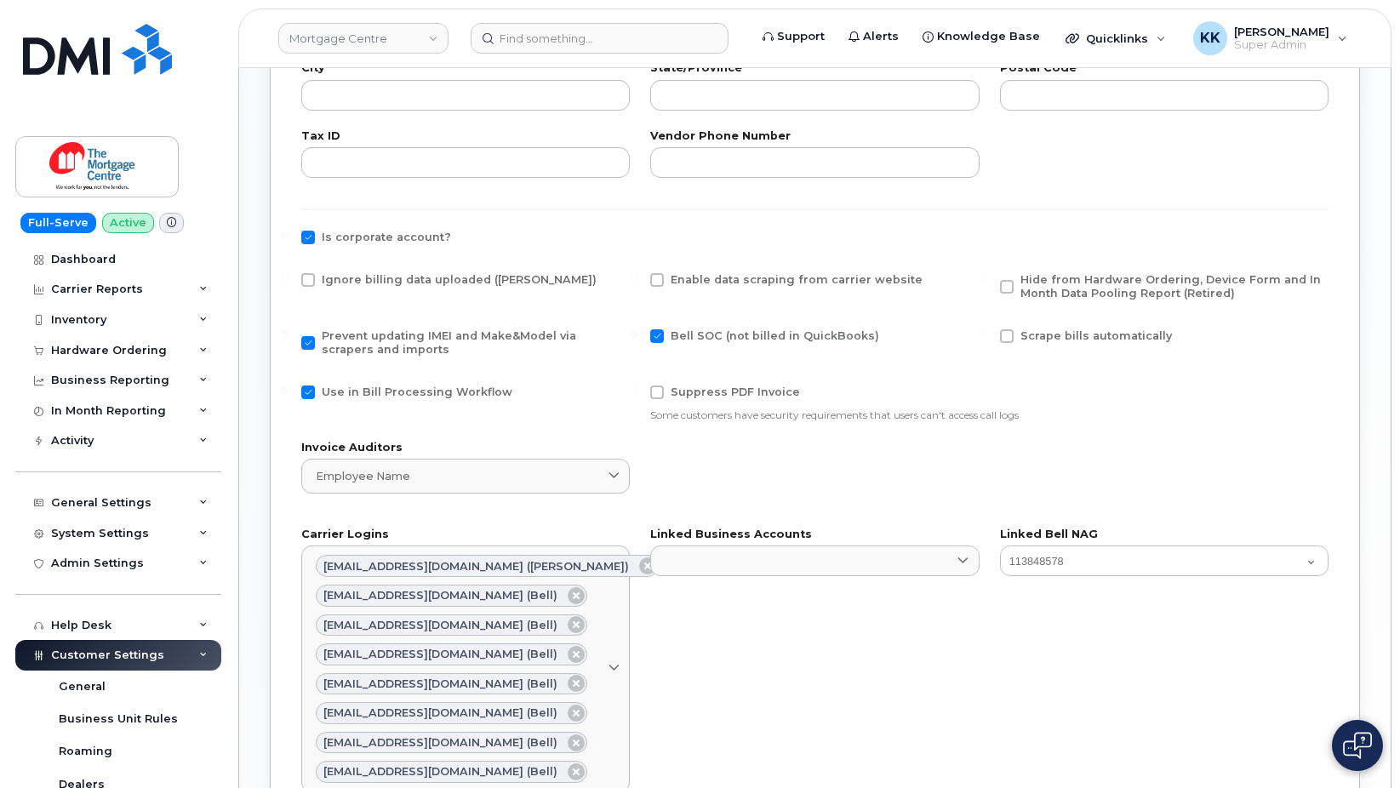
click at [309, 273] on span at bounding box center [308, 280] width 14 height 14
click at [289, 273] on input "Ignore billing data uploaded (Bill Parser)" at bounding box center [285, 277] width 9 height 9
checkbox input "true"
click at [309, 396] on span at bounding box center [308, 393] width 14 height 14
click at [289, 394] on input "Use in Bill Processing Workflow" at bounding box center [285, 390] width 9 height 9
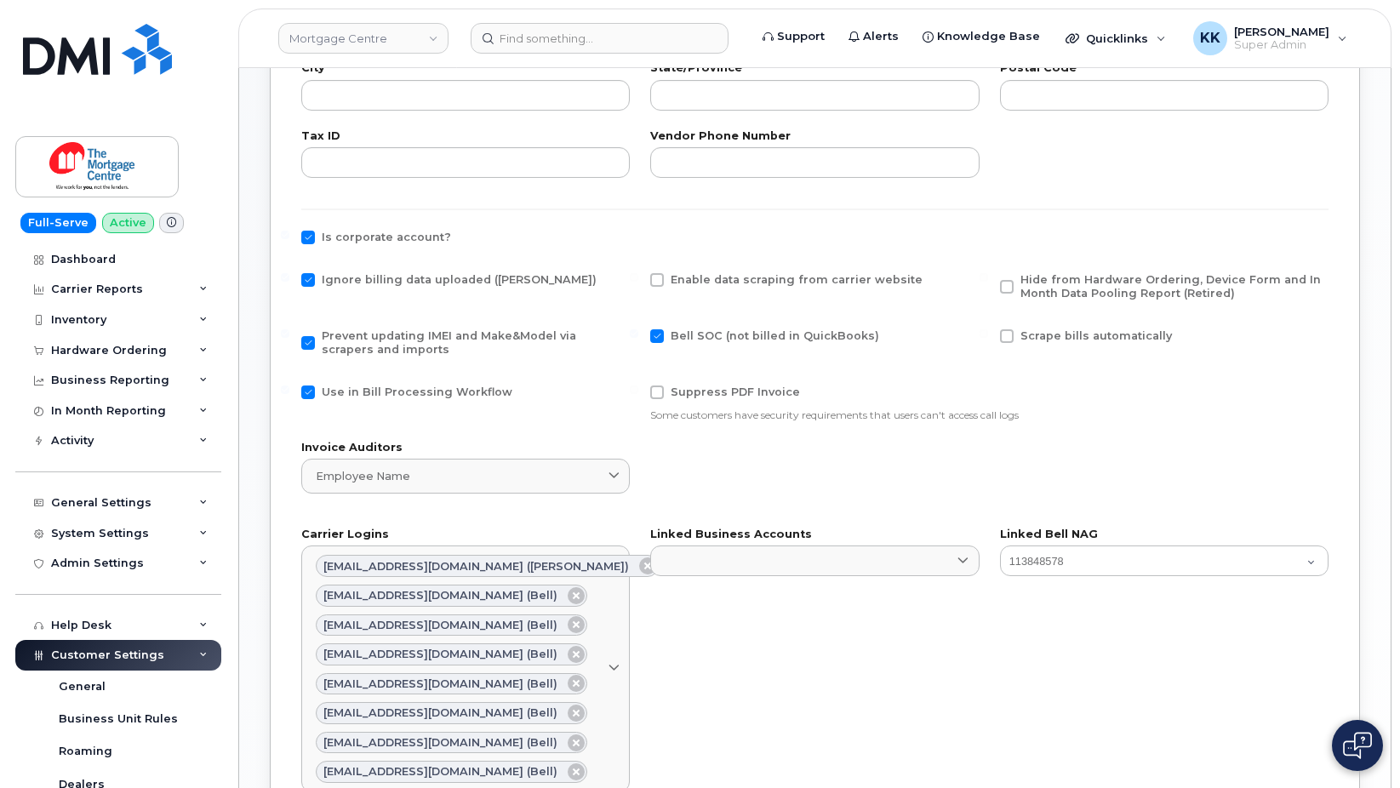
checkbox input "false"
click at [1102, 281] on span "Hide from Hardware Ordering, Device Form and In Month Data Pooling Report (Reti…" at bounding box center [1171, 286] width 301 height 26
click at [988, 281] on input "Hide from Hardware Ordering, Device Form and In Month Data Pooling Report (Reti…" at bounding box center [984, 277] width 9 height 9
checkbox input "true"
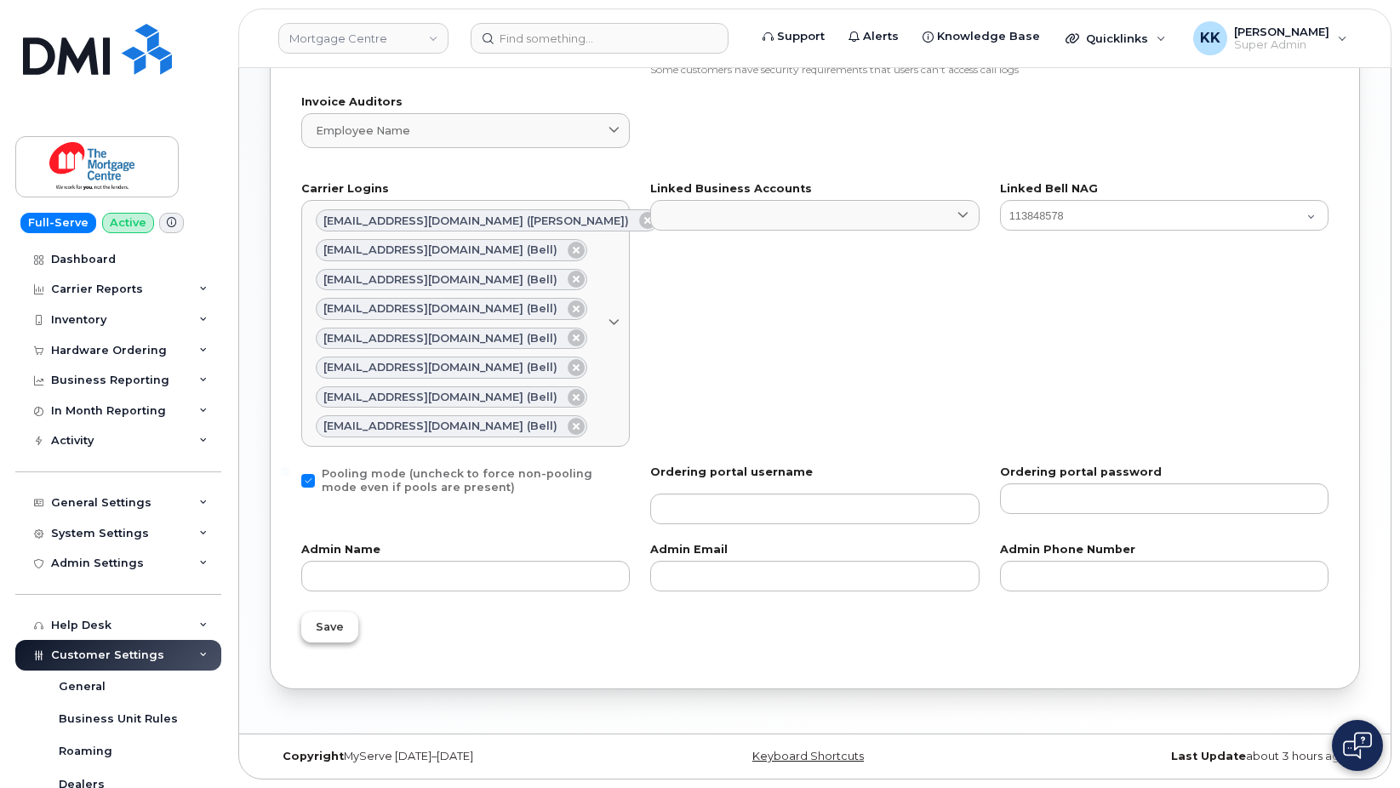
click at [341, 636] on button "Save" at bounding box center [329, 627] width 57 height 31
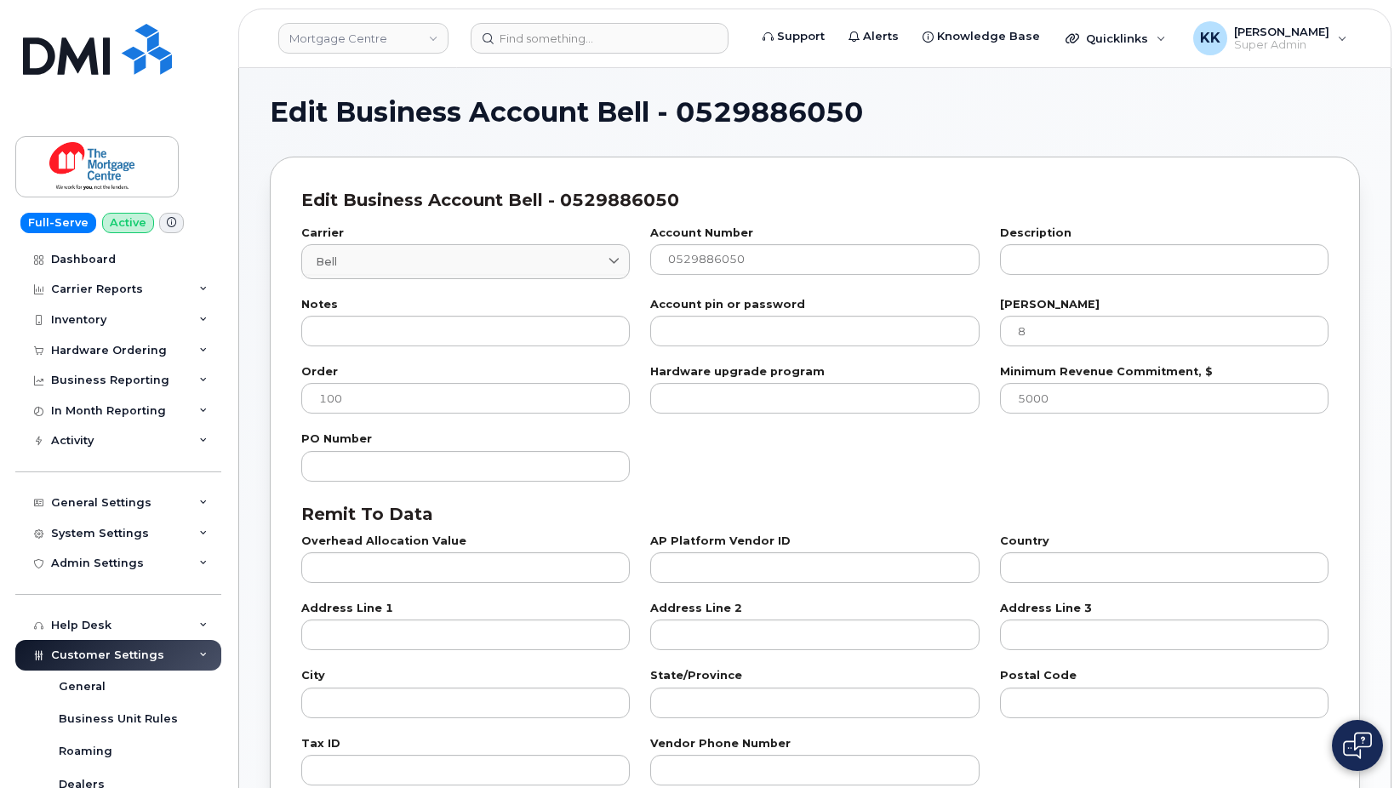
select select "807"
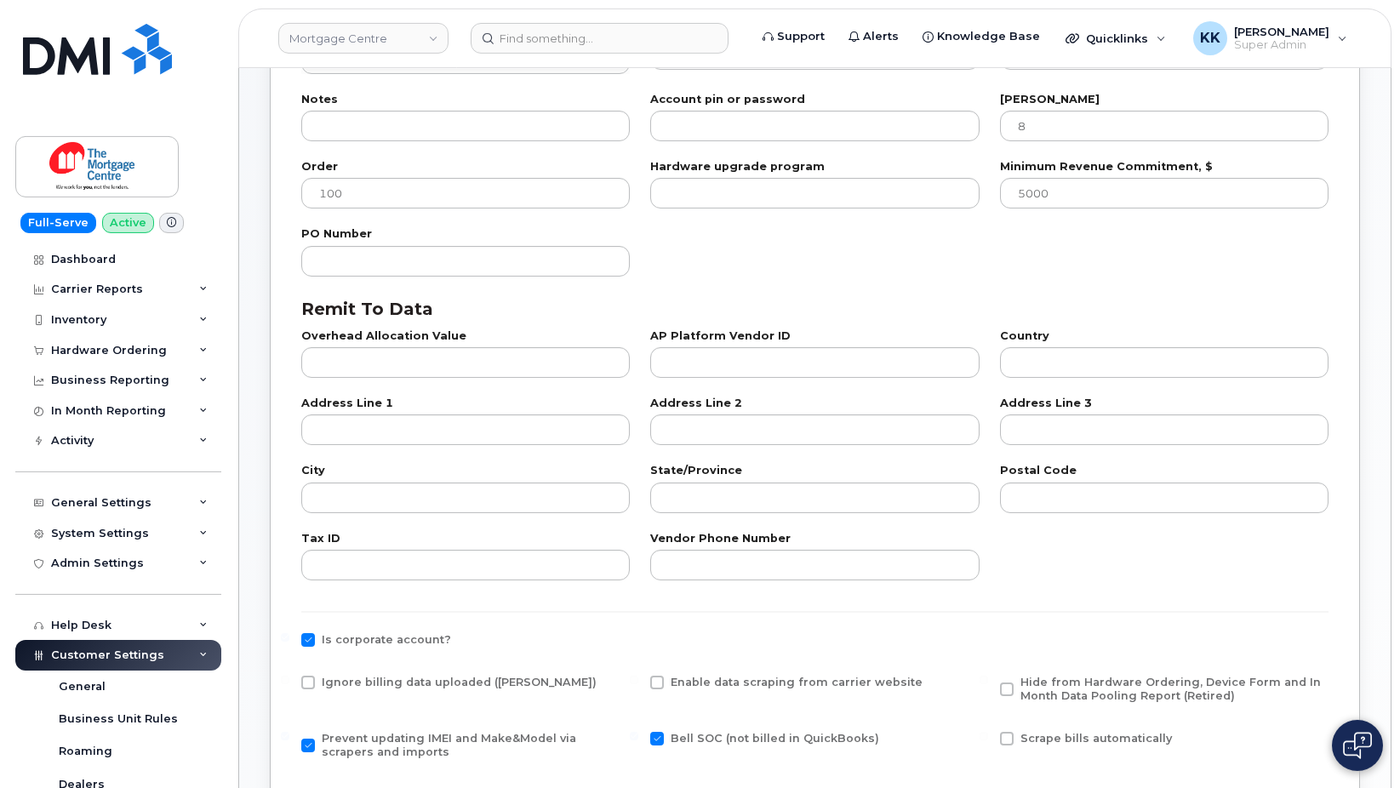
scroll to position [521, 0]
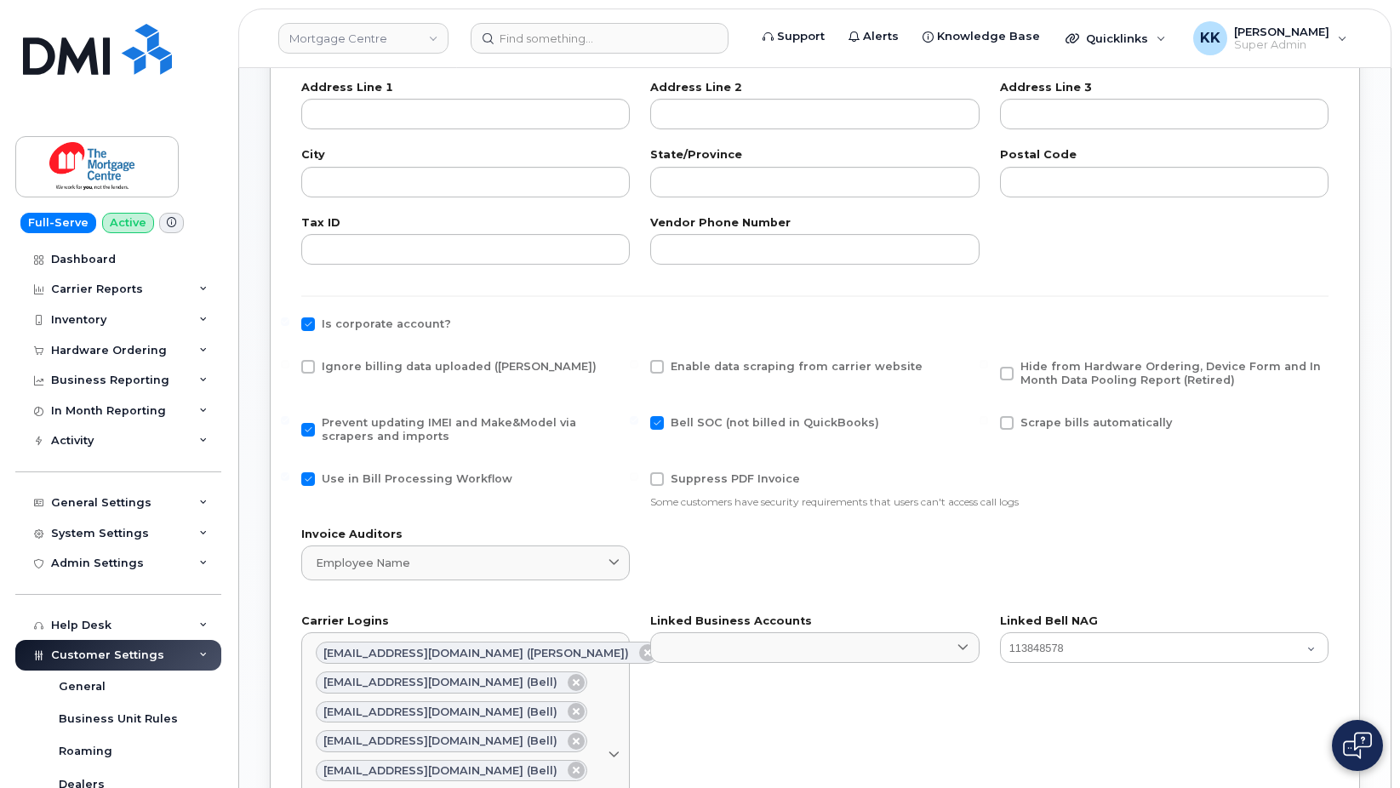
click at [311, 360] on span at bounding box center [308, 367] width 14 height 14
click at [289, 360] on input "Ignore billing data uploaded ([PERSON_NAME])" at bounding box center [285, 364] width 9 height 9
checkbox input "true"
click at [360, 484] on span "Use in Bill Processing Workflow" at bounding box center [417, 478] width 191 height 13
click at [289, 481] on input "Use in Bill Processing Workflow" at bounding box center [285, 476] width 9 height 9
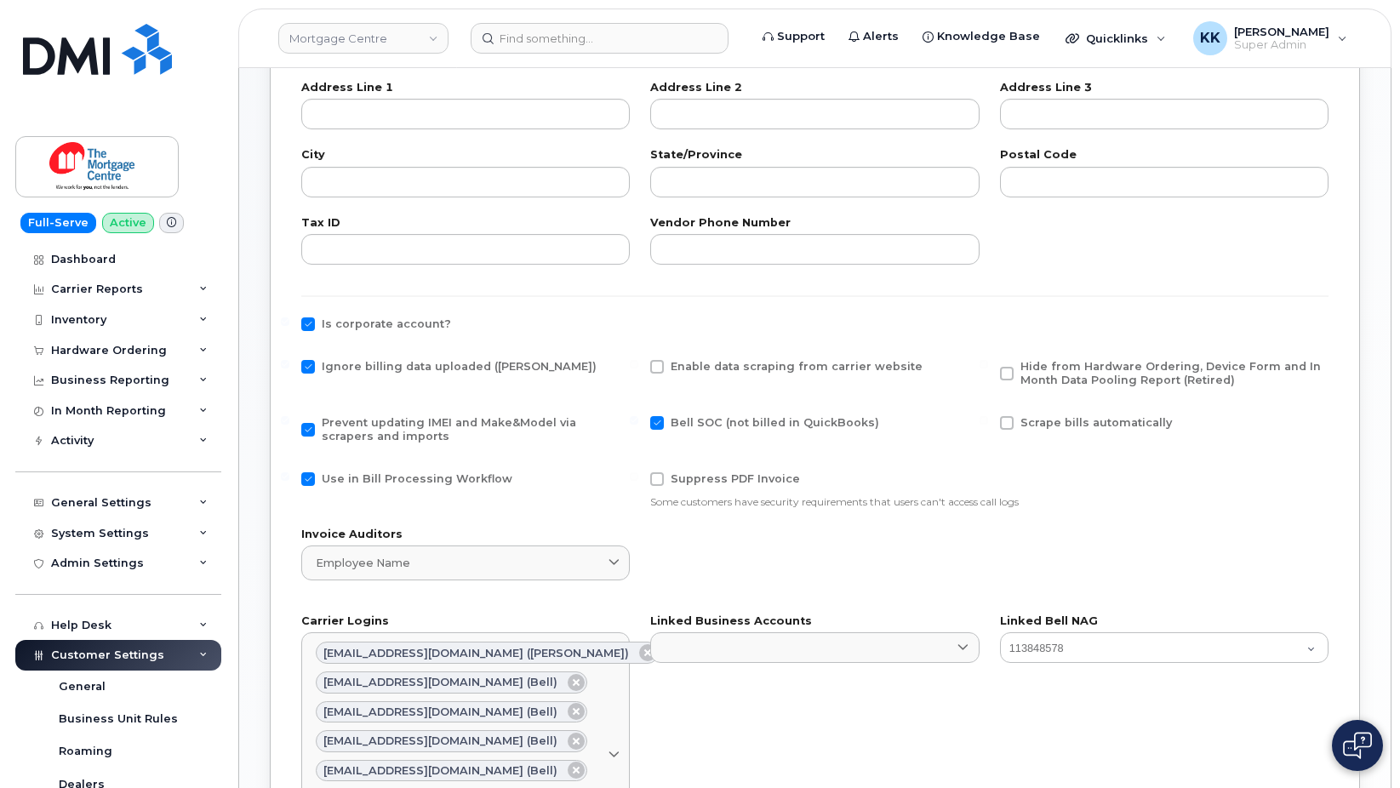
checkbox input "false"
click at [1082, 381] on span "Hide from Hardware Ordering, Device Form and In Month Data Pooling Report (Reti…" at bounding box center [1171, 373] width 301 height 26
click at [988, 369] on input "Hide from Hardware Ordering, Device Form and In Month Data Pooling Report (Reti…" at bounding box center [984, 364] width 9 height 9
checkbox input "true"
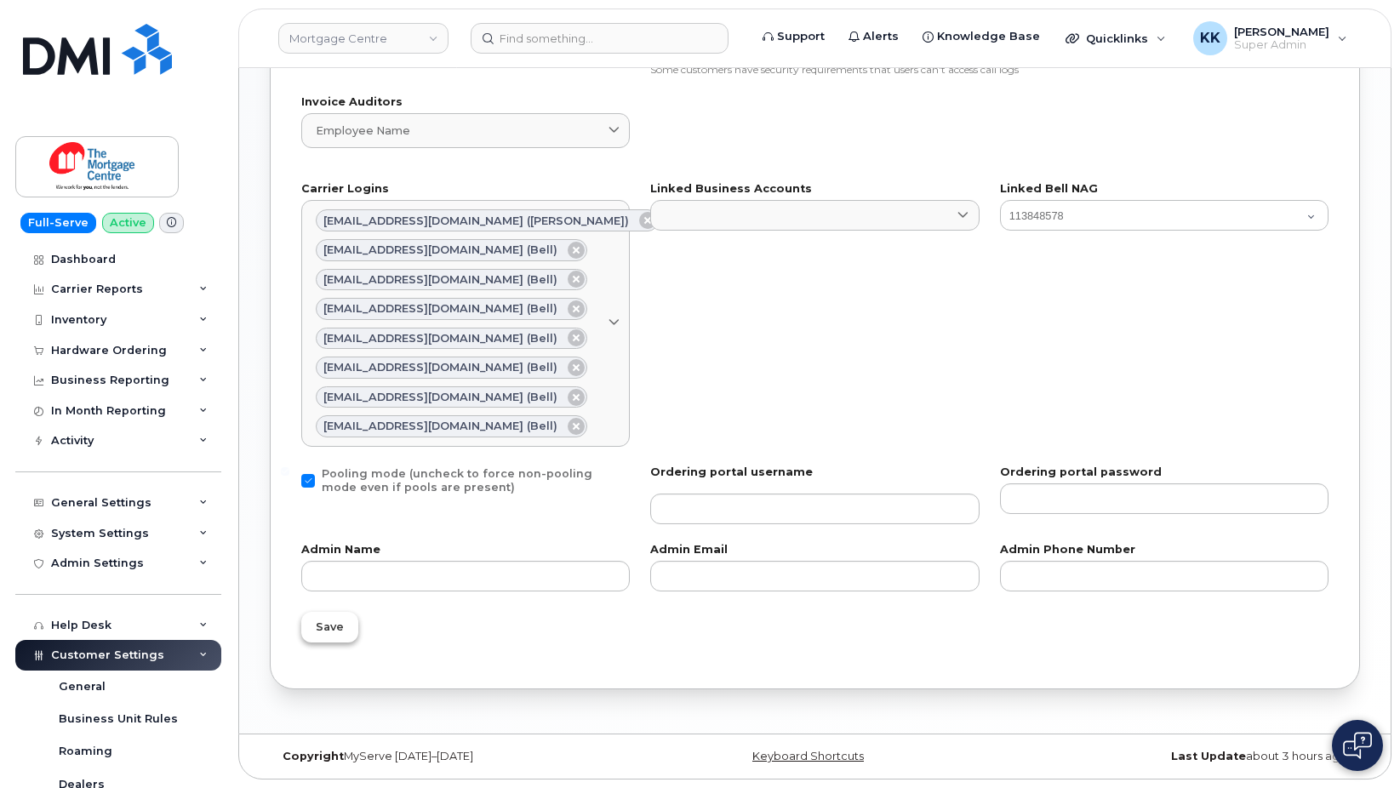
click at [332, 639] on button "Save" at bounding box center [329, 627] width 57 height 31
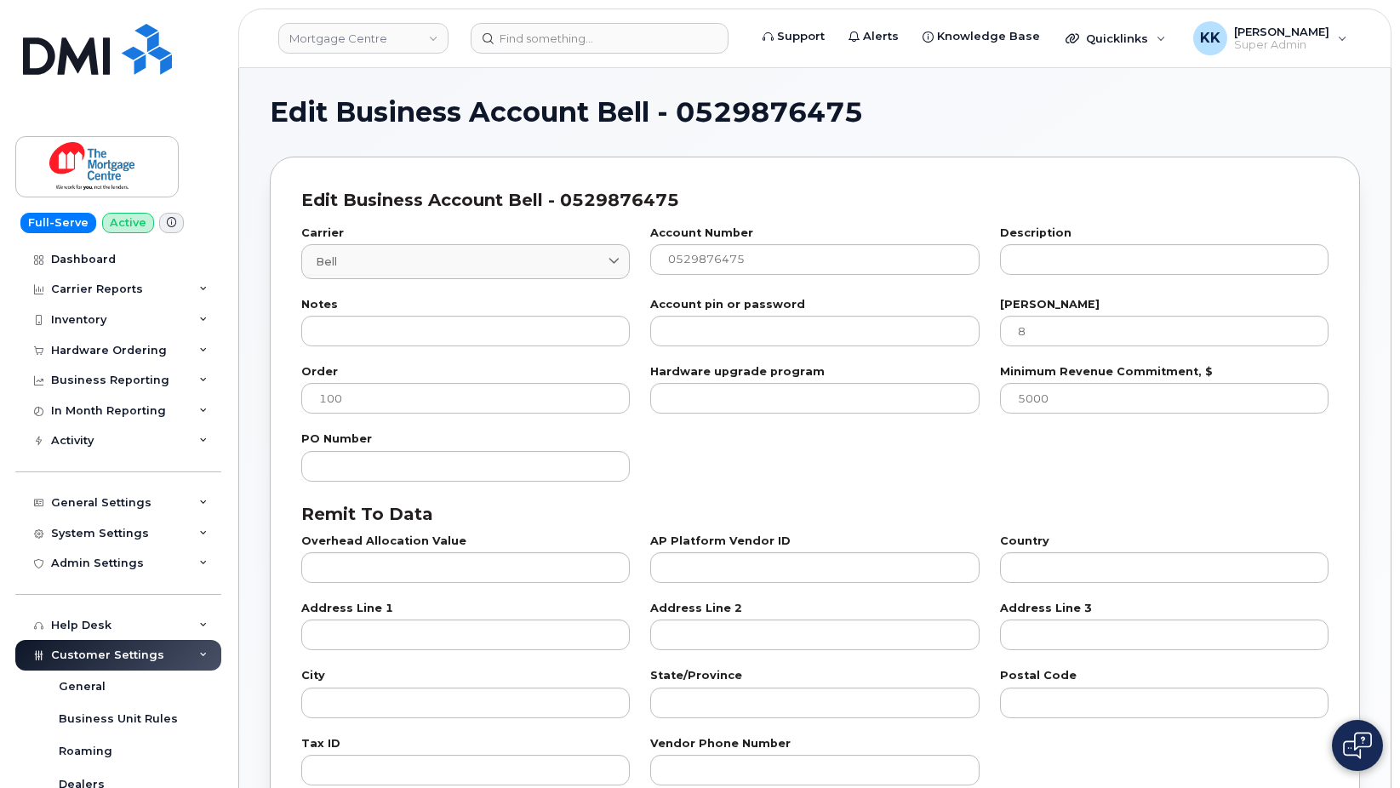
select select "807"
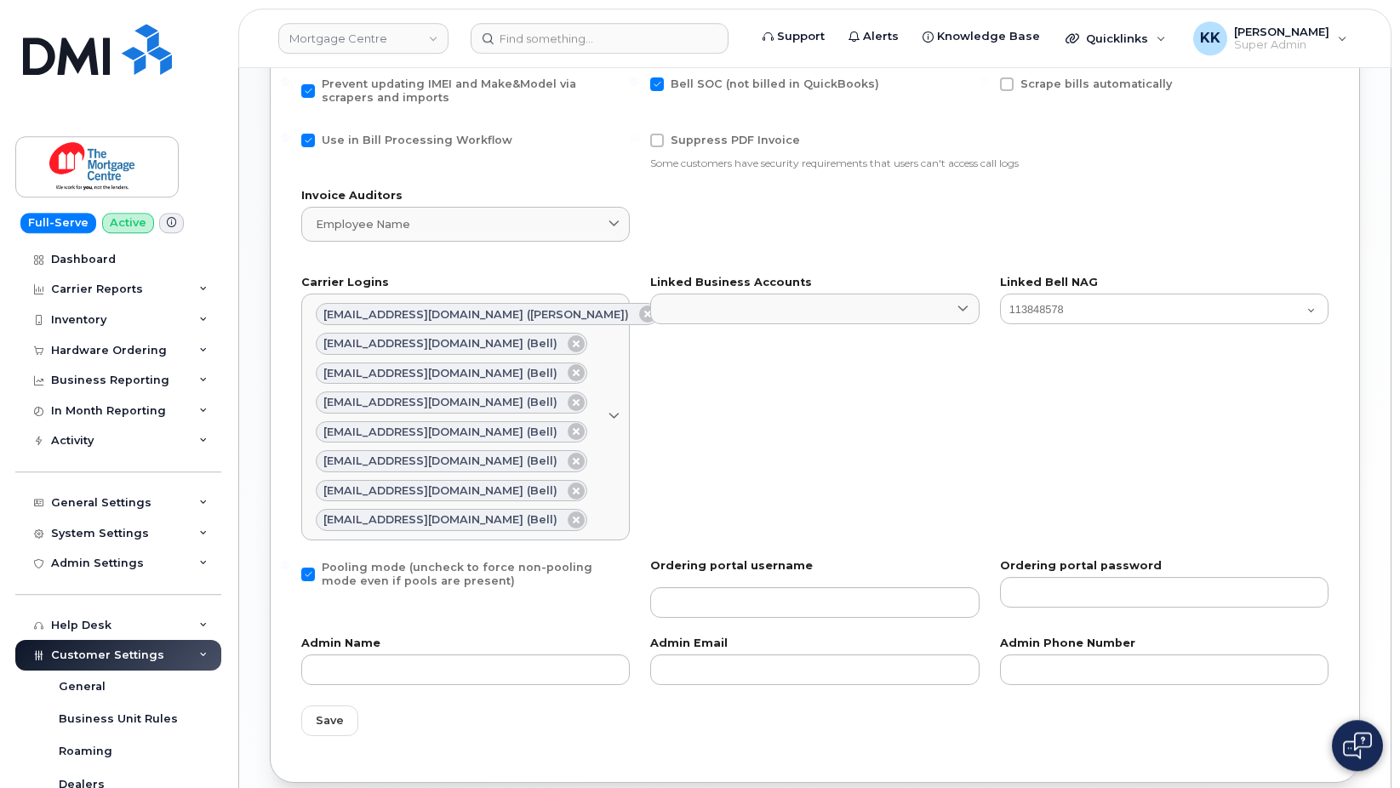
scroll to position [432, 0]
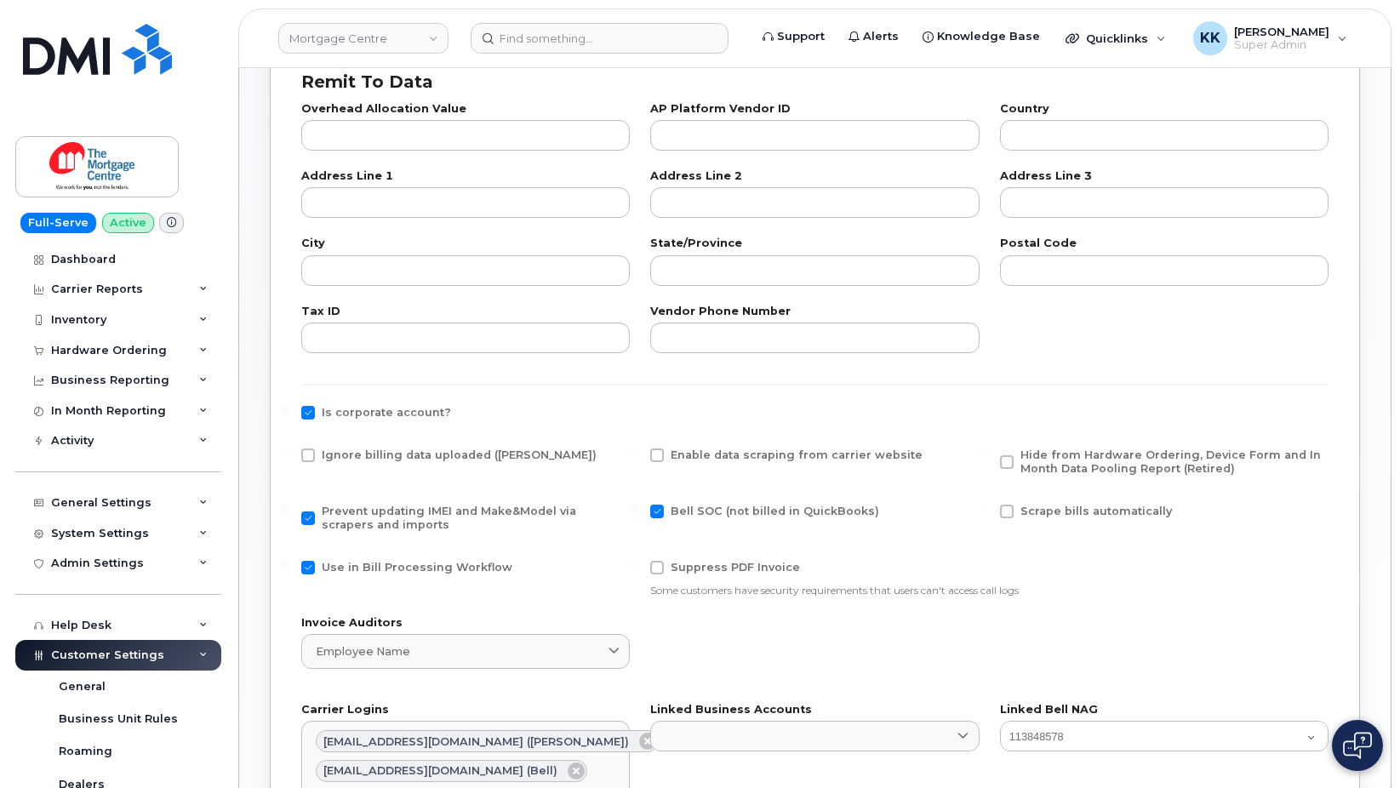
click at [323, 446] on div "Ignore billing data uploaded ([PERSON_NAME])" at bounding box center [465, 466] width 349 height 56
click at [336, 452] on span "Ignore billing data uploaded ([PERSON_NAME])" at bounding box center [459, 455] width 275 height 13
click at [289, 452] on input "Ignore billing data uploaded ([PERSON_NAME])" at bounding box center [285, 453] width 9 height 9
checkbox input "true"
click at [357, 569] on span "Use in Bill Processing Workflow" at bounding box center [417, 567] width 191 height 13
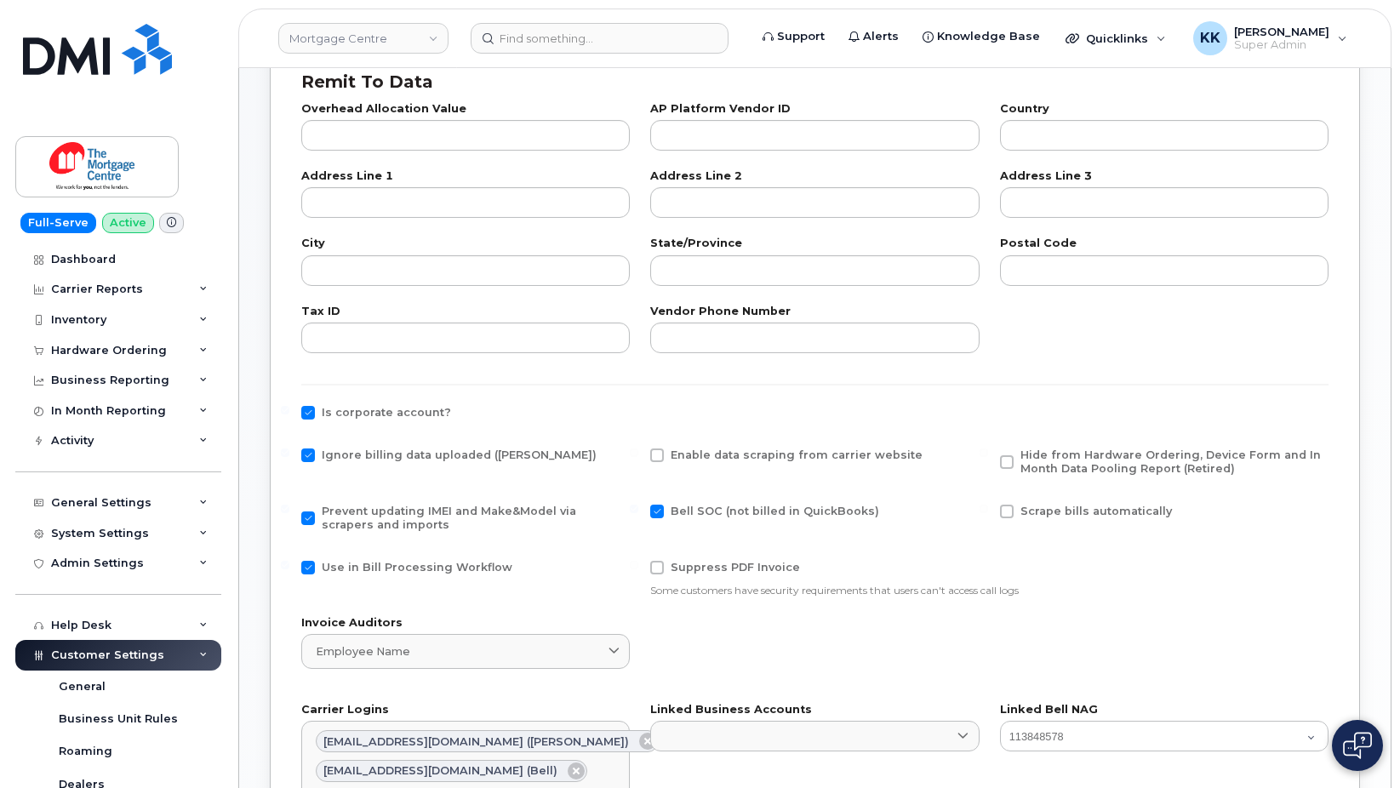
click at [289, 569] on input "Use in Bill Processing Workflow" at bounding box center [285, 565] width 9 height 9
checkbox input "false"
click at [1114, 462] on span "Hide from Hardware Ordering, Device Form and In Month Data Pooling Report (Reti…" at bounding box center [1172, 462] width 303 height 27
click at [988, 457] on input "Hide from Hardware Ordering, Device Form and In Month Data Pooling Report (Reti…" at bounding box center [984, 453] width 9 height 9
checkbox input "true"
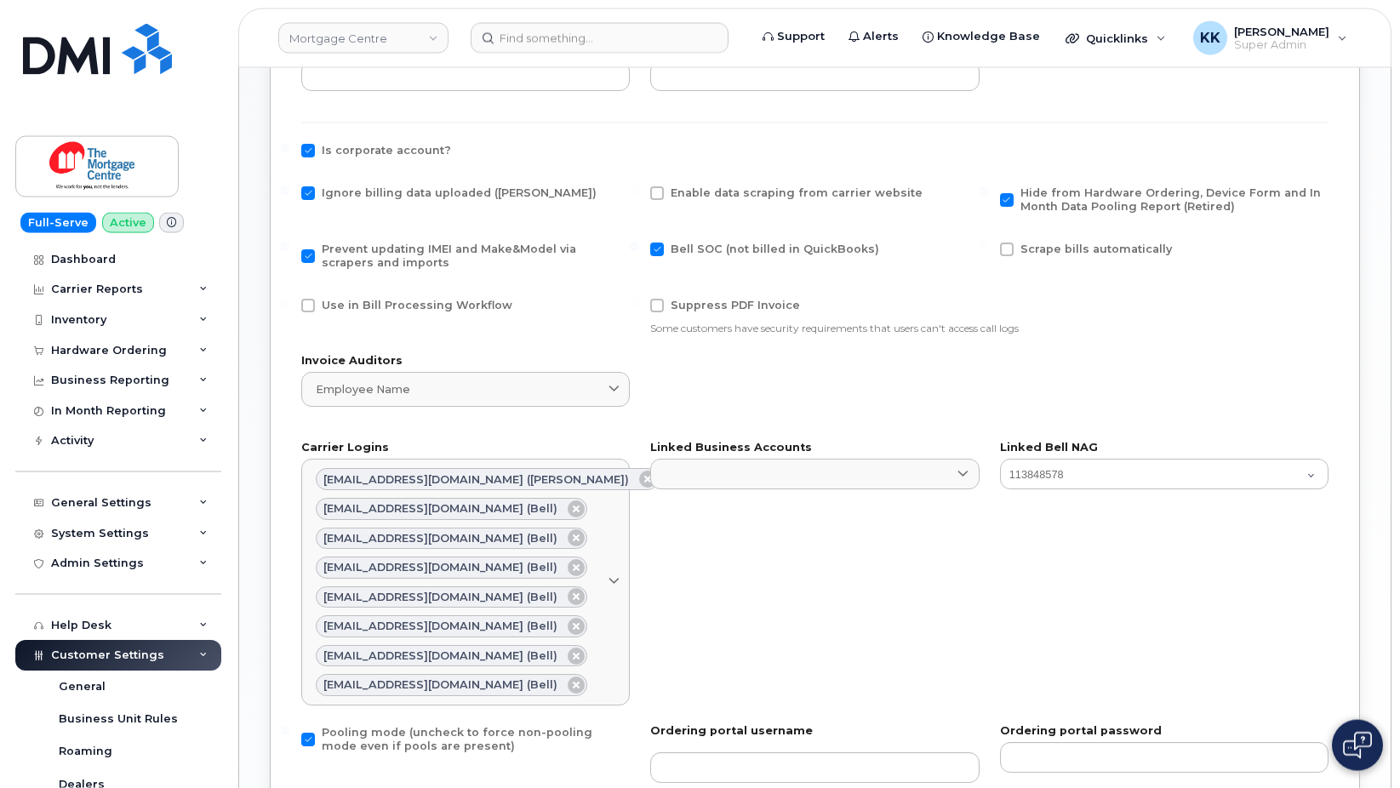
scroll to position [953, 0]
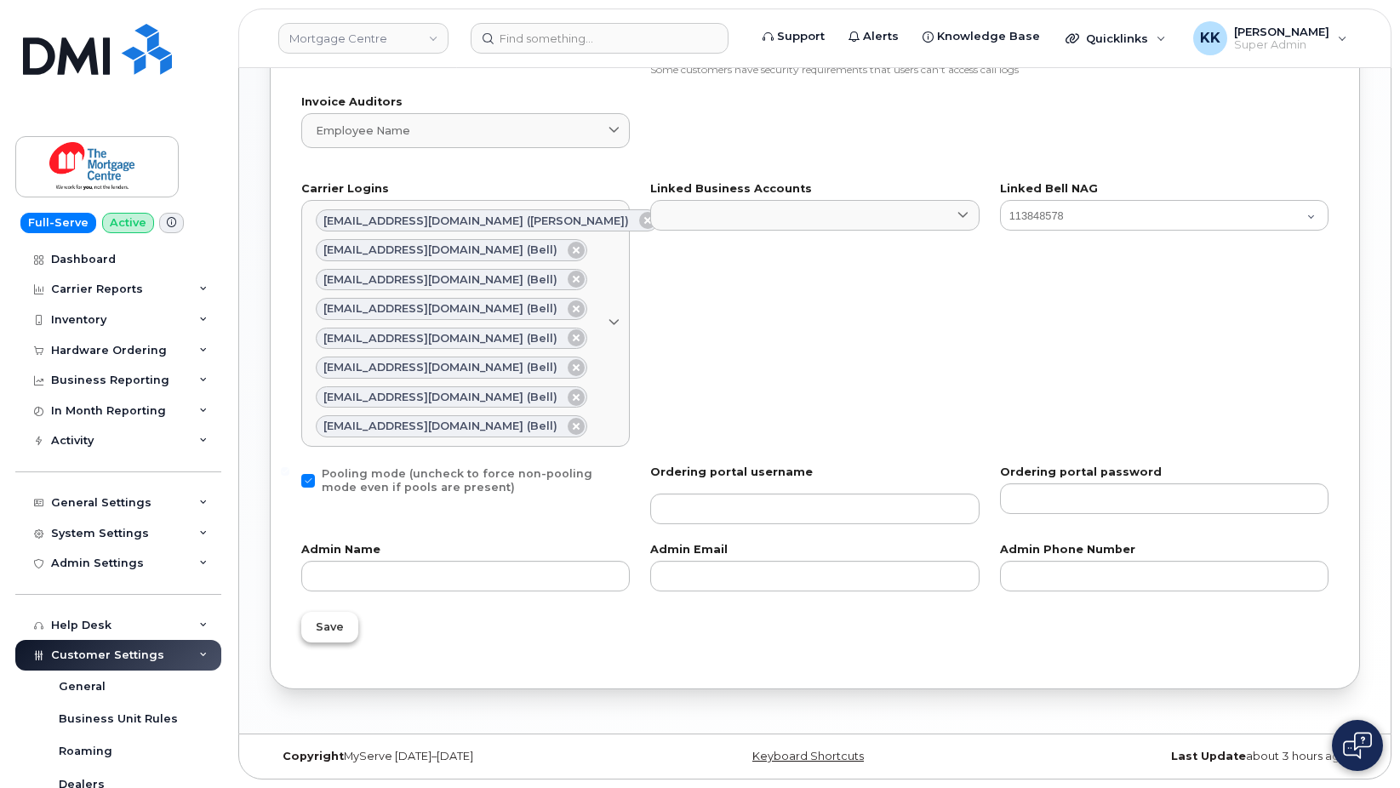
click at [334, 638] on button "Save" at bounding box center [329, 627] width 57 height 31
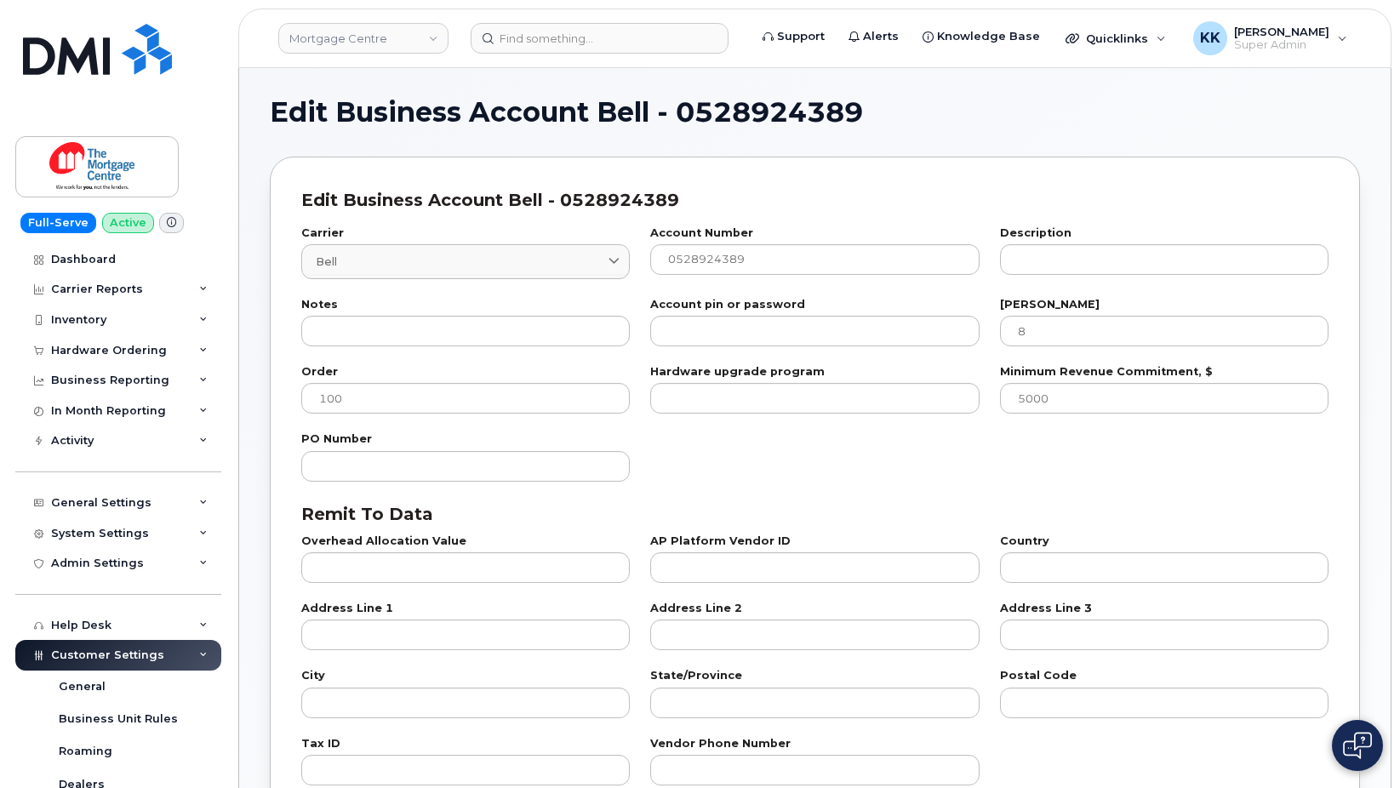
select select "807"
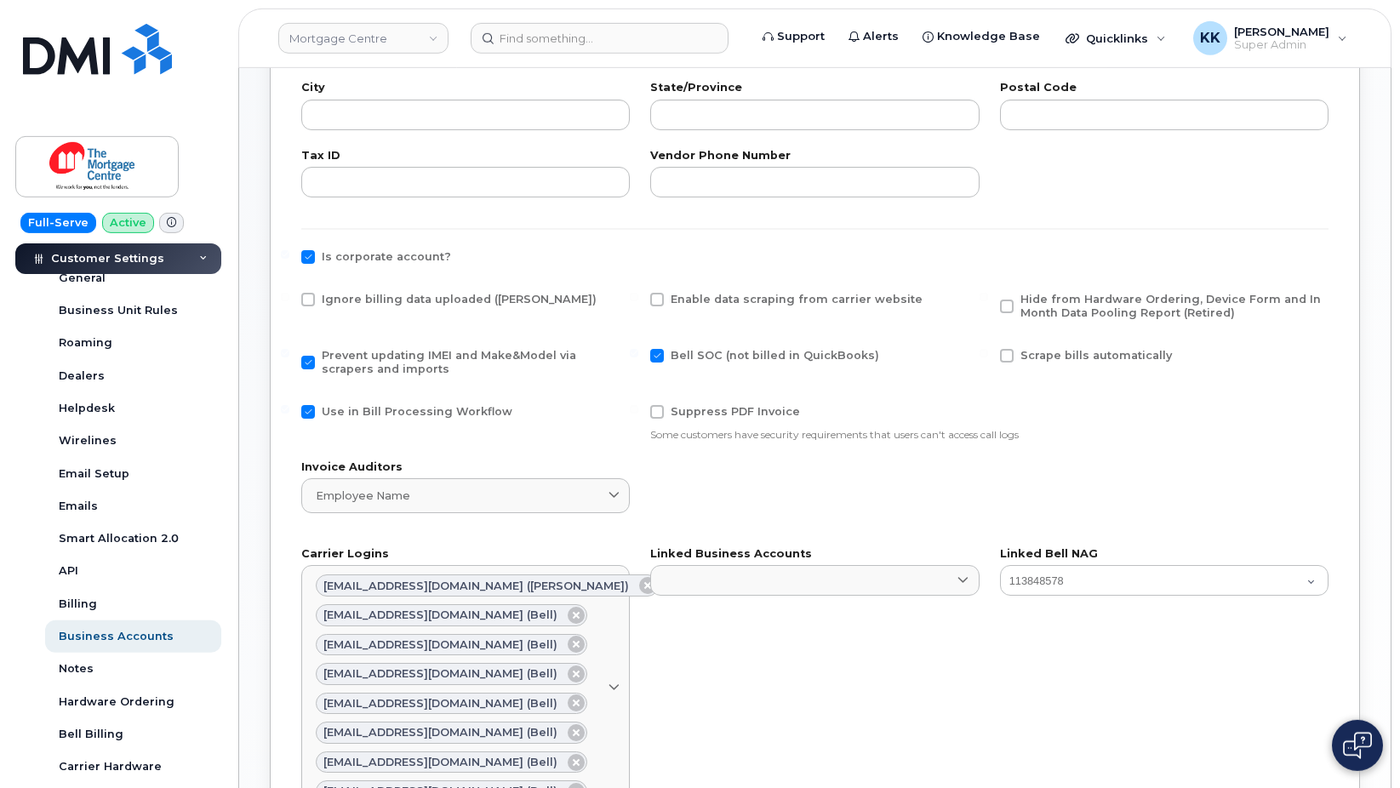
scroll to position [608, 0]
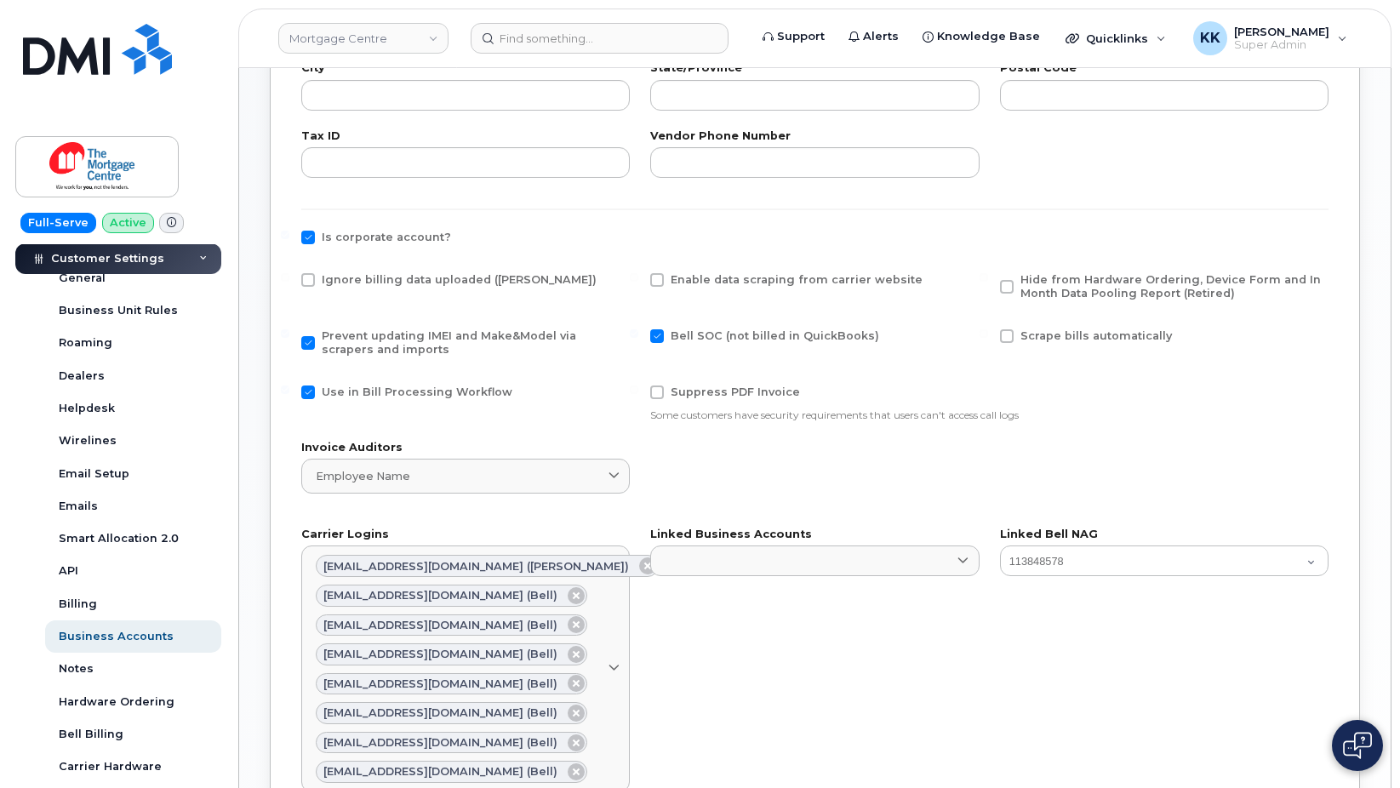
click at [323, 282] on span "Ignore billing data uploaded ([PERSON_NAME])" at bounding box center [459, 279] width 275 height 13
click at [289, 282] on input "Ignore billing data uploaded ([PERSON_NAME])" at bounding box center [285, 277] width 9 height 9
checkbox input "true"
click at [380, 386] on span "Use in Bill Processing Workflow" at bounding box center [417, 392] width 191 height 13
click at [289, 386] on input "Use in Bill Processing Workflow" at bounding box center [285, 390] width 9 height 9
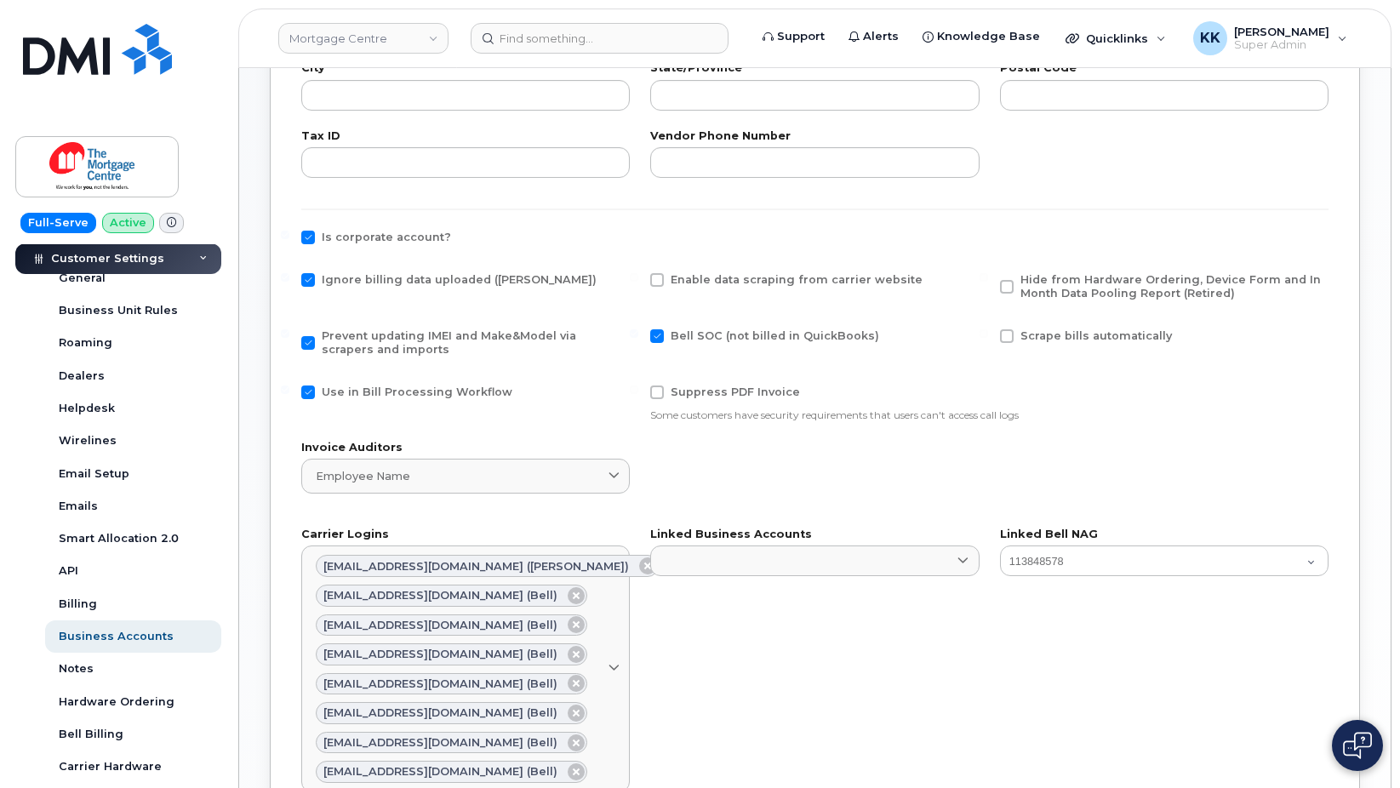
checkbox input "false"
click at [1188, 293] on span "Hide from Hardware Ordering, Device Form and In Month Data Pooling Report (Reti…" at bounding box center [1171, 286] width 301 height 26
click at [988, 282] on input "Hide from Hardware Ordering, Device Form and In Month Data Pooling Report (Reti…" at bounding box center [984, 277] width 9 height 9
checkbox input "true"
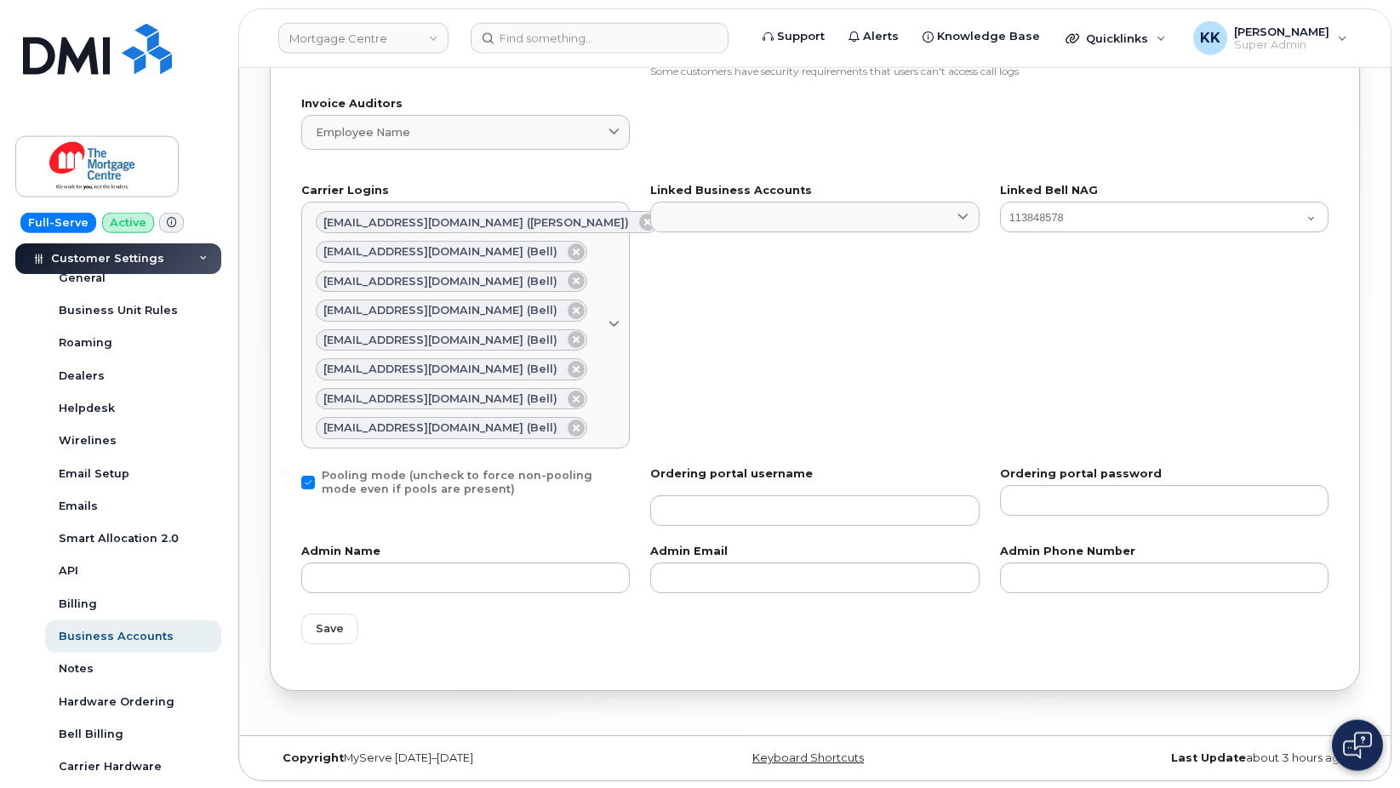
scroll to position [953, 0]
click at [331, 620] on span "Save" at bounding box center [330, 627] width 28 height 16
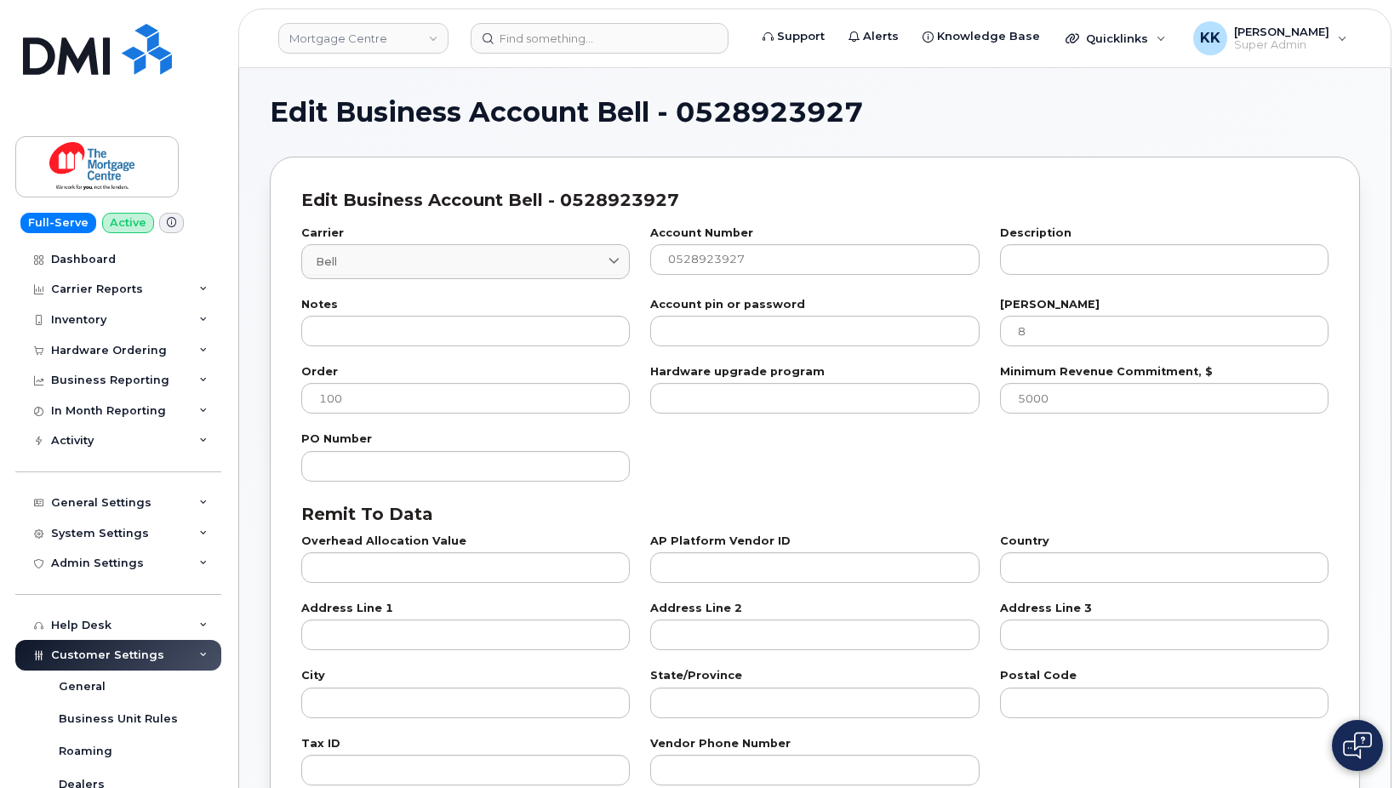
select select "807"
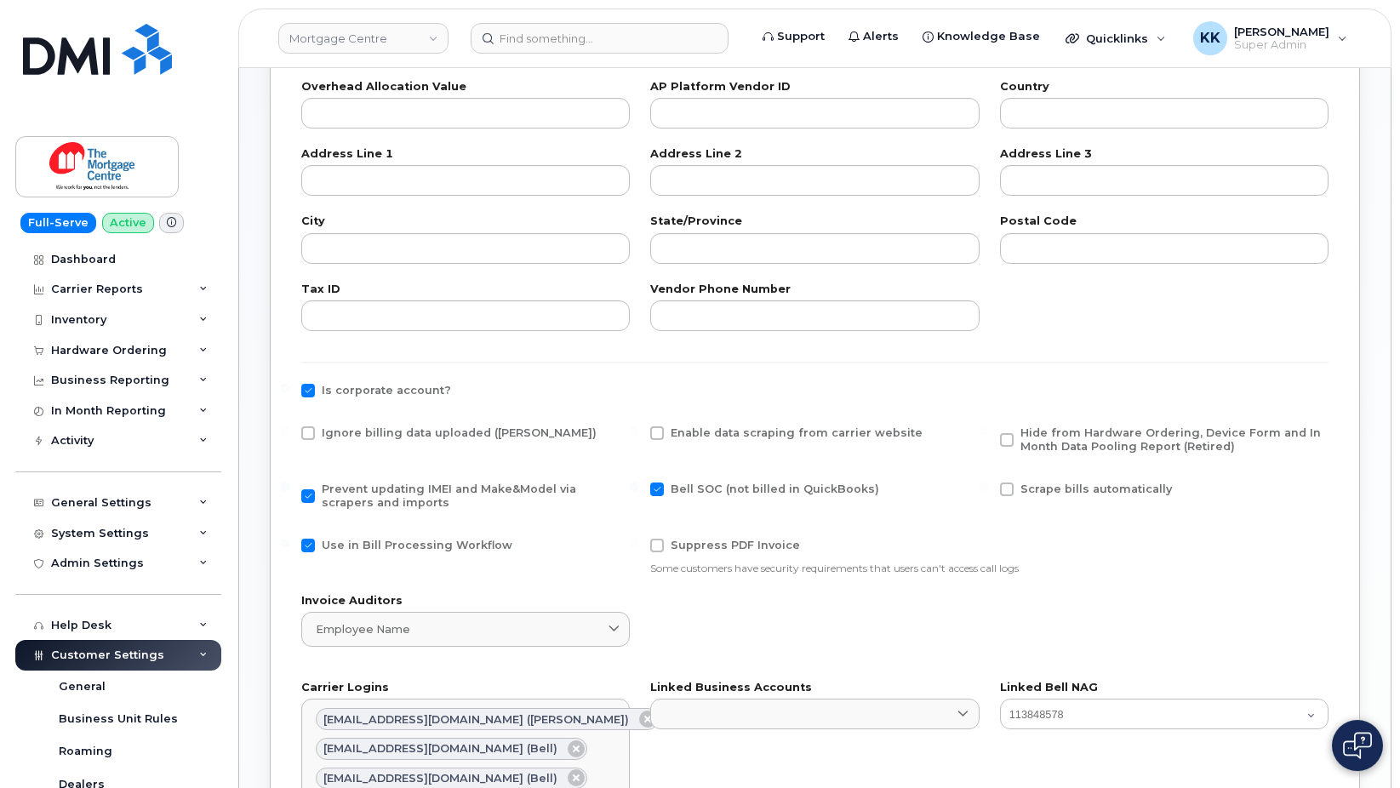
scroll to position [608, 0]
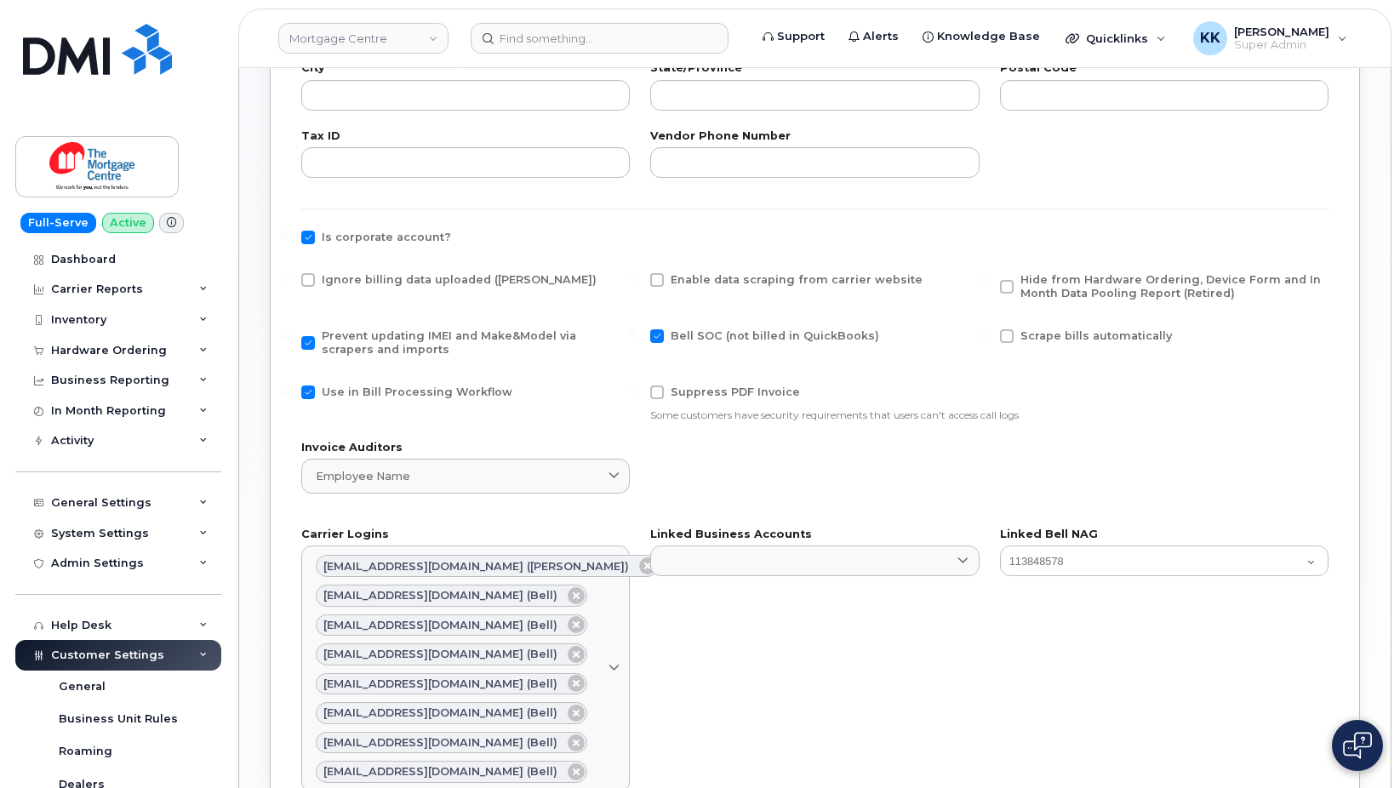
click at [347, 385] on div "Use in Bill Processing Workflow" at bounding box center [465, 403] width 349 height 57
click at [370, 390] on span "Use in Bill Processing Workflow" at bounding box center [417, 392] width 191 height 13
click at [289, 390] on input "Use in Bill Processing Workflow" at bounding box center [285, 390] width 9 height 9
checkbox input "false"
click at [361, 278] on span "Ignore billing data uploaded ([PERSON_NAME])" at bounding box center [459, 279] width 275 height 13
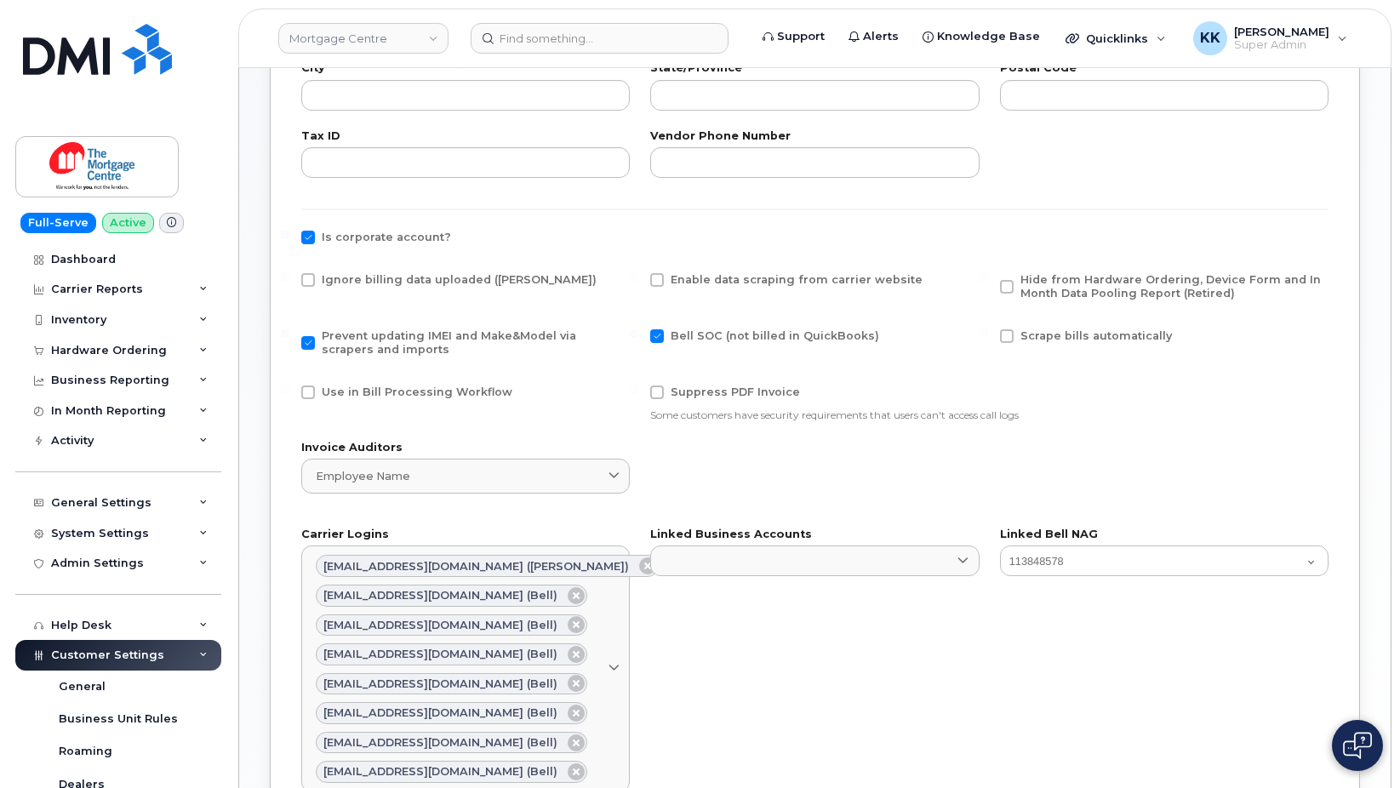
click at [289, 278] on input "Ignore billing data uploaded ([PERSON_NAME])" at bounding box center [285, 277] width 9 height 9
checkbox input "true"
click at [1128, 286] on span "Hide from Hardware Ordering, Device Form and In Month Data Pooling Report (Reti…" at bounding box center [1171, 286] width 301 height 26
click at [988, 282] on input "Hide from Hardware Ordering, Device Form and In Month Data Pooling Report (Reti…" at bounding box center [984, 277] width 9 height 9
checkbox input "true"
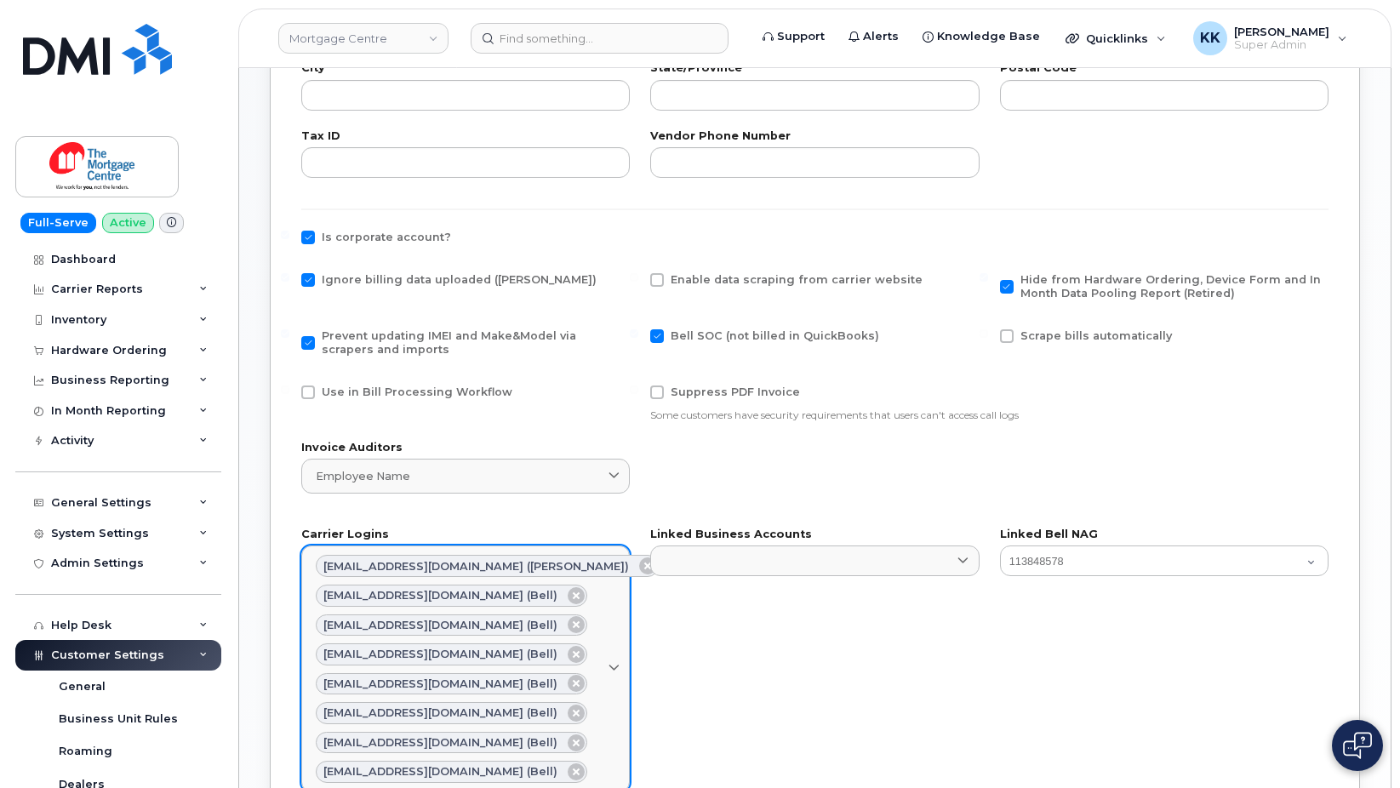
scroll to position [953, 0]
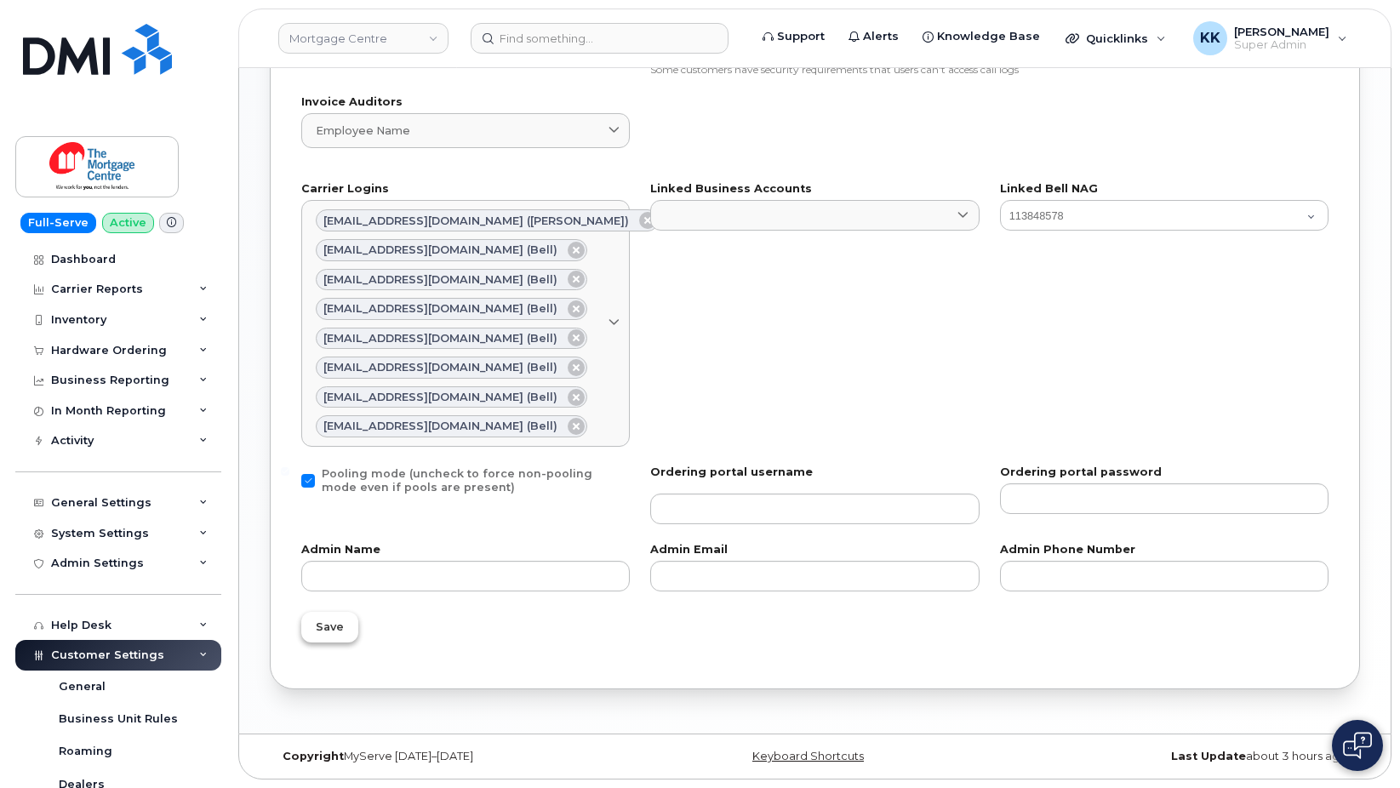
click at [321, 622] on span "Save" at bounding box center [330, 627] width 28 height 16
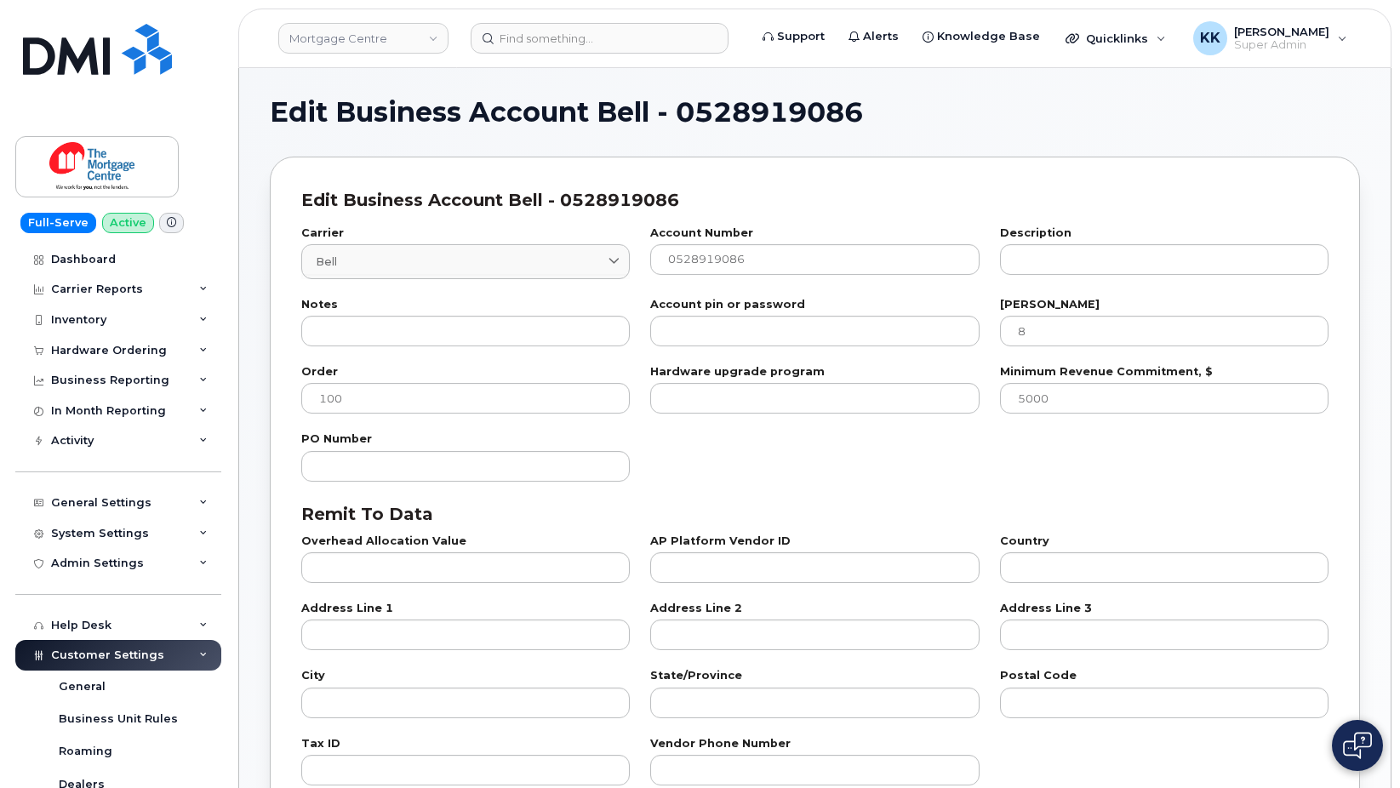
select select "807"
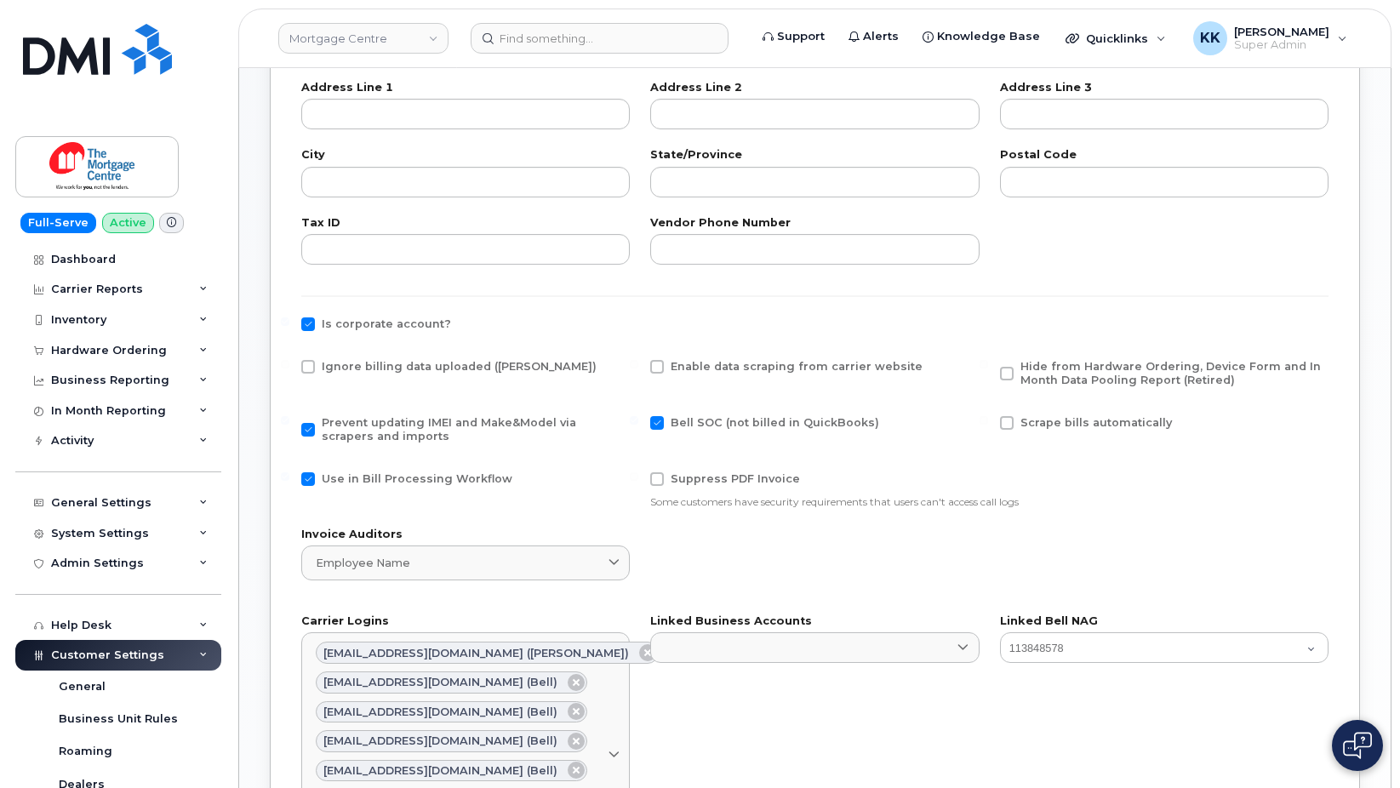
click at [312, 360] on label "Ignore billing data uploaded ([PERSON_NAME])" at bounding box center [448, 367] width 295 height 14
click at [289, 360] on input "Ignore billing data uploaded ([PERSON_NAME])" at bounding box center [285, 364] width 9 height 9
checkbox input "true"
click at [347, 482] on span "Use in Bill Processing Workflow" at bounding box center [417, 478] width 191 height 13
click at [289, 481] on input "Use in Bill Processing Workflow" at bounding box center [285, 476] width 9 height 9
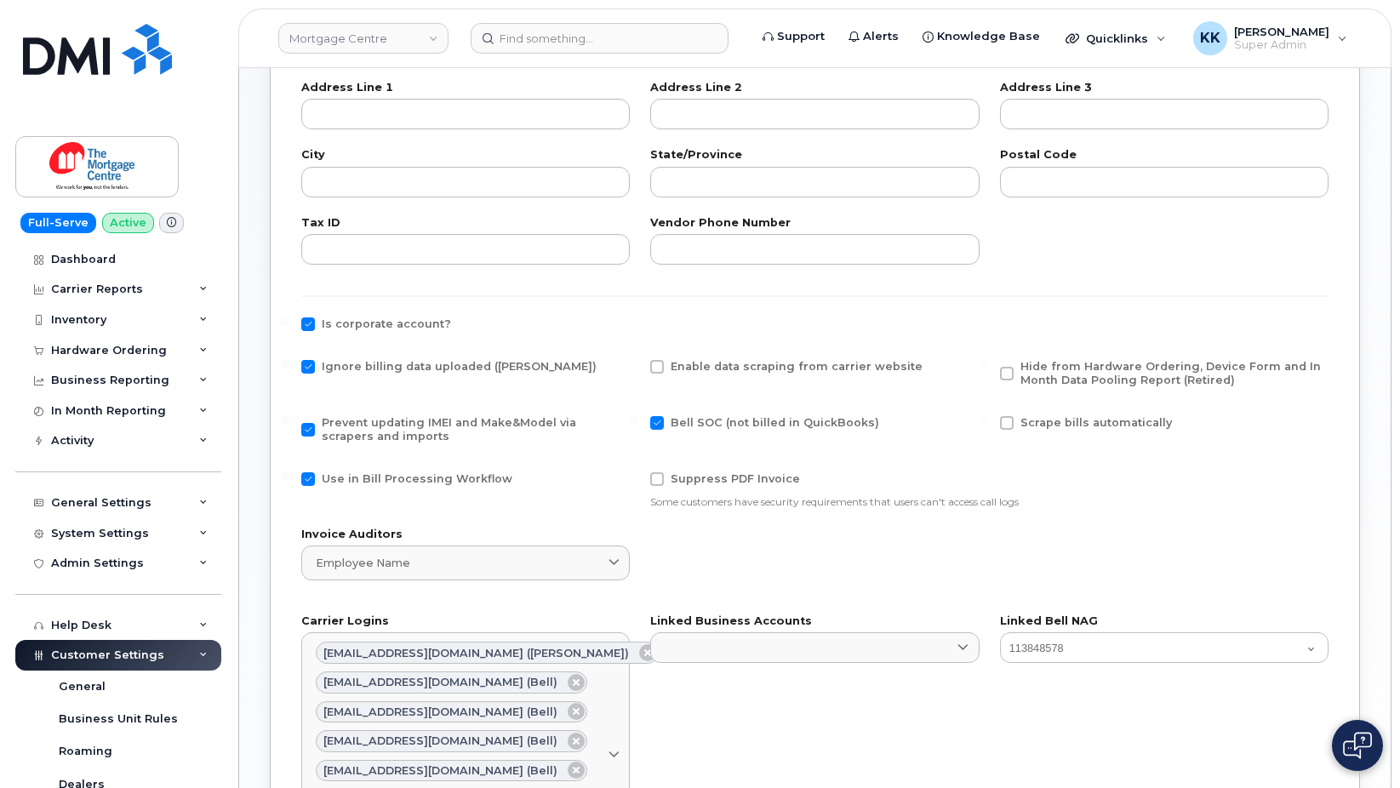
checkbox input "false"
click at [1108, 377] on span "Hide from Hardware Ordering, Device Form and In Month Data Pooling Report (Reti…" at bounding box center [1171, 373] width 301 height 26
click at [988, 369] on input "Hide from Hardware Ordering, Device Form and In Month Data Pooling Report (Reti…" at bounding box center [984, 364] width 9 height 9
checkbox input "true"
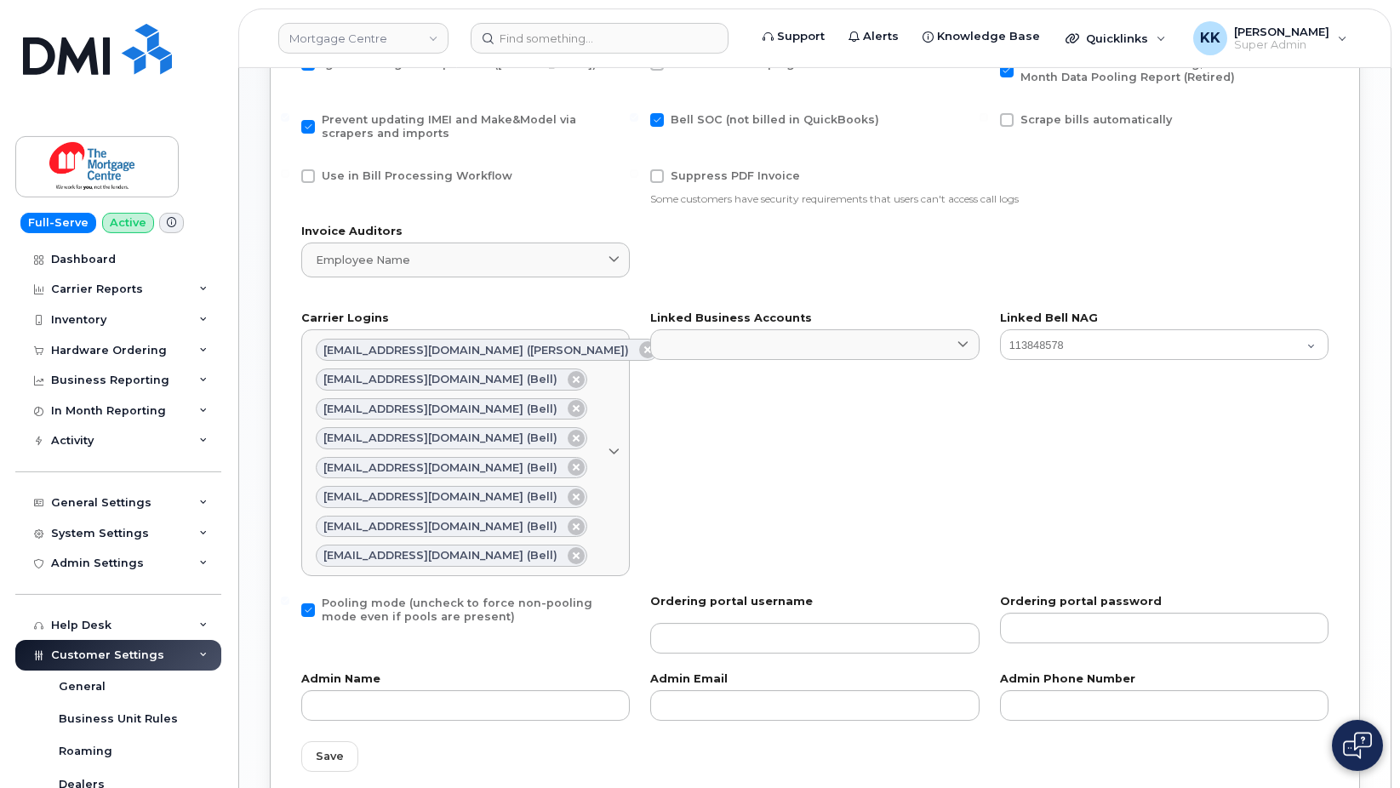
scroll to position [953, 0]
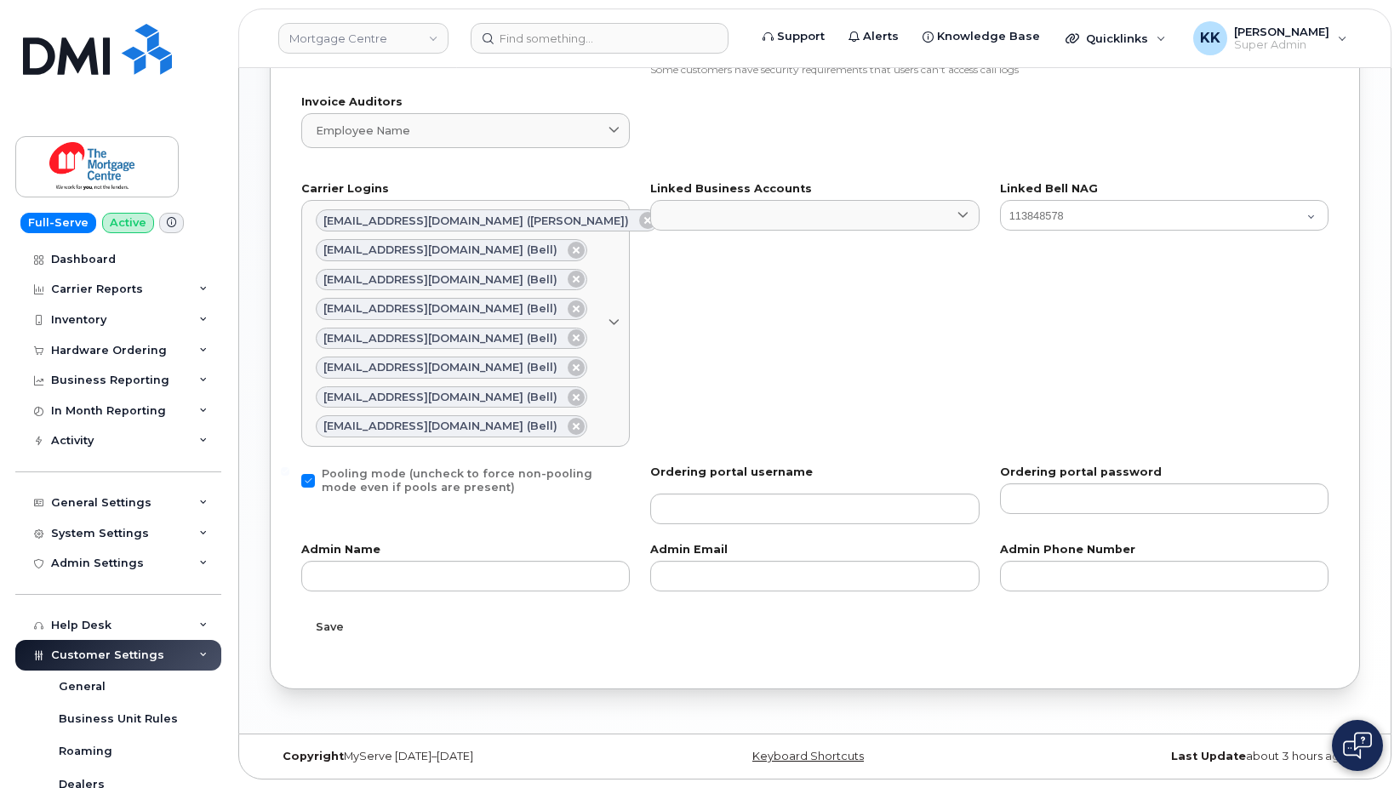
drag, startPoint x: 325, startPoint y: 617, endPoint x: 367, endPoint y: 604, distance: 43.6
click at [326, 616] on button "Save" at bounding box center [329, 627] width 57 height 31
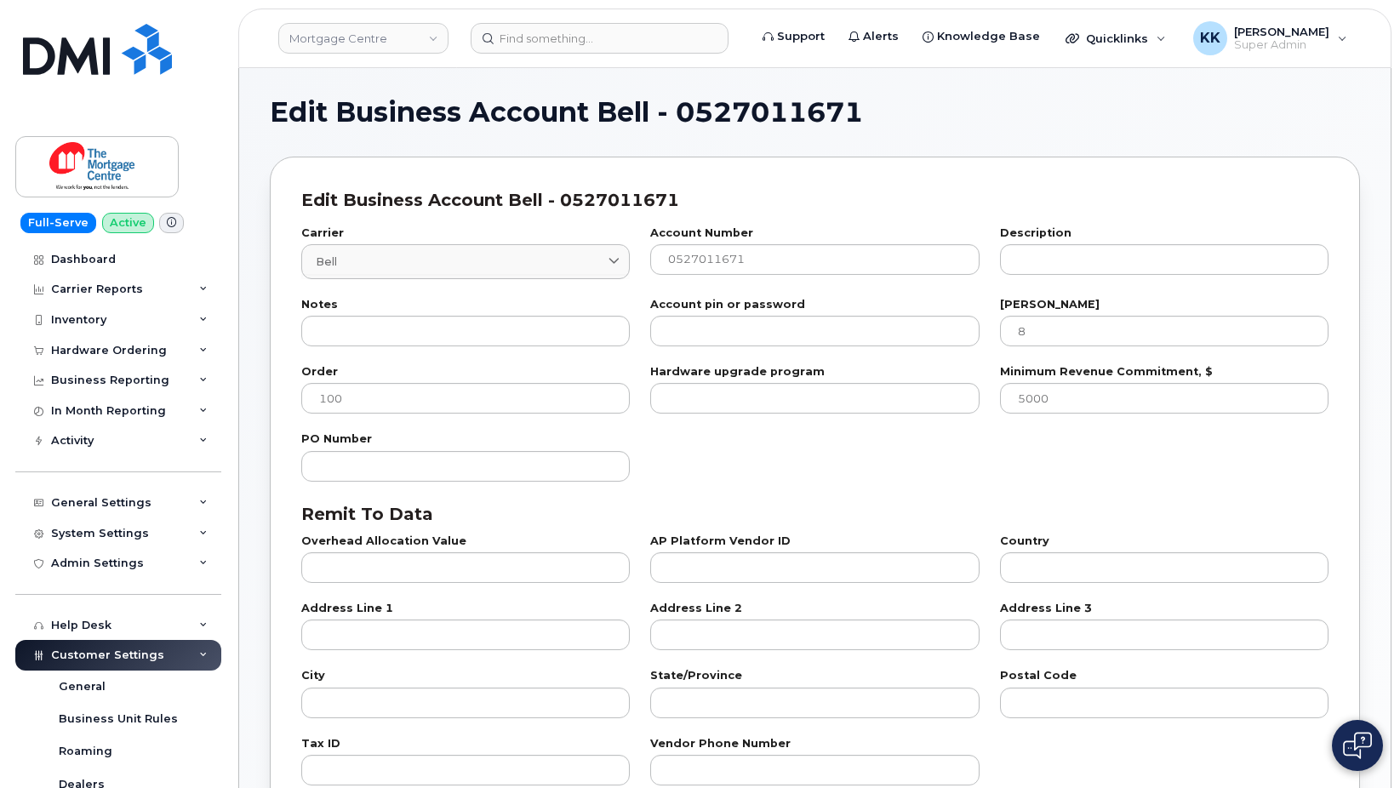
select select "807"
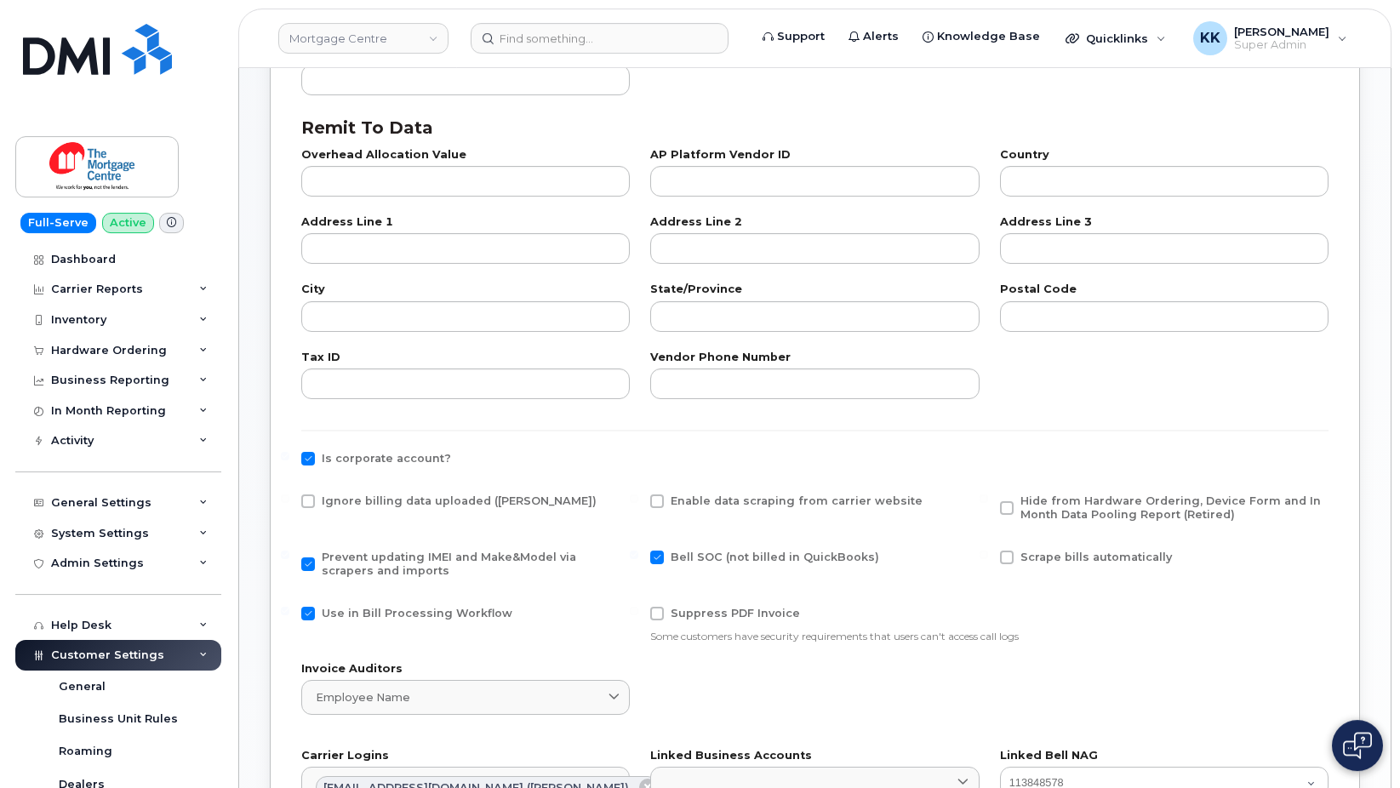
scroll to position [434, 0]
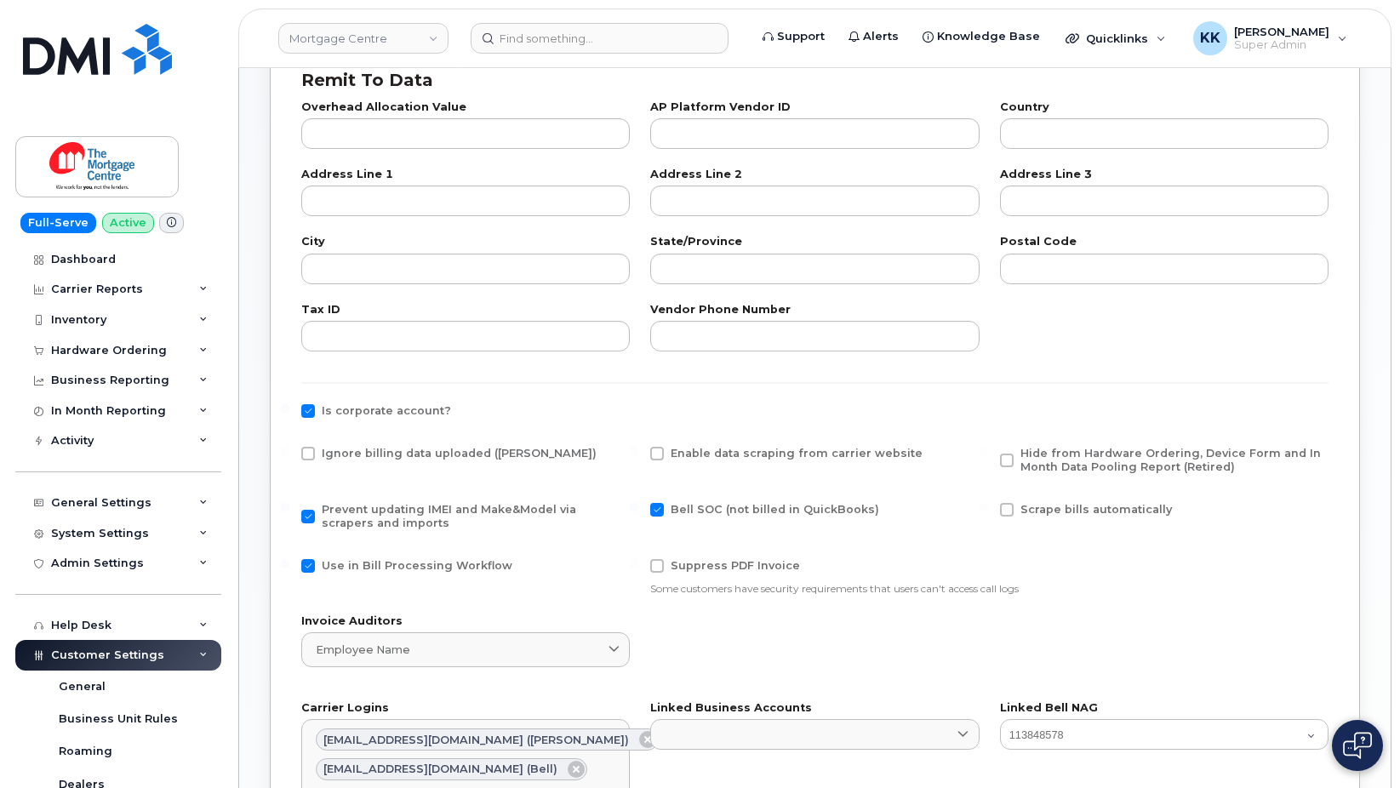
click at [335, 454] on span "Ignore billing data uploaded ([PERSON_NAME])" at bounding box center [459, 453] width 275 height 13
click at [289, 454] on input "Ignore billing data uploaded ([PERSON_NAME])" at bounding box center [285, 451] width 9 height 9
checkbox input "true"
click at [389, 568] on span "Use in Bill Processing Workflow" at bounding box center [417, 565] width 191 height 13
click at [289, 568] on input "Use in Bill Processing Workflow" at bounding box center [285, 563] width 9 height 9
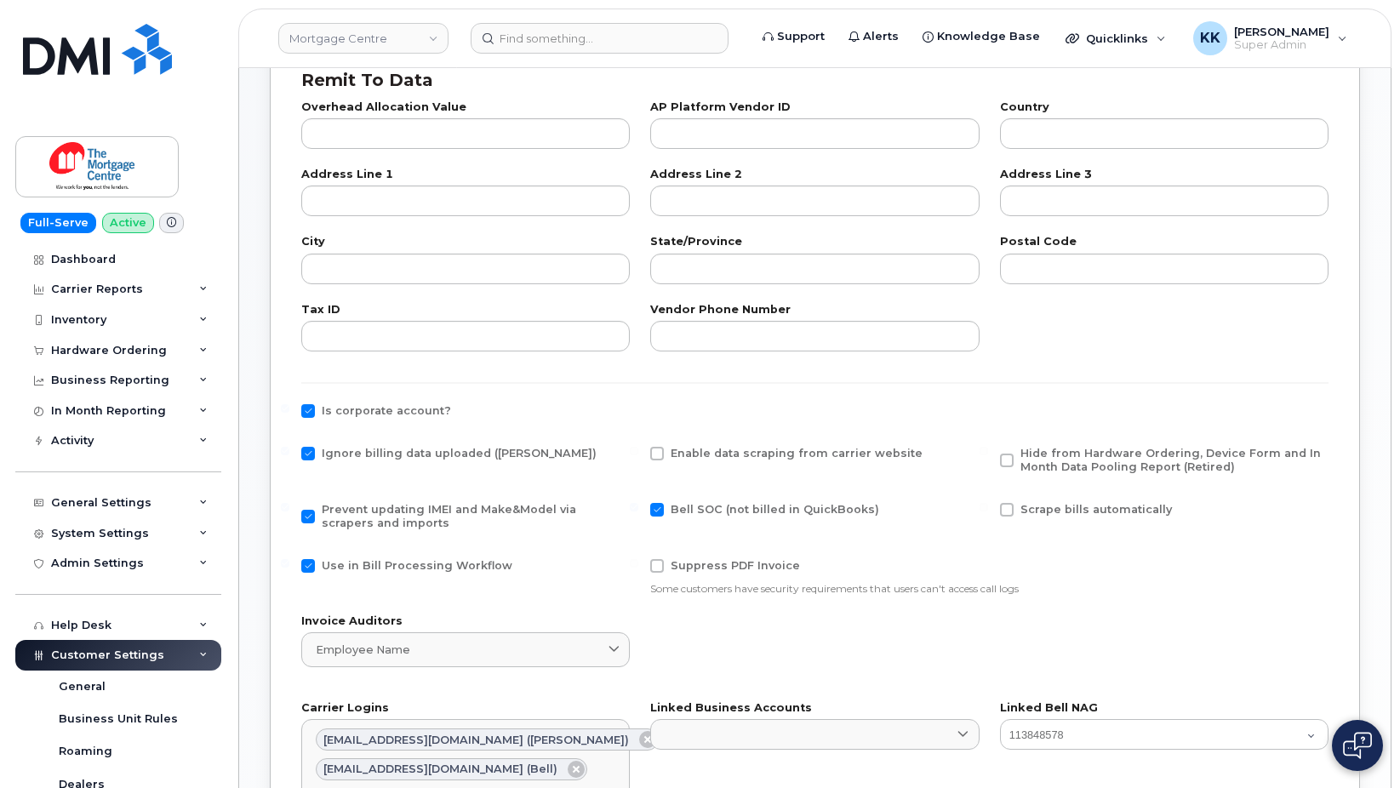
checkbox input "false"
click at [1113, 449] on span "Hide from Hardware Ordering, Device Form and In Month Data Pooling Report (Reti…" at bounding box center [1171, 460] width 301 height 26
click at [988, 449] on input "Hide from Hardware Ordering, Device Form and In Month Data Pooling Report (Reti…" at bounding box center [984, 451] width 9 height 9
checkbox input "true"
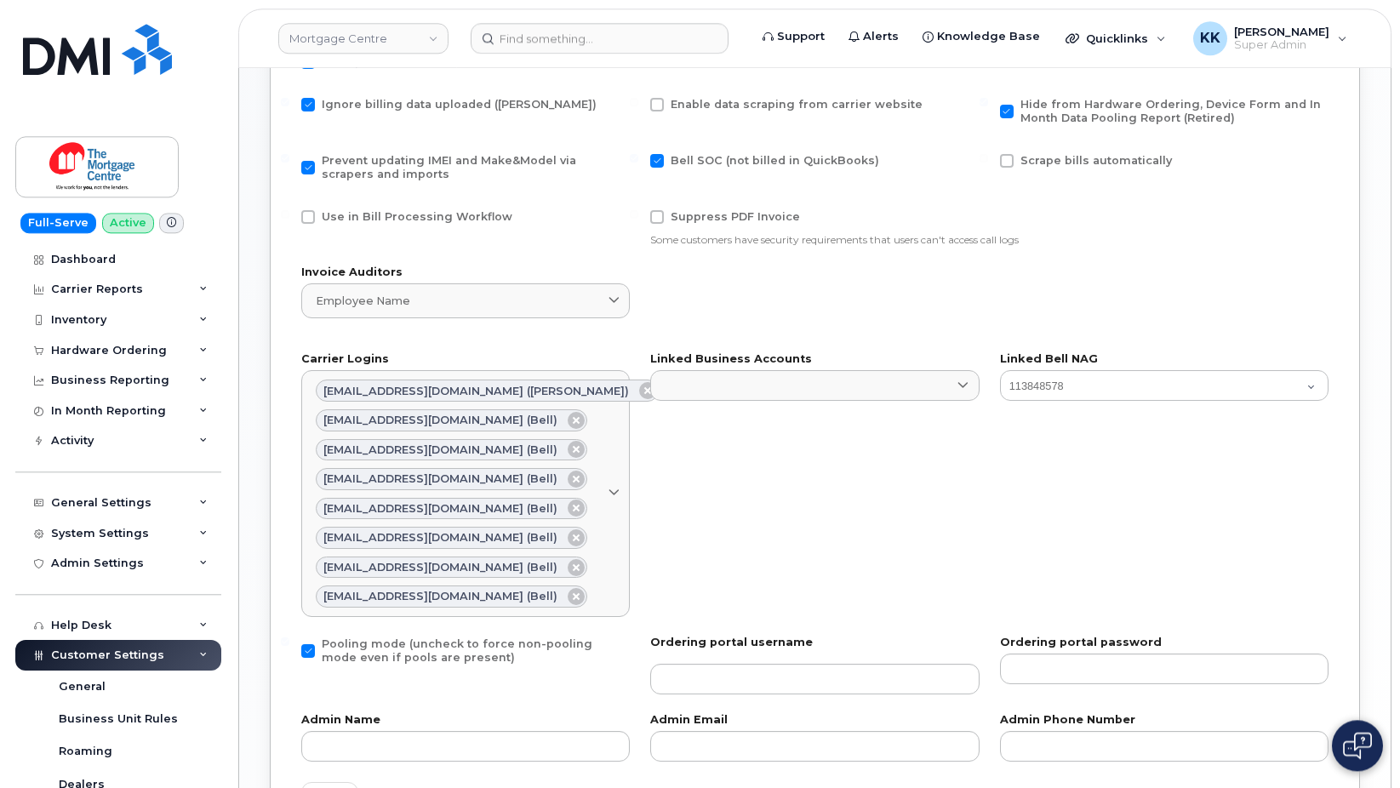
scroll to position [953, 0]
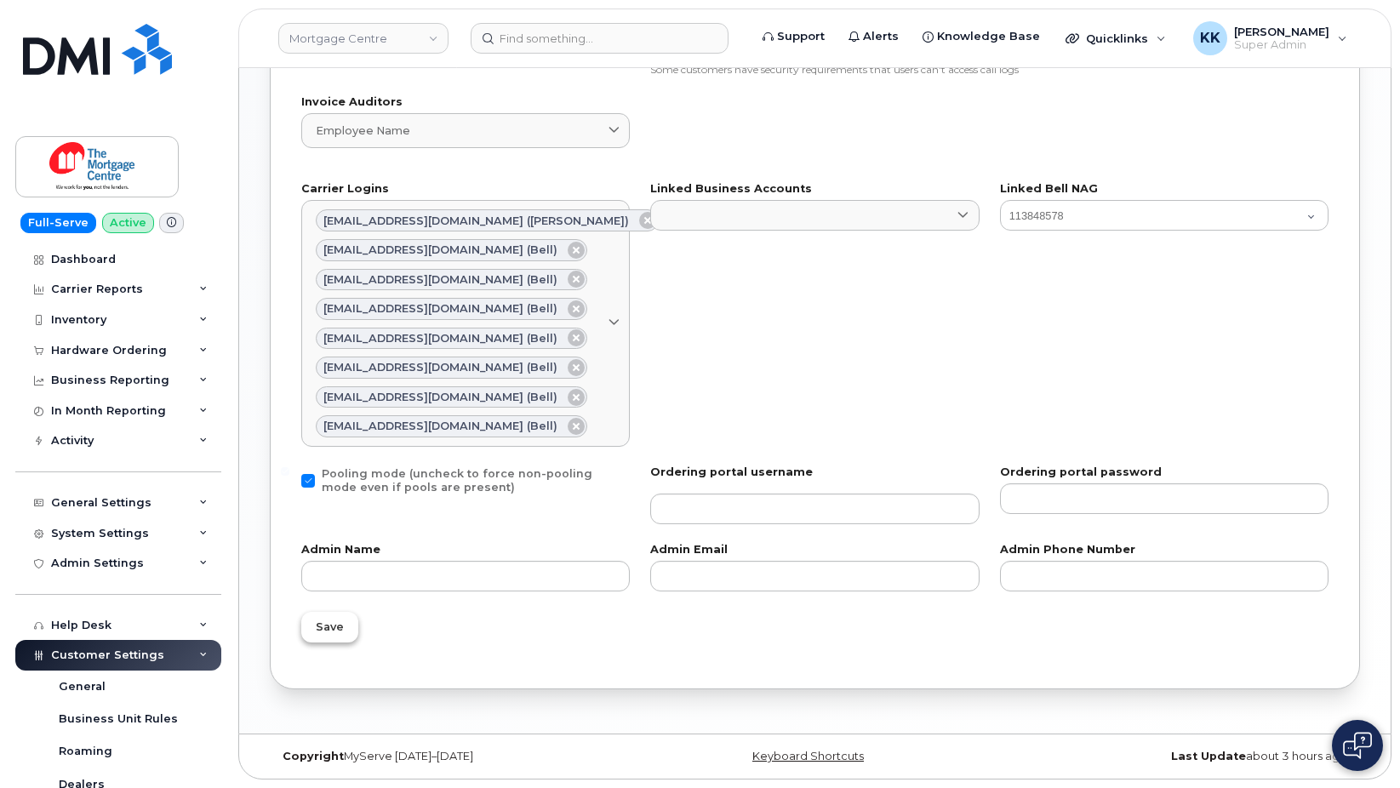
click at [337, 617] on button "Save" at bounding box center [329, 627] width 57 height 31
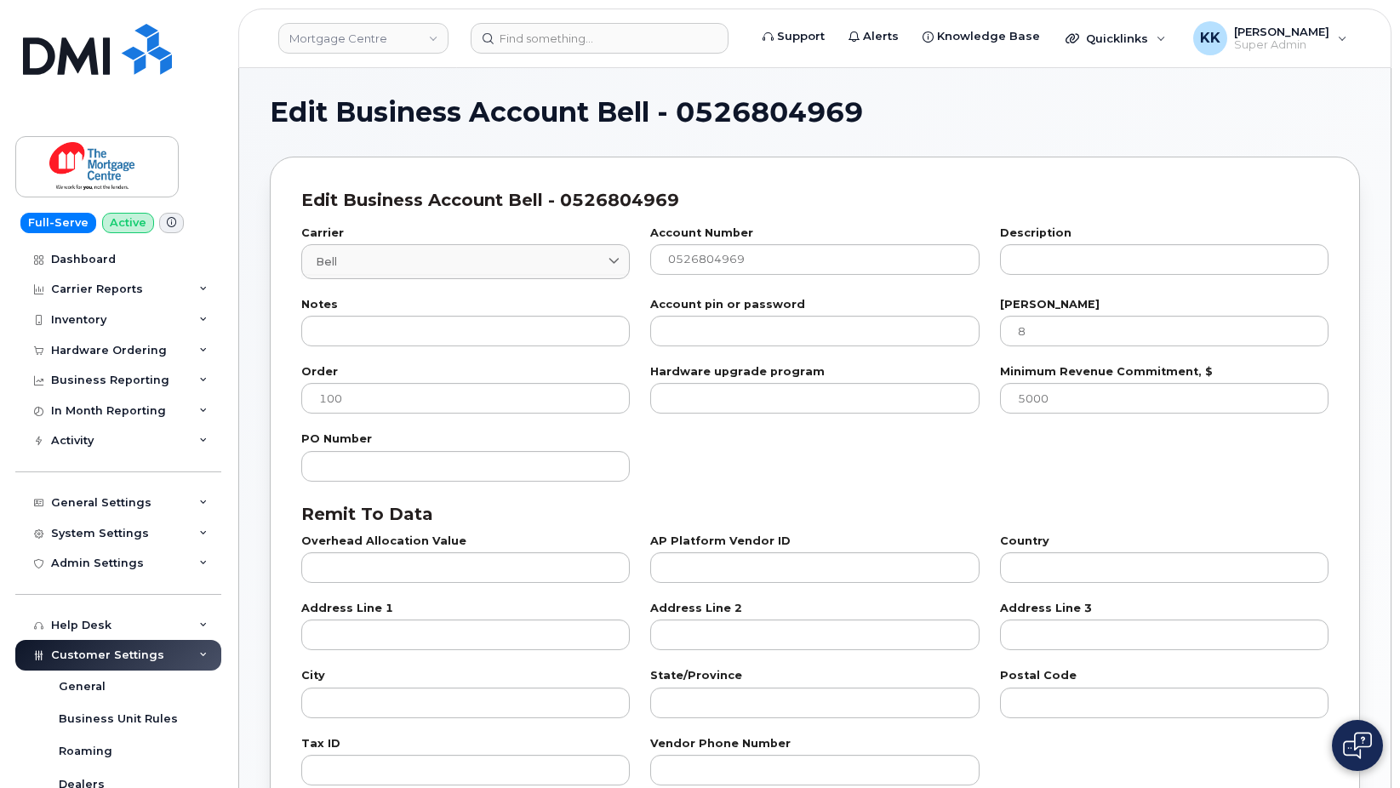
select select "807"
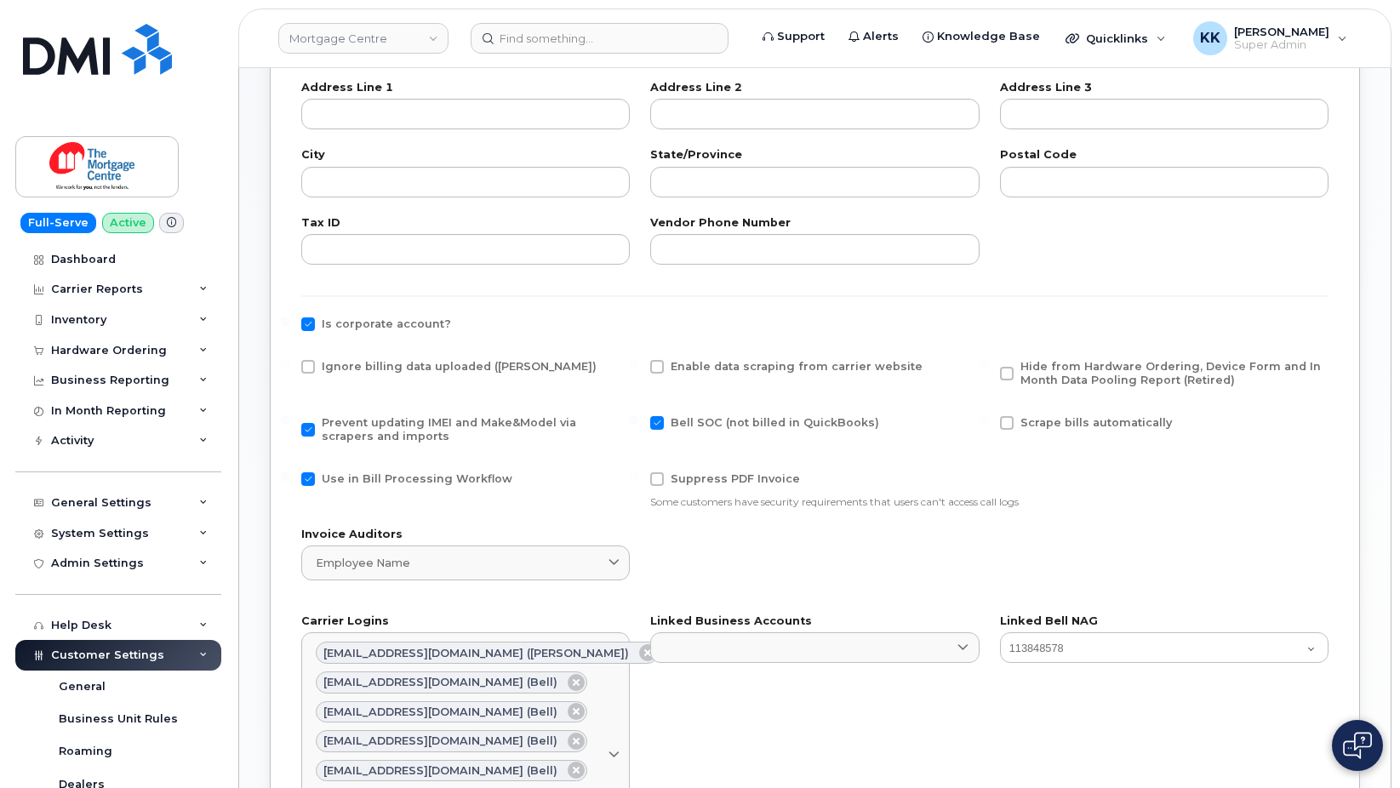
click at [331, 363] on span "Ignore billing data uploaded ([PERSON_NAME])" at bounding box center [459, 366] width 275 height 13
click at [289, 363] on input "Ignore billing data uploaded ([PERSON_NAME])" at bounding box center [285, 364] width 9 height 9
checkbox input "true"
click at [385, 480] on span "Use in Bill Processing Workflow" at bounding box center [417, 478] width 191 height 13
click at [289, 480] on input "Use in Bill Processing Workflow" at bounding box center [285, 476] width 9 height 9
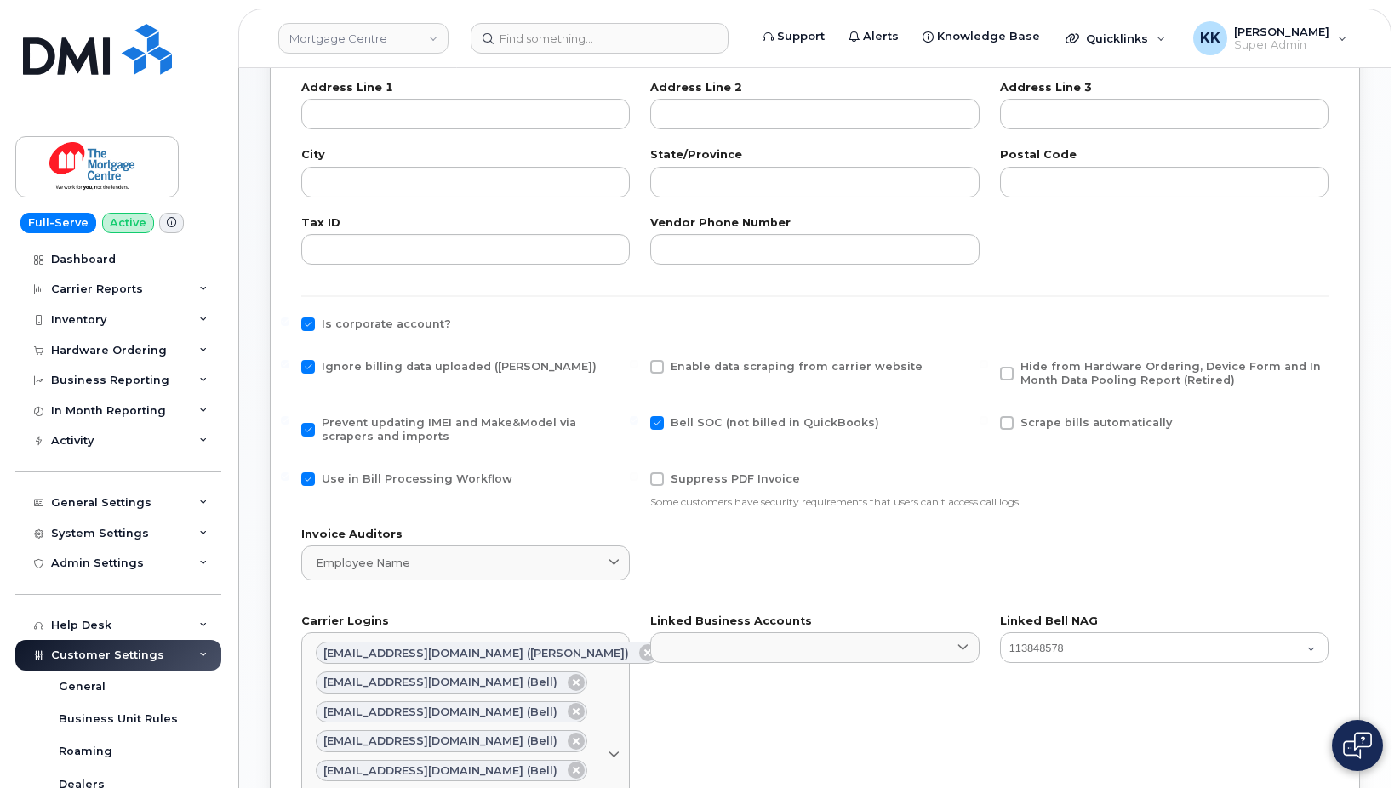
checkbox input "false"
drag, startPoint x: 1152, startPoint y: 375, endPoint x: 1128, endPoint y: 381, distance: 24.8
click at [1149, 374] on span "Hide from Hardware Ordering, Device Form and In Month Data Pooling Report (Reti…" at bounding box center [1172, 373] width 303 height 27
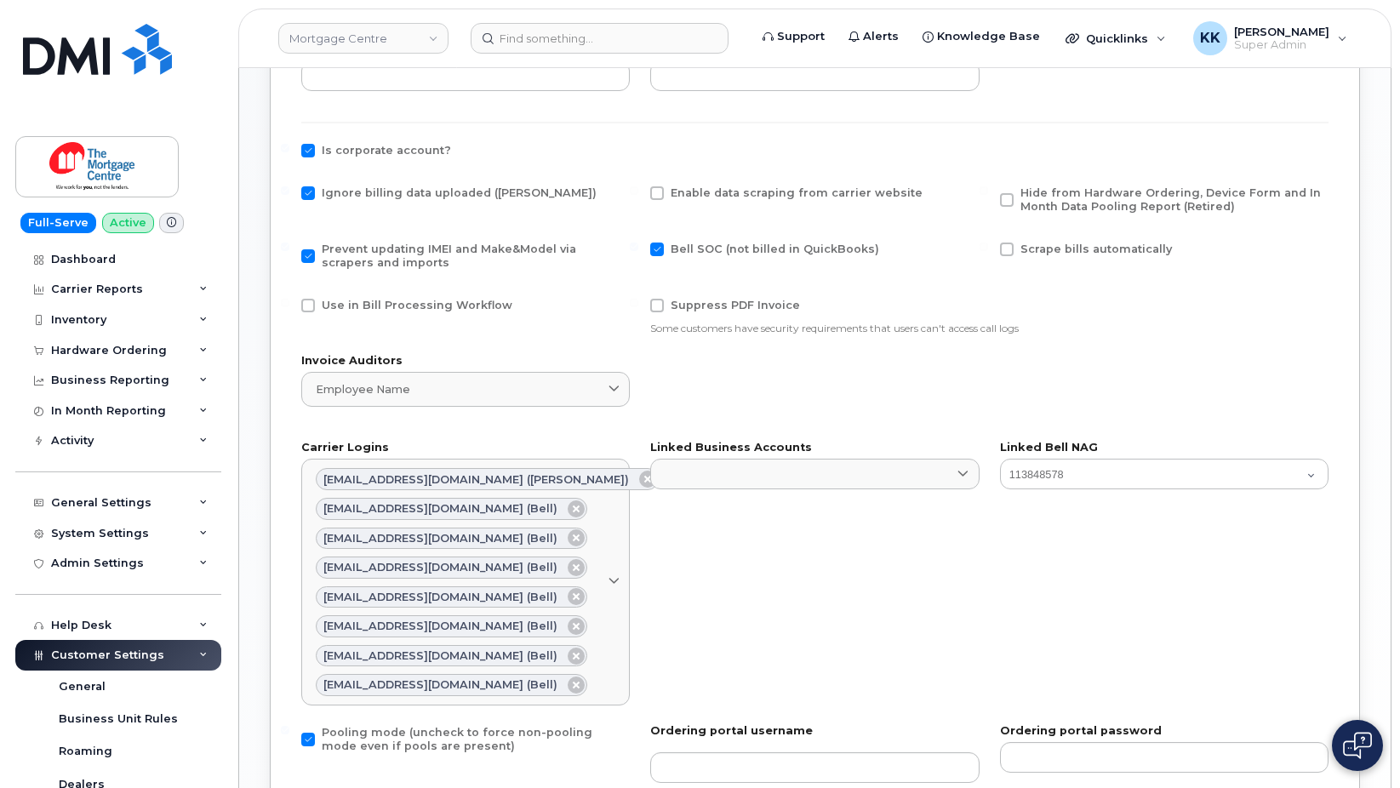
click at [1053, 199] on span "Hide from Hardware Ordering, Device Form and In Month Data Pooling Report (Reti…" at bounding box center [1171, 199] width 301 height 26
click at [988, 195] on input "Hide from Hardware Ordering, Device Form and In Month Data Pooling Report (Reti…" at bounding box center [984, 190] width 9 height 9
checkbox input "true"
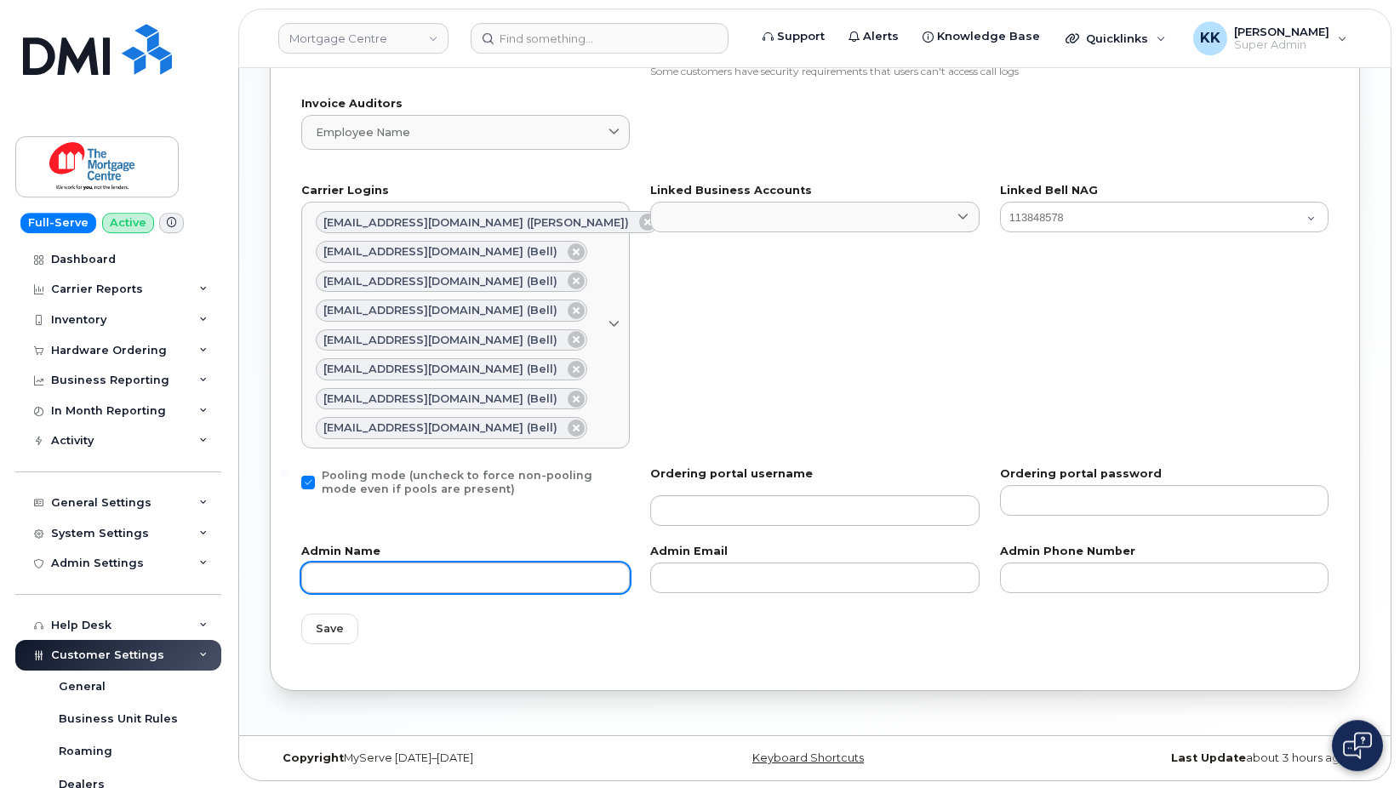
scroll to position [953, 0]
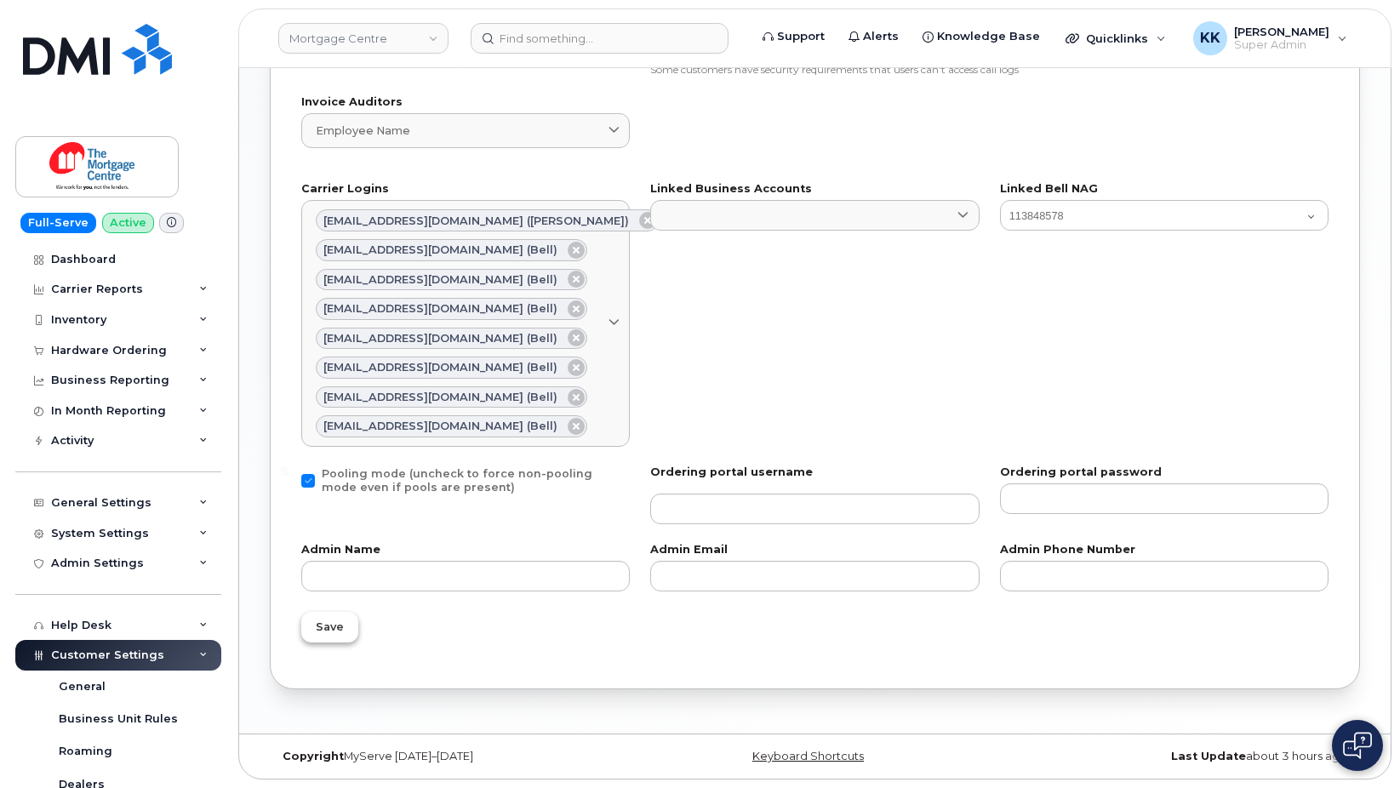
click at [346, 623] on button "Save" at bounding box center [329, 627] width 57 height 31
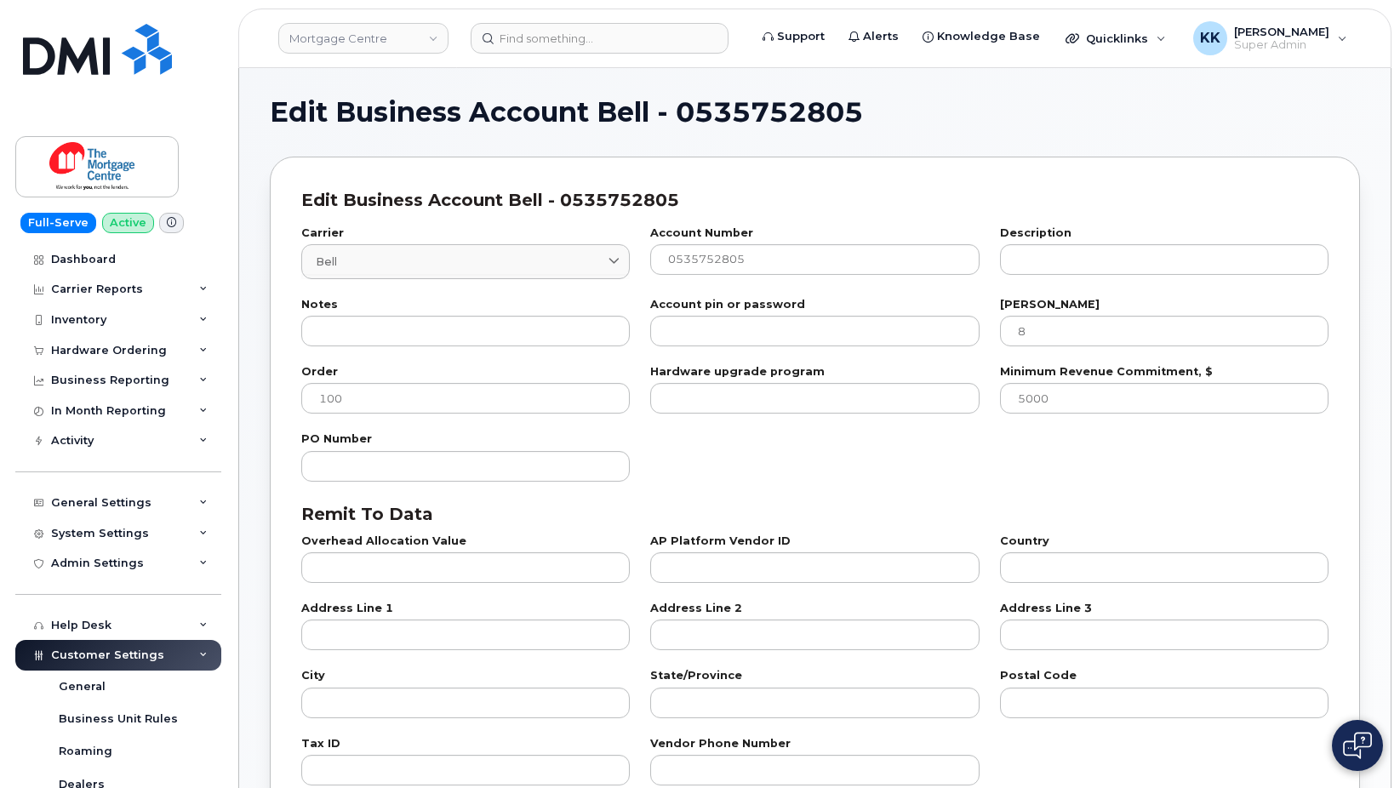
select select "807"
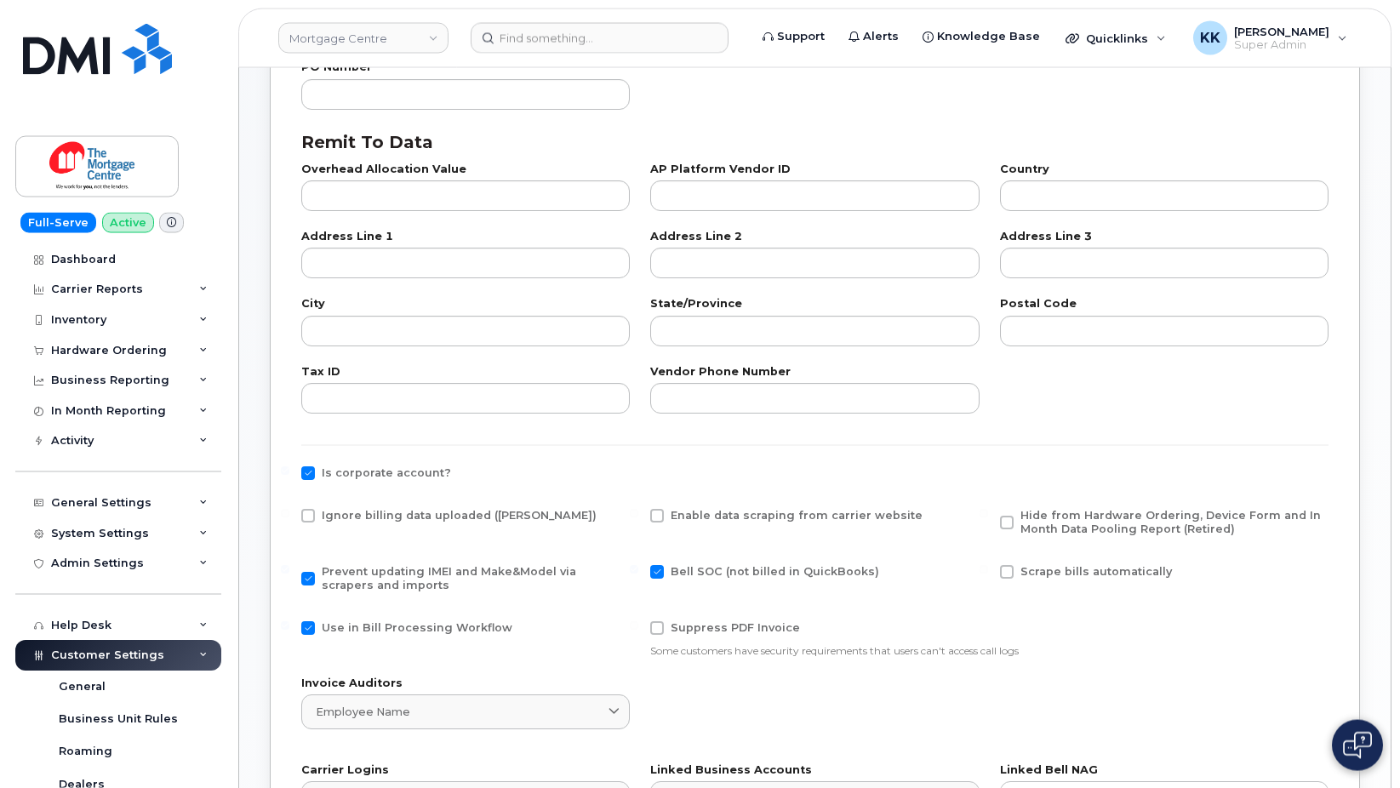
scroll to position [608, 0]
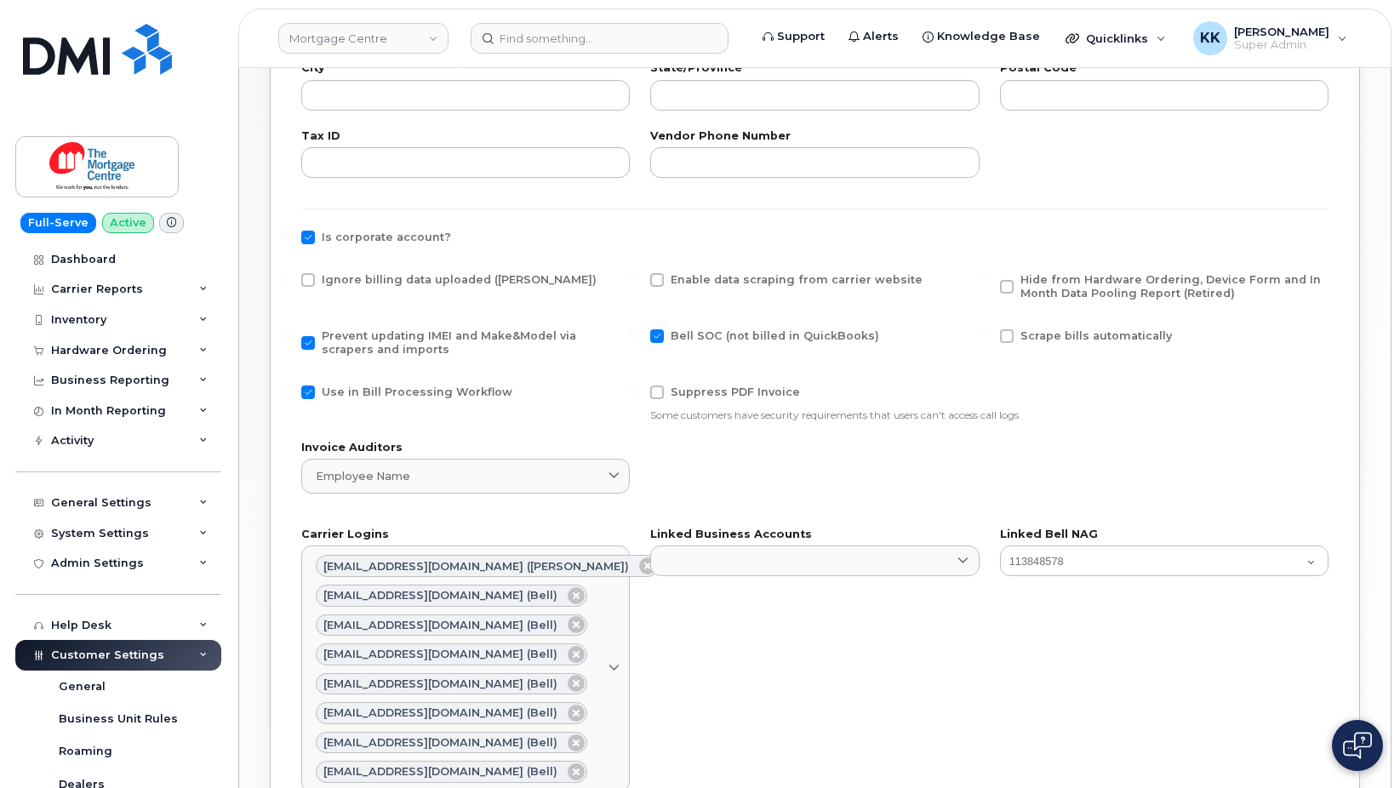
click at [339, 282] on span "Ignore billing data uploaded ([PERSON_NAME])" at bounding box center [459, 279] width 275 height 13
click at [289, 282] on input "Ignore billing data uploaded ([PERSON_NAME])" at bounding box center [285, 277] width 9 height 9
checkbox input "true"
click at [350, 390] on span "Use in Bill Processing Workflow" at bounding box center [417, 392] width 191 height 13
click at [289, 390] on input "Use in Bill Processing Workflow" at bounding box center [285, 390] width 9 height 9
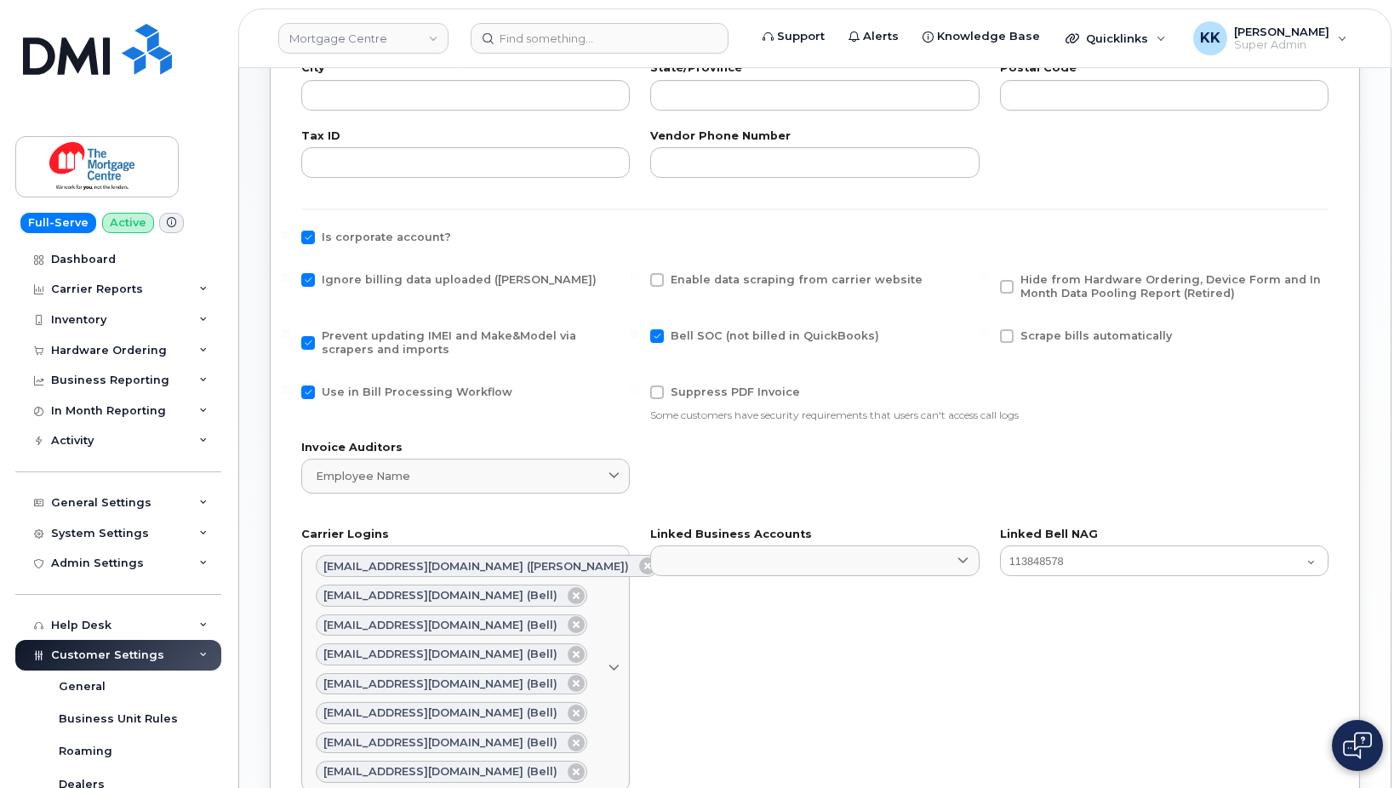
checkbox input "false"
click at [1095, 287] on span "Hide from Hardware Ordering, Device Form and In Month Data Pooling Report (Reti…" at bounding box center [1172, 286] width 303 height 27
click at [988, 282] on input "Hide from Hardware Ordering, Device Form and In Month Data Pooling Report (Reti…" at bounding box center [984, 277] width 9 height 9
checkbox input "true"
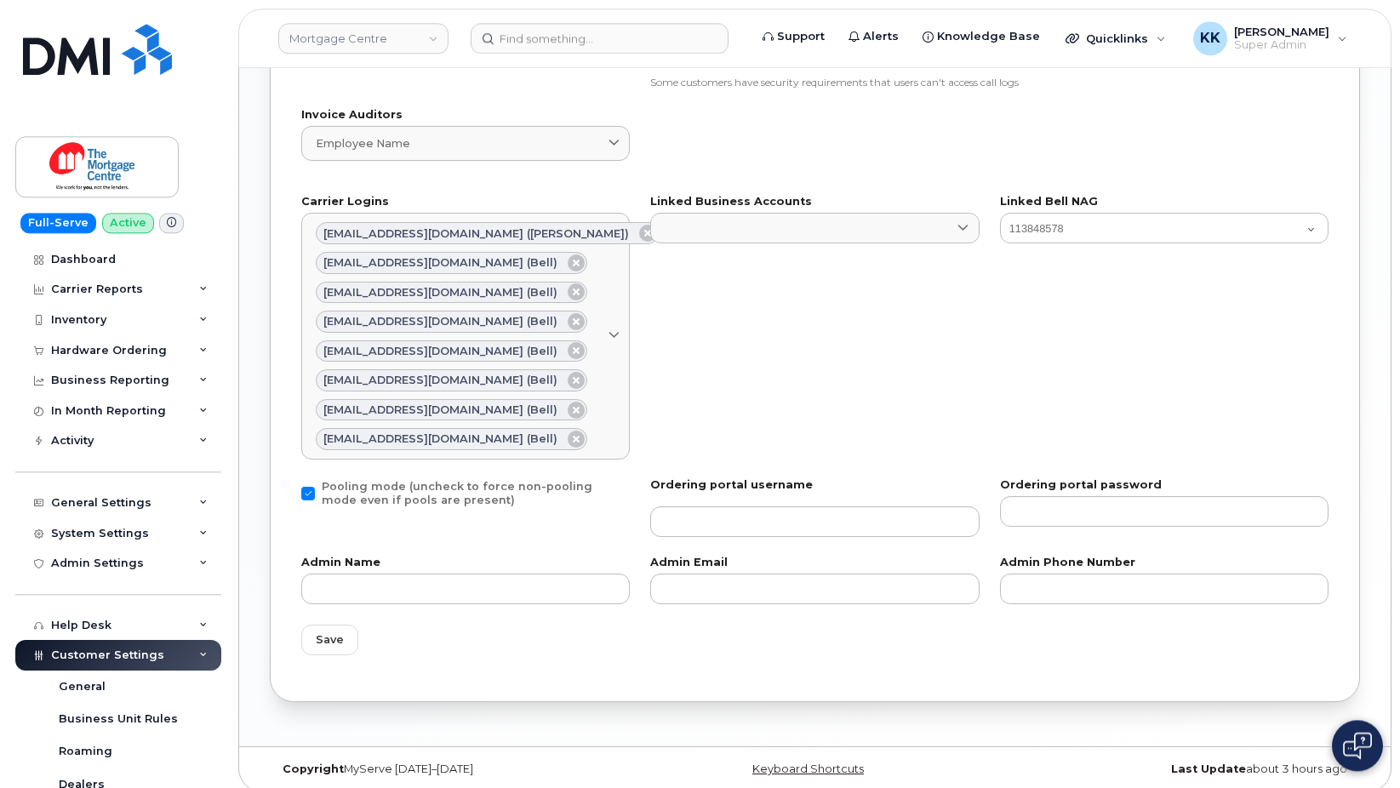
scroll to position [953, 0]
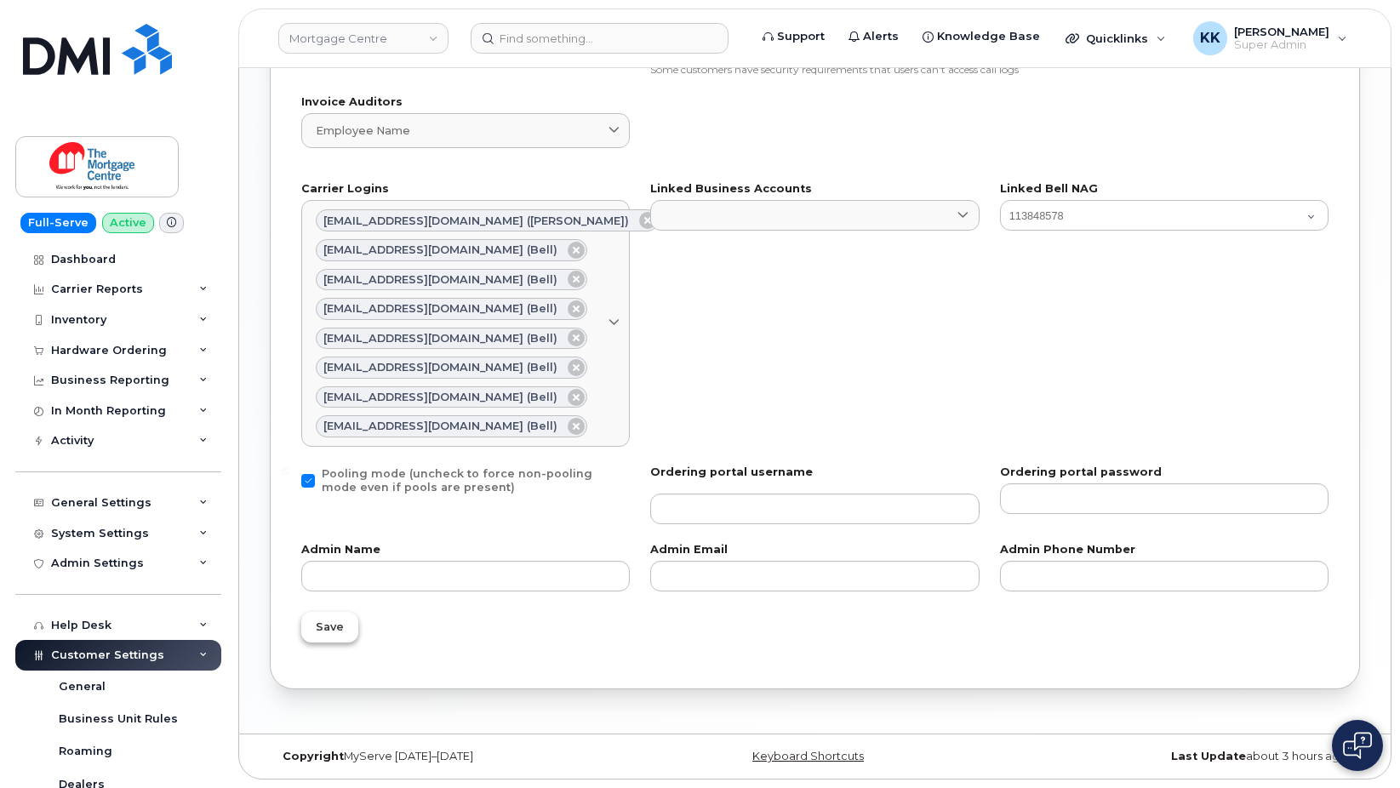
click at [341, 624] on span "Save" at bounding box center [330, 627] width 28 height 16
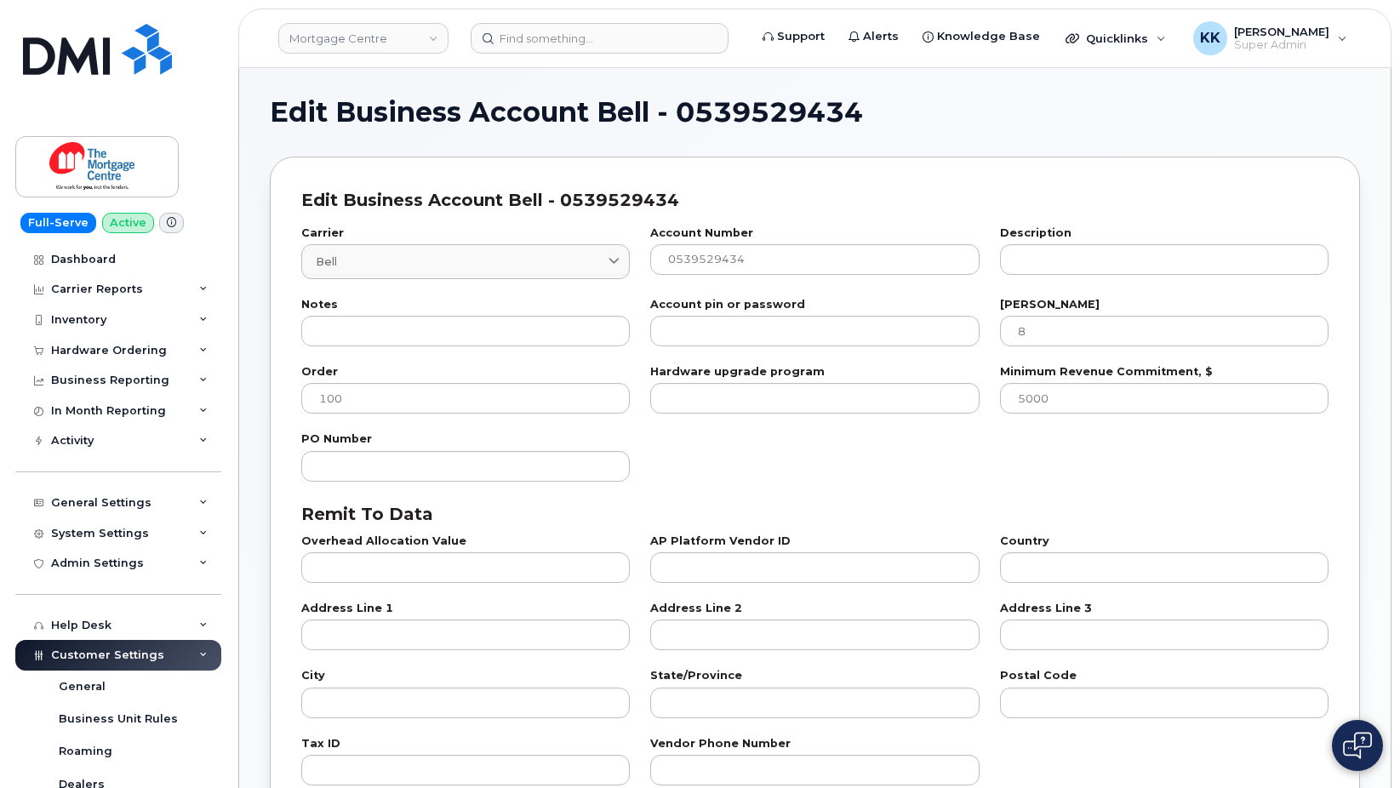
select select "807"
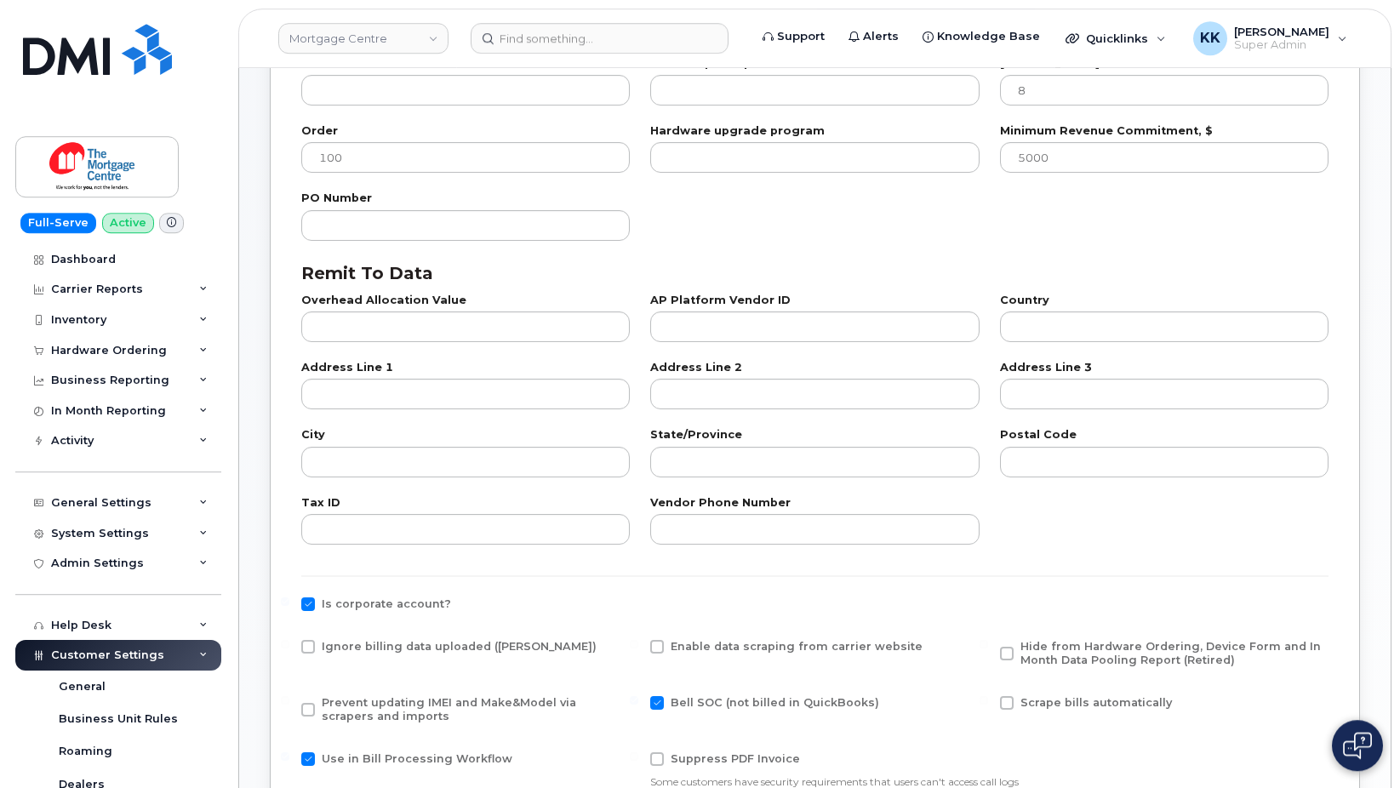
scroll to position [434, 0]
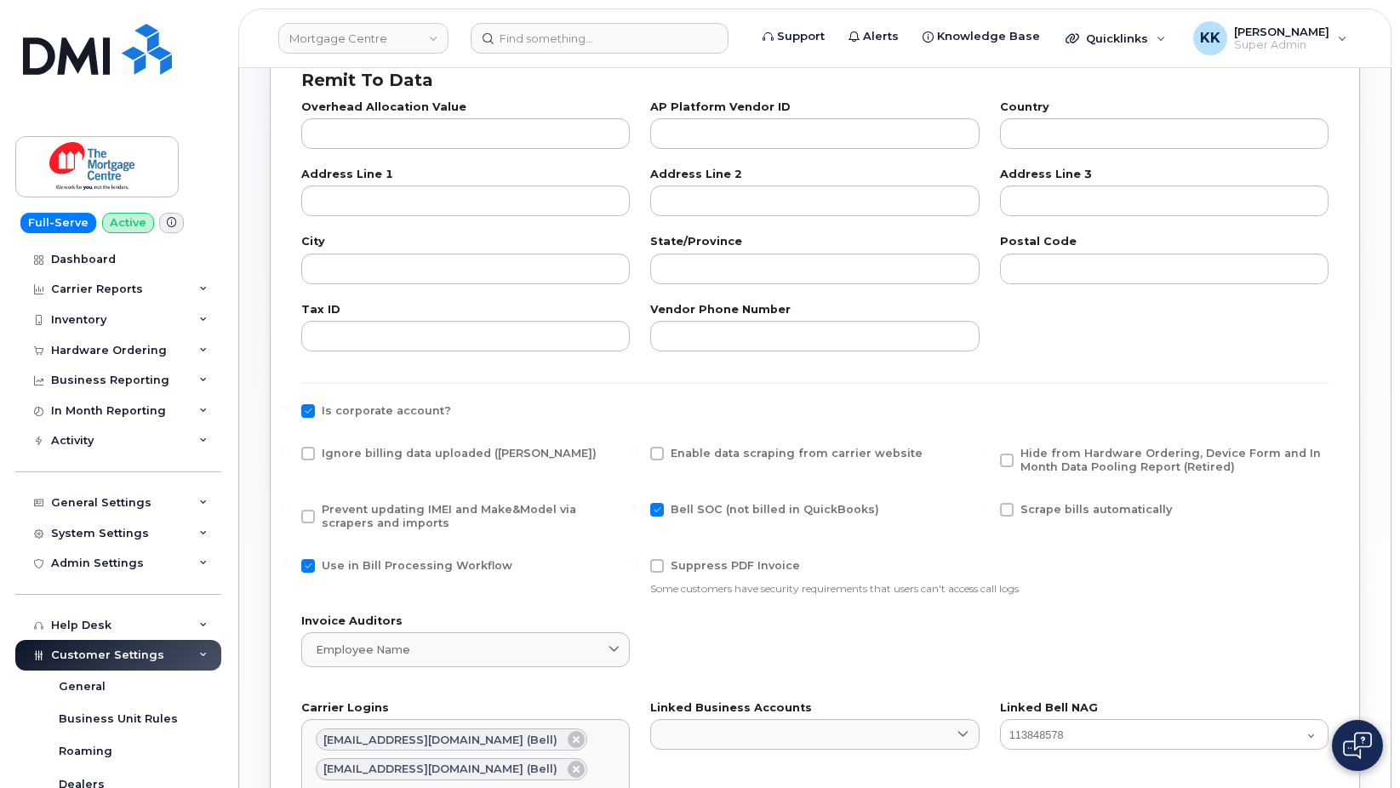
click at [367, 449] on span "Ignore billing data uploaded ([PERSON_NAME])" at bounding box center [459, 453] width 275 height 13
click at [289, 449] on input "Ignore billing data uploaded ([PERSON_NAME])" at bounding box center [285, 451] width 9 height 9
checkbox input "true"
click at [363, 512] on span "Prevent updating IMEI and Make&Model via scrapers and imports" at bounding box center [449, 516] width 255 height 26
click at [289, 512] on input "Prevent updating IMEI and Make&Model via scrapers and imports" at bounding box center [285, 507] width 9 height 9
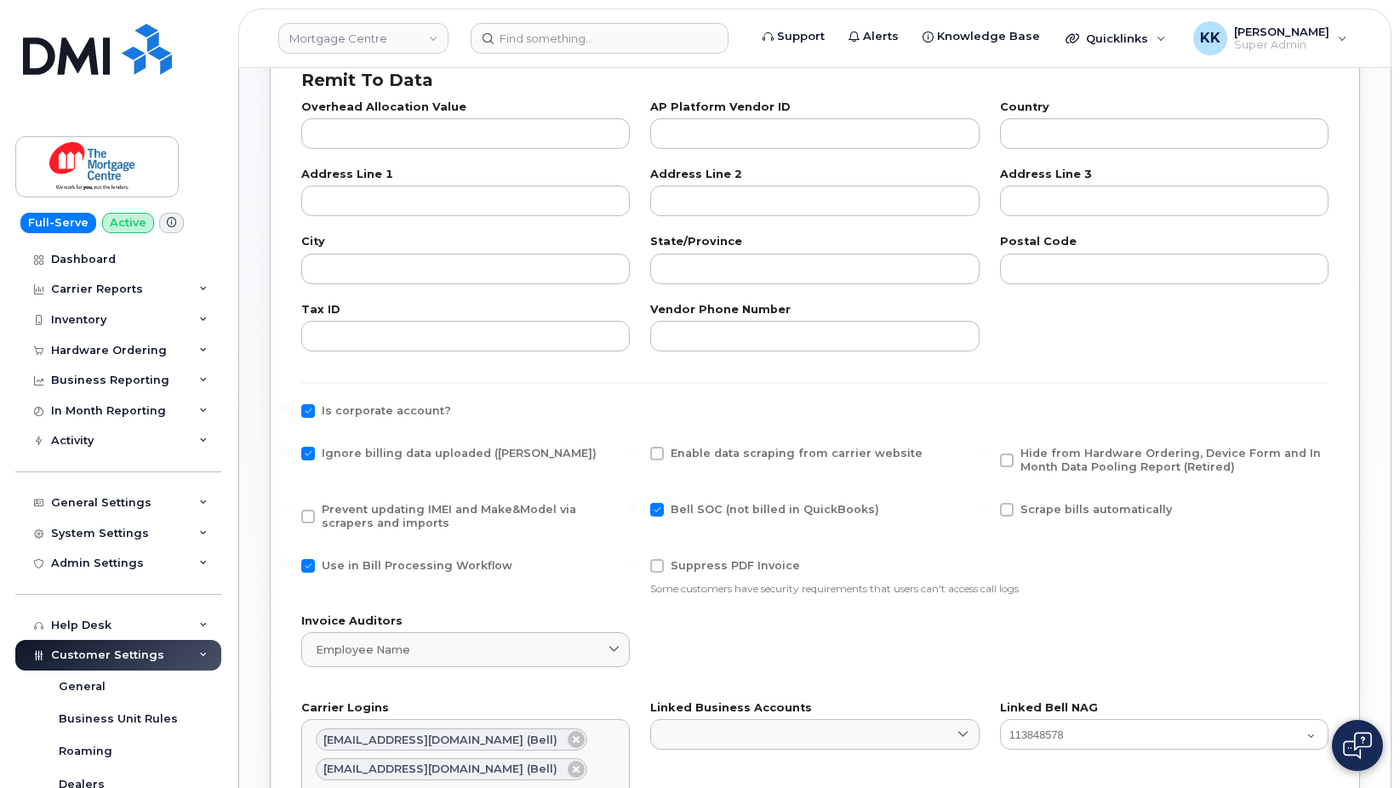
checkbox input "true"
click at [369, 565] on span "Use in Bill Processing Workflow" at bounding box center [417, 565] width 191 height 13
click at [289, 565] on input "Use in Bill Processing Workflow" at bounding box center [285, 563] width 9 height 9
checkbox input "false"
click at [1098, 460] on span "Hide from Hardware Ordering, Device Form and In Month Data Pooling Report (Reti…" at bounding box center [1171, 460] width 301 height 26
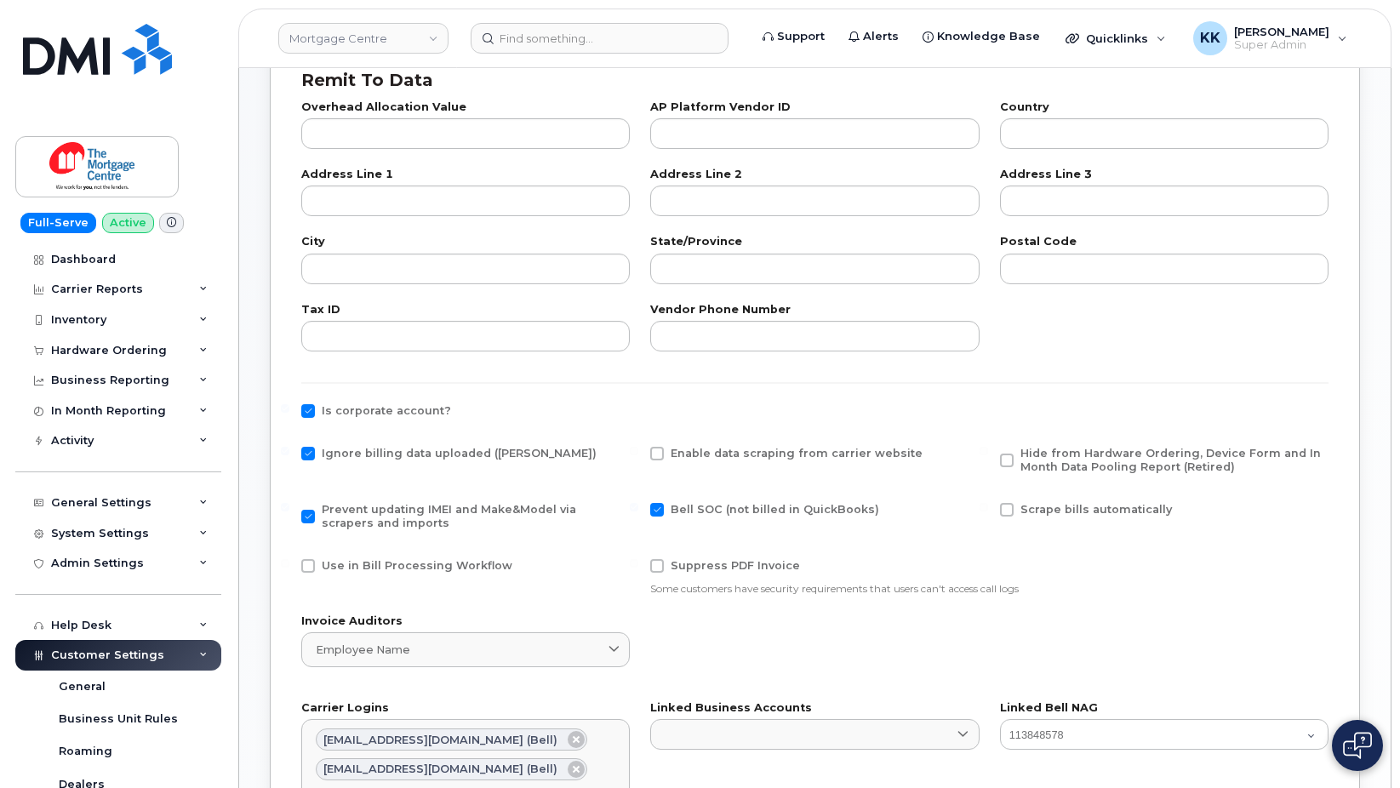
click at [988, 455] on input "Hide from Hardware Ordering, Device Form and In Month Data Pooling Report (Reti…" at bounding box center [984, 451] width 9 height 9
checkbox input "true"
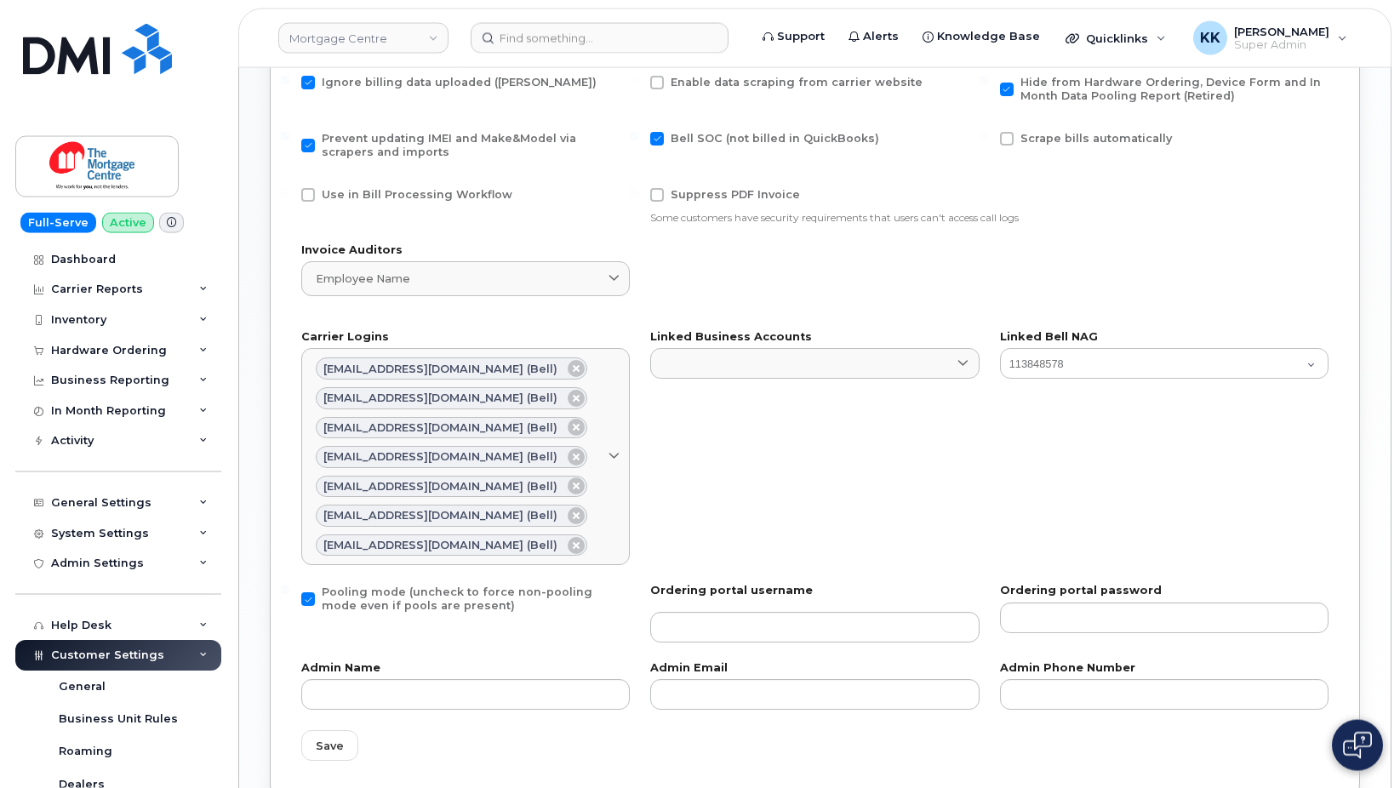
scroll to position [925, 0]
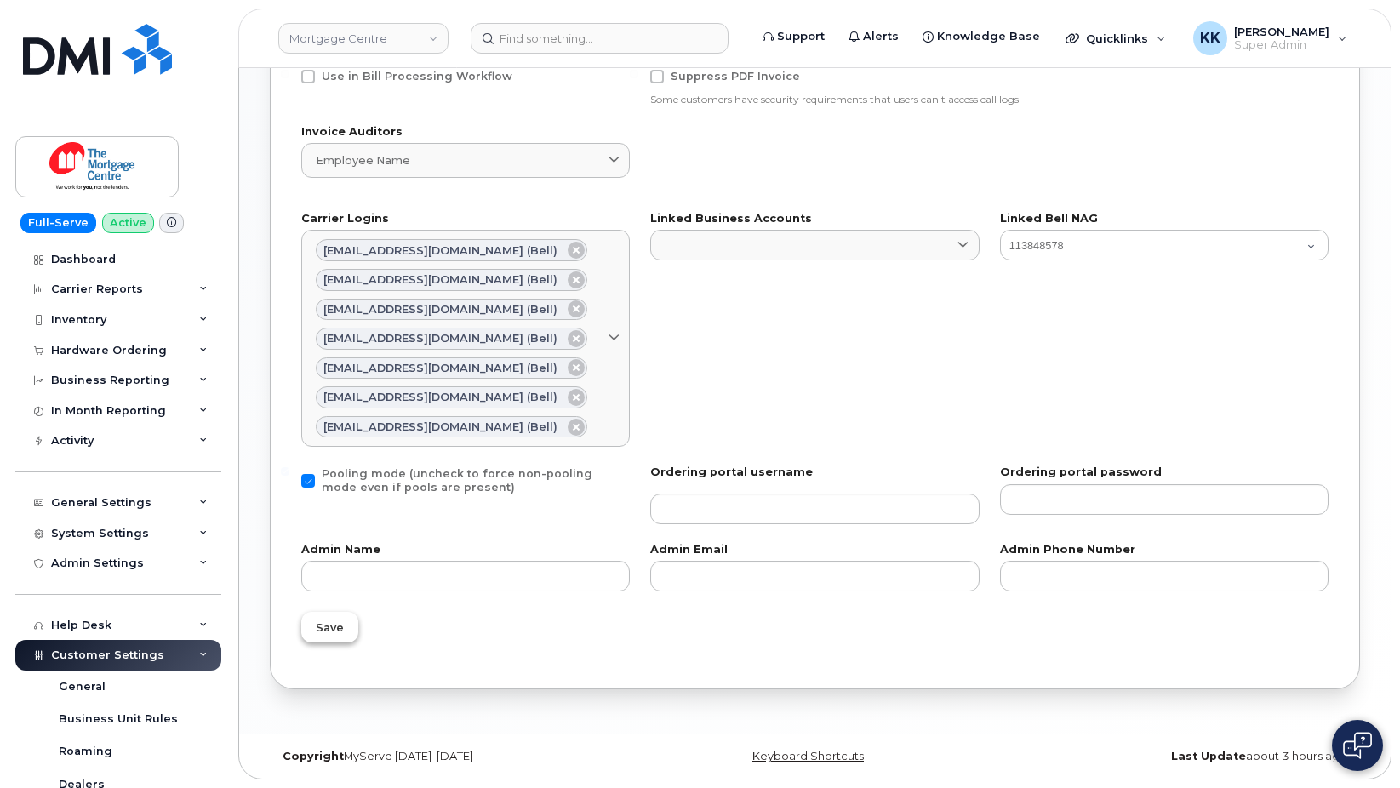
click at [306, 630] on button "Save" at bounding box center [329, 627] width 57 height 31
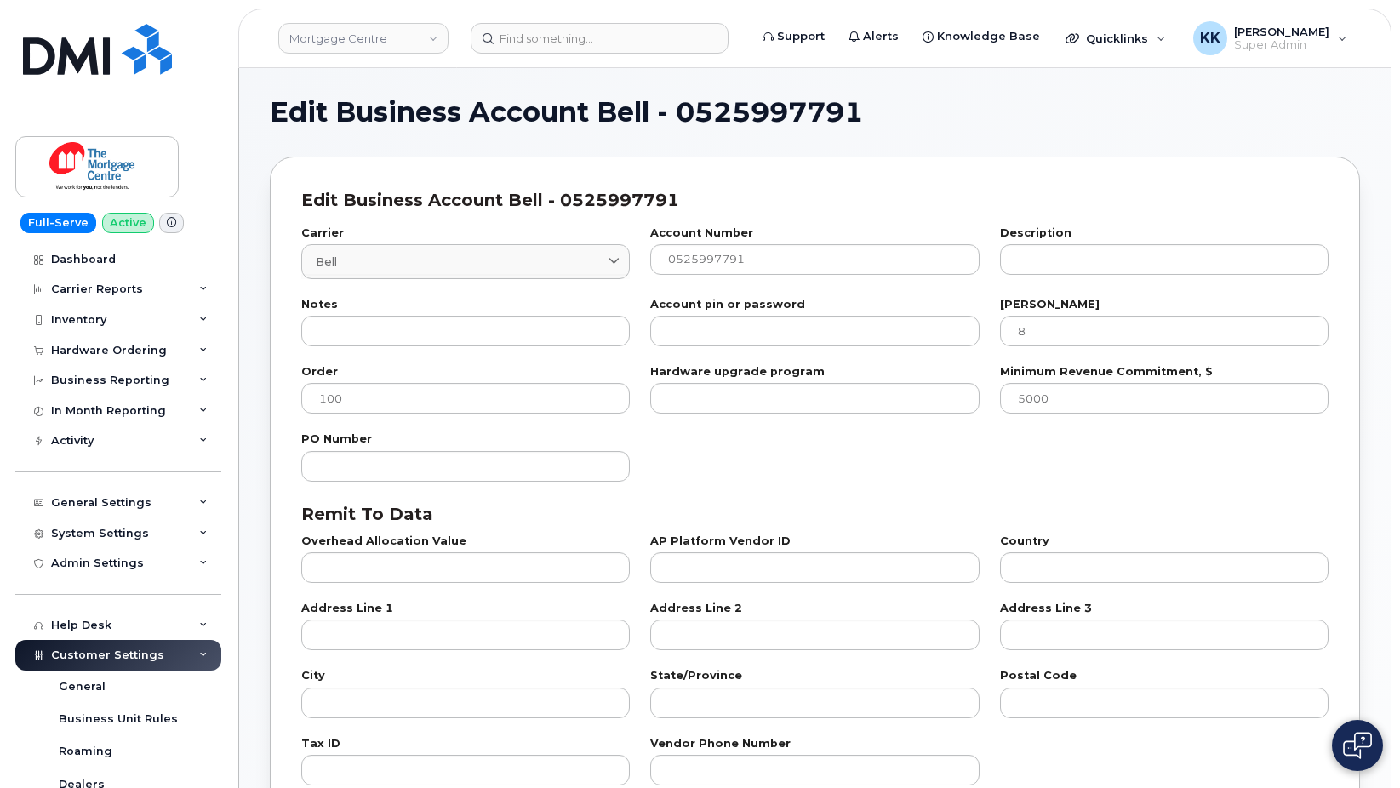
select select "807"
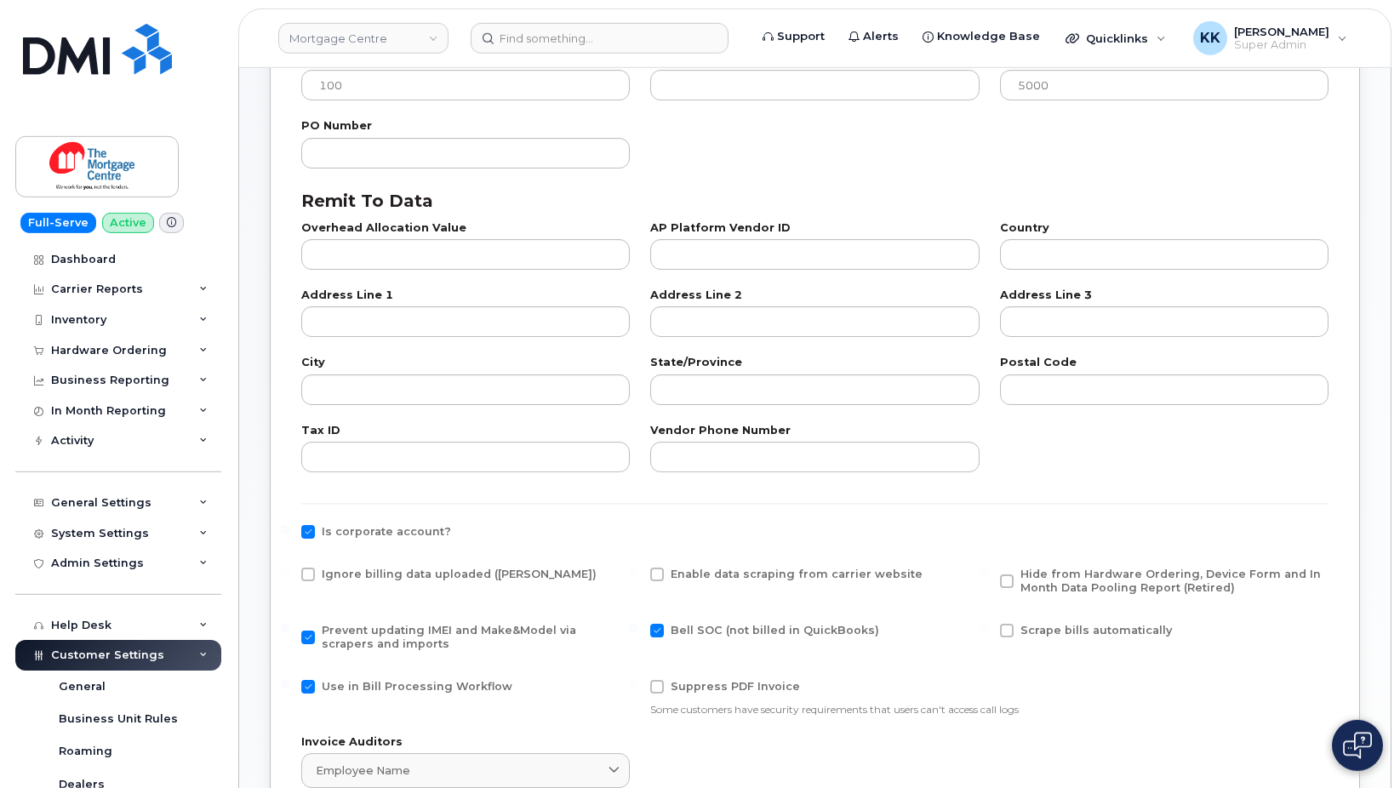
scroll to position [608, 0]
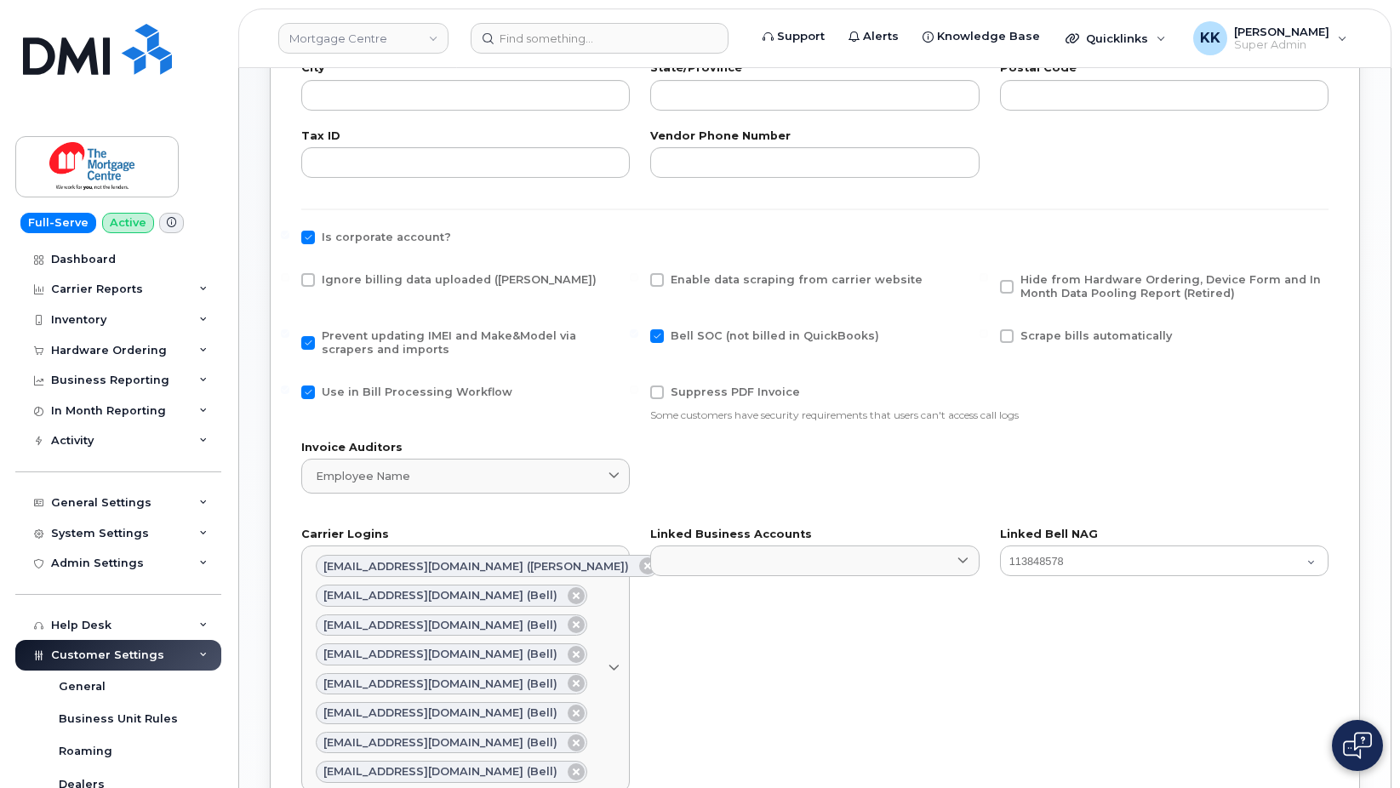
click at [383, 279] on span "Ignore billing data uploaded ([PERSON_NAME])" at bounding box center [459, 279] width 275 height 13
click at [289, 279] on input "Ignore billing data uploaded ([PERSON_NAME])" at bounding box center [285, 277] width 9 height 9
checkbox input "true"
click at [372, 399] on div "Use in Bill Processing Workflow" at bounding box center [465, 397] width 329 height 22
click at [398, 395] on span "Use in Bill Processing Workflow" at bounding box center [417, 392] width 191 height 13
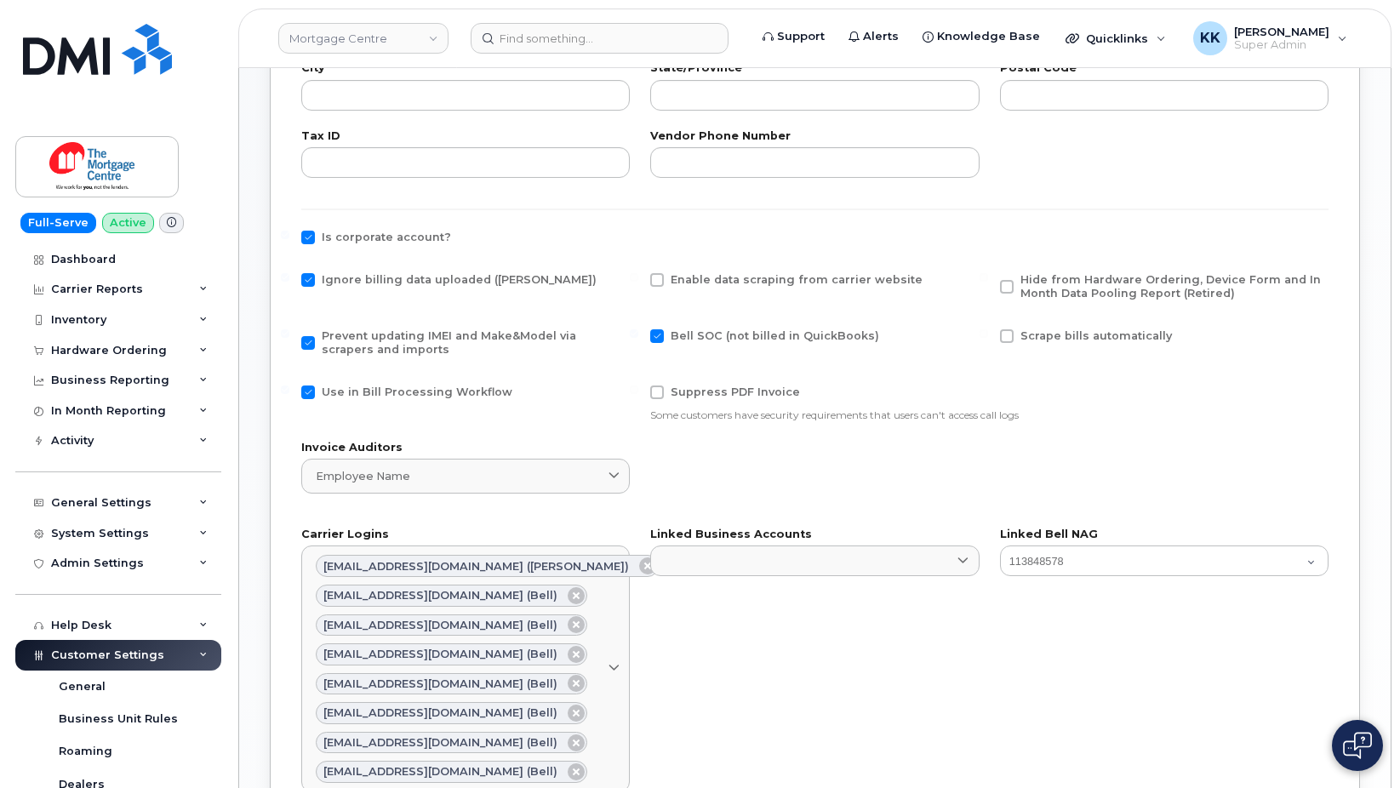
click at [289, 394] on input "Use in Bill Processing Workflow" at bounding box center [285, 390] width 9 height 9
checkbox input "false"
click at [1077, 276] on span "Hide from Hardware Ordering, Device Form and In Month Data Pooling Report (Reti…" at bounding box center [1171, 286] width 301 height 26
click at [988, 276] on input "Hide from Hardware Ordering, Device Form and In Month Data Pooling Report (Reti…" at bounding box center [984, 277] width 9 height 9
checkbox input "true"
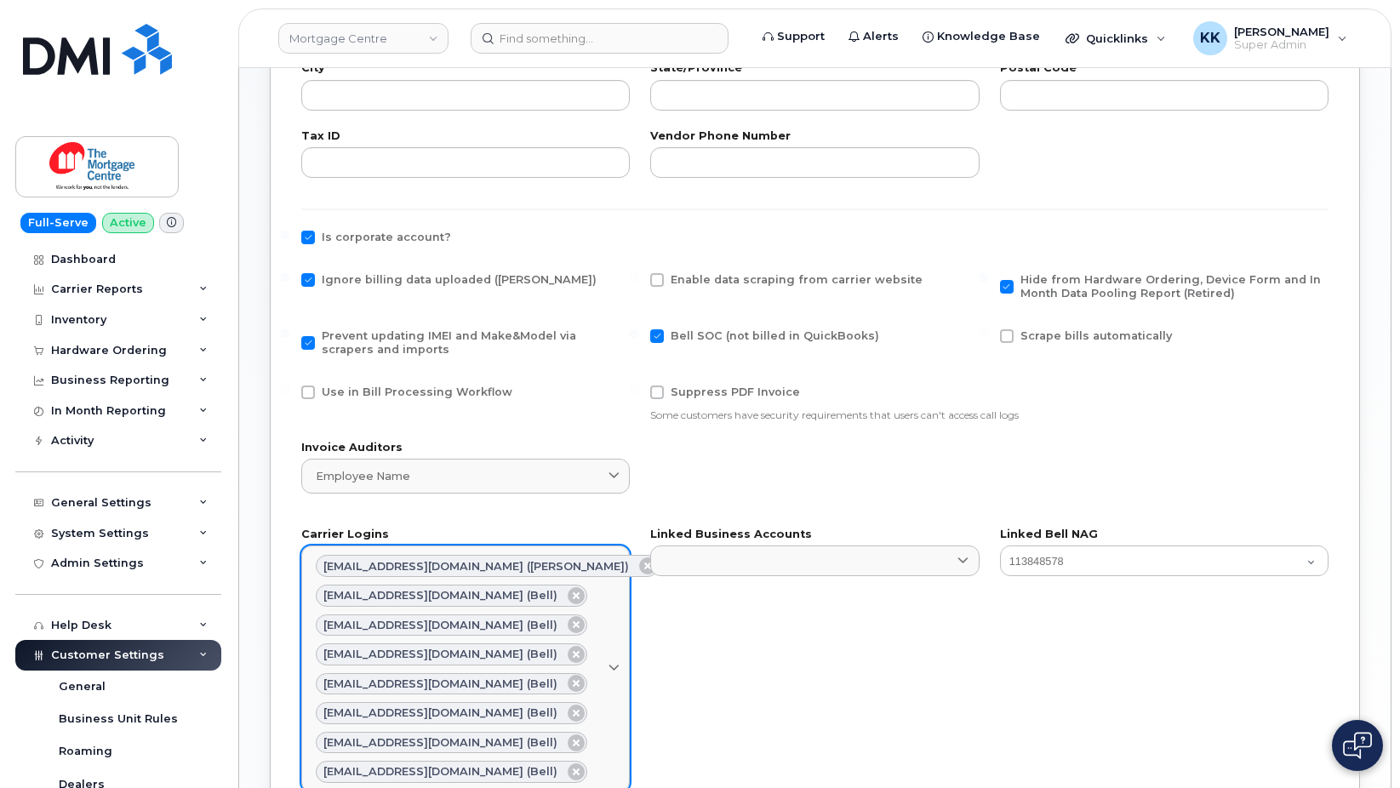
scroll to position [953, 0]
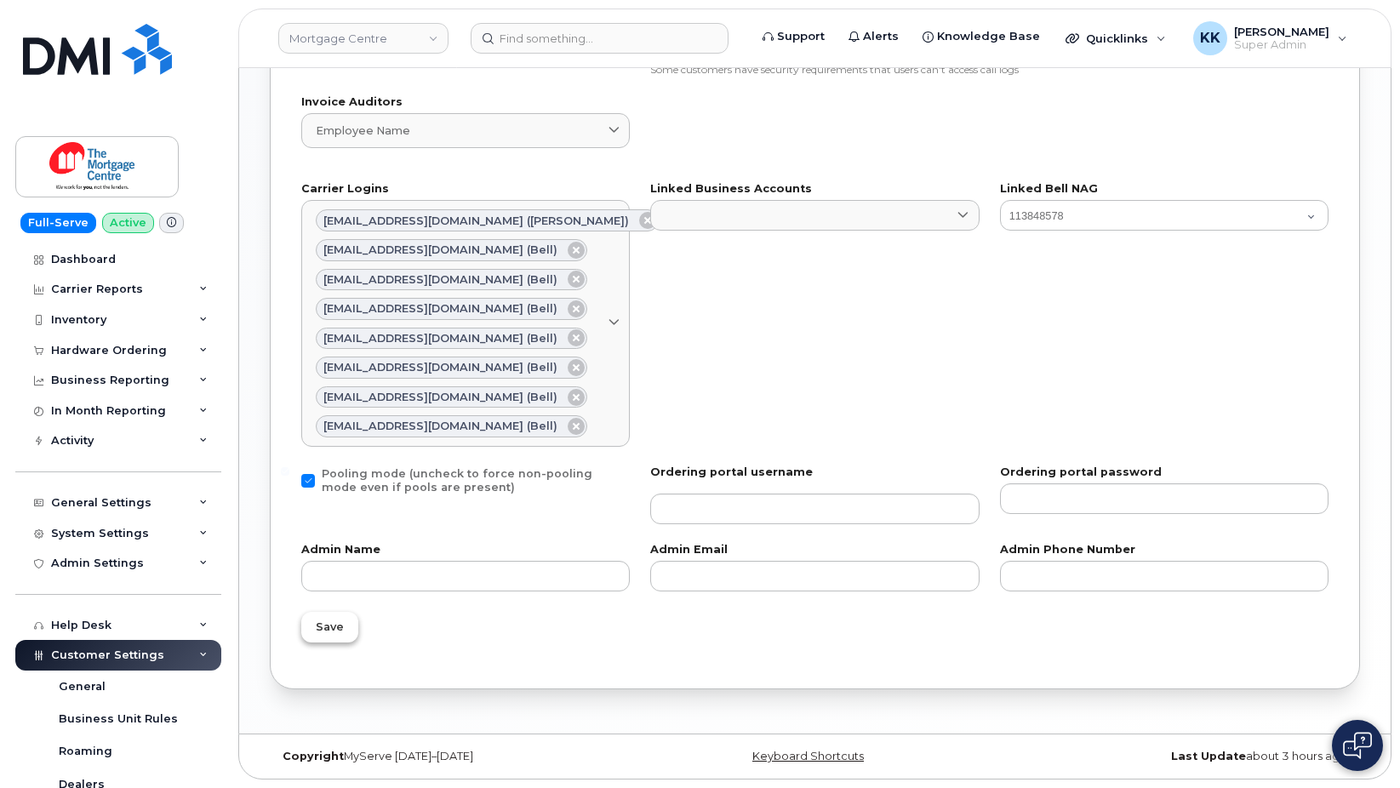
click at [337, 621] on span "Save" at bounding box center [330, 627] width 28 height 16
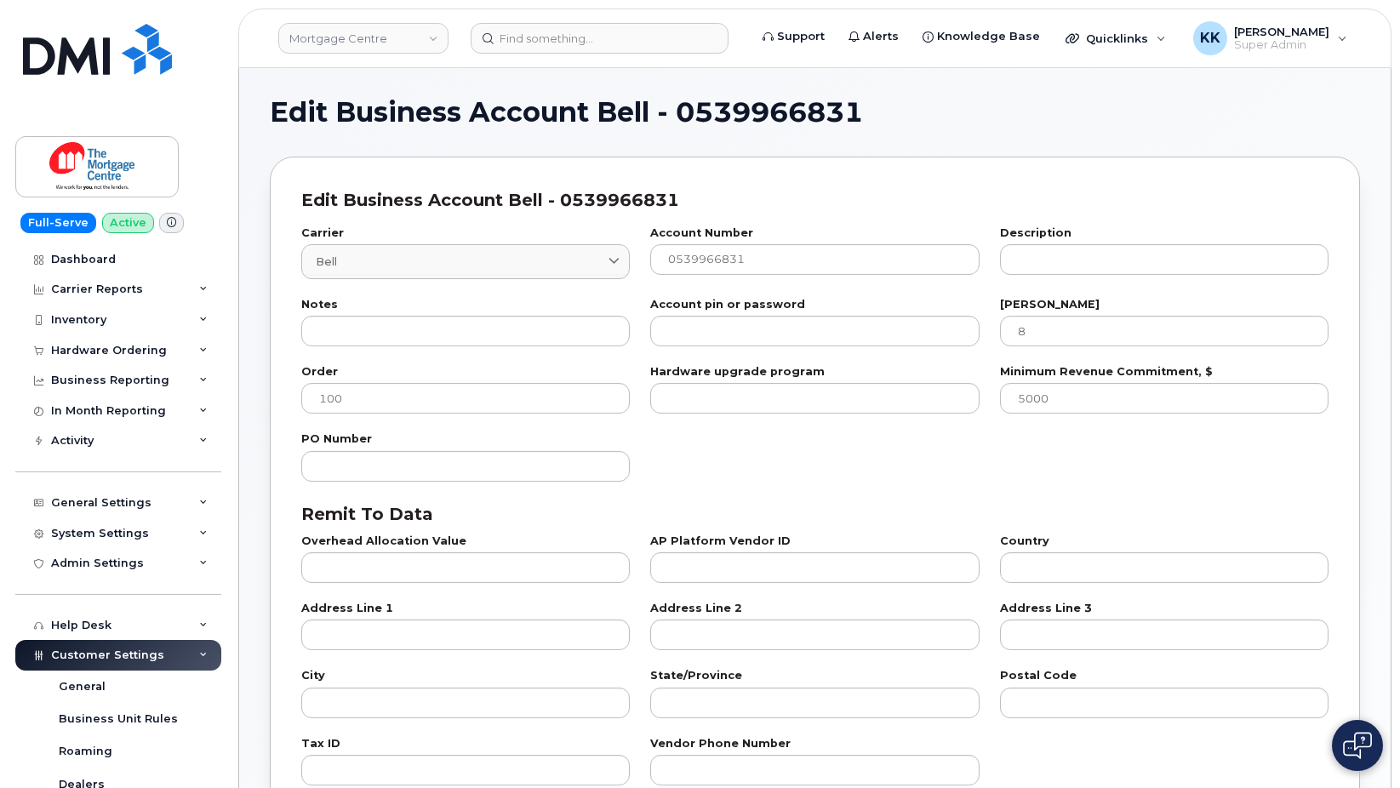
select select "807"
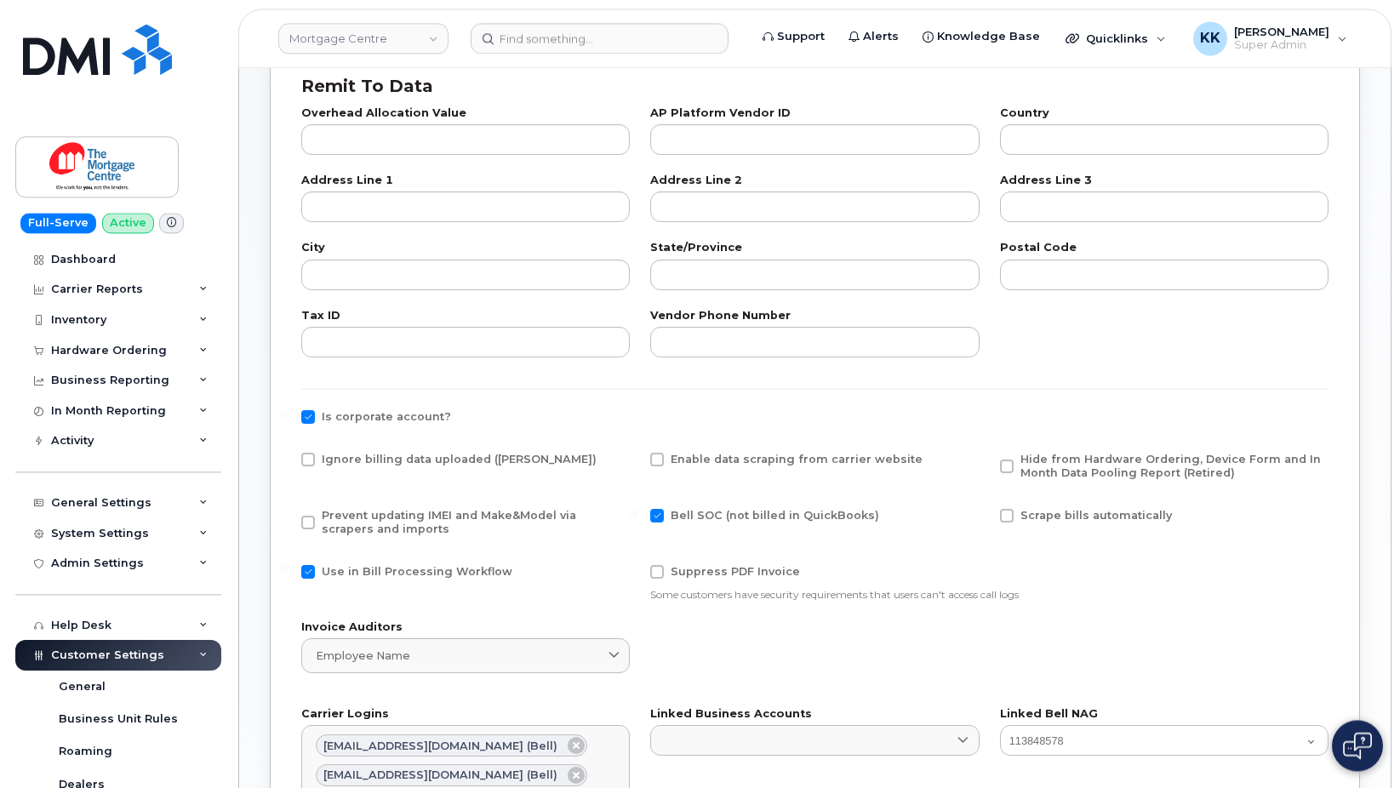
scroll to position [434, 0]
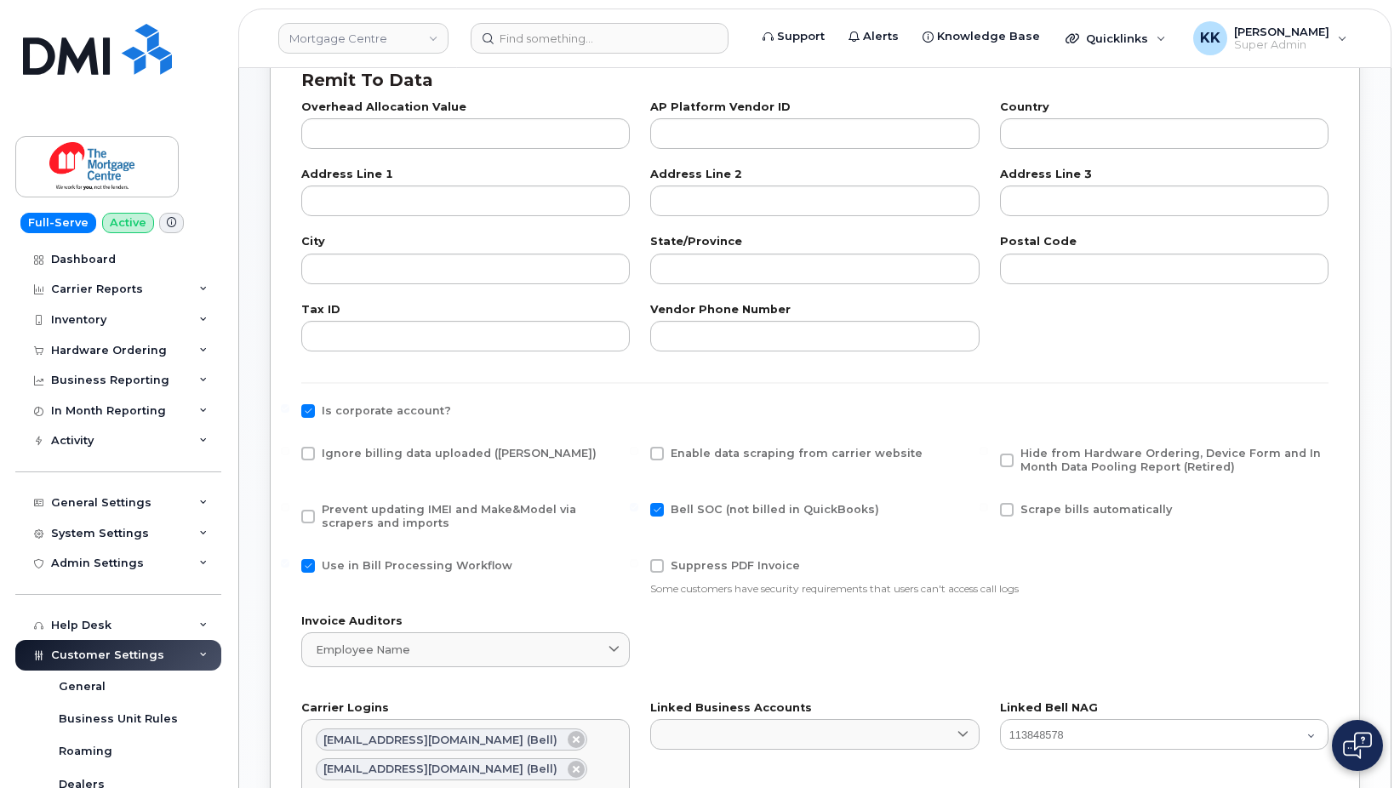
click at [397, 462] on div "Ignore billing data uploaded ([PERSON_NAME])" at bounding box center [465, 458] width 329 height 22
click at [392, 451] on span "Ignore billing data uploaded ([PERSON_NAME])" at bounding box center [459, 453] width 275 height 13
click at [289, 451] on input "Ignore billing data uploaded ([PERSON_NAME])" at bounding box center [285, 451] width 9 height 9
checkbox input "true"
click at [375, 520] on span "Prevent updating IMEI and Make&Model via scrapers and imports" at bounding box center [449, 516] width 255 height 26
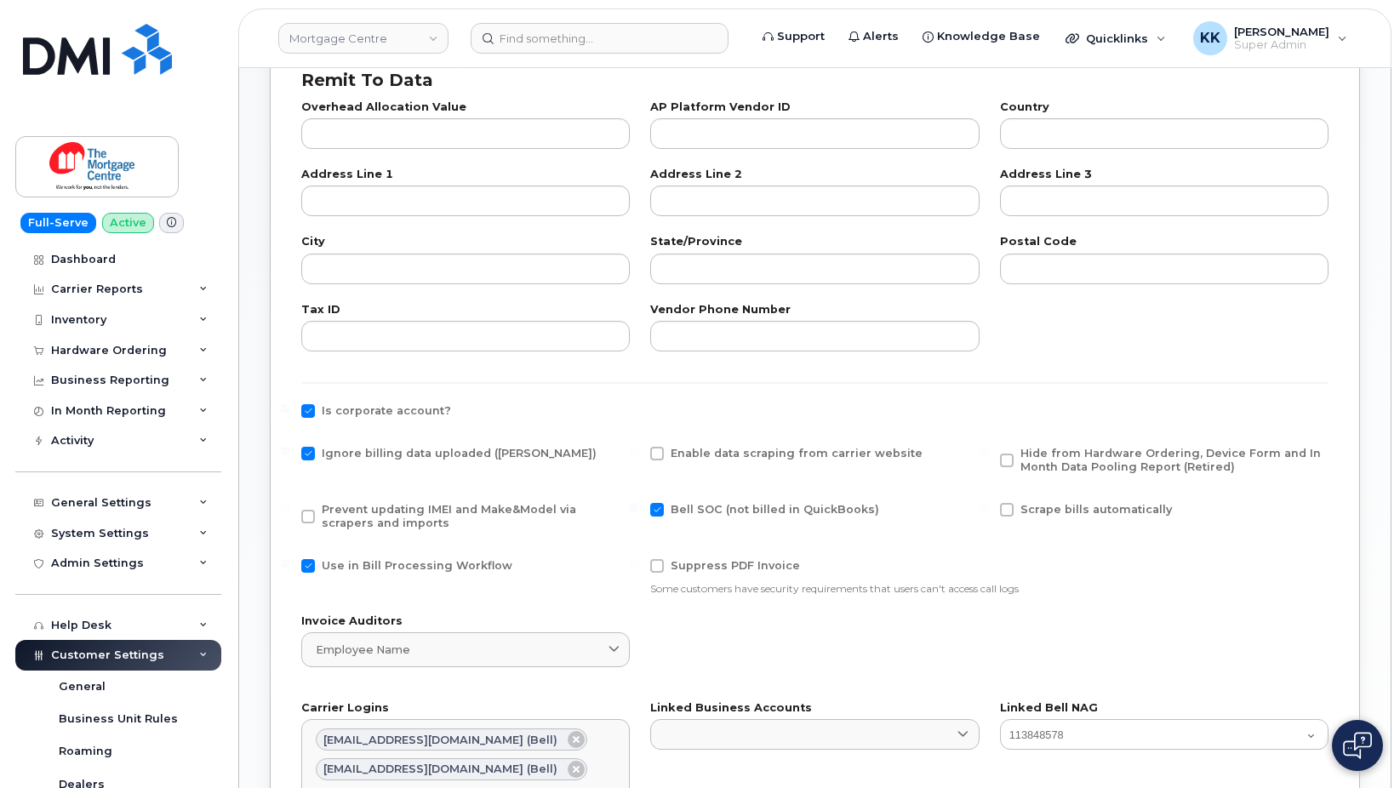
click at [289, 512] on input "Prevent updating IMEI and Make&Model via scrapers and imports" at bounding box center [285, 507] width 9 height 9
checkbox input "true"
click at [383, 563] on span "Use in Bill Processing Workflow" at bounding box center [417, 565] width 191 height 13
click at [289, 563] on input "Use in Bill Processing Workflow" at bounding box center [285, 563] width 9 height 9
checkbox input "false"
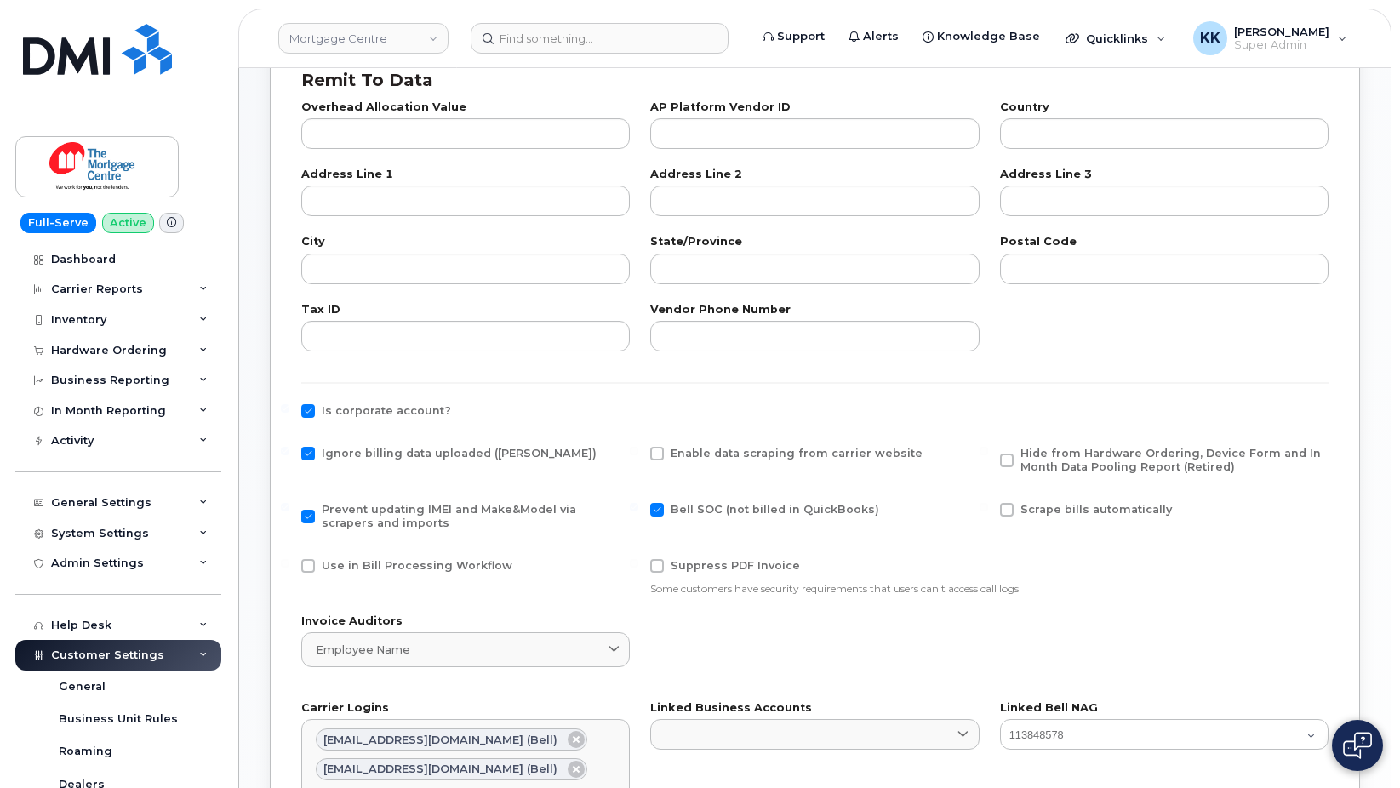
click at [1111, 462] on span "Hide from Hardware Ordering, Device Form and In Month Data Pooling Report (Reti…" at bounding box center [1171, 460] width 301 height 26
click at [988, 455] on input "Hide from Hardware Ordering, Device Form and In Month Data Pooling Report (Reti…" at bounding box center [984, 451] width 9 height 9
checkbox input "true"
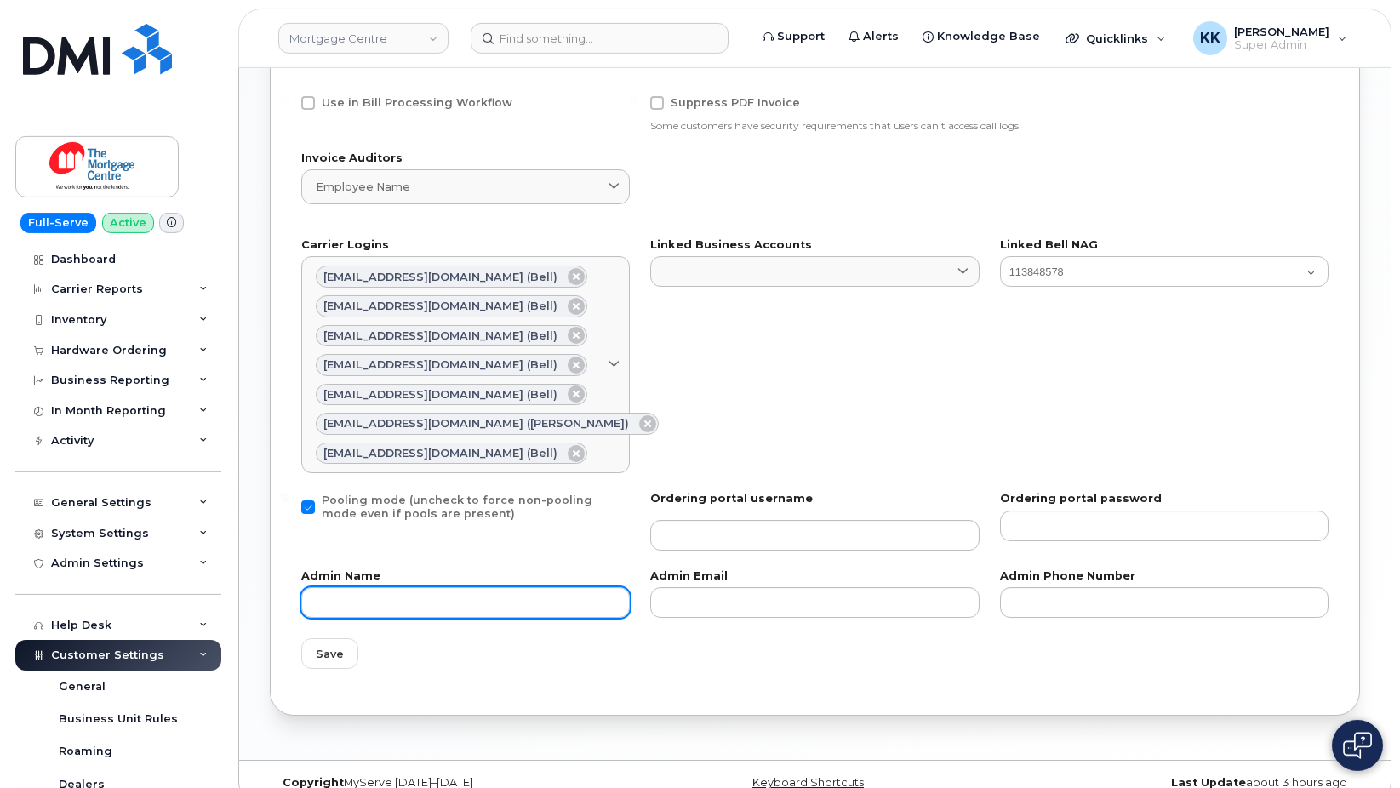
scroll to position [925, 0]
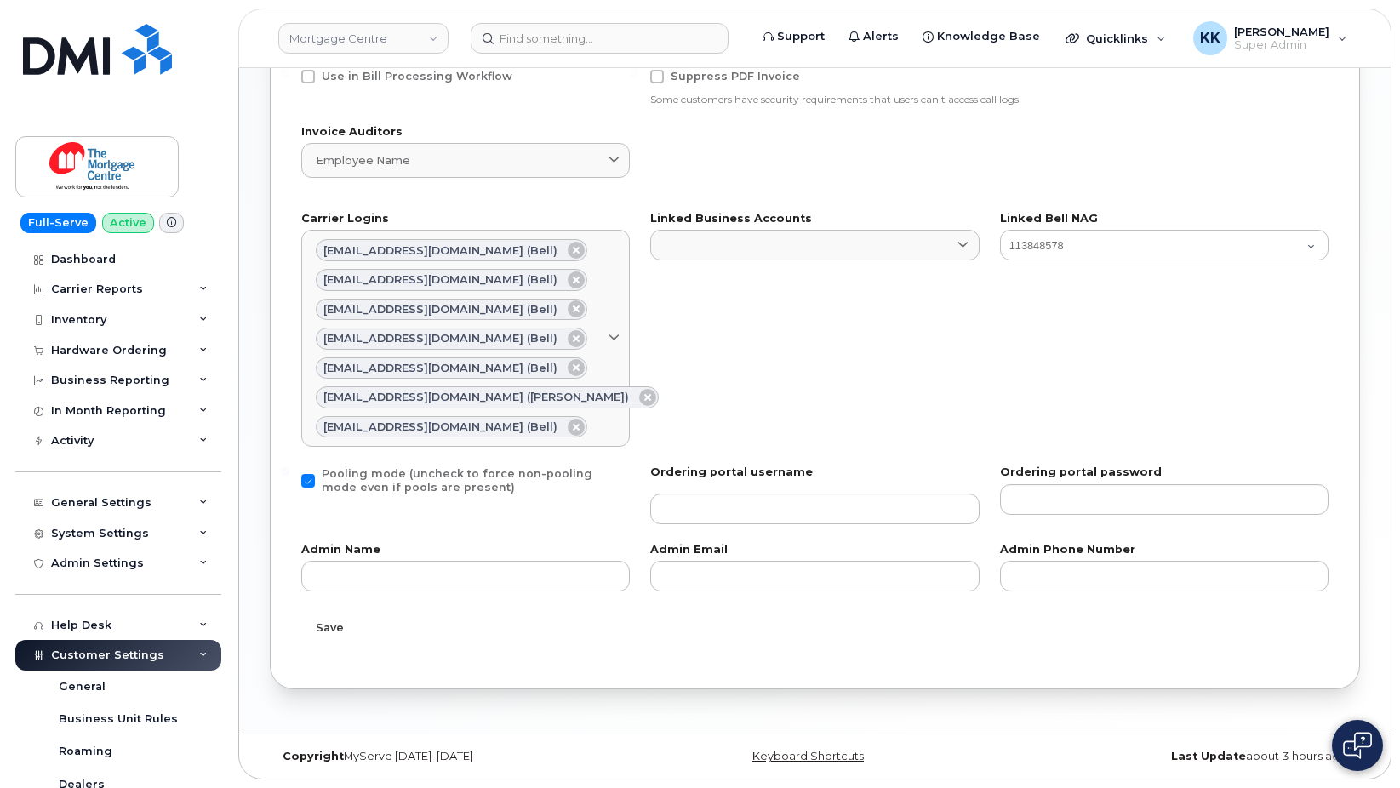
click at [341, 628] on span "Save" at bounding box center [330, 628] width 28 height 16
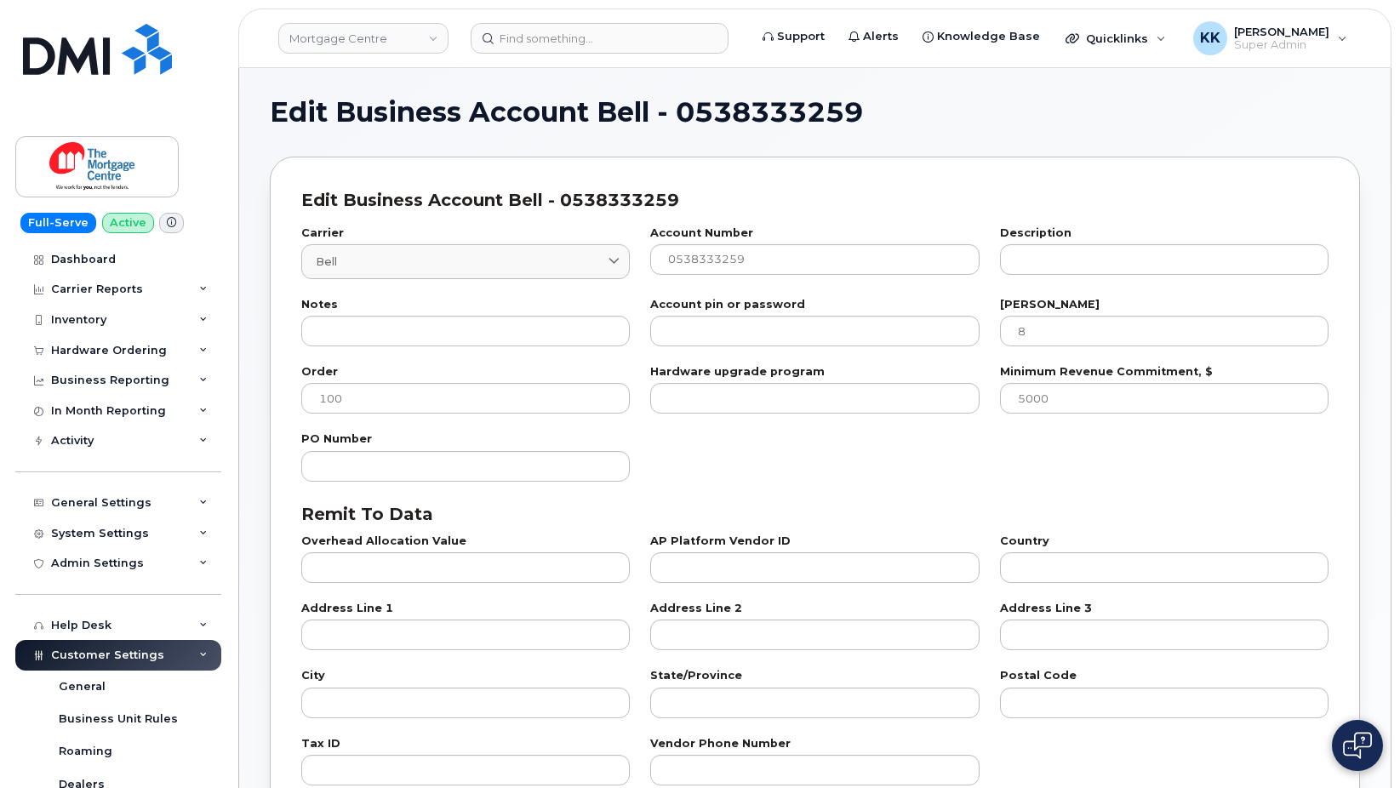
select select "807"
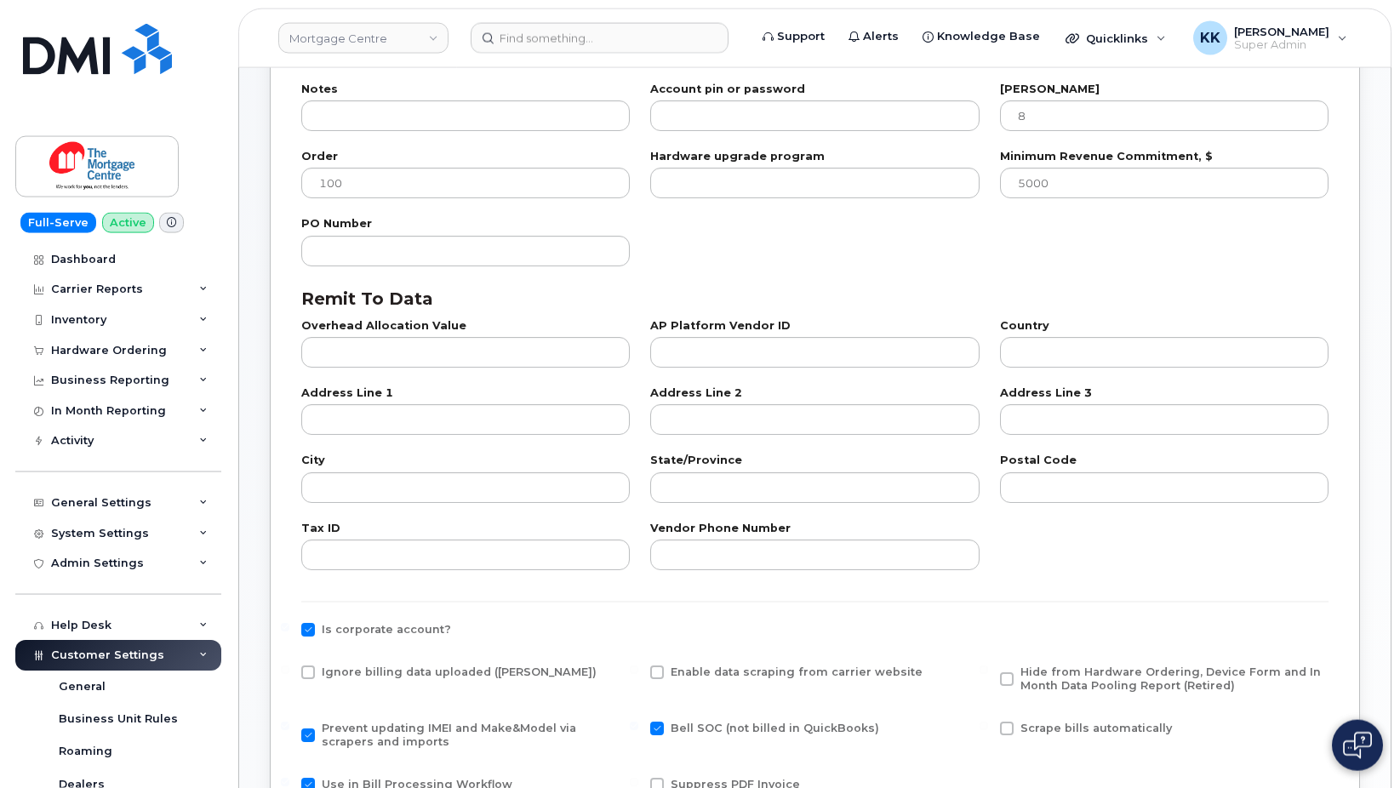
scroll to position [608, 0]
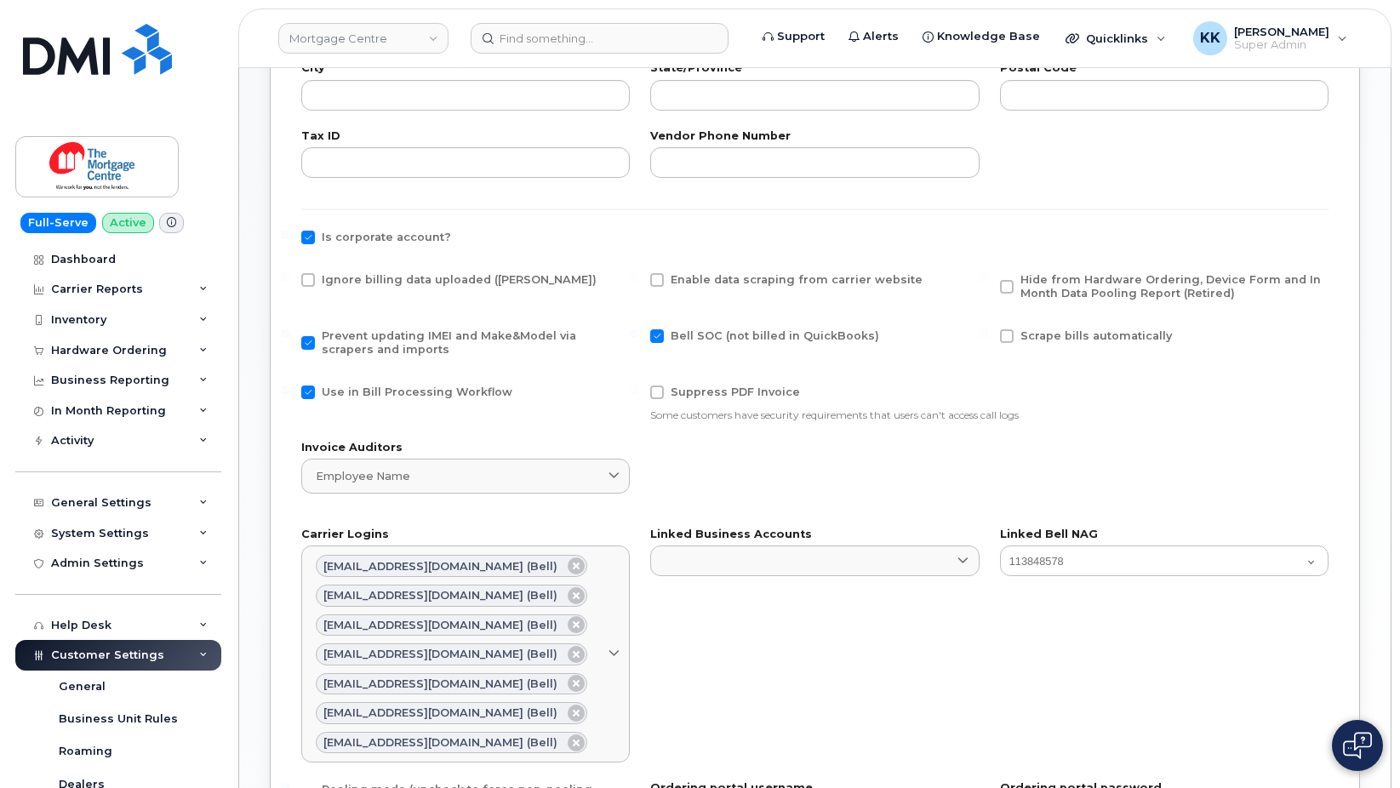
click at [358, 281] on span "Ignore billing data uploaded ([PERSON_NAME])" at bounding box center [459, 279] width 275 height 13
click at [289, 281] on input "Ignore billing data uploaded ([PERSON_NAME])" at bounding box center [285, 277] width 9 height 9
checkbox input "true"
drag, startPoint x: 363, startPoint y: 392, endPoint x: 786, endPoint y: 363, distance: 424.1
click at [364, 392] on span "Use in Bill Processing Workflow" at bounding box center [417, 392] width 191 height 13
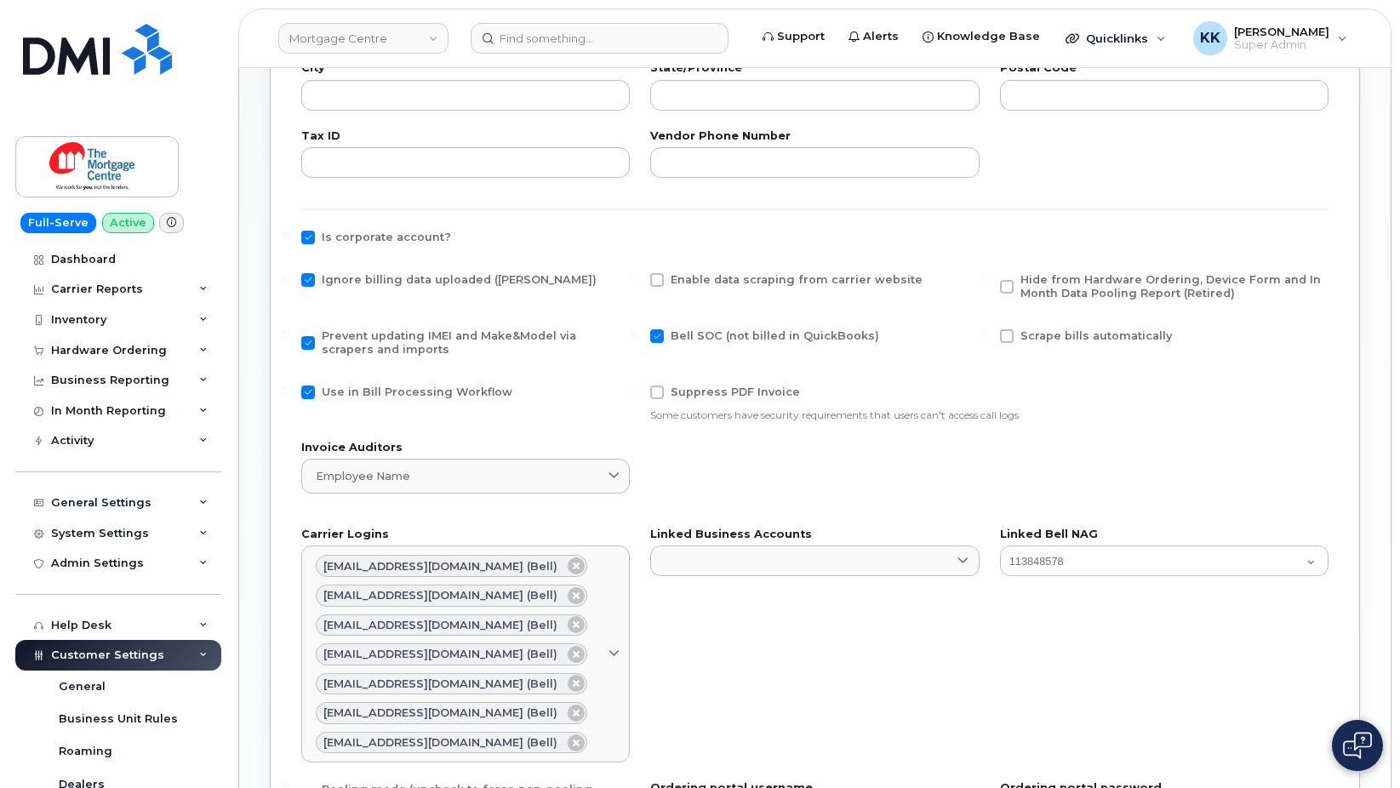
click at [289, 392] on input "Use in Bill Processing Workflow" at bounding box center [285, 390] width 9 height 9
checkbox input "false"
click at [1138, 277] on span "Hide from Hardware Ordering, Device Form and In Month Data Pooling Report (Reti…" at bounding box center [1171, 286] width 301 height 26
click at [988, 277] on input "Hide from Hardware Ordering, Device Form and In Month Data Pooling Report (Reti…" at bounding box center [984, 277] width 9 height 9
checkbox input "true"
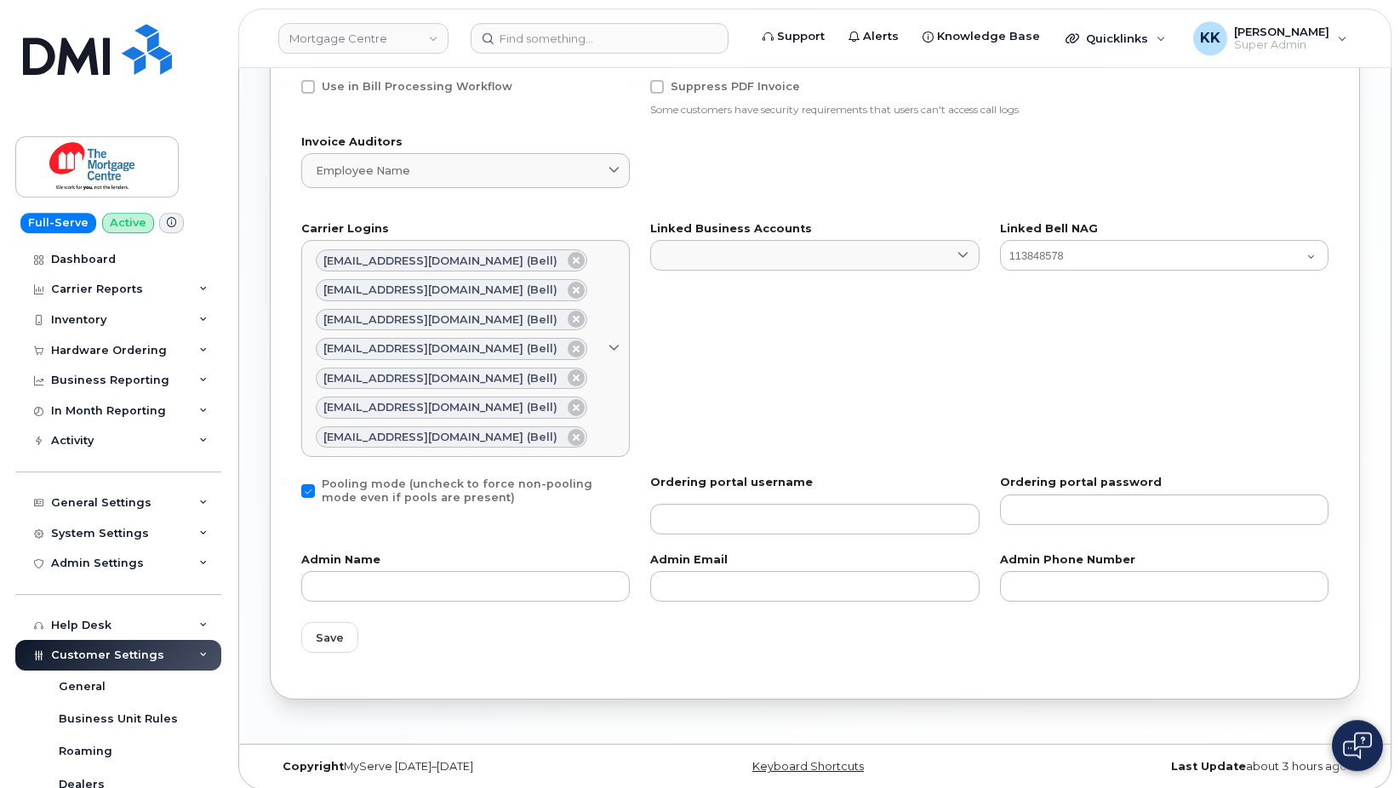
scroll to position [925, 0]
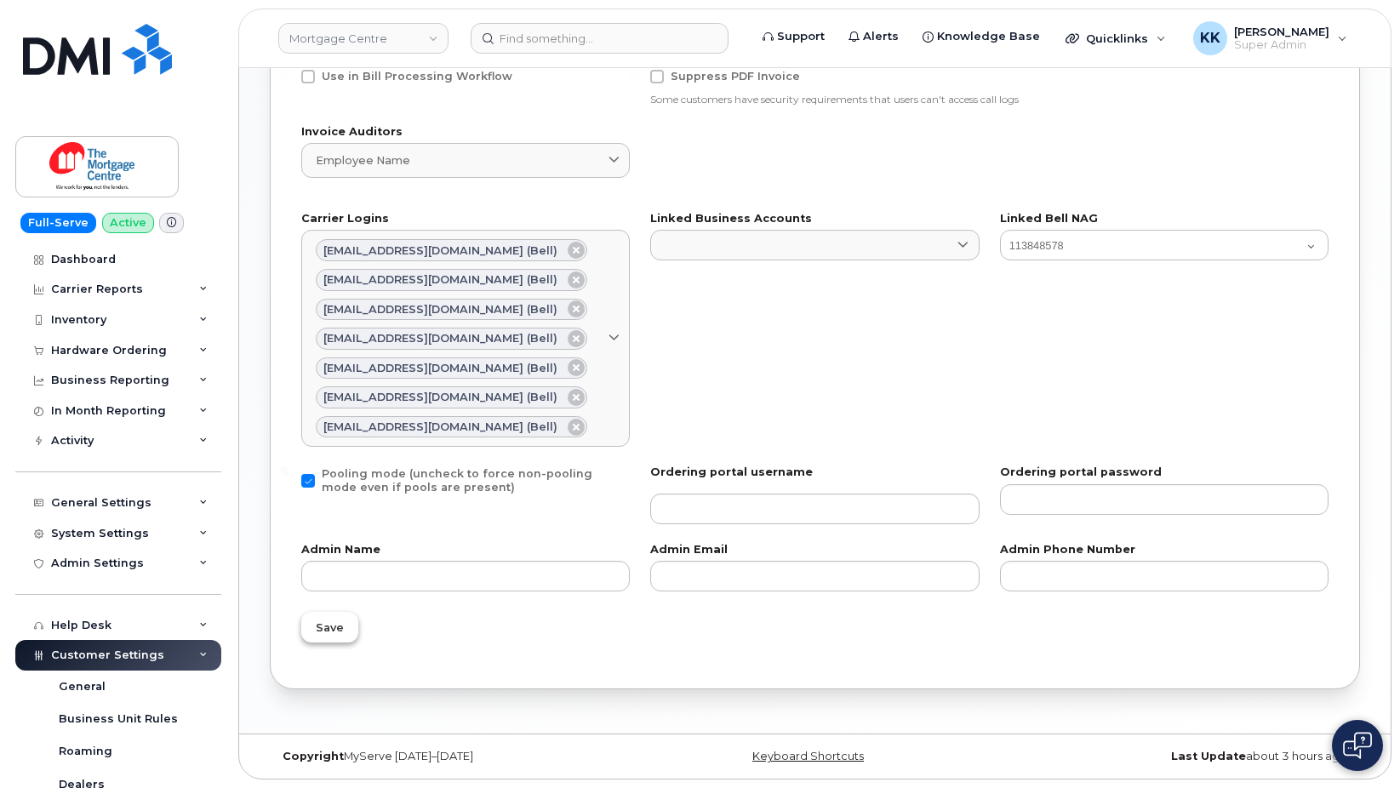
click at [335, 629] on span "Save" at bounding box center [330, 628] width 28 height 16
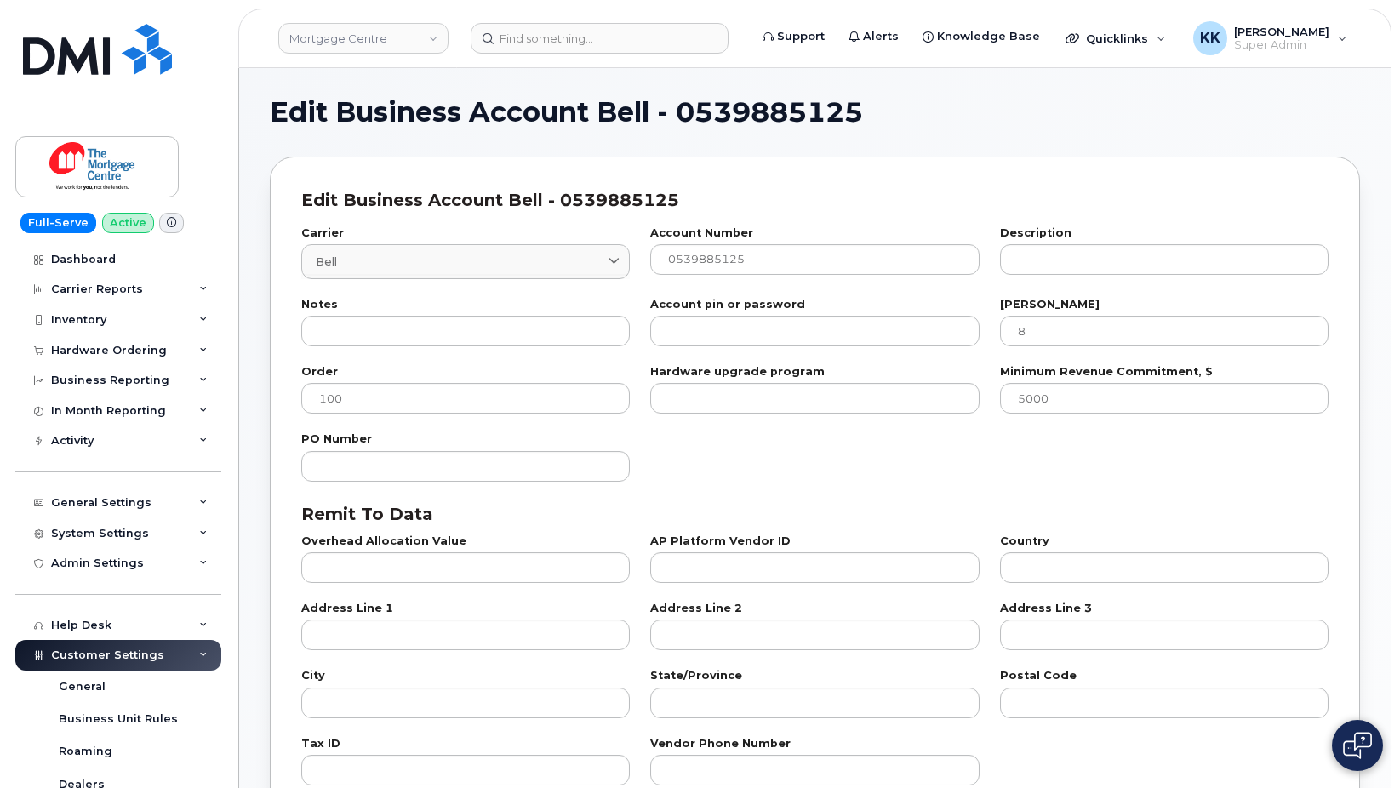
select select "807"
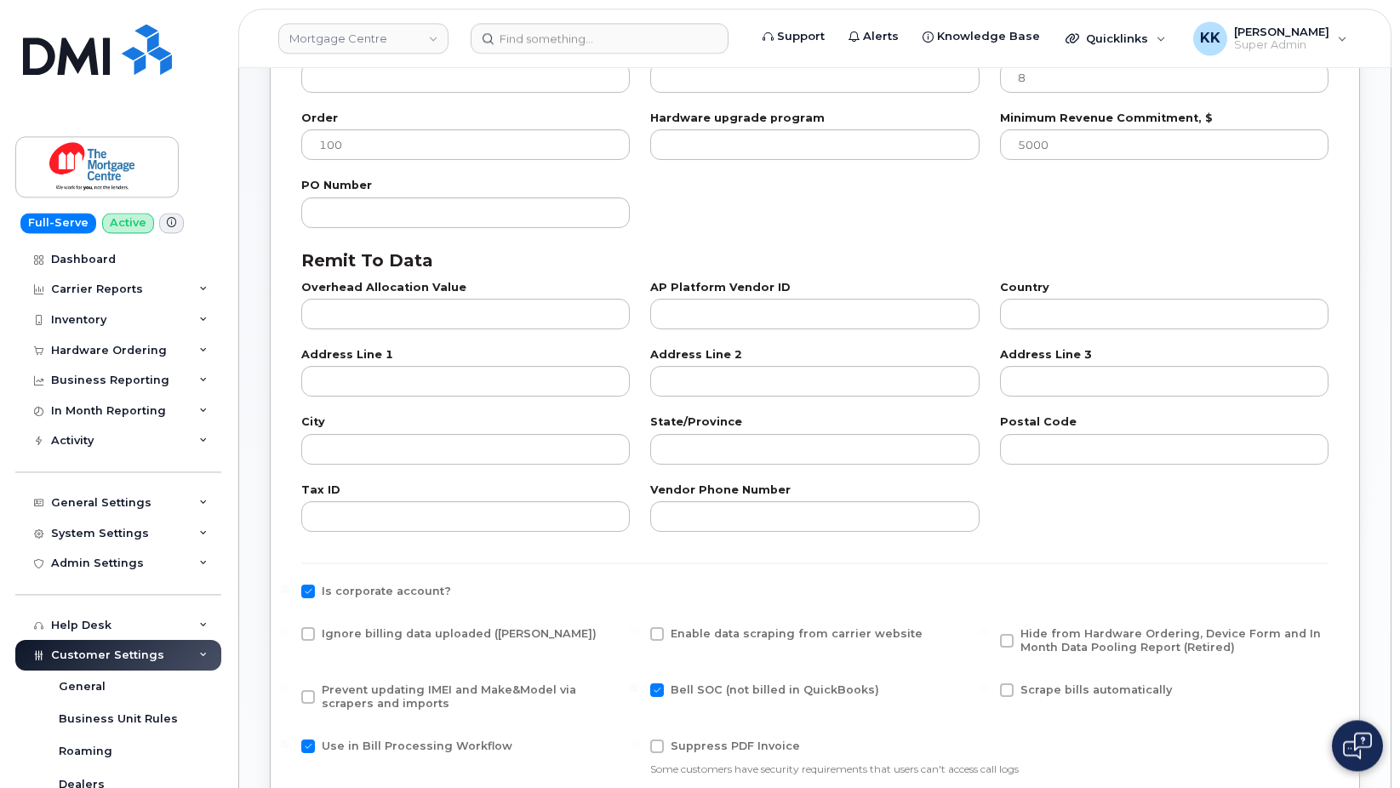
scroll to position [434, 0]
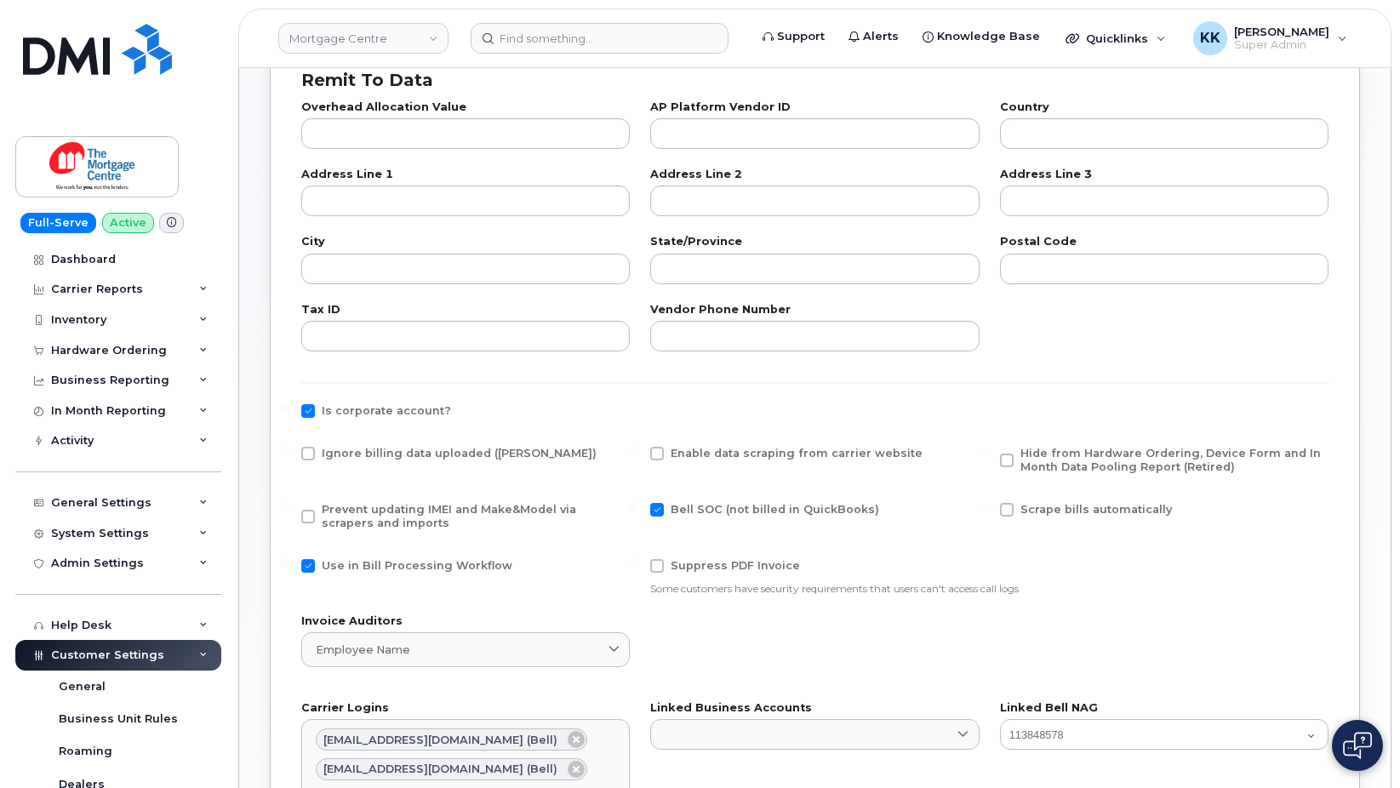
click at [371, 444] on div "Ignore billing data uploaded ([PERSON_NAME])" at bounding box center [465, 465] width 349 height 56
click at [373, 458] on span "Ignore billing data uploaded ([PERSON_NAME])" at bounding box center [459, 453] width 275 height 13
click at [289, 455] on input "Ignore billing data uploaded ([PERSON_NAME])" at bounding box center [285, 451] width 9 height 9
checkbox input "true"
click at [369, 511] on span "Prevent updating IMEI and Make&Model via scrapers and imports" at bounding box center [449, 516] width 255 height 26
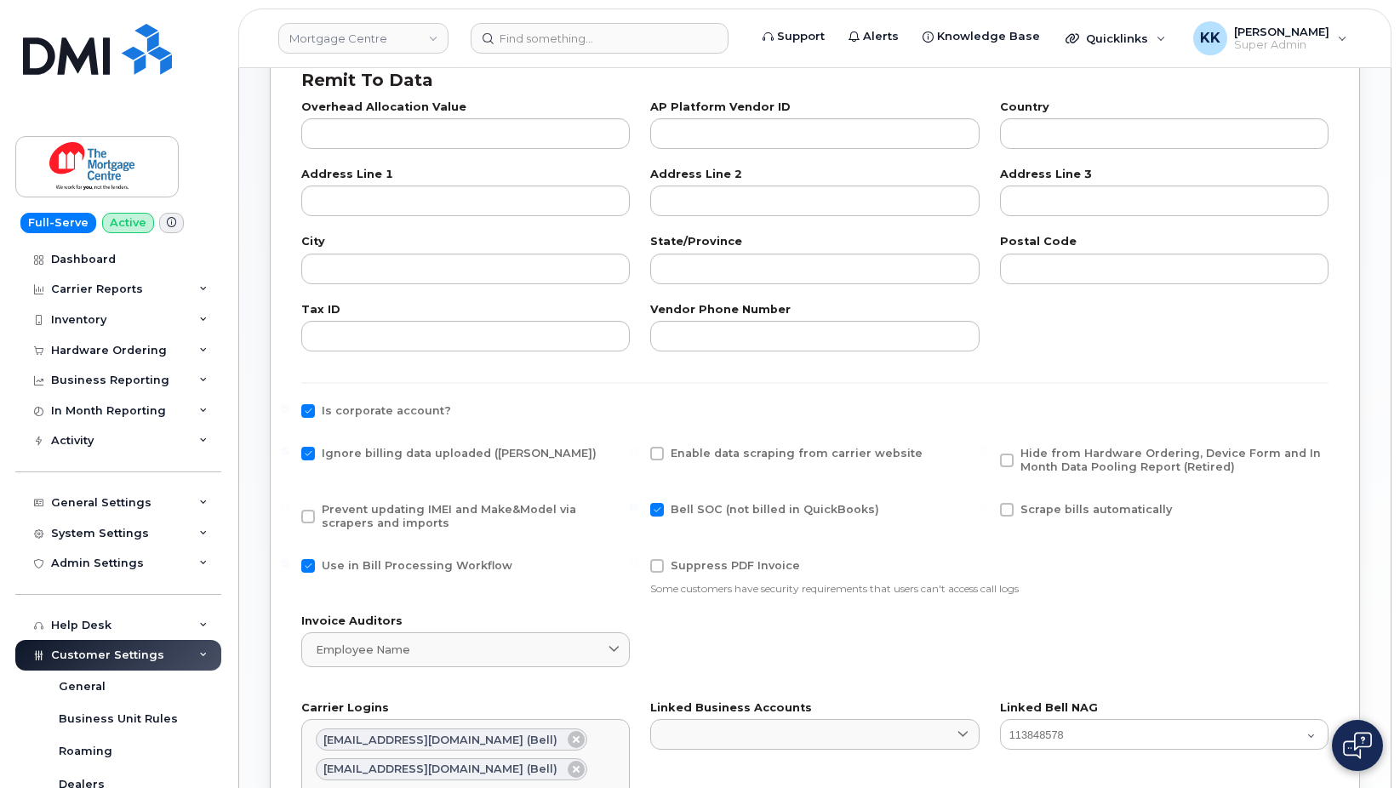
click at [289, 511] on input "Prevent updating IMEI and Make&Model via scrapers and imports" at bounding box center [285, 507] width 9 height 9
checkbox input "true"
click at [382, 564] on span "Use in Bill Processing Workflow" at bounding box center [417, 565] width 191 height 13
click at [289, 564] on input "Use in Bill Processing Workflow" at bounding box center [285, 563] width 9 height 9
checkbox input "false"
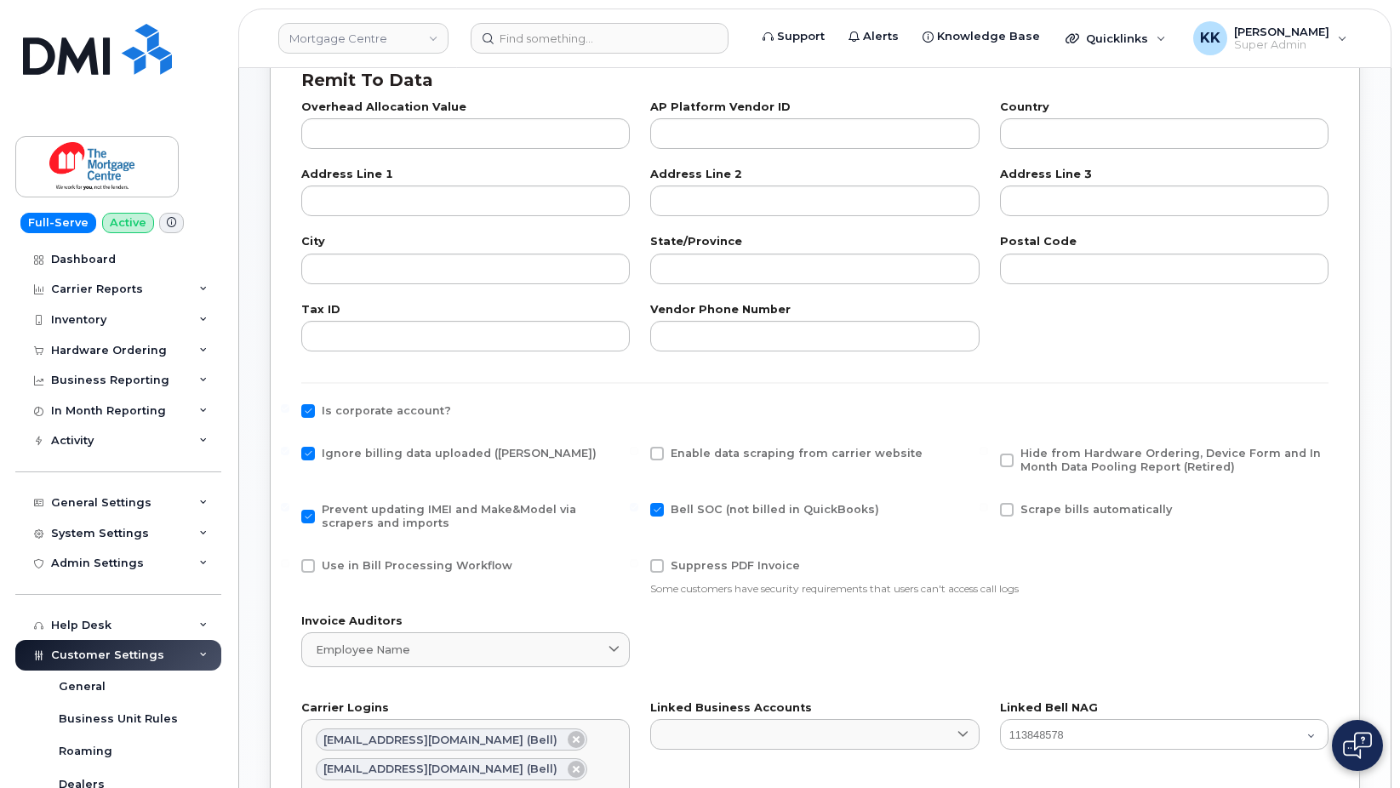
click at [1054, 456] on span "Hide from Hardware Ordering, Device Form and In Month Data Pooling Report (Reti…" at bounding box center [1171, 460] width 301 height 26
click at [988, 455] on input "Hide from Hardware Ordering, Device Form and In Month Data Pooling Report (Reti…" at bounding box center [984, 451] width 9 height 9
checkbox input "true"
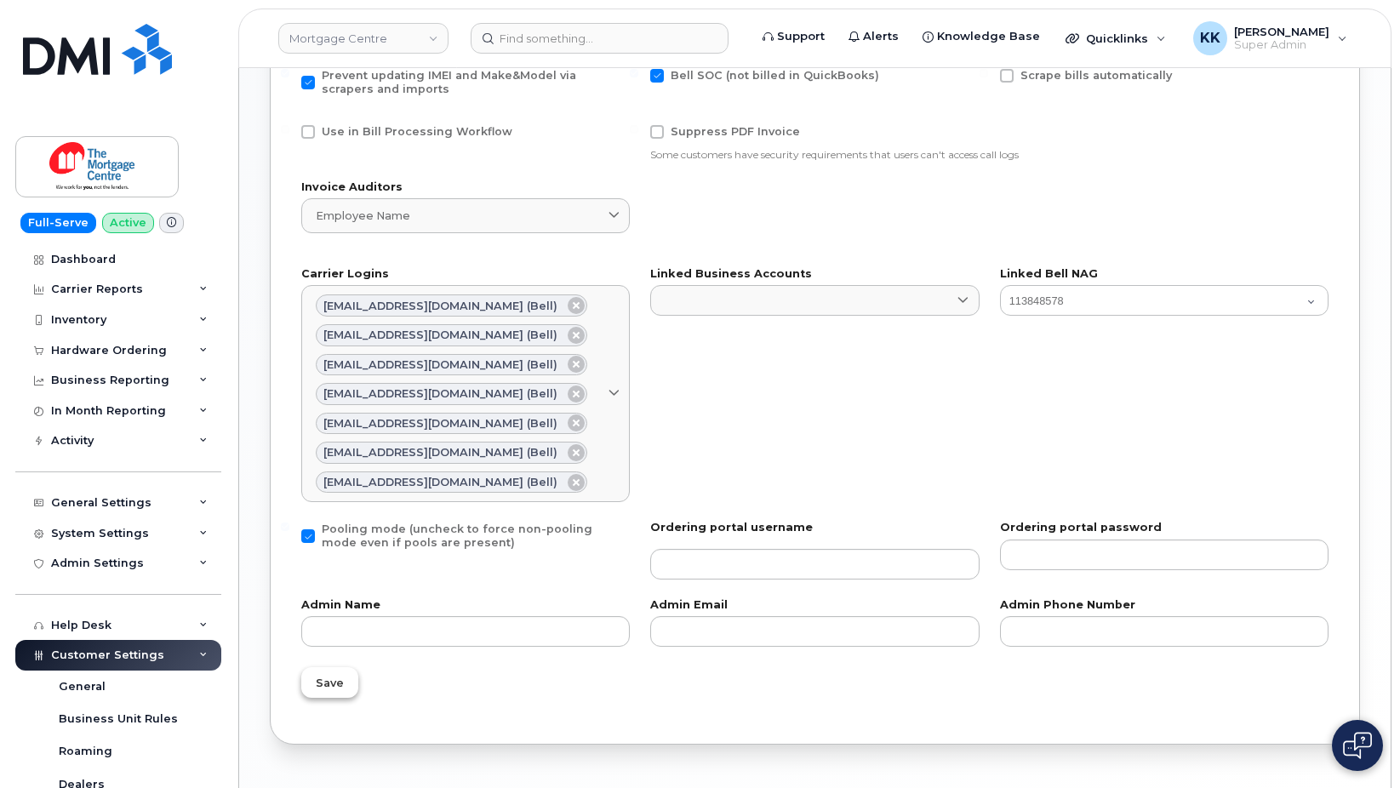
click at [333, 675] on button "Save" at bounding box center [329, 682] width 57 height 31
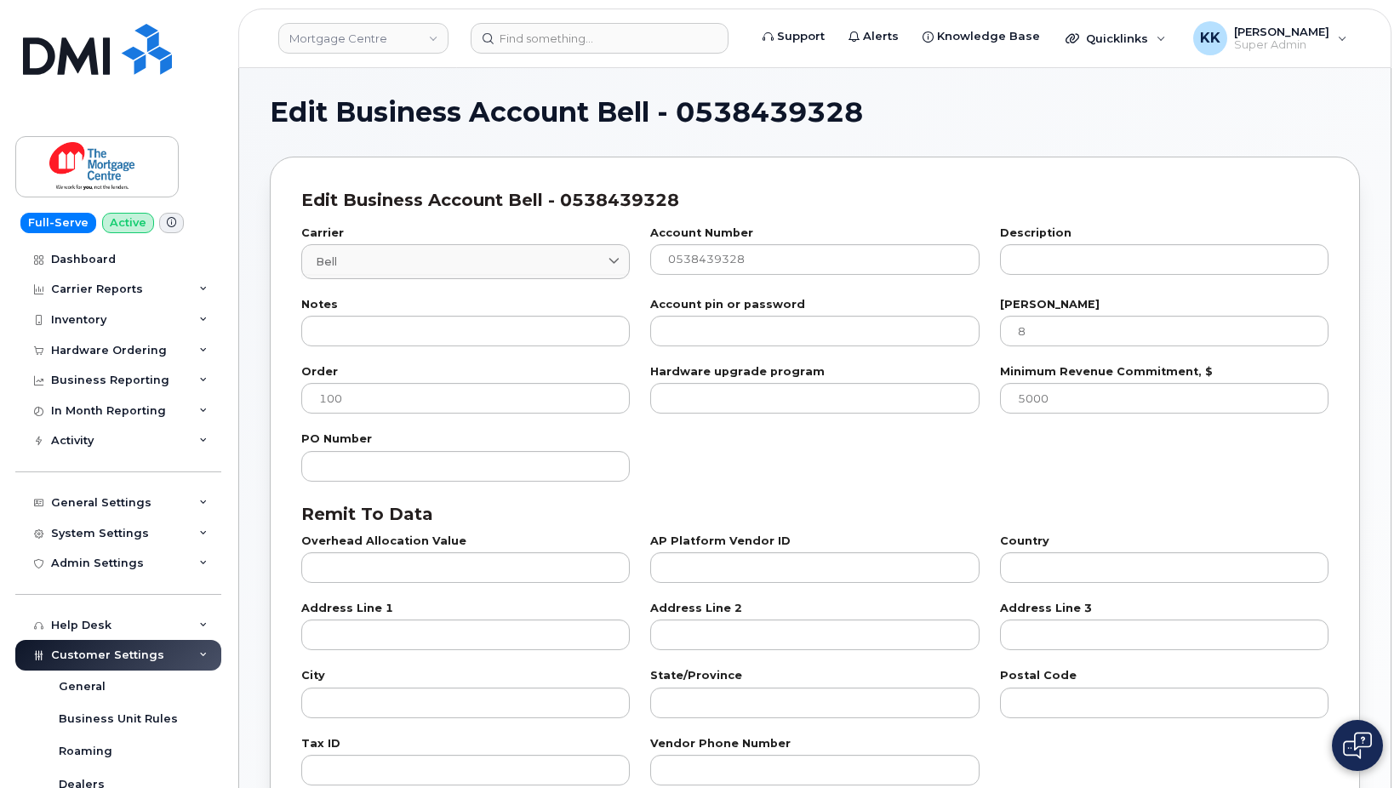
select select "807"
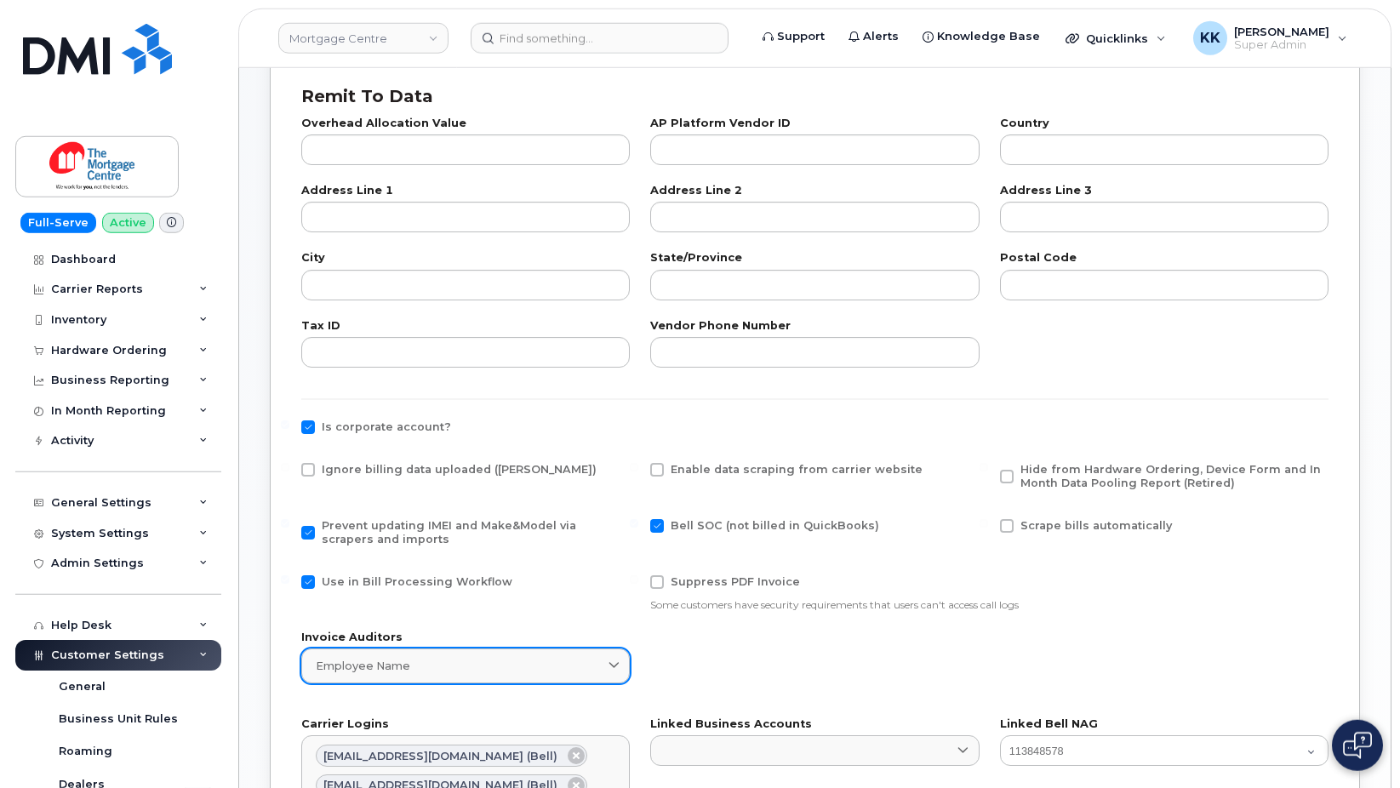
scroll to position [608, 0]
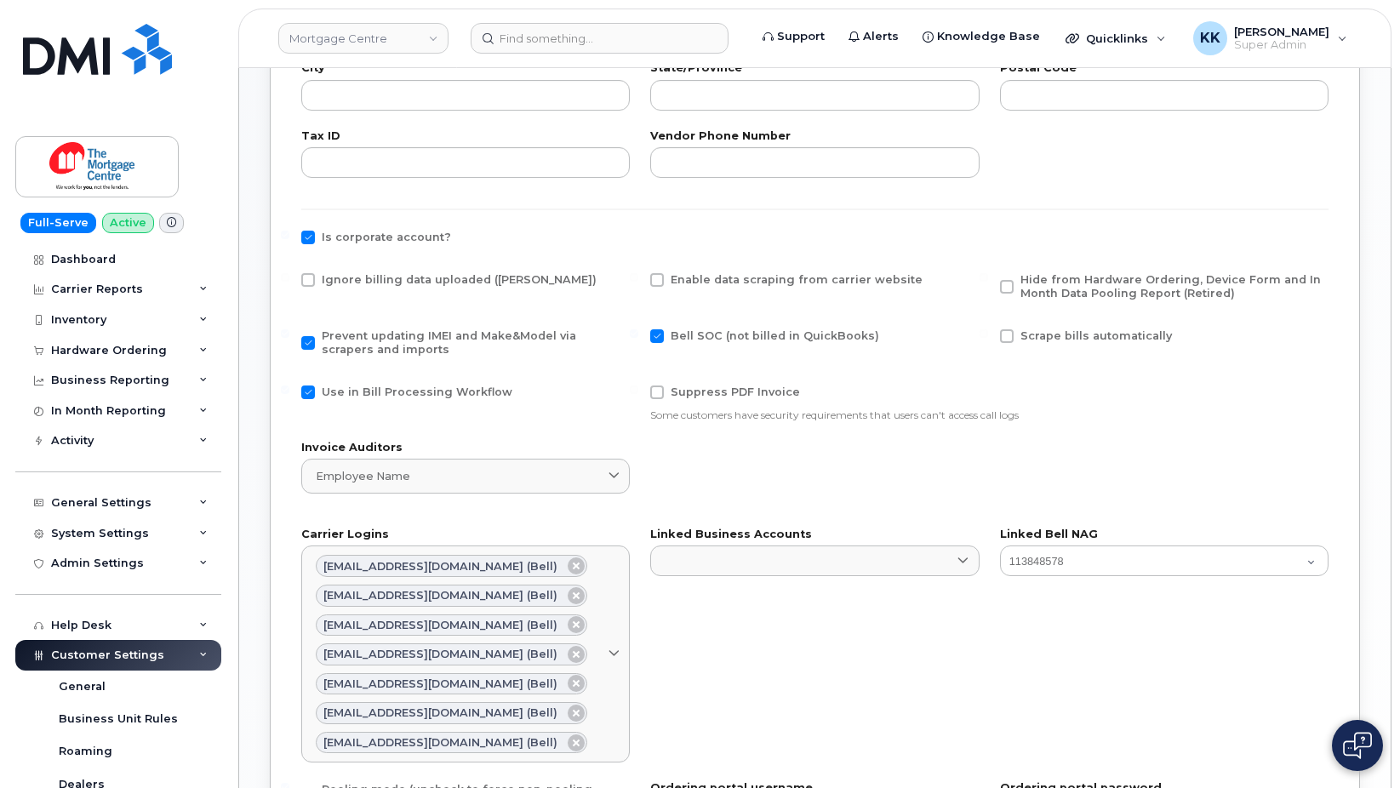
click at [341, 283] on div "Ignore billing data uploaded ([PERSON_NAME])" at bounding box center [465, 284] width 329 height 22
click at [343, 276] on span "Ignore billing data uploaded ([PERSON_NAME])" at bounding box center [459, 279] width 275 height 13
click at [289, 276] on input "Ignore billing data uploaded ([PERSON_NAME])" at bounding box center [285, 277] width 9 height 9
checkbox input "true"
click at [392, 387] on span "Use in Bill Processing Workflow" at bounding box center [417, 392] width 191 height 13
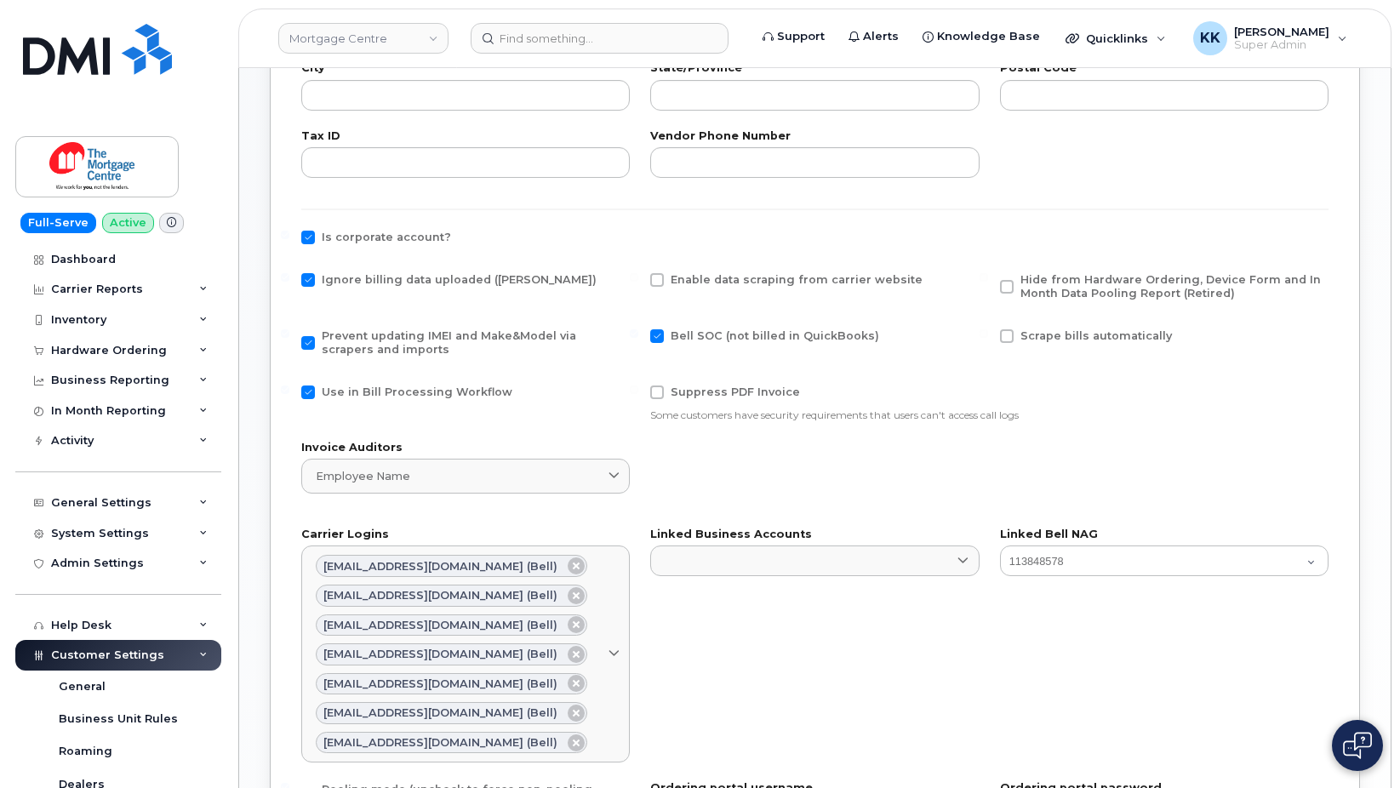
click at [289, 387] on input "Use in Bill Processing Workflow" at bounding box center [285, 390] width 9 height 9
checkbox input "false"
click at [1087, 285] on span "Hide from Hardware Ordering, Device Form and In Month Data Pooling Report (Reti…" at bounding box center [1171, 286] width 301 height 26
click at [988, 282] on input "Hide from Hardware Ordering, Device Form and In Month Data Pooling Report (Reti…" at bounding box center [984, 277] width 9 height 9
checkbox input "true"
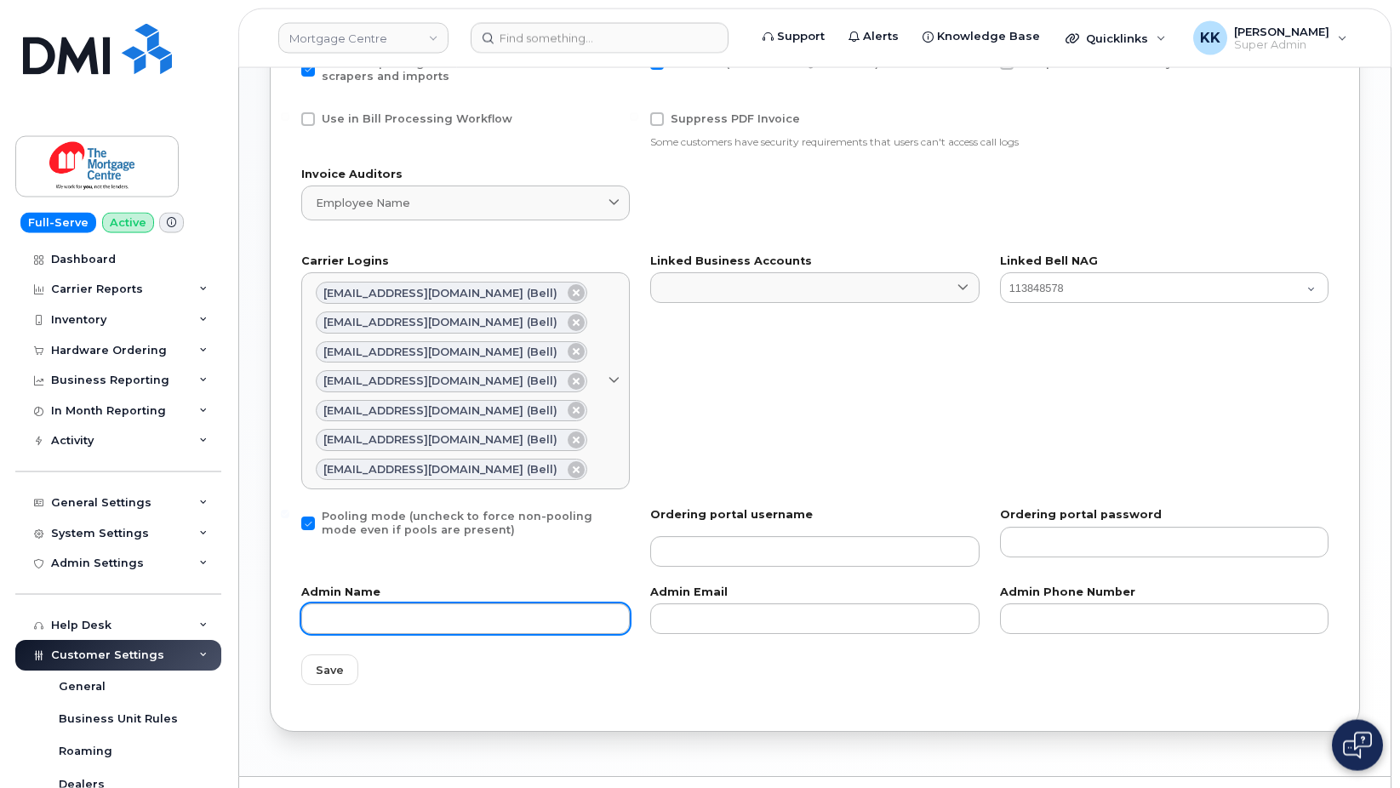
scroll to position [925, 0]
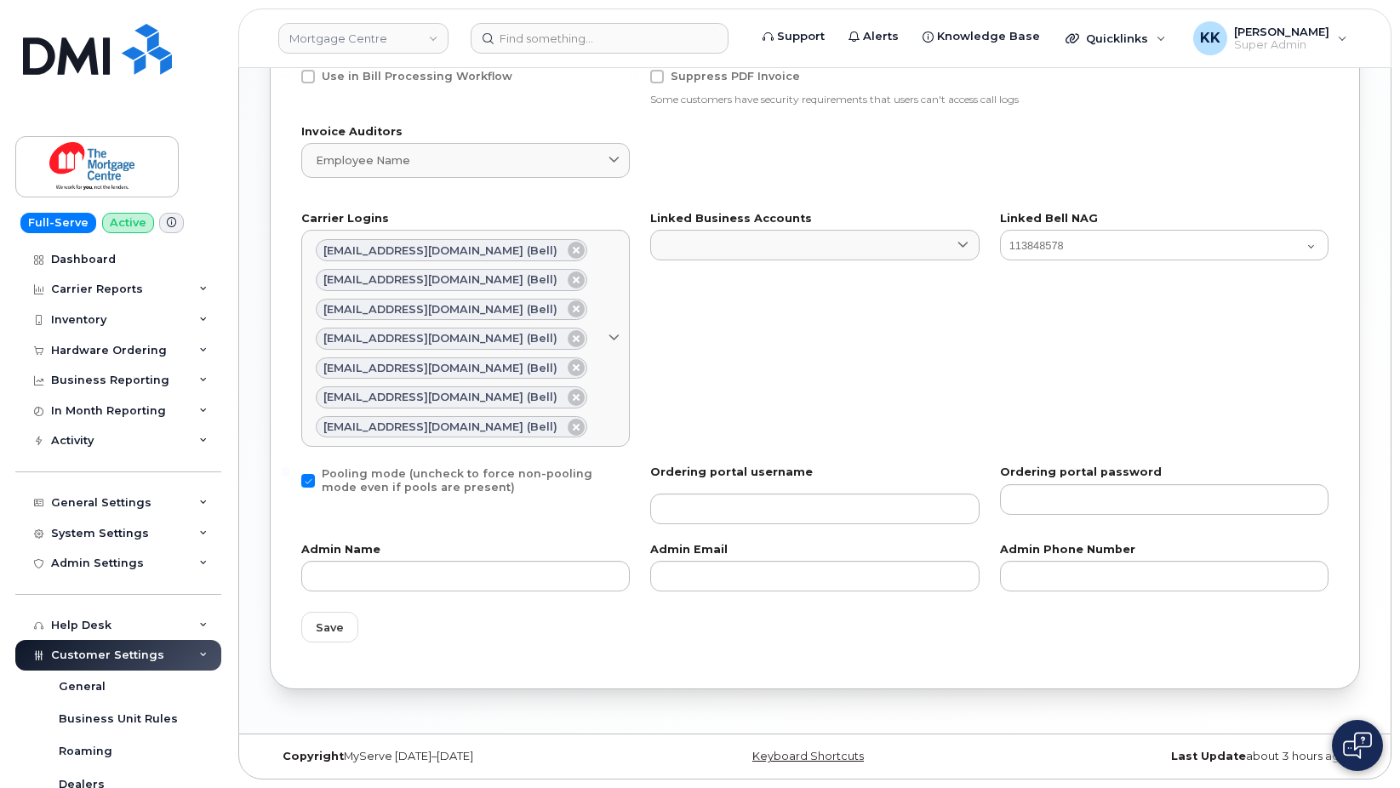
click at [335, 646] on div "Save" at bounding box center [815, 627] width 1048 height 51
click at [335, 645] on div "Save" at bounding box center [815, 627] width 1048 height 51
click at [346, 619] on button "Save" at bounding box center [329, 627] width 57 height 31
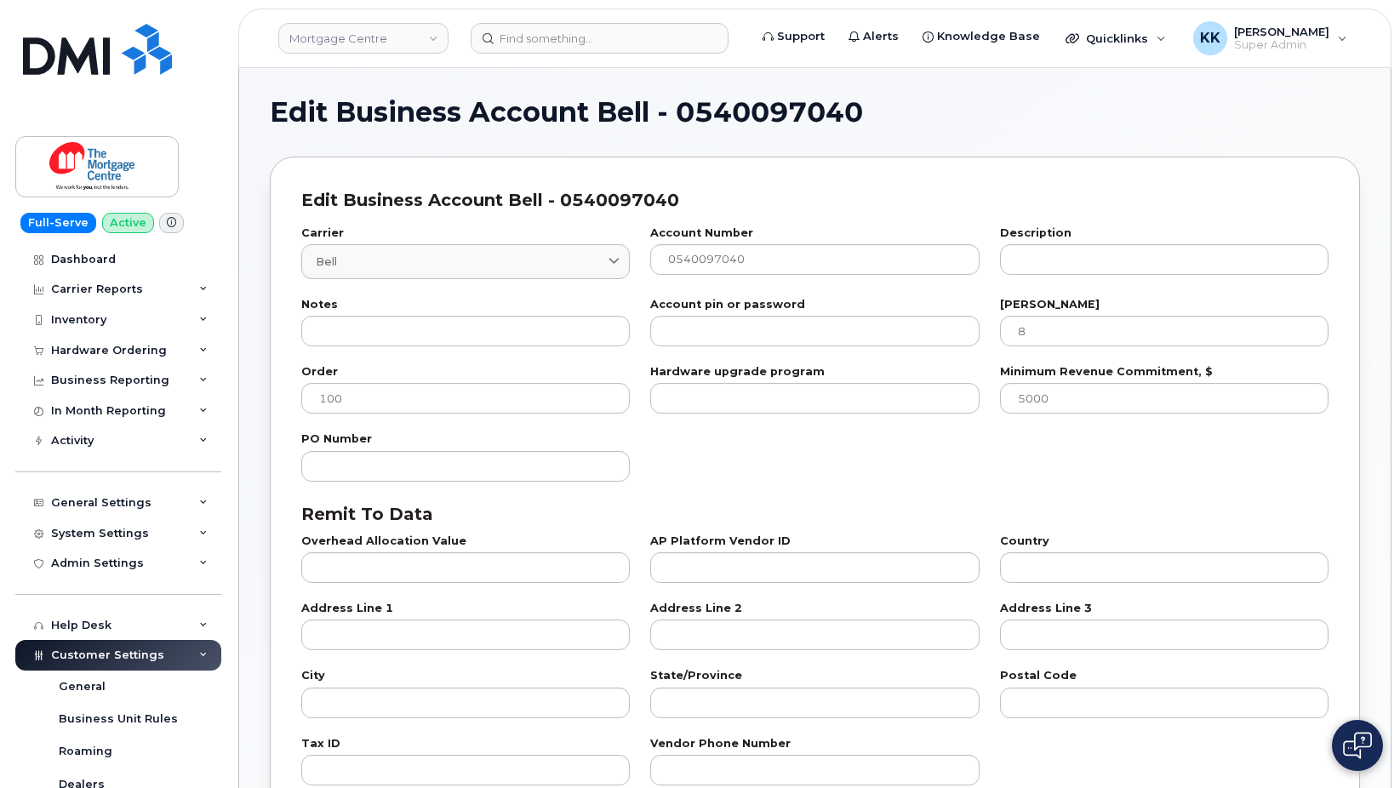
select select "807"
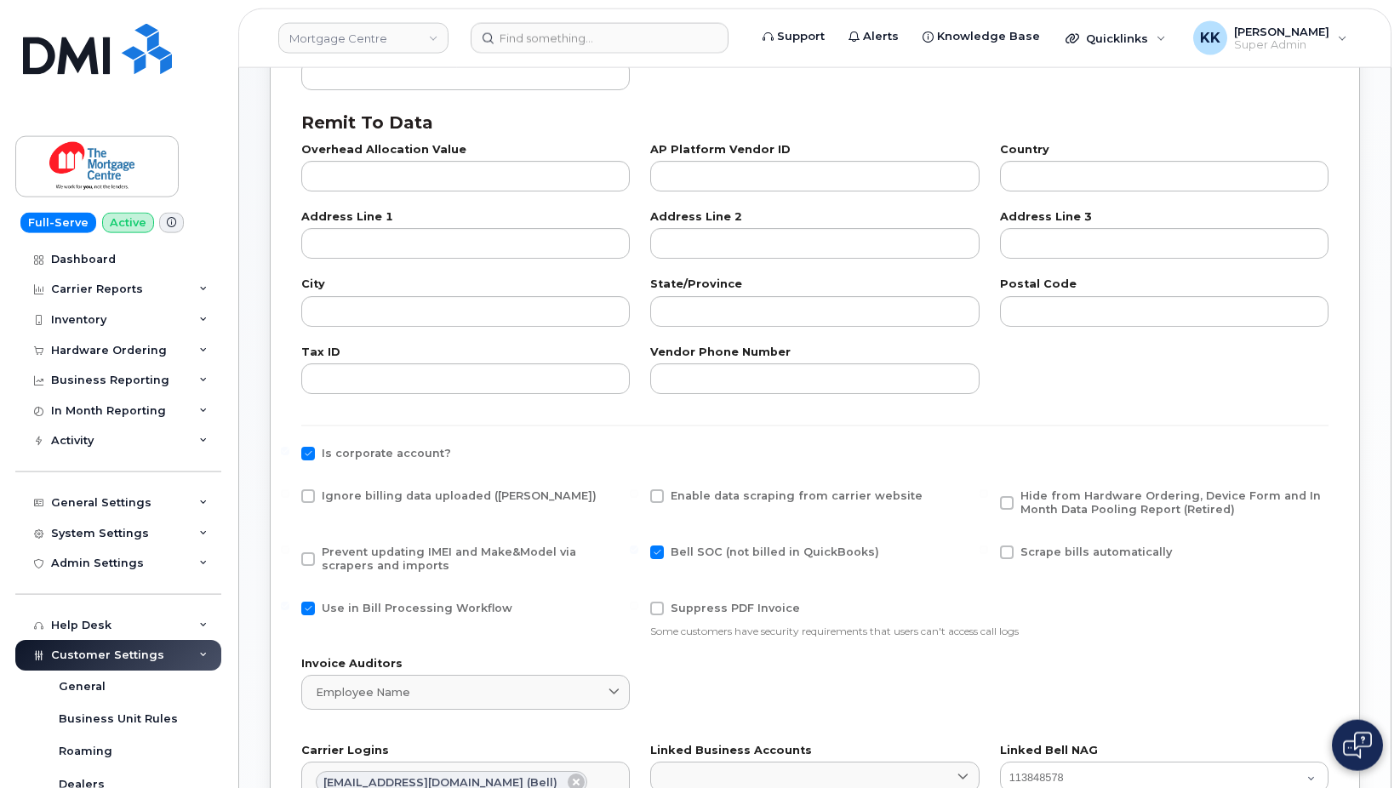
scroll to position [521, 0]
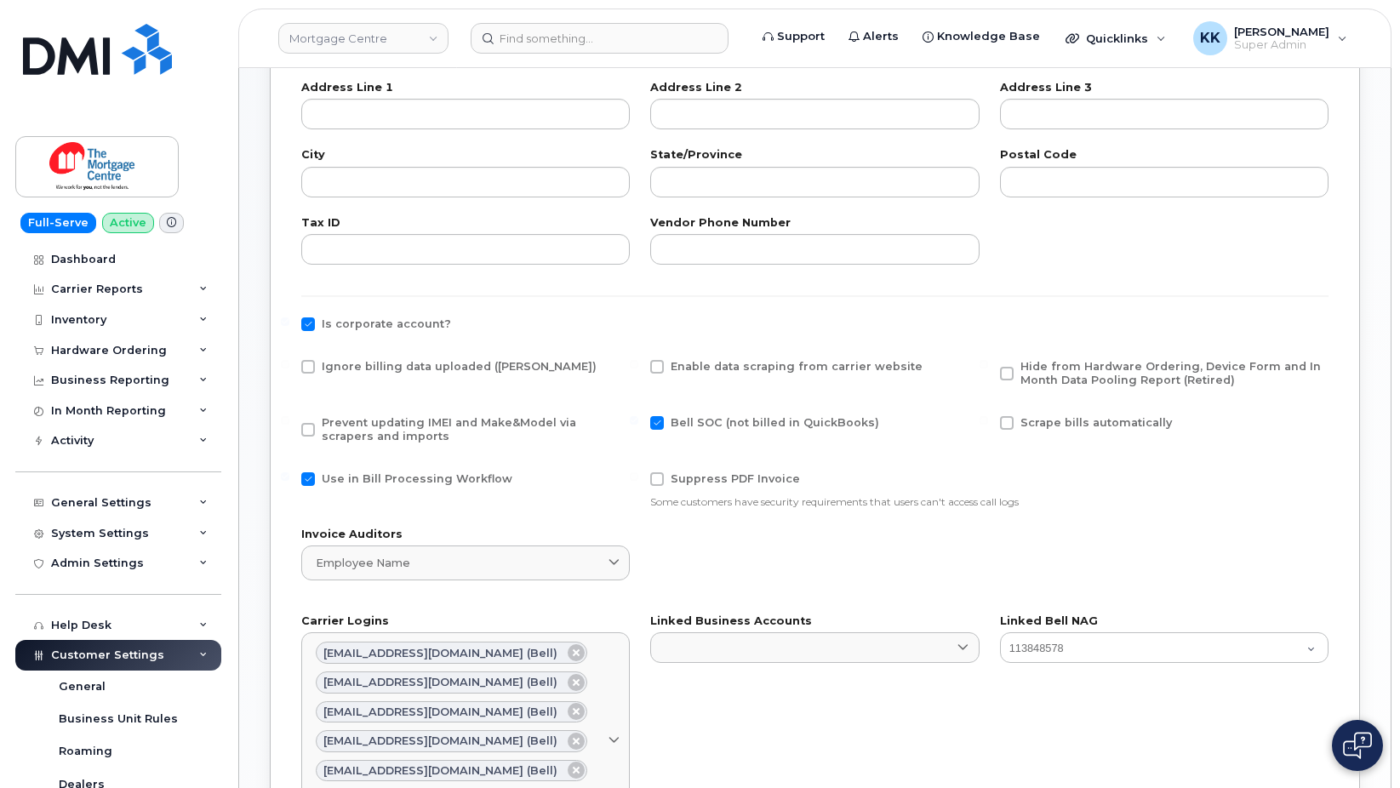
click at [346, 367] on span "Ignore billing data uploaded ([PERSON_NAME])" at bounding box center [459, 366] width 275 height 13
click at [289, 367] on input "Ignore billing data uploaded ([PERSON_NAME])" at bounding box center [285, 364] width 9 height 9
checkbox input "true"
click at [353, 432] on span "Prevent updating IMEI and Make&Model via scrapers and imports" at bounding box center [449, 429] width 255 height 26
click at [289, 425] on input "Prevent updating IMEI and Make&Model via scrapers and imports" at bounding box center [285, 420] width 9 height 9
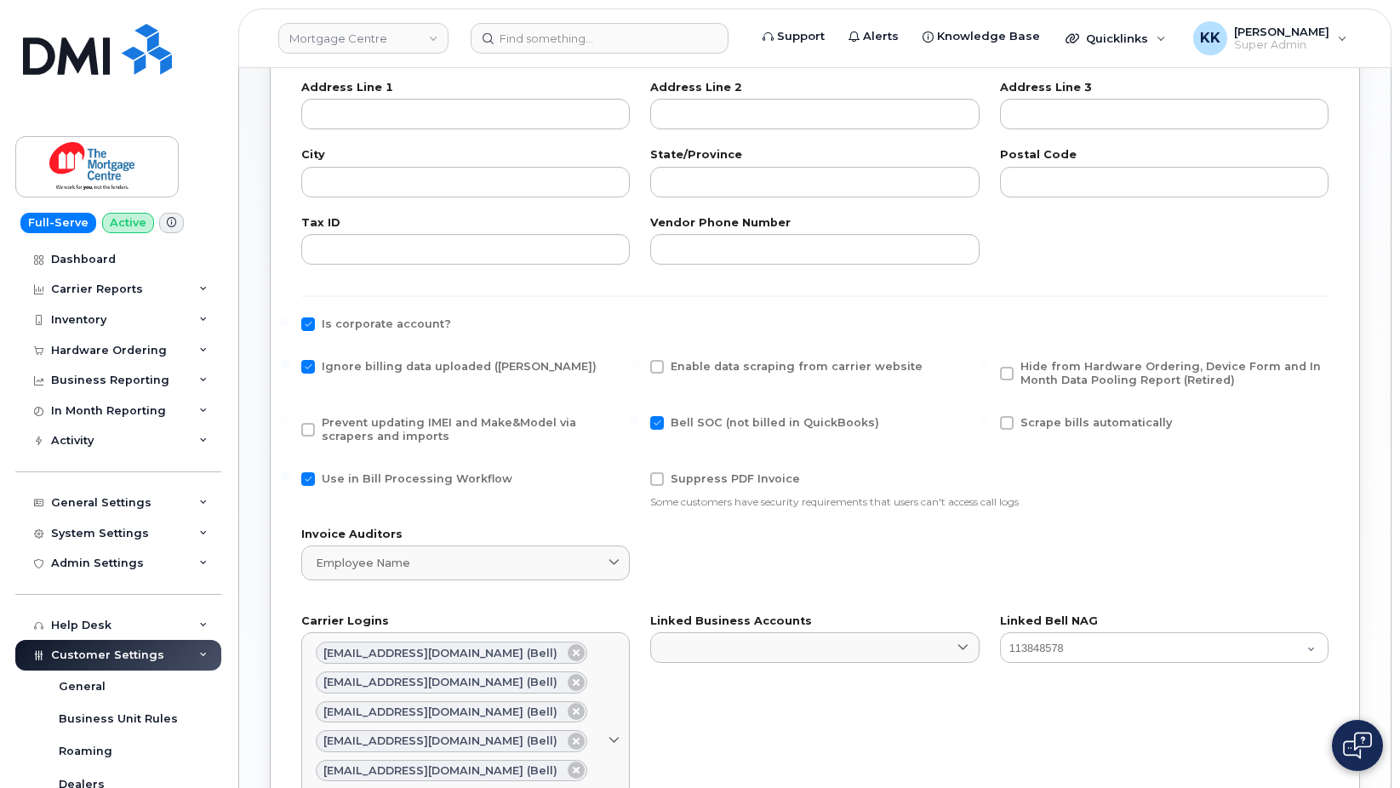
checkbox input "true"
drag, startPoint x: 366, startPoint y: 478, endPoint x: 565, endPoint y: 467, distance: 199.5
click at [367, 478] on span "Use in Bill Processing Workflow" at bounding box center [417, 478] width 191 height 13
click at [289, 478] on input "Use in Bill Processing Workflow" at bounding box center [285, 476] width 9 height 9
checkbox input "false"
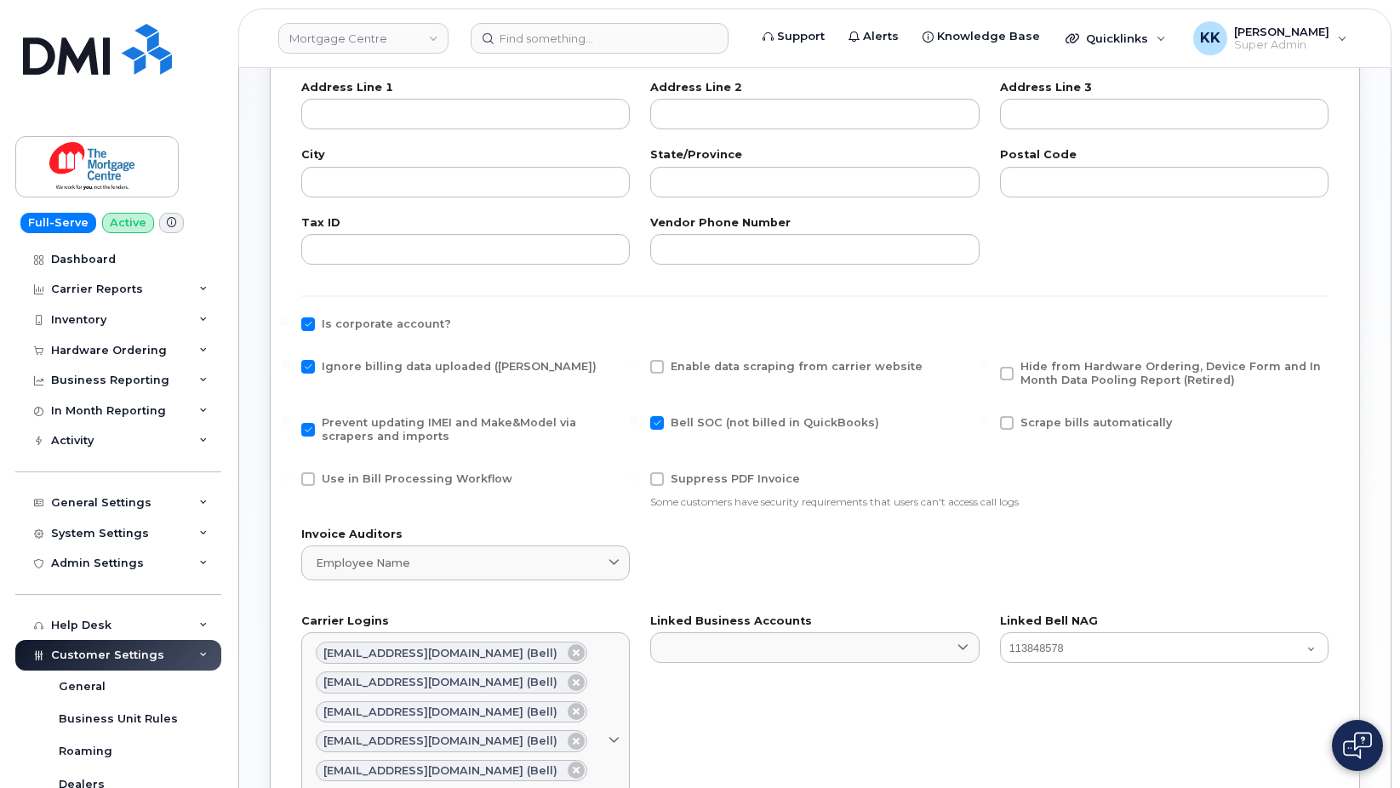
click at [1095, 377] on span "Hide from Hardware Ordering, Device Form and In Month Data Pooling Report (Reti…" at bounding box center [1171, 373] width 301 height 26
click at [988, 369] on input "Hide from Hardware Ordering, Device Form and In Month Data Pooling Report (Reti…" at bounding box center [984, 364] width 9 height 9
checkbox input "true"
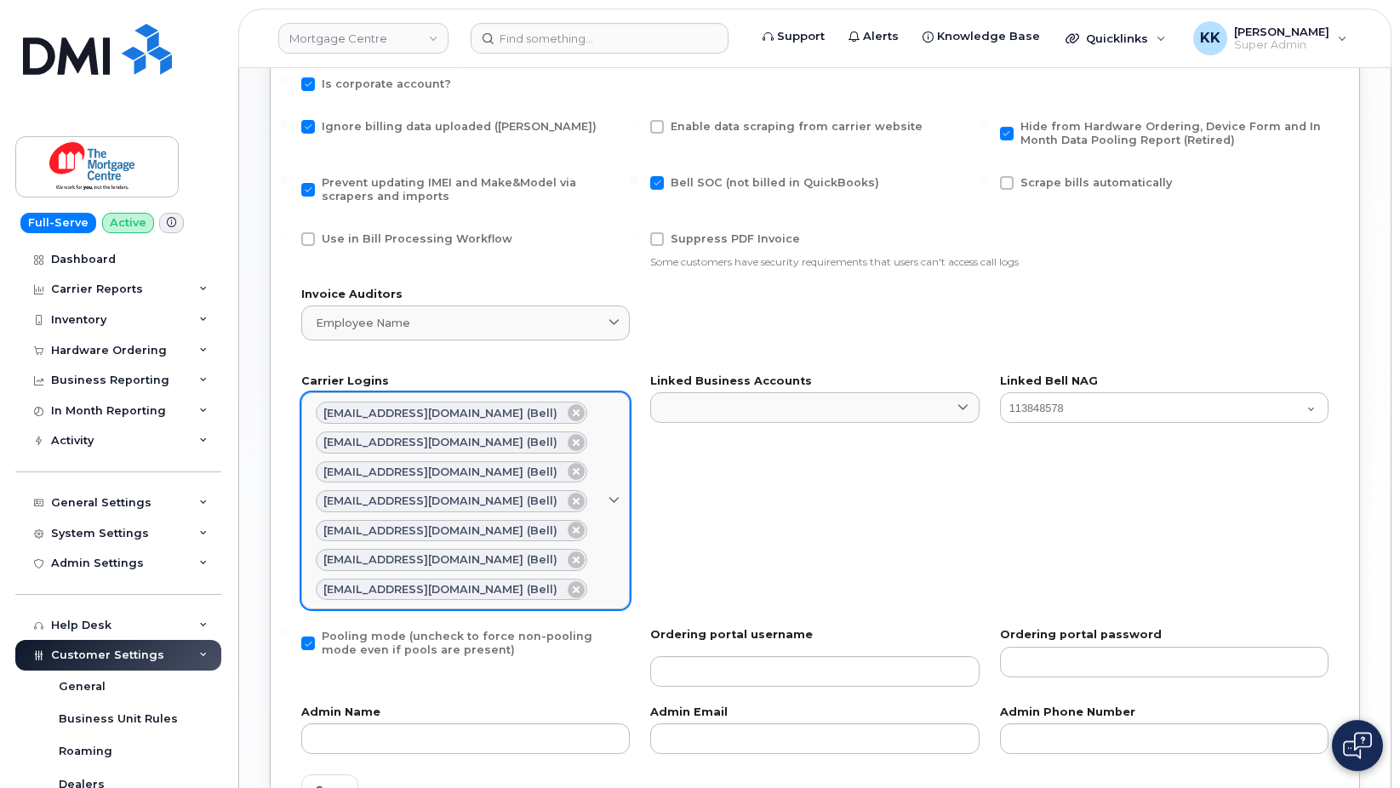
scroll to position [868, 0]
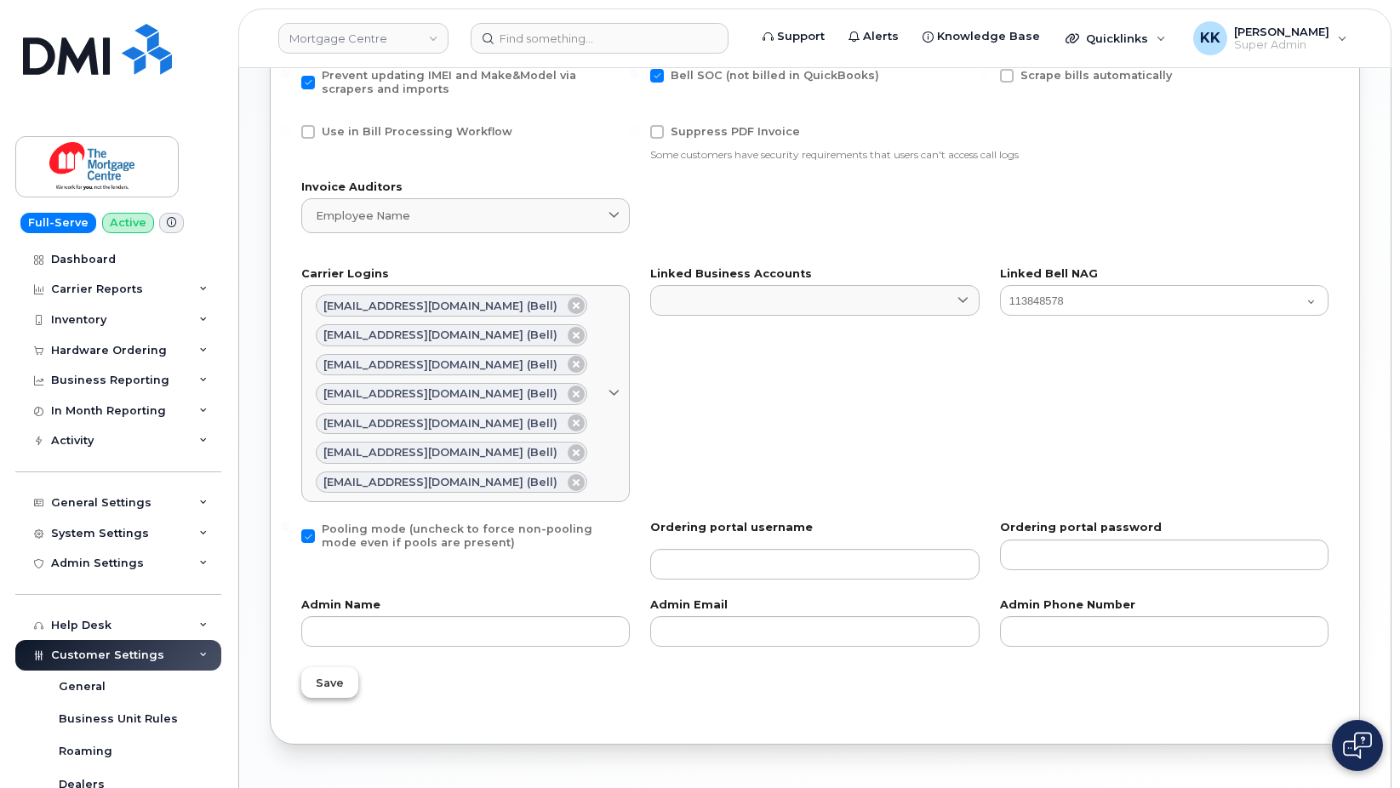
click at [343, 687] on button "Save" at bounding box center [329, 682] width 57 height 31
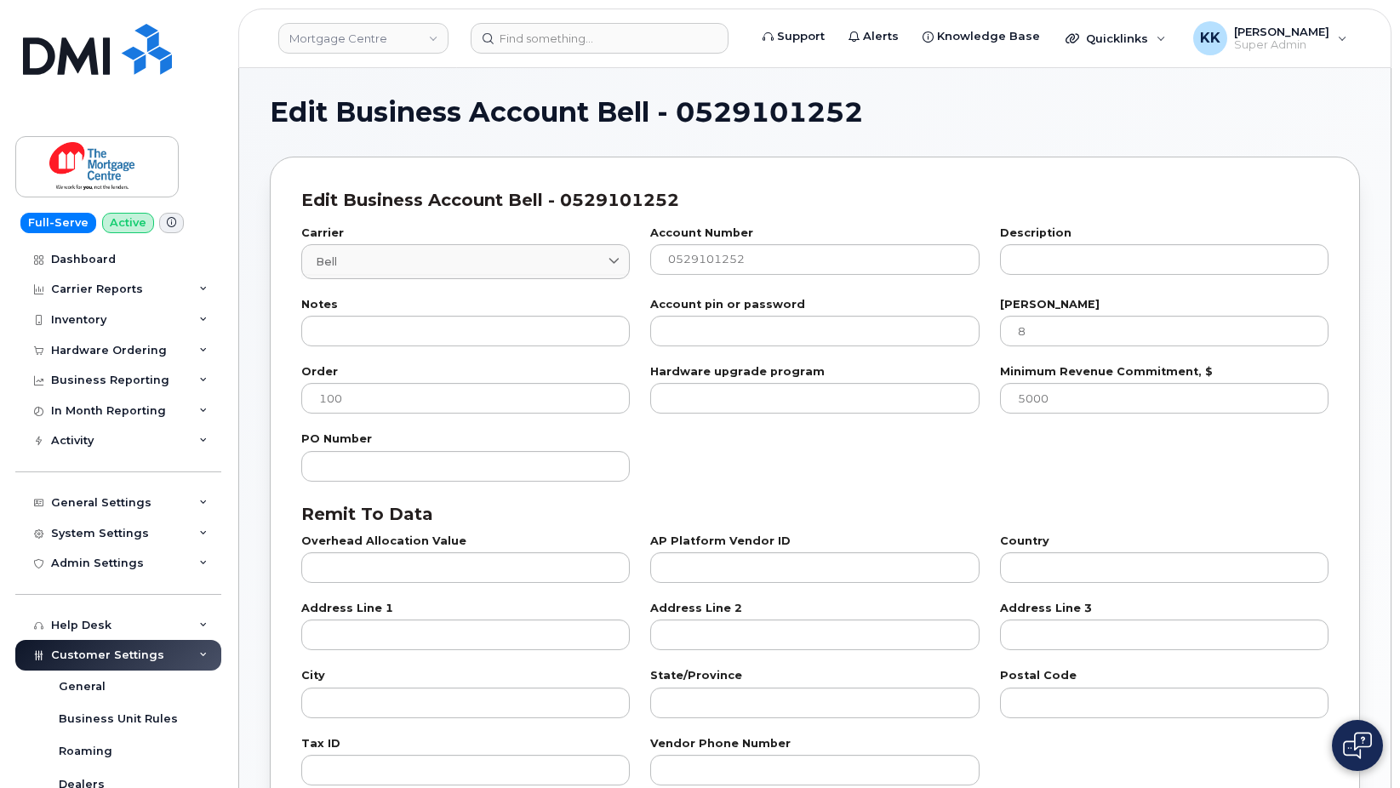
select select "807"
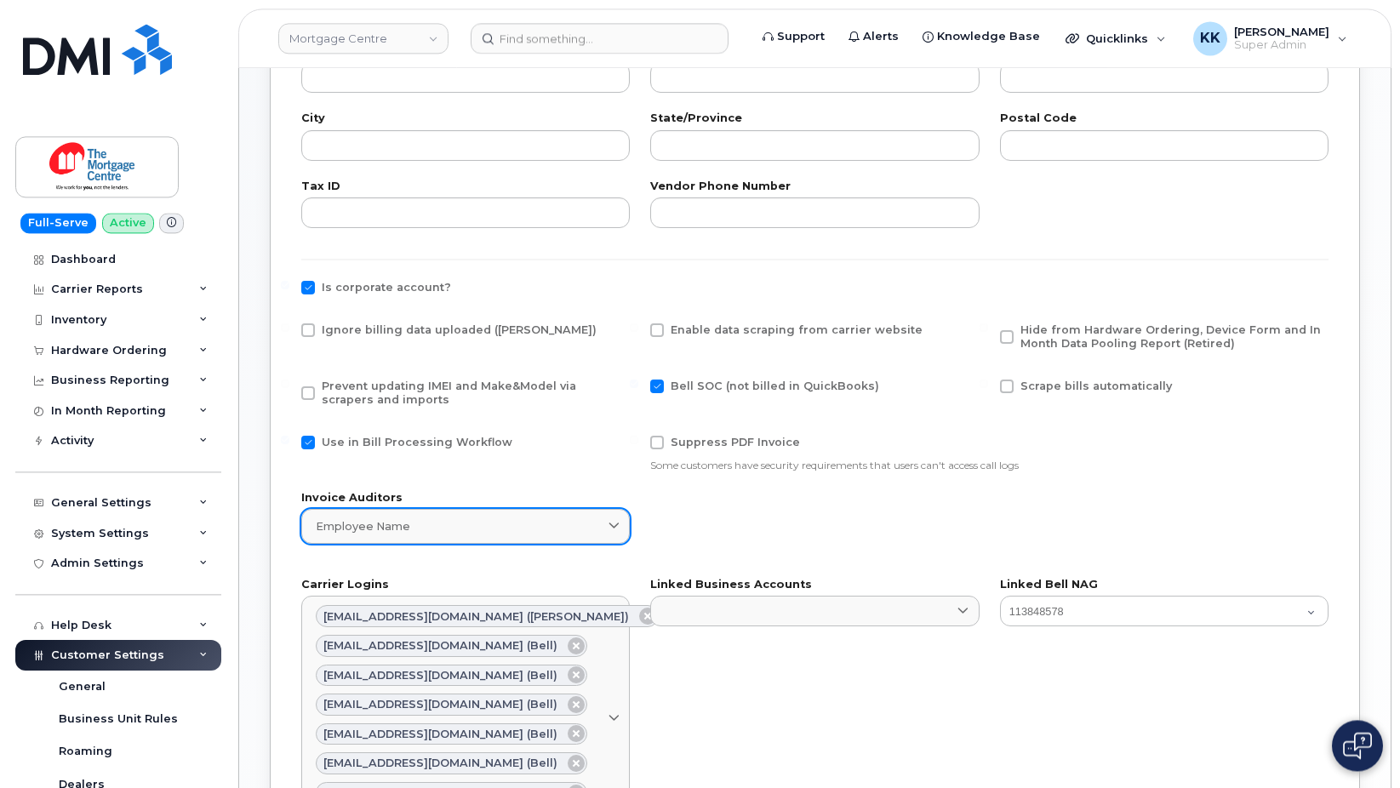
scroll to position [608, 0]
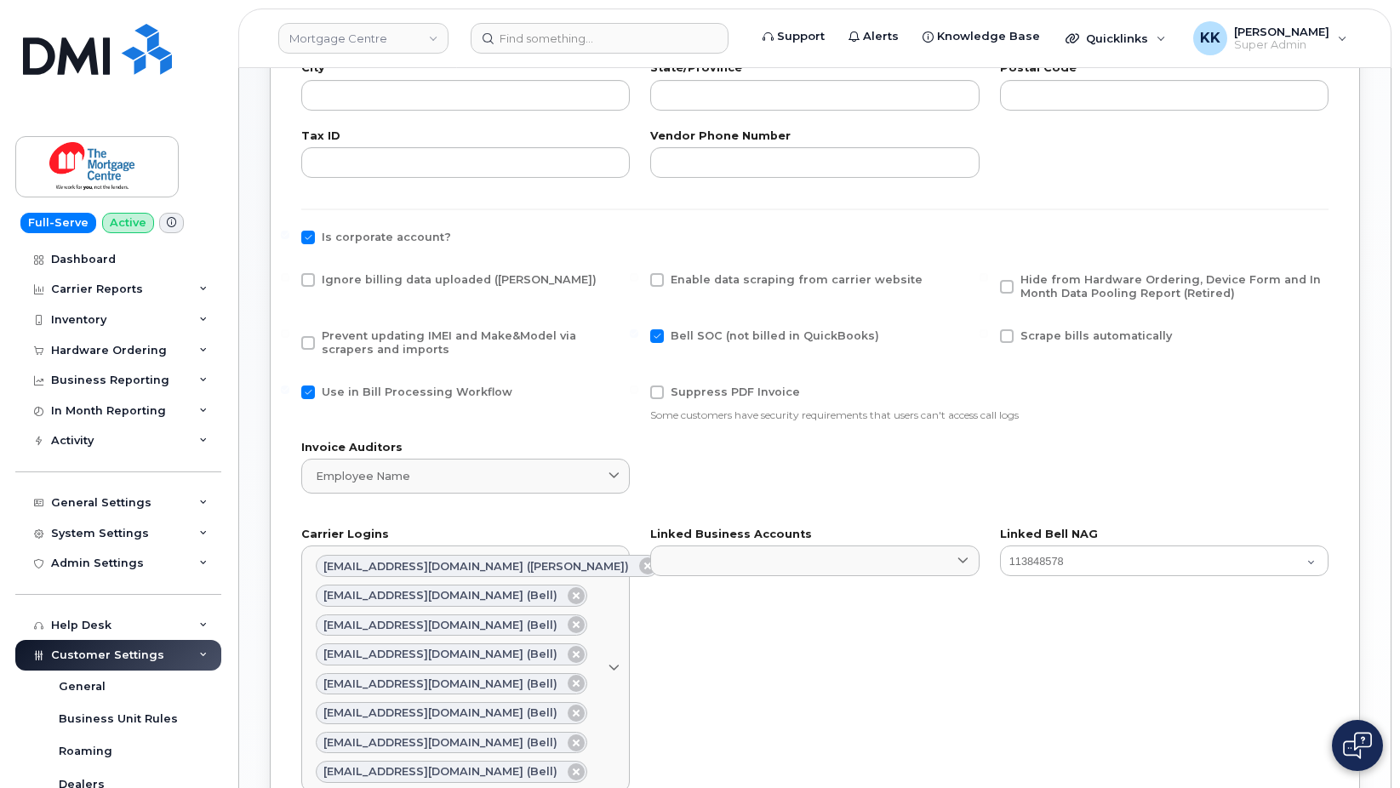
click at [369, 280] on span "Ignore billing data uploaded ([PERSON_NAME])" at bounding box center [459, 279] width 275 height 13
click at [289, 280] on input "Ignore billing data uploaded ([PERSON_NAME])" at bounding box center [285, 277] width 9 height 9
checkbox input "true"
click at [346, 339] on span "Prevent updating IMEI and Make&Model via scrapers and imports" at bounding box center [449, 342] width 255 height 26
click at [289, 338] on input "Prevent updating IMEI and Make&Model via scrapers and imports" at bounding box center [285, 333] width 9 height 9
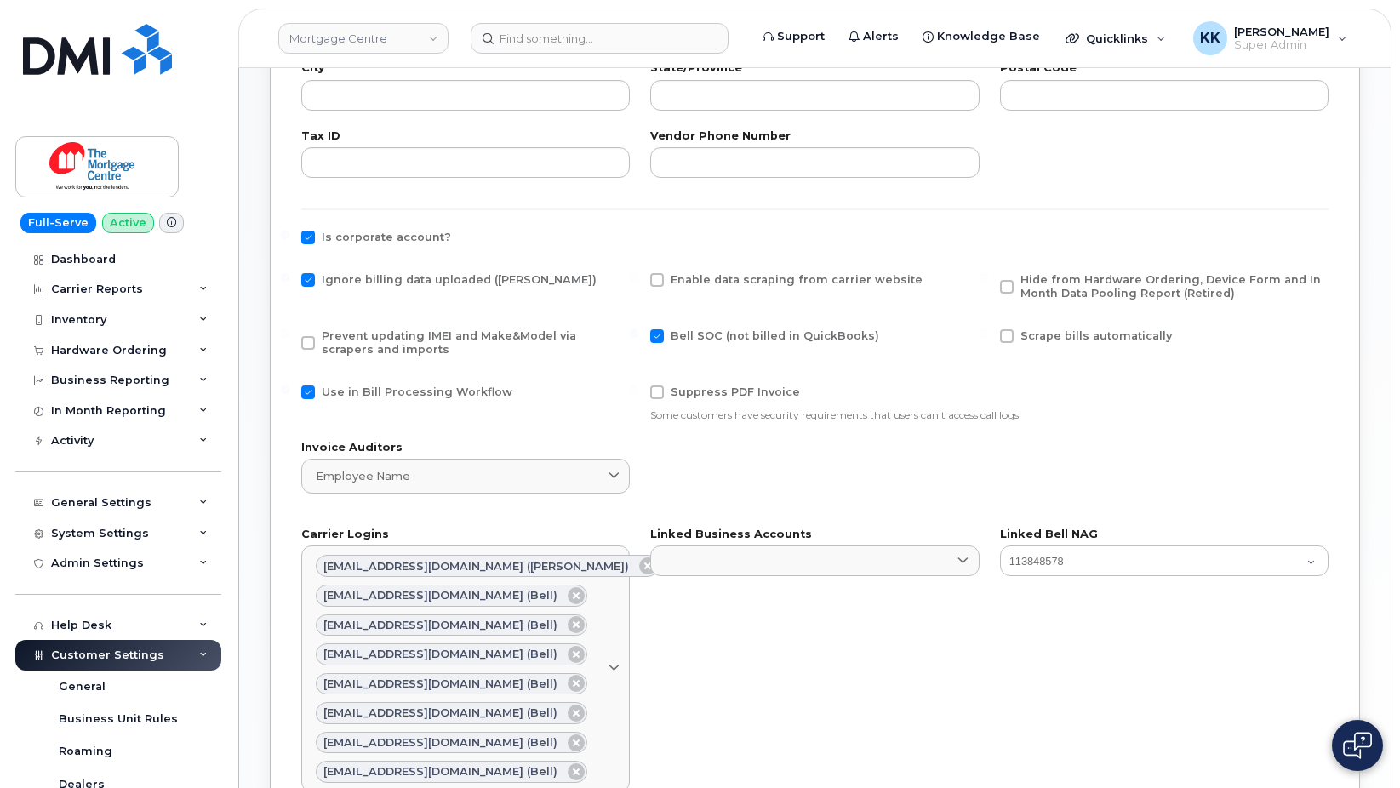
checkbox input "true"
click at [369, 387] on span "Use in Bill Processing Workflow" at bounding box center [417, 392] width 191 height 13
click at [289, 387] on input "Use in Bill Processing Workflow" at bounding box center [285, 390] width 9 height 9
checkbox input "false"
click at [1088, 283] on span "Hide from Hardware Ordering, Device Form and In Month Data Pooling Report (Reti…" at bounding box center [1171, 286] width 301 height 26
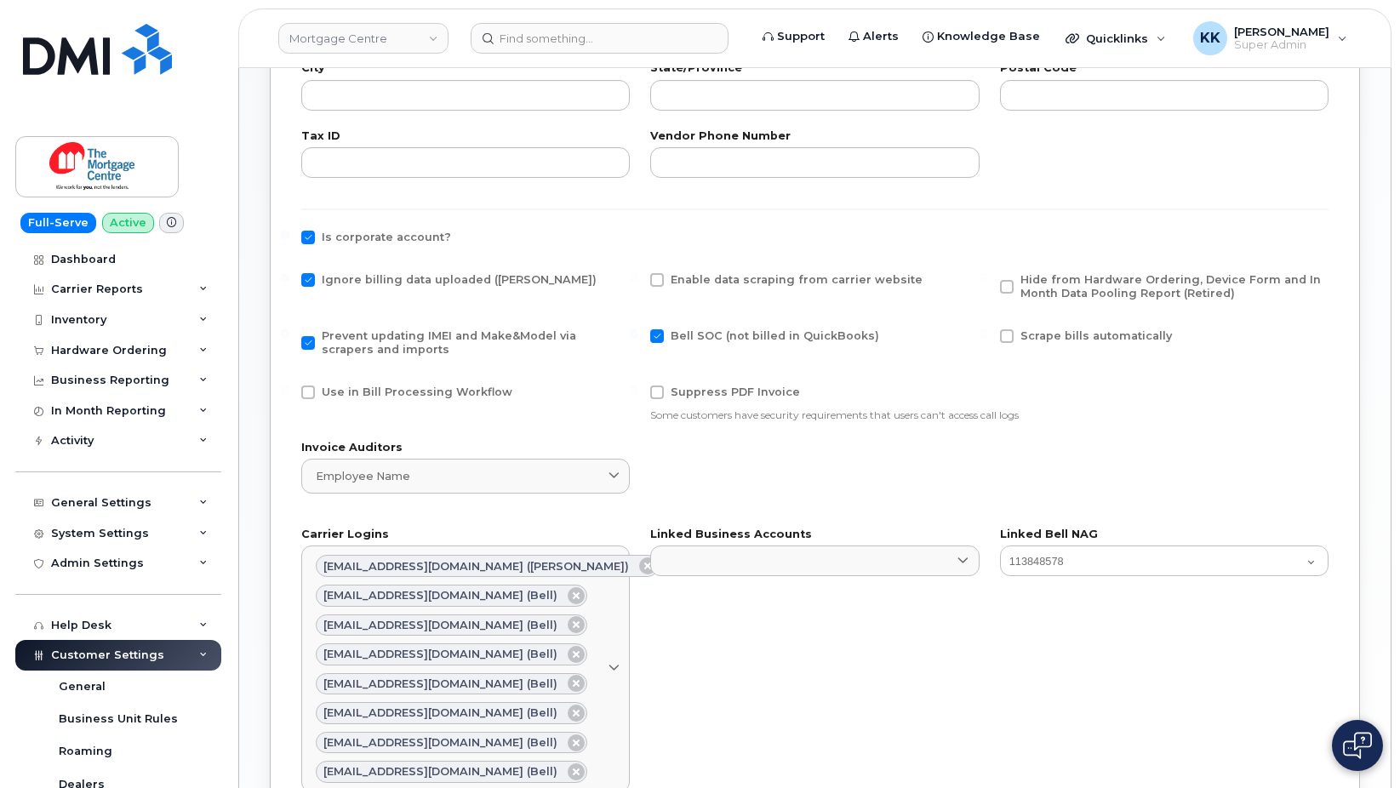
click at [988, 282] on input "Hide from Hardware Ordering, Device Form and In Month Data Pooling Report (Reti…" at bounding box center [984, 277] width 9 height 9
checkbox input "true"
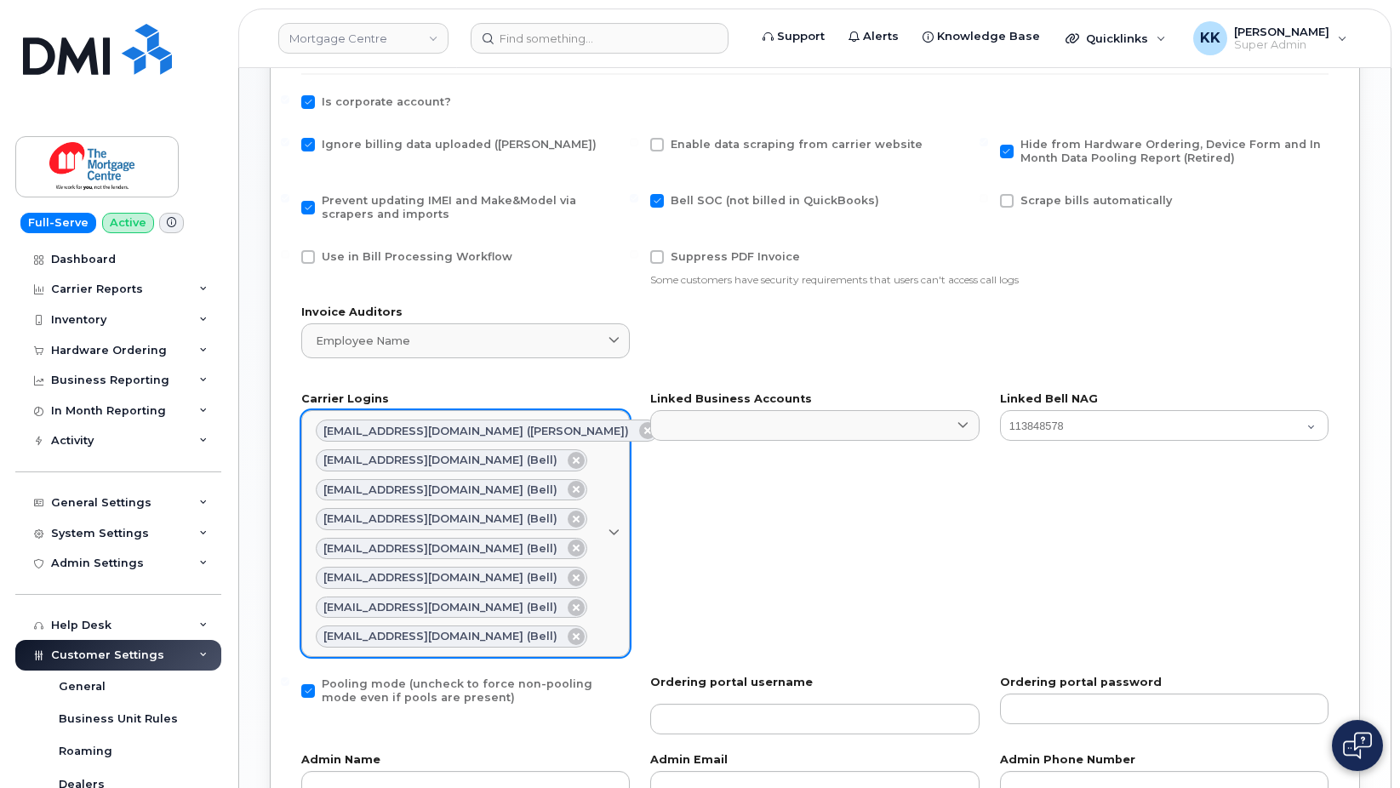
scroll to position [953, 0]
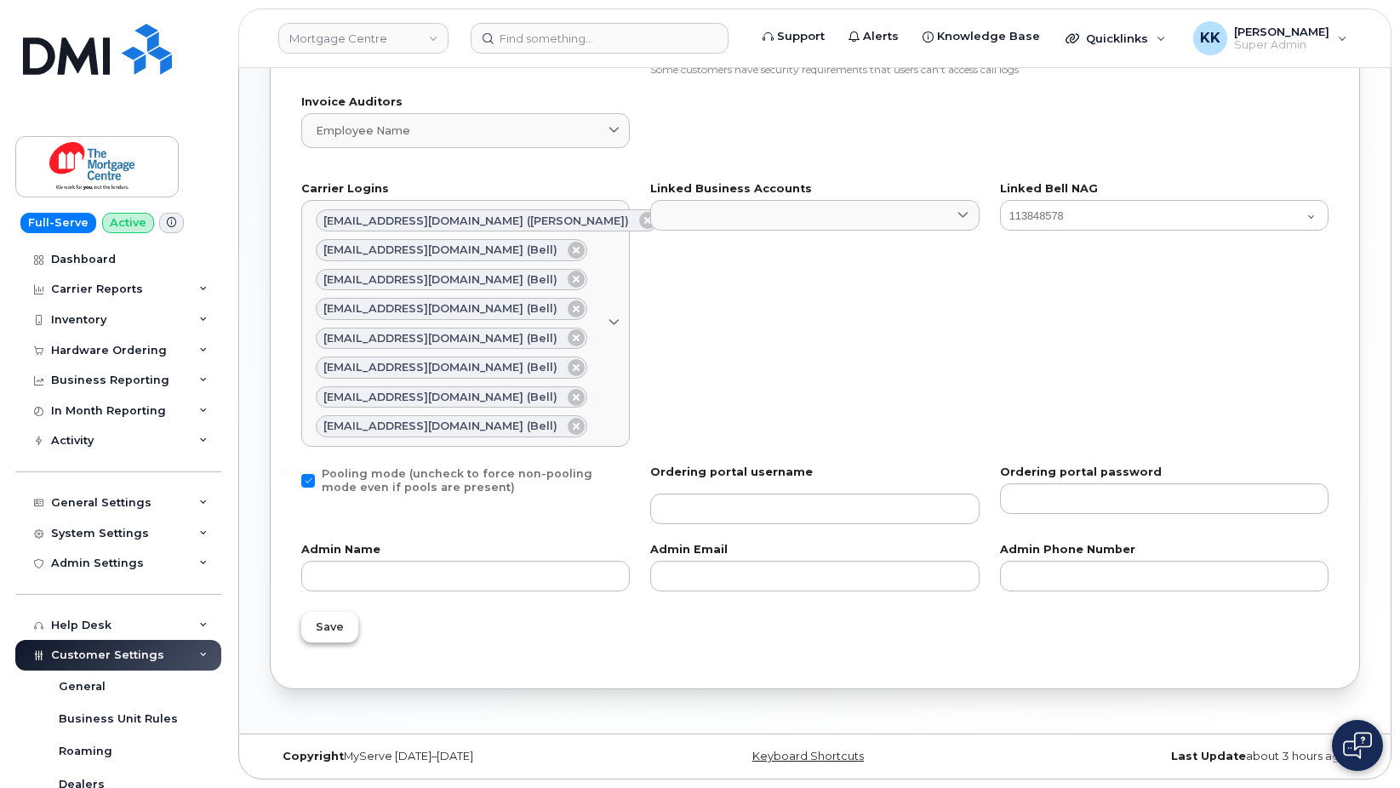
click at [334, 627] on span "Save" at bounding box center [330, 627] width 28 height 16
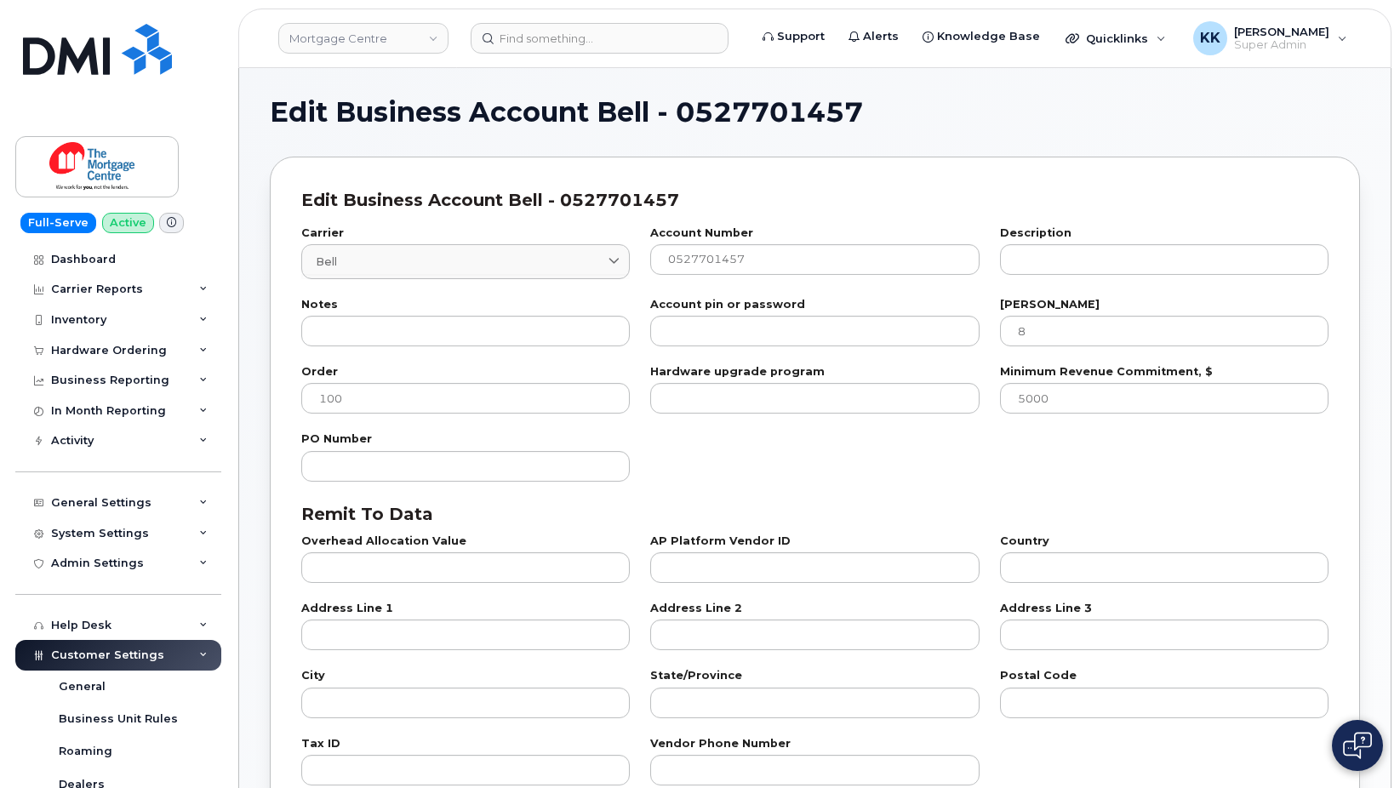
select select "807"
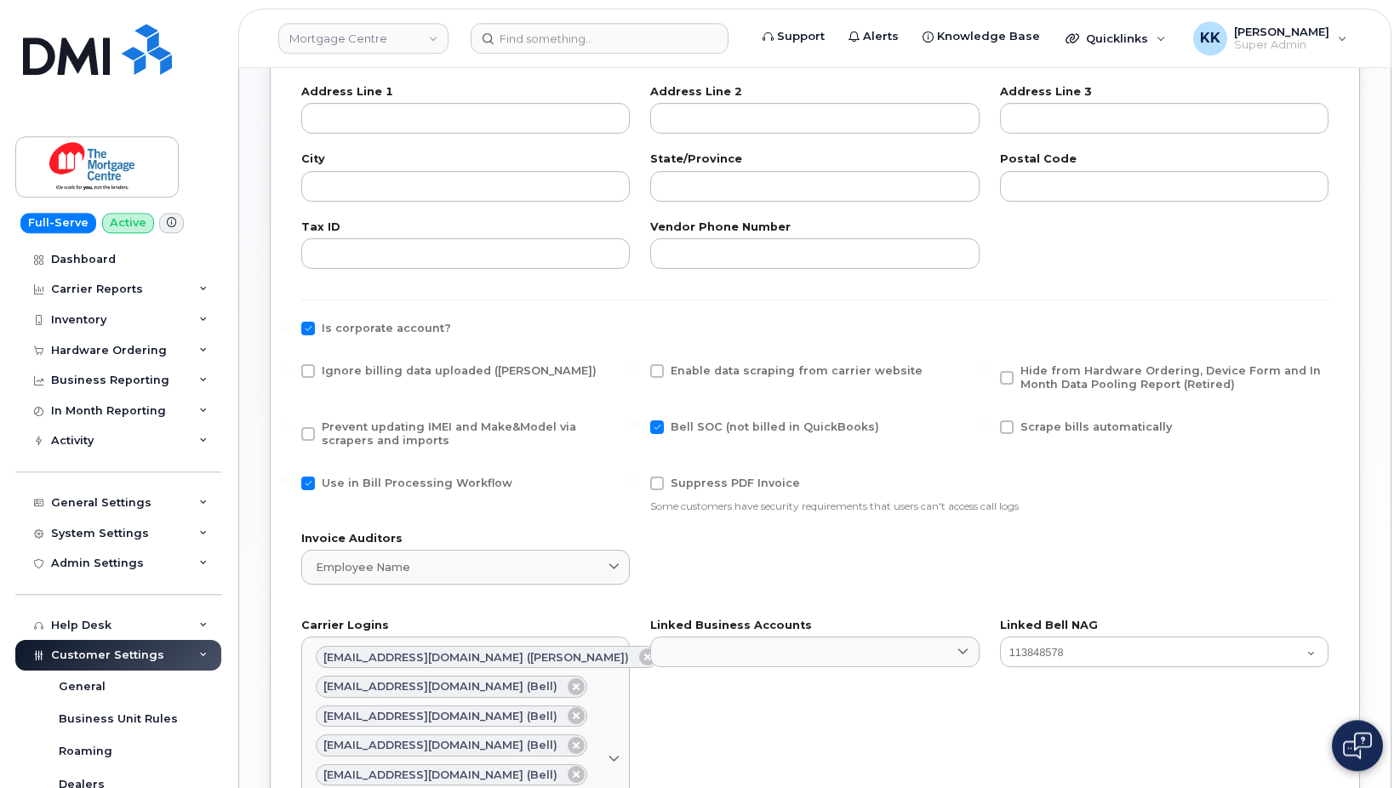
scroll to position [521, 0]
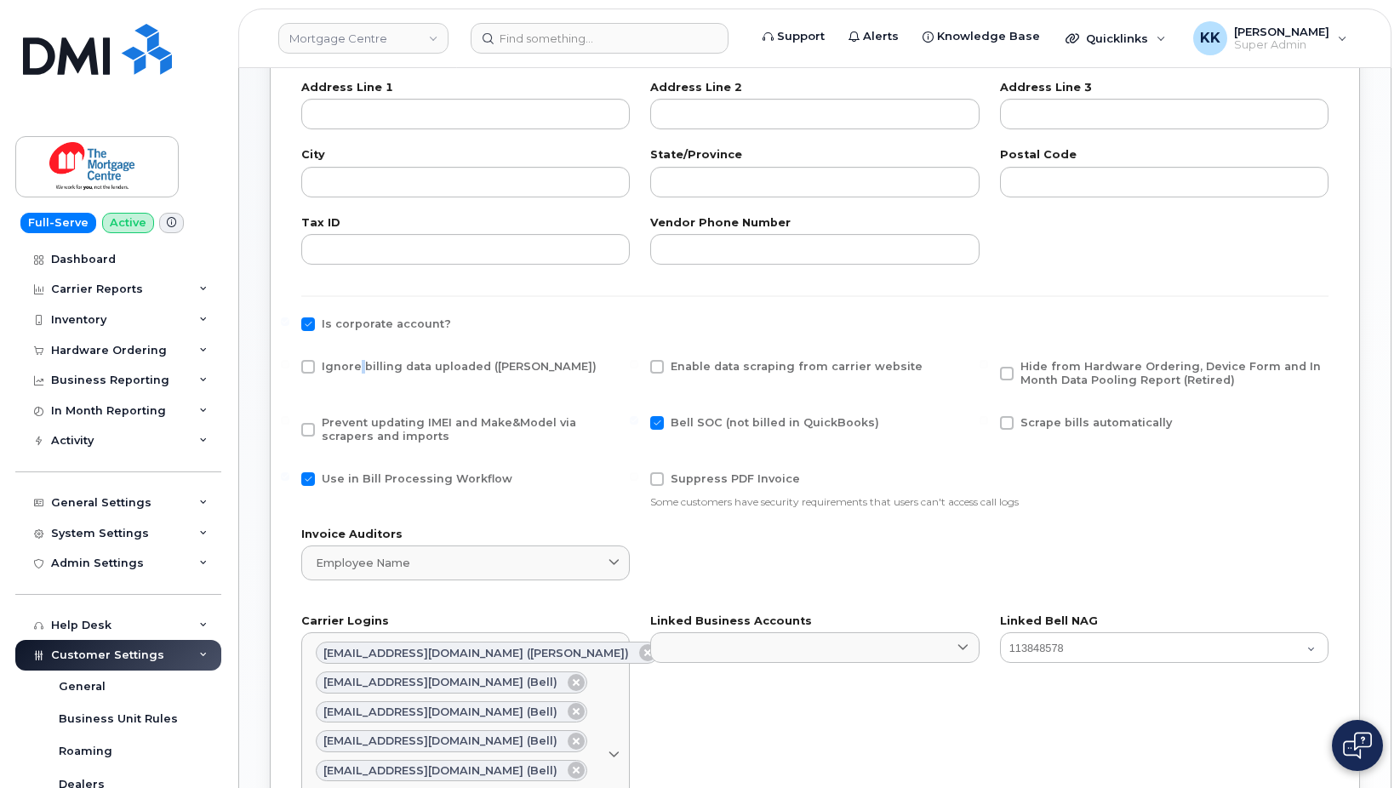
click at [360, 353] on div "Ignore billing data uploaded ([PERSON_NAME])" at bounding box center [465, 378] width 349 height 56
click at [366, 361] on span "Ignore billing data uploaded ([PERSON_NAME])" at bounding box center [459, 366] width 275 height 13
click at [289, 361] on input "Ignore billing data uploaded ([PERSON_NAME])" at bounding box center [285, 364] width 9 height 9
checkbox input "true"
click at [351, 437] on span "Prevent updating IMEI and Make&Model via scrapers and imports" at bounding box center [449, 429] width 255 height 26
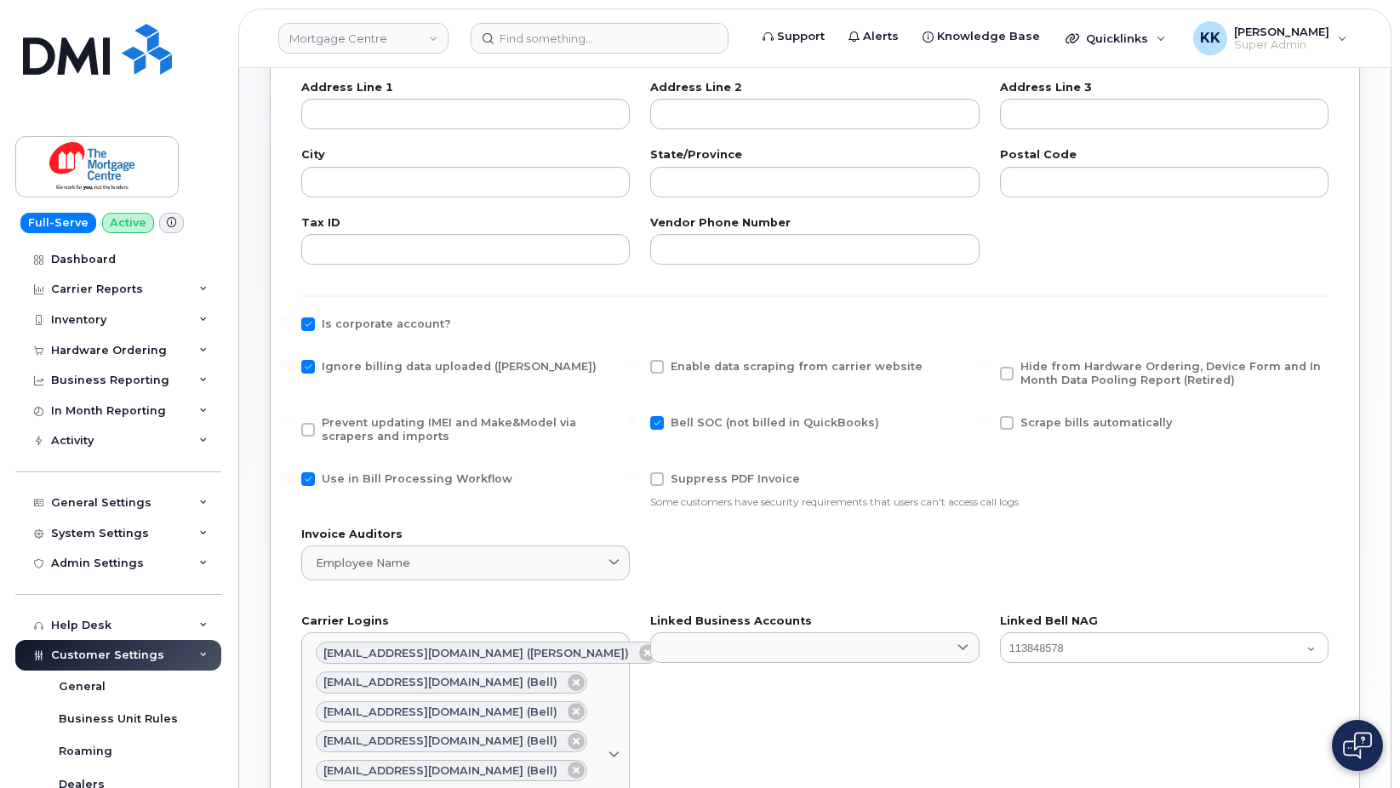
click at [289, 425] on input "Prevent updating IMEI and Make&Model via scrapers and imports" at bounding box center [285, 420] width 9 height 9
checkbox input "true"
click at [356, 492] on div "Use in Bill Processing Workflow" at bounding box center [465, 483] width 329 height 22
drag, startPoint x: 361, startPoint y: 478, endPoint x: 445, endPoint y: 477, distance: 84.3
click at [361, 477] on span "Use in Bill Processing Workflow" at bounding box center [417, 478] width 191 height 13
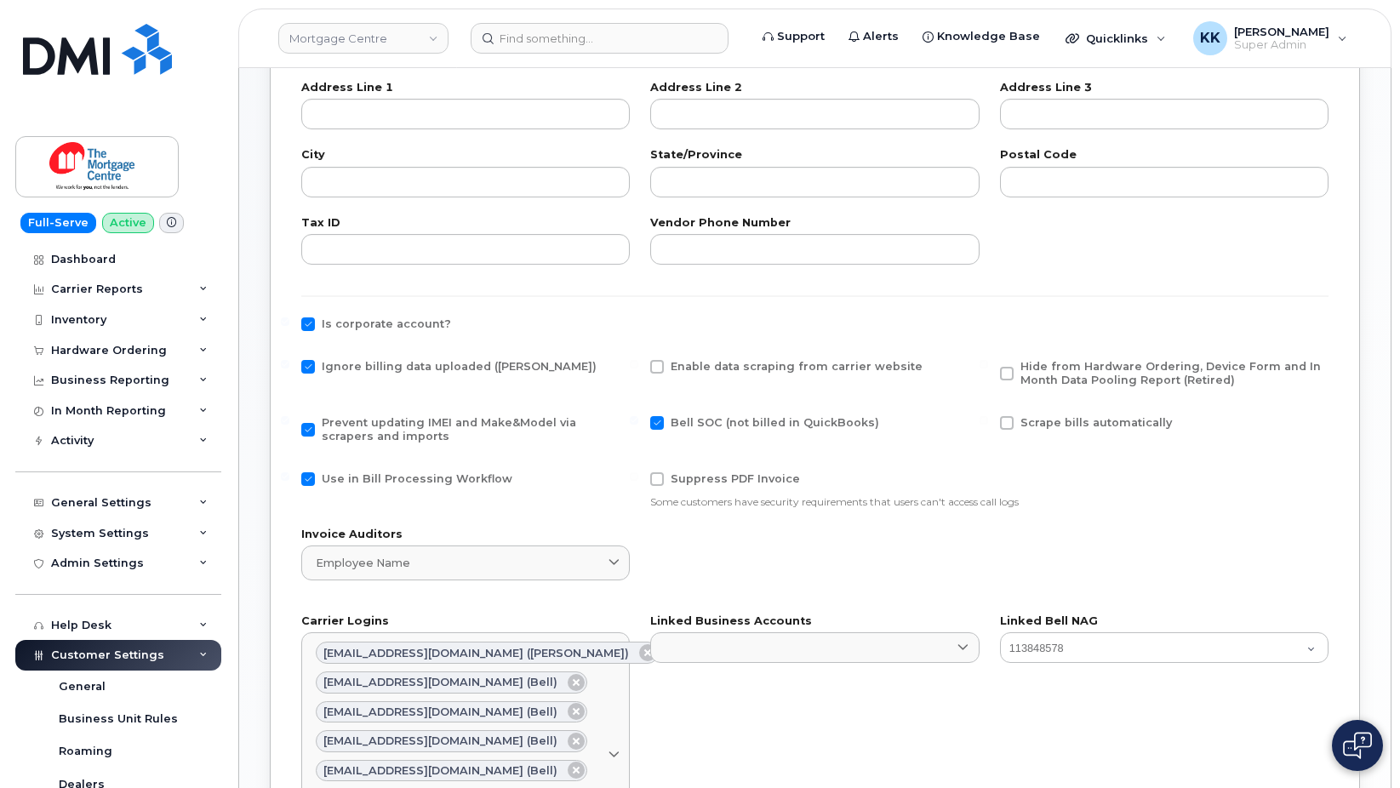
click at [289, 477] on input "Use in Bill Processing Workflow" at bounding box center [285, 476] width 9 height 9
checkbox input "false"
click at [1054, 369] on span "Hide from Hardware Ordering, Device Form and In Month Data Pooling Report (Reti…" at bounding box center [1171, 373] width 301 height 26
click at [988, 369] on input "Hide from Hardware Ordering, Device Form and In Month Data Pooling Report (Reti…" at bounding box center [984, 364] width 9 height 9
checkbox input "true"
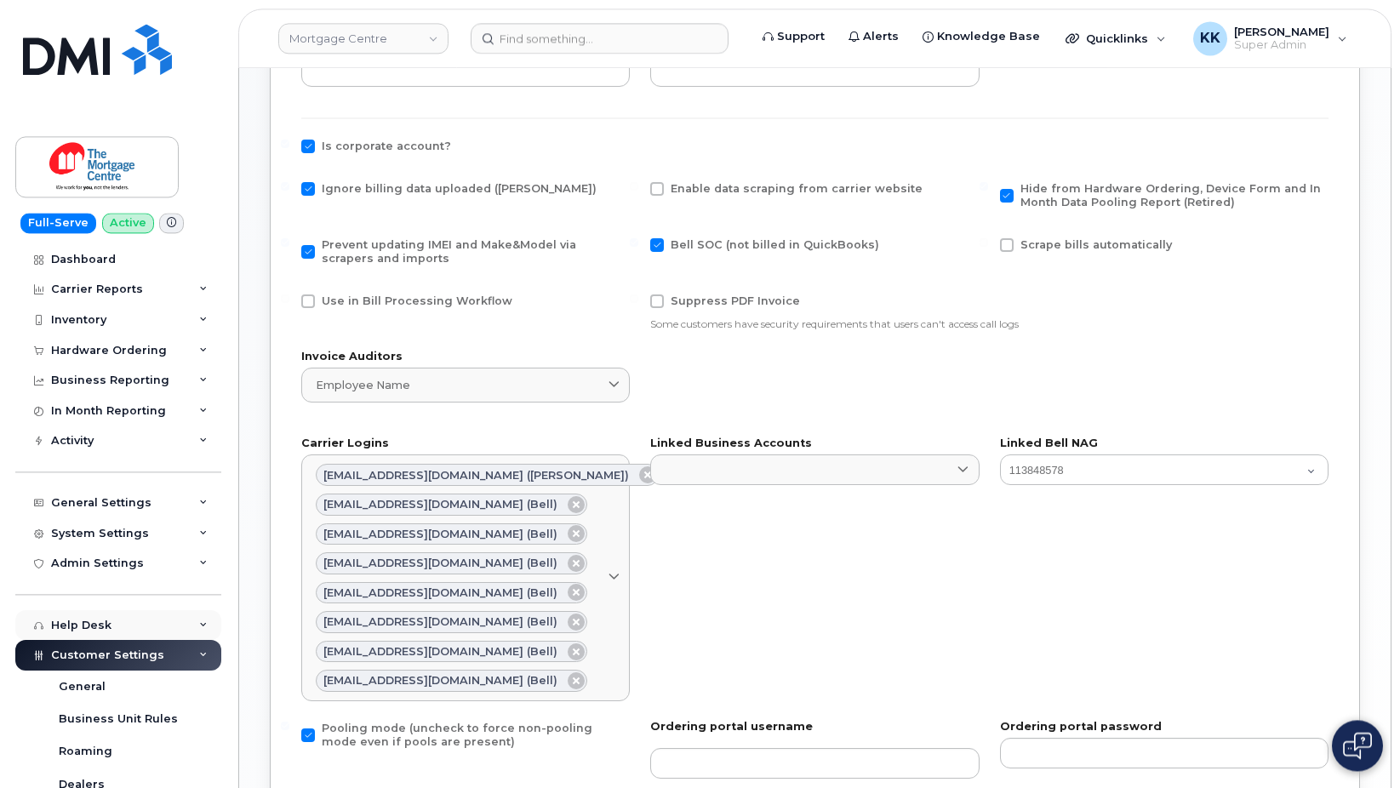
scroll to position [953, 0]
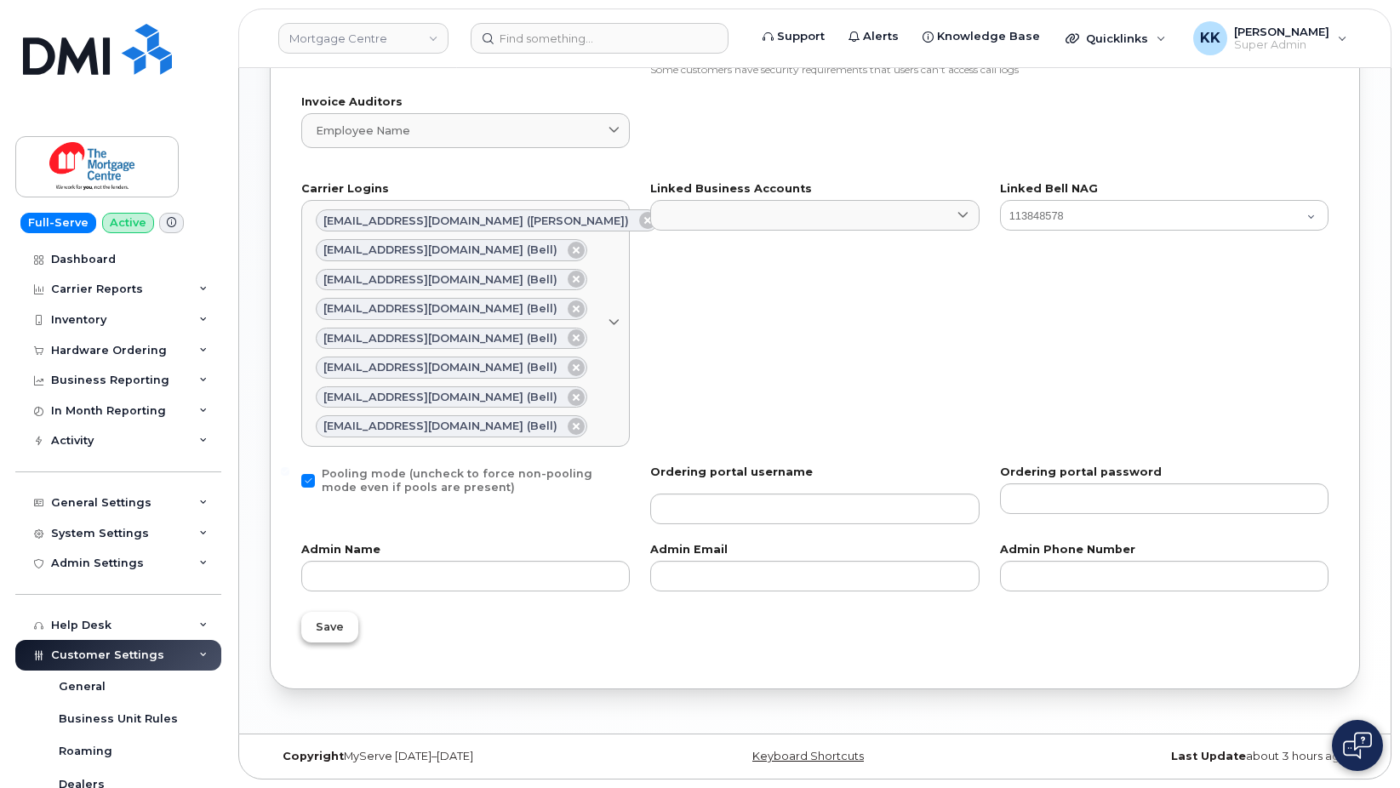
click at [320, 617] on button "Save" at bounding box center [329, 627] width 57 height 31
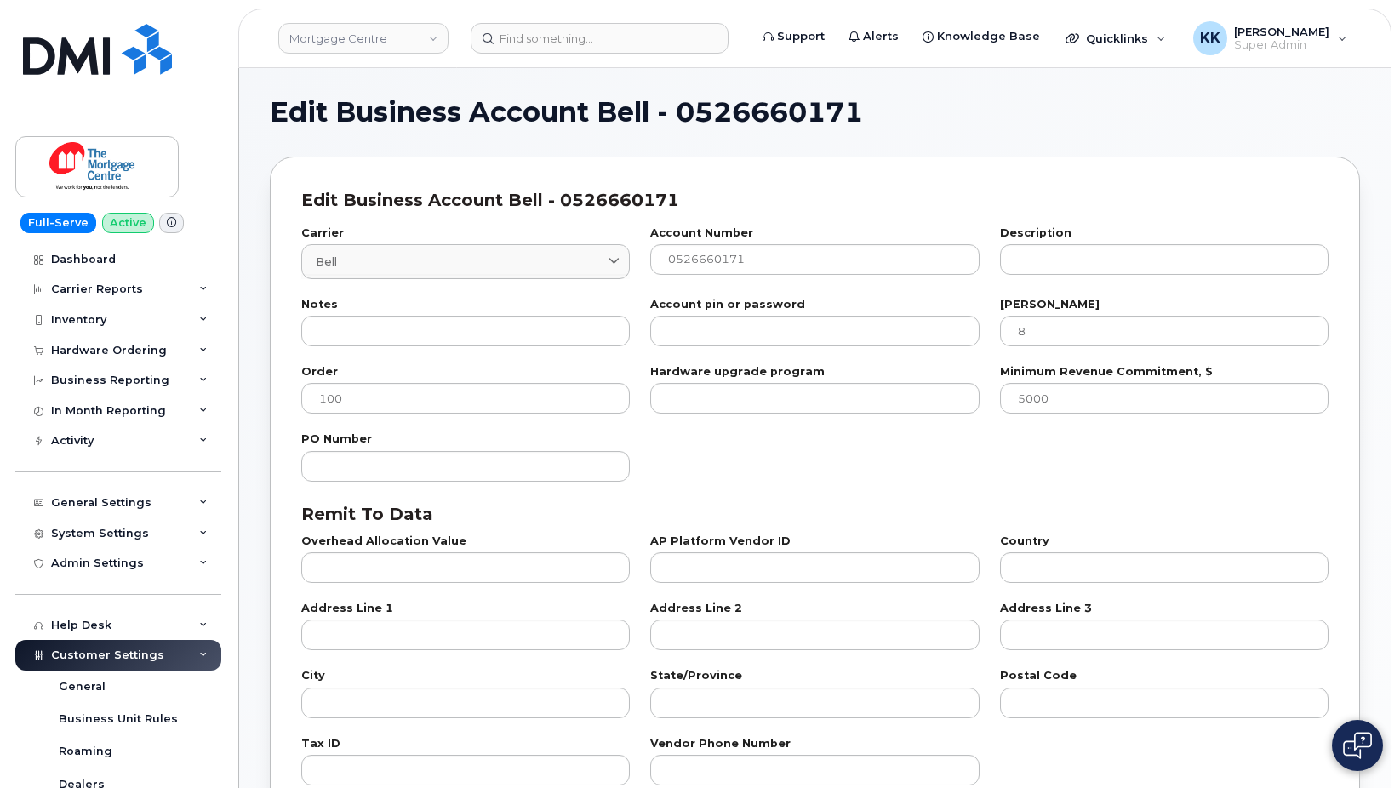
select select "807"
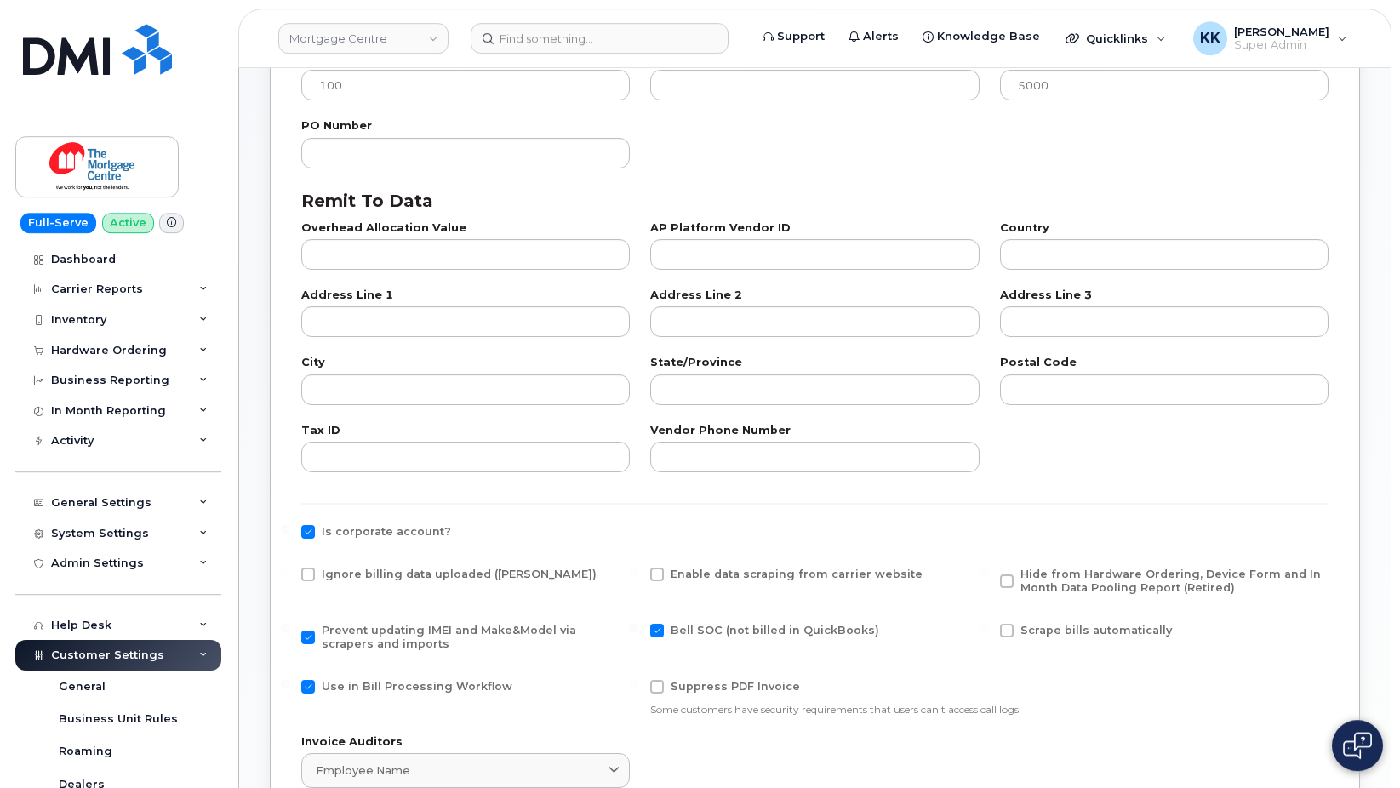
scroll to position [347, 0]
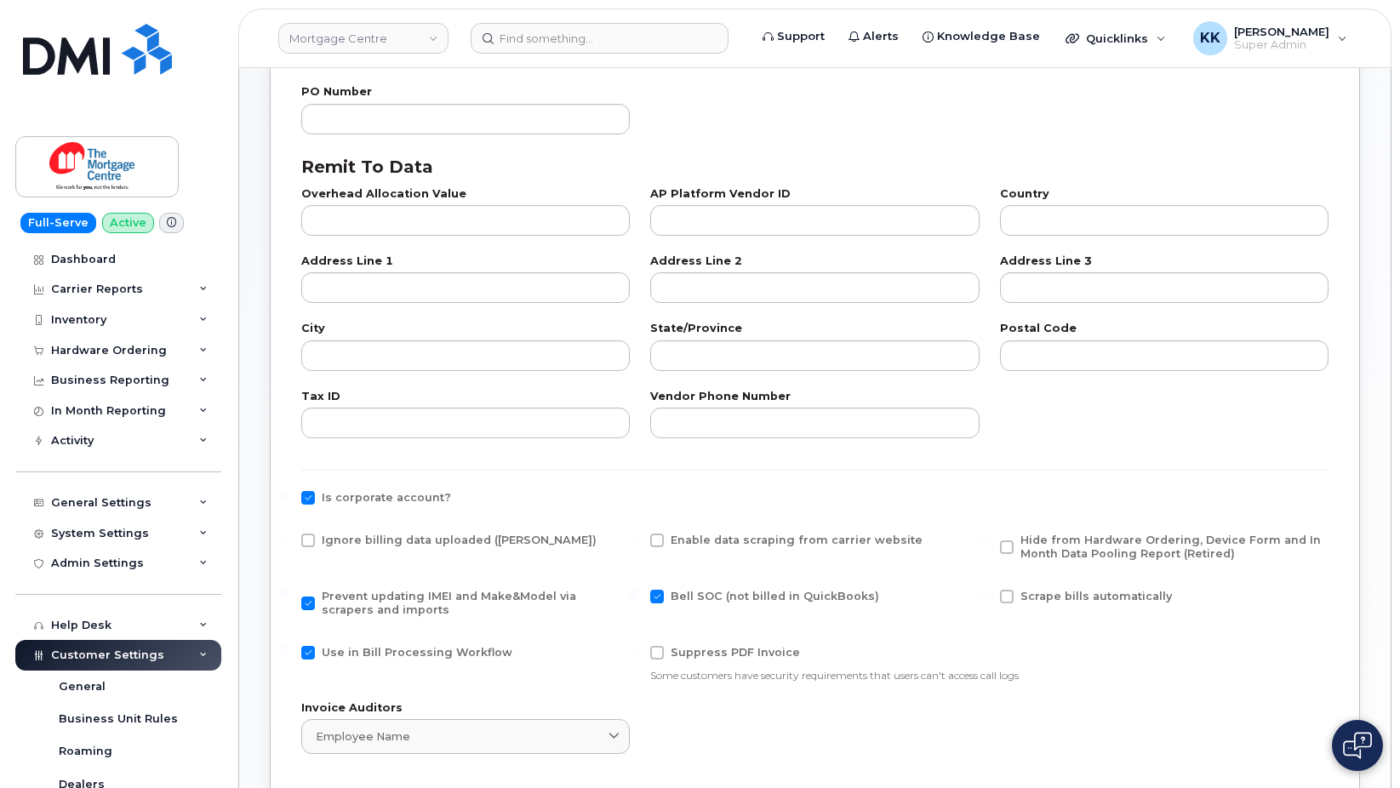
click at [330, 538] on span "Ignore billing data uploaded ([PERSON_NAME])" at bounding box center [459, 540] width 275 height 13
click at [289, 538] on input "Ignore billing data uploaded ([PERSON_NAME])" at bounding box center [285, 538] width 9 height 9
checkbox input "true"
click at [363, 646] on span "Use in Bill Processing Workflow" at bounding box center [417, 653] width 191 height 14
click at [289, 646] on input "Use in Bill Processing Workflow" at bounding box center [285, 650] width 9 height 9
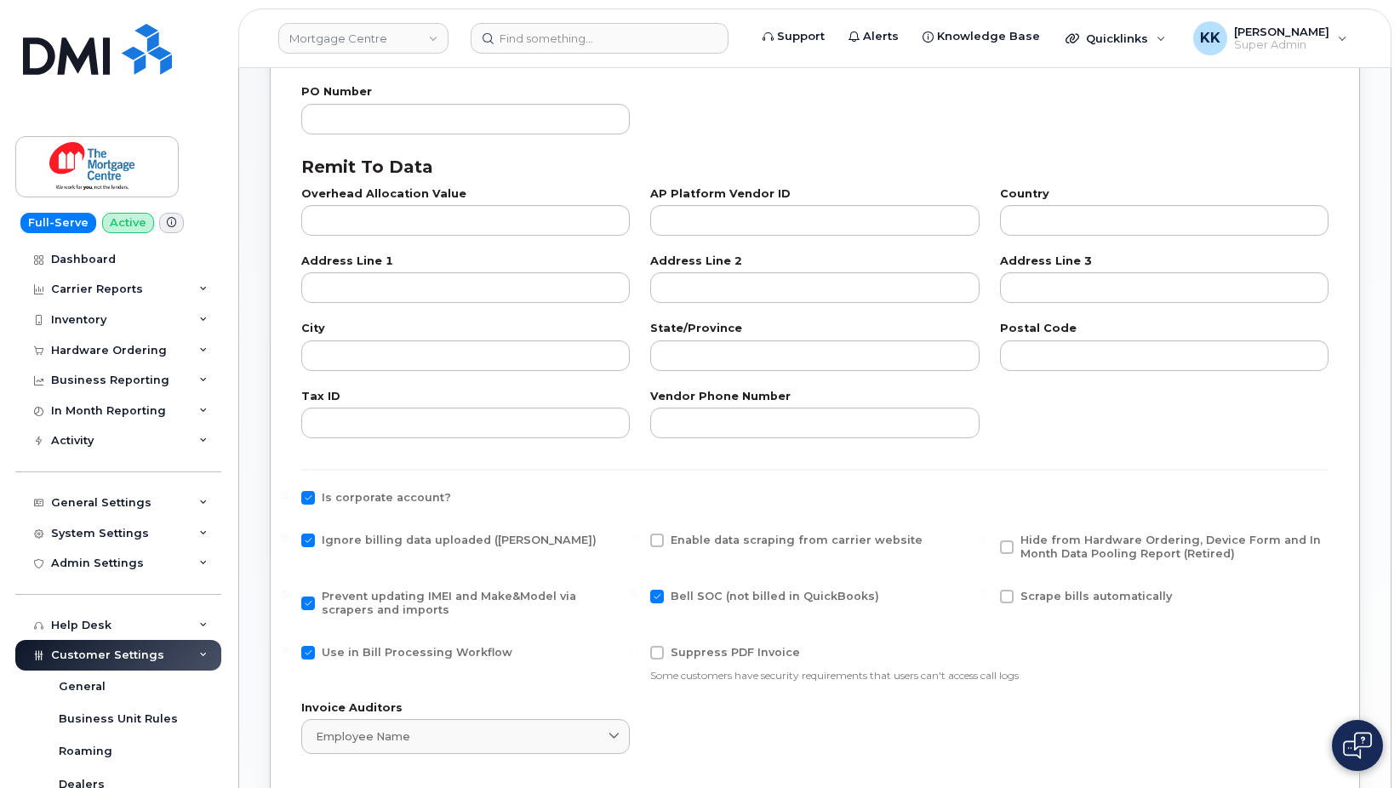
checkbox input "false"
click at [1042, 547] on span "Hide from Hardware Ordering, Device Form and In Month Data Pooling Report (Reti…" at bounding box center [1172, 547] width 303 height 27
click at [988, 542] on input "Hide from Hardware Ordering, Device Form and In Month Data Pooling Report (Reti…" at bounding box center [984, 538] width 9 height 9
checkbox input "true"
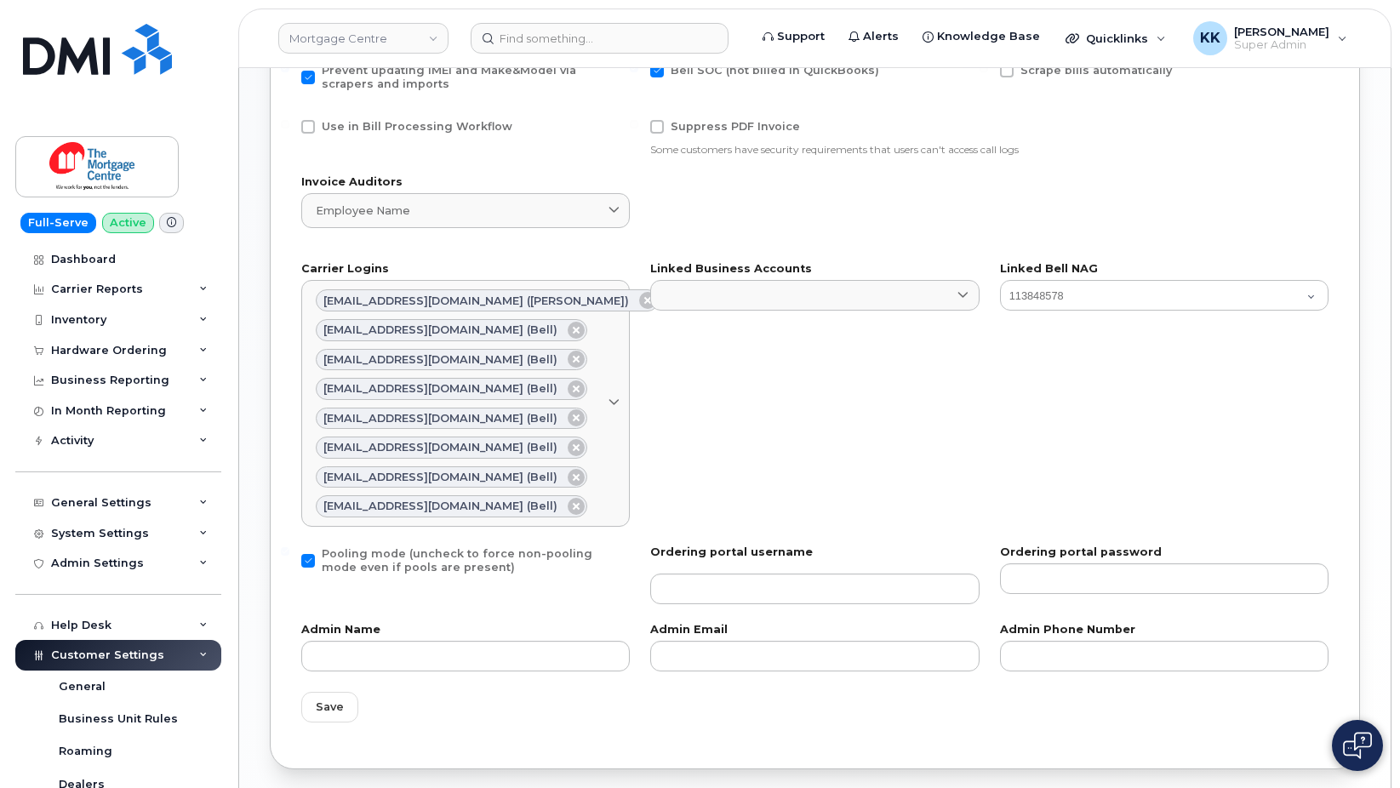
scroll to position [953, 0]
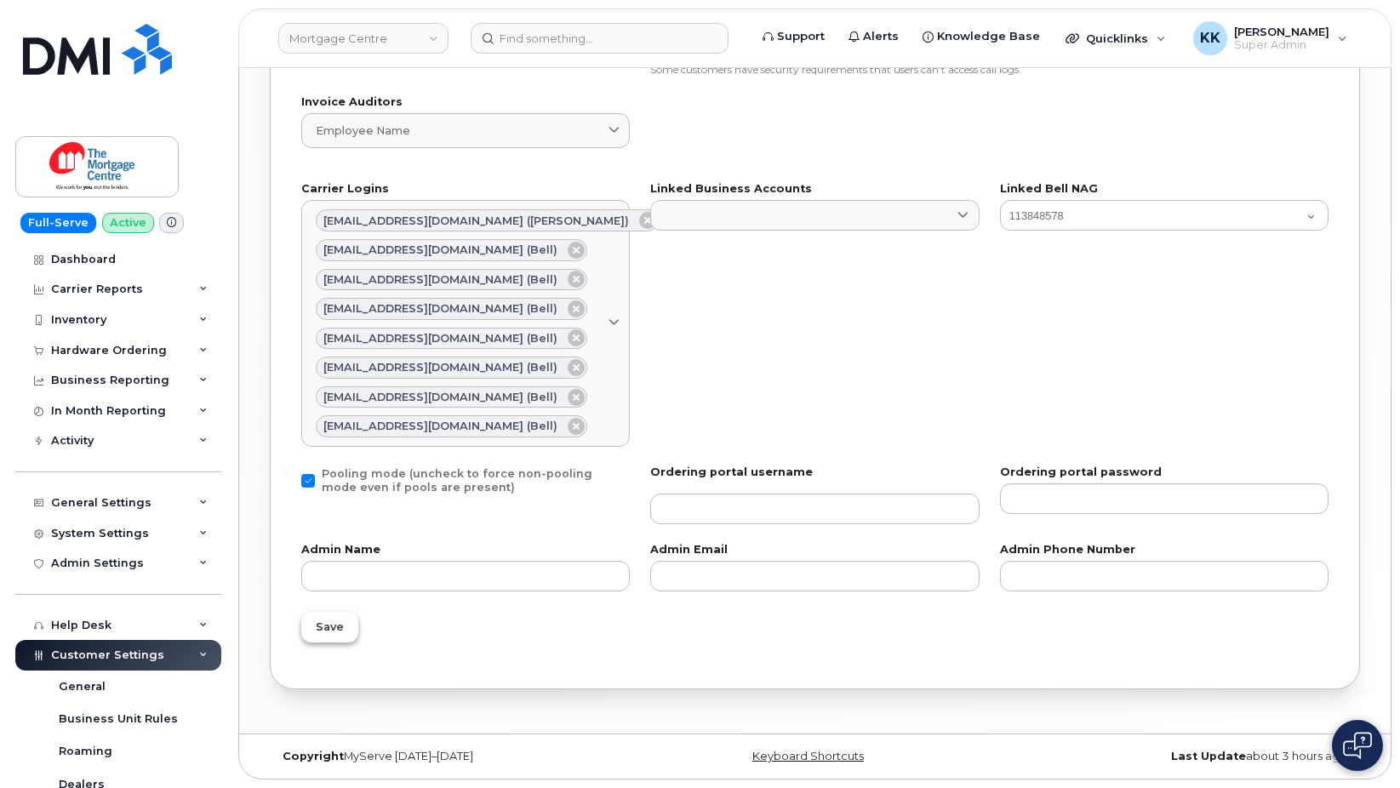
click at [321, 624] on span "Save" at bounding box center [330, 627] width 28 height 16
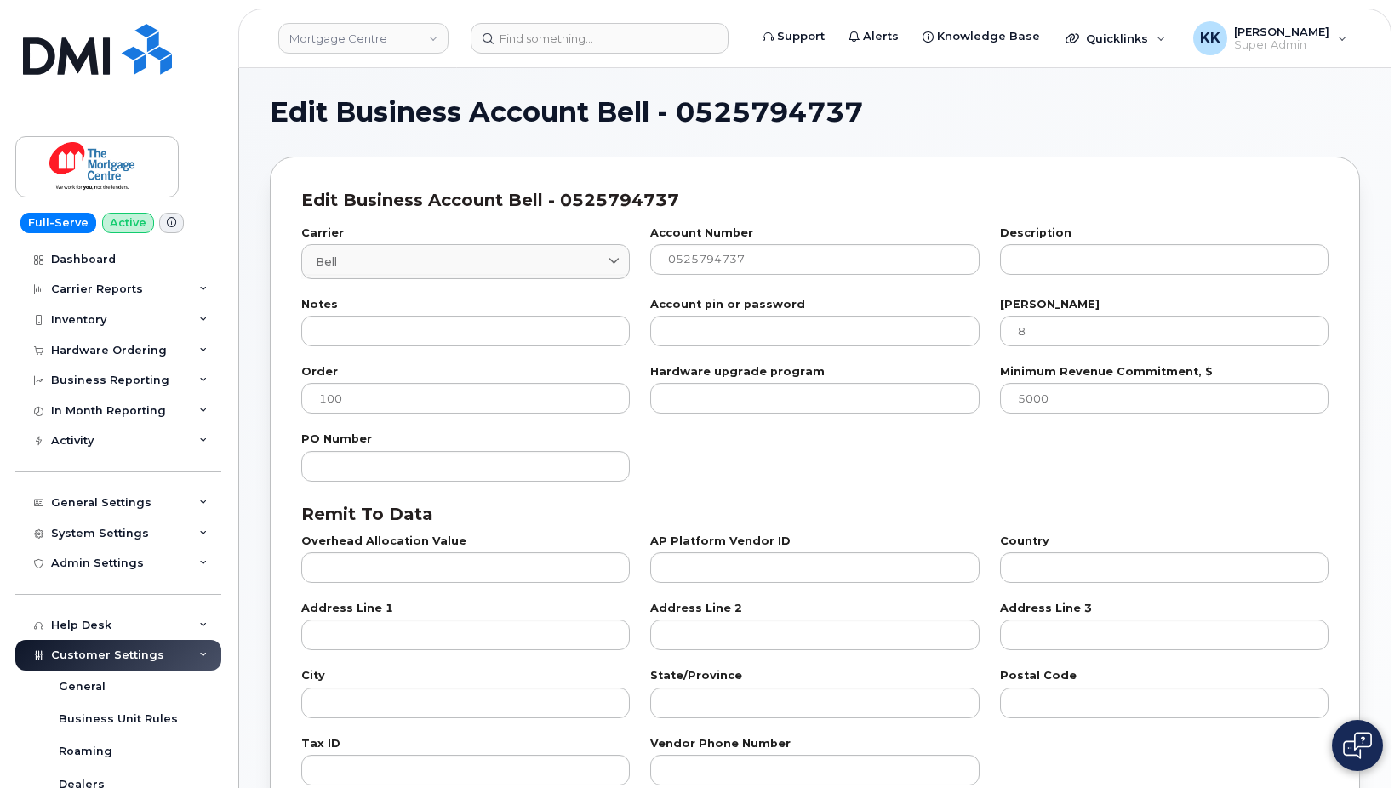
select select "807"
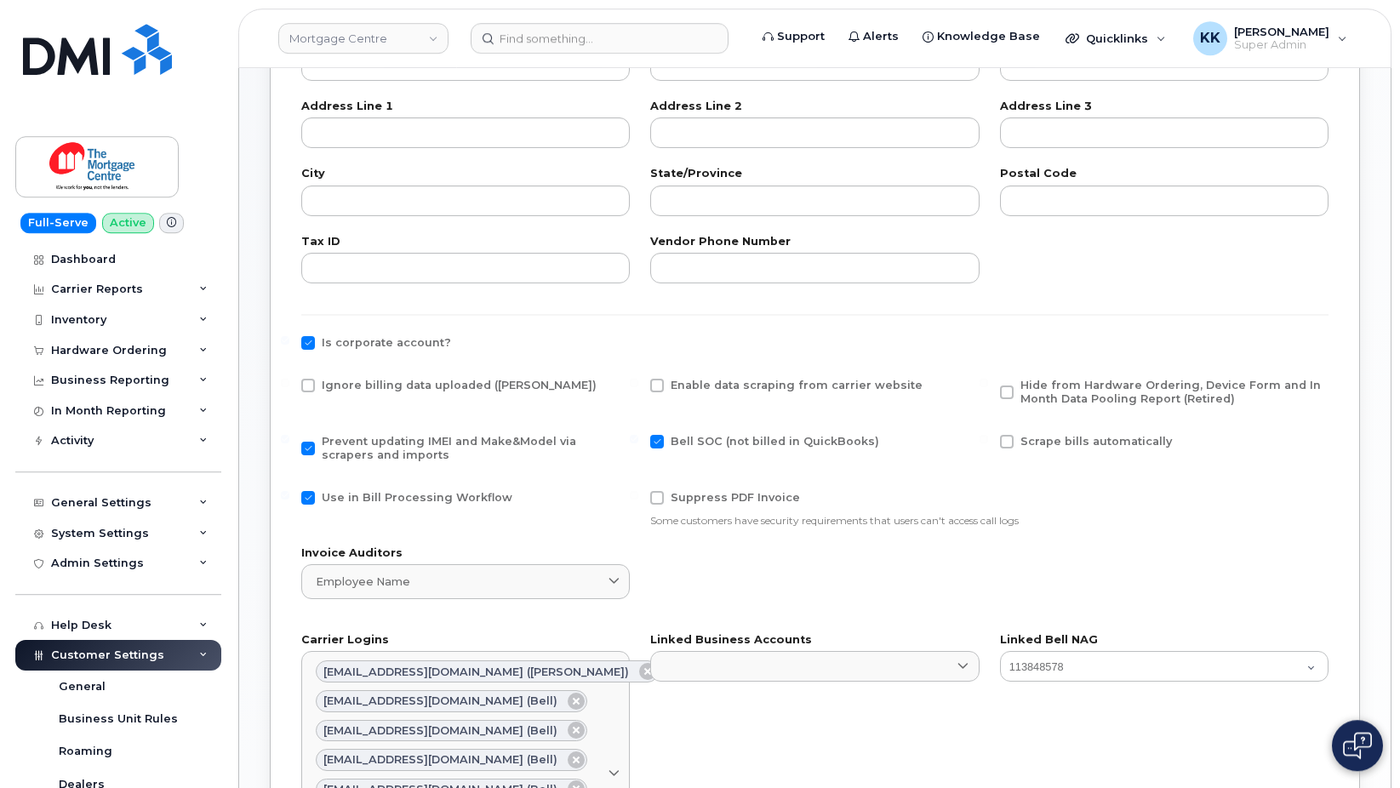
scroll to position [521, 0]
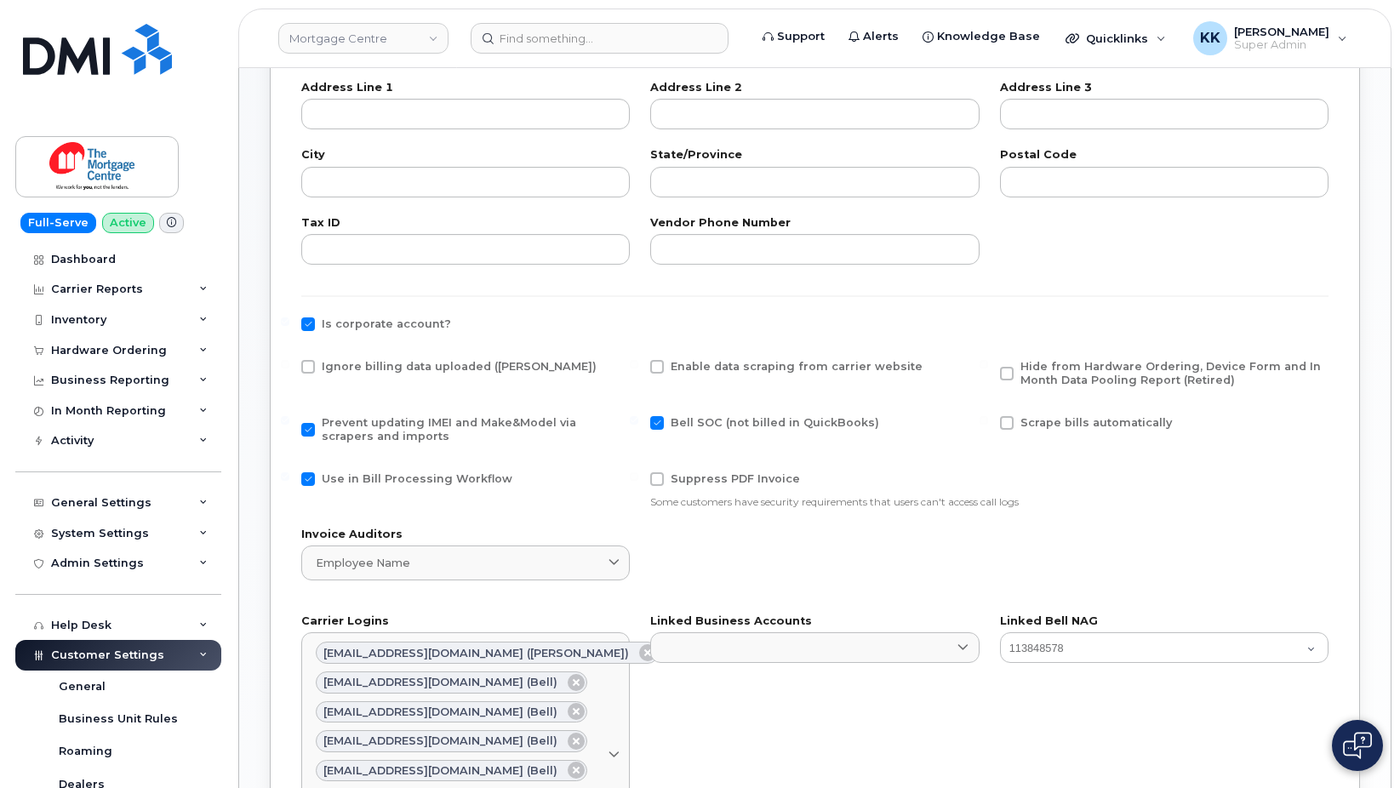
click at [378, 359] on div "Ignore billing data uploaded ([PERSON_NAME])" at bounding box center [465, 378] width 349 height 56
click at [377, 360] on span "Ignore billing data uploaded ([PERSON_NAME])" at bounding box center [459, 367] width 275 height 14
click at [289, 360] on input "Ignore billing data uploaded ([PERSON_NAME])" at bounding box center [285, 364] width 9 height 9
checkbox input "true"
click at [404, 480] on span "Use in Bill Processing Workflow" at bounding box center [417, 478] width 191 height 13
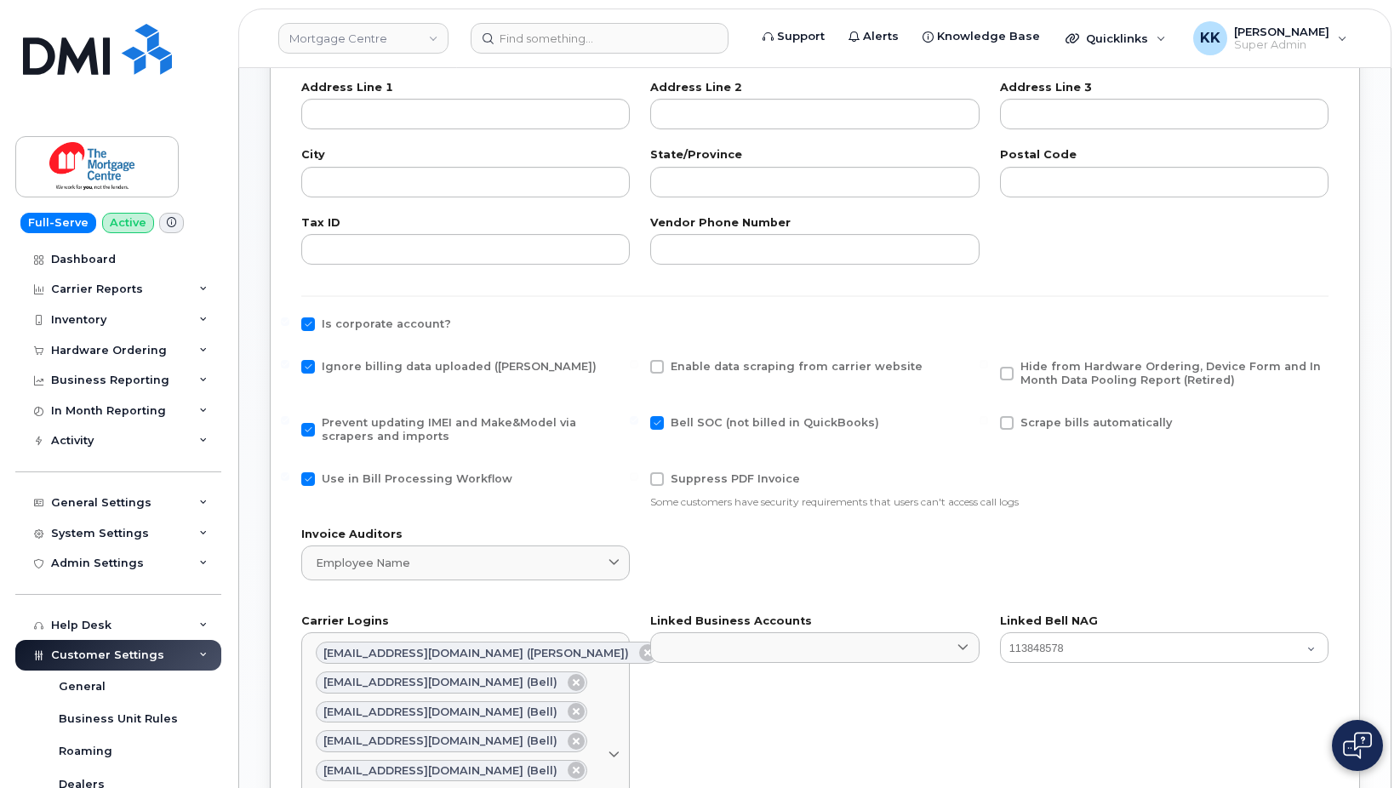
click at [289, 480] on input "Use in Bill Processing Workflow" at bounding box center [285, 476] width 9 height 9
checkbox input "false"
drag, startPoint x: 1127, startPoint y: 359, endPoint x: 1120, endPoint y: 368, distance: 10.9
click at [1125, 359] on div "Hide from Hardware Ordering, Device Form and In Month Data Pooling Report (Reti…" at bounding box center [1164, 378] width 349 height 56
click at [1120, 368] on span "Hide from Hardware Ordering, Device Form and In Month Data Pooling Report (Reti…" at bounding box center [1171, 373] width 301 height 26
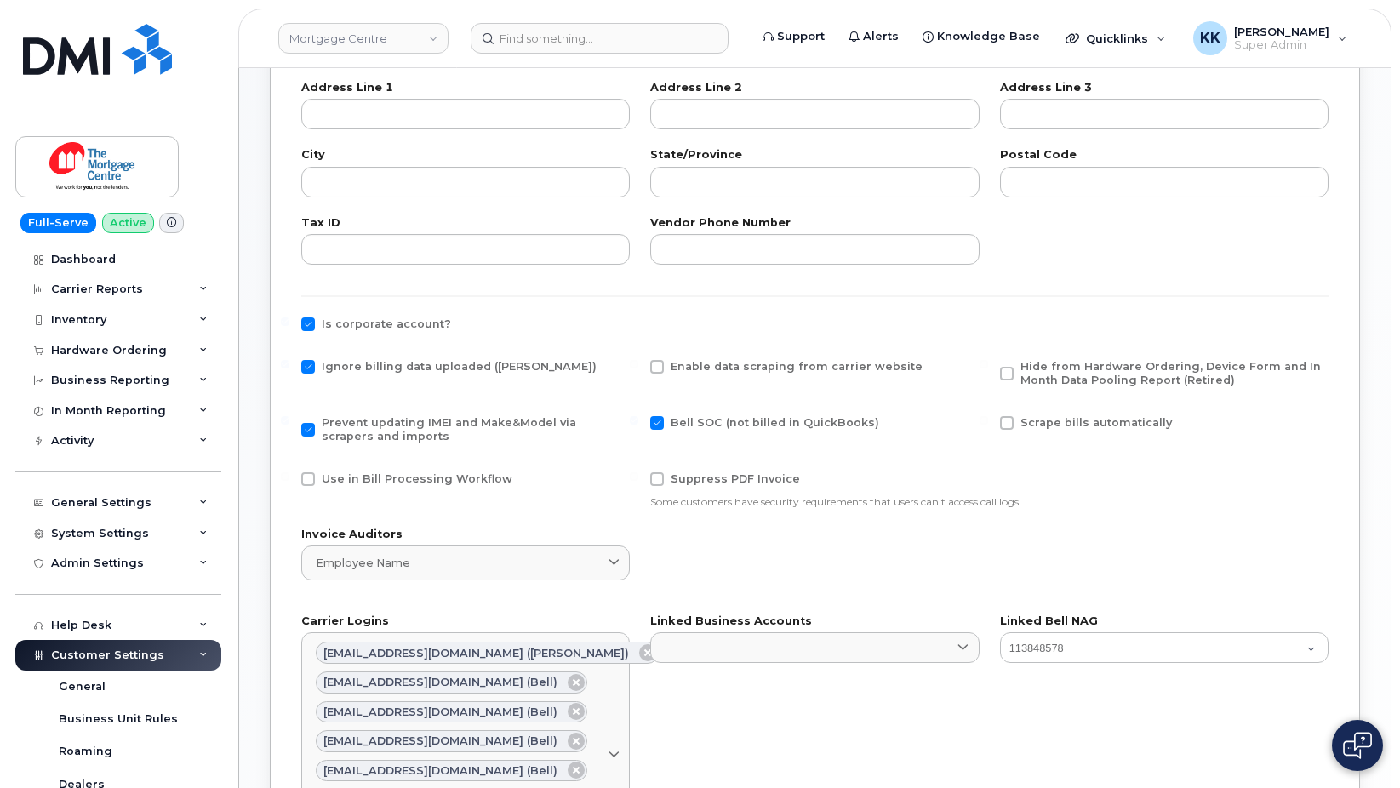
click at [988, 368] on input "Hide from Hardware Ordering, Device Form and In Month Data Pooling Report (Reti…" at bounding box center [984, 364] width 9 height 9
checkbox input "true"
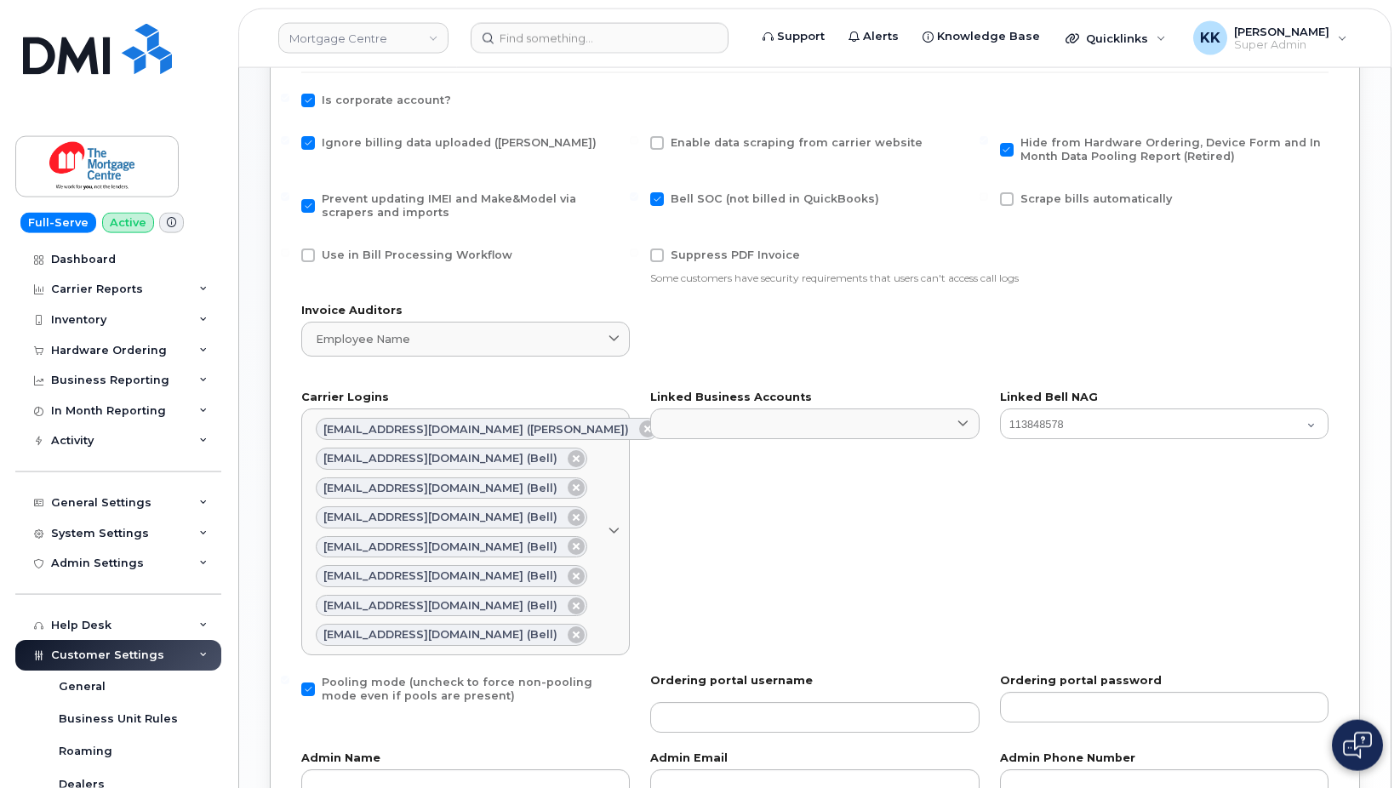
scroll to position [953, 0]
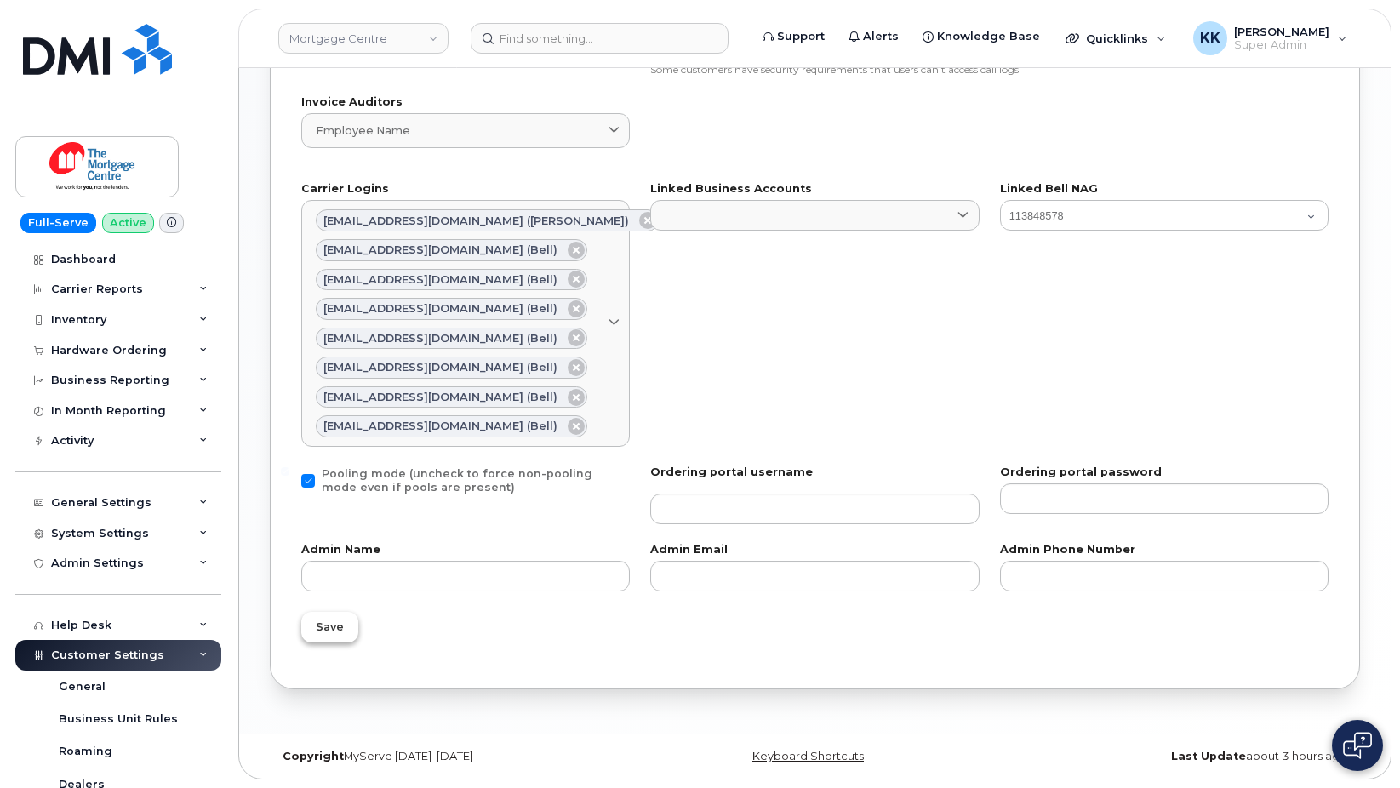
click at [335, 629] on span "Save" at bounding box center [330, 627] width 28 height 16
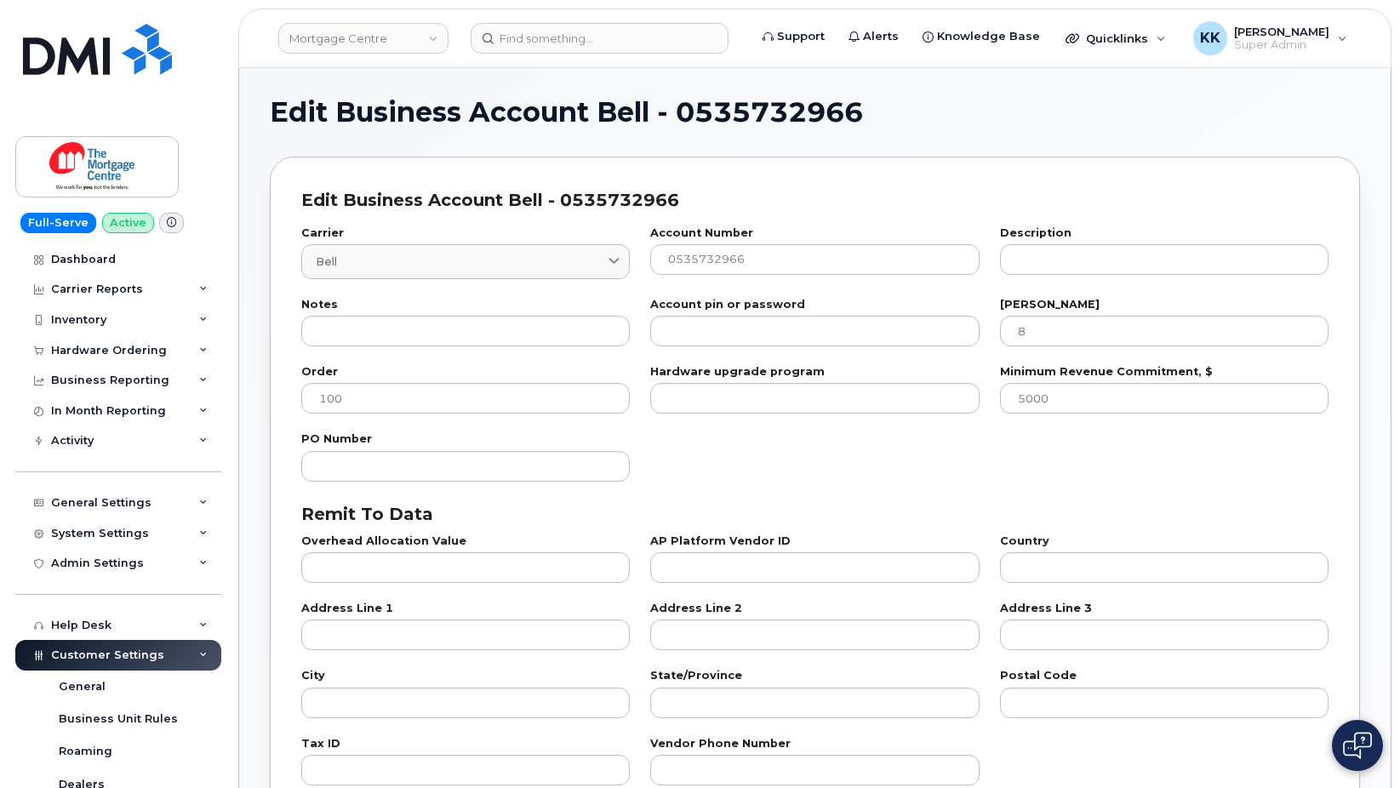
select select "807"
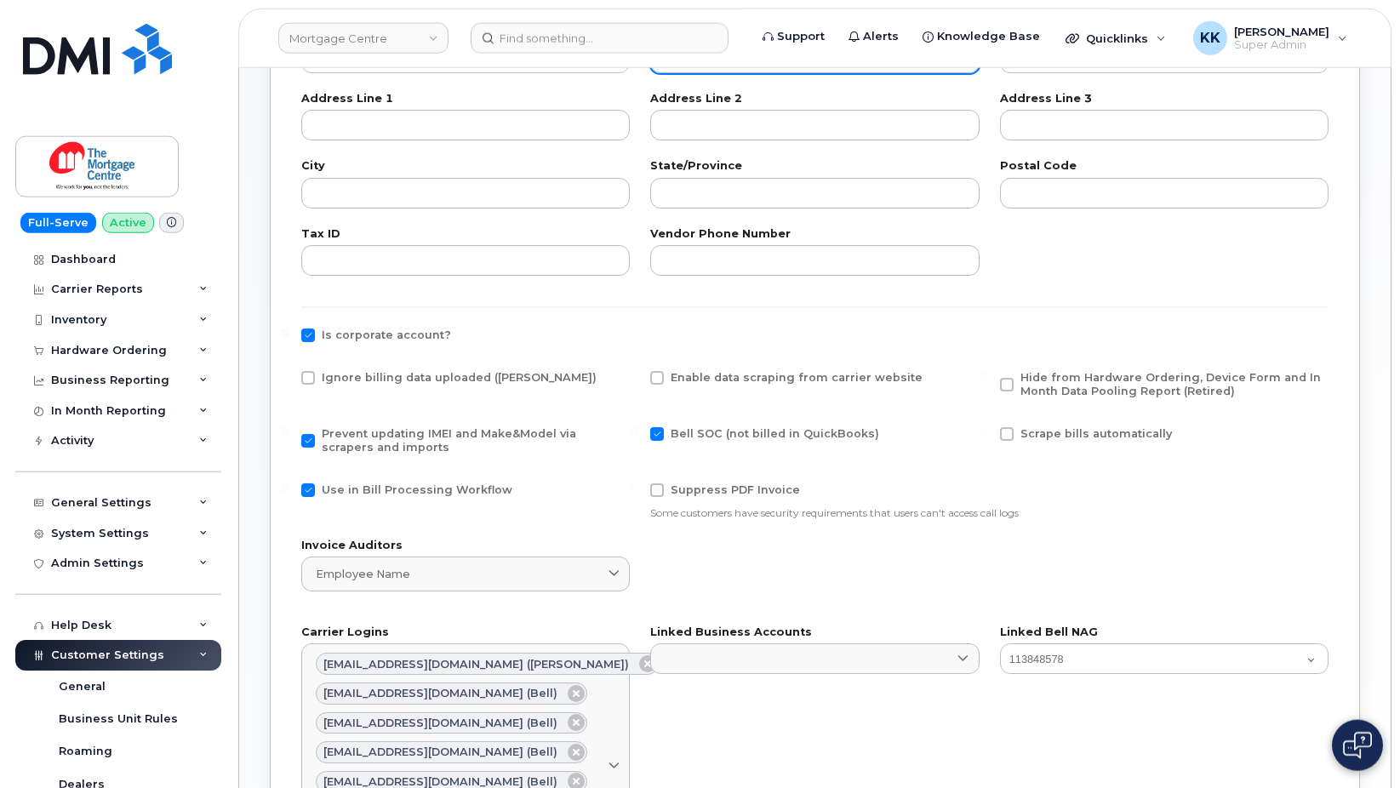
scroll to position [521, 0]
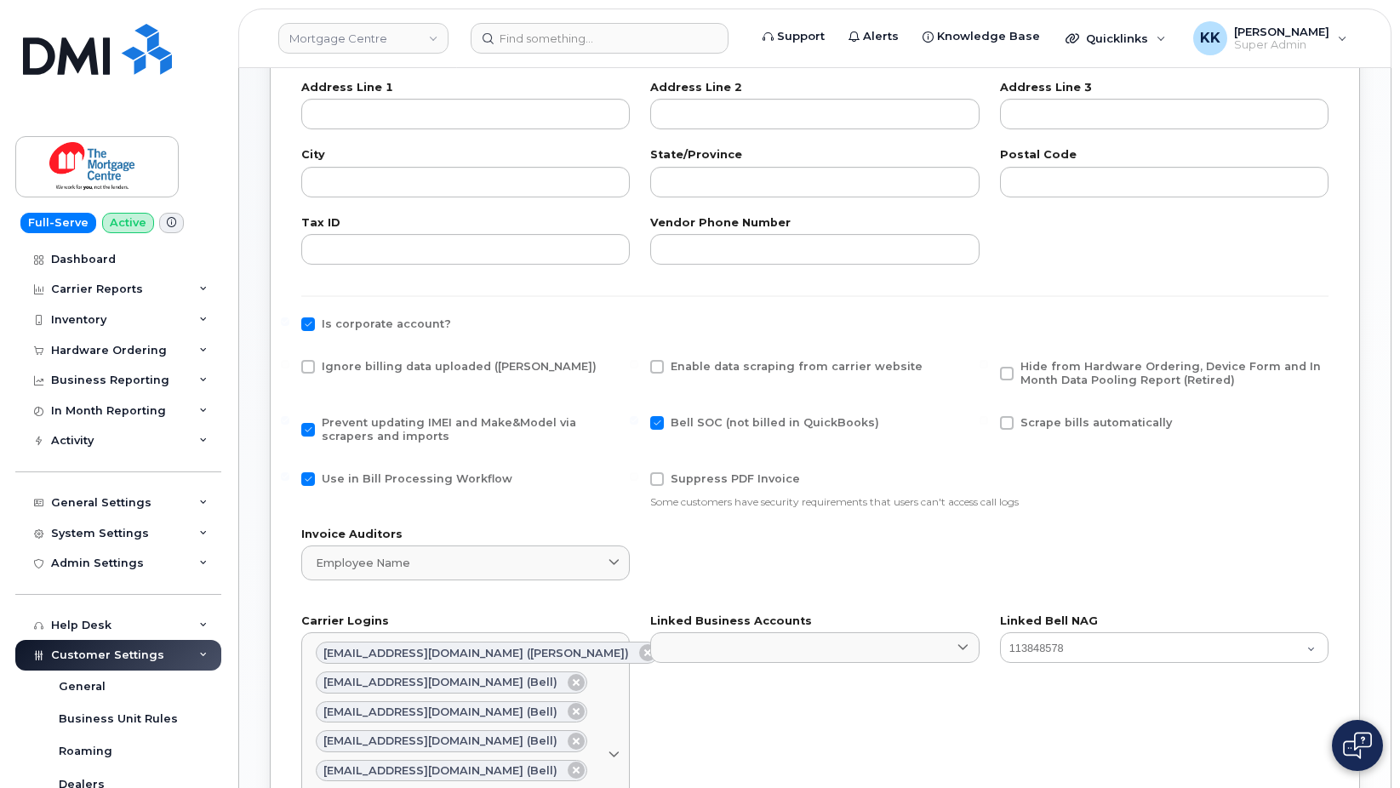
click at [381, 367] on span "Ignore billing data uploaded ([PERSON_NAME])" at bounding box center [459, 366] width 275 height 13
click at [289, 367] on input "Ignore billing data uploaded ([PERSON_NAME])" at bounding box center [285, 364] width 9 height 9
checkbox input "true"
click at [422, 478] on span "Use in Bill Processing Workflow" at bounding box center [417, 478] width 191 height 13
click at [289, 478] on input "Use in Bill Processing Workflow" at bounding box center [285, 476] width 9 height 9
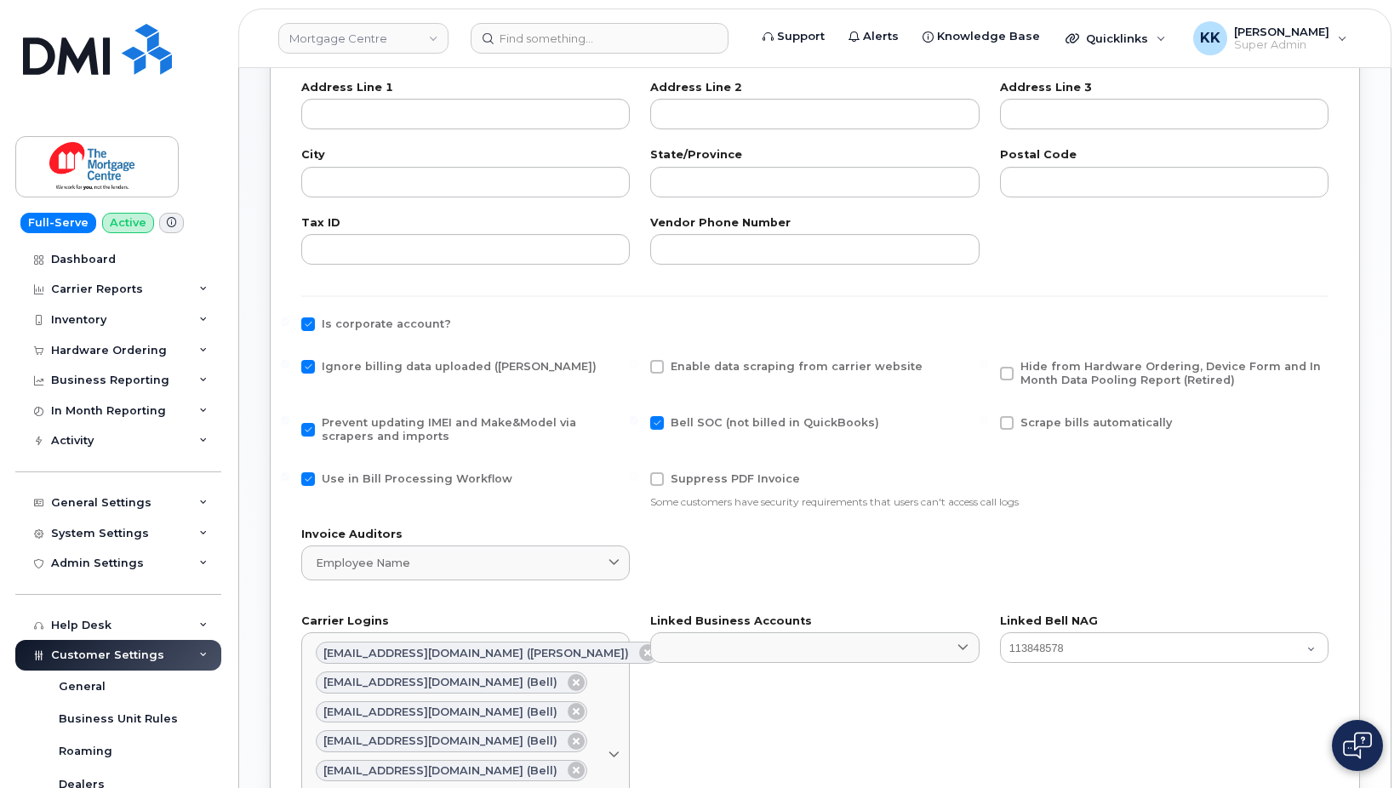
checkbox input "false"
click at [1063, 365] on span "Hide from Hardware Ordering, Device Form and In Month Data Pooling Report (Reti…" at bounding box center [1171, 373] width 301 height 26
click at [988, 365] on input "Hide from Hardware Ordering, Device Form and In Month Data Pooling Report (Reti…" at bounding box center [984, 364] width 9 height 9
checkbox input "true"
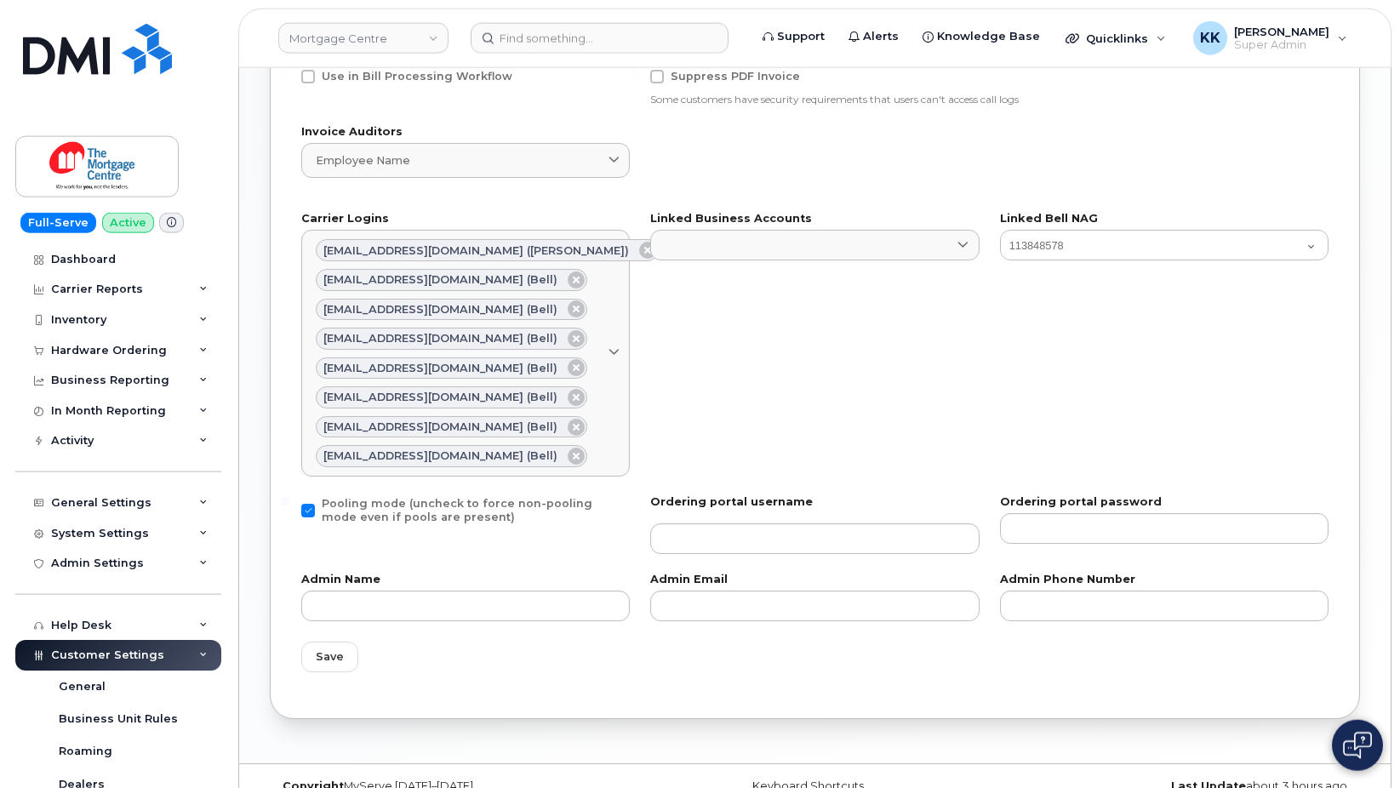
scroll to position [953, 0]
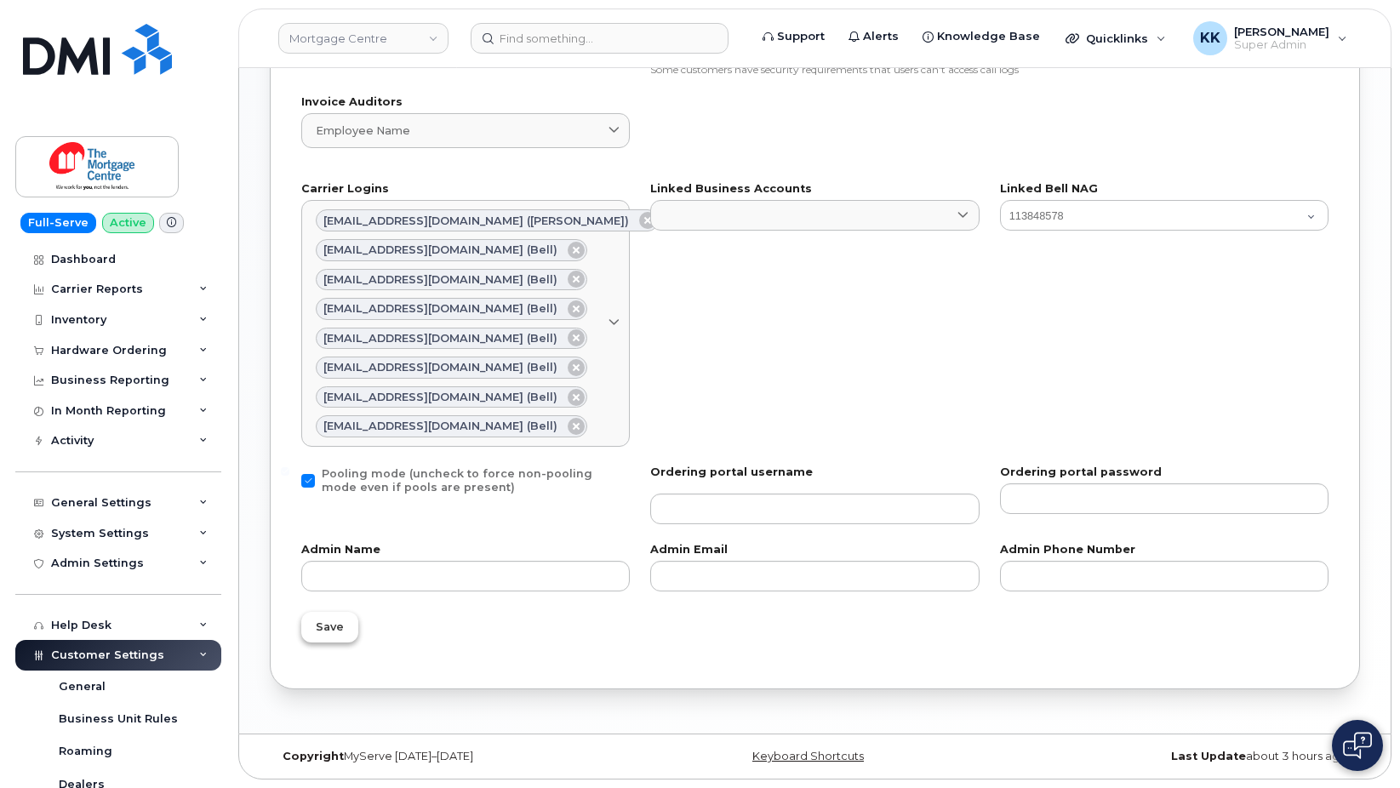
click at [329, 623] on span "Save" at bounding box center [330, 627] width 28 height 16
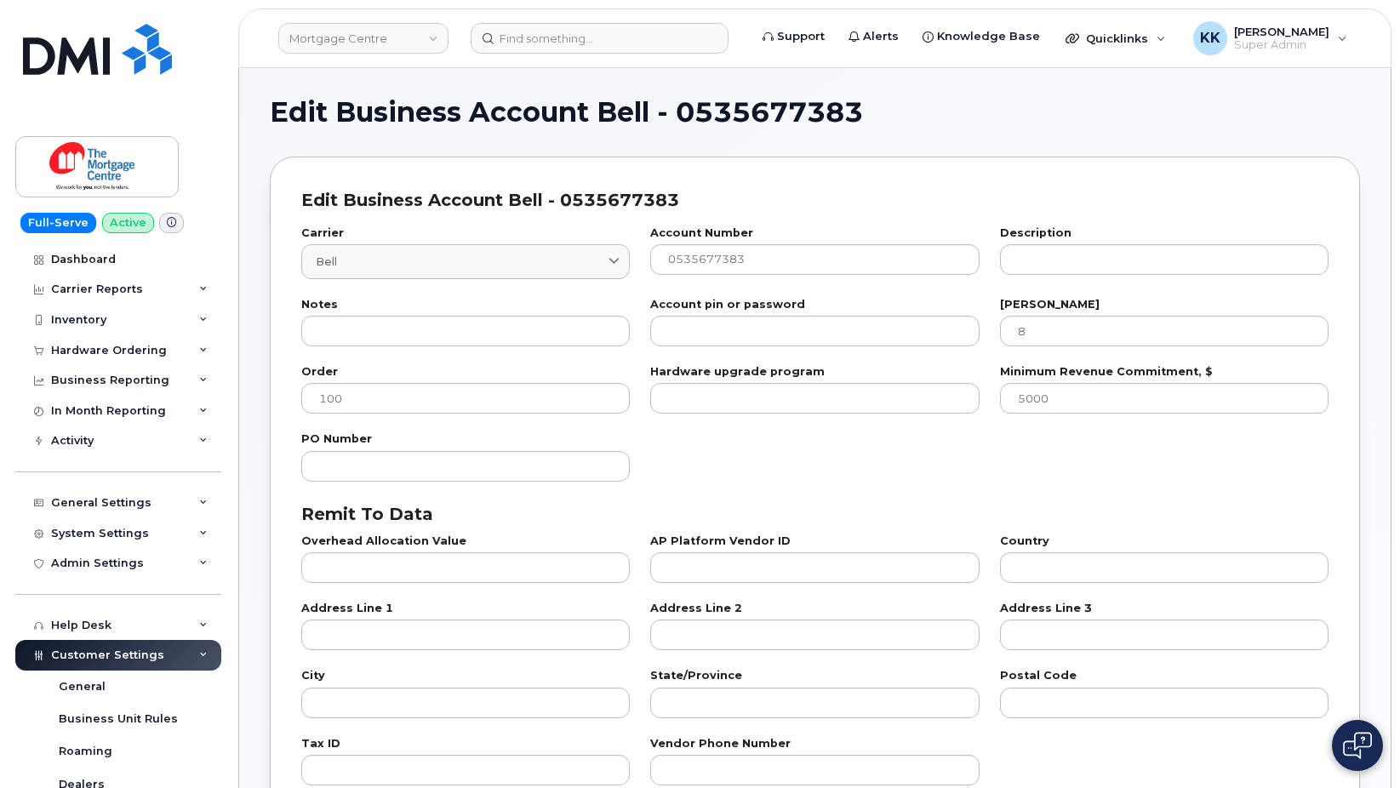
select select "807"
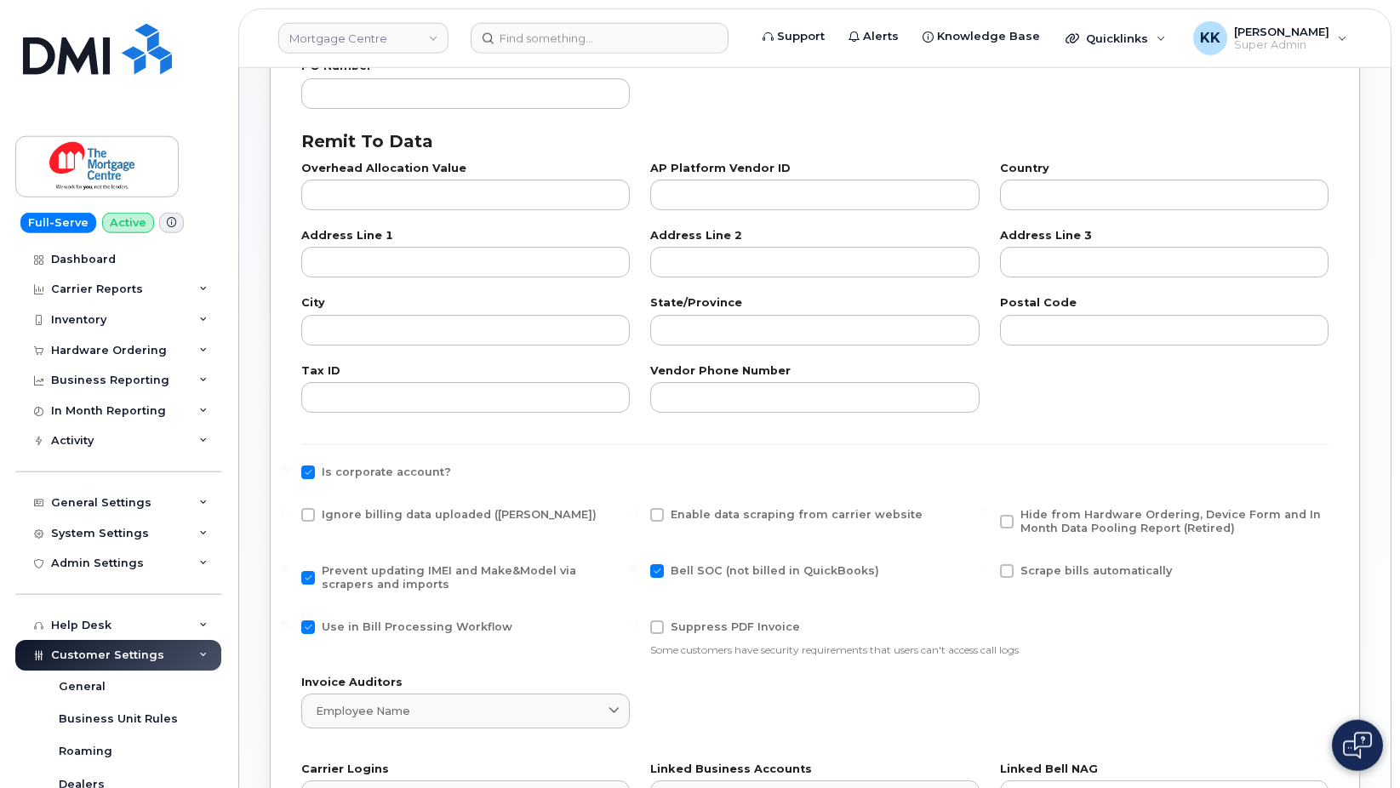
scroll to position [434, 0]
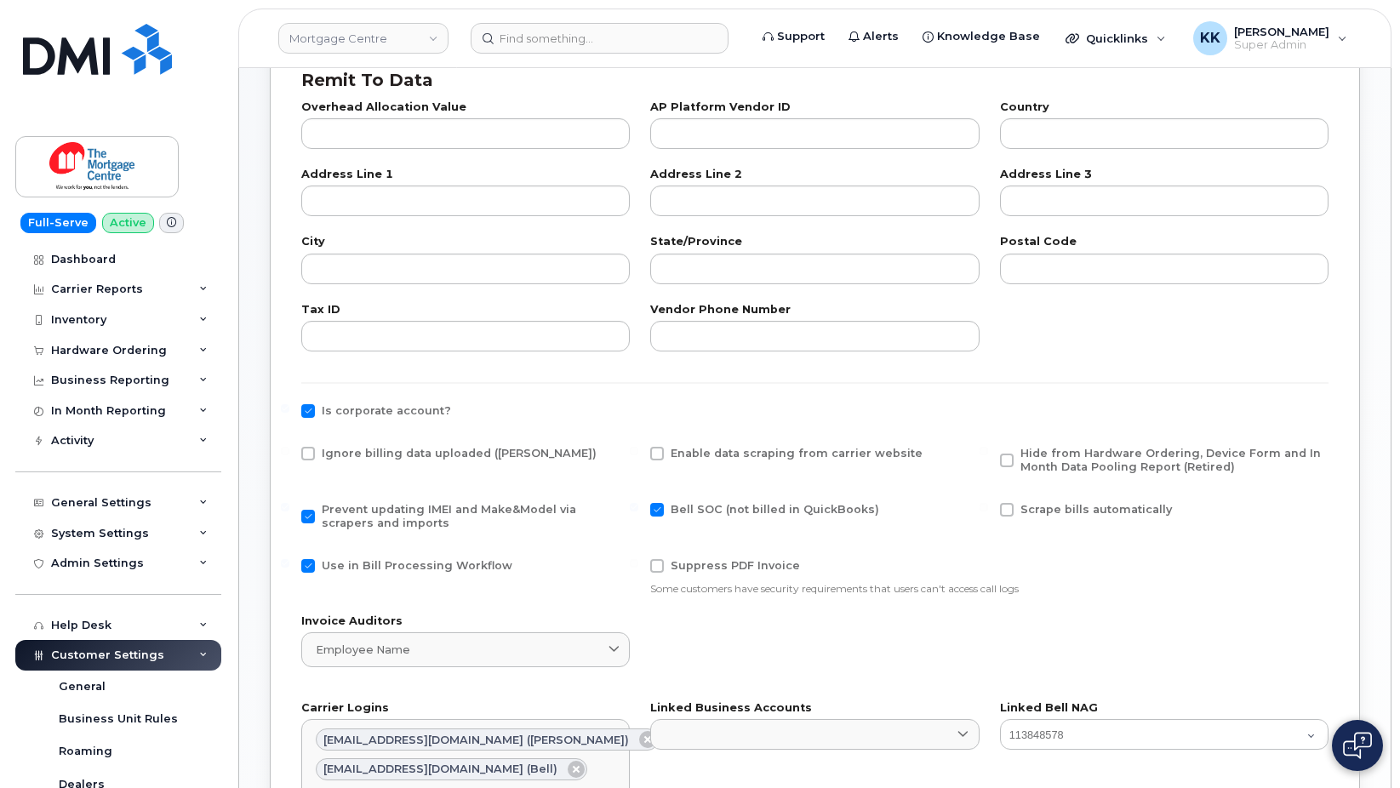
click at [377, 454] on span "Ignore billing data uploaded ([PERSON_NAME])" at bounding box center [459, 453] width 275 height 13
click at [289, 454] on input "Ignore billing data uploaded ([PERSON_NAME])" at bounding box center [285, 451] width 9 height 9
checkbox input "true"
click at [370, 570] on span "Use in Bill Processing Workflow" at bounding box center [417, 565] width 191 height 13
click at [289, 568] on input "Use in Bill Processing Workflow" at bounding box center [285, 563] width 9 height 9
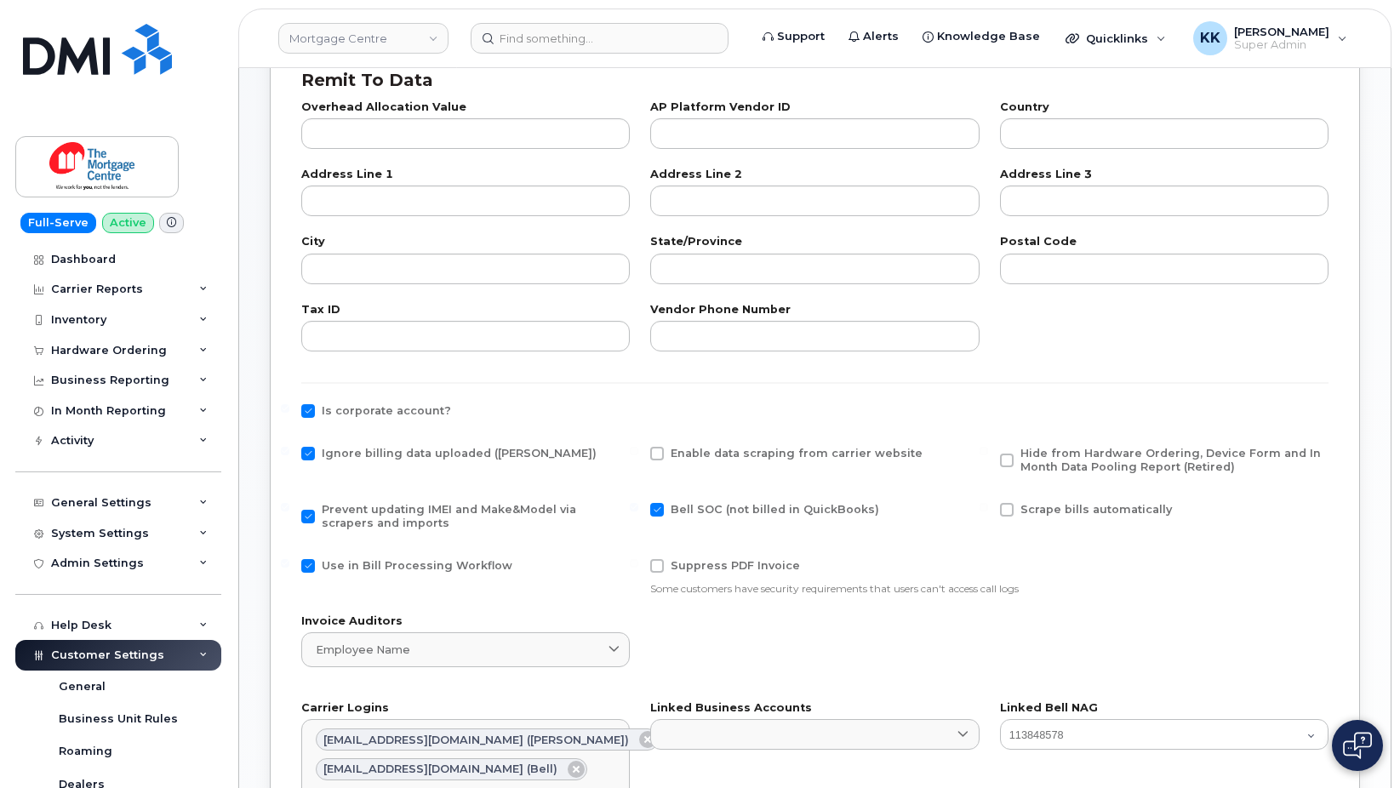
checkbox input "false"
click at [1075, 453] on span "Hide from Hardware Ordering, Device Form and In Month Data Pooling Report (Reti…" at bounding box center [1171, 460] width 301 height 26
click at [988, 453] on input "Hide from Hardware Ordering, Device Form and In Month Data Pooling Report (Reti…" at bounding box center [984, 451] width 9 height 9
checkbox input "true"
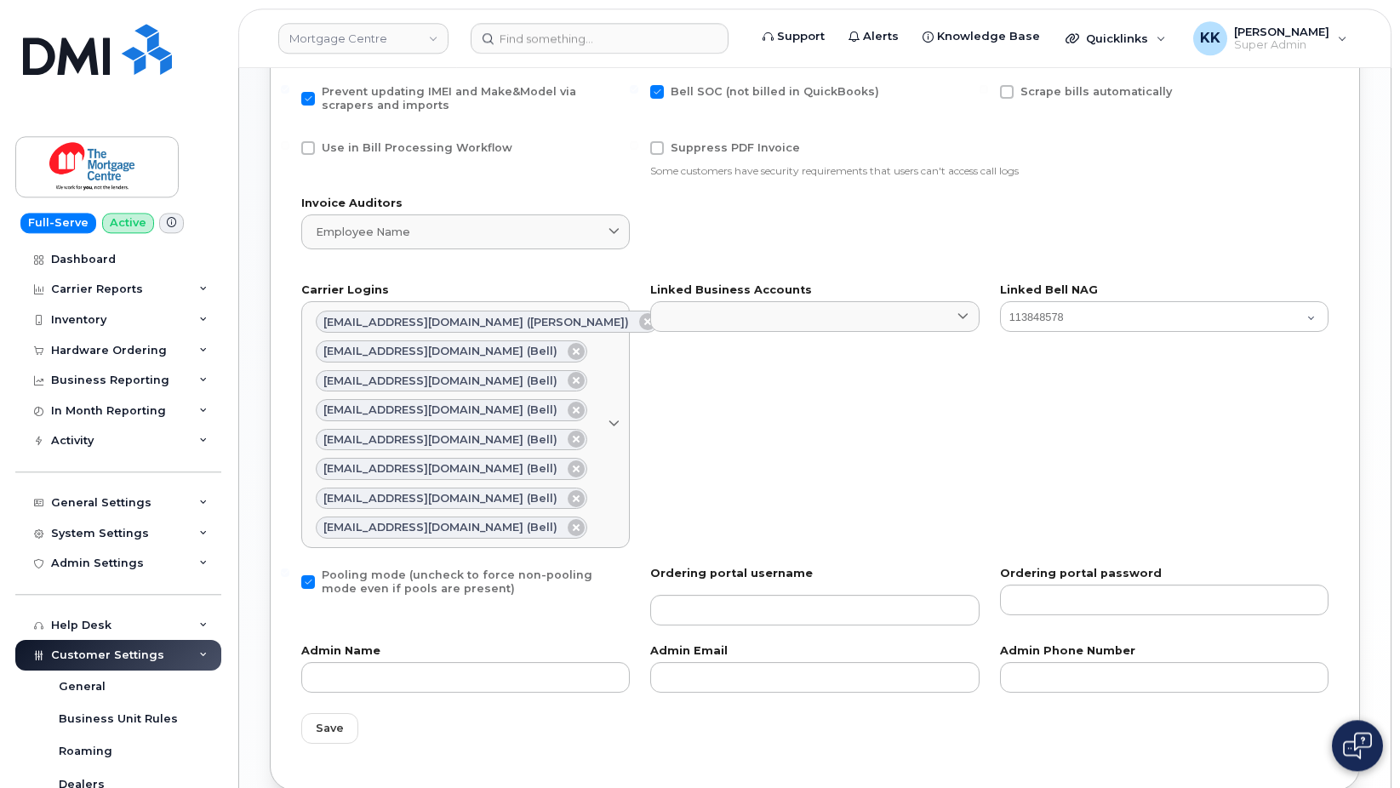
scroll to position [868, 0]
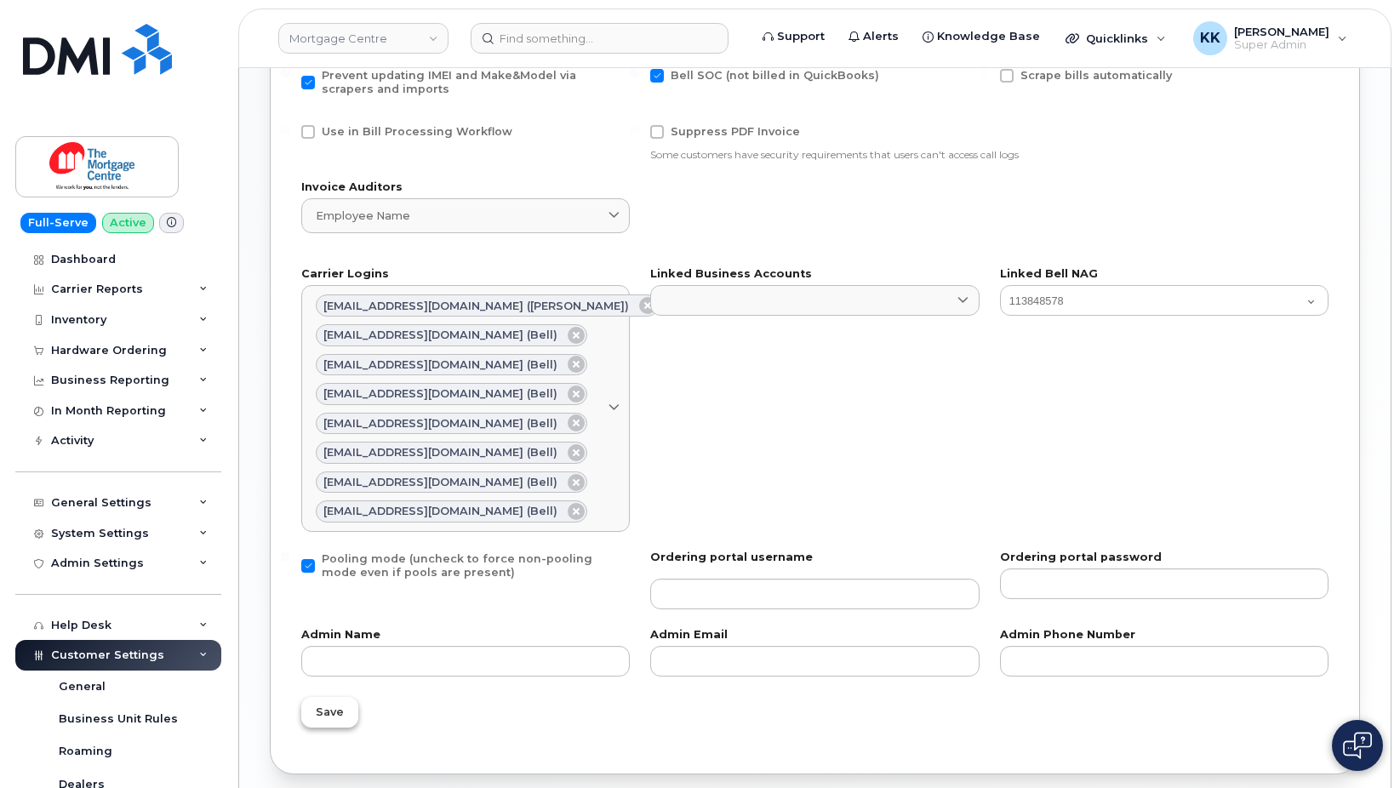
click at [348, 702] on button "Save" at bounding box center [329, 712] width 57 height 31
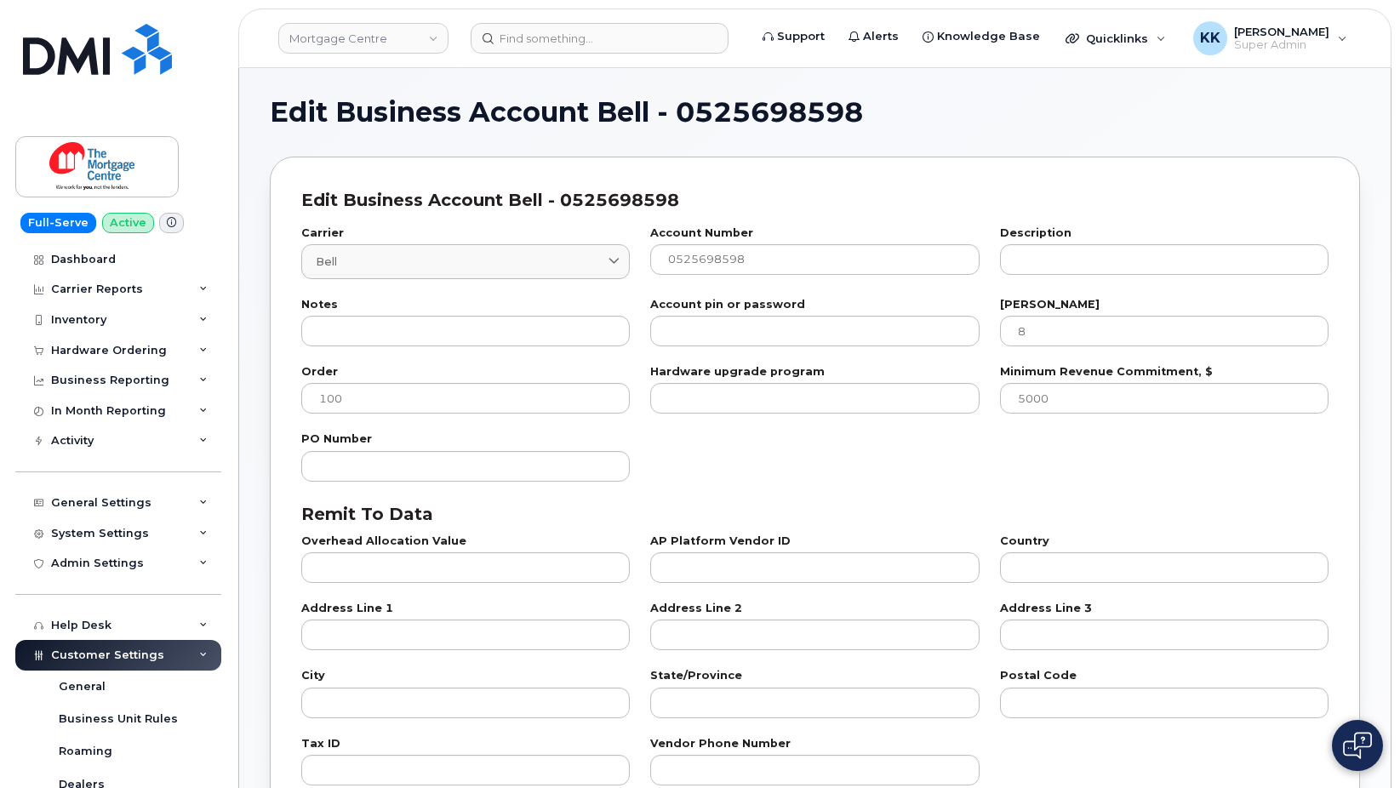
select select "807"
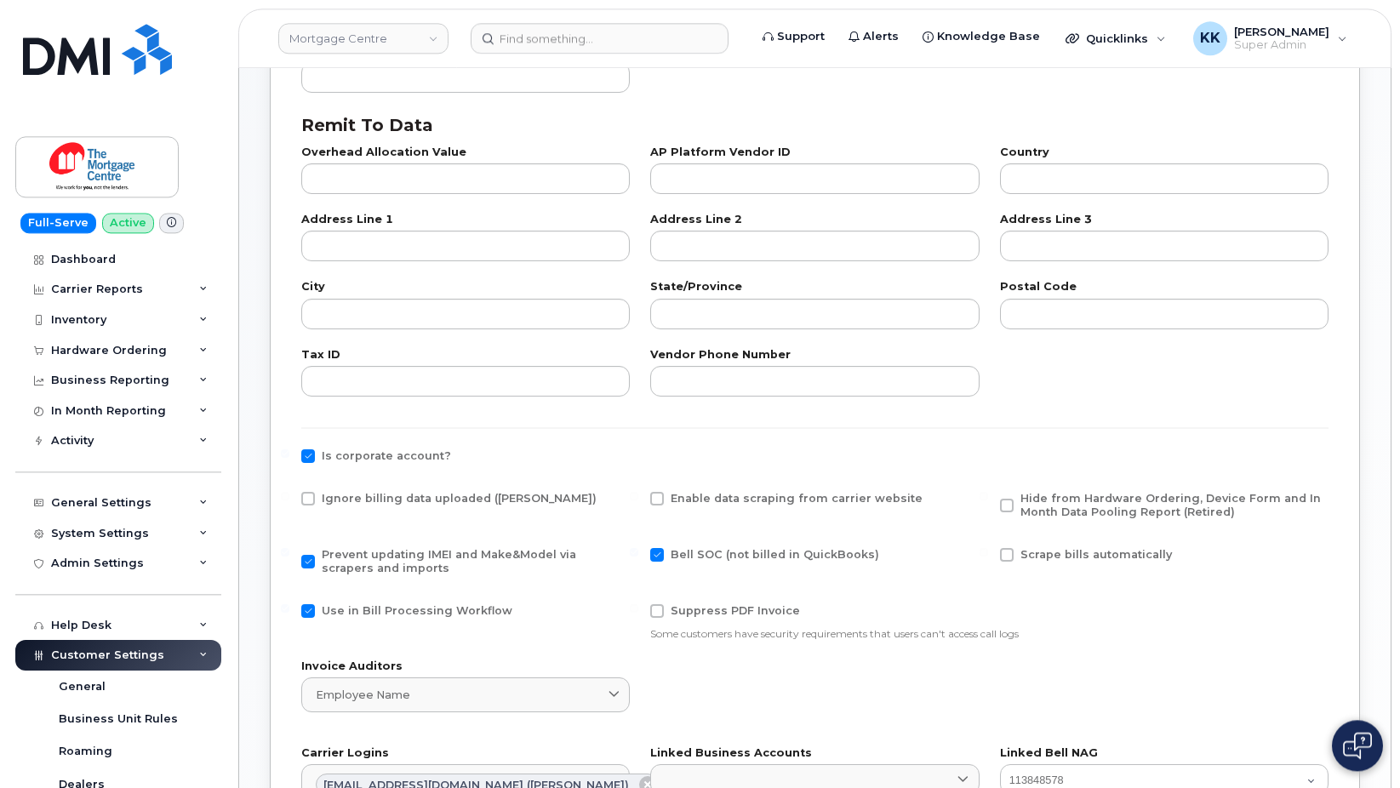
scroll to position [434, 0]
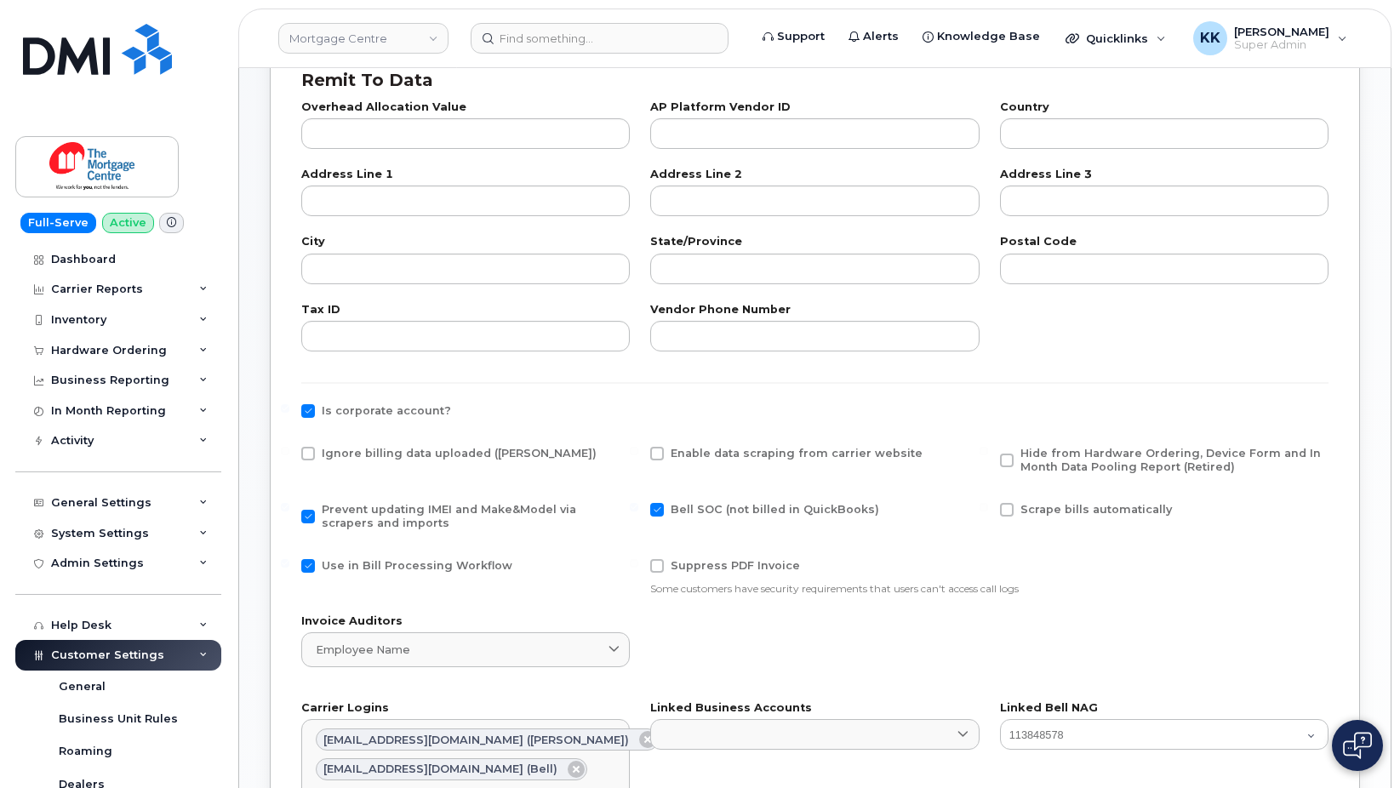
click at [335, 459] on span "Ignore billing data uploaded ([PERSON_NAME])" at bounding box center [459, 453] width 275 height 13
click at [289, 455] on input "Ignore billing data uploaded ([PERSON_NAME])" at bounding box center [285, 451] width 9 height 9
checkbox input "true"
click at [376, 561] on span "Use in Bill Processing Workflow" at bounding box center [417, 565] width 191 height 13
click at [289, 561] on input "Use in Bill Processing Workflow" at bounding box center [285, 563] width 9 height 9
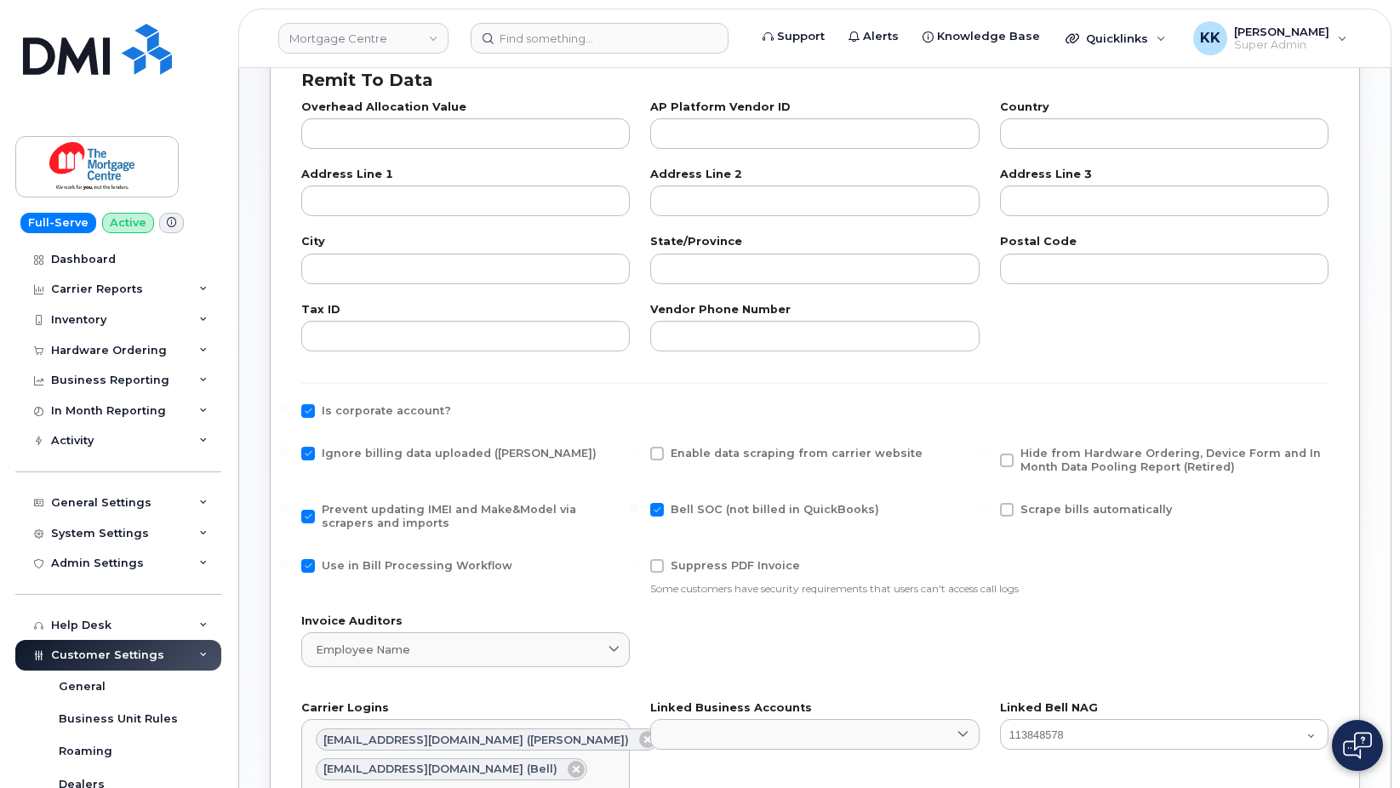
checkbox input "false"
drag, startPoint x: 1054, startPoint y: 464, endPoint x: 898, endPoint y: 448, distance: 156.6
click at [1055, 463] on span "Hide from Hardware Ordering, Device Form and In Month Data Pooling Report (Reti…" at bounding box center [1171, 460] width 301 height 26
click at [988, 455] on input "Hide from Hardware Ordering, Device Form and In Month Data Pooling Report (Reti…" at bounding box center [984, 451] width 9 height 9
checkbox input "true"
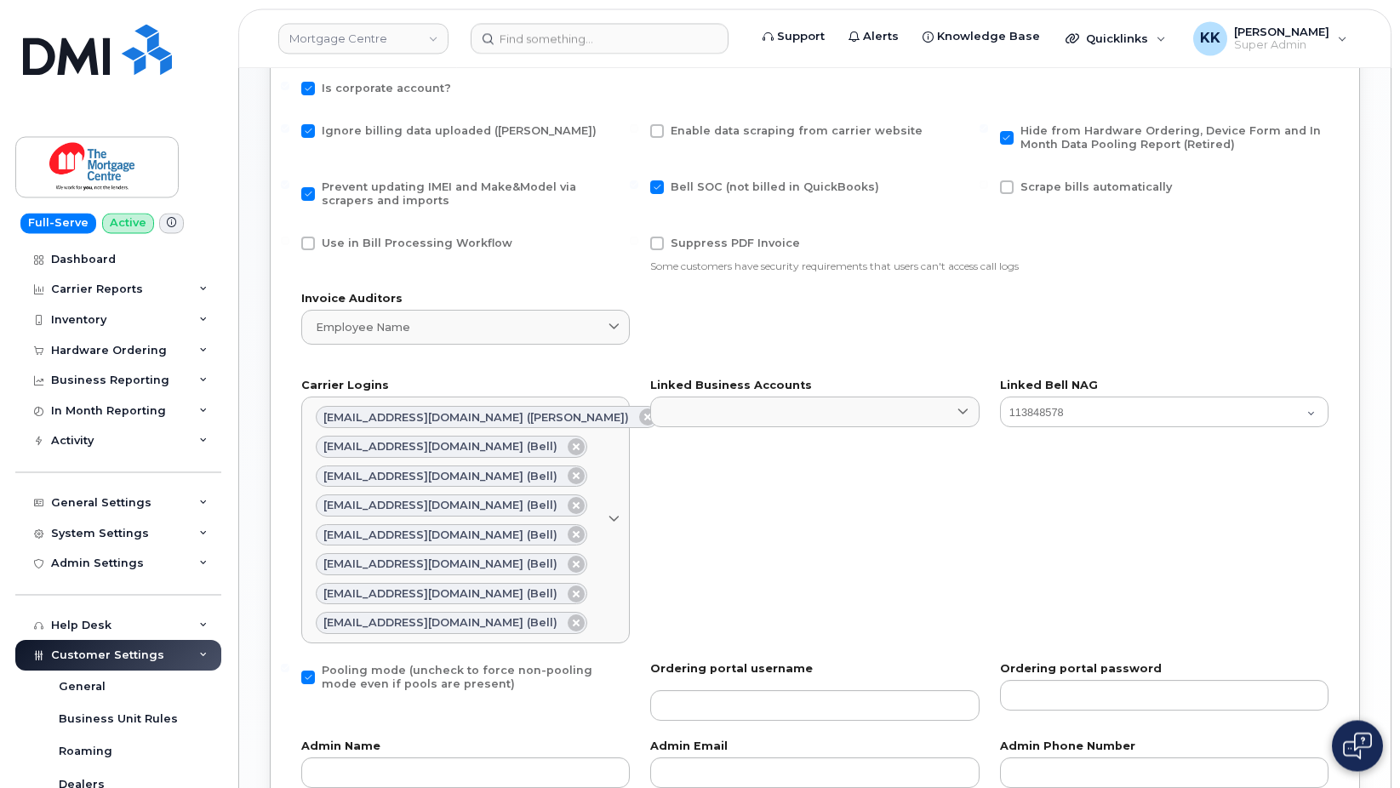
scroll to position [868, 0]
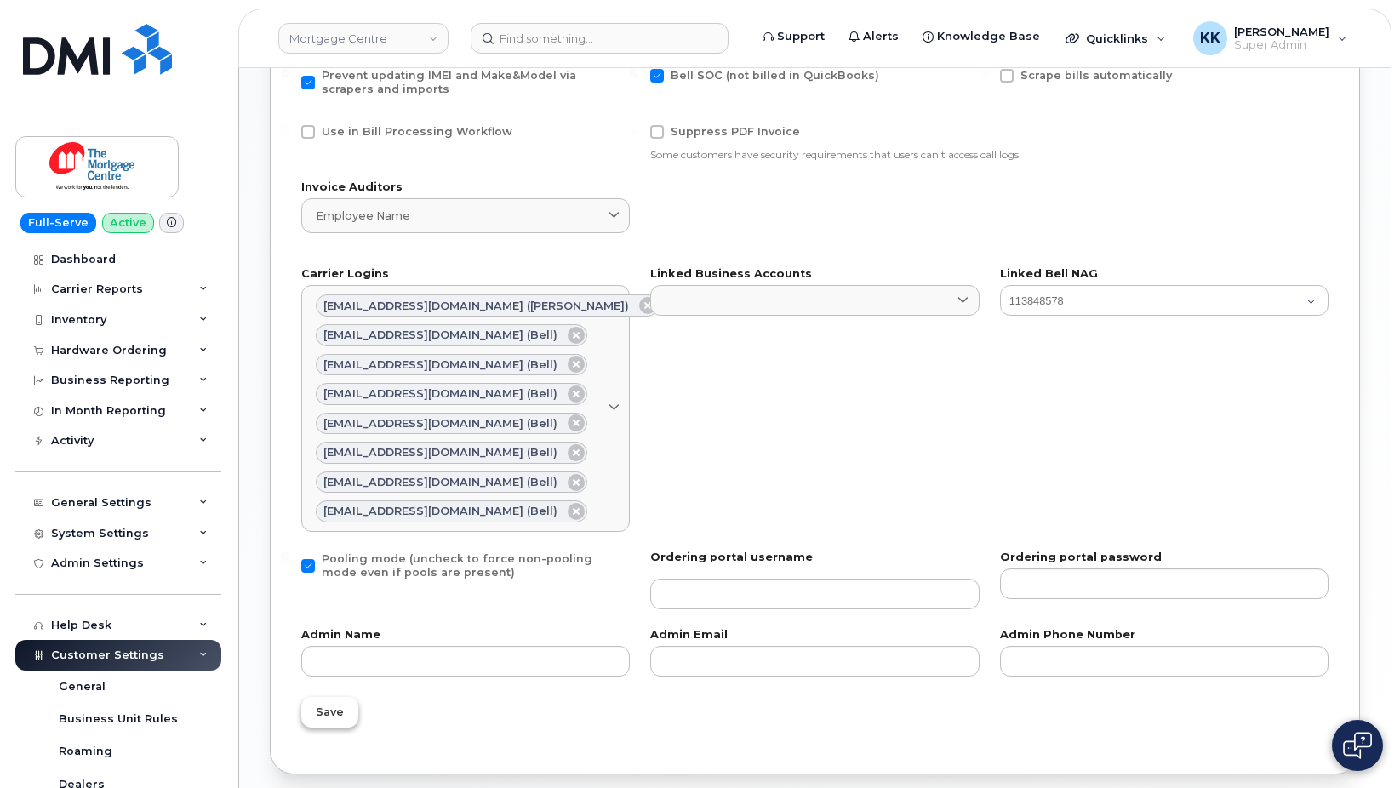
click at [343, 725] on button "Save" at bounding box center [329, 712] width 57 height 31
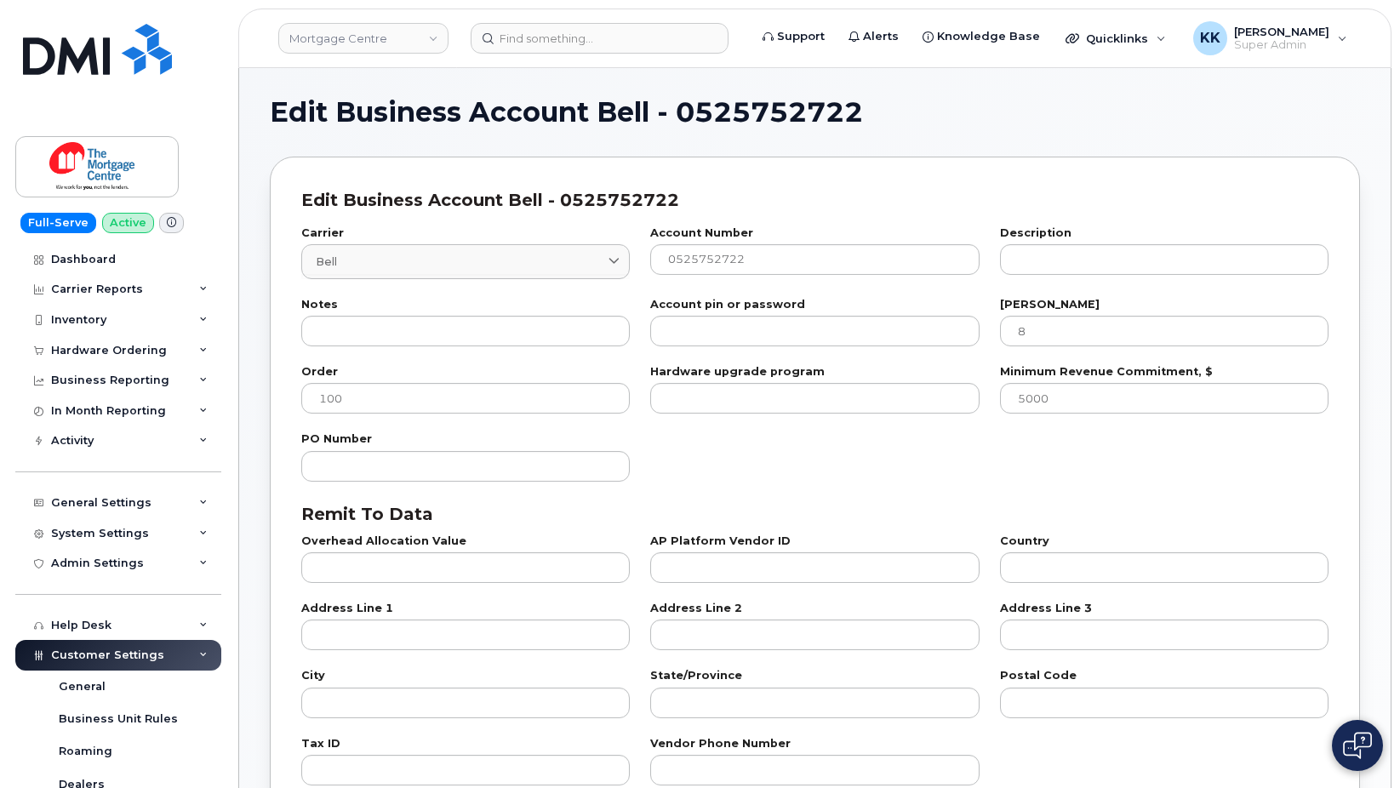
select select "807"
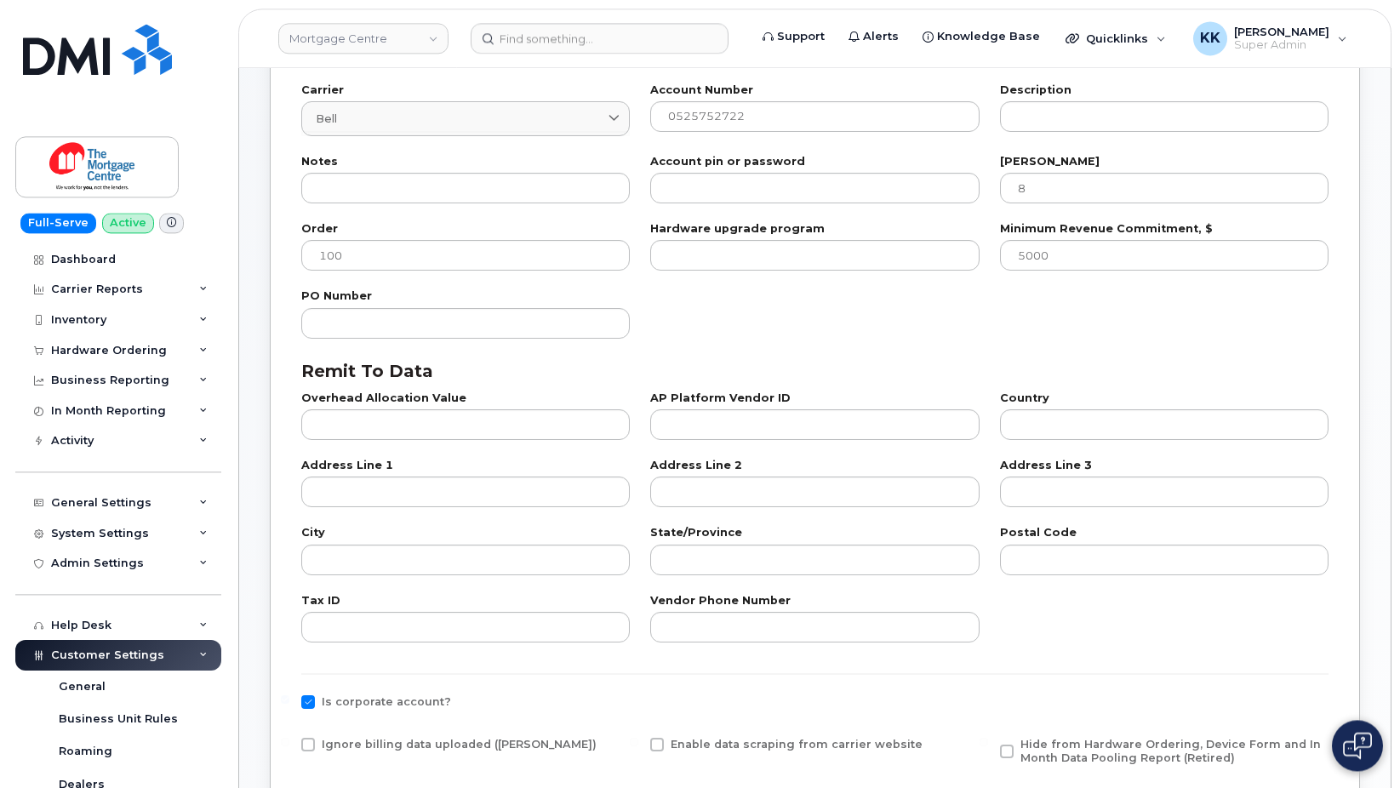
scroll to position [521, 0]
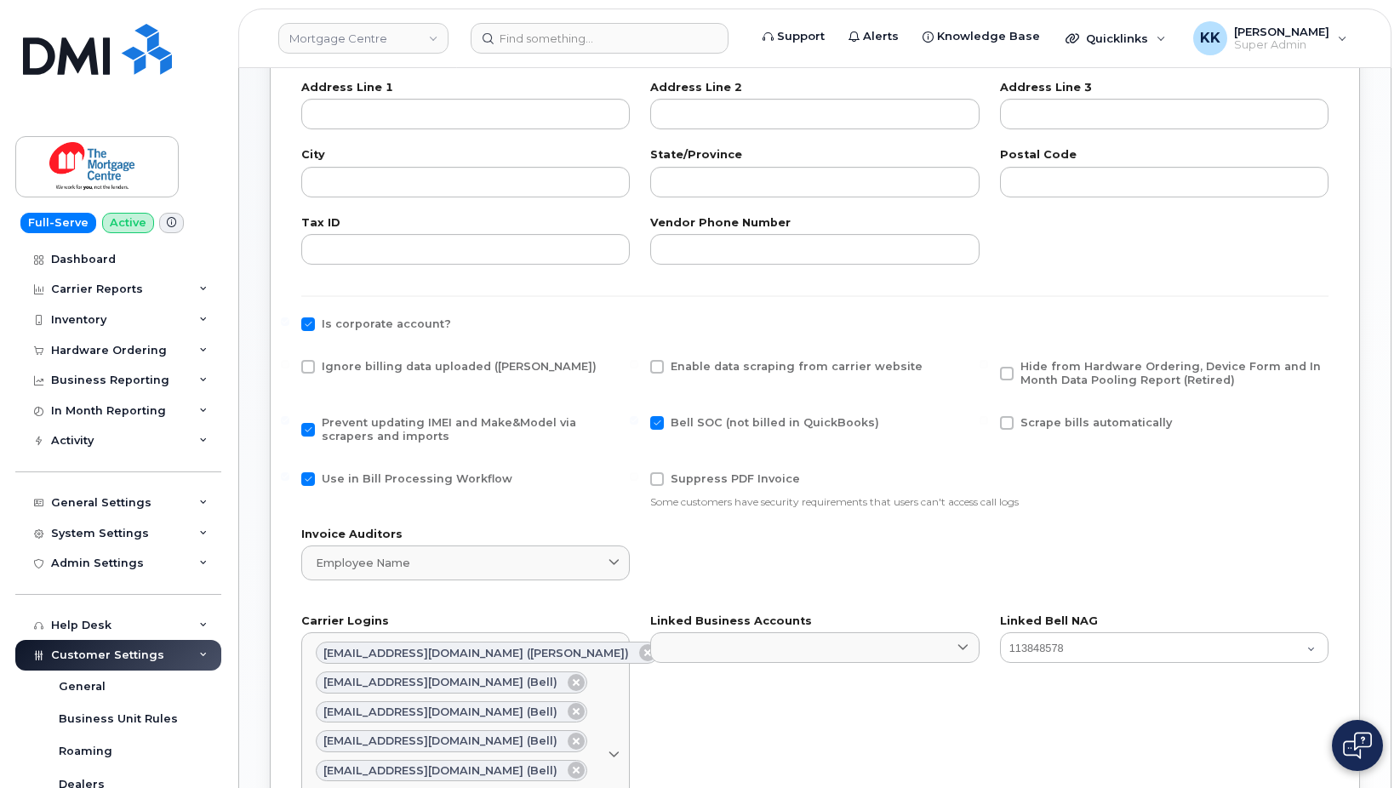
click at [385, 366] on span "Ignore billing data uploaded ([PERSON_NAME])" at bounding box center [459, 366] width 275 height 13
click at [289, 366] on input "Ignore billing data uploaded ([PERSON_NAME])" at bounding box center [285, 364] width 9 height 9
checkbox input "true"
click at [385, 479] on span "Use in Bill Processing Workflow" at bounding box center [417, 478] width 191 height 13
click at [289, 479] on input "Use in Bill Processing Workflow" at bounding box center [285, 476] width 9 height 9
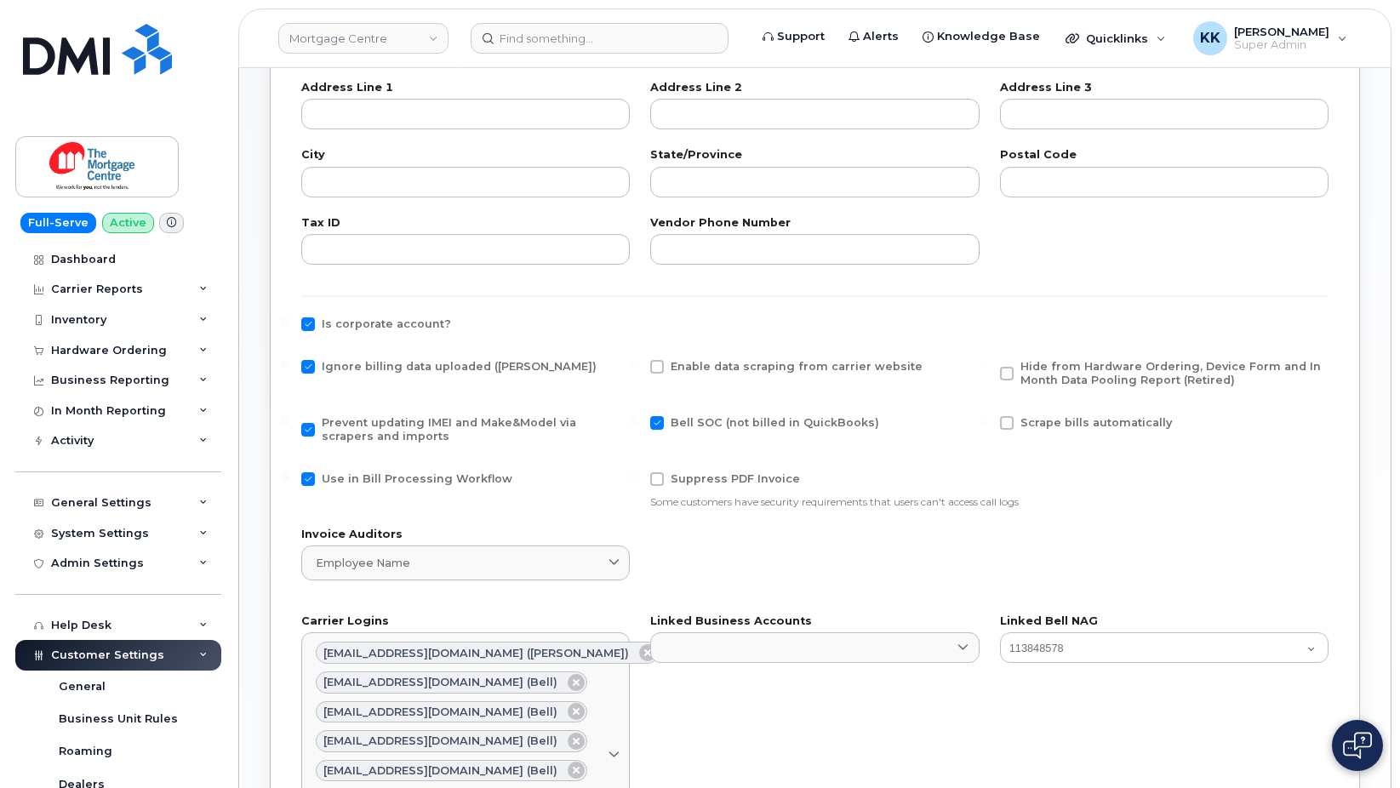
checkbox input "false"
click at [1091, 375] on span "Hide from Hardware Ordering, Device Form and In Month Data Pooling Report (Reti…" at bounding box center [1171, 373] width 301 height 26
click at [988, 369] on input "Hide from Hardware Ordering, Device Form and In Month Data Pooling Report (Reti…" at bounding box center [984, 364] width 9 height 9
checkbox input "true"
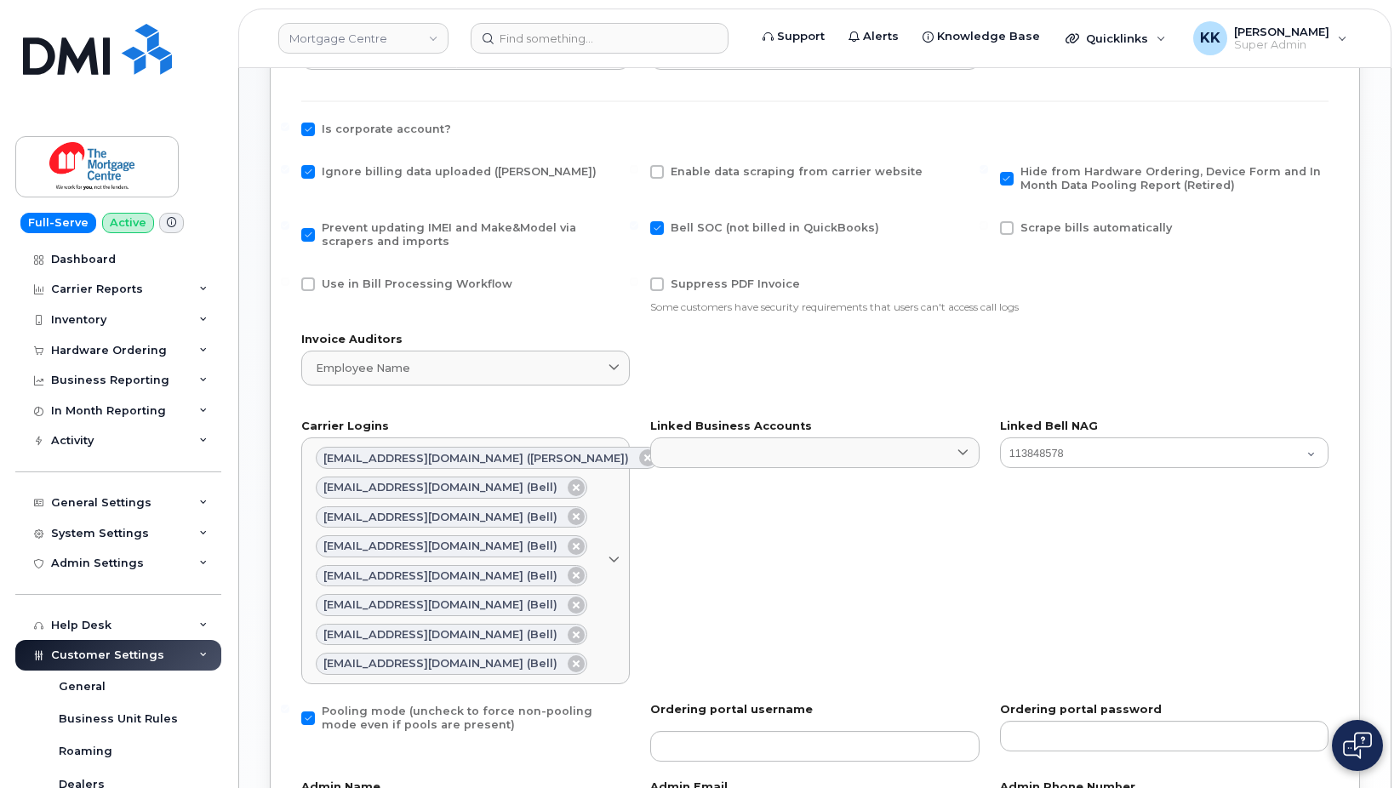
scroll to position [953, 0]
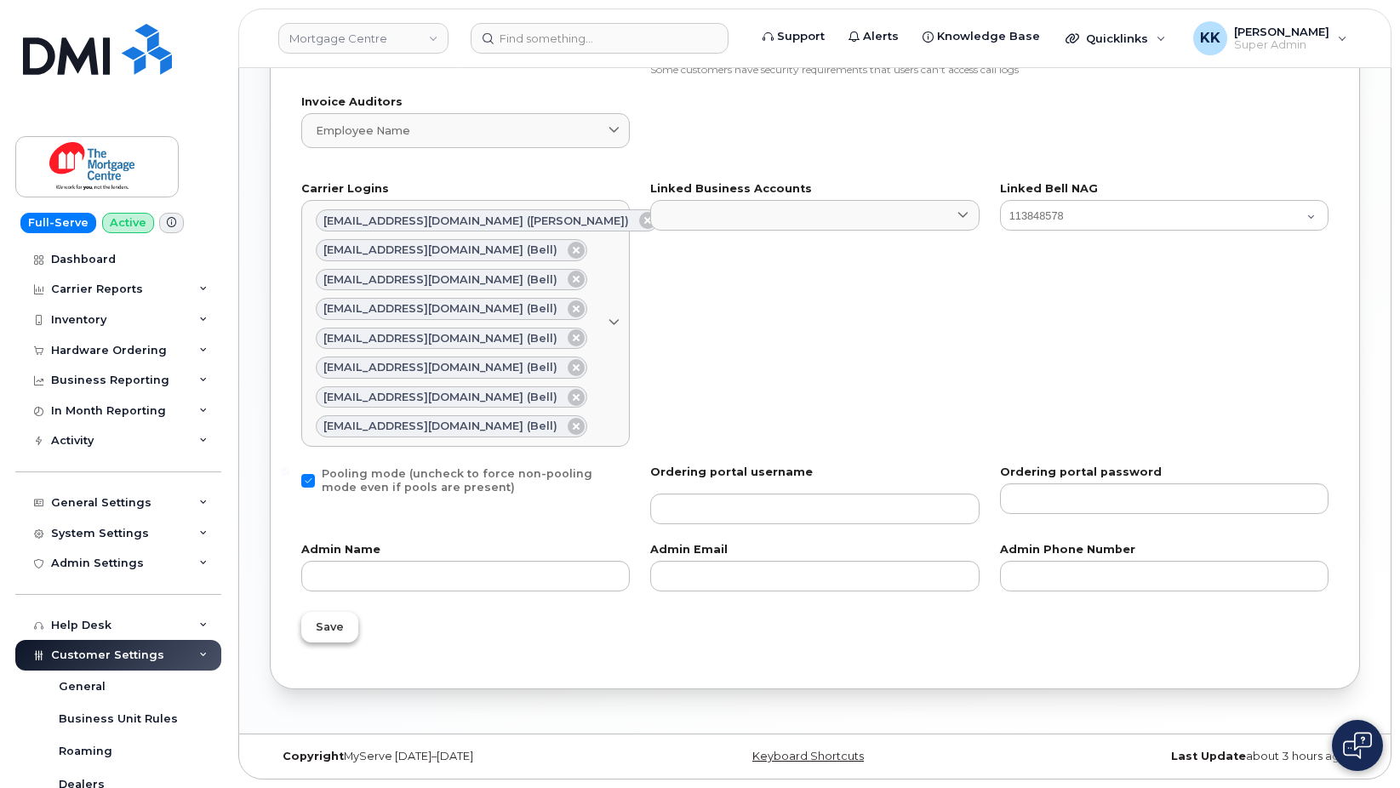
click at [338, 641] on button "Save" at bounding box center [329, 627] width 57 height 31
click at [327, 622] on div "Loading..." at bounding box center [815, 627] width 1048 height 51
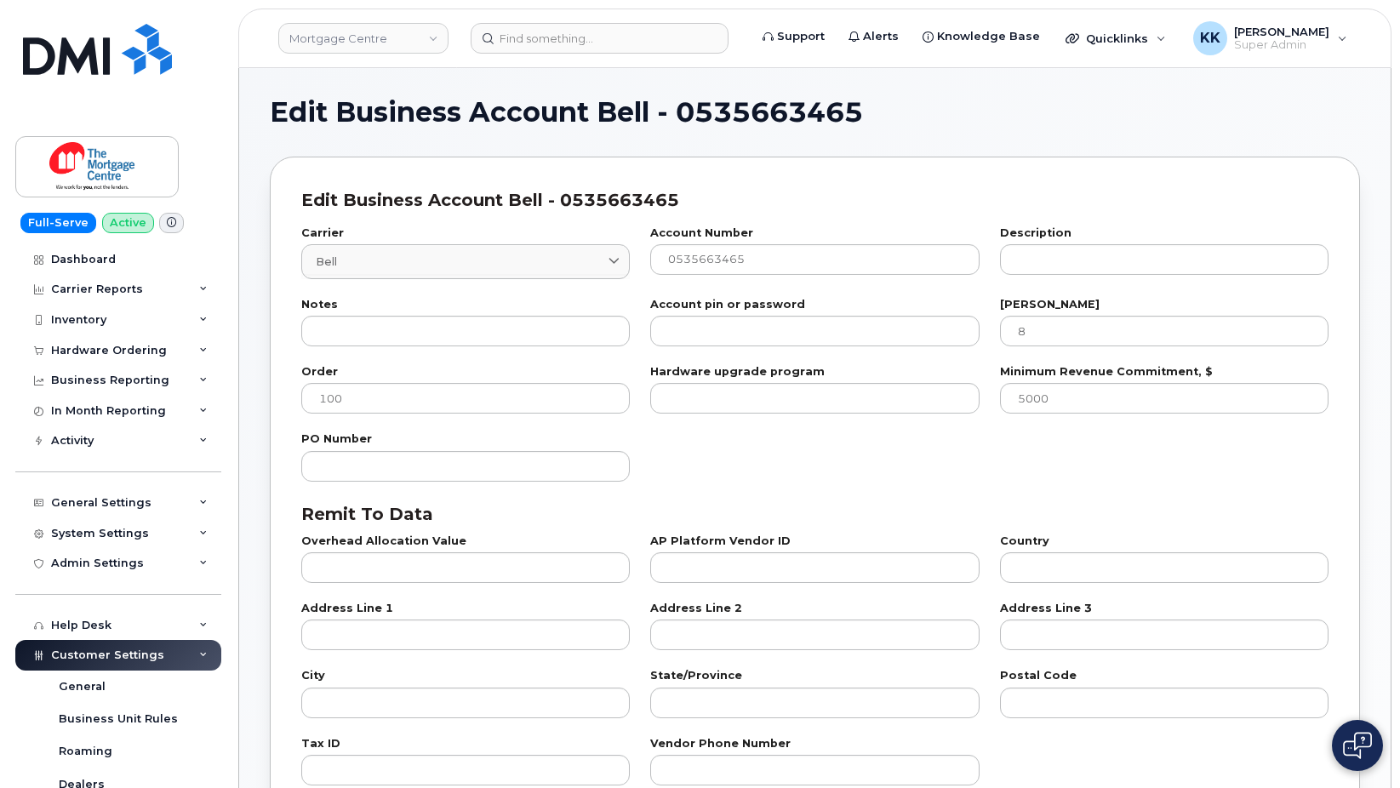
select select "807"
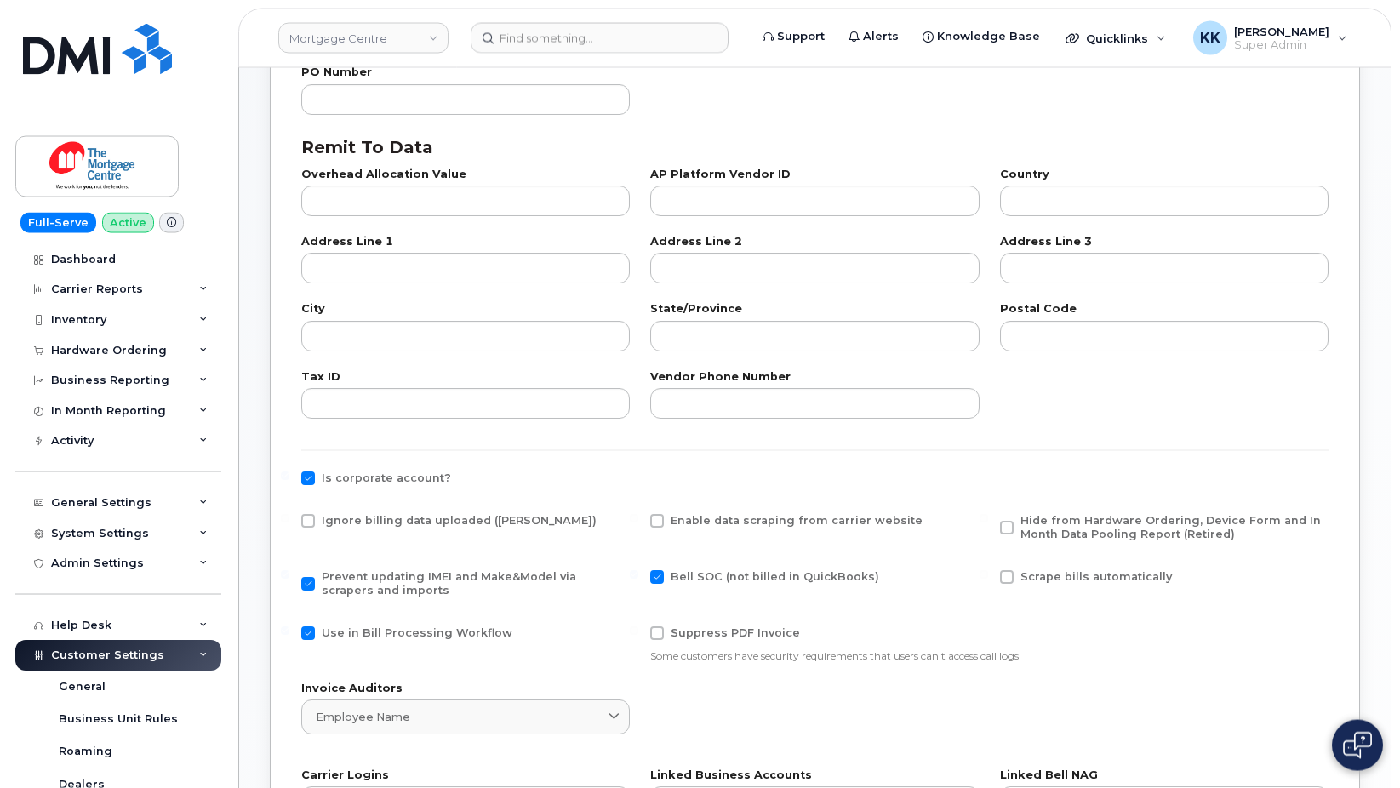
scroll to position [434, 0]
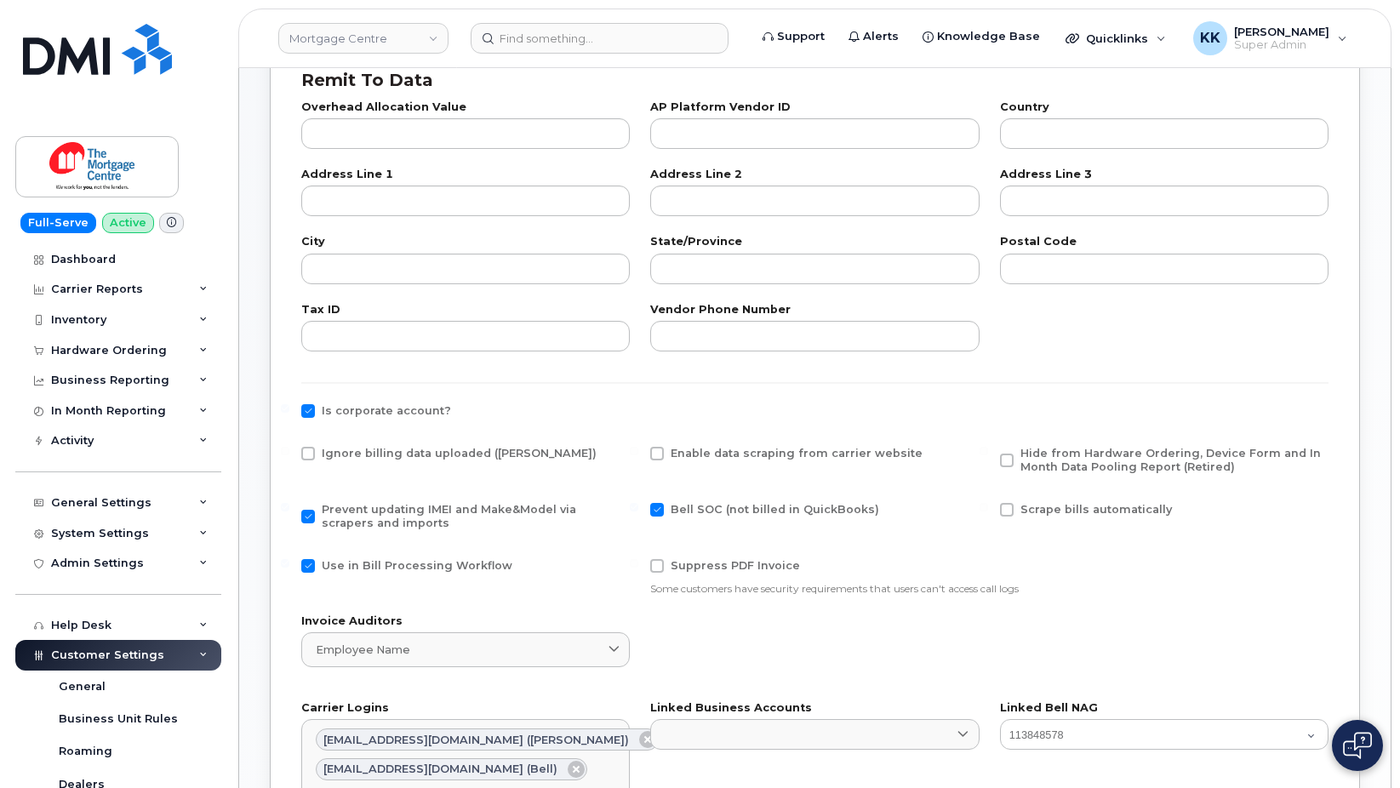
click at [436, 456] on span "Ignore billing data uploaded ([PERSON_NAME])" at bounding box center [459, 453] width 275 height 13
click at [289, 455] on input "Ignore billing data uploaded ([PERSON_NAME])" at bounding box center [285, 451] width 9 height 9
checkbox input "true"
click at [461, 563] on span "Use in Bill Processing Workflow" at bounding box center [417, 565] width 191 height 13
click at [289, 563] on input "Use in Bill Processing Workflow" at bounding box center [285, 563] width 9 height 9
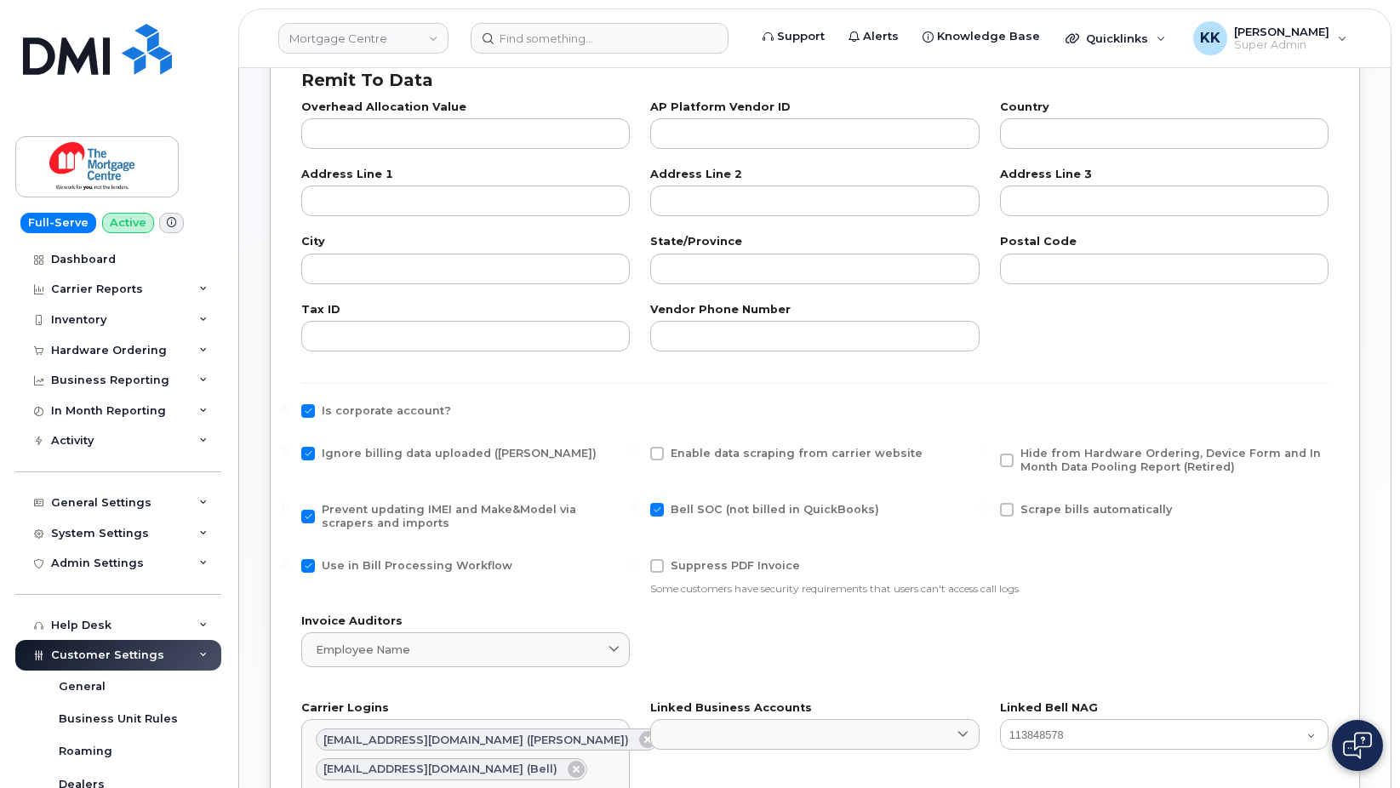
checkbox input "false"
click at [1057, 448] on span "Hide from Hardware Ordering, Device Form and In Month Data Pooling Report (Reti…" at bounding box center [1171, 460] width 301 height 26
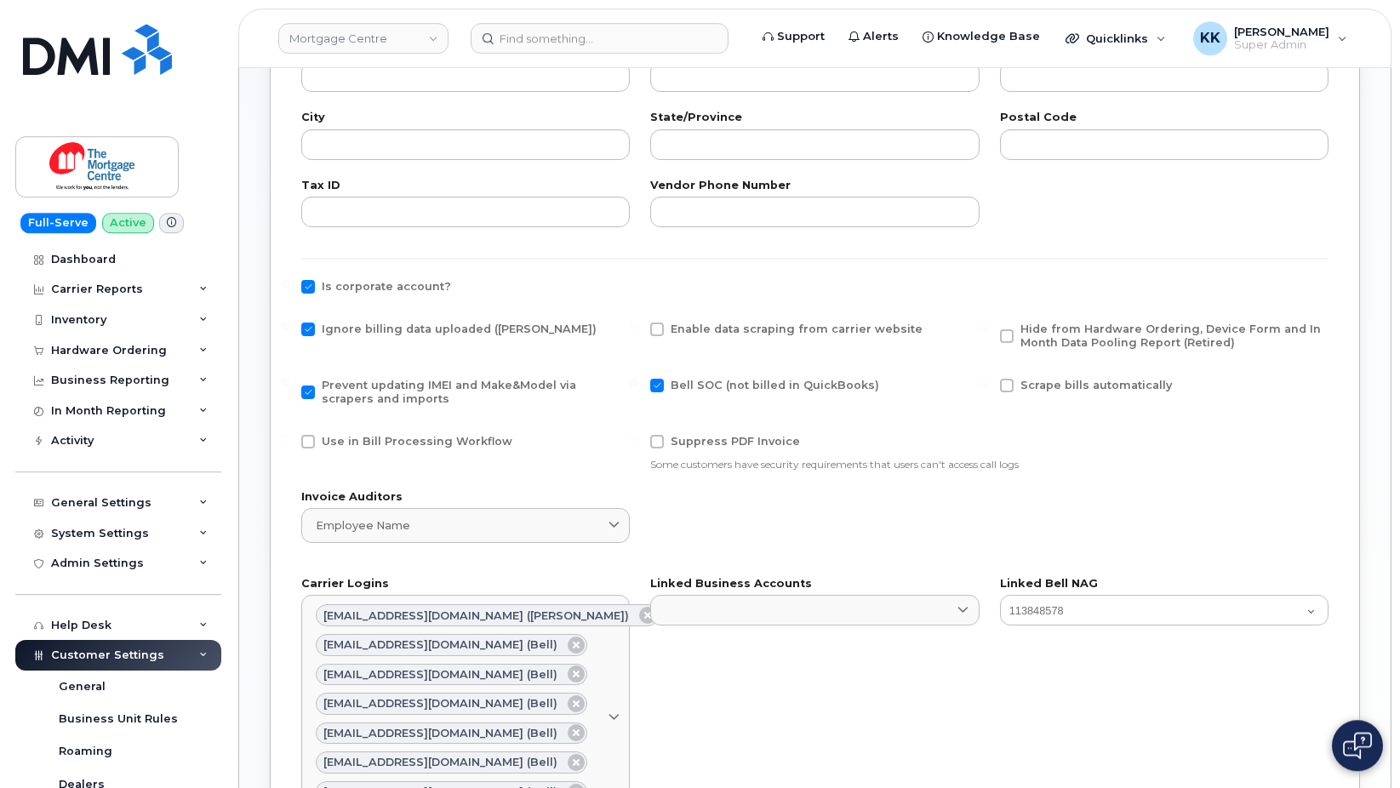
scroll to position [608, 0]
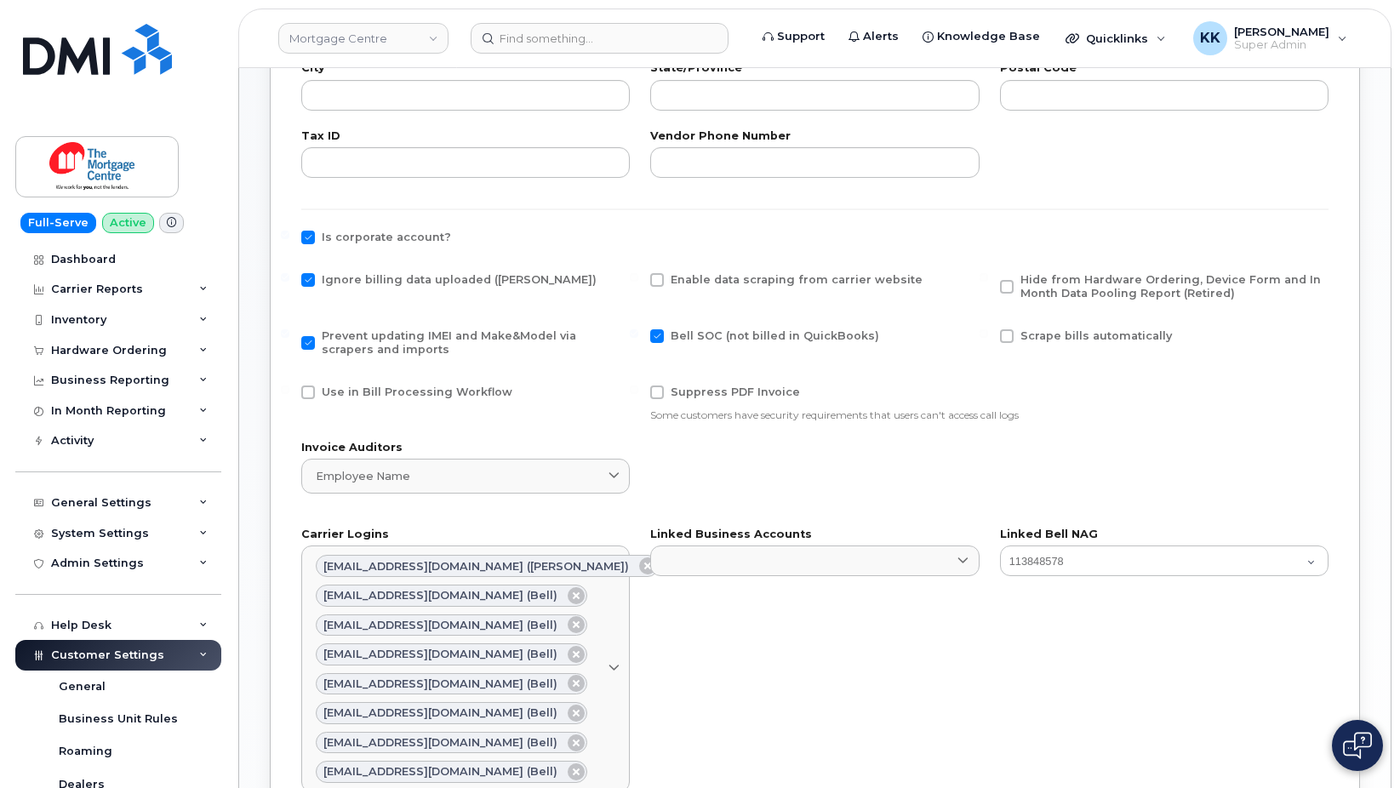
click at [1105, 294] on span "Hide from Hardware Ordering, Device Form and In Month Data Pooling Report (Reti…" at bounding box center [1171, 286] width 301 height 26
click at [988, 282] on input "Hide from Hardware Ordering, Device Form and In Month Data Pooling Report (Reti…" at bounding box center [984, 277] width 9 height 9
checkbox input "true"
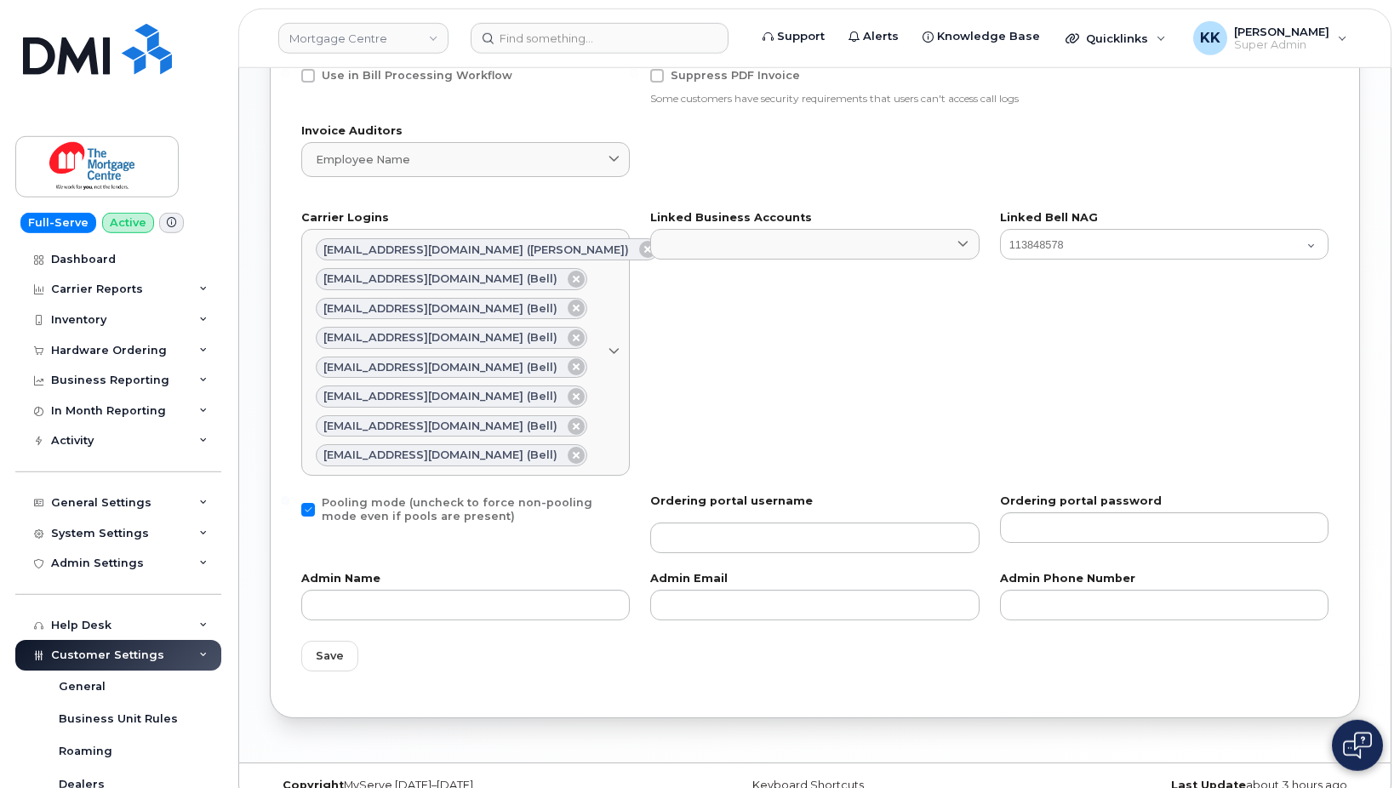
scroll to position [953, 0]
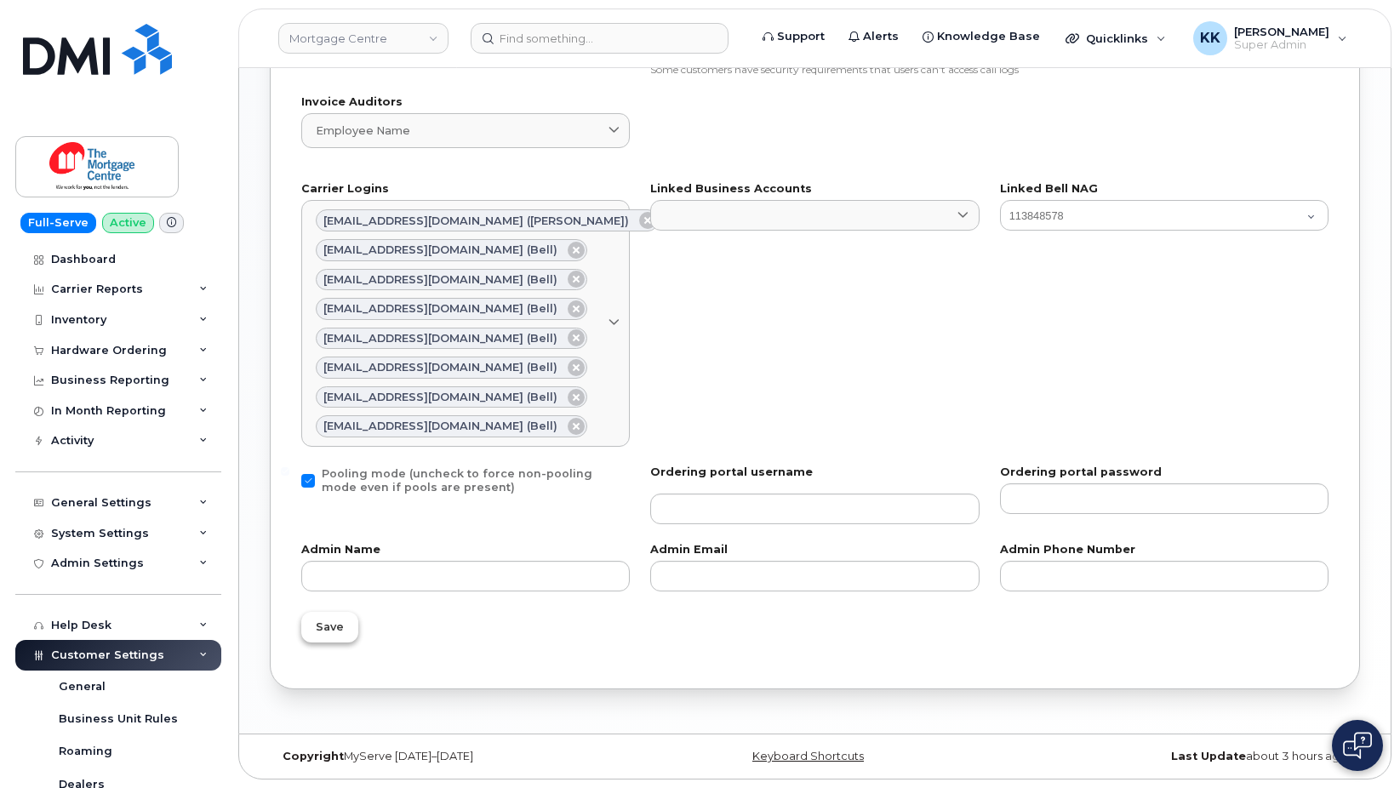
click at [338, 632] on span "Save" at bounding box center [330, 627] width 28 height 16
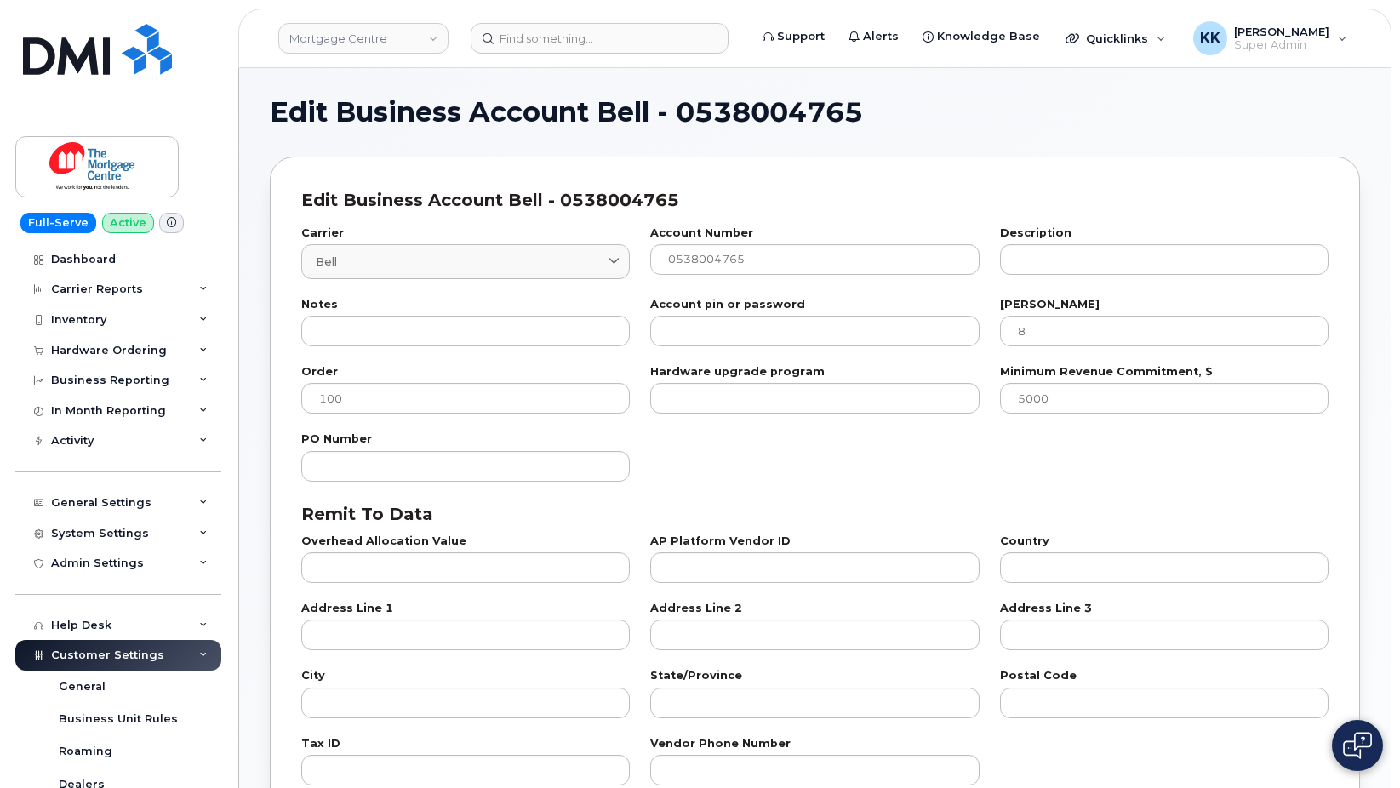
select select "807"
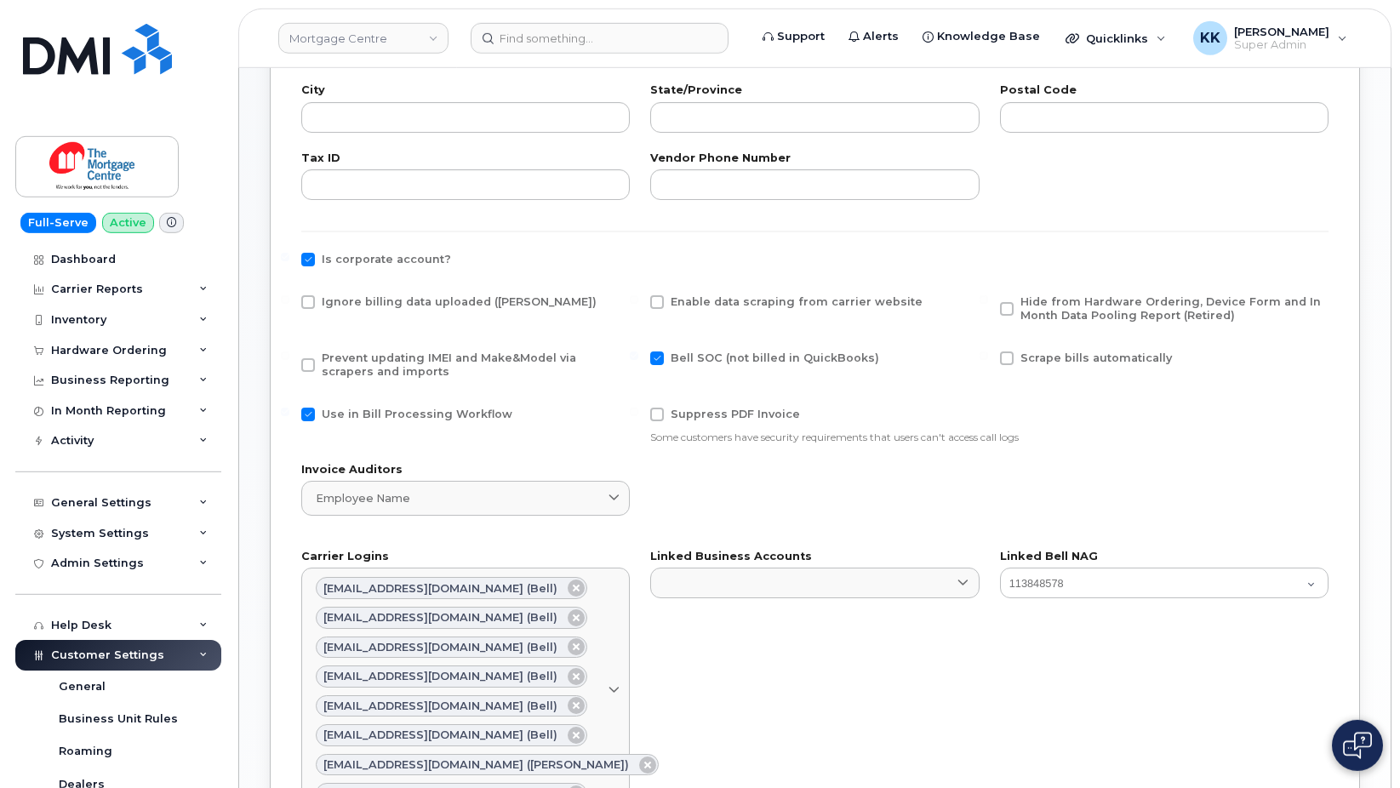
scroll to position [608, 0]
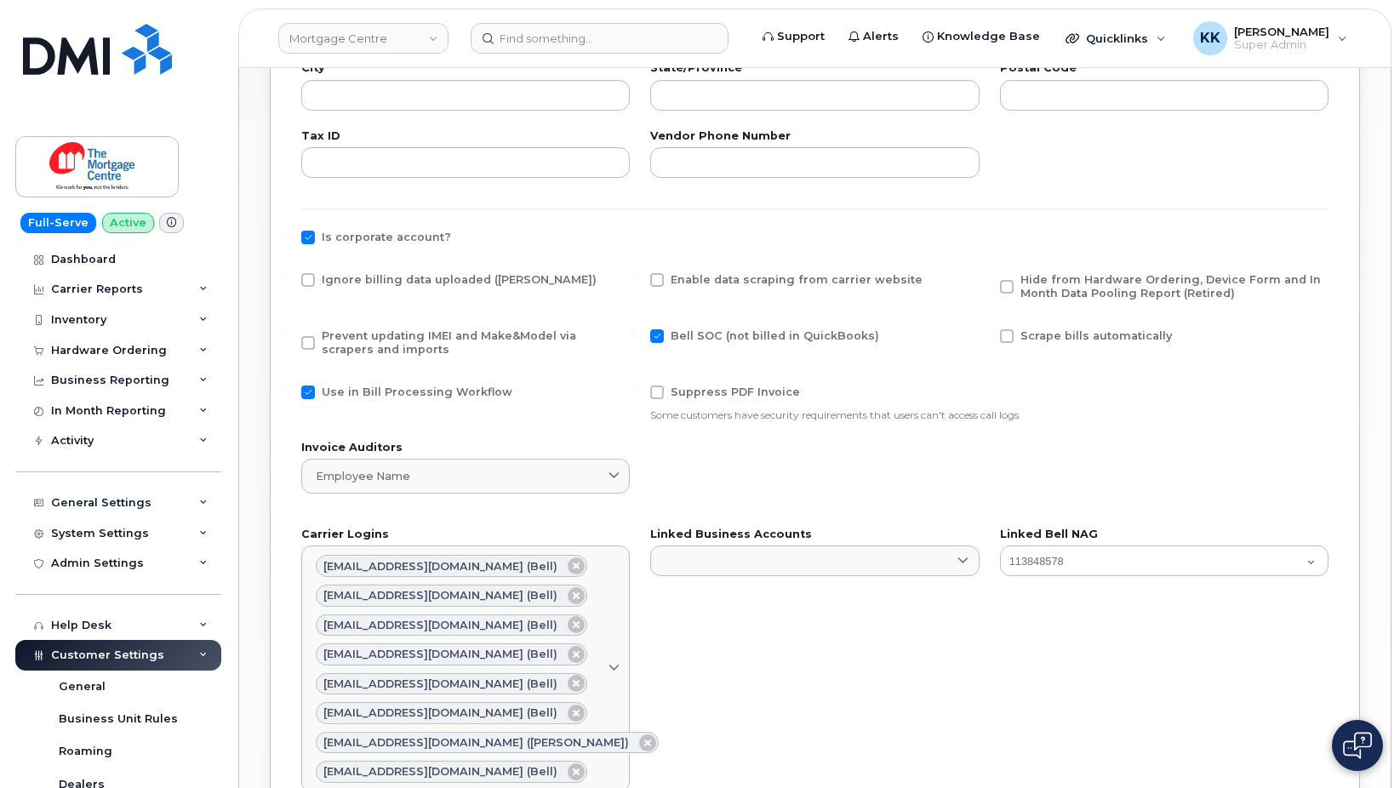
click at [350, 286] on span "Ignore billing data uploaded ([PERSON_NAME])" at bounding box center [459, 279] width 275 height 13
click at [289, 282] on input "Ignore billing data uploaded ([PERSON_NAME])" at bounding box center [285, 277] width 9 height 9
checkbox input "true"
click at [358, 339] on span "Prevent updating IMEI and Make&Model via scrapers and imports" at bounding box center [449, 342] width 255 height 26
click at [289, 338] on input "Prevent updating IMEI and Make&Model via scrapers and imports" at bounding box center [285, 333] width 9 height 9
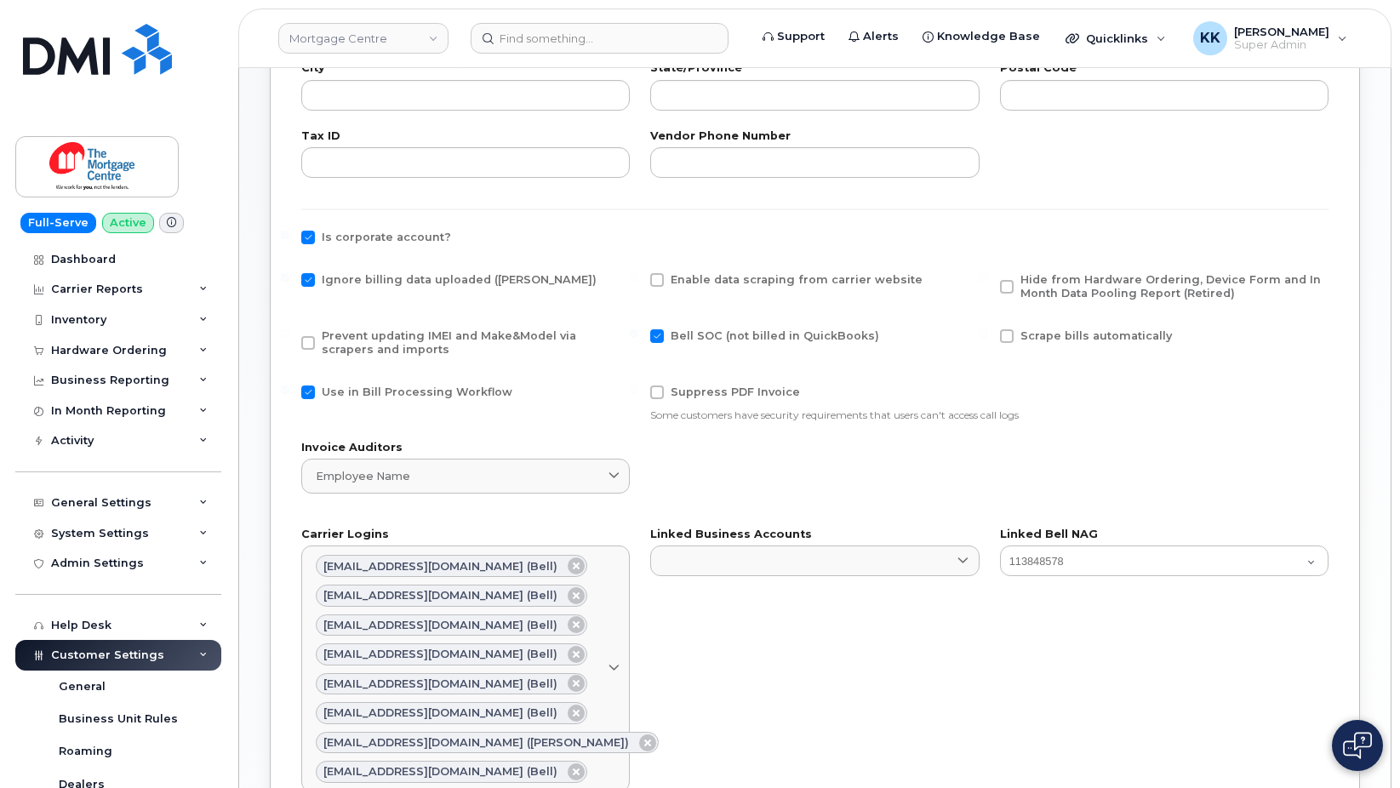
checkbox input "true"
click at [372, 393] on span "Use in Bill Processing Workflow" at bounding box center [417, 392] width 191 height 13
click at [478, 392] on span "Use in Bill Processing Workflow" at bounding box center [417, 392] width 191 height 13
click at [289, 392] on input "Use in Bill Processing Workflow" at bounding box center [285, 390] width 9 height 9
checkbox input "false"
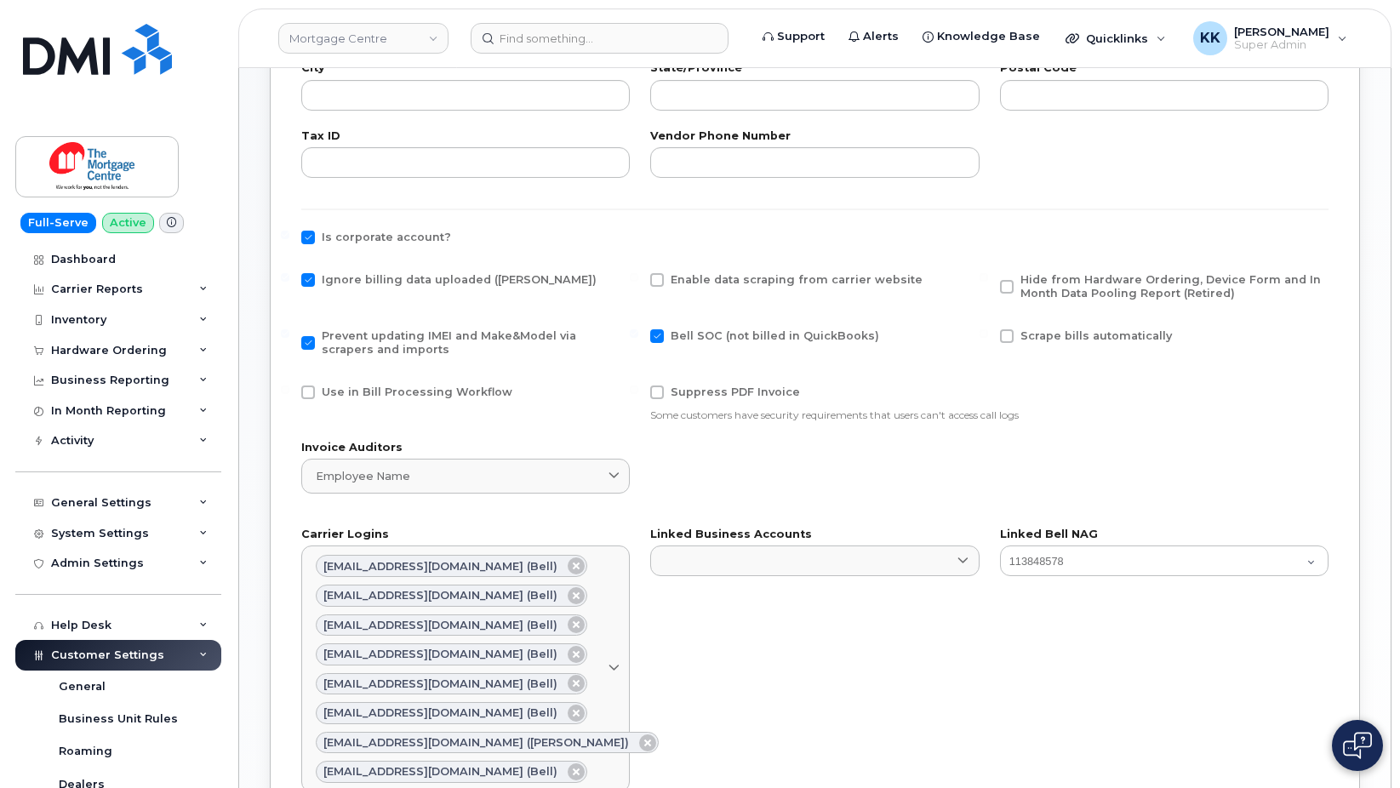
click at [1120, 283] on span "Hide from Hardware Ordering, Device Form and In Month Data Pooling Report (Reti…" at bounding box center [1171, 286] width 301 height 26
click at [988, 282] on input "Hide from Hardware Ordering, Device Form and In Month Data Pooling Report (Reti…" at bounding box center [984, 277] width 9 height 9
checkbox input "true"
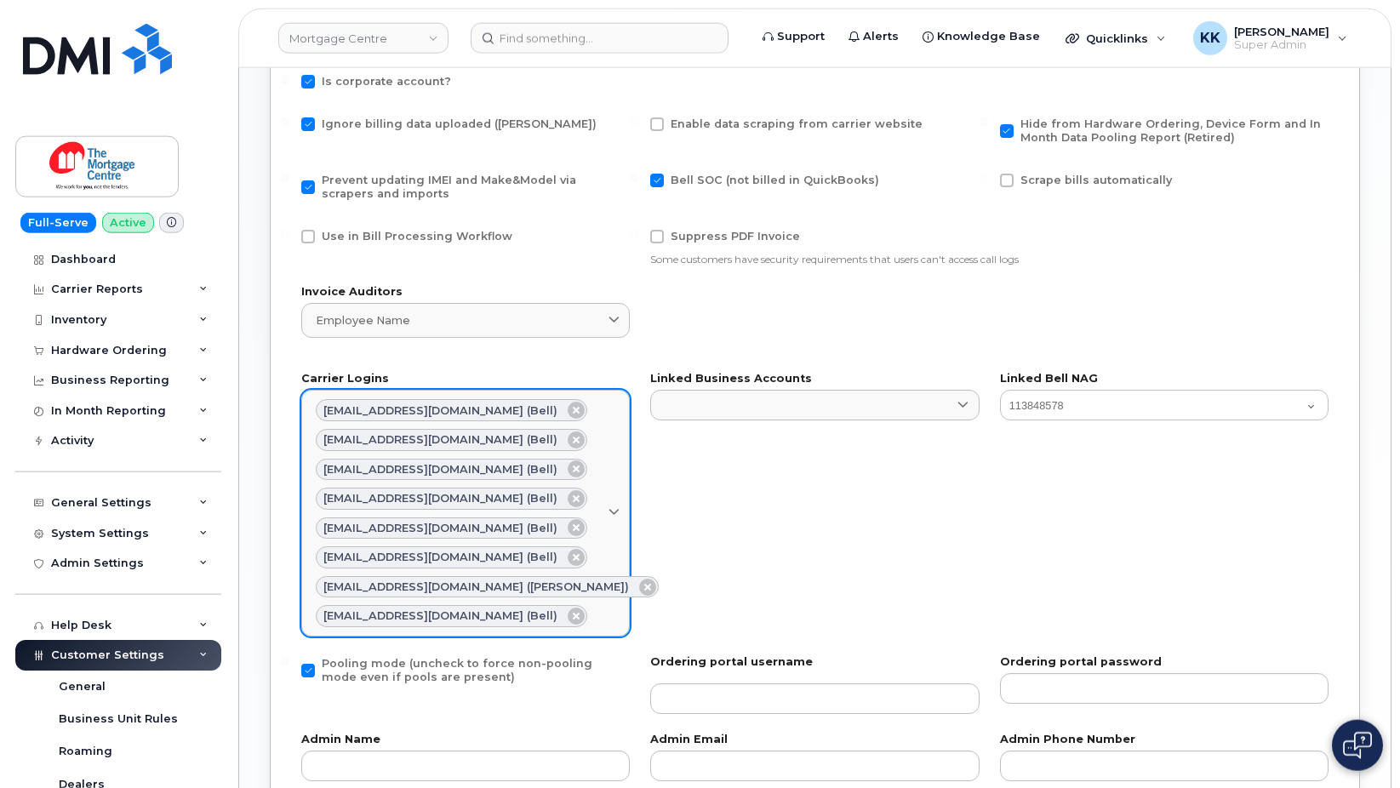
scroll to position [953, 0]
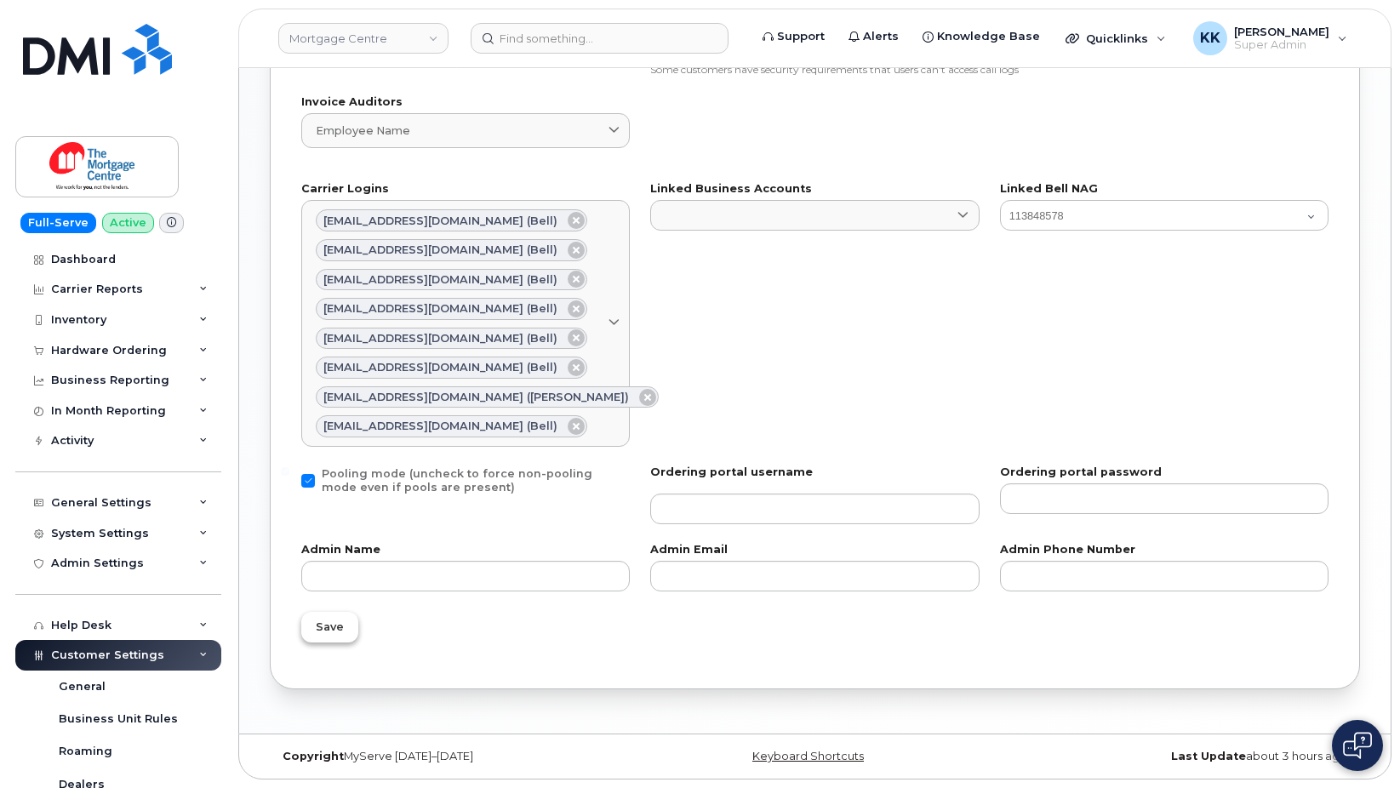
click at [340, 633] on span "Save" at bounding box center [330, 627] width 28 height 16
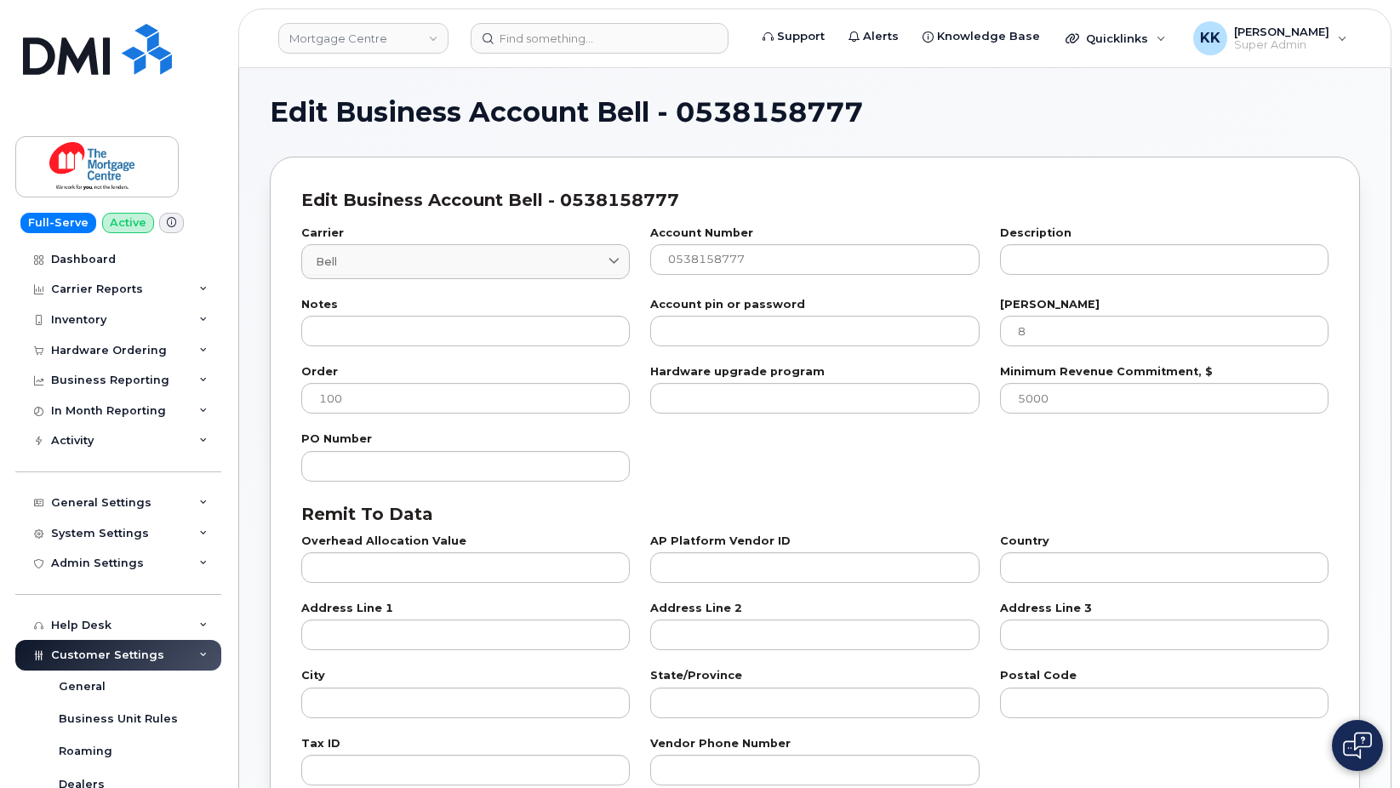
select select "807"
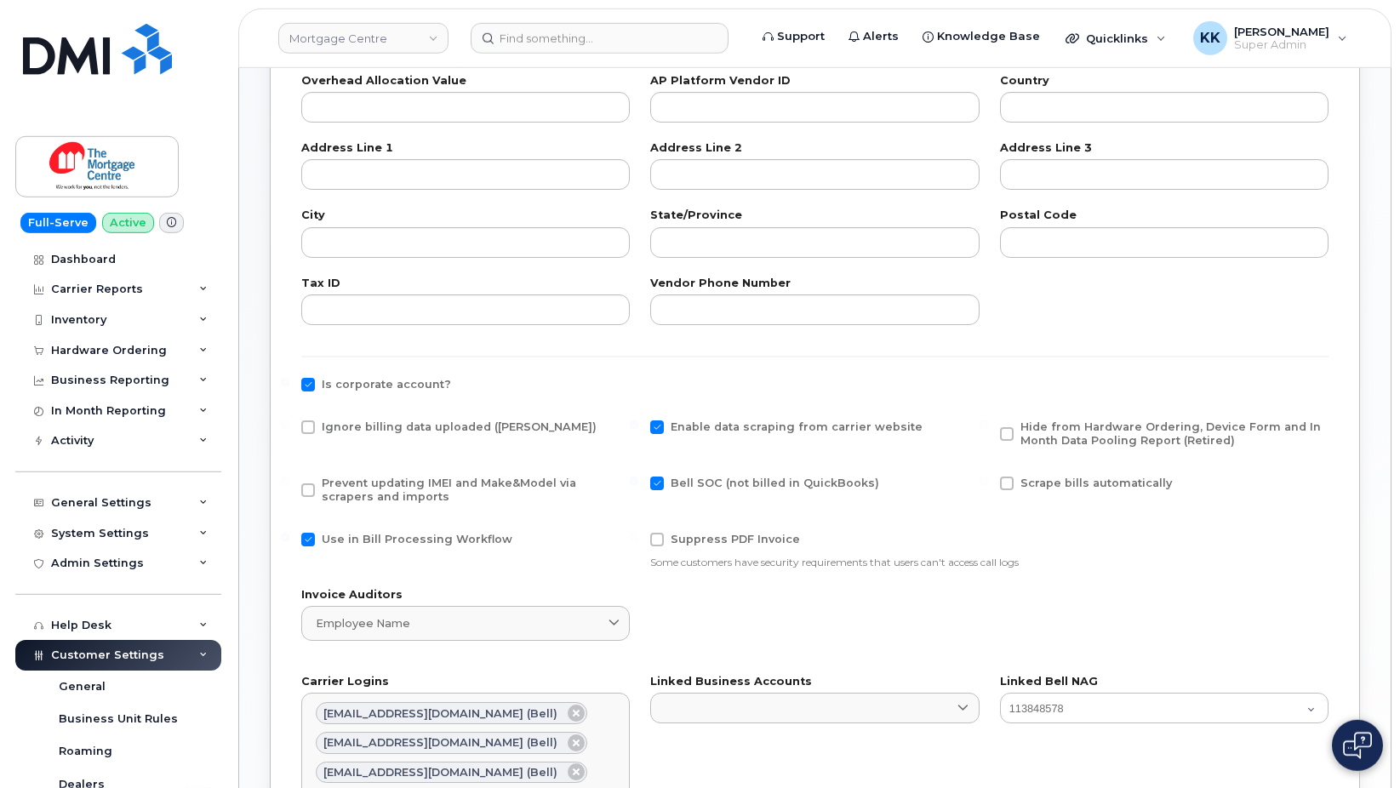
scroll to position [695, 0]
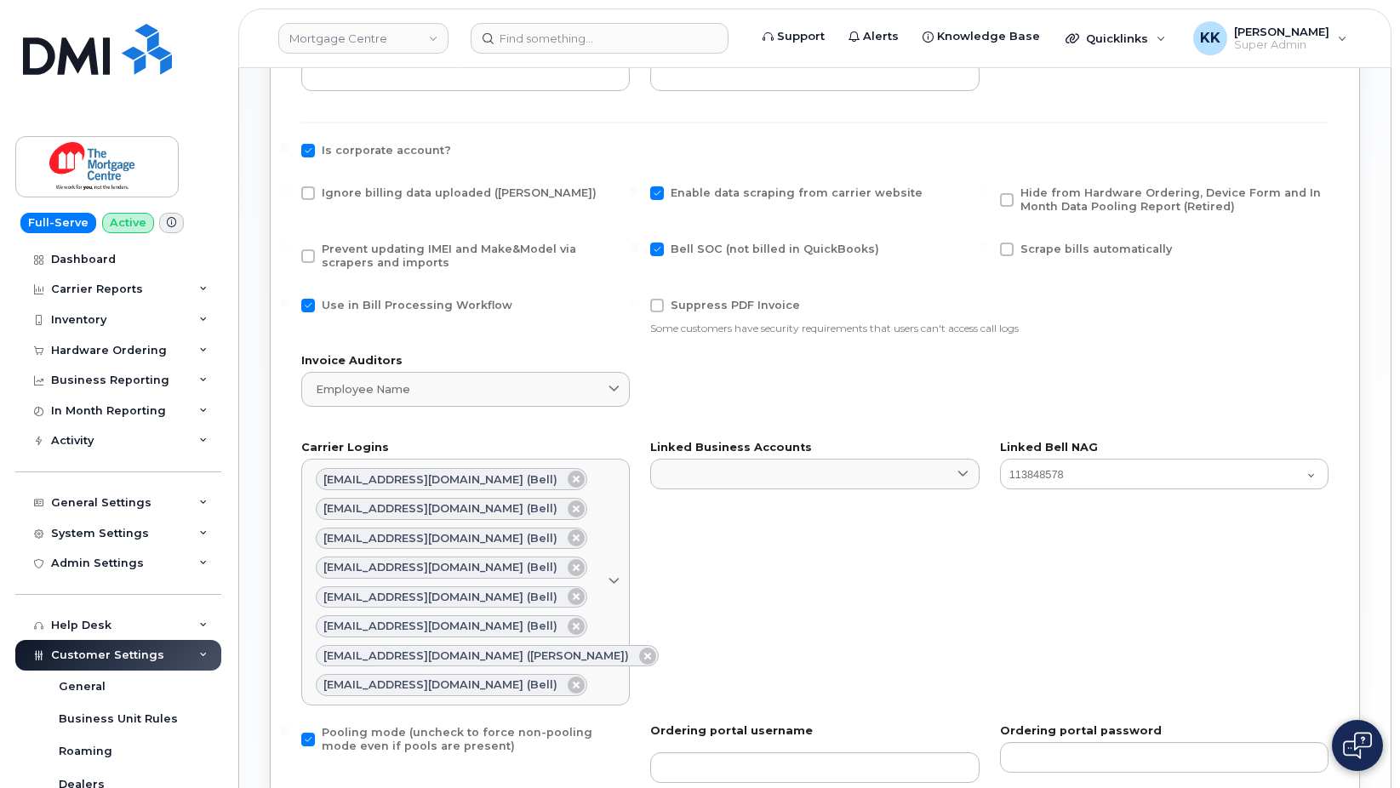
click at [351, 193] on span "Ignore billing data uploaded ([PERSON_NAME])" at bounding box center [459, 192] width 275 height 13
click at [289, 193] on input "Ignore billing data uploaded ([PERSON_NAME])" at bounding box center [285, 190] width 9 height 9
checkbox input "true"
click at [358, 259] on span "Prevent updating IMEI and Make&Model via scrapers and imports" at bounding box center [449, 256] width 255 height 26
click at [289, 251] on input "Prevent updating IMEI and Make&Model via scrapers and imports" at bounding box center [285, 247] width 9 height 9
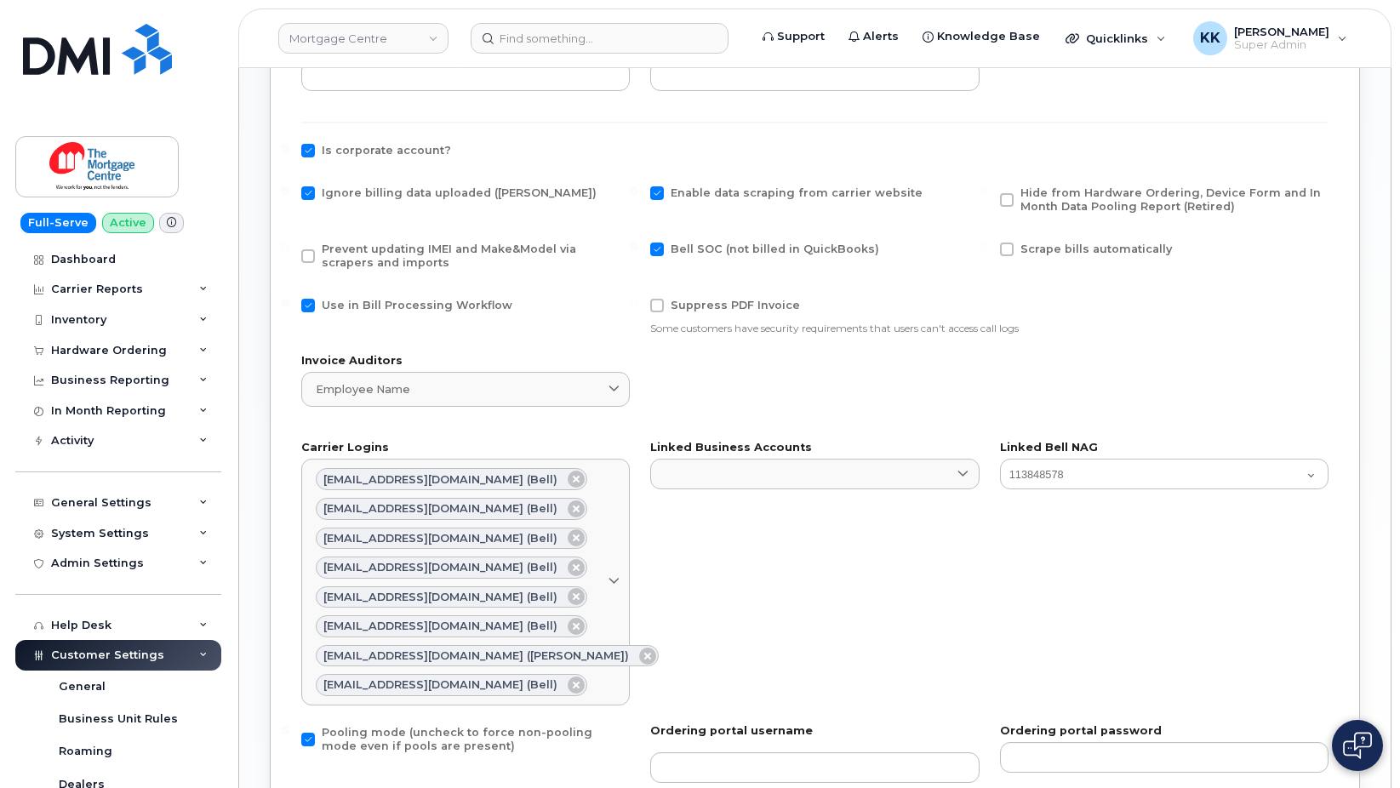
checkbox input "true"
click at [364, 311] on span "Use in Bill Processing Workflow" at bounding box center [417, 305] width 191 height 13
click at [289, 307] on input "Use in Bill Processing Workflow" at bounding box center [285, 303] width 9 height 9
checkbox input "false"
click at [1090, 192] on span "Hide from Hardware Ordering, Device Form and In Month Data Pooling Report (Reti…" at bounding box center [1171, 199] width 301 height 26
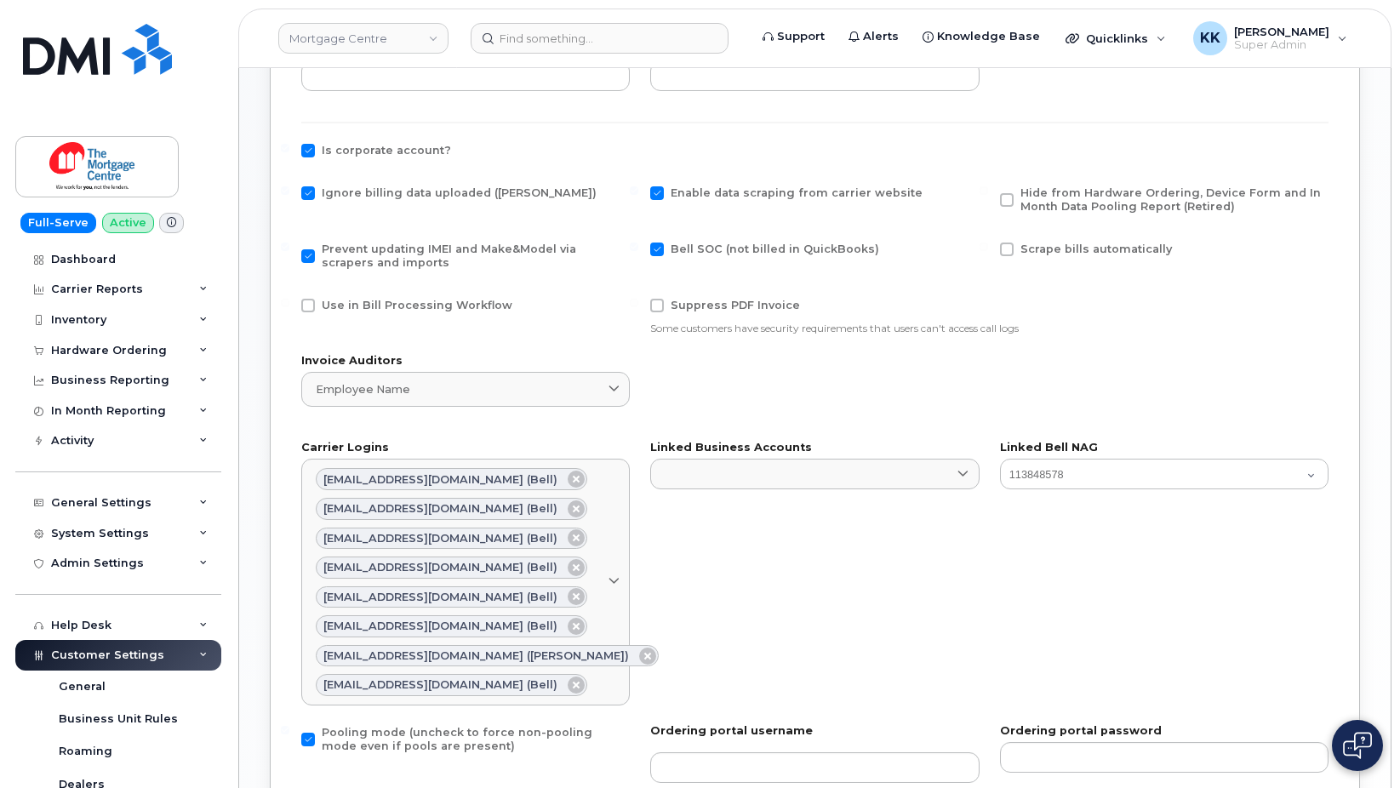
click at [988, 192] on input "Hide from Hardware Ordering, Device Form and In Month Data Pooling Report (Reti…" at bounding box center [984, 190] width 9 height 9
checkbox input "true"
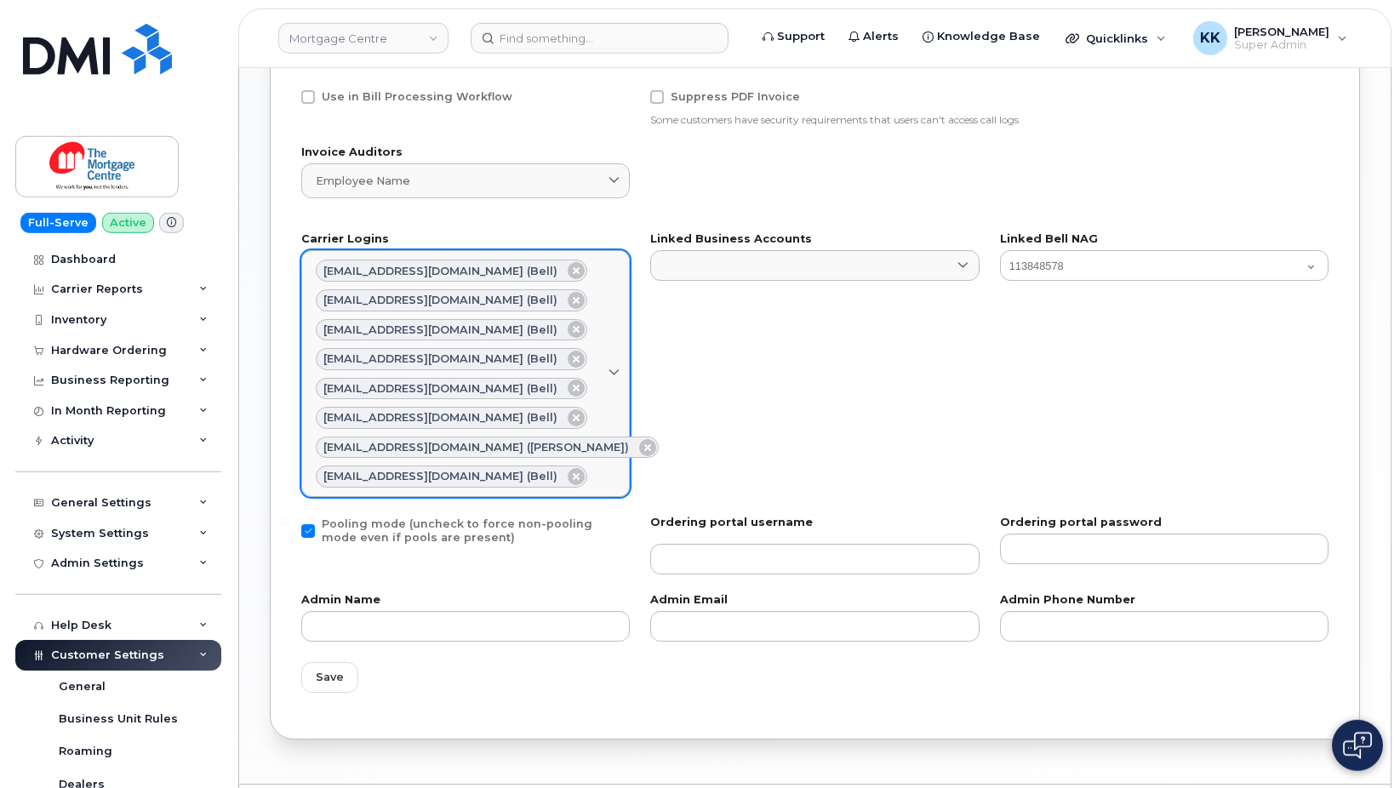
scroll to position [953, 0]
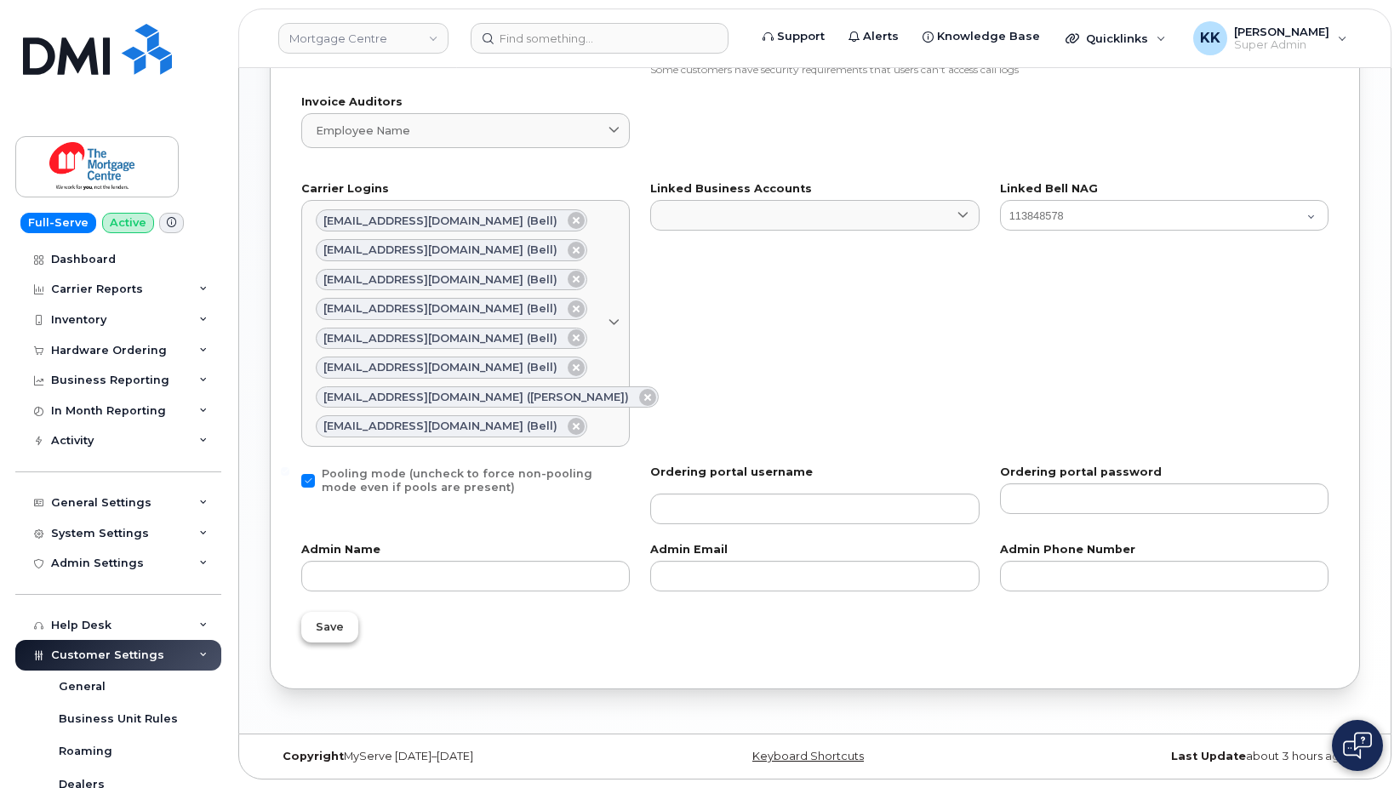
click at [316, 630] on span "Save" at bounding box center [330, 627] width 28 height 16
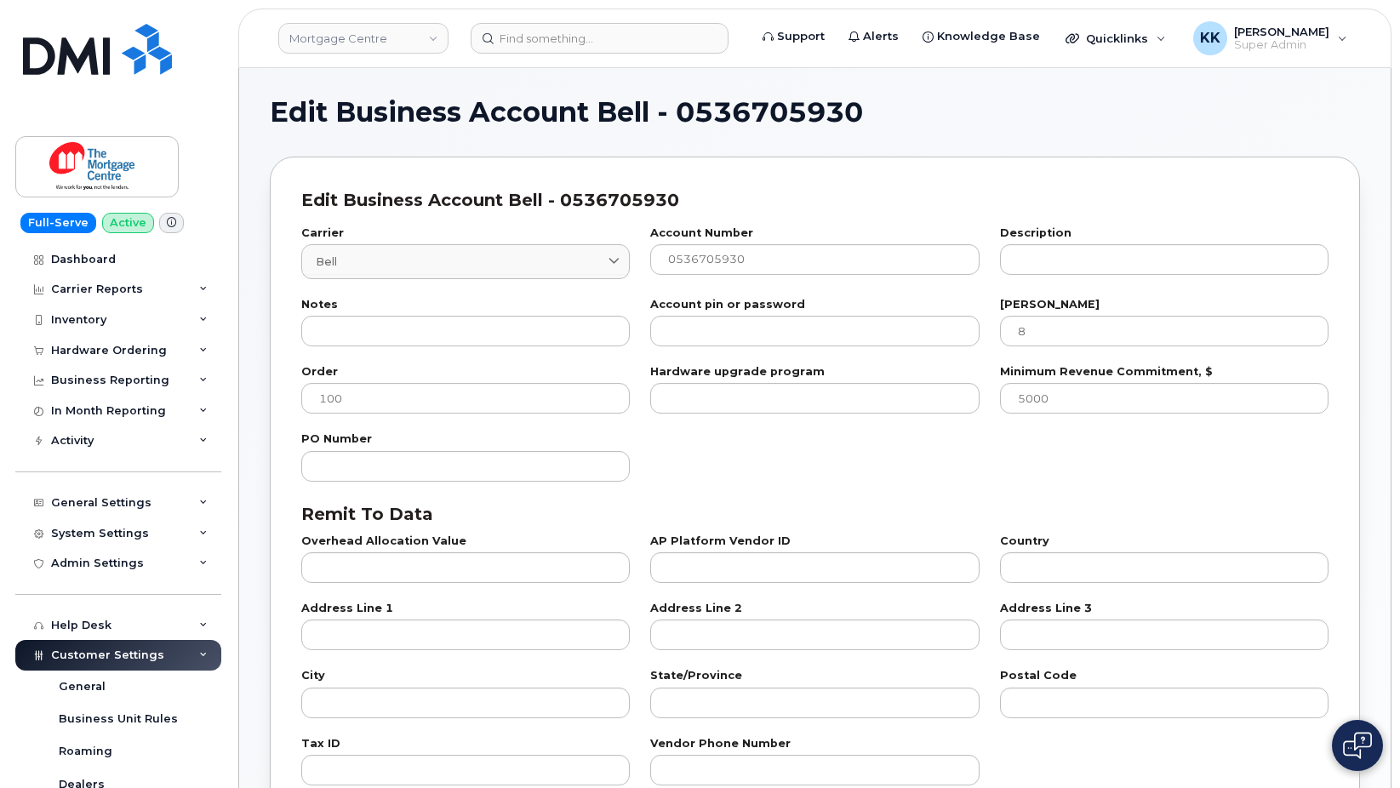
select select "807"
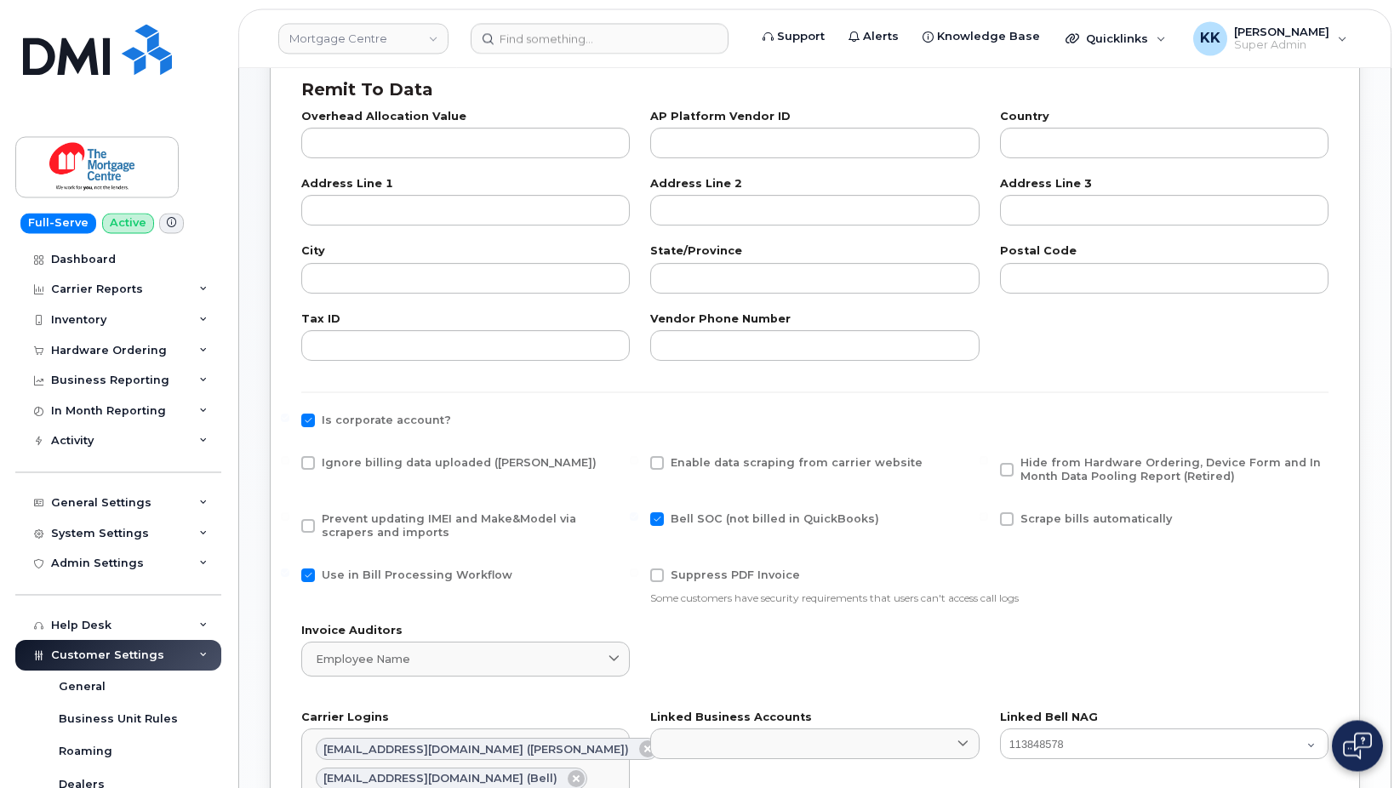
scroll to position [608, 0]
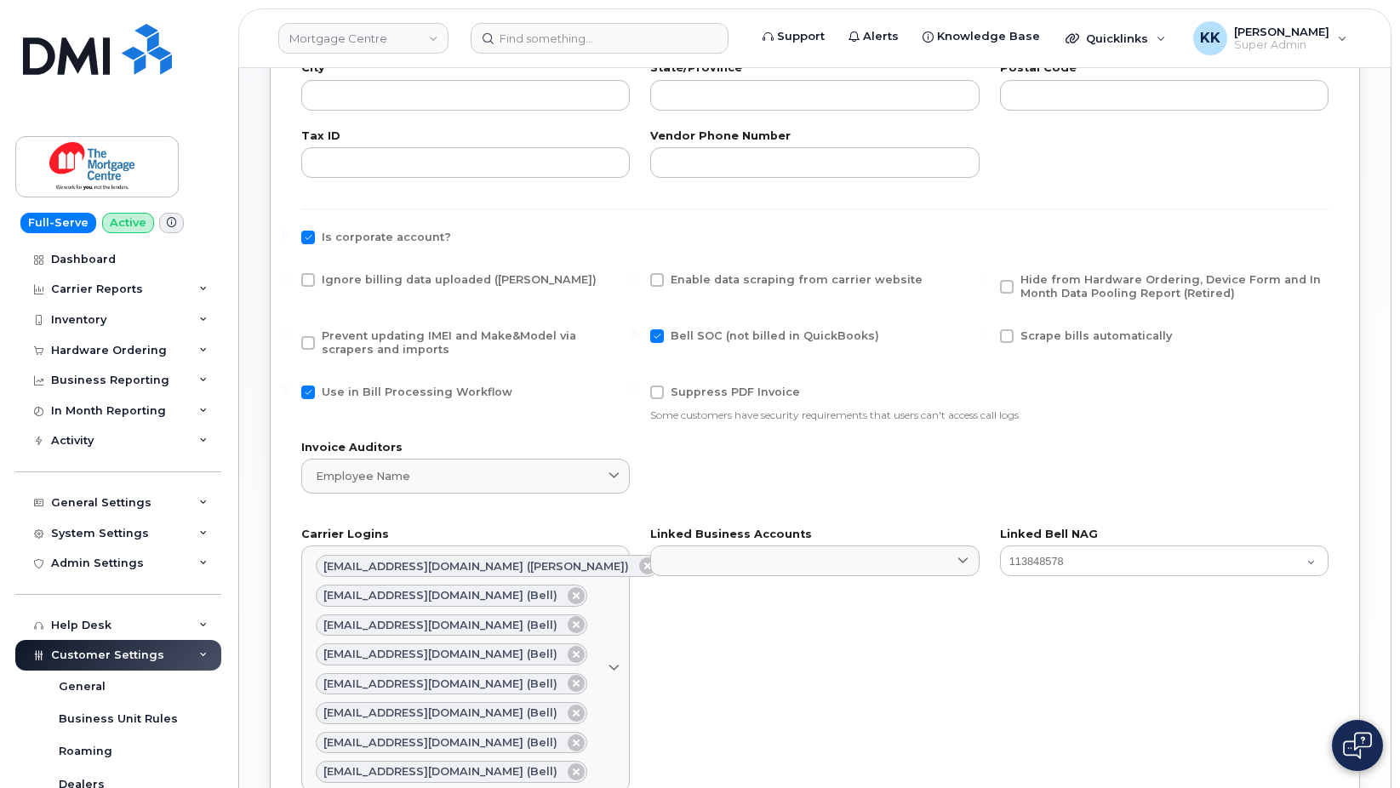
click at [373, 272] on div "Ignore billing data uploaded ([PERSON_NAME])" at bounding box center [465, 291] width 349 height 56
click at [364, 280] on span "Ignore billing data uploaded ([PERSON_NAME])" at bounding box center [459, 279] width 275 height 13
click at [289, 280] on input "Ignore billing data uploaded ([PERSON_NAME])" at bounding box center [285, 277] width 9 height 9
checkbox input "true"
click at [362, 333] on span "Prevent updating IMEI and Make&Model via scrapers and imports" at bounding box center [449, 342] width 255 height 26
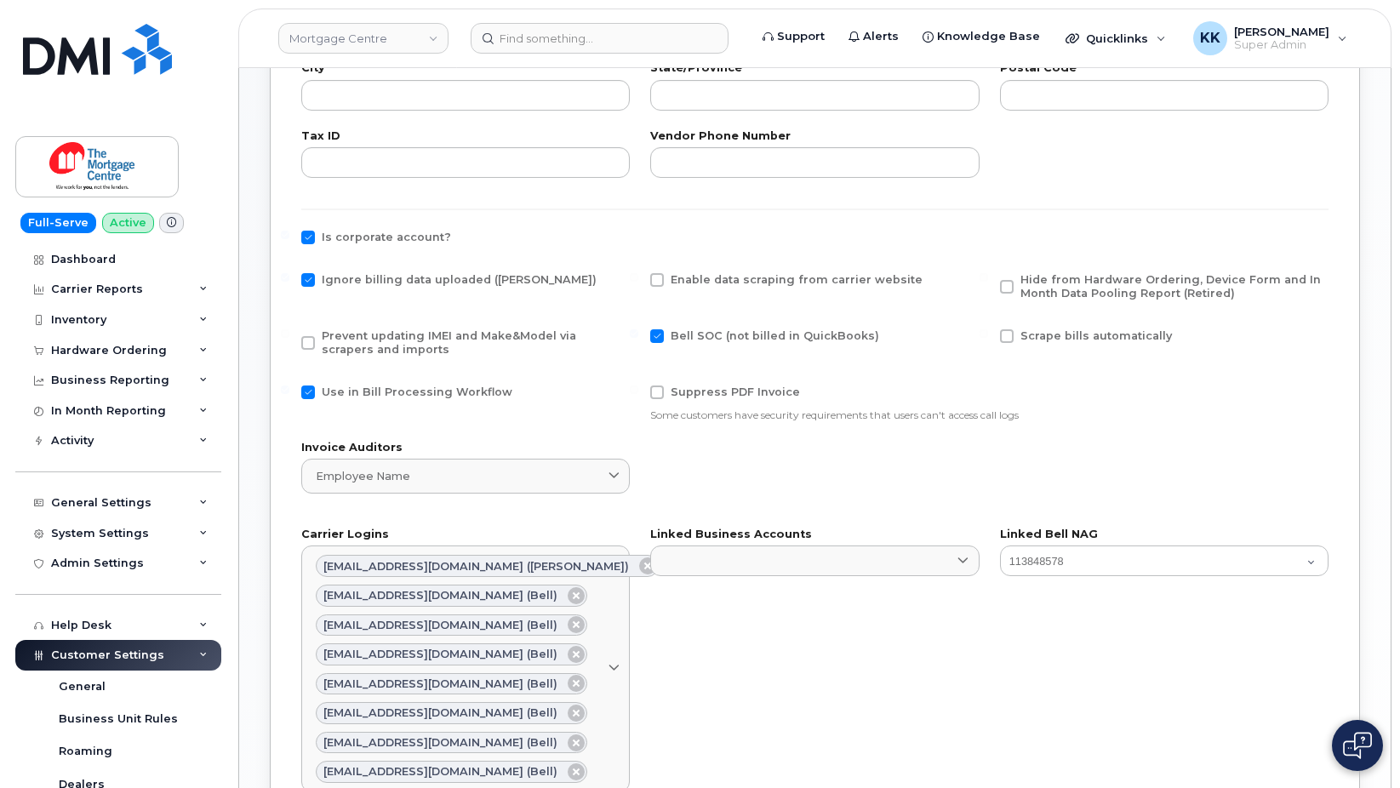
click at [289, 333] on input "Prevent updating IMEI and Make&Model via scrapers and imports" at bounding box center [285, 333] width 9 height 9
checkbox input "true"
click at [355, 394] on span "Use in Bill Processing Workflow" at bounding box center [417, 392] width 191 height 13
click at [289, 394] on input "Use in Bill Processing Workflow" at bounding box center [285, 390] width 9 height 9
checkbox input "false"
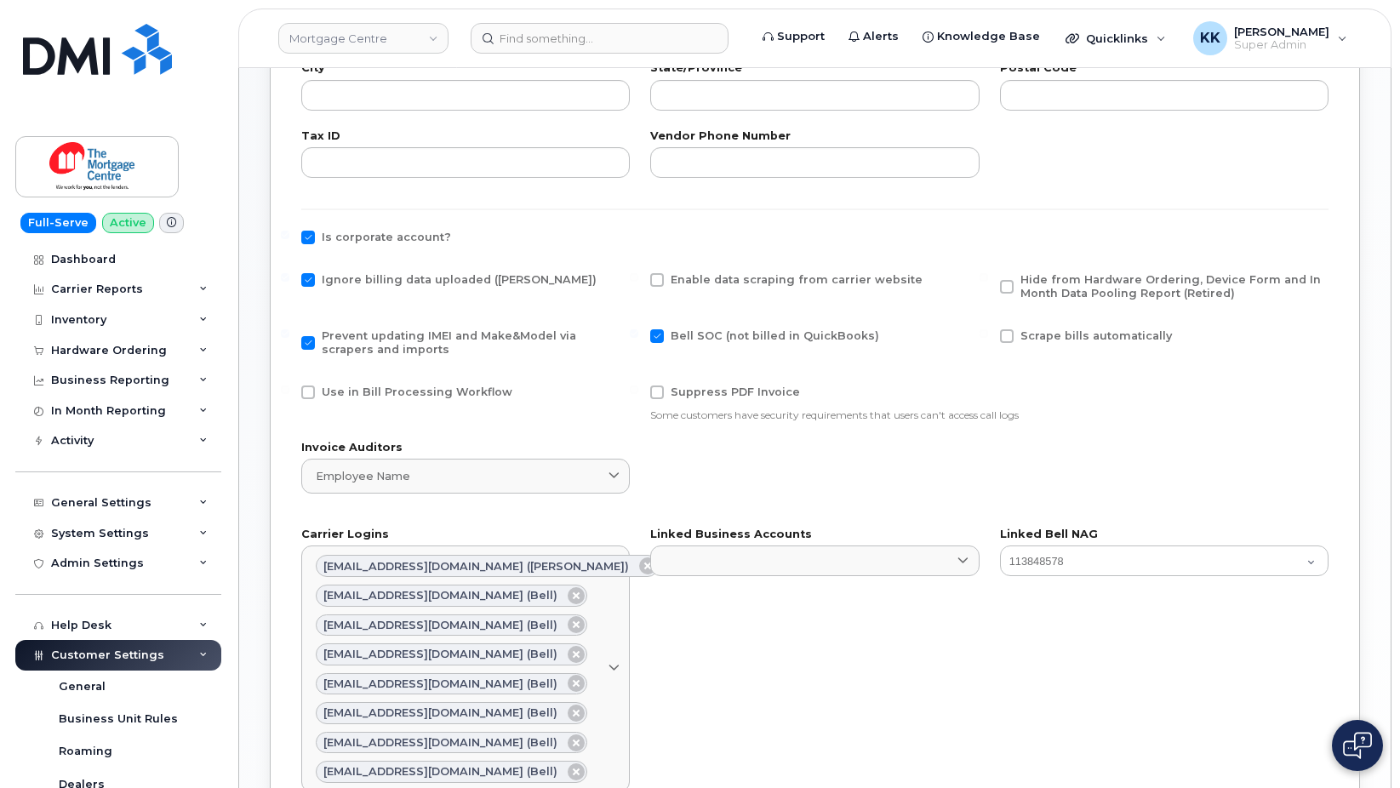
click at [1082, 285] on span "Hide from Hardware Ordering, Device Form and In Month Data Pooling Report (Reti…" at bounding box center [1171, 286] width 301 height 26
click at [988, 282] on input "Hide from Hardware Ordering, Device Form and In Month Data Pooling Report (Reti…" at bounding box center [984, 277] width 9 height 9
checkbox input "true"
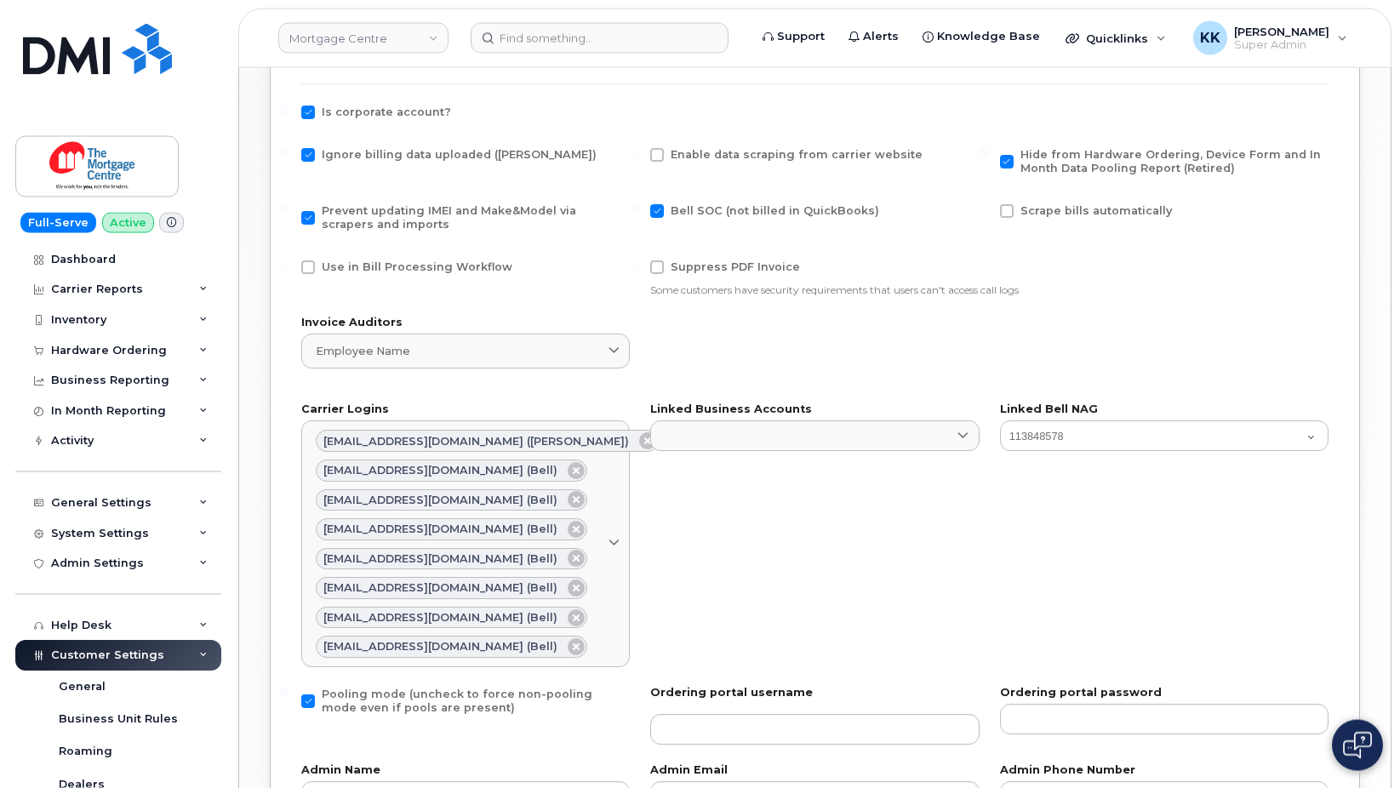
scroll to position [953, 0]
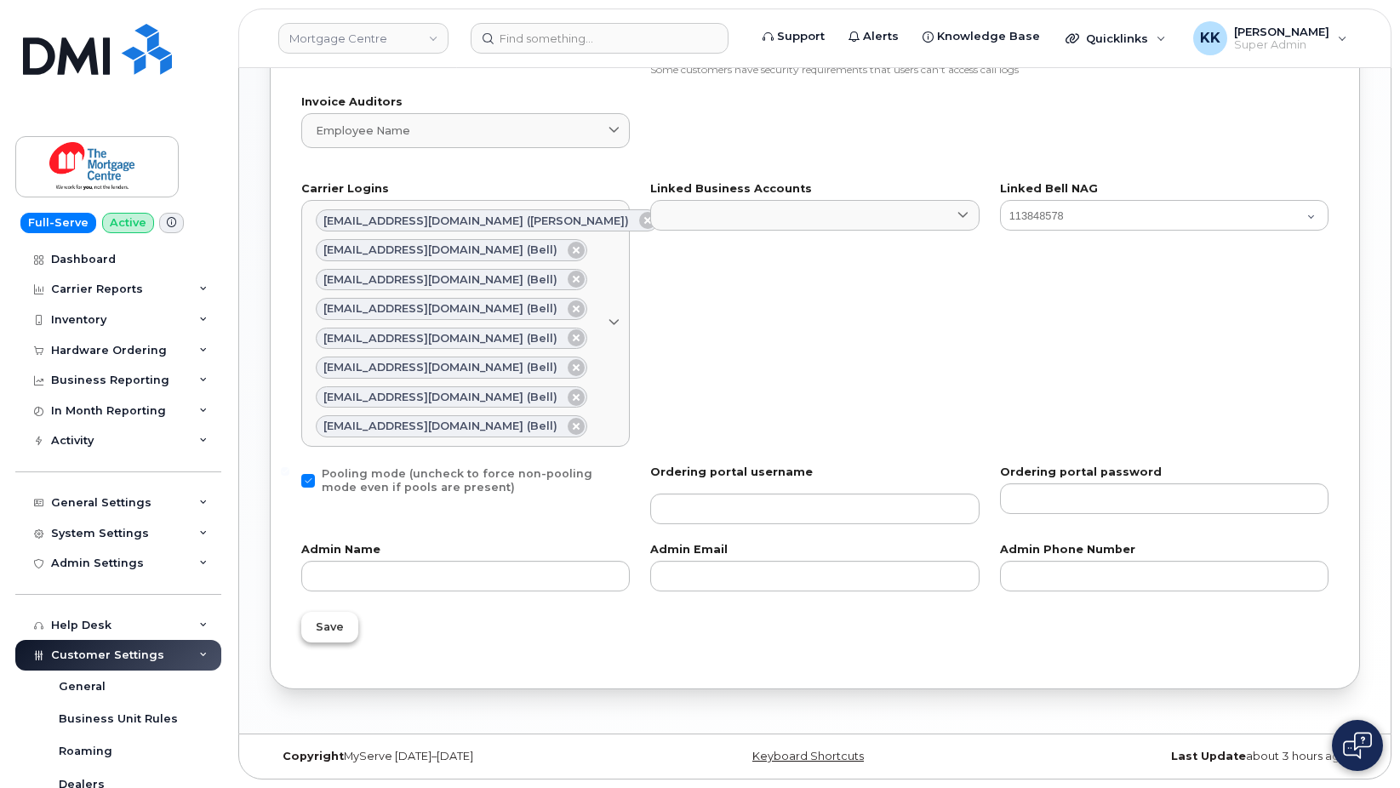
click at [341, 632] on button "Save" at bounding box center [329, 627] width 57 height 31
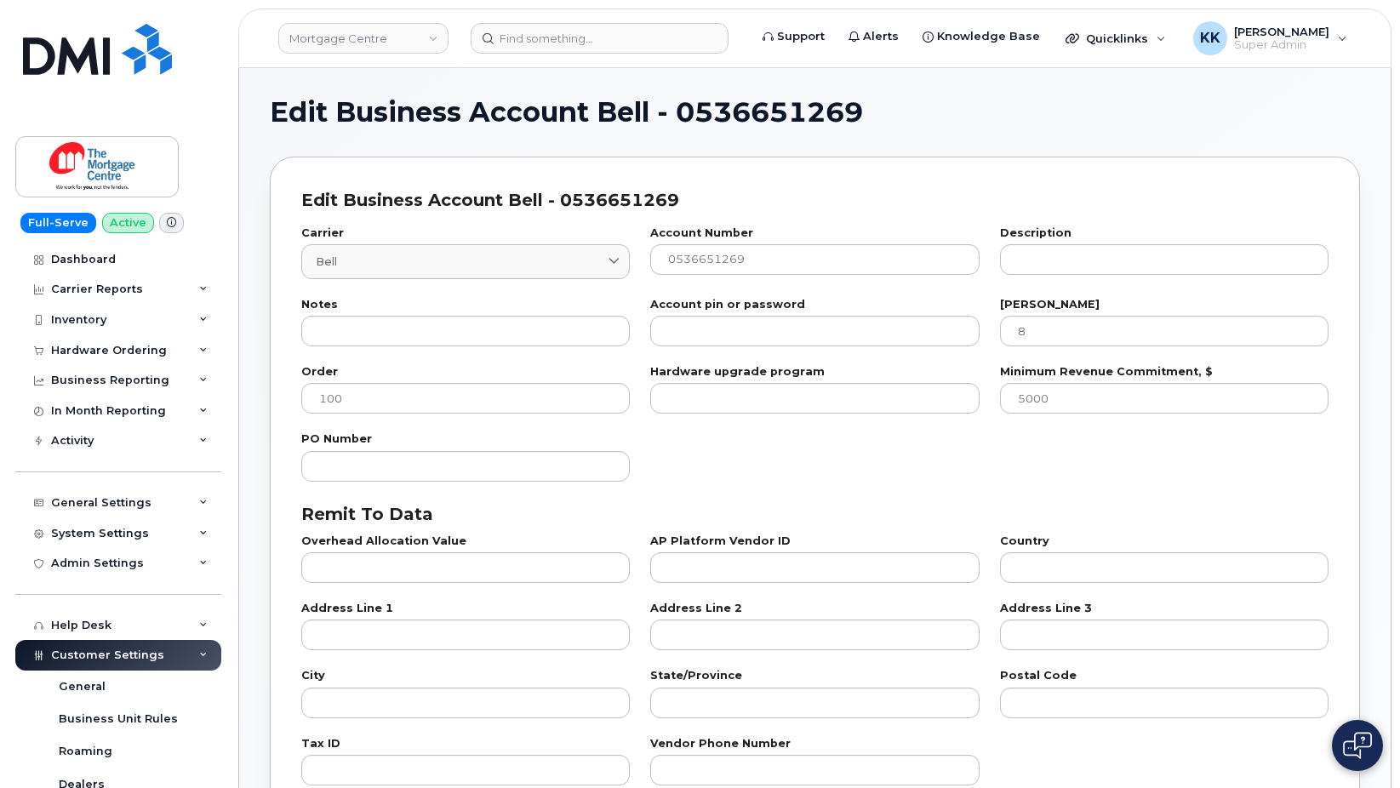
select select "807"
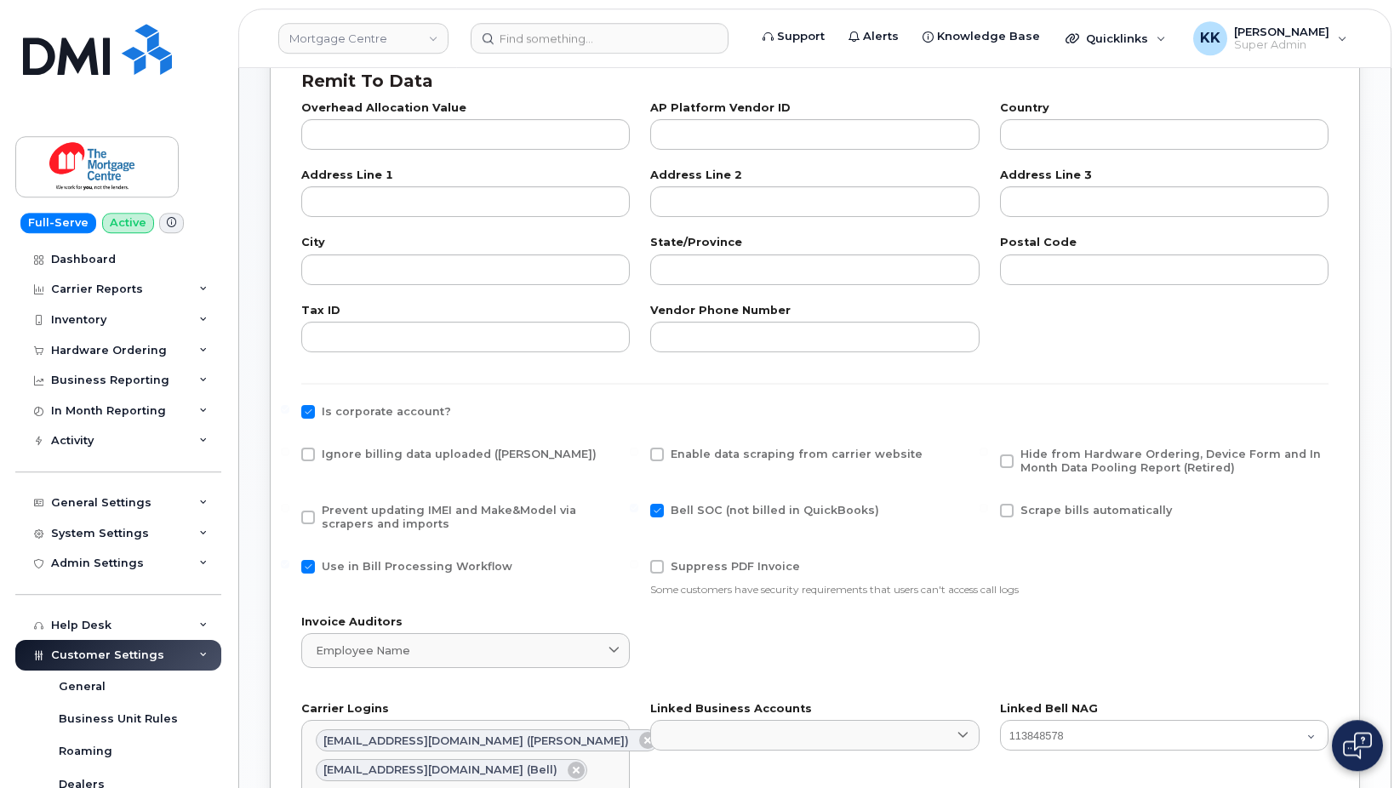
scroll to position [434, 0]
click at [362, 455] on span "Ignore billing data uploaded ([PERSON_NAME])" at bounding box center [459, 453] width 275 height 13
click at [289, 455] on input "Ignore billing data uploaded ([PERSON_NAME])" at bounding box center [285, 451] width 9 height 9
checkbox input "true"
click at [339, 513] on span "Prevent updating IMEI and Make&Model via scrapers and imports" at bounding box center [449, 516] width 255 height 26
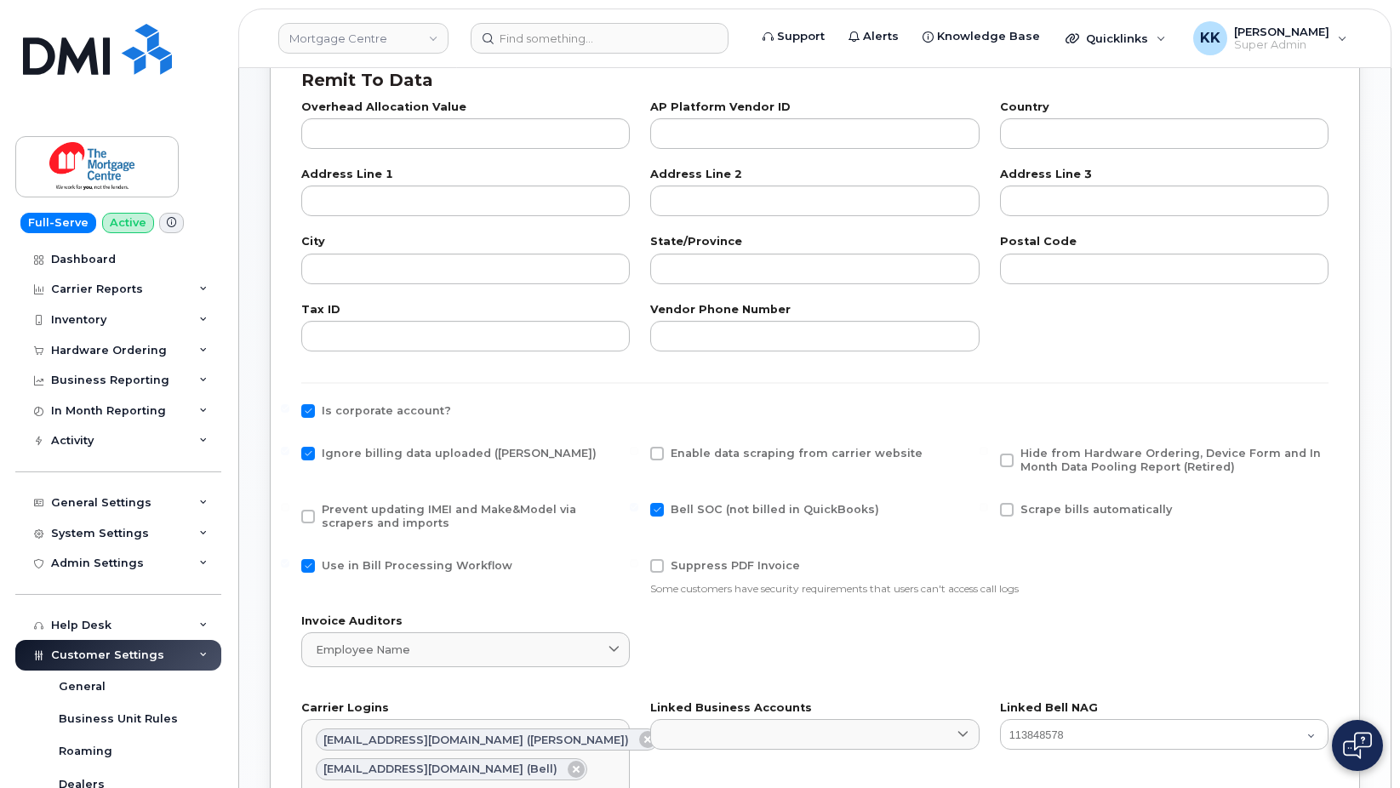
click at [289, 512] on input "Prevent updating IMEI and Make&Model via scrapers and imports" at bounding box center [285, 507] width 9 height 9
checkbox input "true"
click at [431, 566] on span "Use in Bill Processing Workflow" at bounding box center [417, 565] width 191 height 13
click at [289, 566] on input "Use in Bill Processing Workflow" at bounding box center [285, 563] width 9 height 9
checkbox input "false"
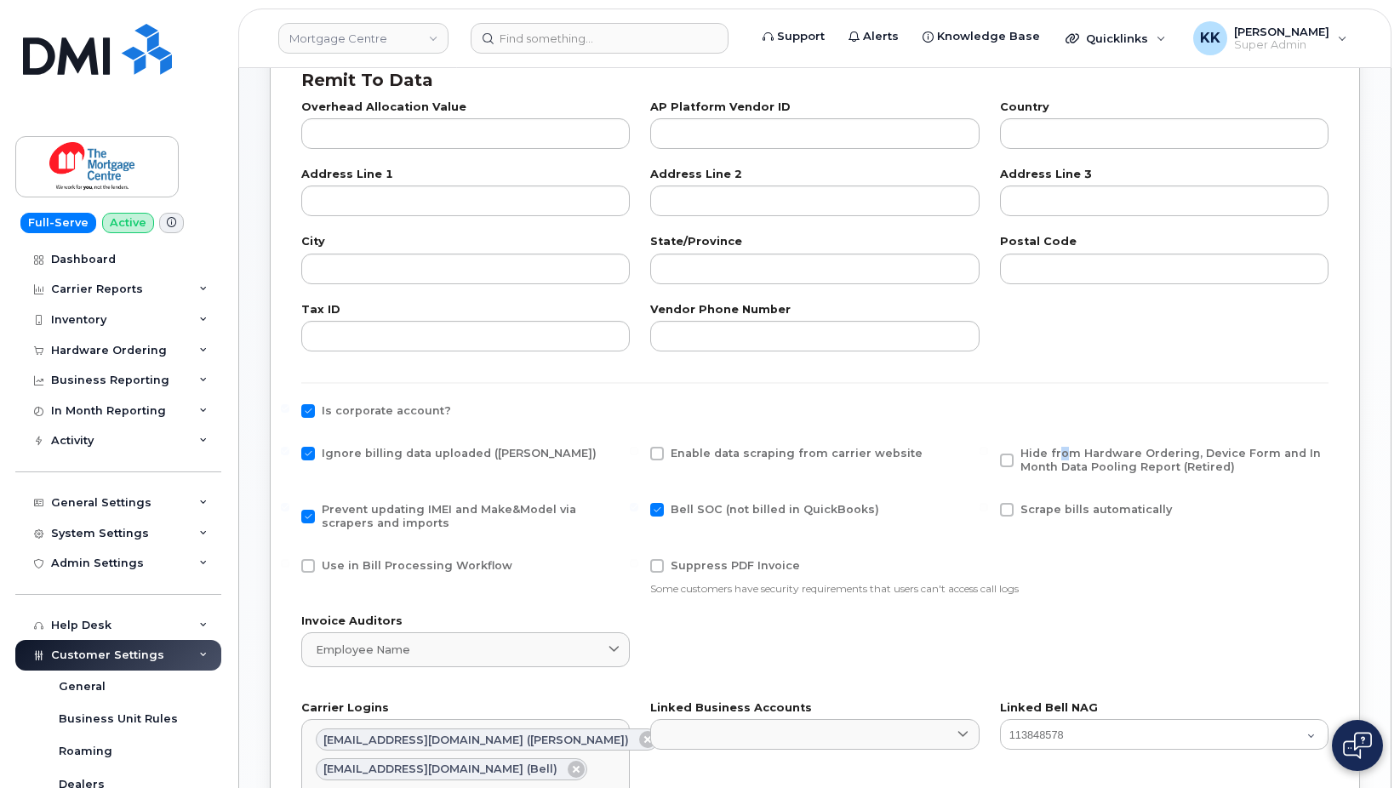
click at [1062, 445] on div "Hide from Hardware Ordering, Device Form and In Month Data Pooling Report (Reti…" at bounding box center [1164, 465] width 349 height 56
click at [1062, 453] on span "Hide from Hardware Ordering, Device Form and In Month Data Pooling Report (Reti…" at bounding box center [1171, 460] width 301 height 26
click at [988, 453] on input "Hide from Hardware Ordering, Device Form and In Month Data Pooling Report (Reti…" at bounding box center [984, 451] width 9 height 9
checkbox input "true"
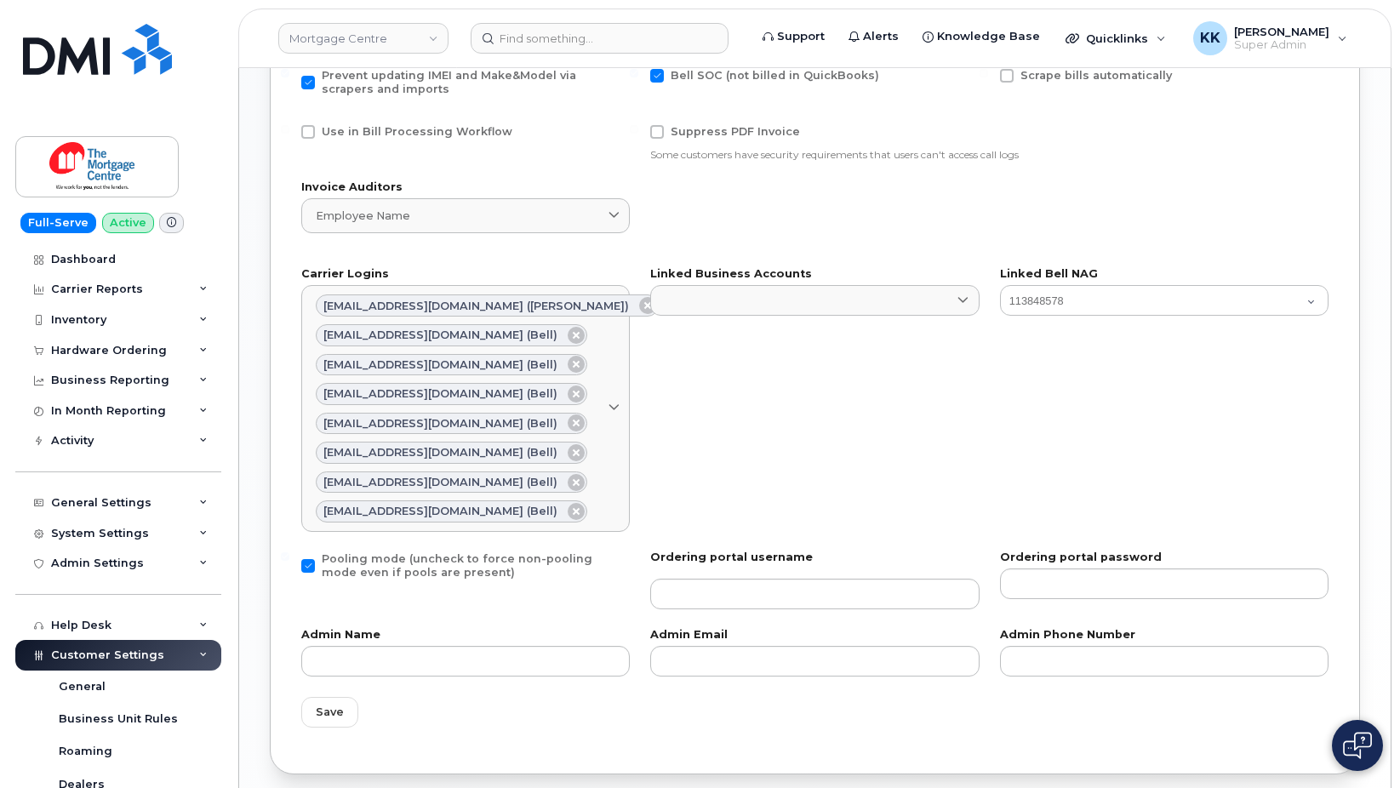
scroll to position [953, 0]
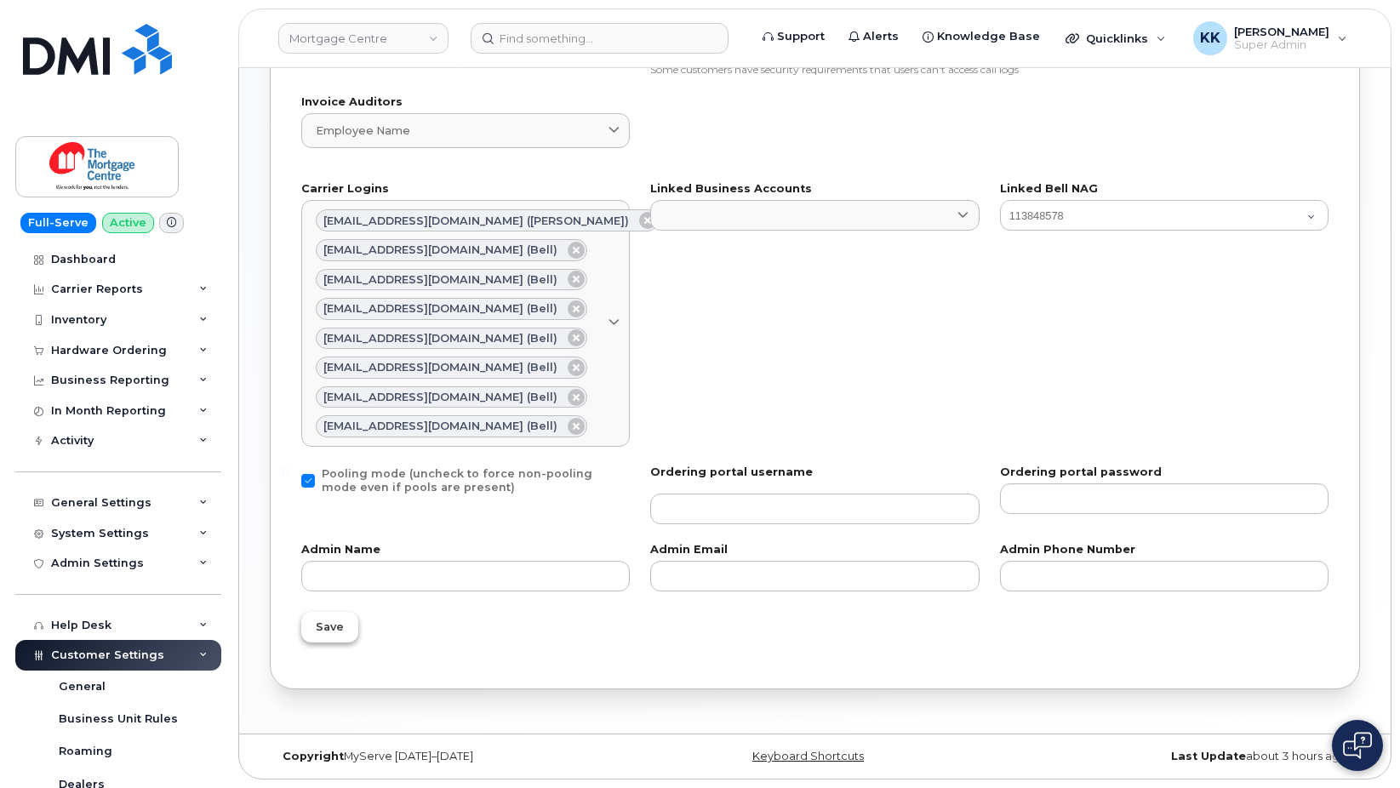
click at [326, 634] on span "Save" at bounding box center [330, 627] width 28 height 16
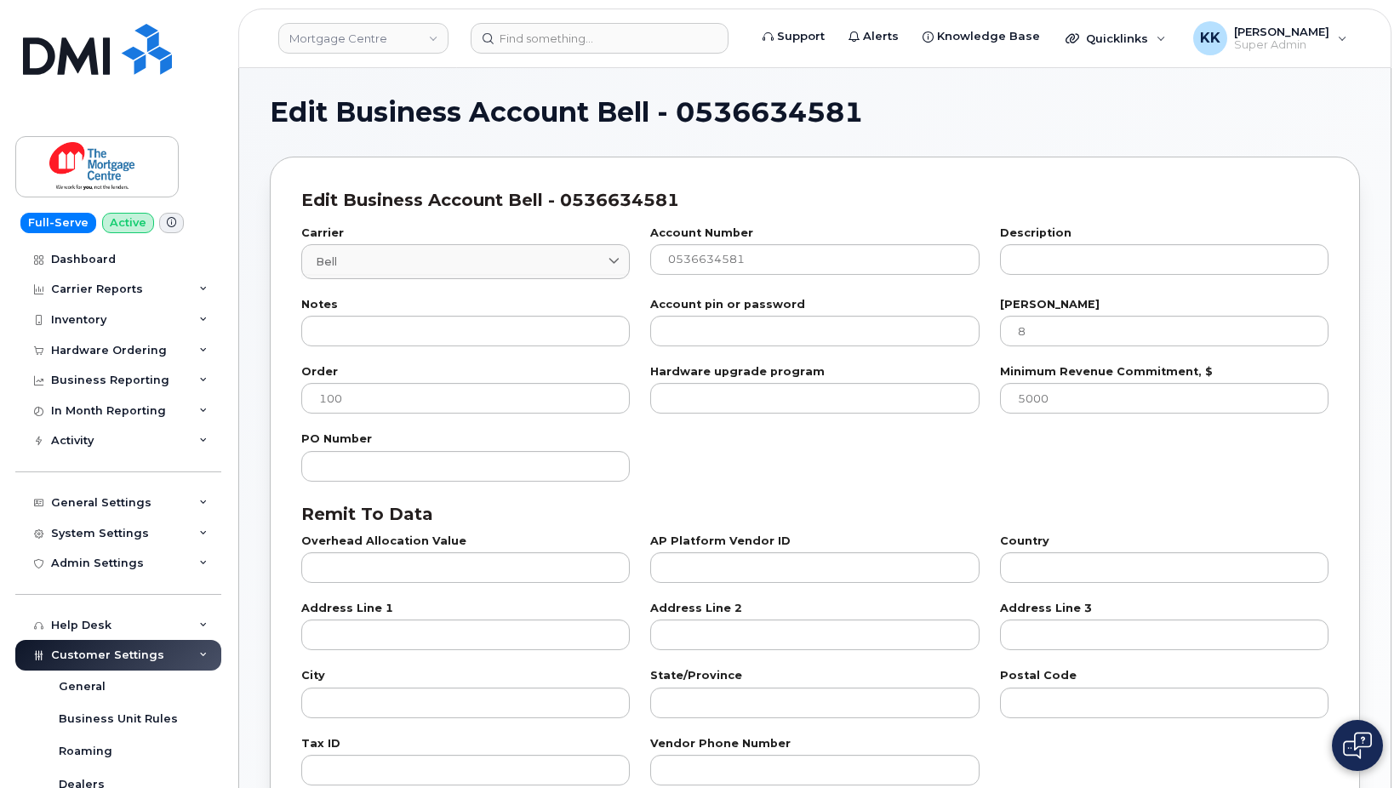
select select "807"
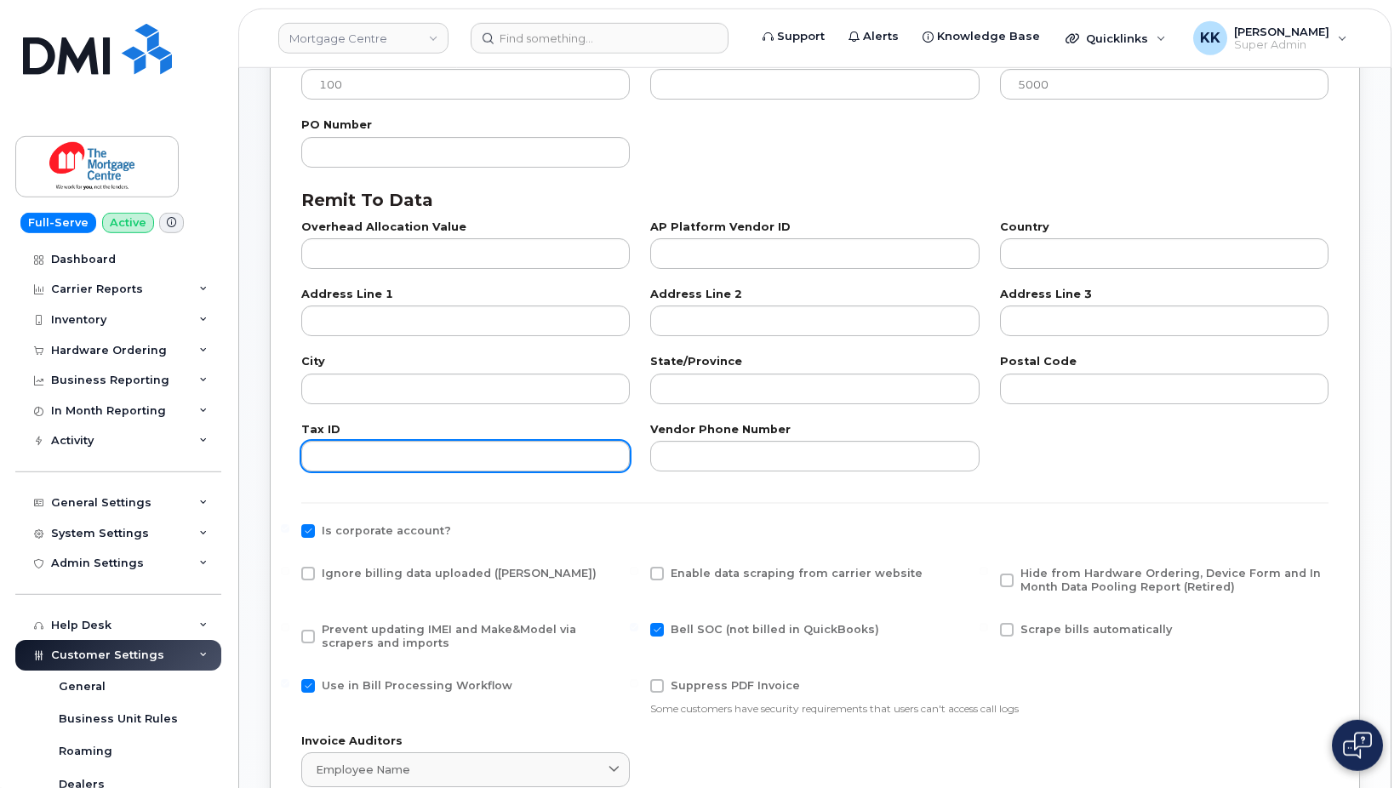
scroll to position [434, 0]
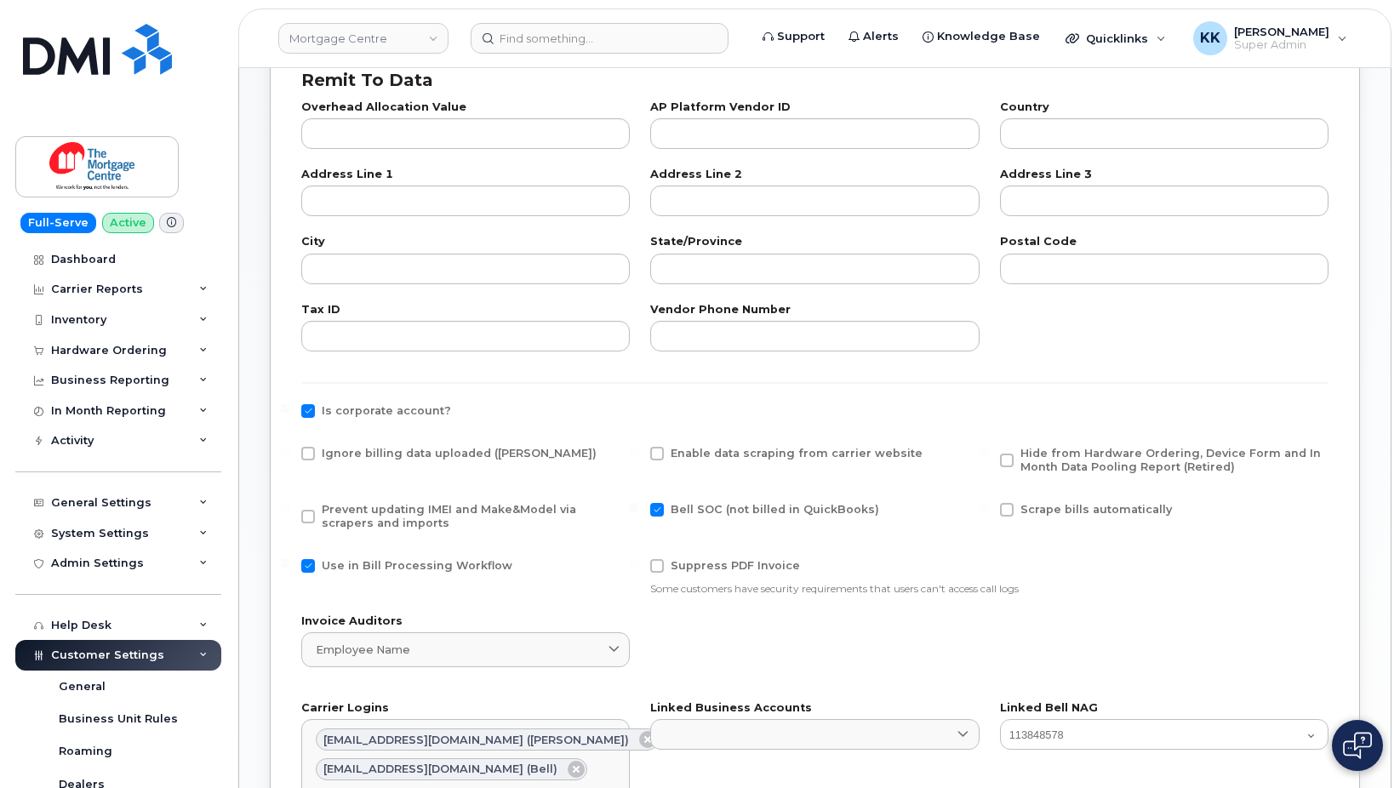
click at [327, 447] on span "Ignore billing data uploaded ([PERSON_NAME])" at bounding box center [459, 454] width 275 height 14
click at [289, 447] on input "Ignore billing data uploaded ([PERSON_NAME])" at bounding box center [285, 451] width 9 height 9
checkbox input "true"
click at [339, 512] on span "Prevent updating IMEI and Make&Model via scrapers and imports" at bounding box center [449, 516] width 255 height 26
click at [289, 512] on input "Prevent updating IMEI and Make&Model via scrapers and imports" at bounding box center [285, 507] width 9 height 9
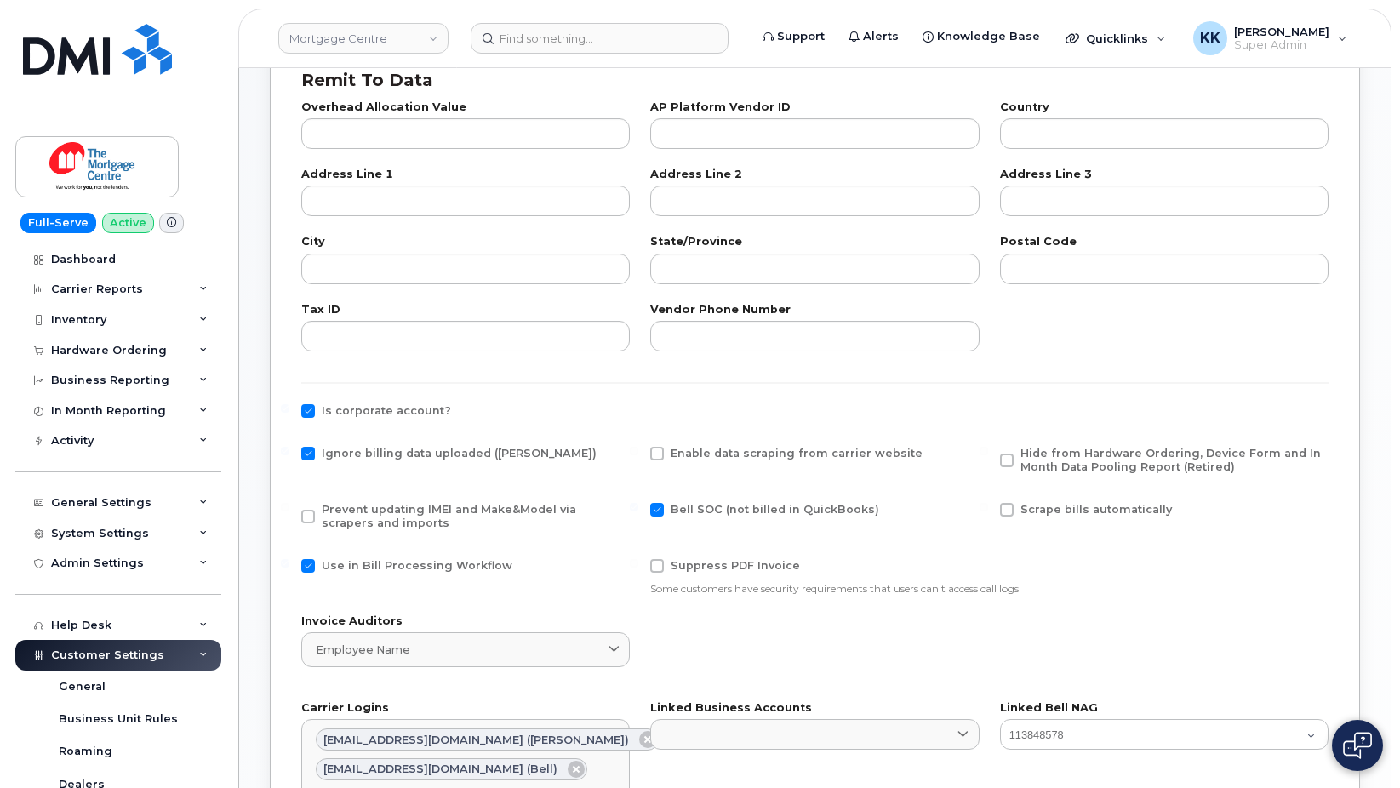
checkbox input "true"
drag, startPoint x: 334, startPoint y: 557, endPoint x: 377, endPoint y: 558, distance: 43.4
click at [335, 557] on div "Use in Bill Processing Workflow" at bounding box center [465, 577] width 349 height 57
click at [438, 570] on span "Use in Bill Processing Workflow" at bounding box center [417, 565] width 191 height 13
click at [289, 568] on input "Use in Bill Processing Workflow" at bounding box center [285, 563] width 9 height 9
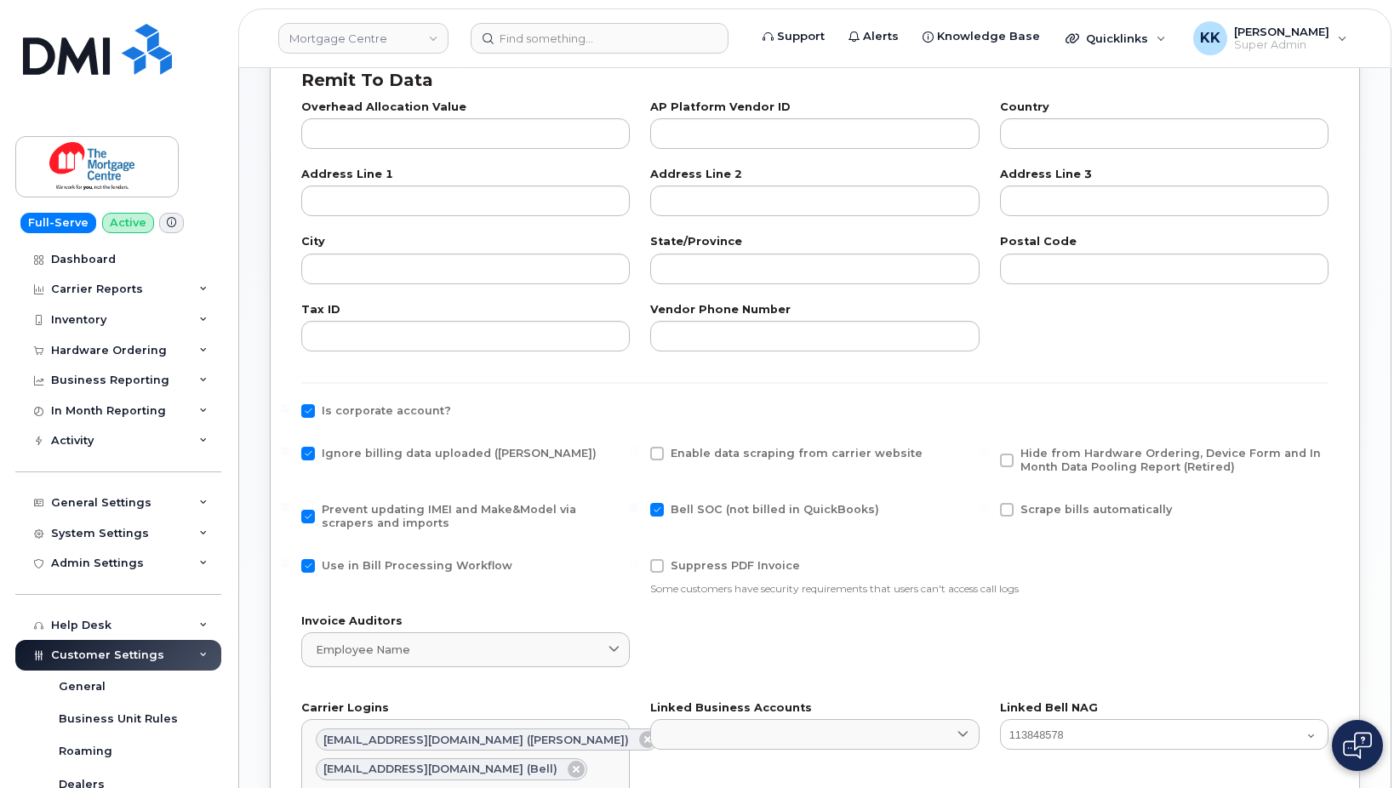
checkbox input "false"
click at [1155, 457] on span "Hide from Hardware Ordering, Device Form and In Month Data Pooling Report (Reti…" at bounding box center [1171, 460] width 301 height 26
click at [988, 455] on input "Hide from Hardware Ordering, Device Form and In Month Data Pooling Report (Reti…" at bounding box center [984, 451] width 9 height 9
checkbox input "true"
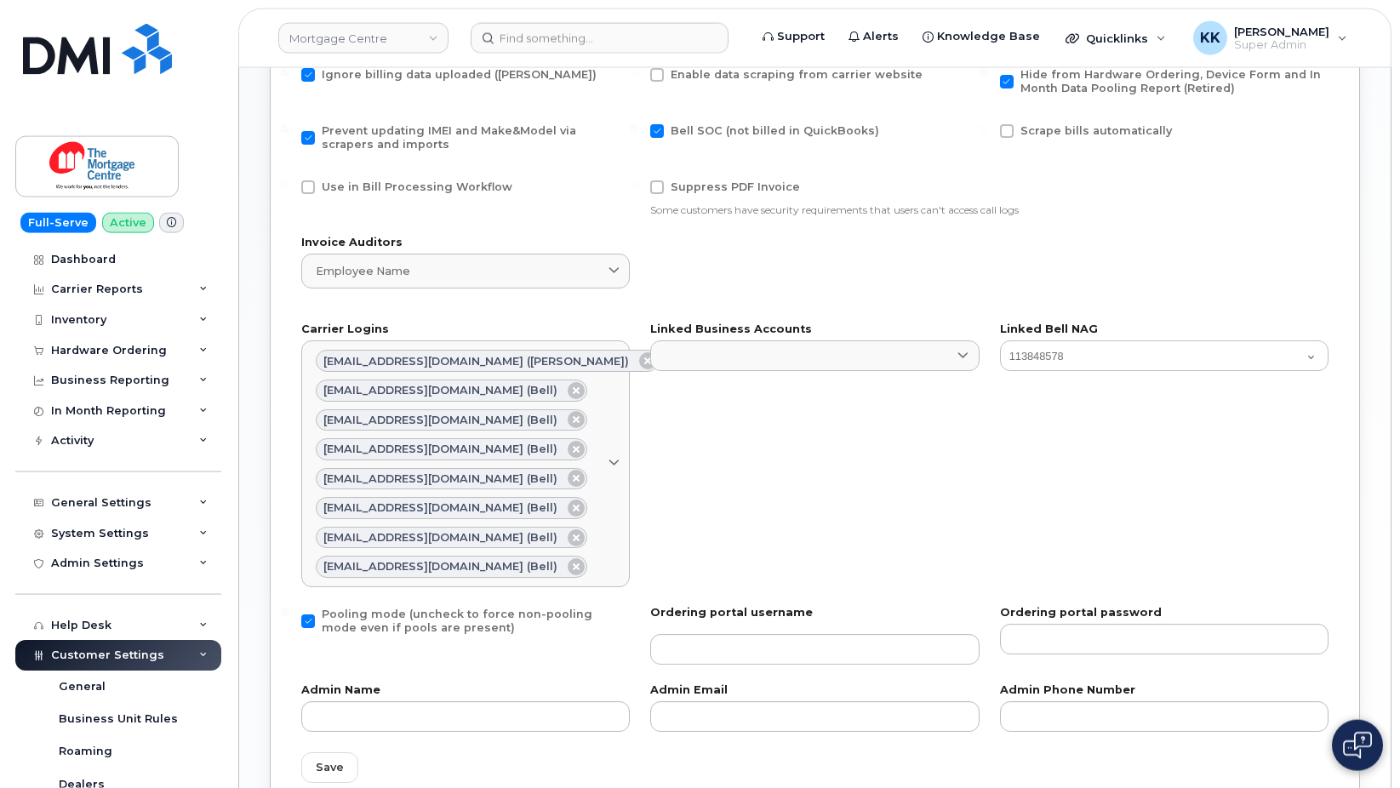
scroll to position [953, 0]
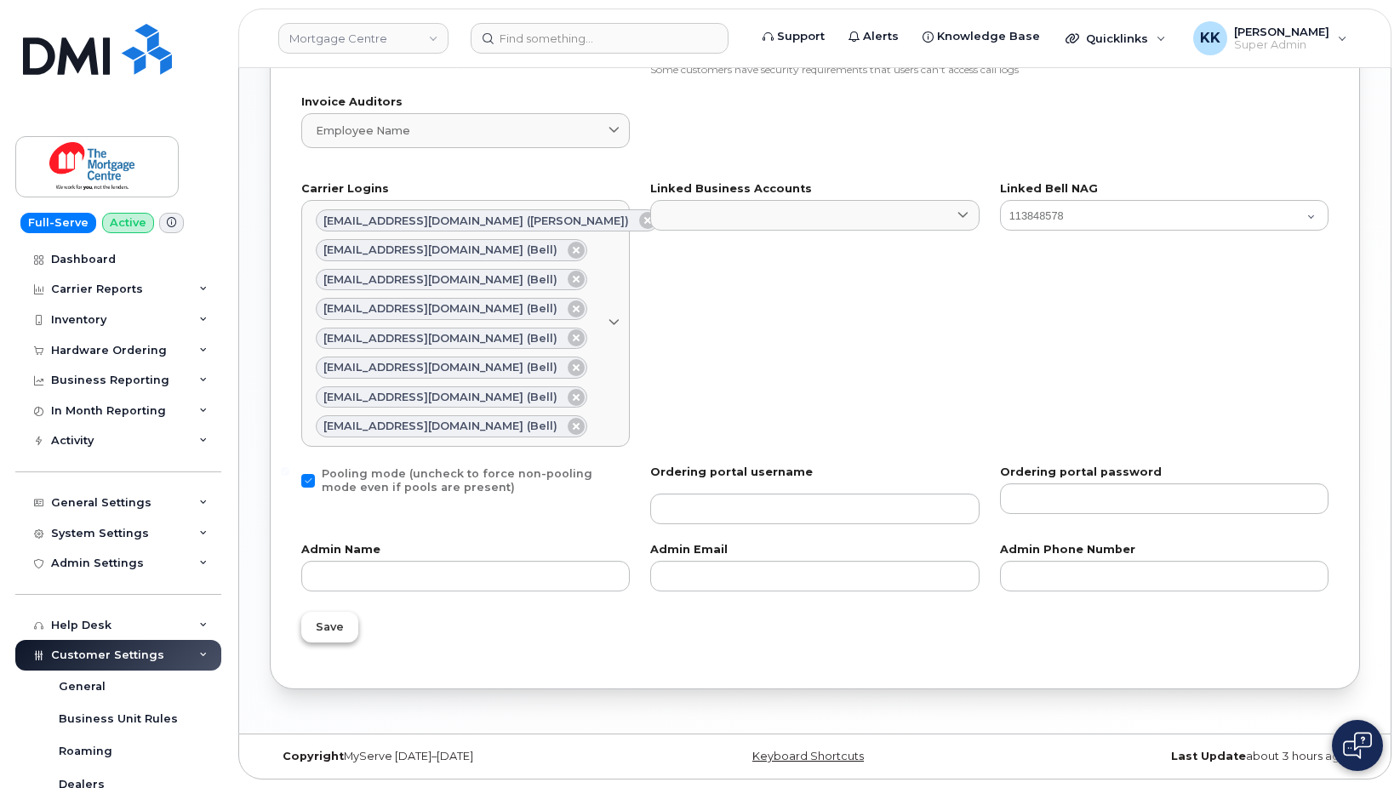
click at [312, 634] on button "Save" at bounding box center [329, 627] width 57 height 31
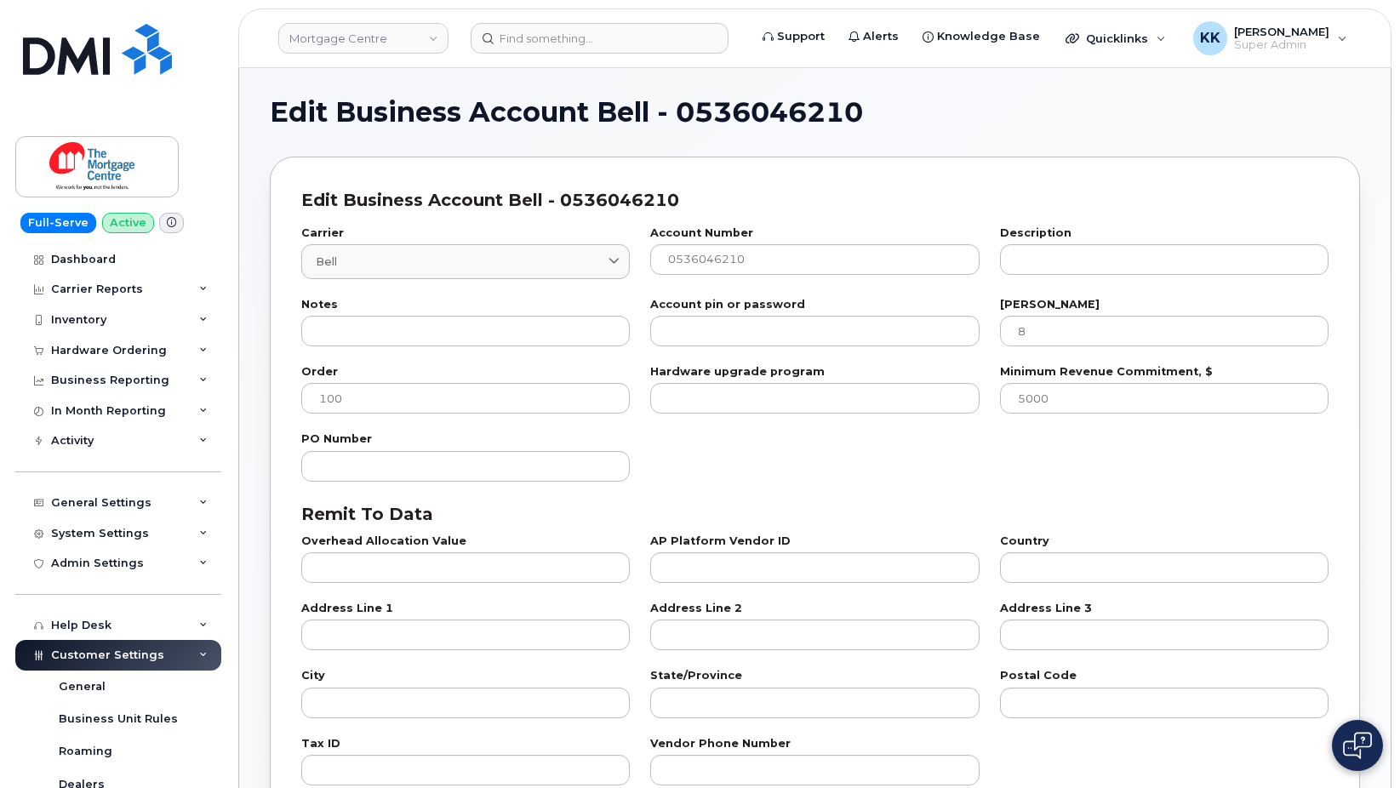
select select "807"
